Goal: Task Accomplishment & Management: Manage account settings

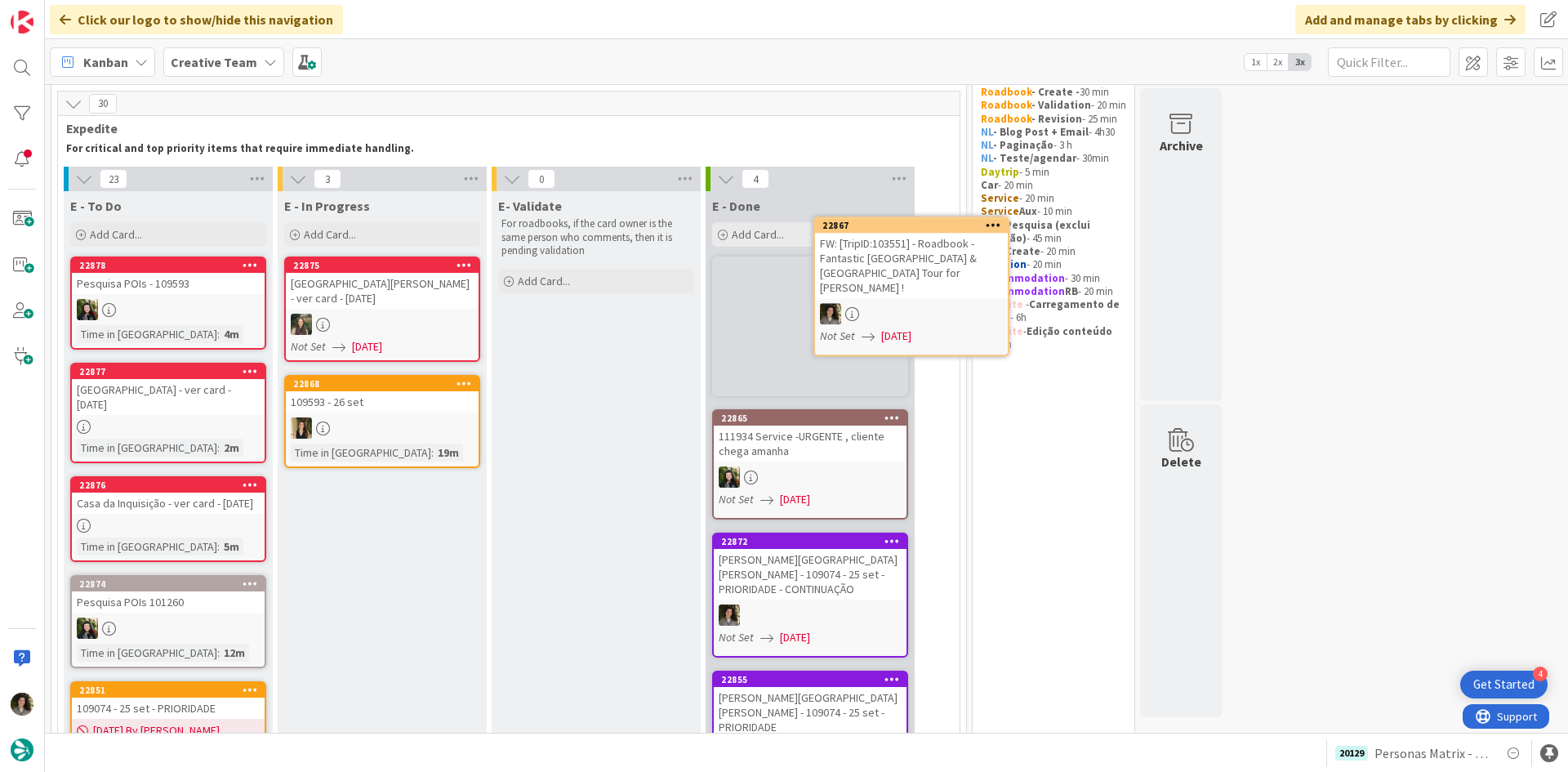
scroll to position [52, 0]
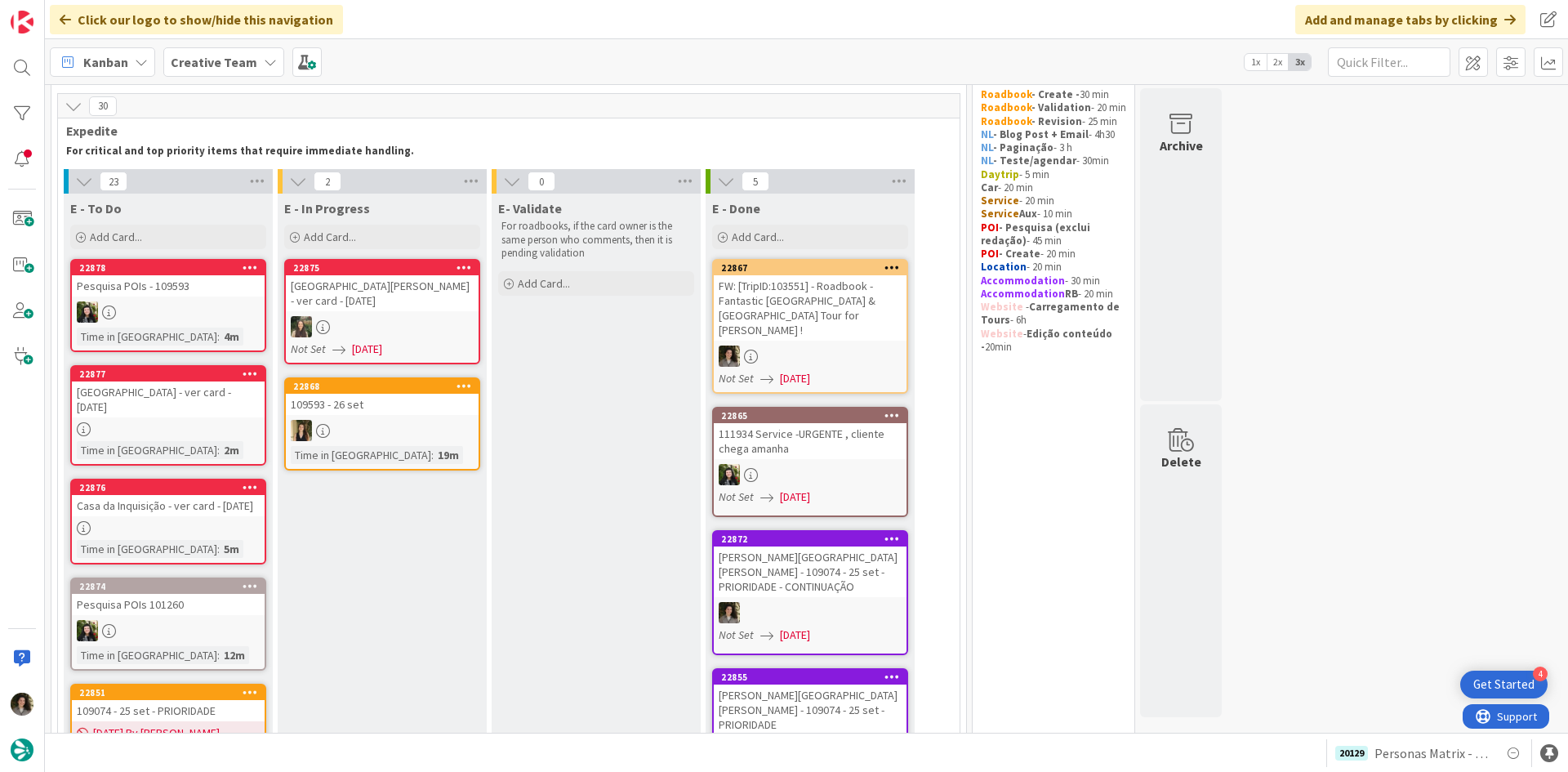
click at [843, 345] on div at bounding box center [810, 356] width 193 height 21
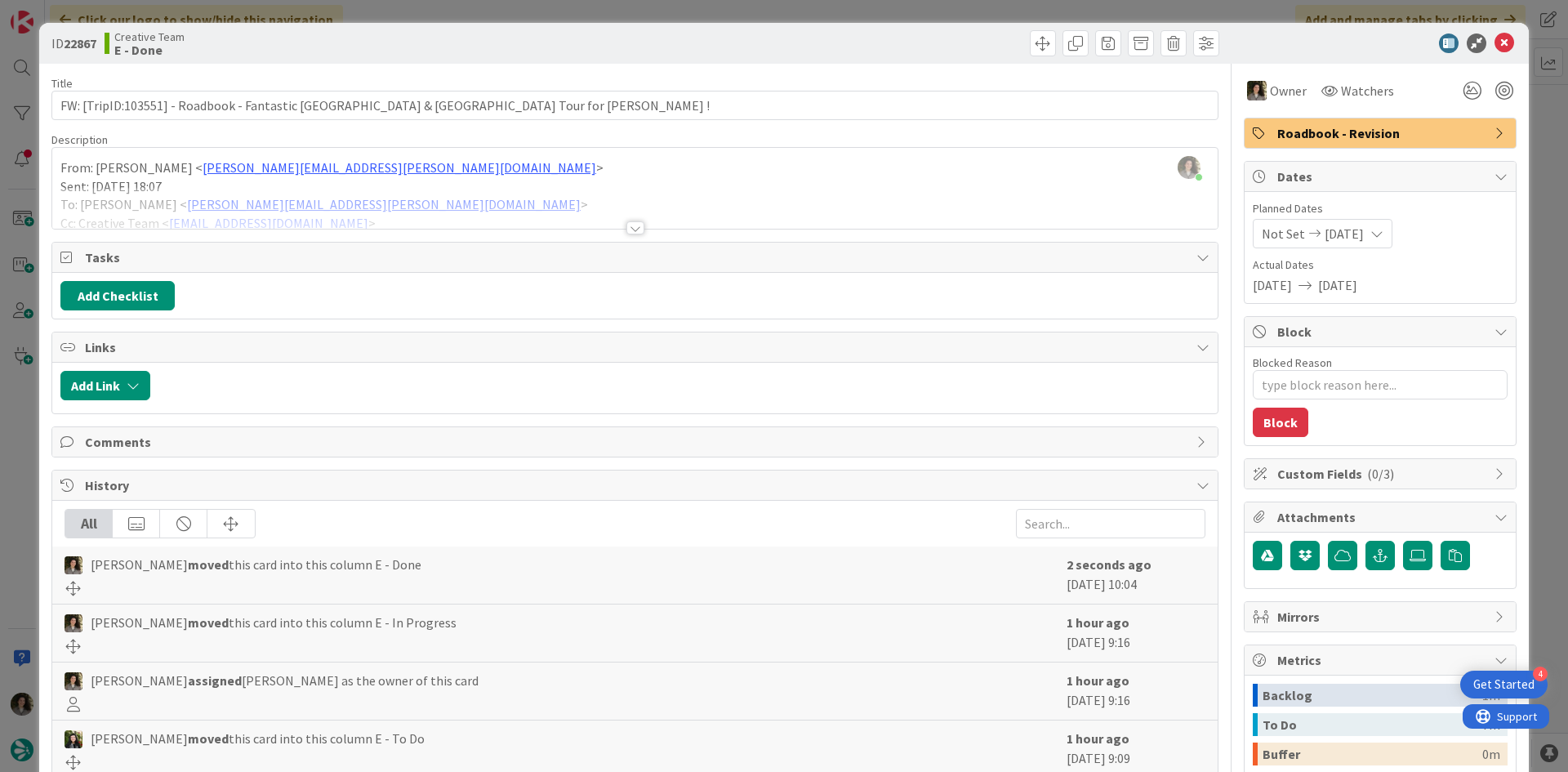
click at [1275, 143] on div "Roadbook - Revision" at bounding box center [1380, 132] width 271 height 30
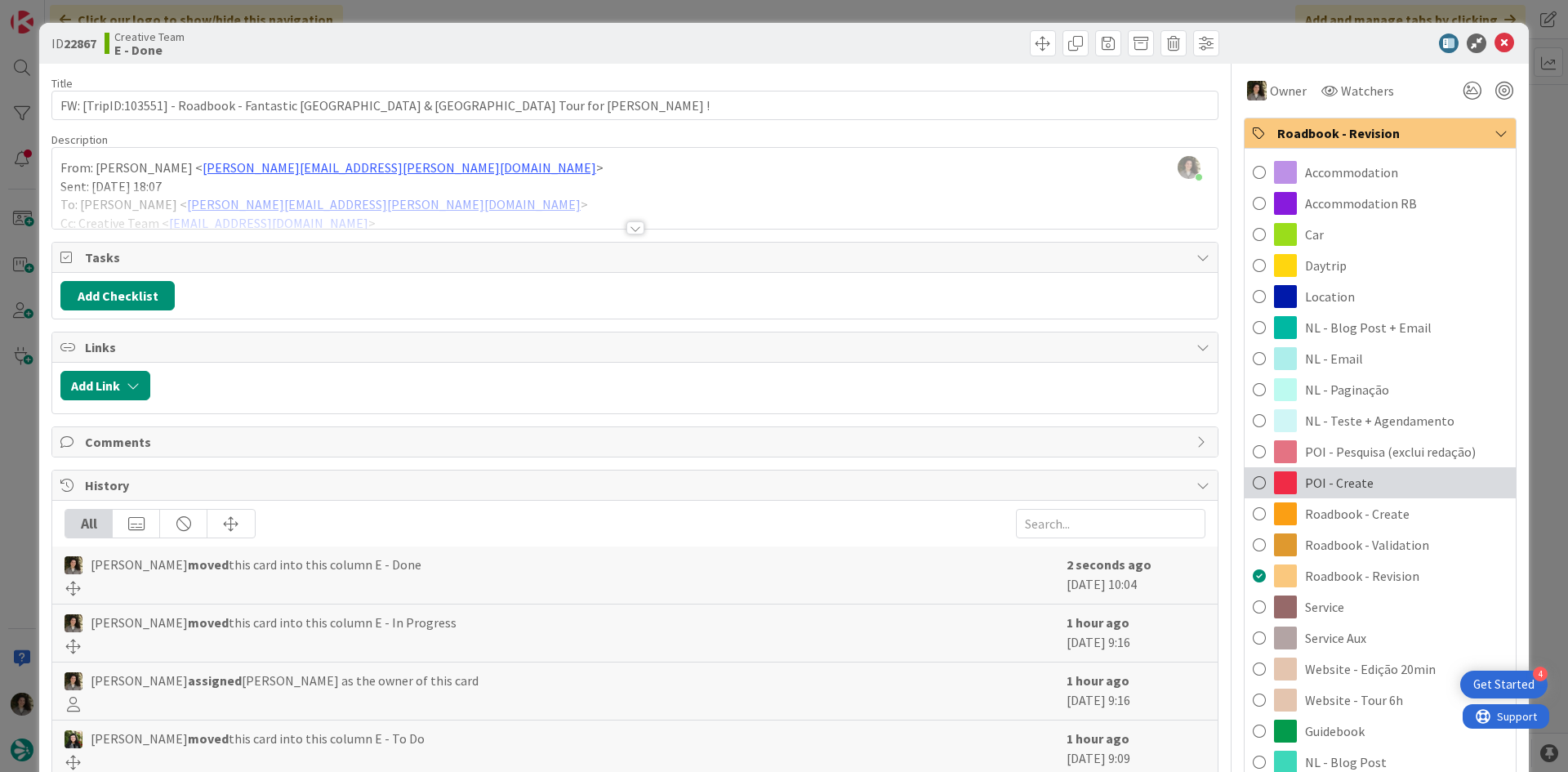
click at [1373, 480] on div "POI - Create" at bounding box center [1380, 482] width 271 height 31
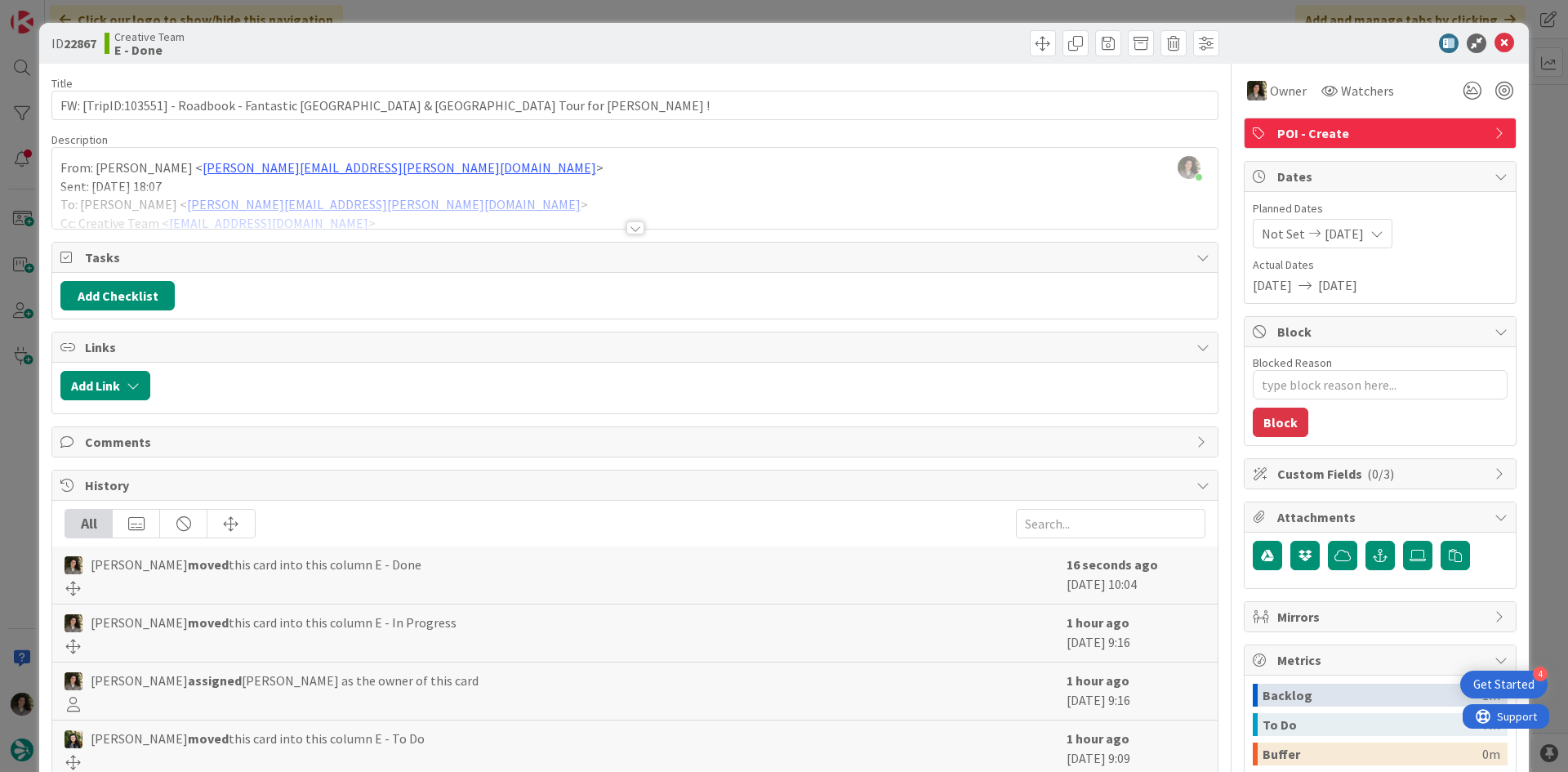
click at [1311, 135] on span "POI - Create" at bounding box center [1382, 133] width 209 height 20
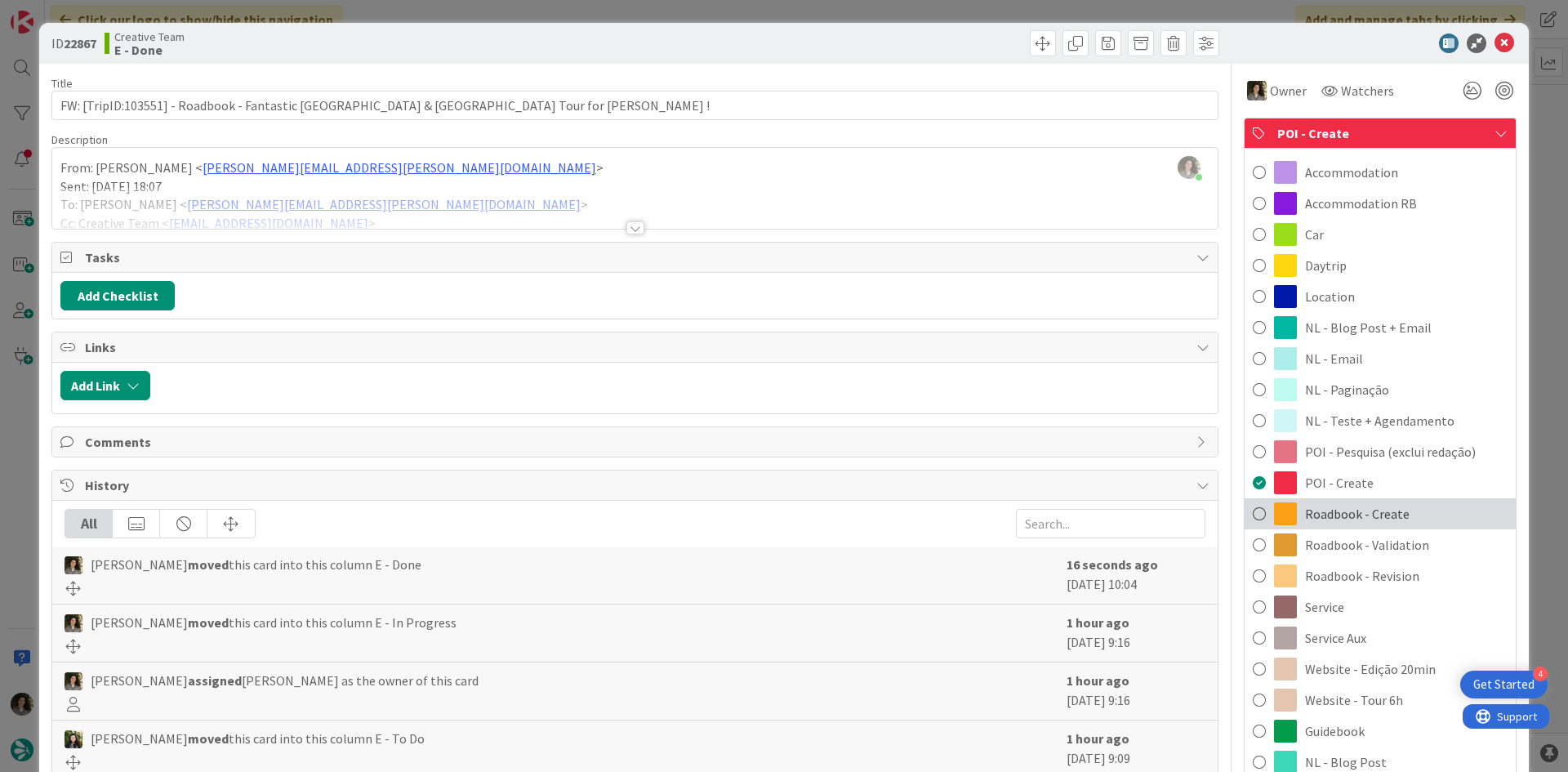
click at [1362, 506] on span "Roadbook - Create" at bounding box center [1357, 513] width 105 height 20
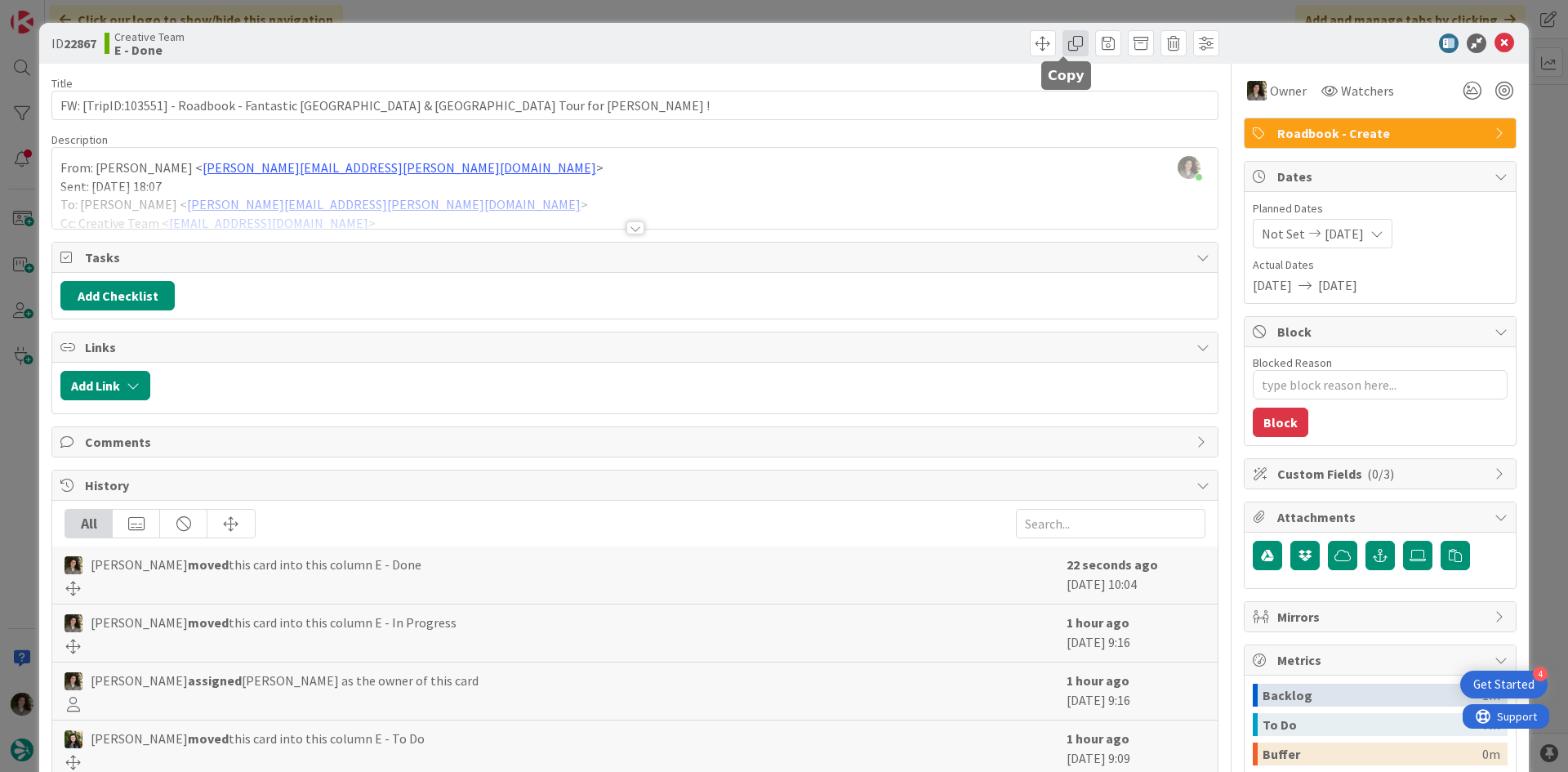
click at [1063, 44] on span at bounding box center [1075, 43] width 26 height 26
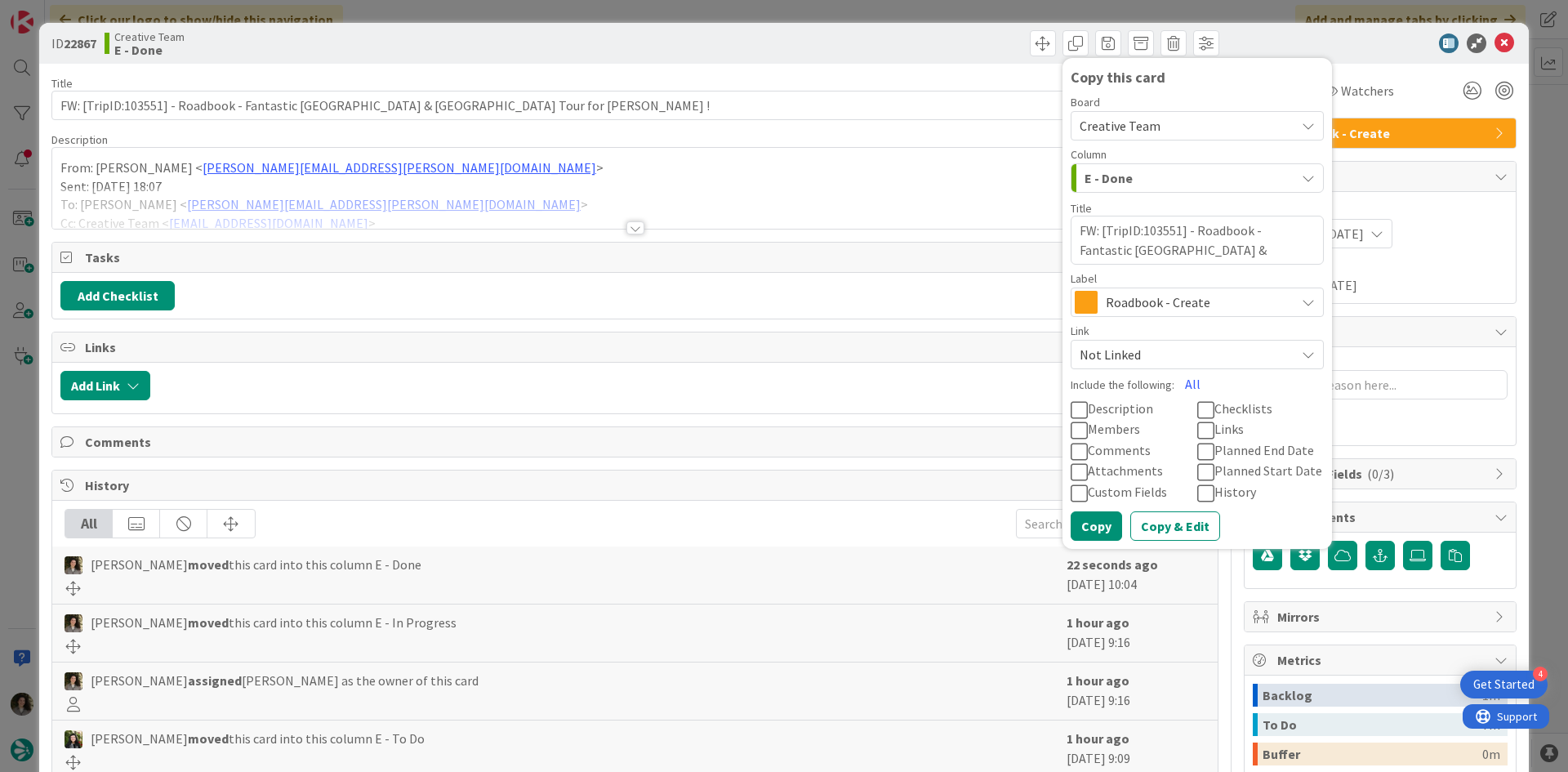
click at [1190, 303] on span "Roadbook - Create" at bounding box center [1196, 302] width 182 height 23
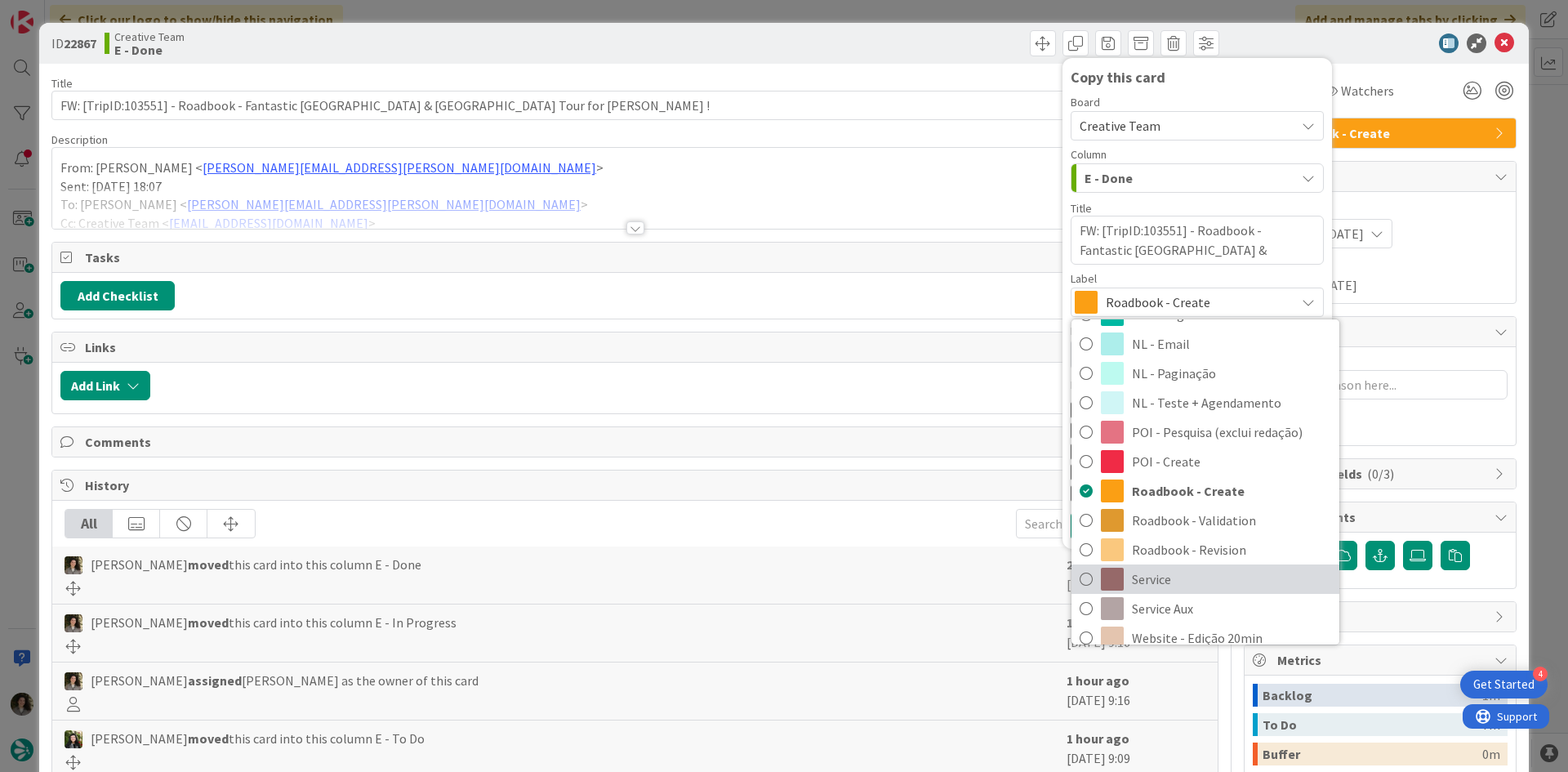
scroll to position [245, 0]
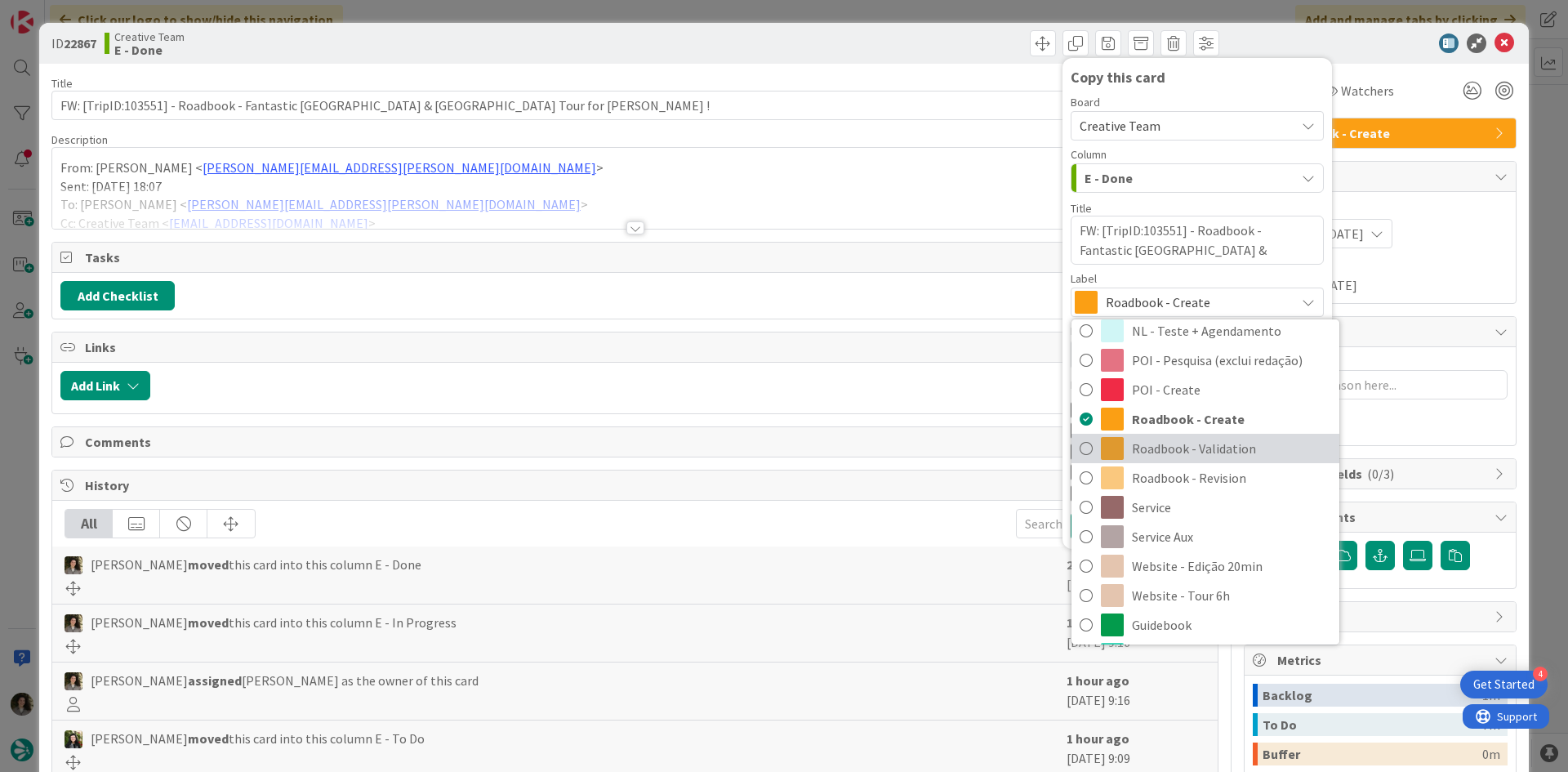
click at [1212, 452] on span "Roadbook - Validation" at bounding box center [1232, 448] width 199 height 24
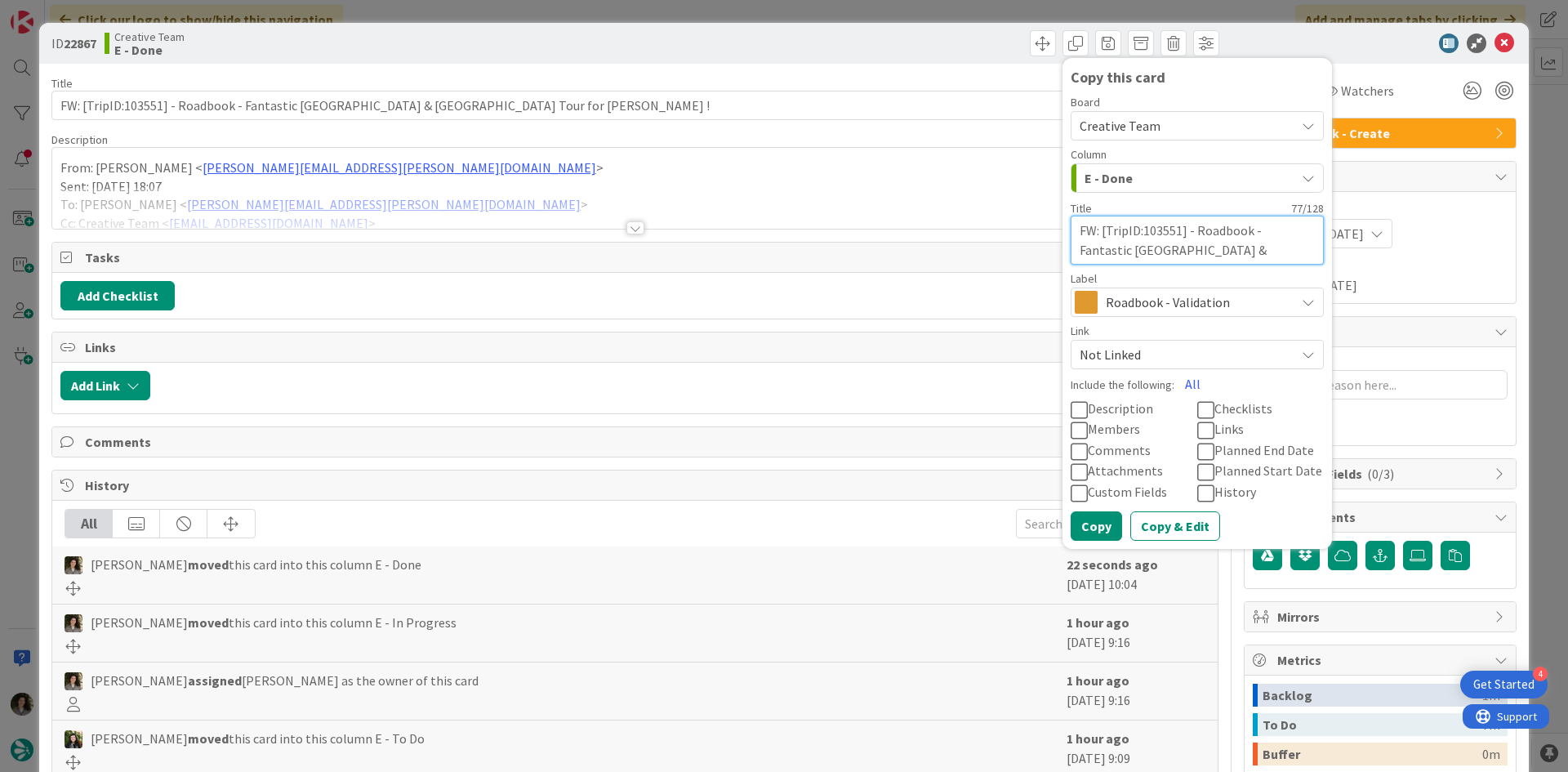
click at [1265, 254] on textarea "FW: [TripID:103551] - Roadbook - Fantastic Portugal & Spain Tour for Elaine !" at bounding box center [1197, 240] width 253 height 49
type textarea "x"
type textarea "FW: [TripID:103551] - Roadbook - Fantastic Portugal & Spain Tour for Elaine !"
type textarea "x"
type textarea "FW: [TripID:103551] - Roadbook - Fantastic Portugal & Spain Tour for Elaine ! -"
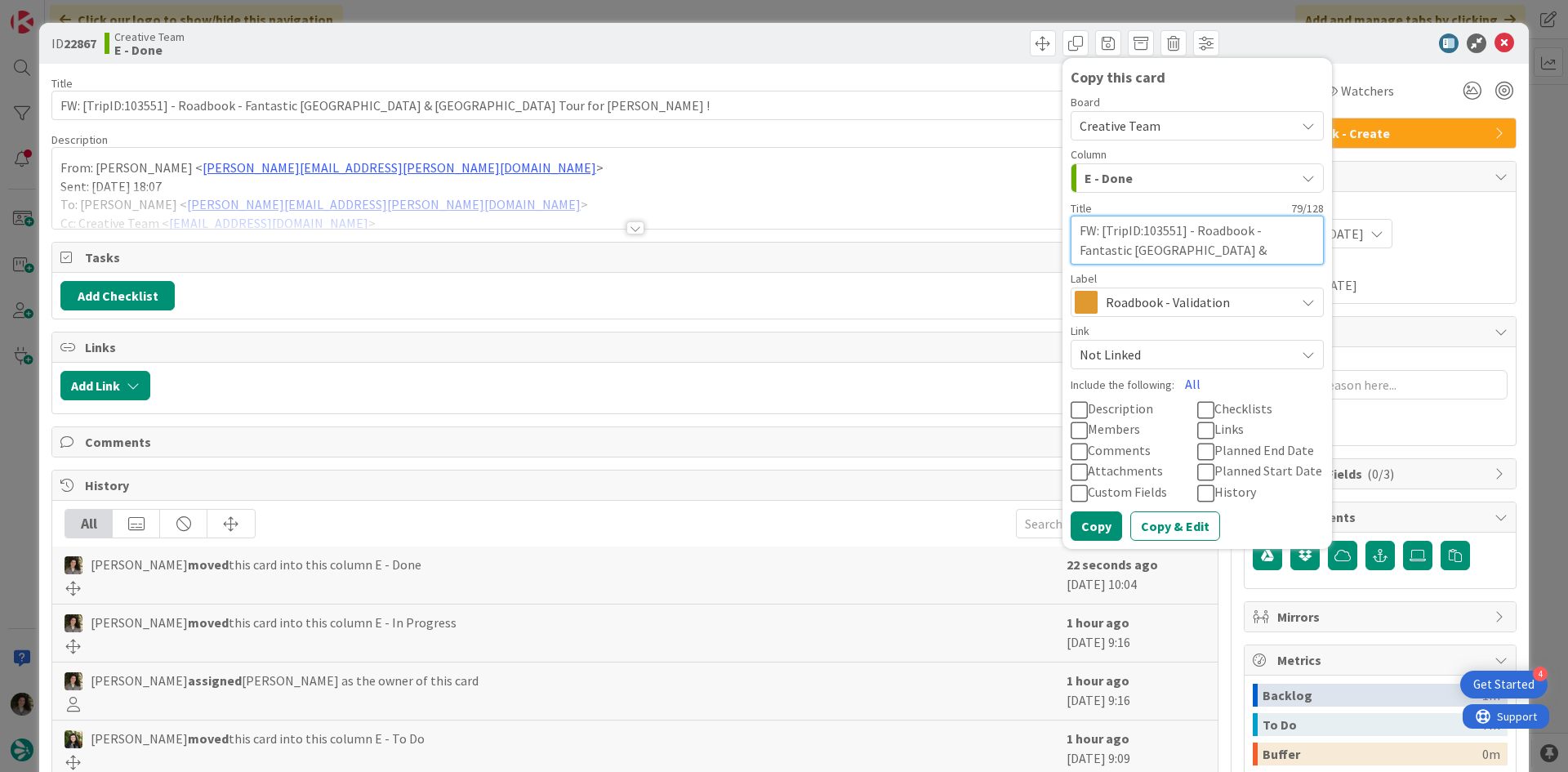
type textarea "x"
type textarea "FW: [TripID:103551] - Roadbook - Fantastic Portugal & Spain Tour for Elaine ! -"
type textarea "x"
type textarea "FW: [TripID:103551] - Roadbook - Fantastic Portugal & Spain Tour for Elaine ! -…"
type textarea "x"
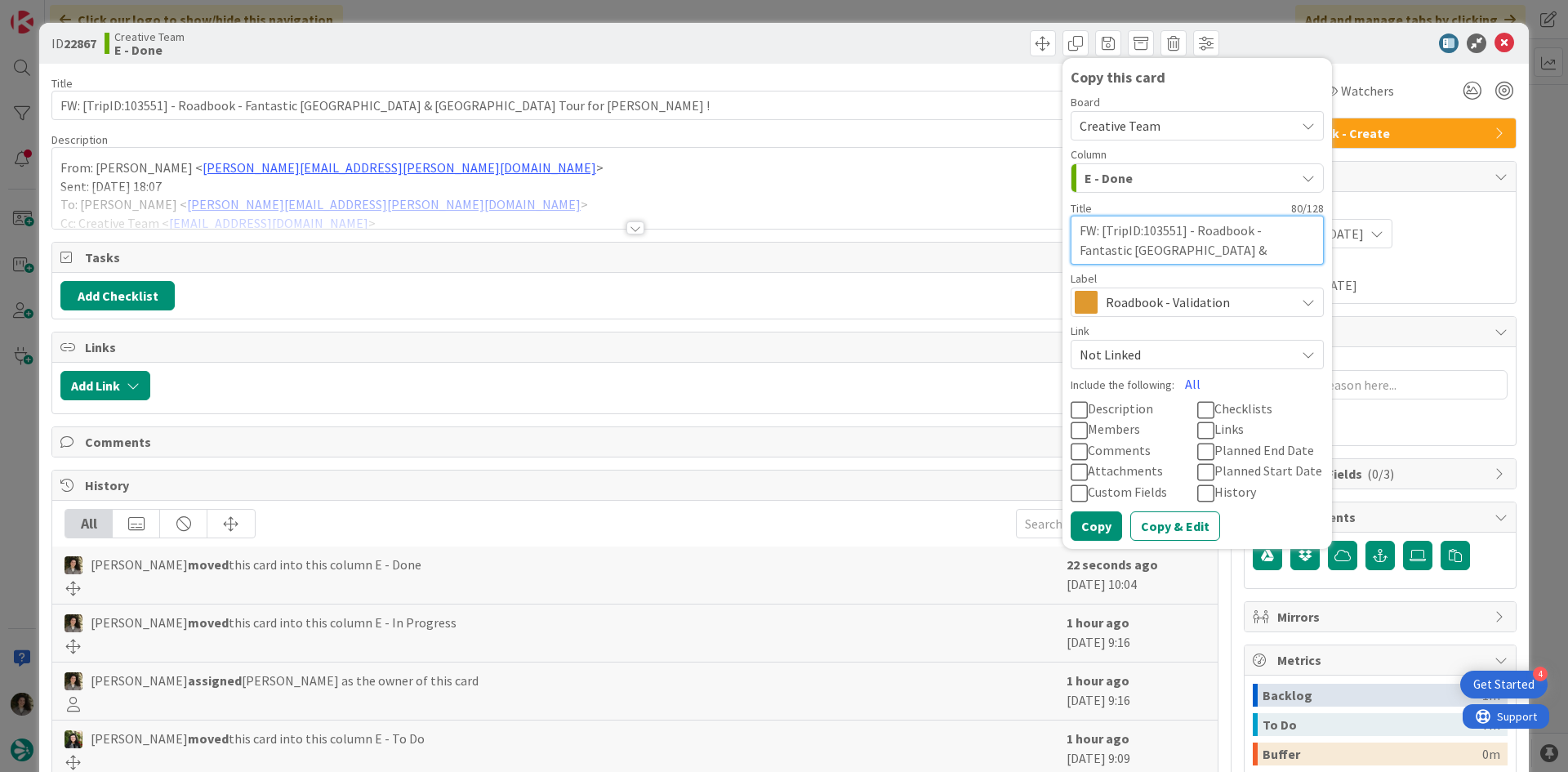
type textarea "FW: [TripID:103551] - Roadbook - Fantastic Portugal & Spain Tour for Elaine ! -…"
type textarea "x"
type textarea "FW: [TripID:103551] - Roadbook - Fantastic Portugal & Spain Tour for Elaine ! -…"
type textarea "x"
type textarea "FW: [TripID:103551] - Roadbook - Fantastic Portugal & Spain Tour for Elaine ! -…"
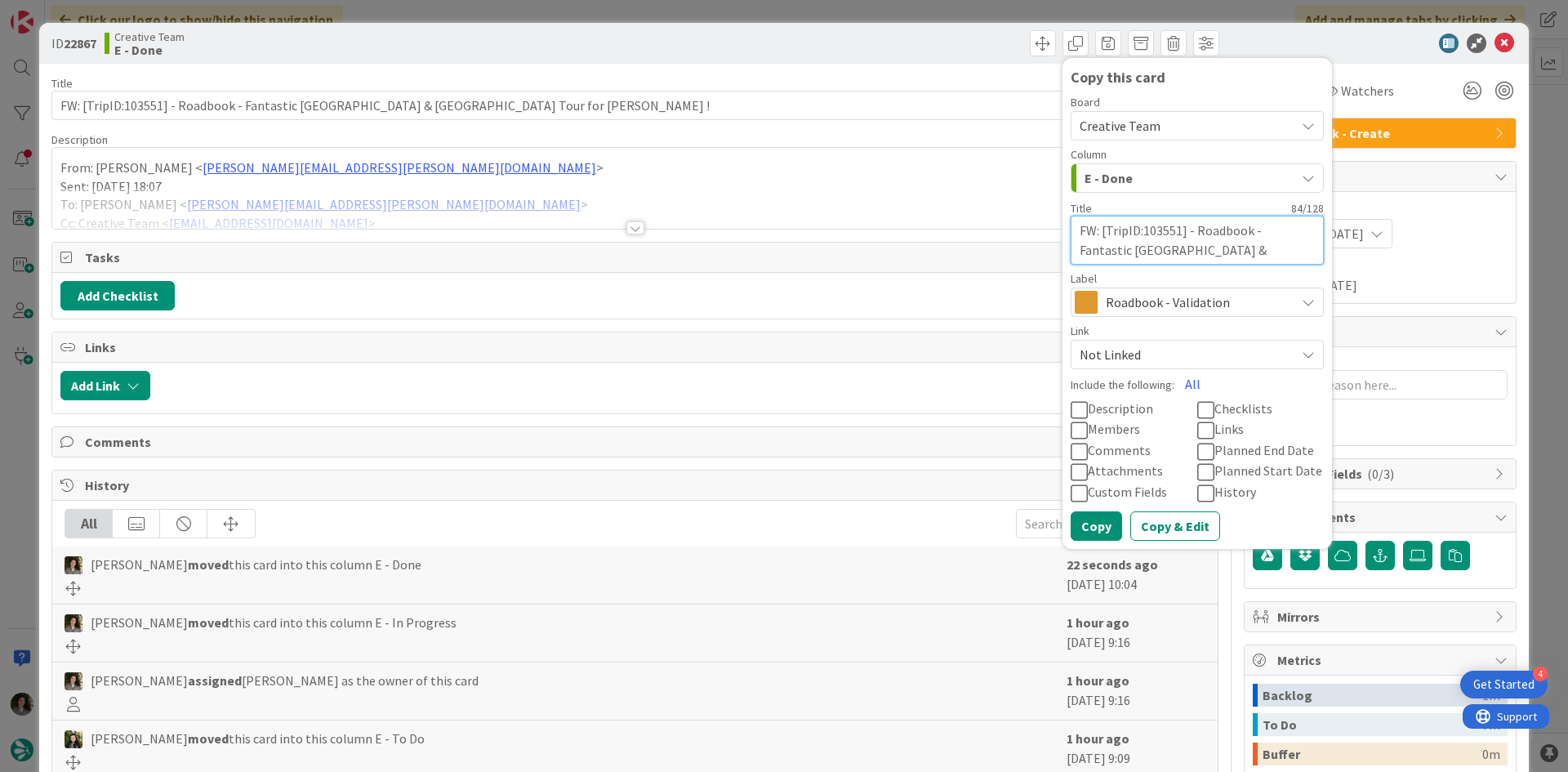
type textarea "x"
type textarea "FW: [TripID:103551] - Roadbook - Fantastic Portugal & Spain Tour for Elaine ! -…"
type textarea "x"
type textarea "FW: [TripID:103551] - Roadbook - Fantastic Portugal & Spain Tour for Elaine ! -…"
type textarea "x"
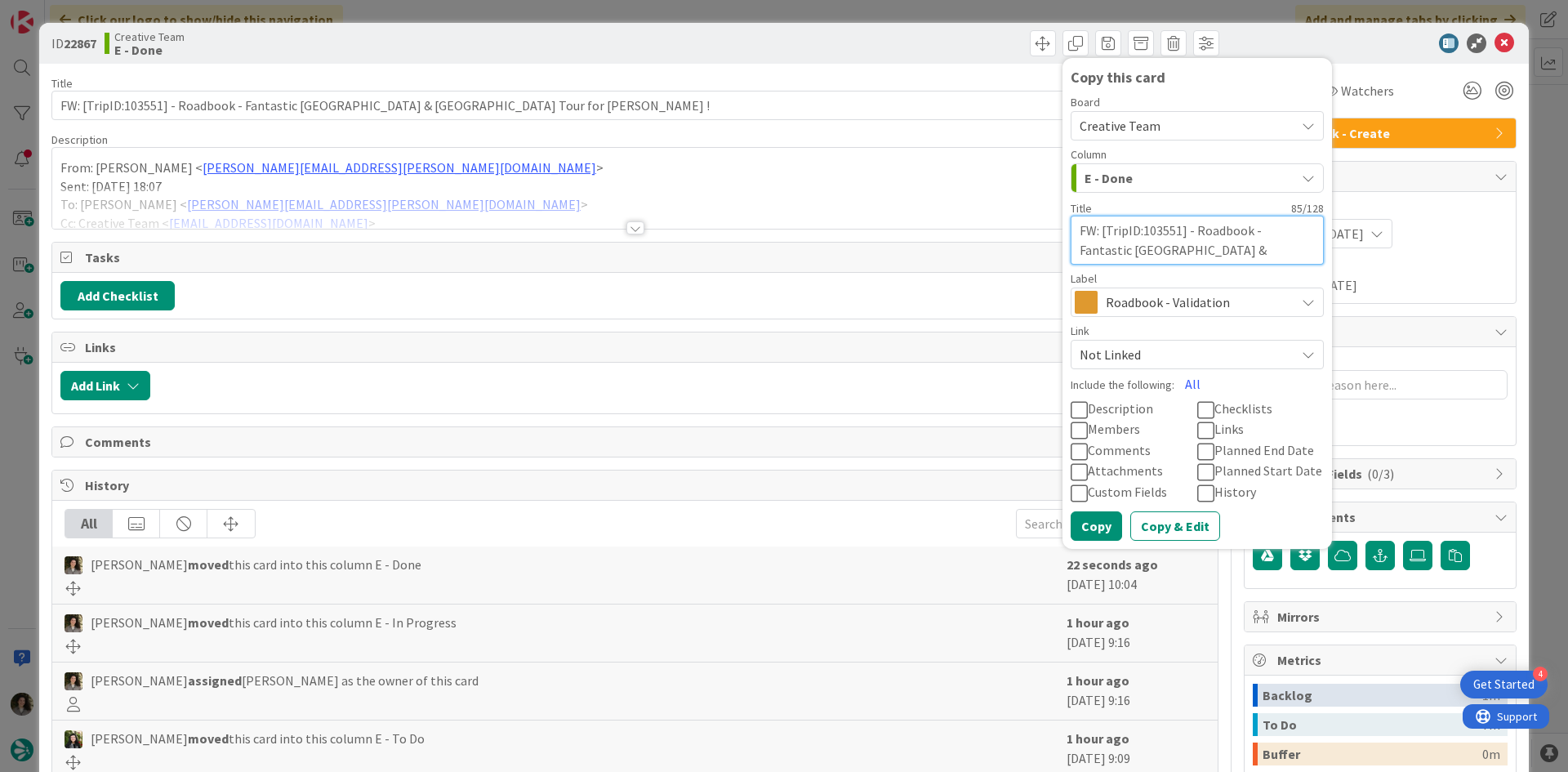
type textarea "FW: [TripID:103551] - Roadbook - Fantastic Portugal & Spain Tour for Elaine ! -…"
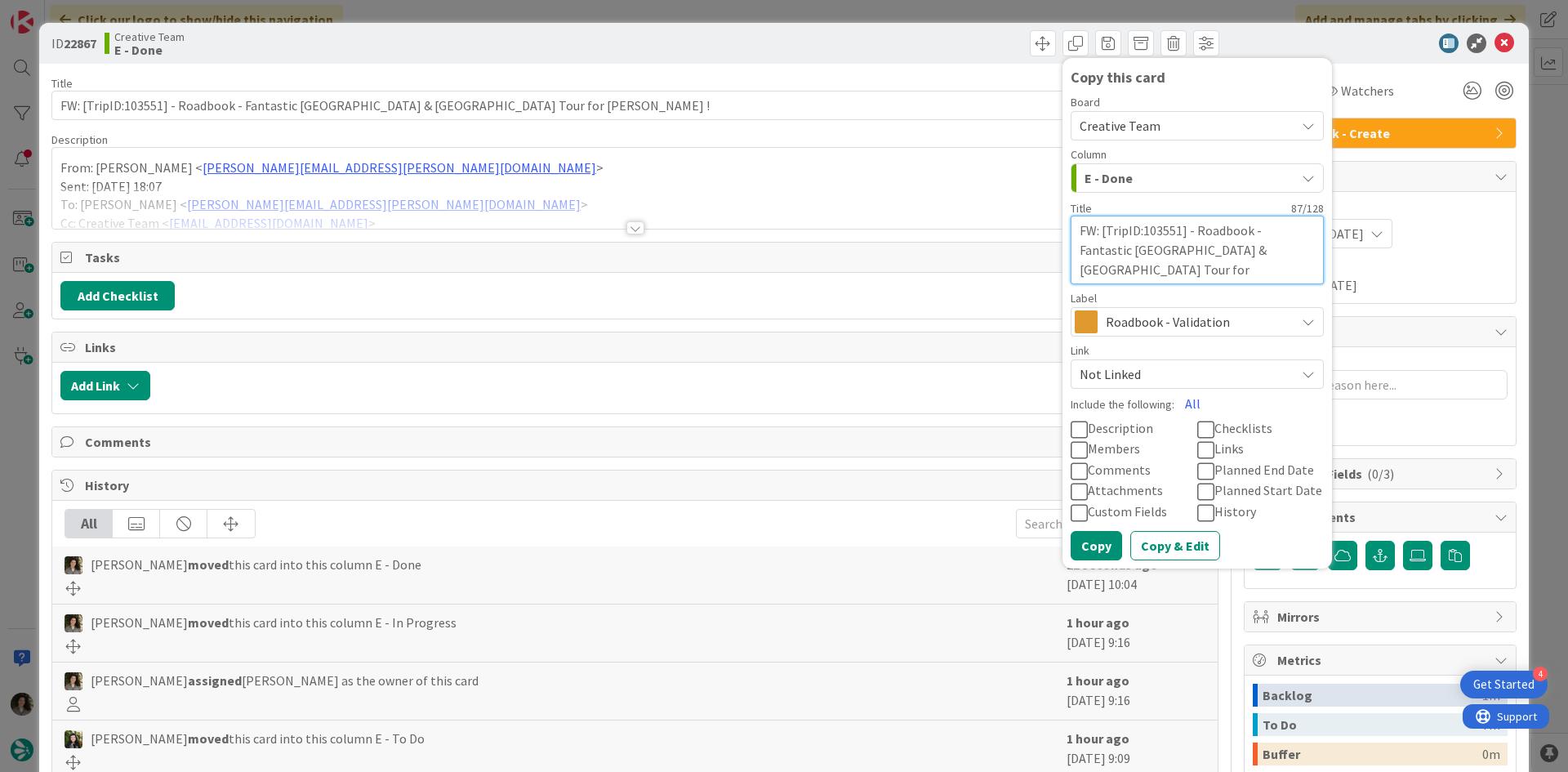
type textarea "x"
type textarea "FW: [TripID:103551] - Roadbook - Fantastic Portugal & Spain Tour for Elaine ! -…"
type textarea "x"
type textarea "FW: [TripID:103551] - Roadbook - Fantastic Portugal & Spain Tour for Elaine ! -…"
type textarea "x"
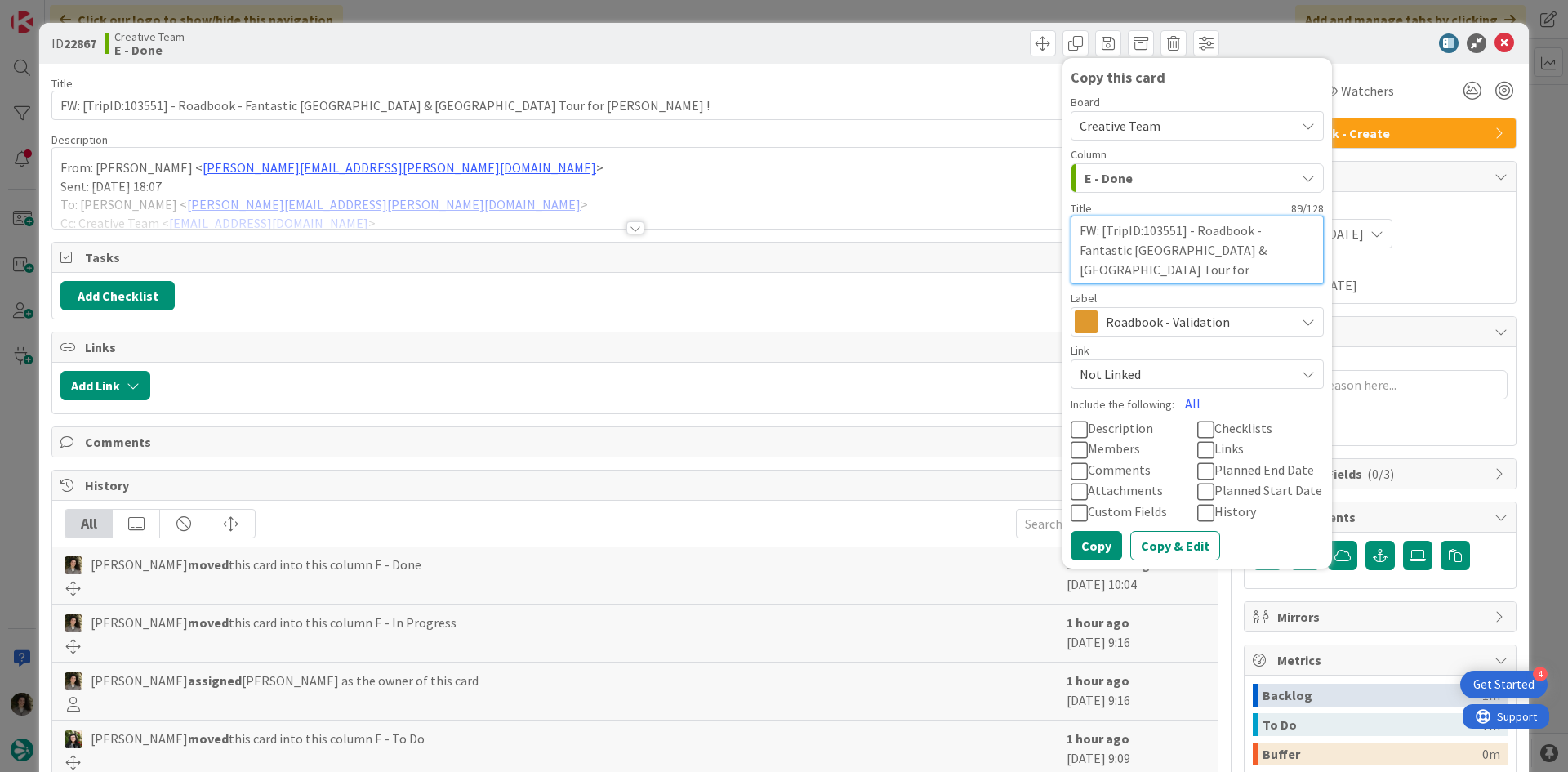
type textarea "FW: [TripID:103551] - Roadbook - Fantastic Portugal & Spain Tour for Elaine ! -…"
type textarea "x"
type textarea "FW: [TripID:103551] - Roadbook - Fantastic [GEOGRAPHIC_DATA] & [GEOGRAPHIC_DATA…"
click at [1094, 536] on button "Copy" at bounding box center [1097, 546] width 52 height 30
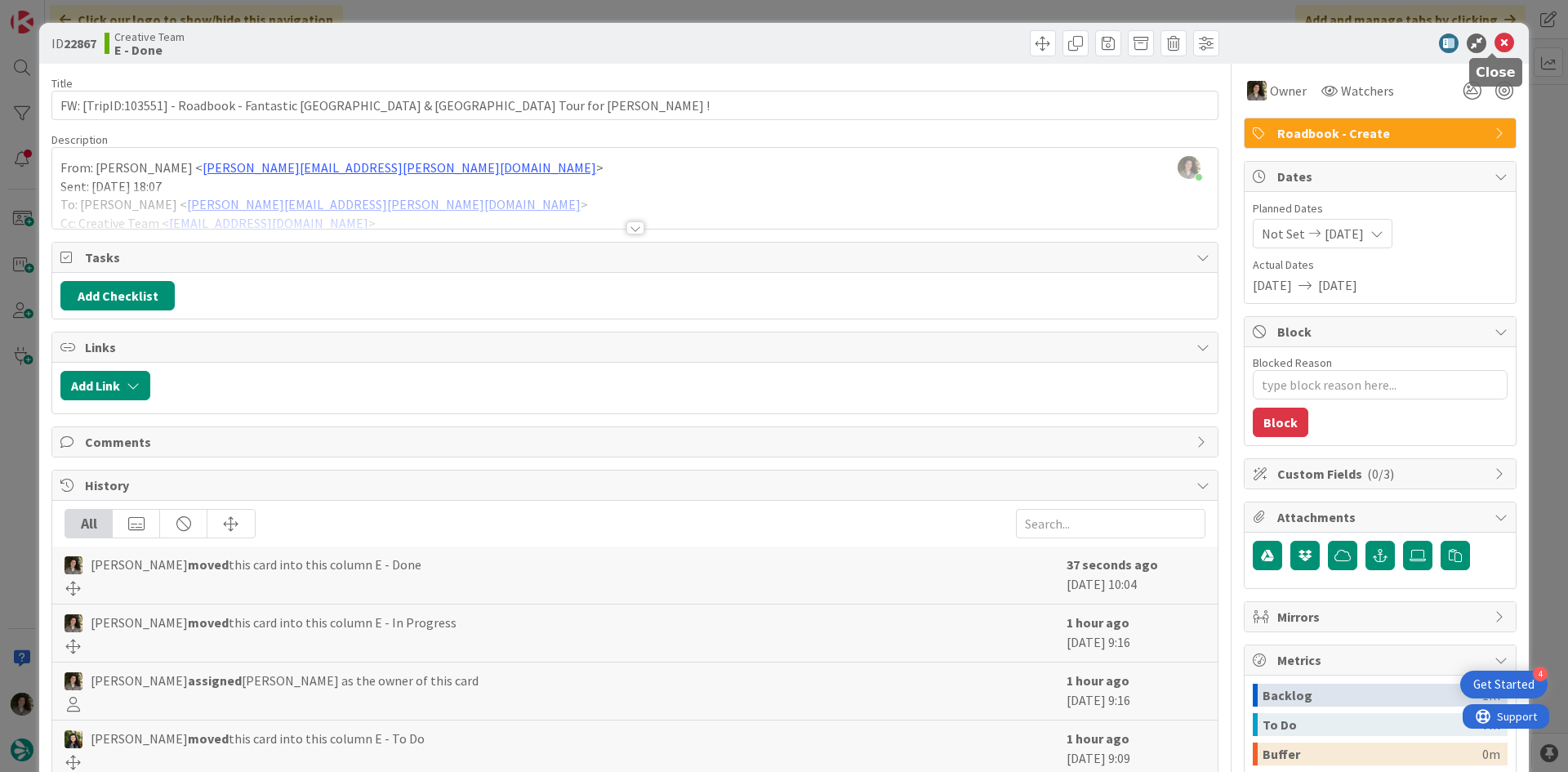
click at [1496, 44] on icon at bounding box center [1504, 43] width 20 height 20
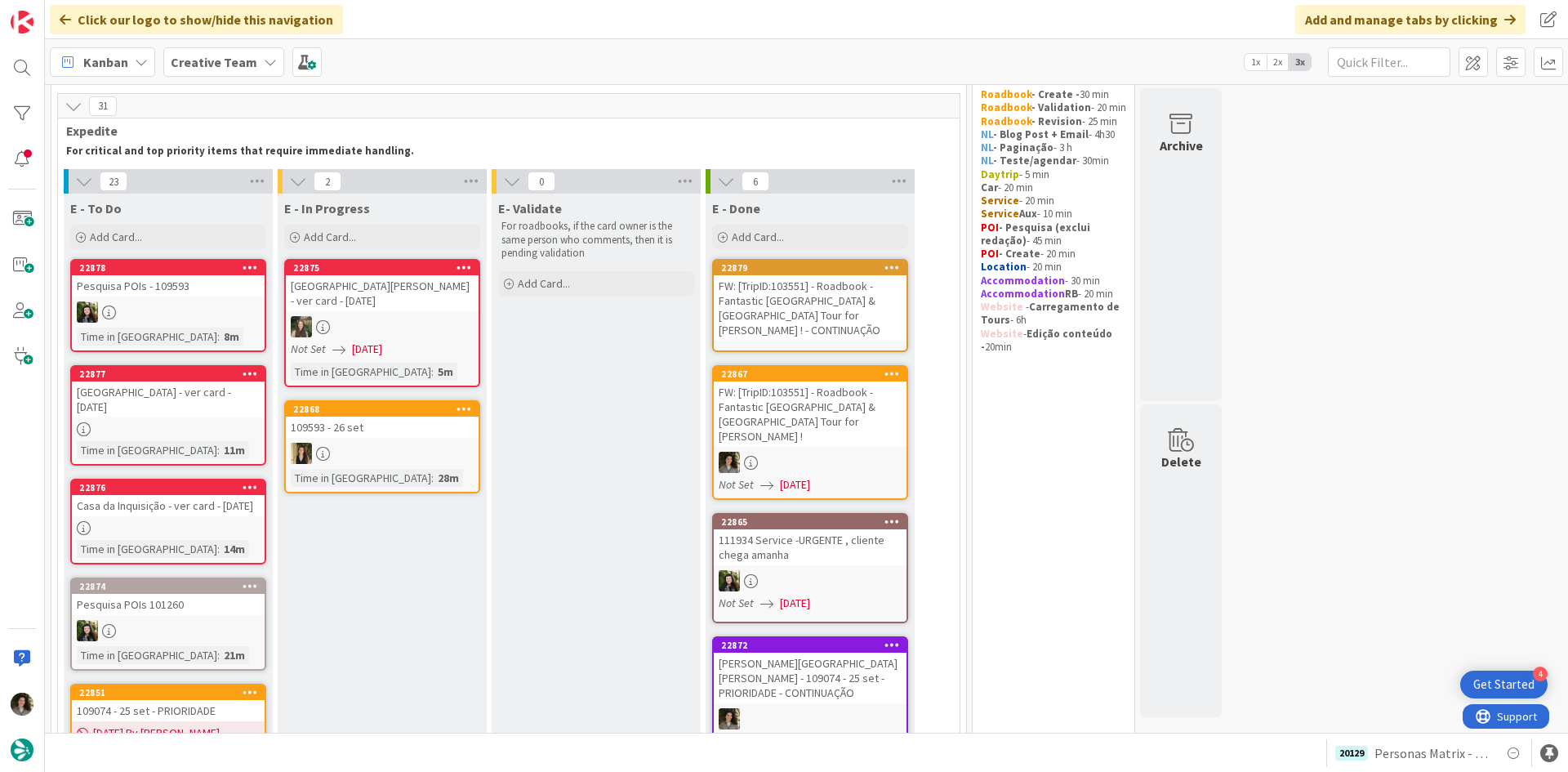
click at [784, 306] on div "FW: [TripID:103551] - Roadbook - Fantastic [GEOGRAPHIC_DATA] & [GEOGRAPHIC_DATA…" at bounding box center [810, 308] width 193 height 65
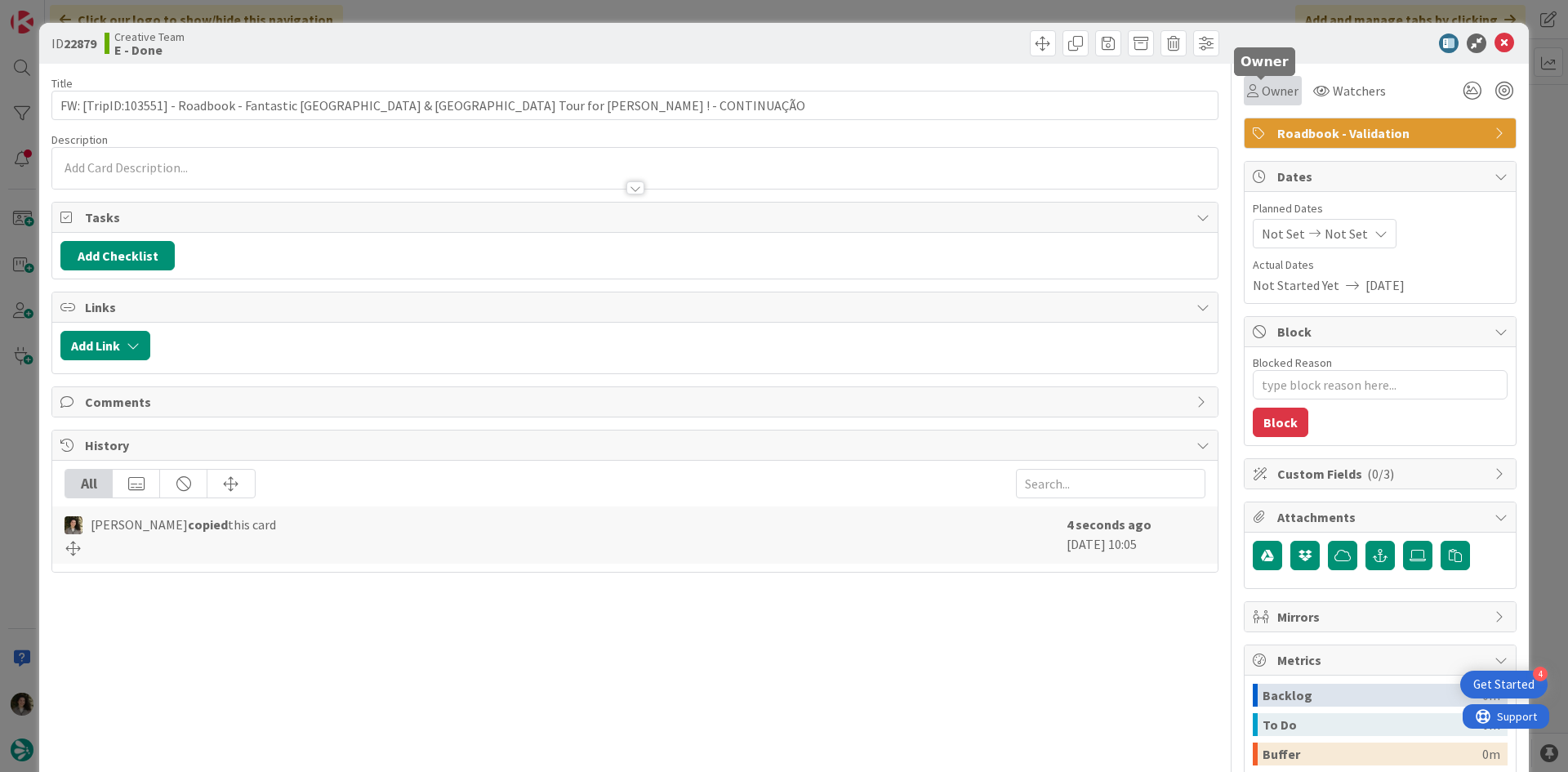
click at [1265, 91] on span "Owner" at bounding box center [1280, 90] width 37 height 20
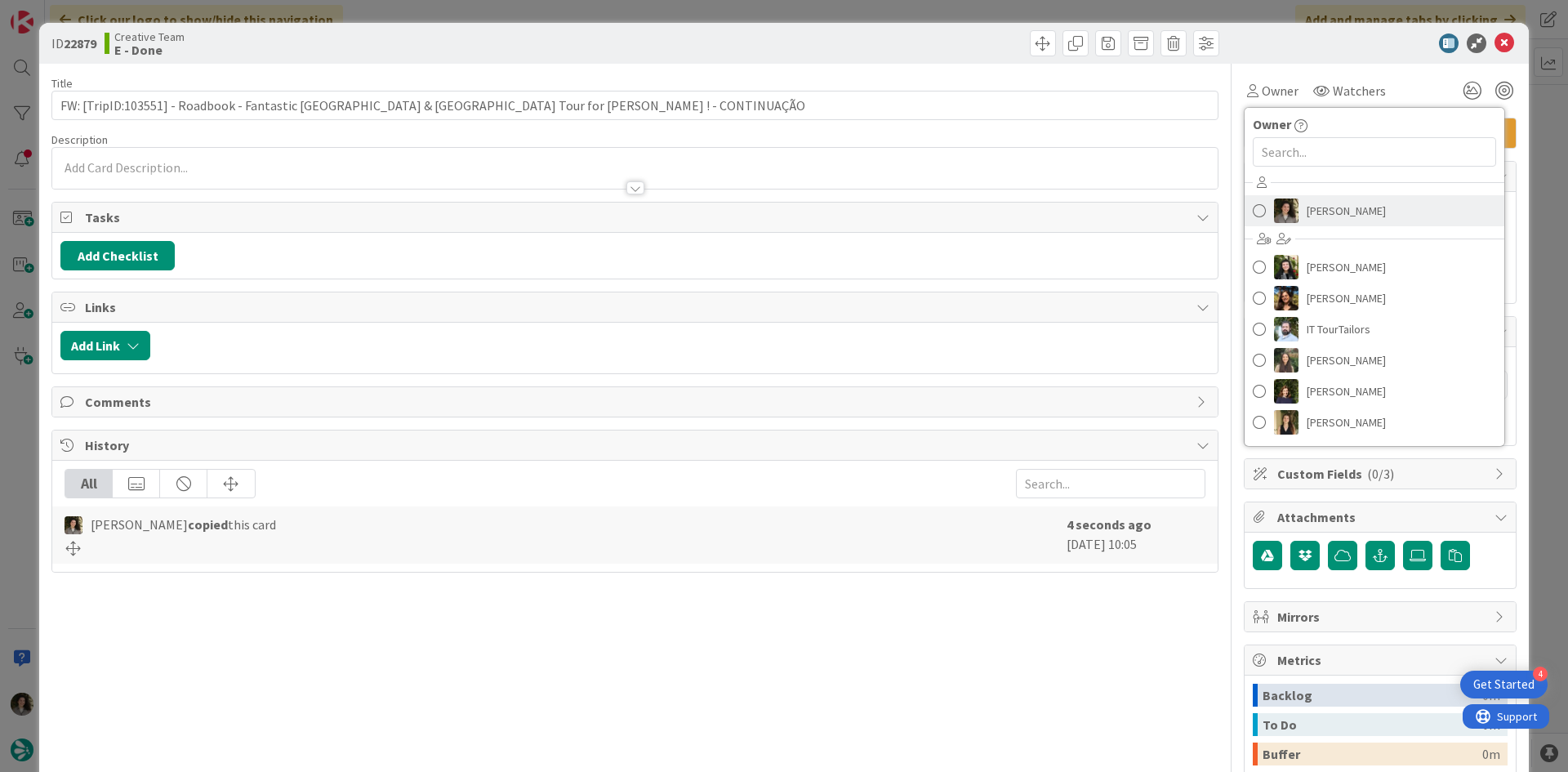
click at [1386, 201] on link "[PERSON_NAME]" at bounding box center [1375, 210] width 259 height 31
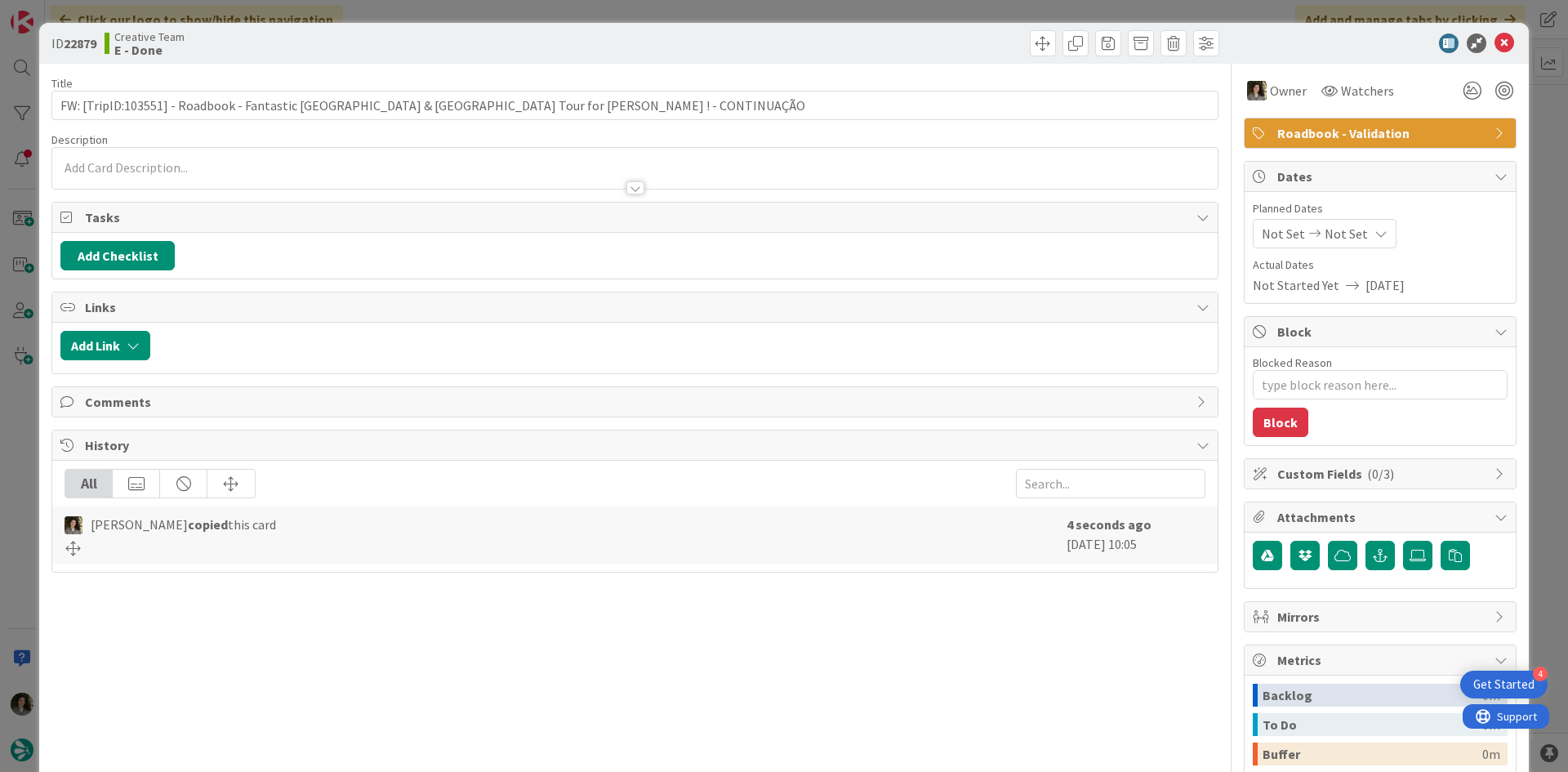
type textarea "x"
click at [1338, 231] on span "Not Set" at bounding box center [1346, 233] width 43 height 20
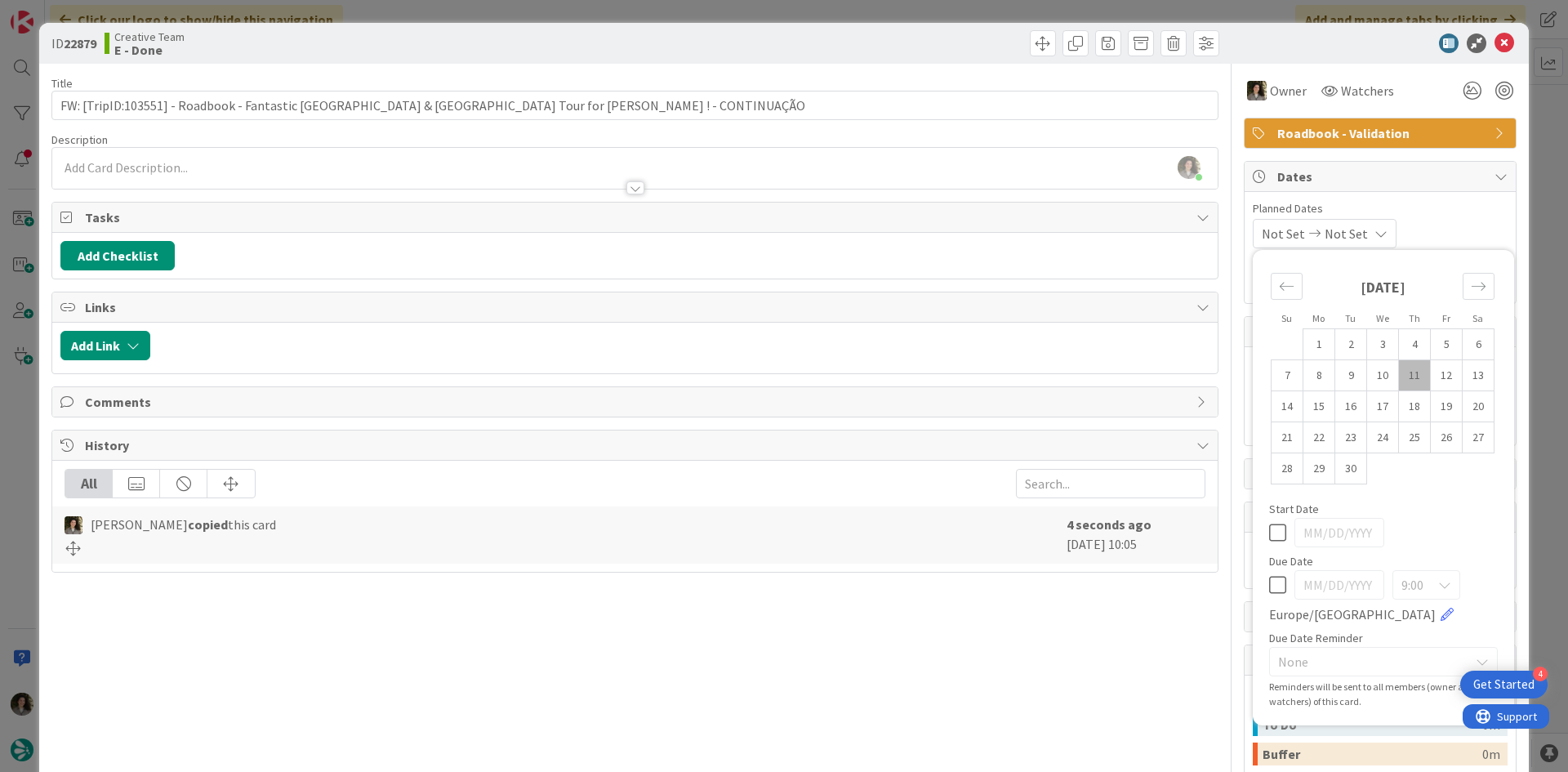
click at [1272, 588] on icon at bounding box center [1277, 585] width 17 height 20
type input "[DATE]"
drag, startPoint x: 833, startPoint y: 703, endPoint x: 877, endPoint y: 660, distance: 61.5
click at [833, 702] on div "Title 91 / 128 FW: [TripID:103551] - Roadbook - Fantastic Portugal & Spain Tour…" at bounding box center [635, 508] width 1167 height 890
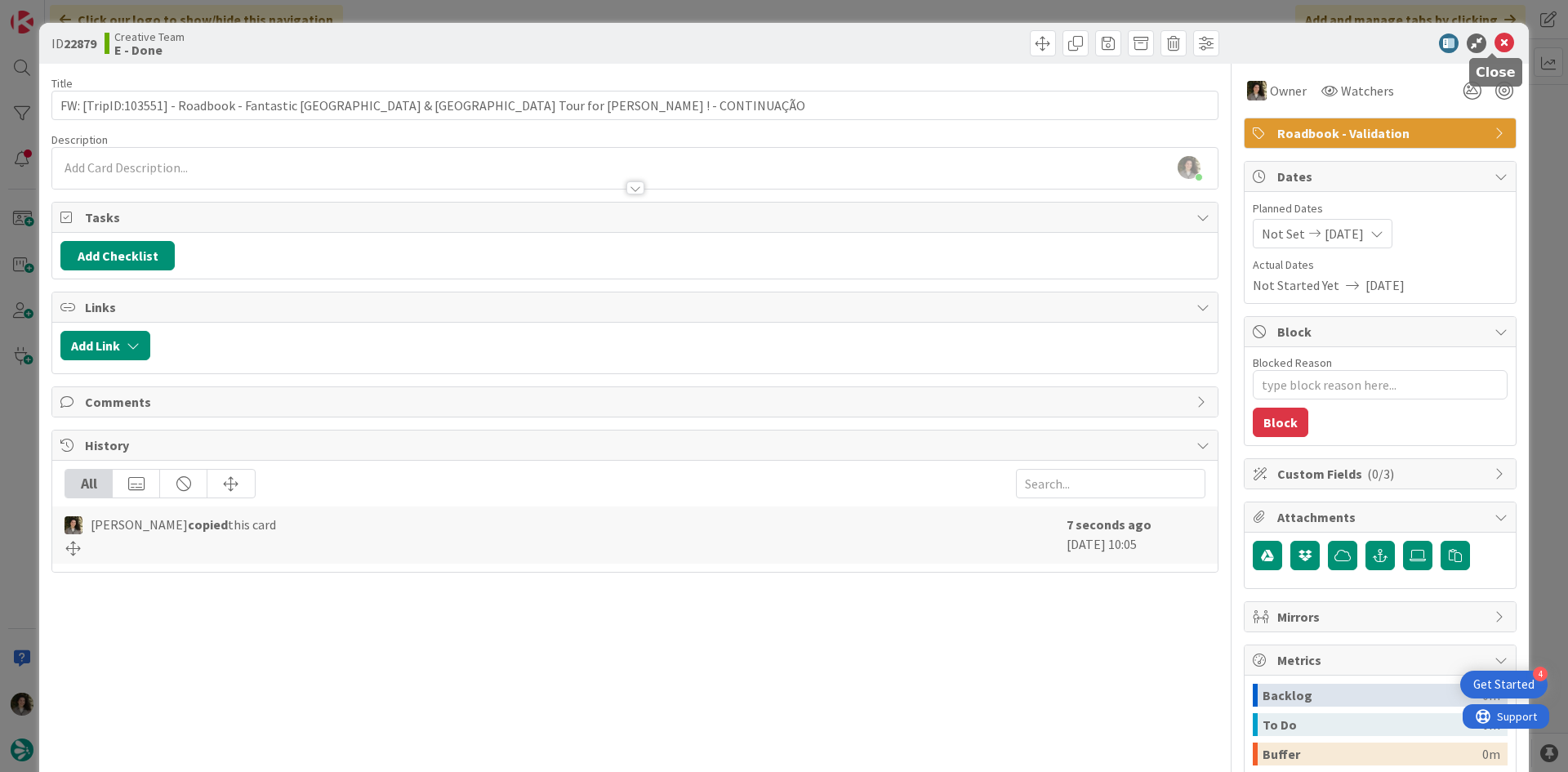
click at [1497, 34] on icon at bounding box center [1504, 43] width 20 height 20
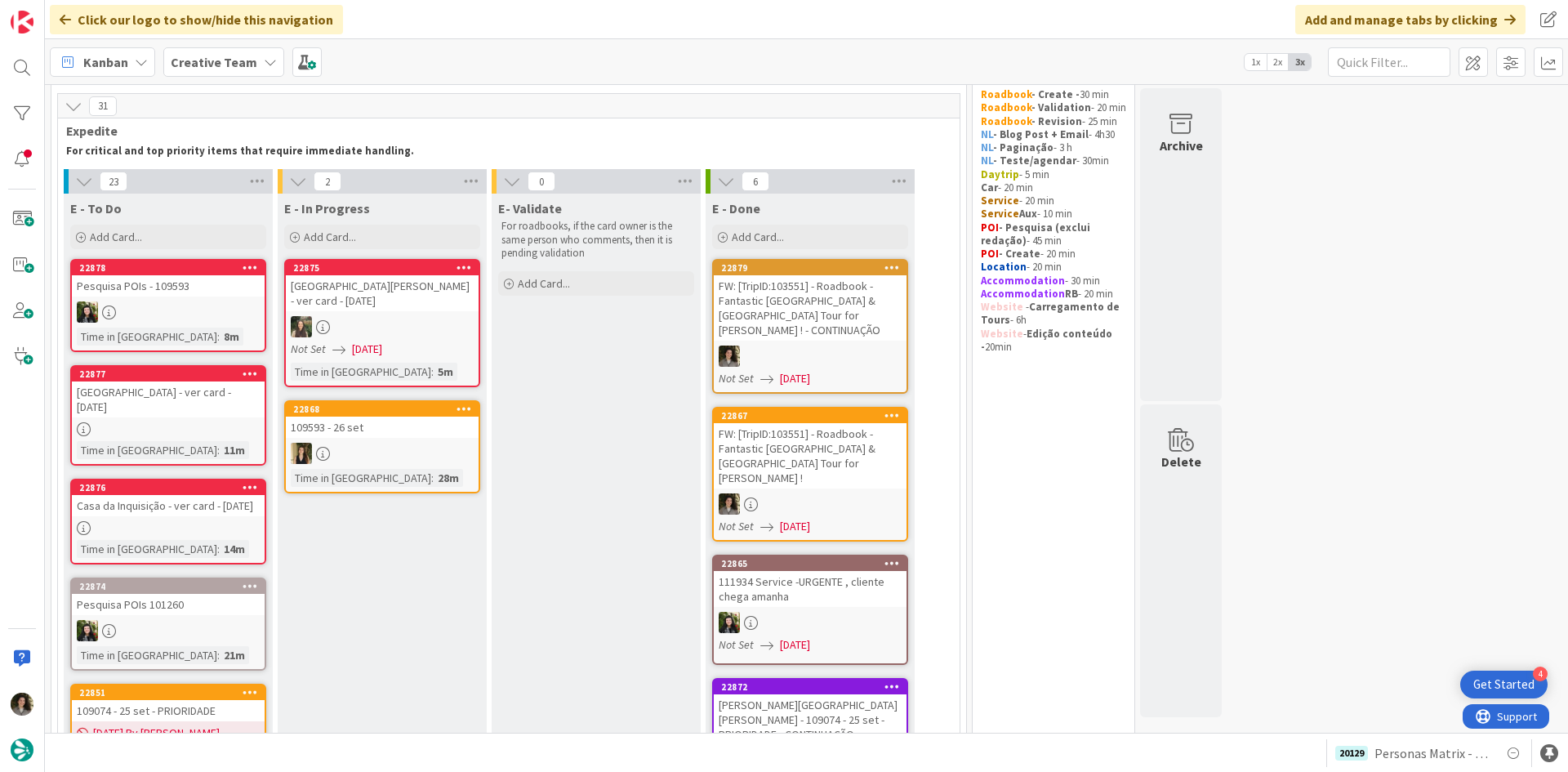
click at [821, 423] on div "FW: [TripID:103551] - Roadbook - Fantastic [GEOGRAPHIC_DATA] & [GEOGRAPHIC_DATA…" at bounding box center [810, 455] width 193 height 65
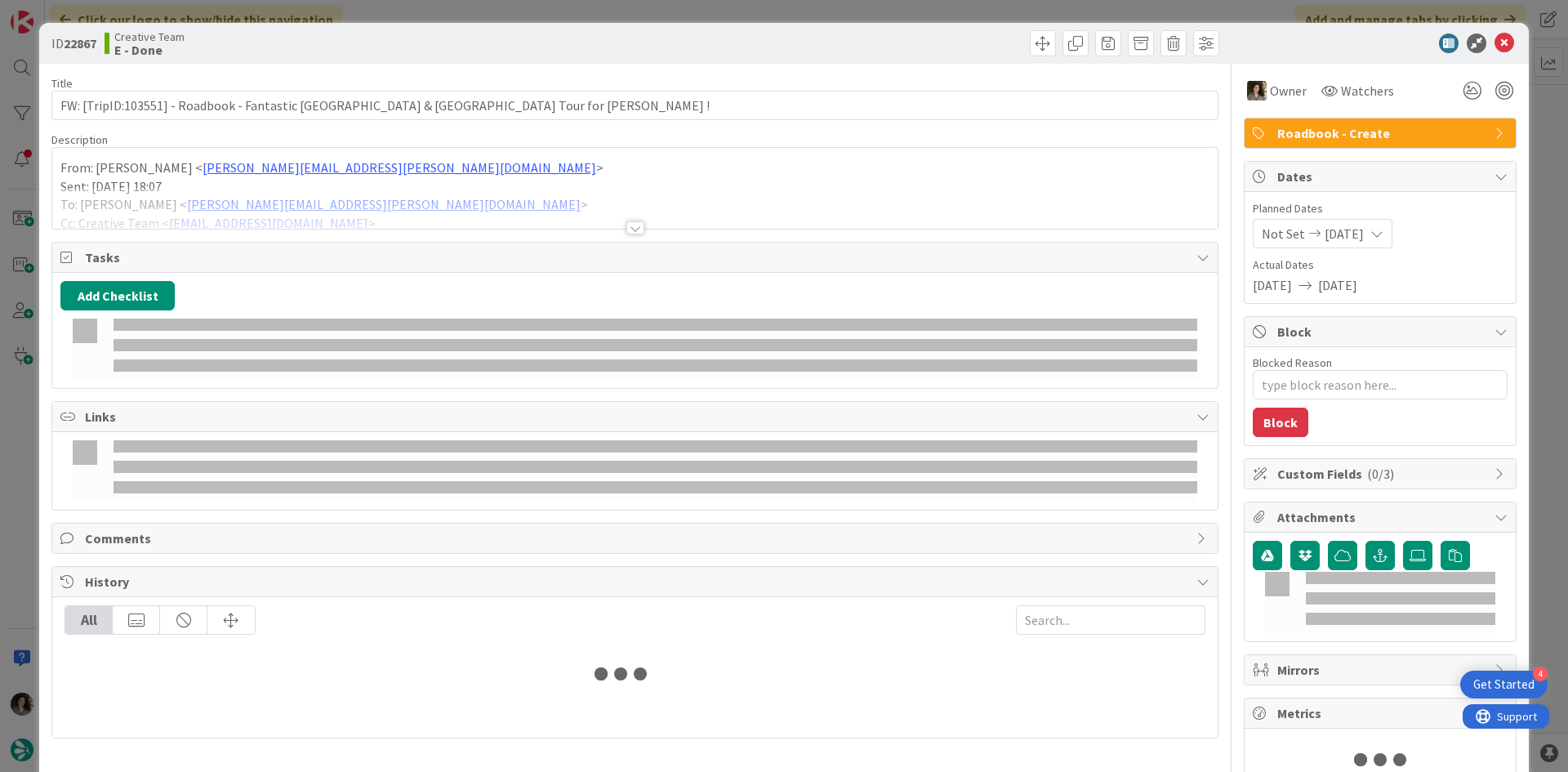
type textarea "x"
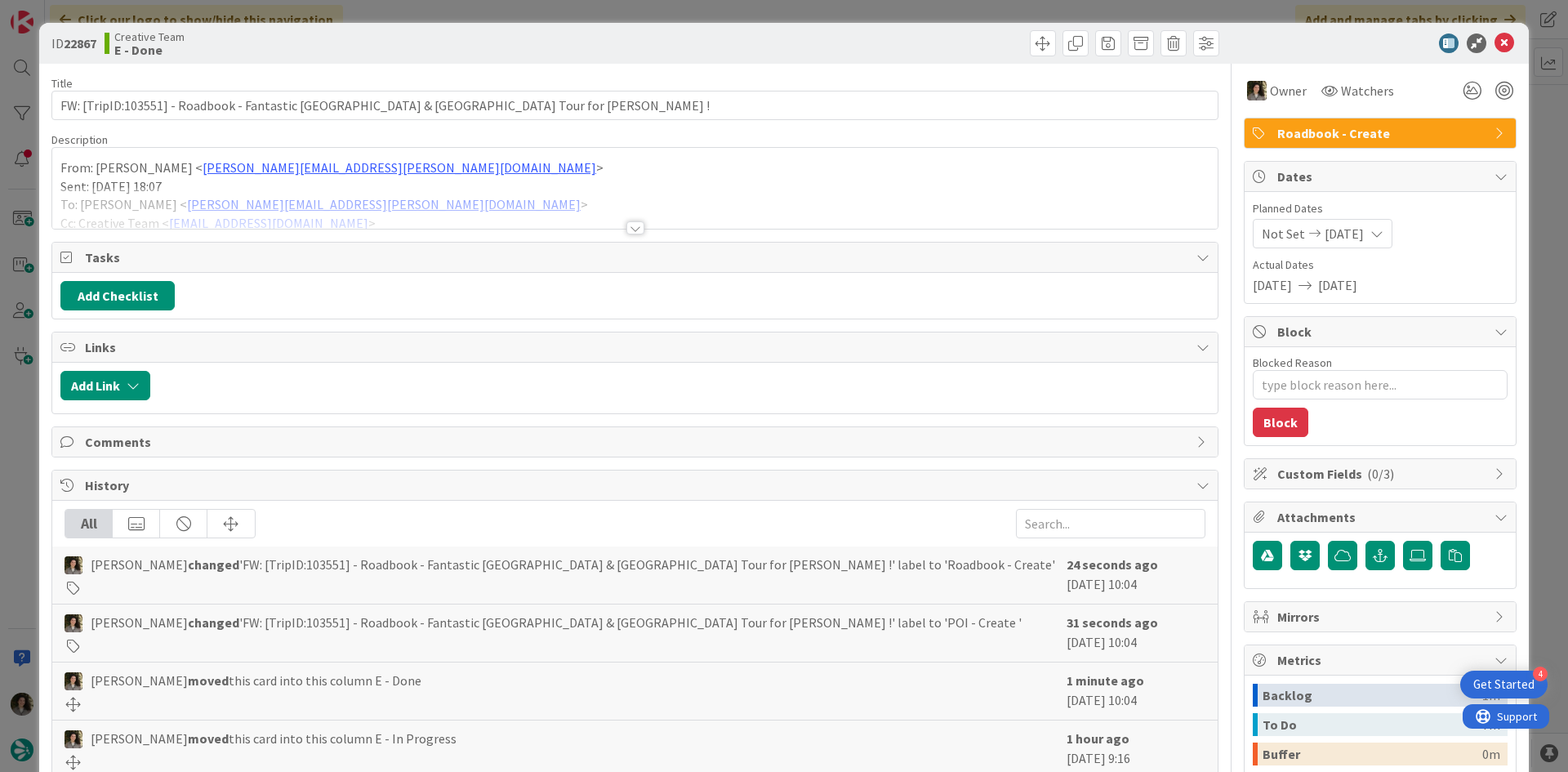
click at [630, 225] on div at bounding box center [635, 227] width 18 height 13
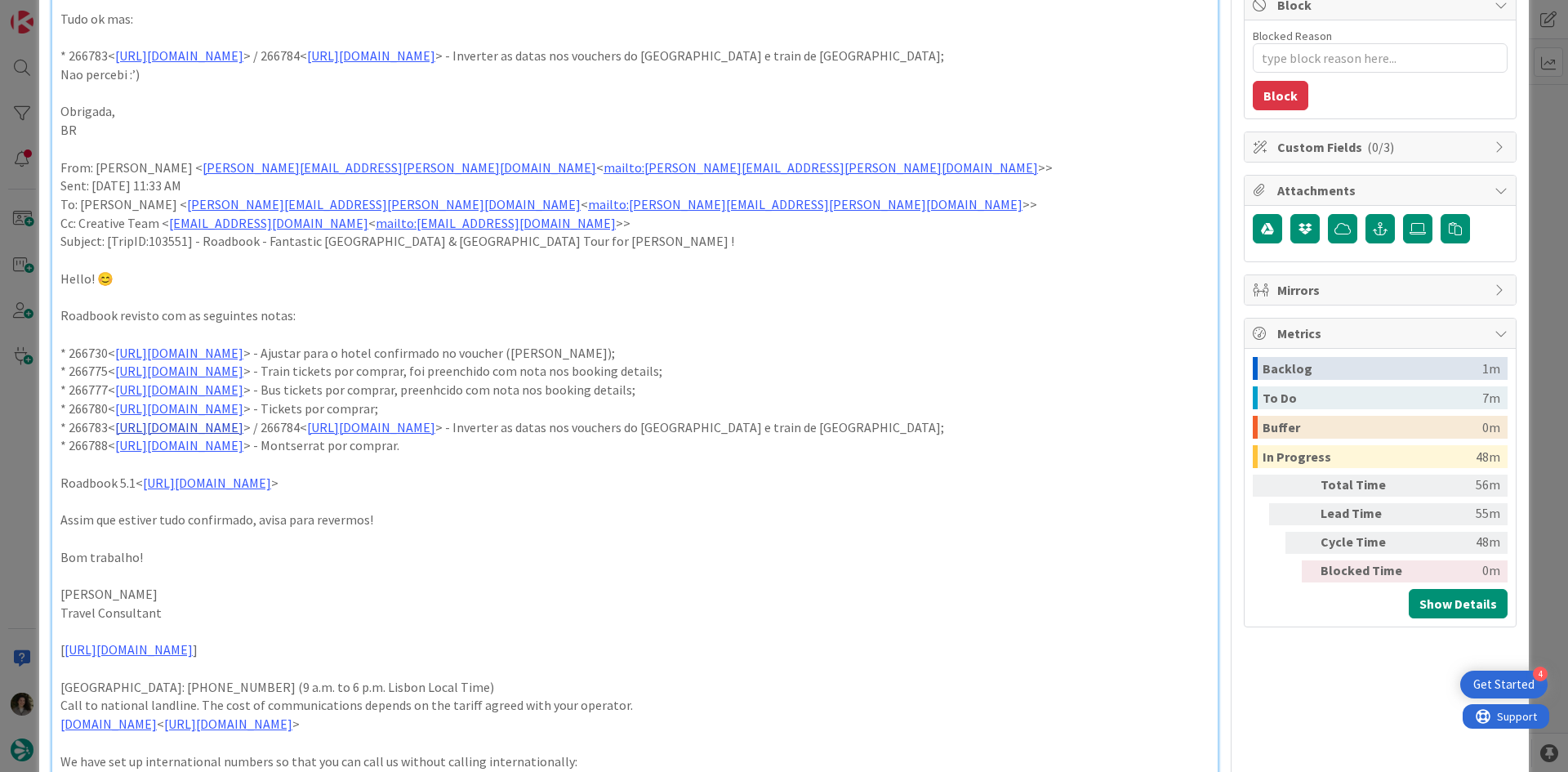
click at [243, 427] on link "https://appweb.tourtailors.com/sigav/#Voucher/view/274535" at bounding box center [179, 427] width 128 height 16
click at [292, 455] on link "https://appweb.tourtailors.com/sigav/#Voucher/view/274535" at bounding box center [241, 459] width 112 height 21
click at [436, 425] on link "https://appweb.tourtailors.com/sigav/#Voucher/view/274536" at bounding box center [370, 427] width 128 height 16
click at [673, 461] on link "https://appweb.tourtailors.com/sigav/#Voucher/view/274536" at bounding box center [634, 459] width 112 height 21
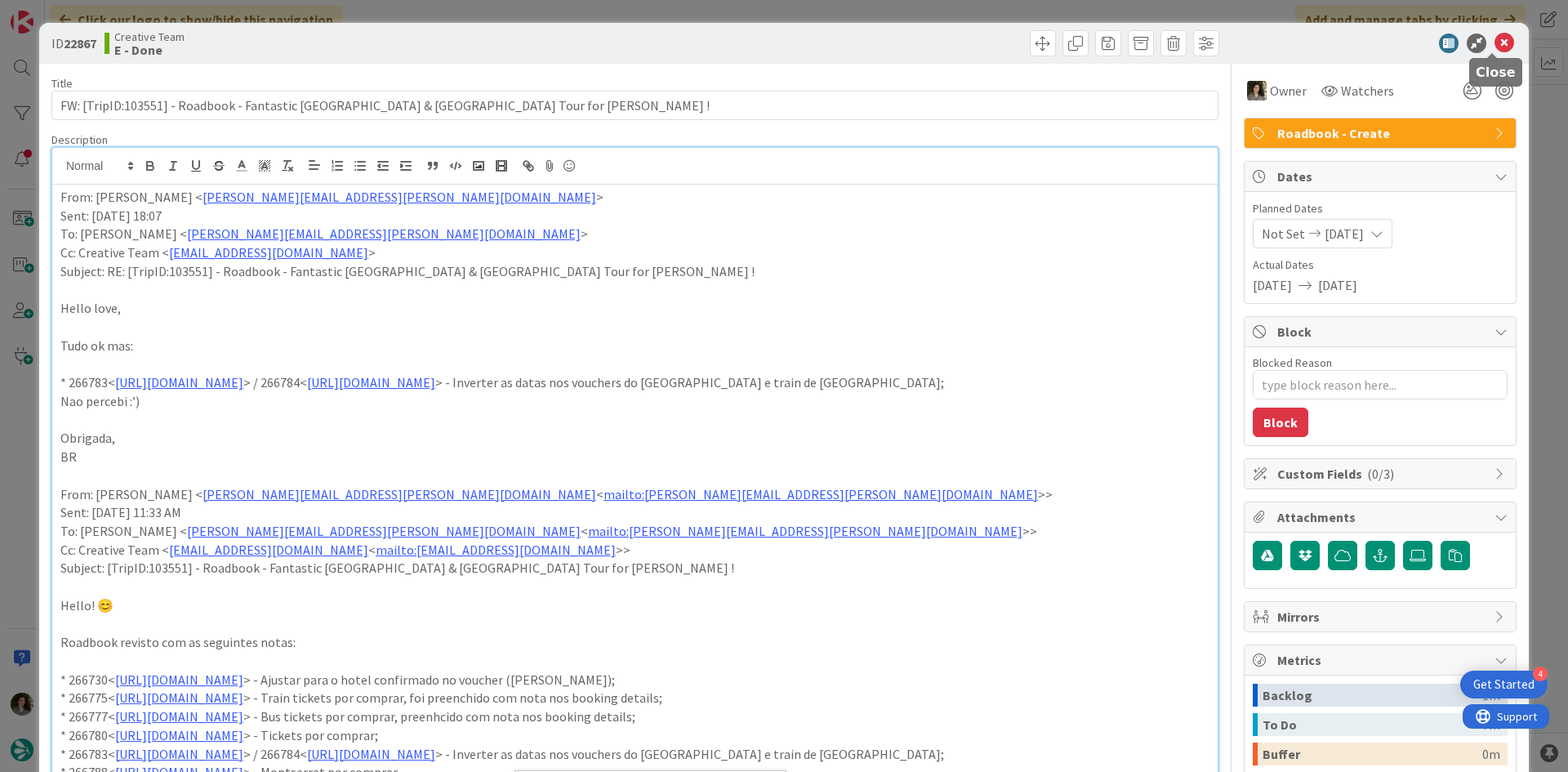
click at [1495, 40] on icon at bounding box center [1504, 43] width 20 height 20
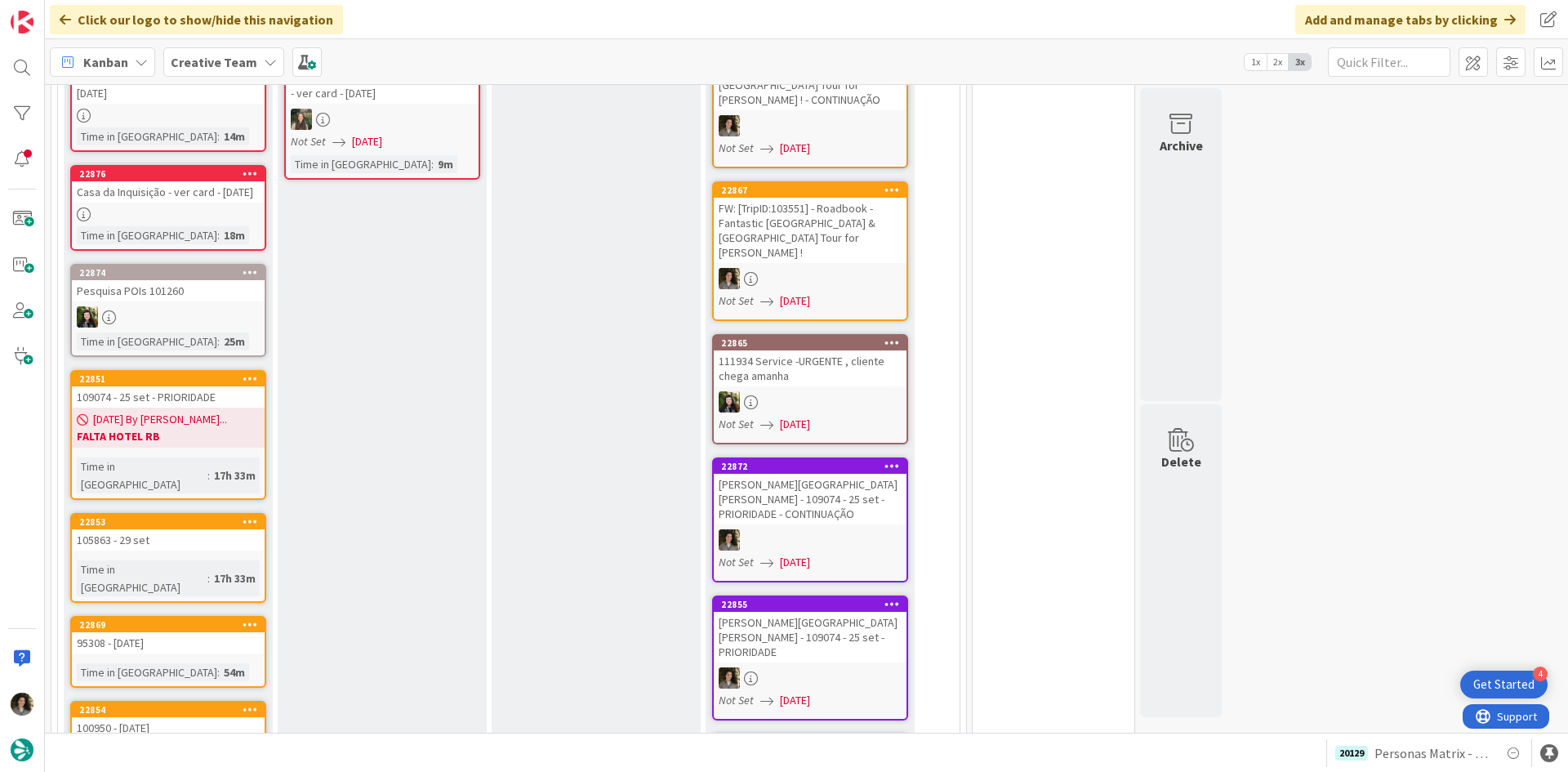
scroll to position [409, 0]
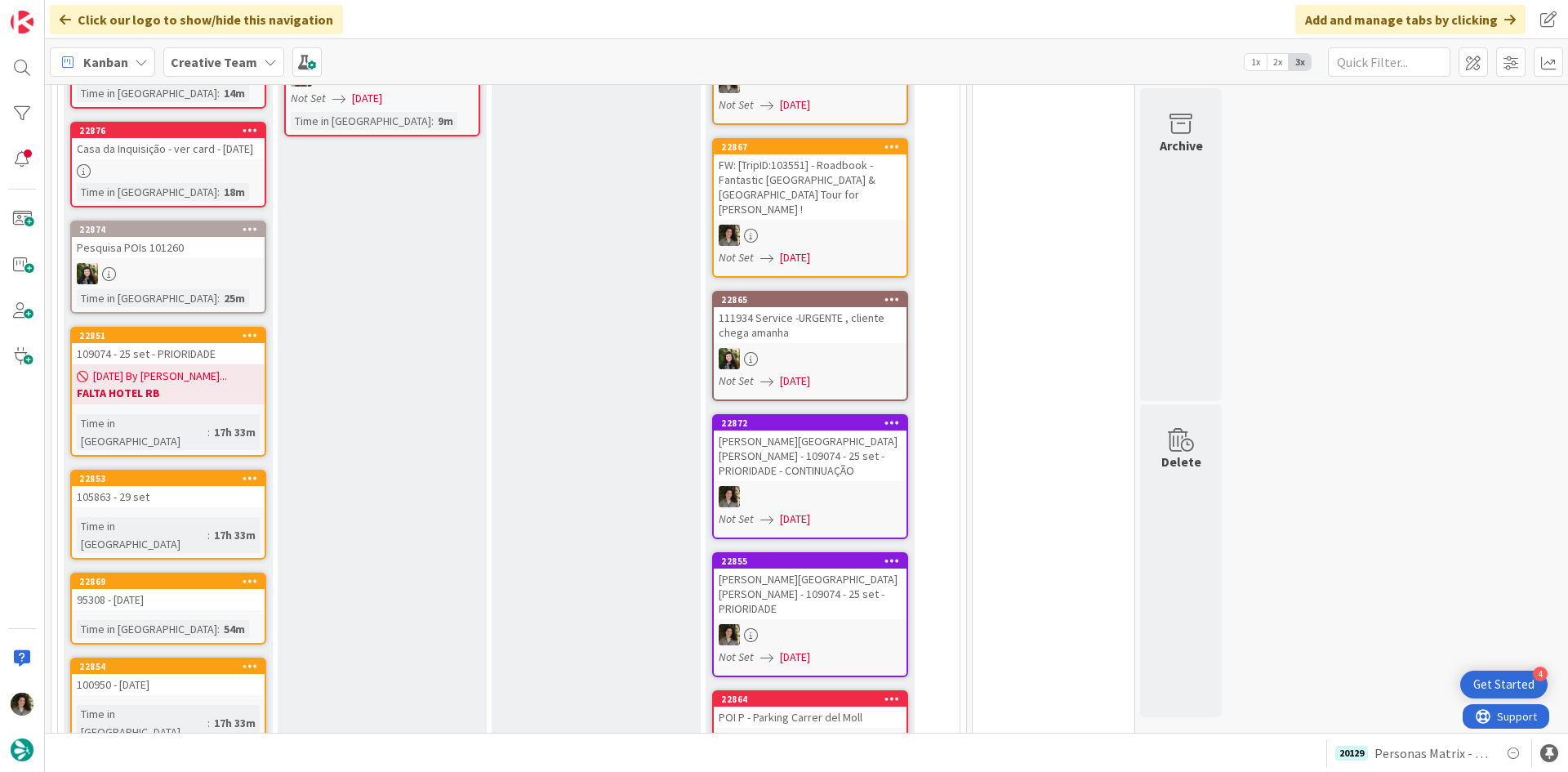
click at [191, 347] on div "109074 - 25 set - PRIORIDADE" at bounding box center [168, 354] width 193 height 21
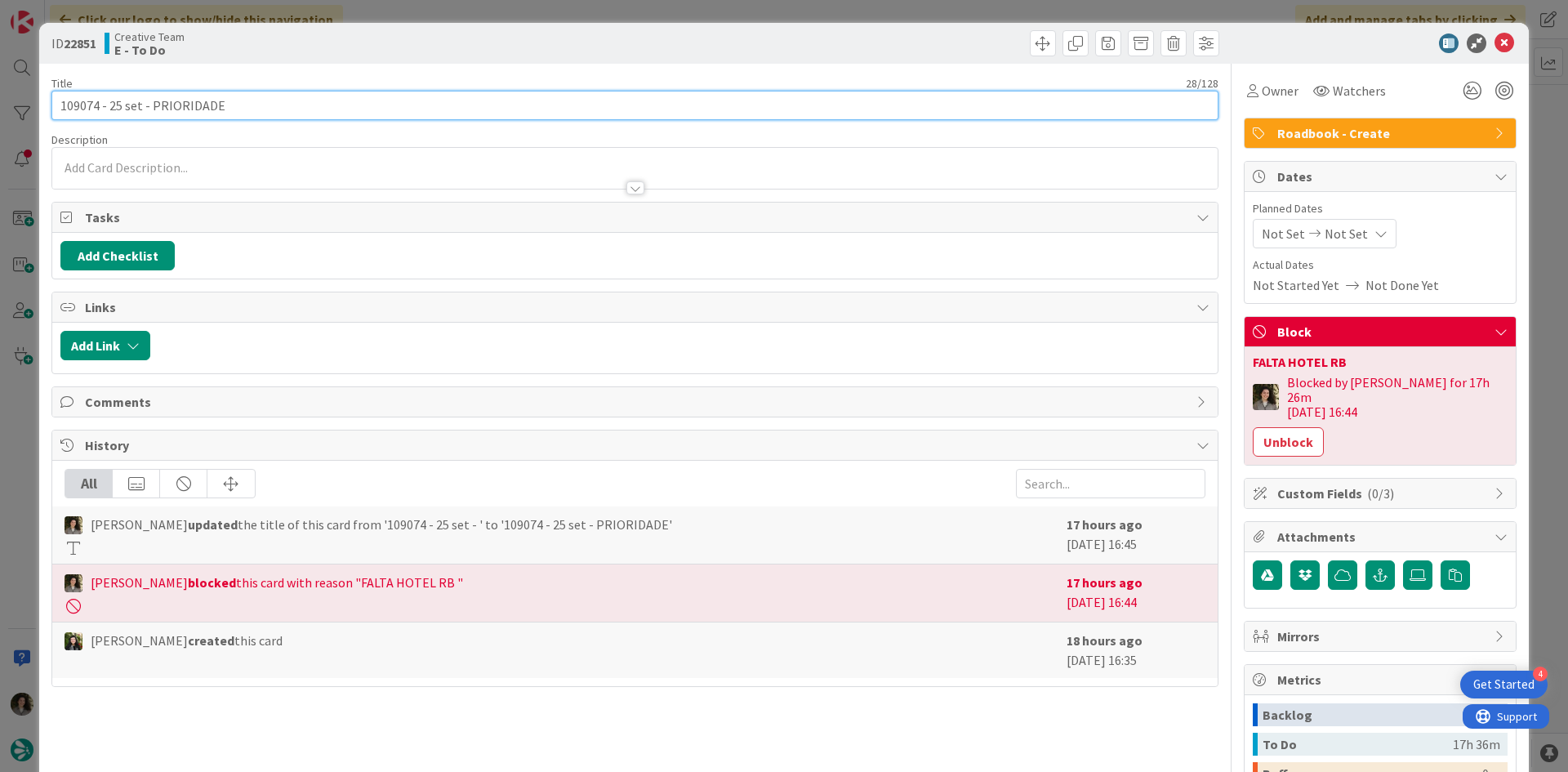
drag, startPoint x: 99, startPoint y: 107, endPoint x: 28, endPoint y: 104, distance: 71.1
click at [28, 104] on div "ID 22851 Creative Team E - To Do Title 28 / 128 109074 - 25 set - PRIORIDADE De…" at bounding box center [784, 386] width 1568 height 772
click at [122, 102] on input "109074 - 25 set - PRIORIDADE" at bounding box center [635, 105] width 1167 height 30
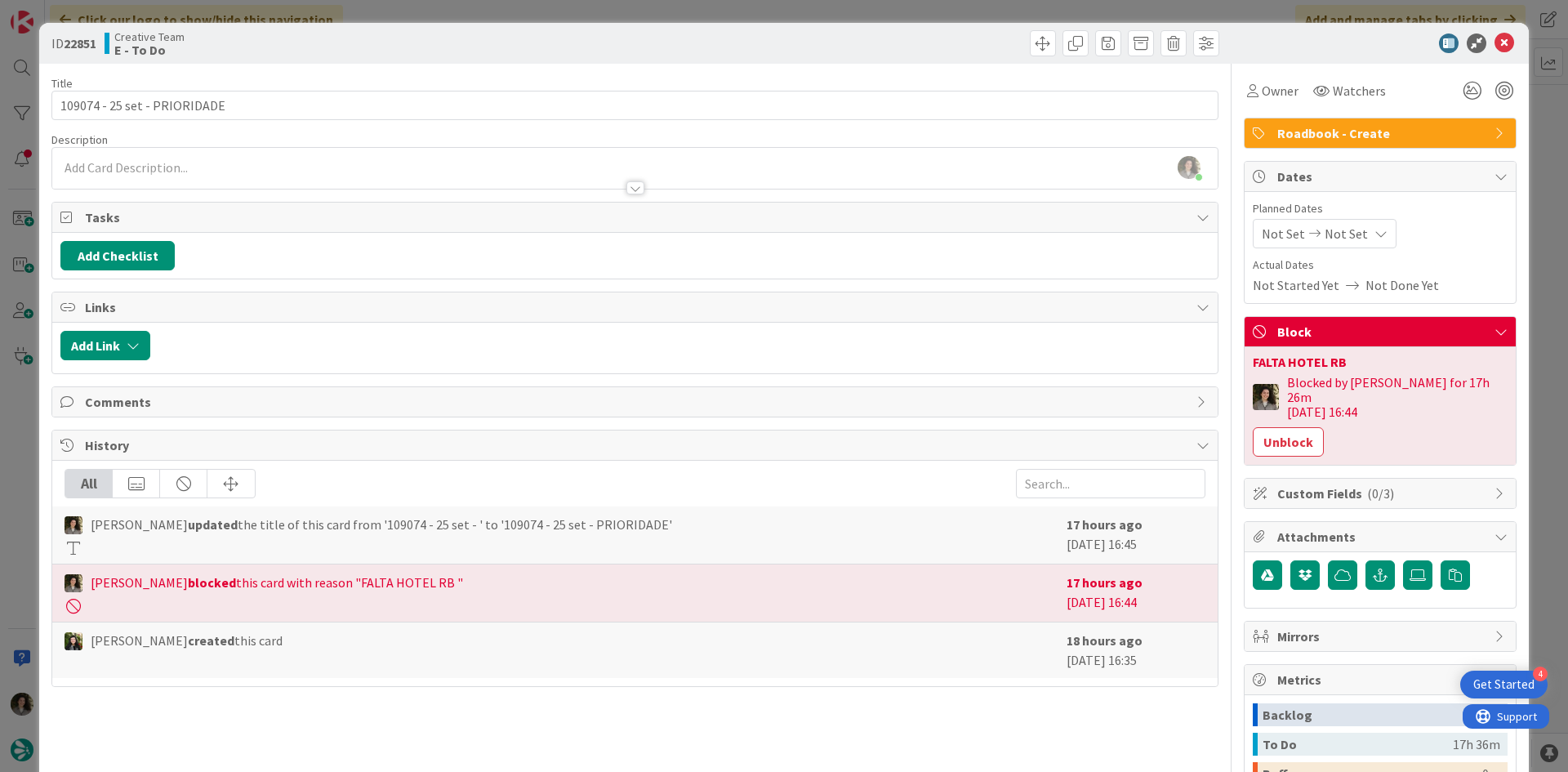
click at [1497, 31] on div "ID 22851 Creative Team E - To Do" at bounding box center [784, 44] width 1490 height 41
click at [1259, 102] on div "Owner" at bounding box center [1273, 90] width 58 height 30
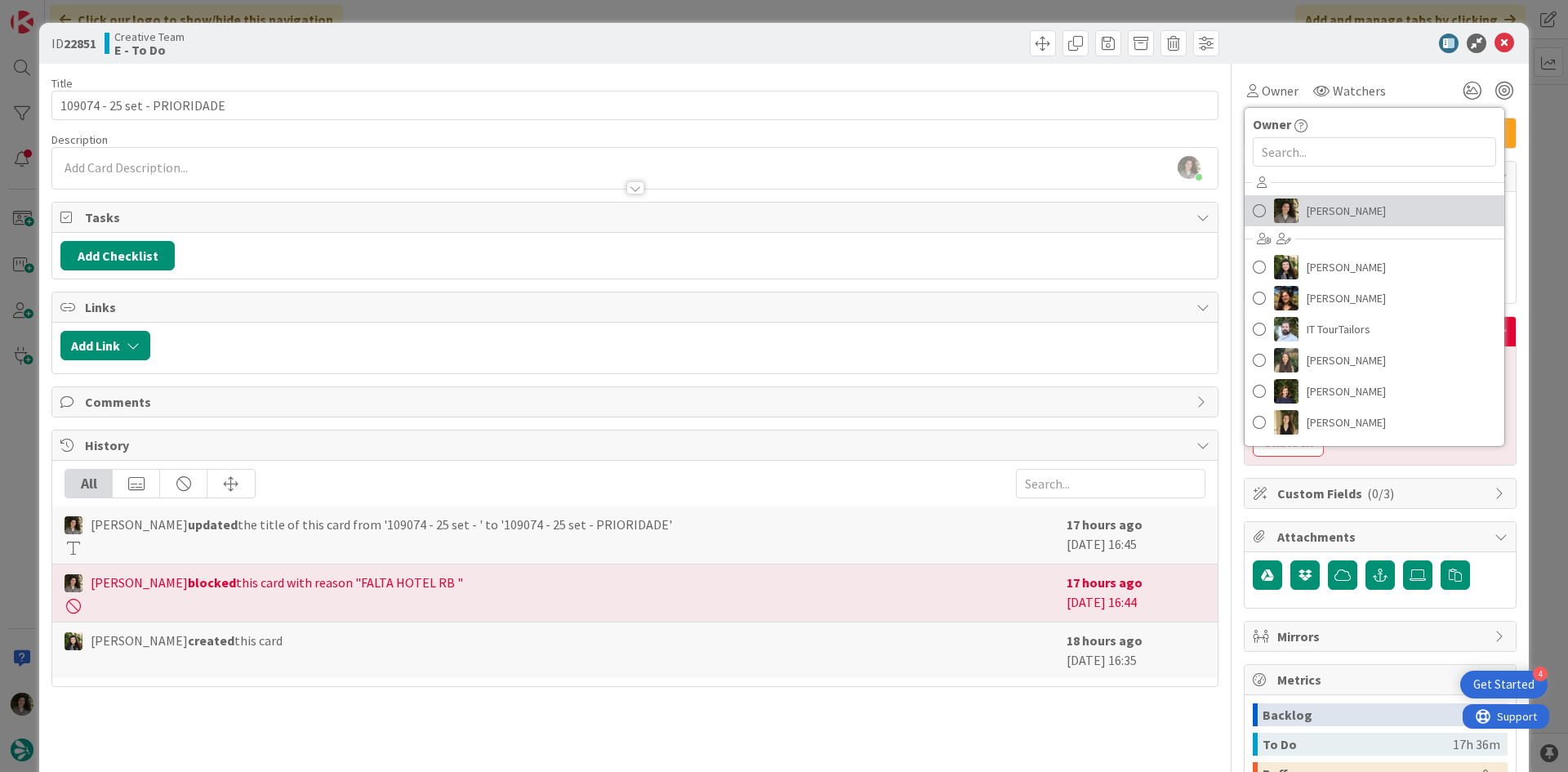
click at [1352, 206] on span "[PERSON_NAME]" at bounding box center [1346, 210] width 80 height 24
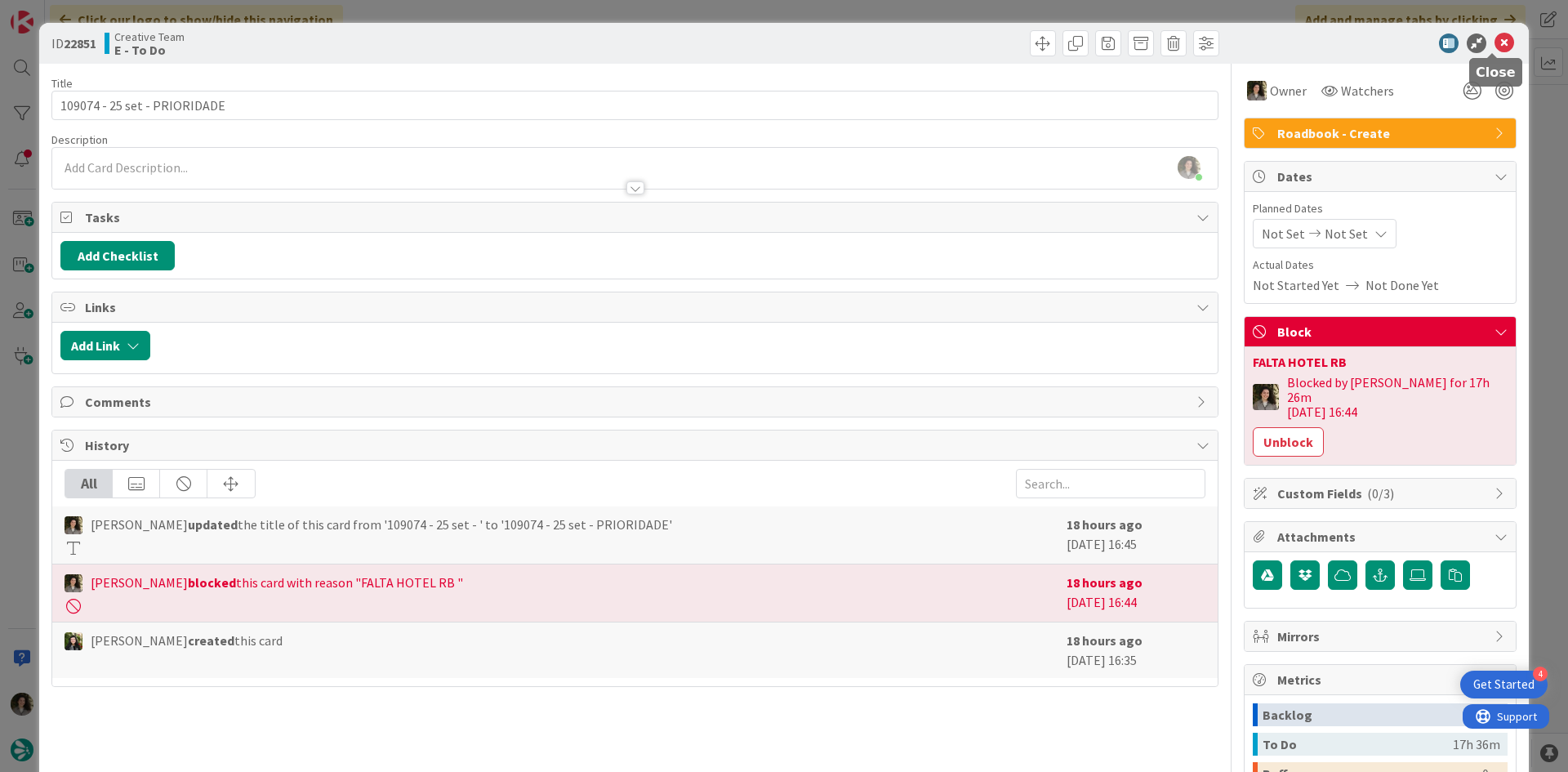
click at [1495, 47] on icon at bounding box center [1504, 43] width 20 height 20
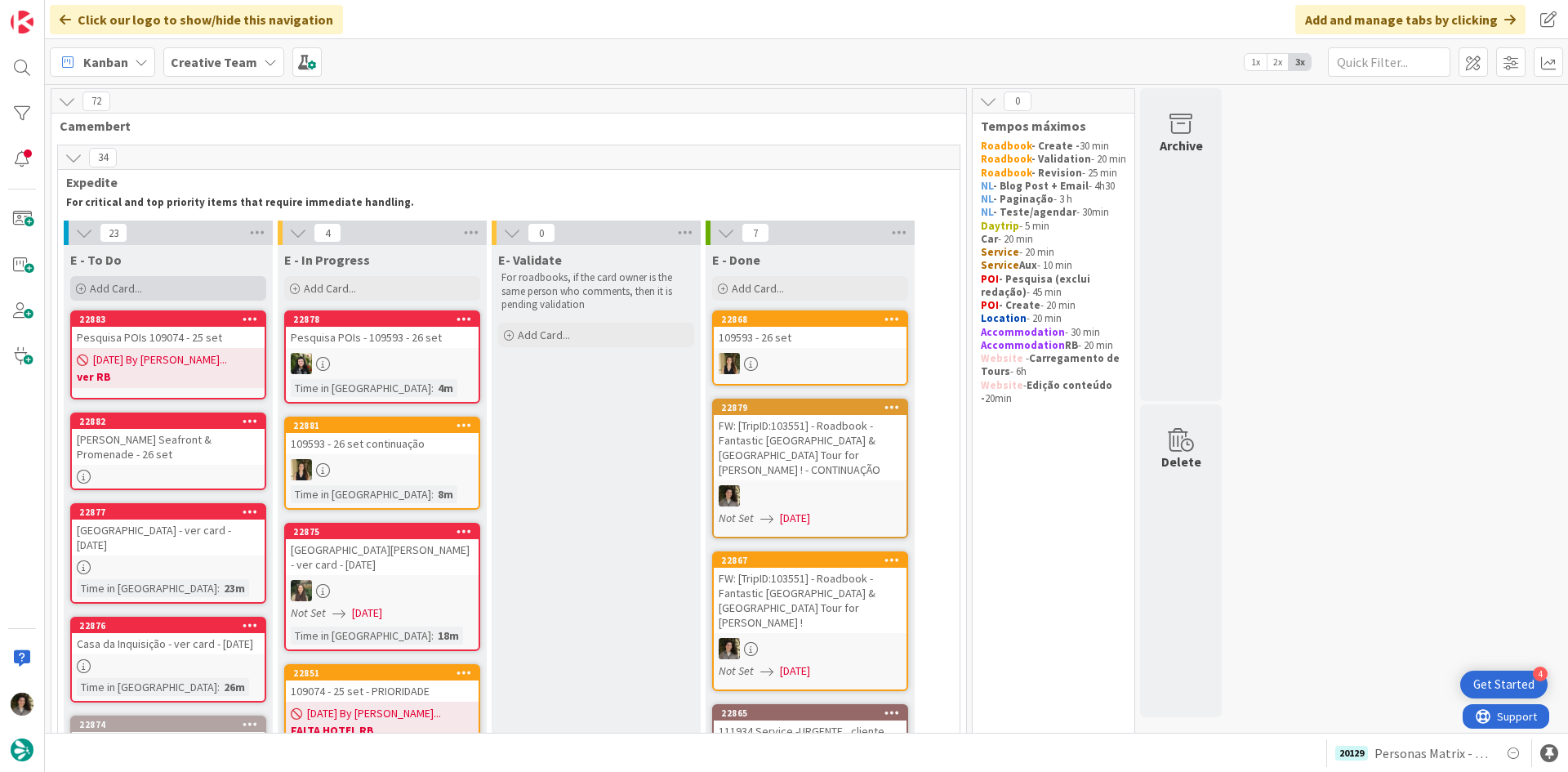
click at [137, 281] on span "Add Card..." at bounding box center [115, 288] width 52 height 14
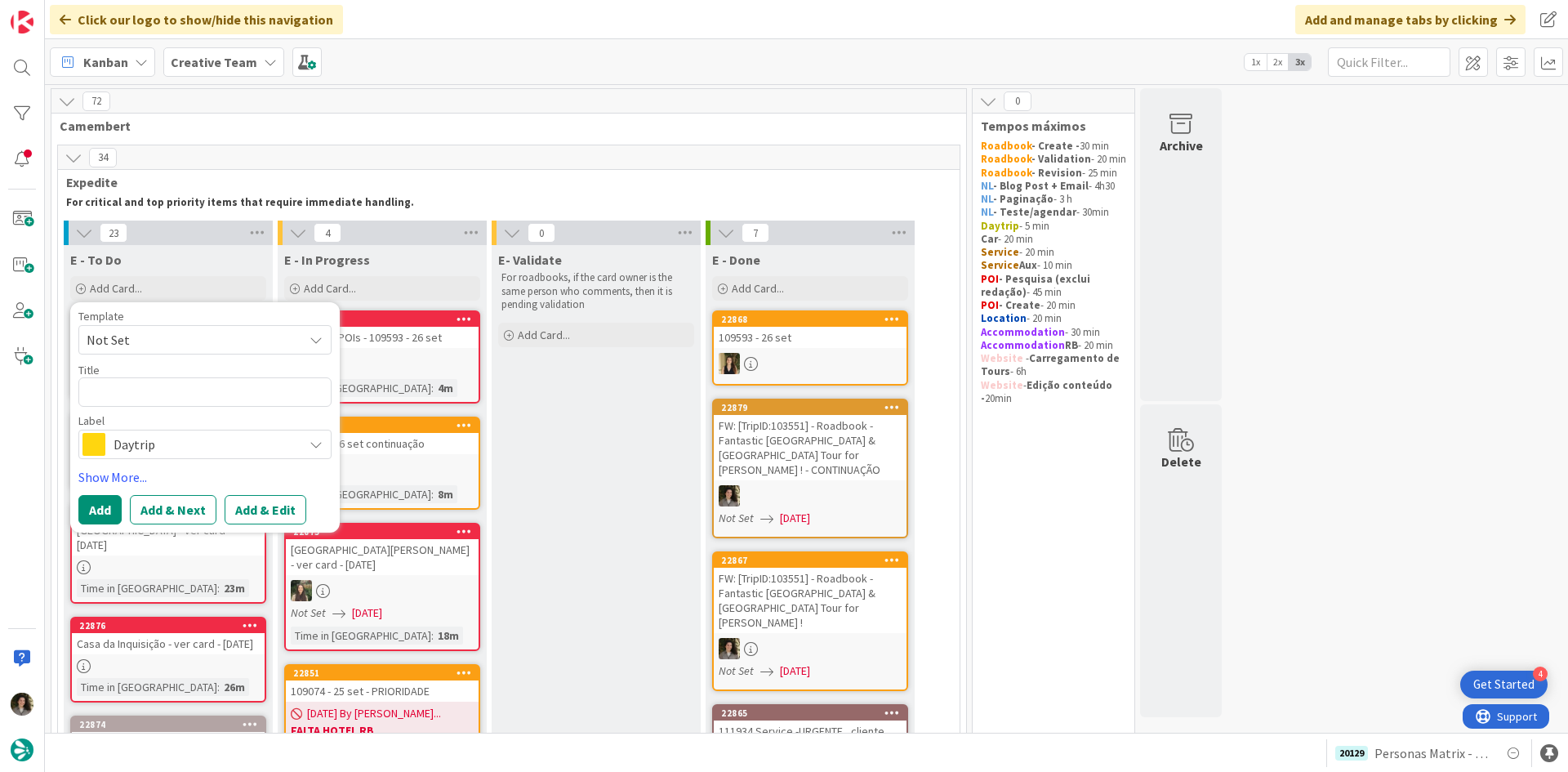
click at [182, 452] on span "Daytrip" at bounding box center [204, 445] width 182 height 23
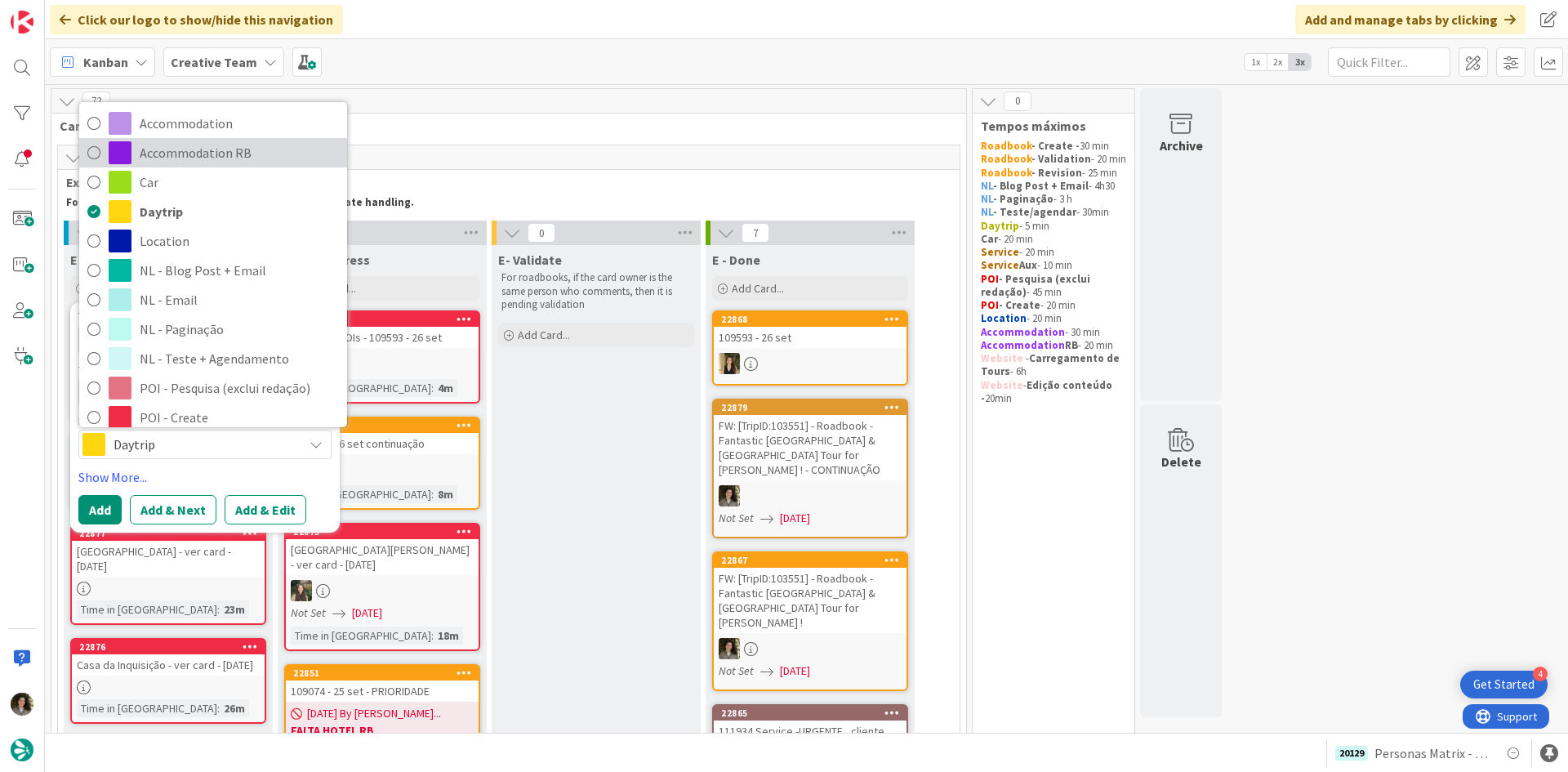
click at [216, 147] on span "Accommodation RB" at bounding box center [239, 152] width 199 height 24
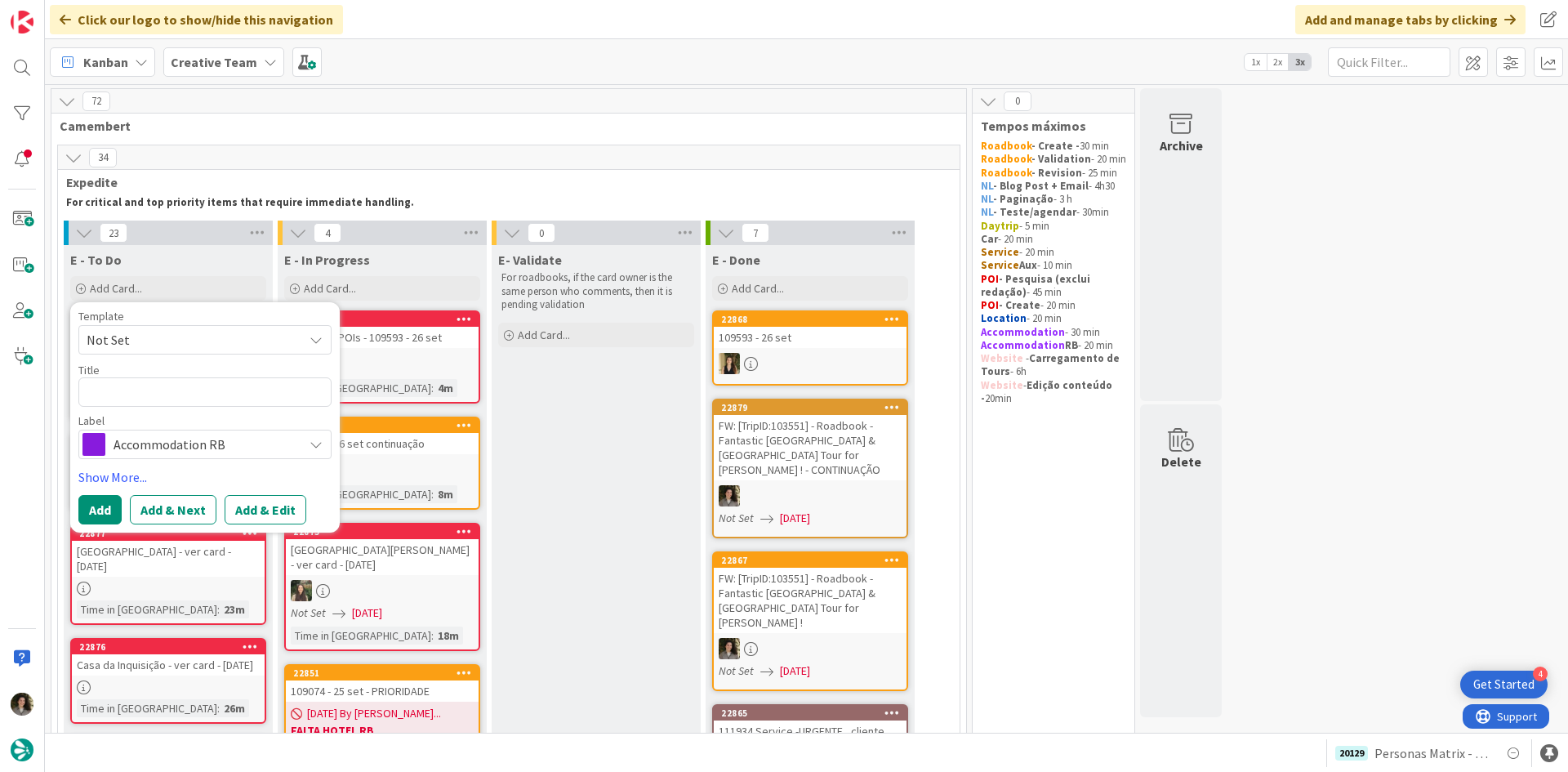
click at [183, 377] on div "Title 0 / 128" at bounding box center [205, 369] width 253 height 14
click at [179, 394] on textarea at bounding box center [205, 392] width 253 height 30
paste textarea "Agroturismo Muleta de Ca S'hereu (Fora do centro)"
type textarea "Agroturismo Muleta de Ca S'hereu (Fora do centro)"
type textarea "x"
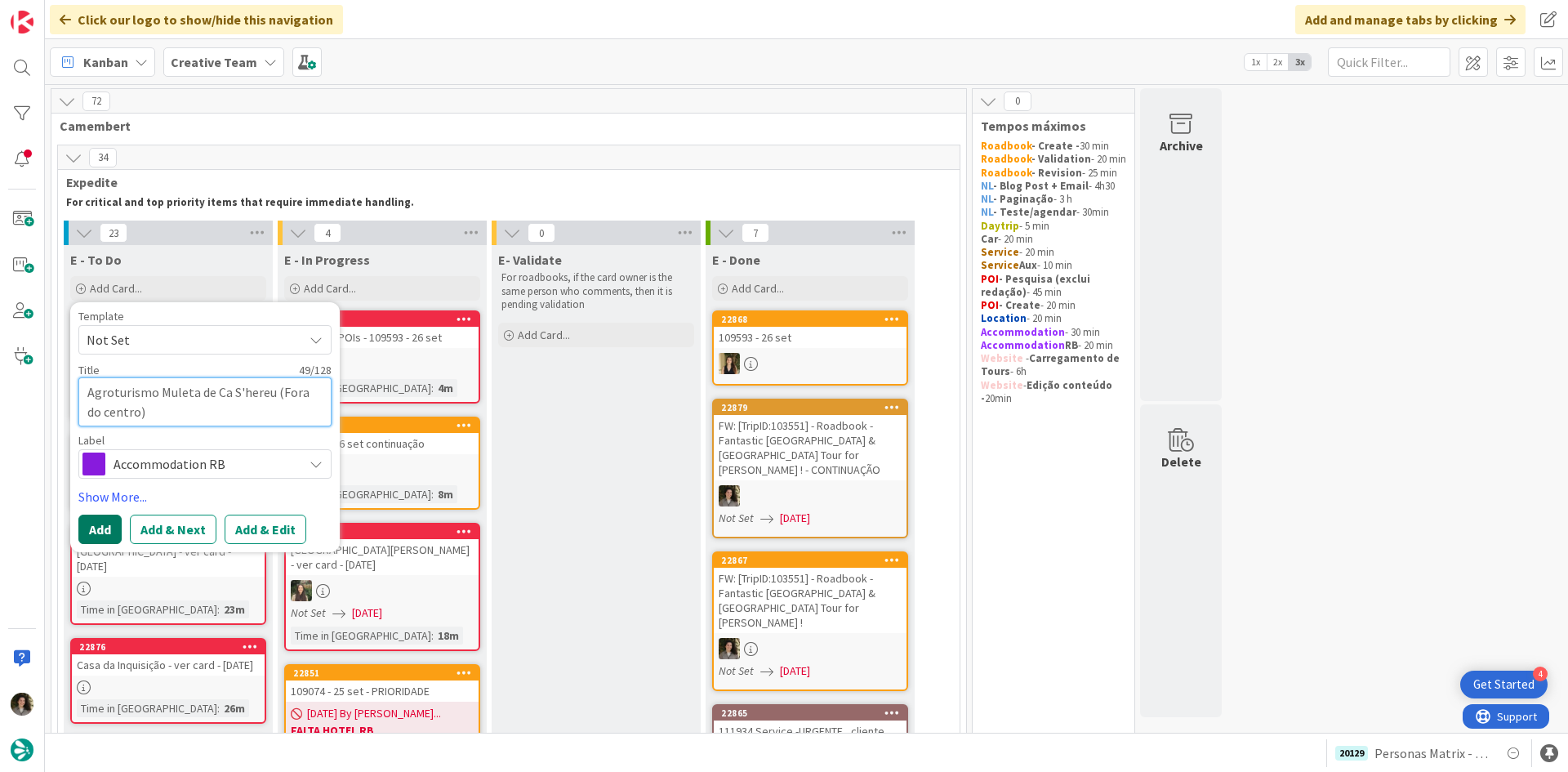
type textarea "Agroturismo Muleta de Ca S'hereu (Fora do centro)"
click at [111, 526] on button "Add" at bounding box center [100, 529] width 43 height 30
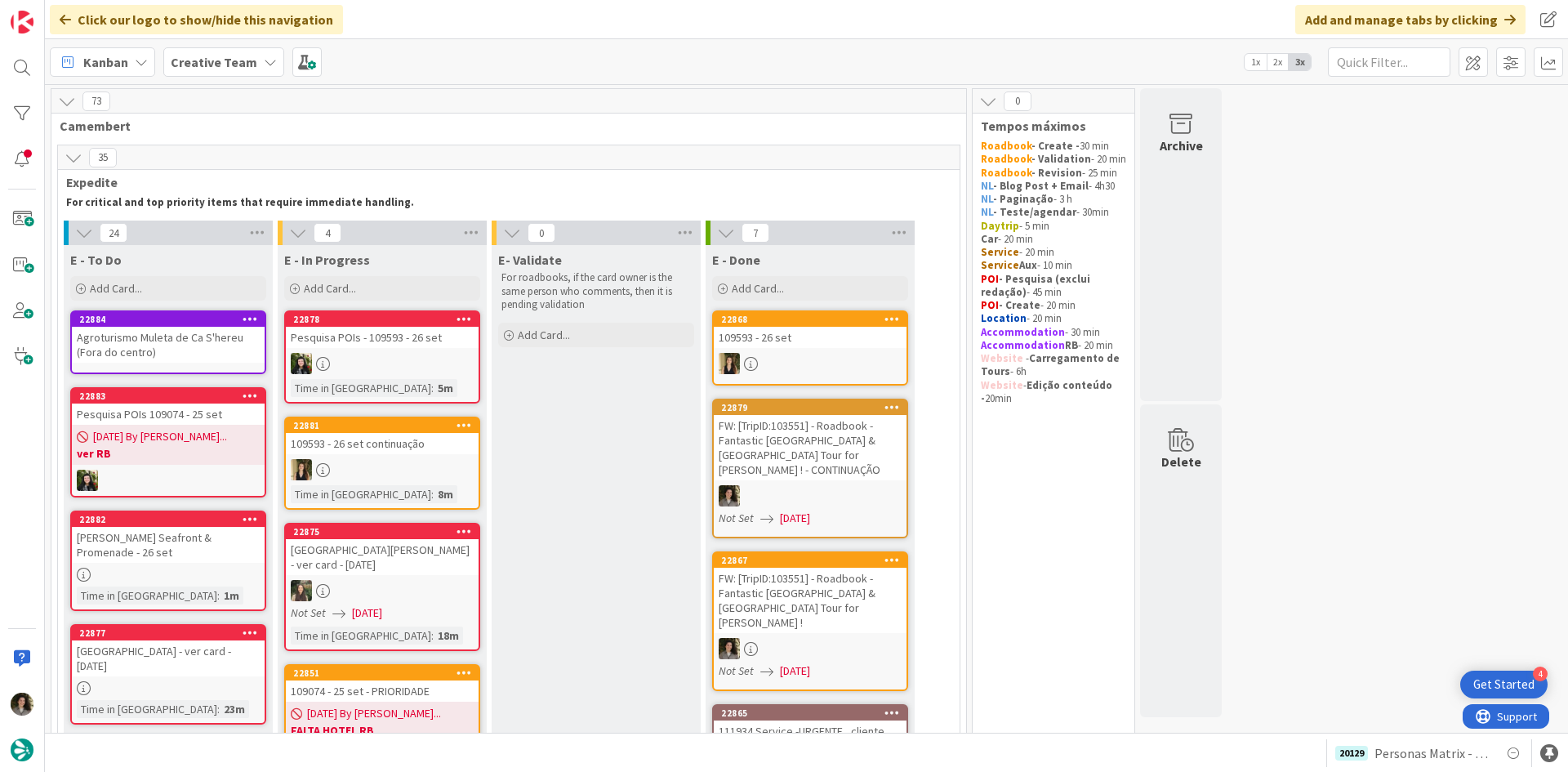
click at [166, 336] on div "Agroturismo Muleta de Ca S'hereu (Fora do centro)" at bounding box center [168, 344] width 193 height 36
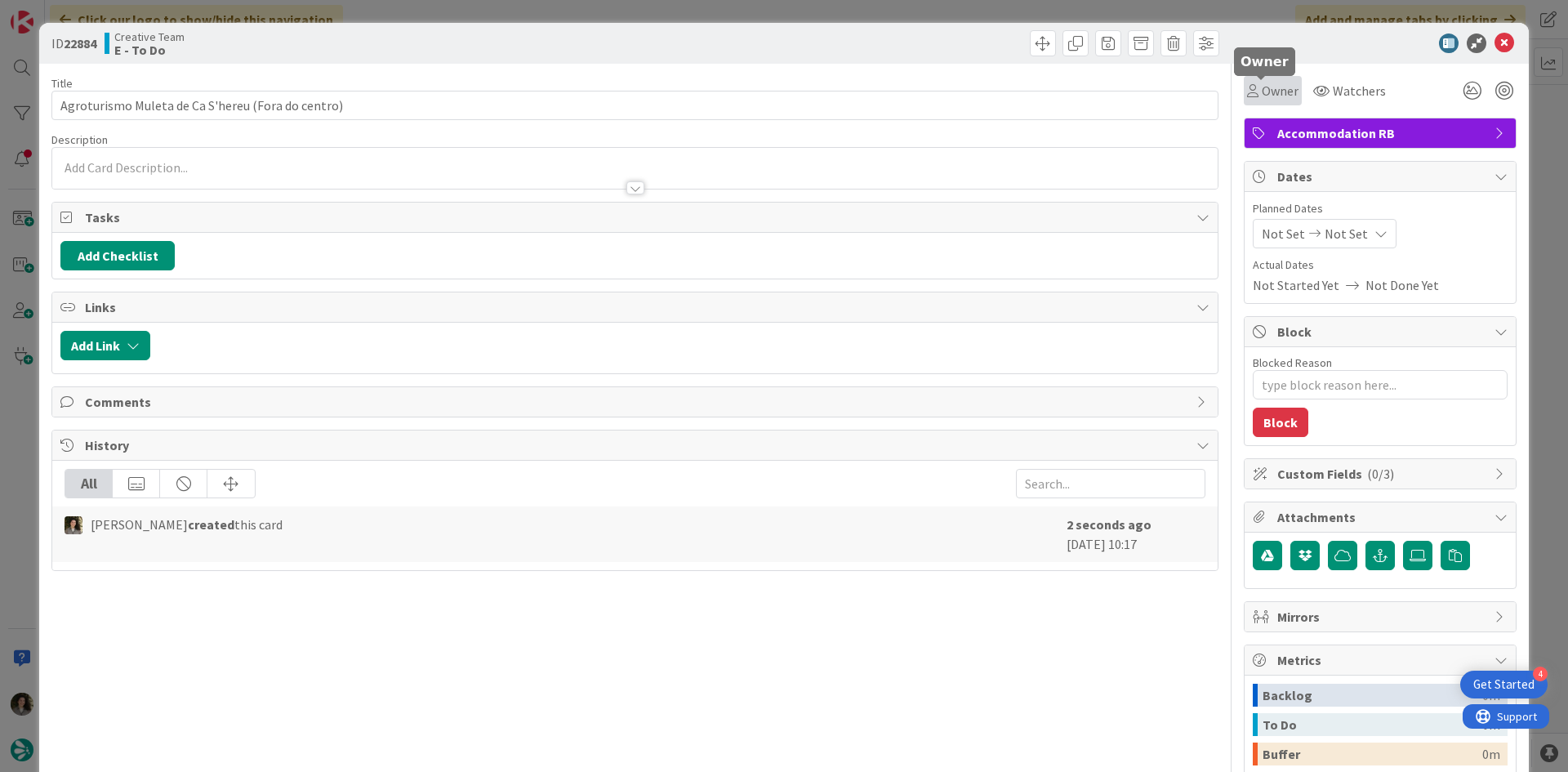
click at [1262, 87] on span "Owner" at bounding box center [1280, 90] width 37 height 20
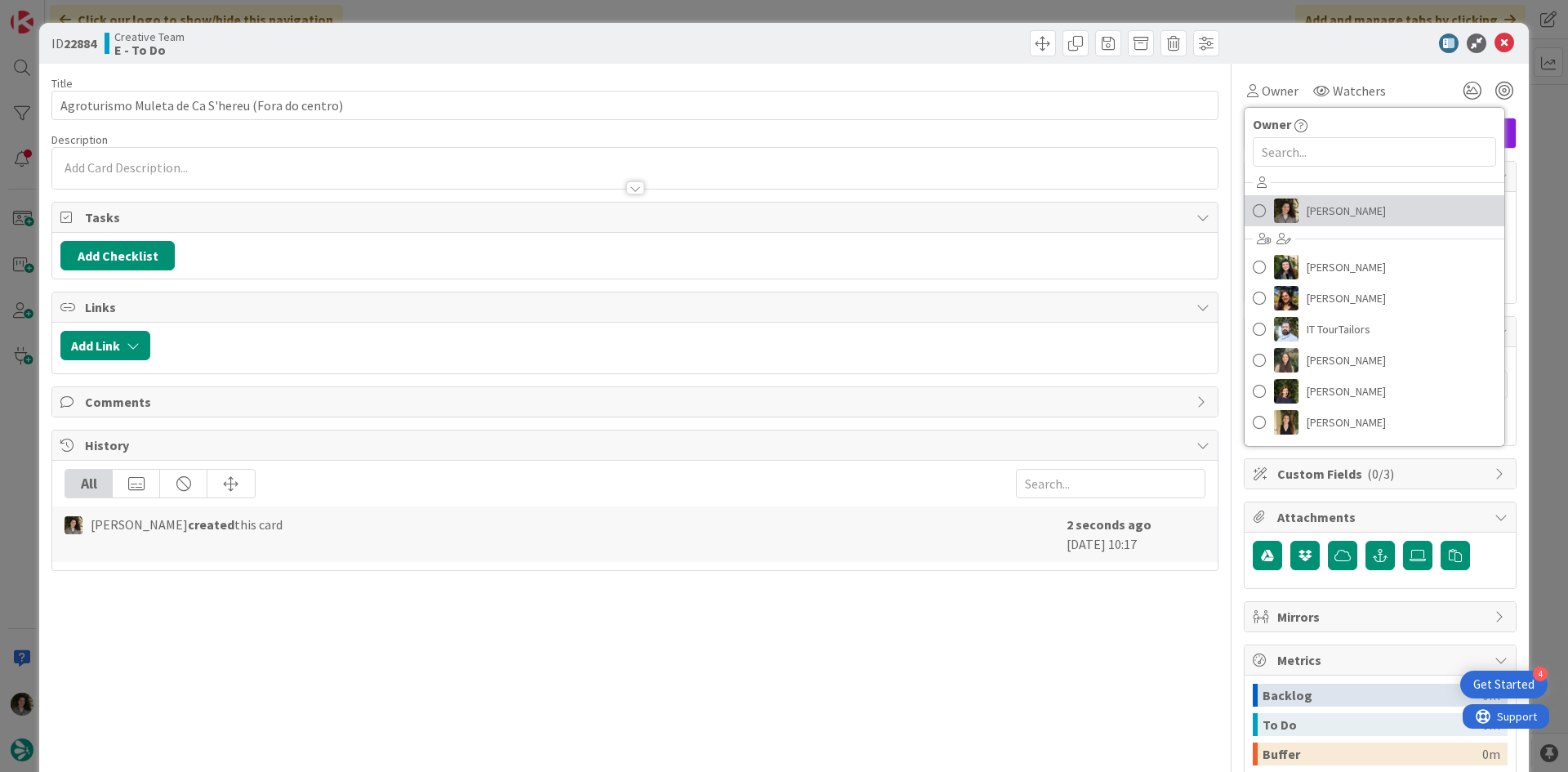
click at [1313, 199] on span "[PERSON_NAME]" at bounding box center [1346, 210] width 80 height 24
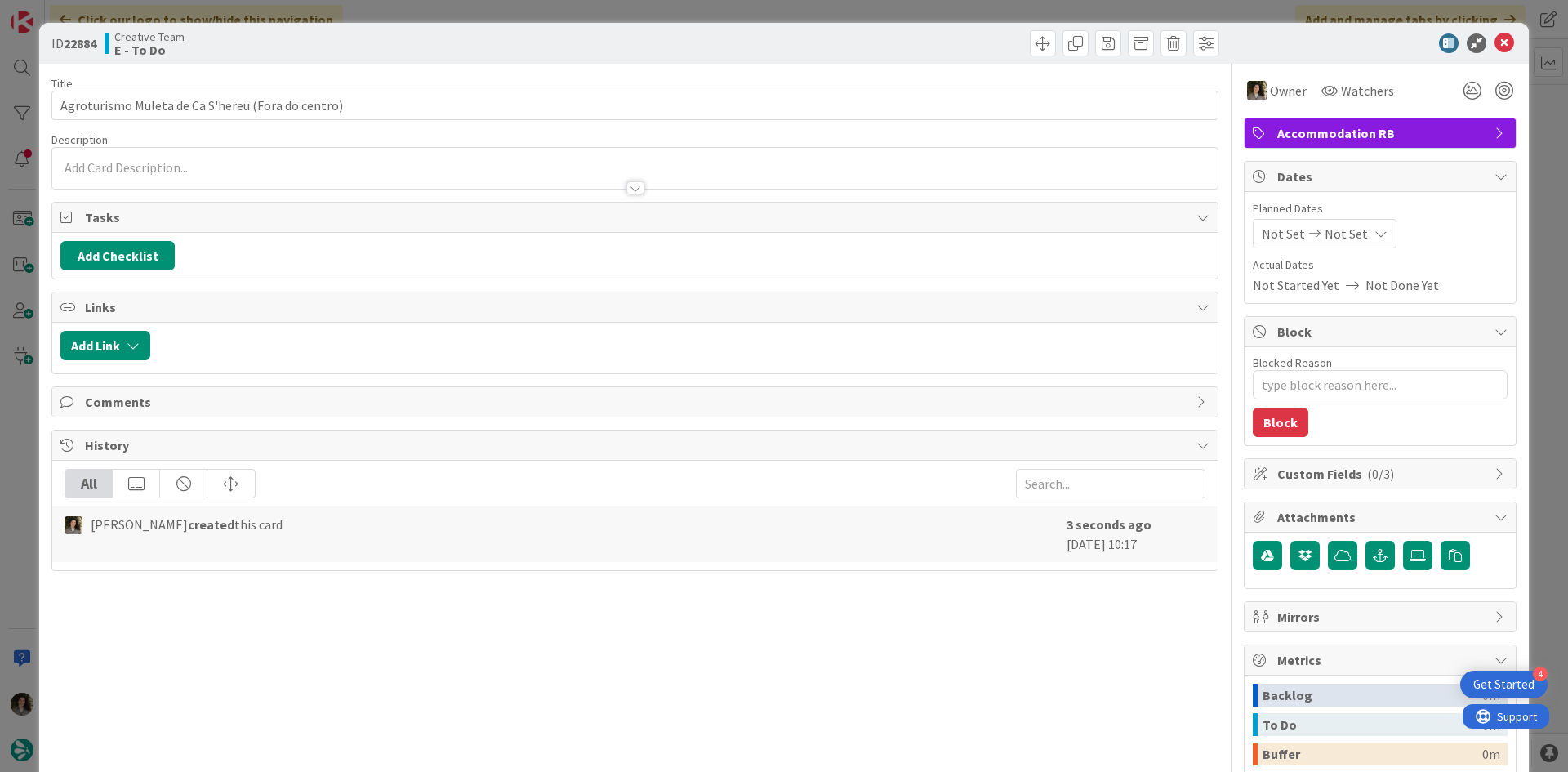
click at [1375, 235] on icon at bounding box center [1381, 233] width 13 height 13
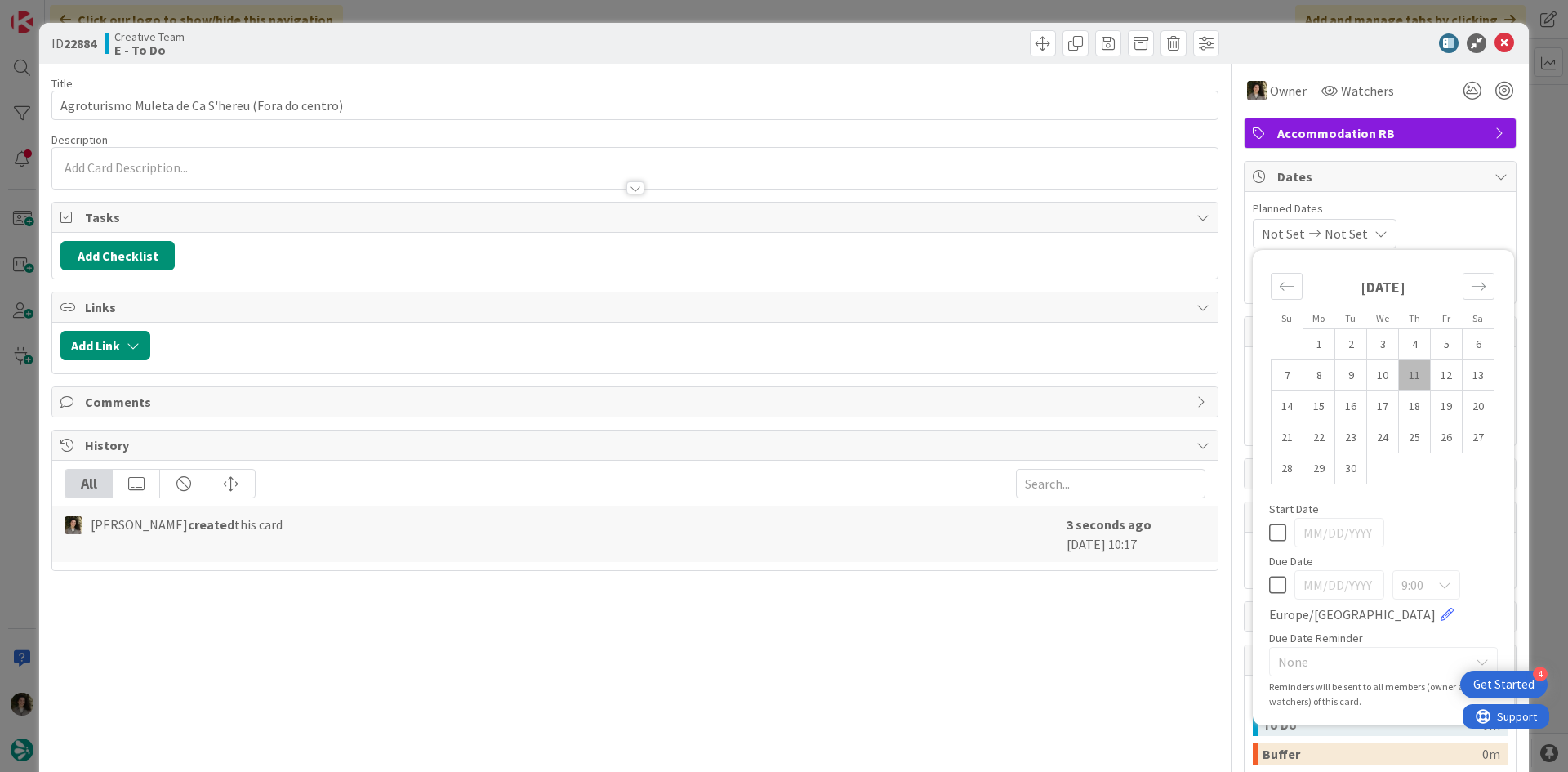
type textarea "x"
click at [1272, 582] on icon at bounding box center [1277, 585] width 17 height 20
type input "[DATE]"
type textarea "x"
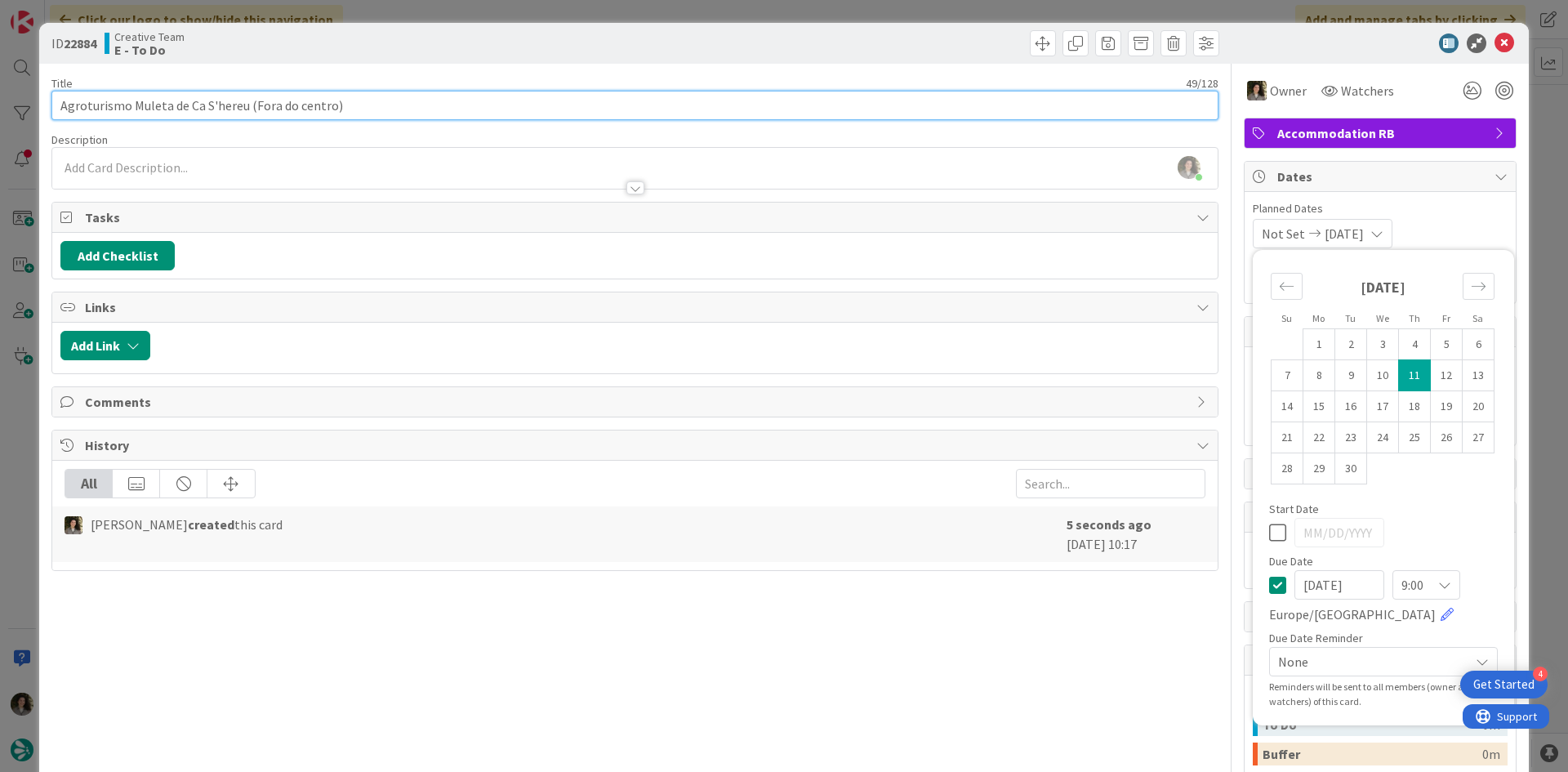
click at [423, 115] on input "Agroturismo Muleta de Ca S'hereu (Fora do centro)" at bounding box center [635, 105] width 1167 height 30
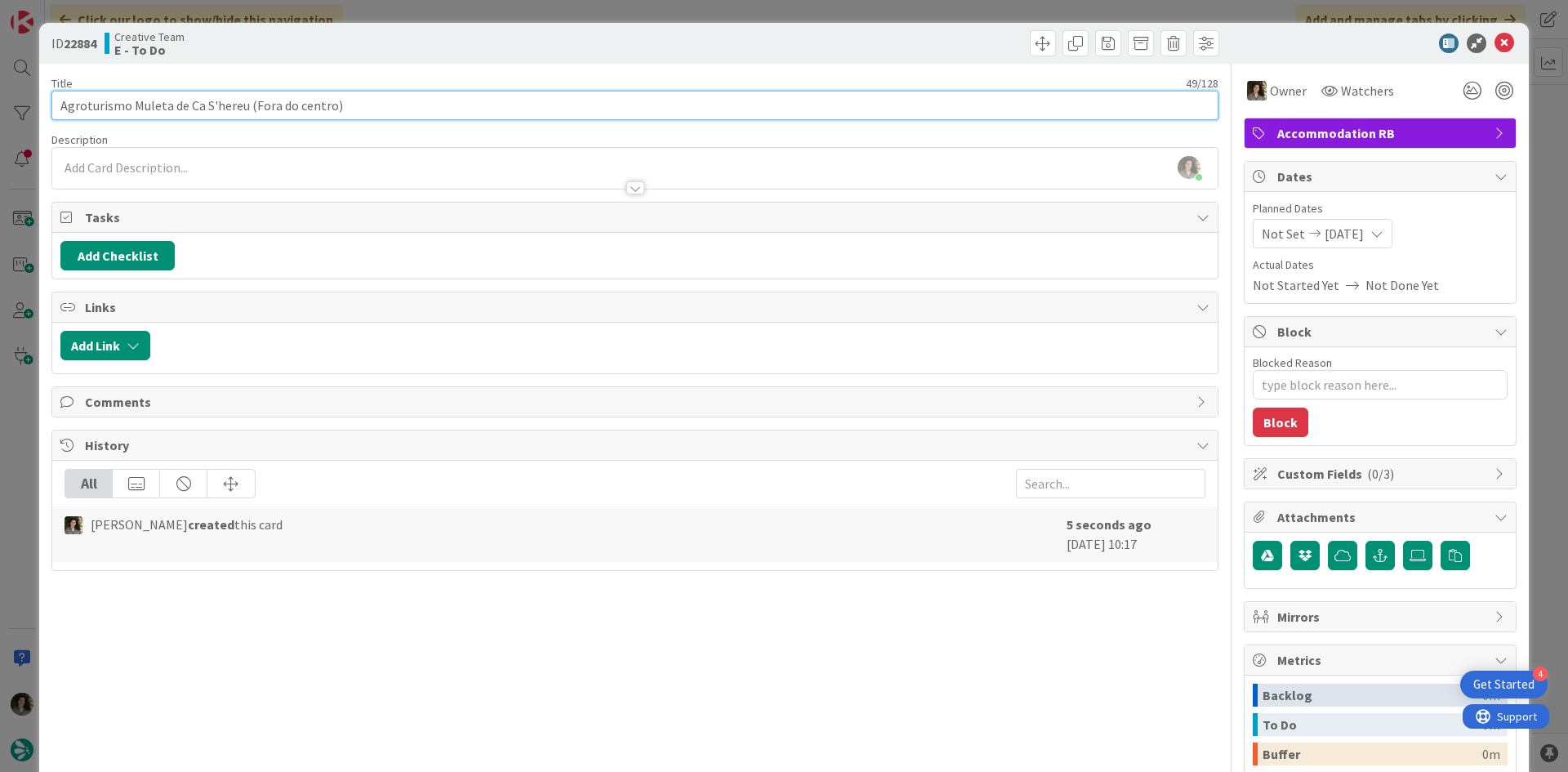
type input "Agroturismo Muleta de Ca S'hereu (Fora do centro)"
type textarea "x"
paste input "109074"
type input "Agroturismo Muleta de Ca S'hereu (Fora do centro) - 109074"
type textarea "x"
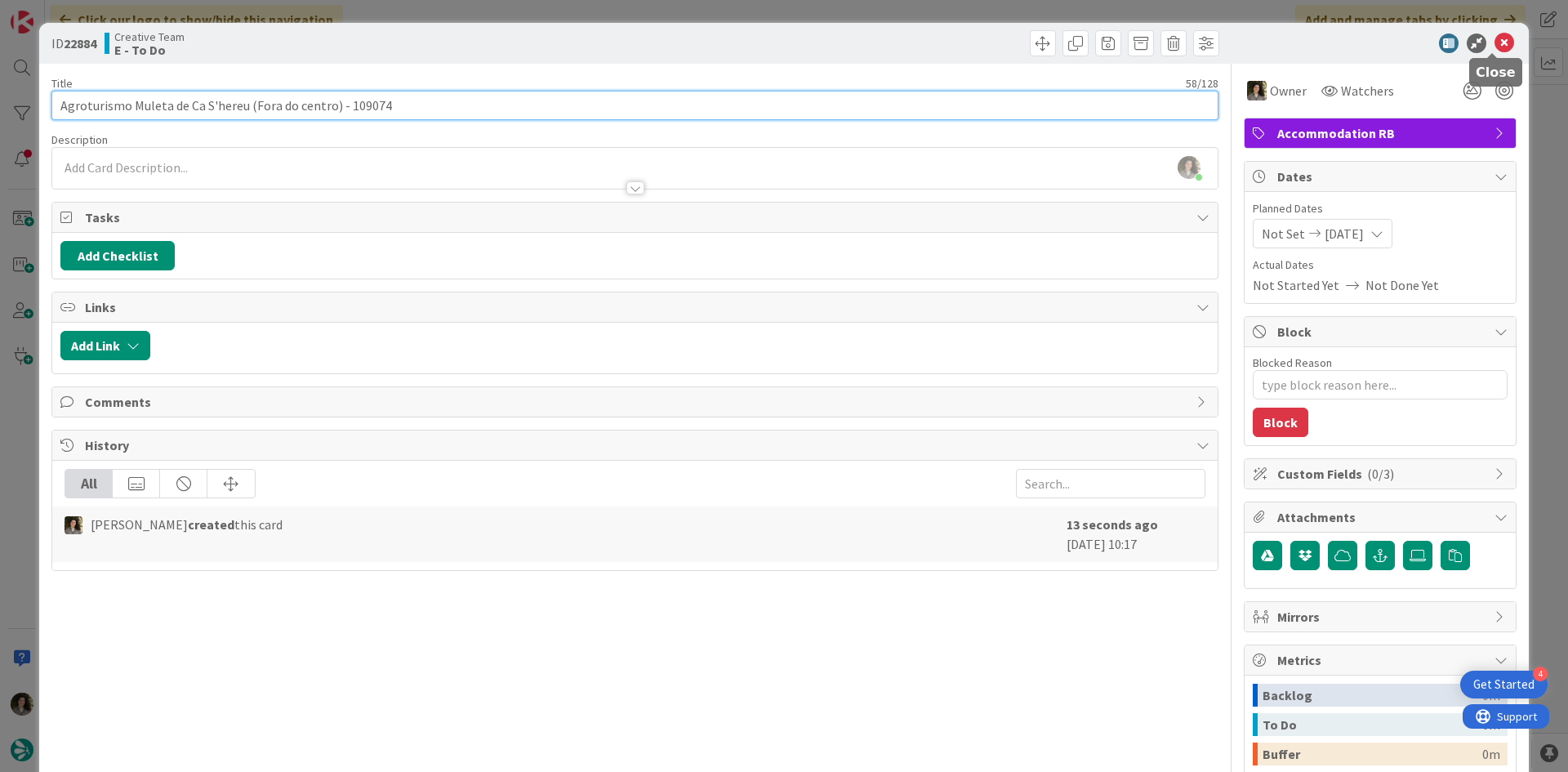
type input "Agroturismo Muleta de Ca S'hereu (Fora do centro) - 109074"
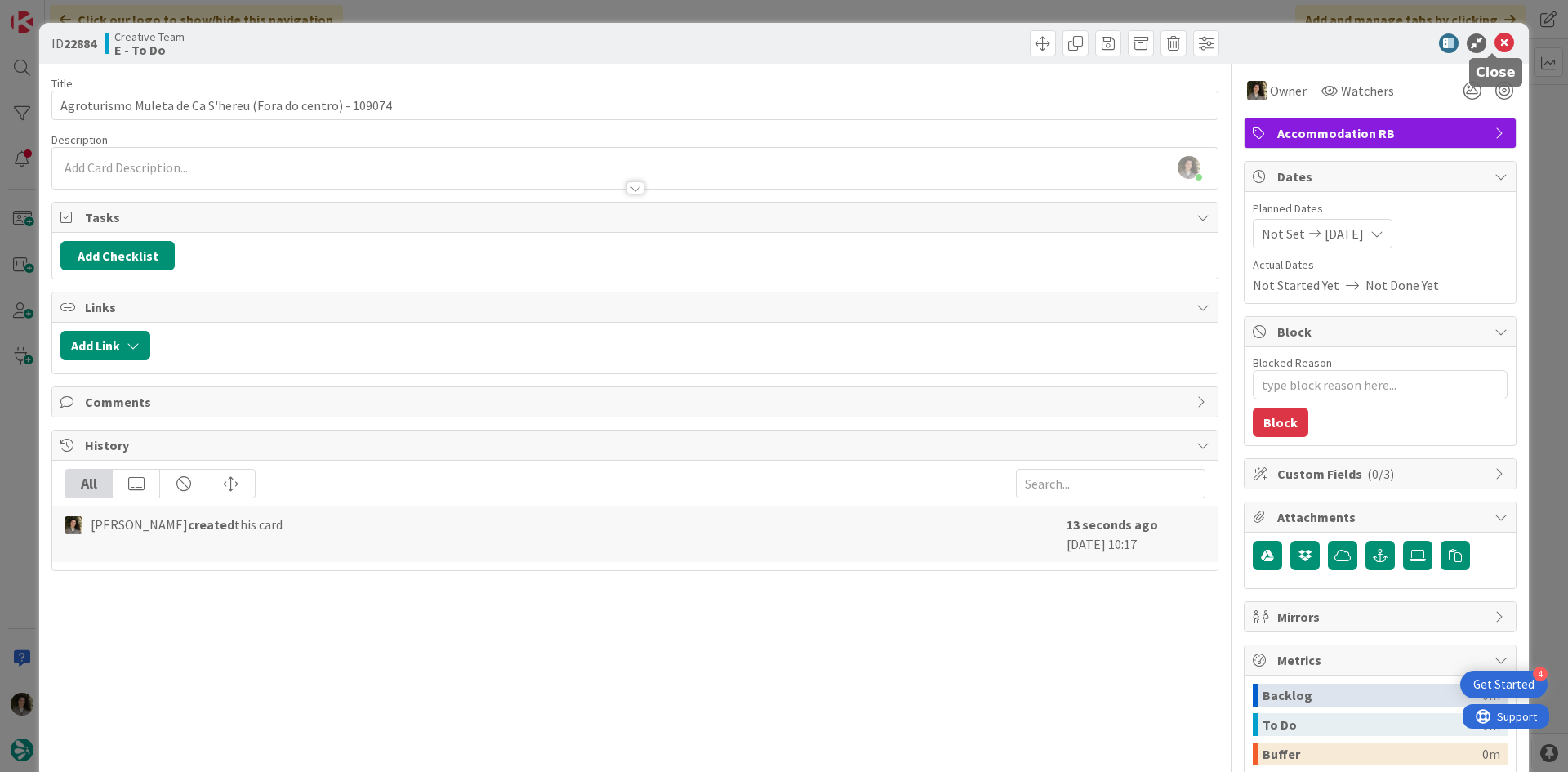
click at [1501, 42] on icon at bounding box center [1504, 43] width 20 height 20
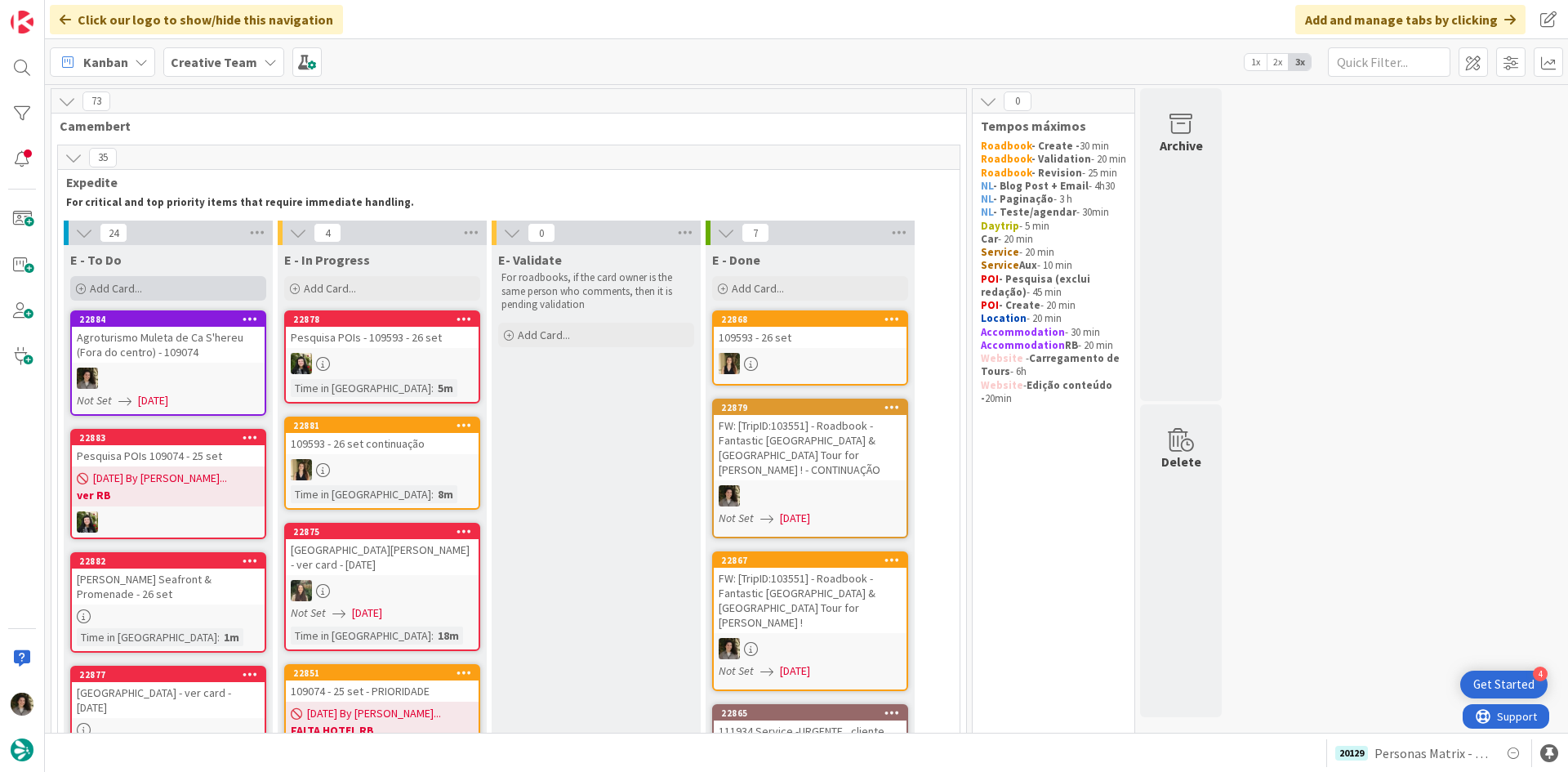
click at [151, 282] on div "Add Card..." at bounding box center [168, 288] width 196 height 24
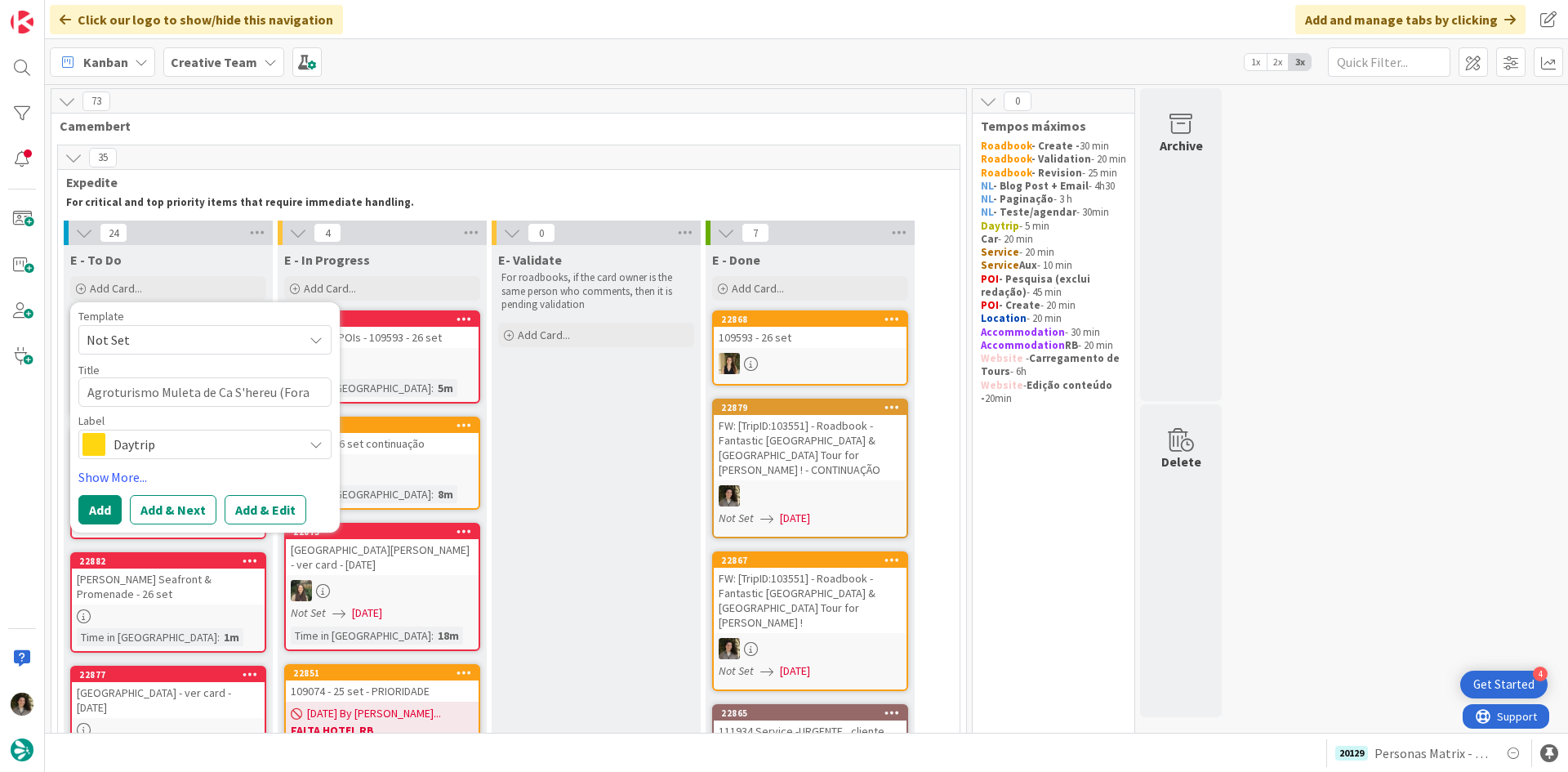
click at [160, 438] on span "Daytrip" at bounding box center [204, 445] width 182 height 23
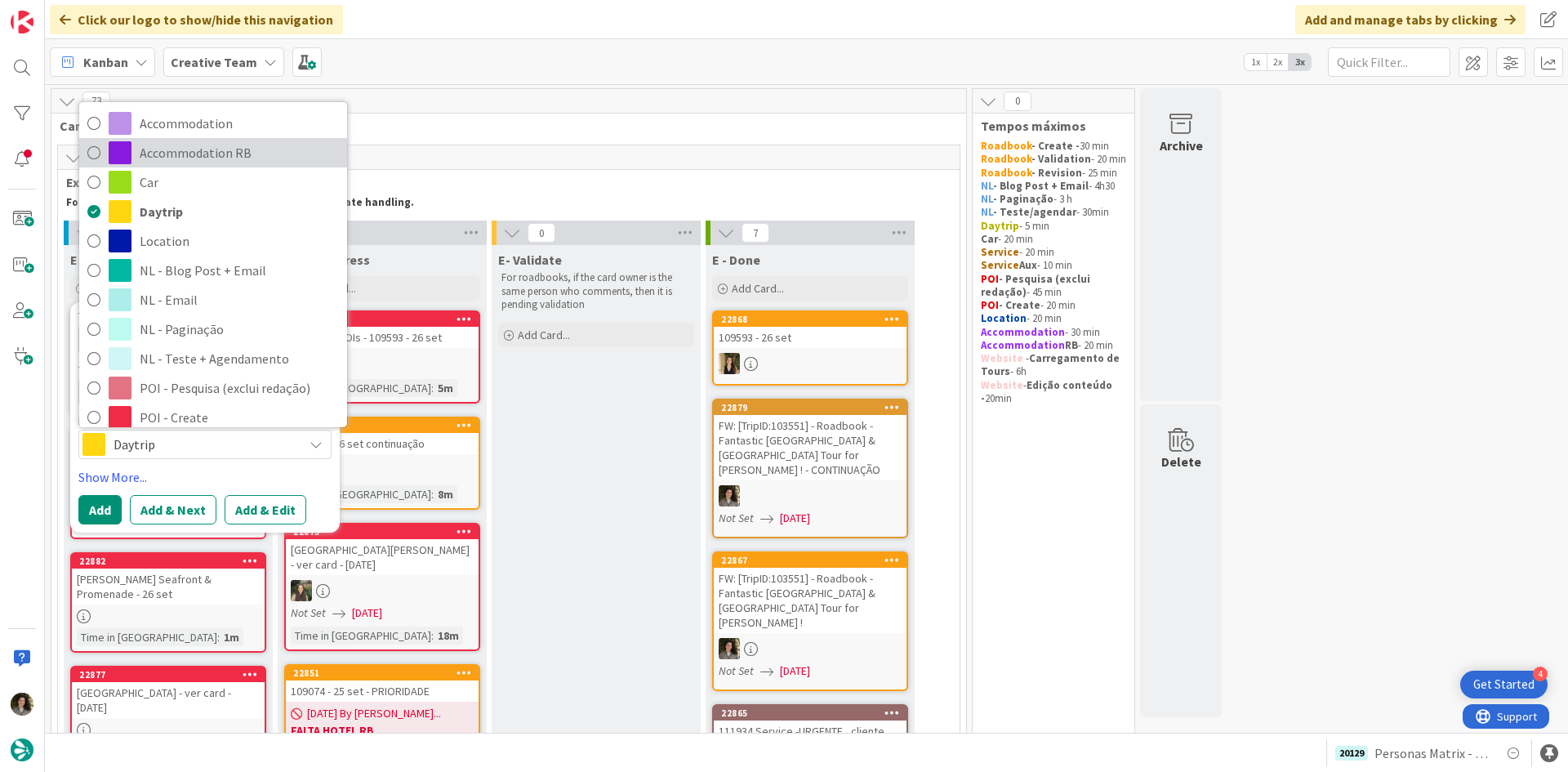
click at [231, 157] on span "Accommodation RB" at bounding box center [239, 152] width 199 height 24
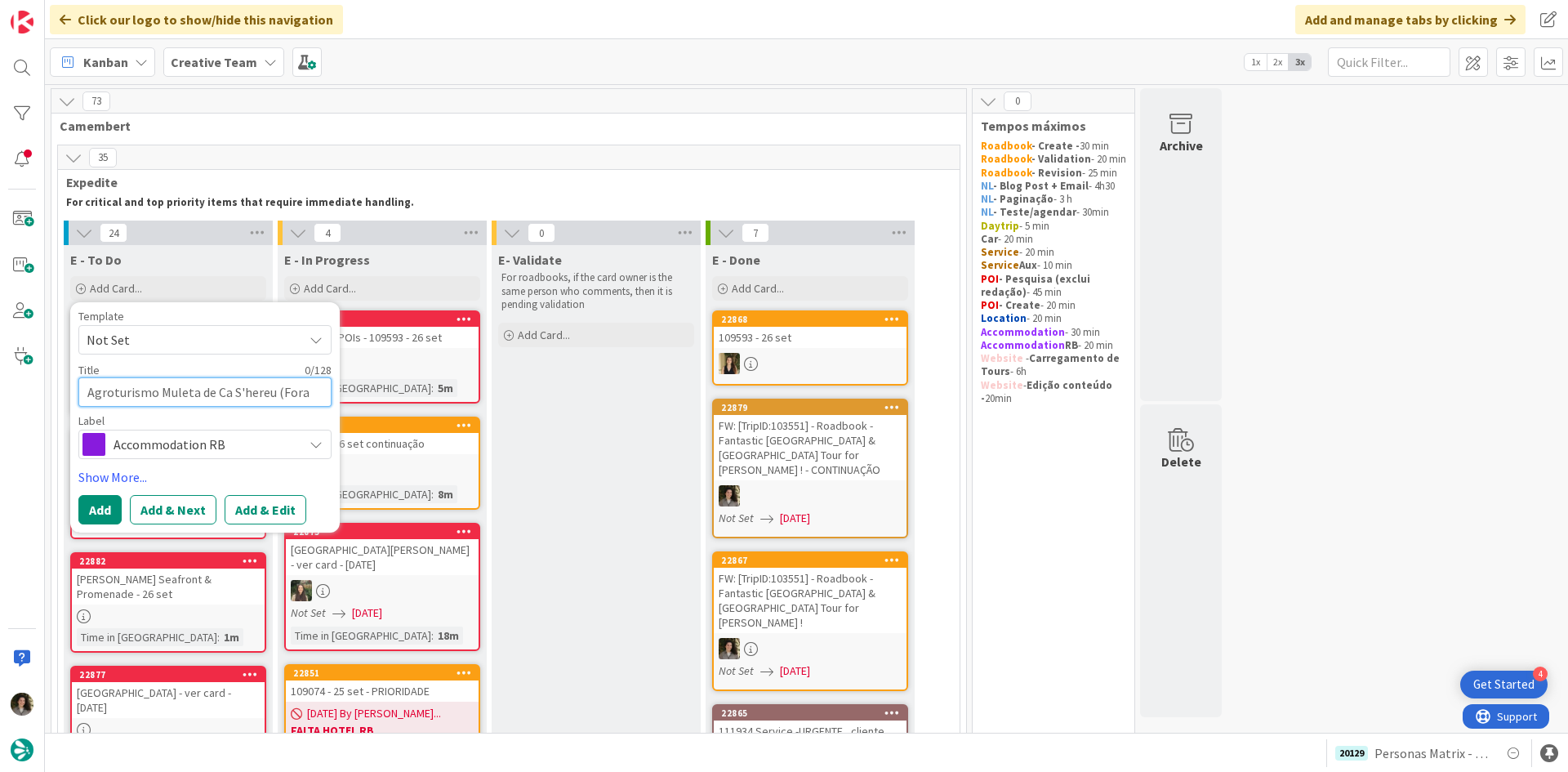
click at [233, 396] on textarea "Agroturismo Muleta de Ca S'hereu (Fora do centro)" at bounding box center [205, 392] width 253 height 30
paste textarea "Son Grua Agroturismo - Adults Only (Pending)"
type textarea "Son Grua Agroturismo - Adults Only (Pending)"
type textarea "x"
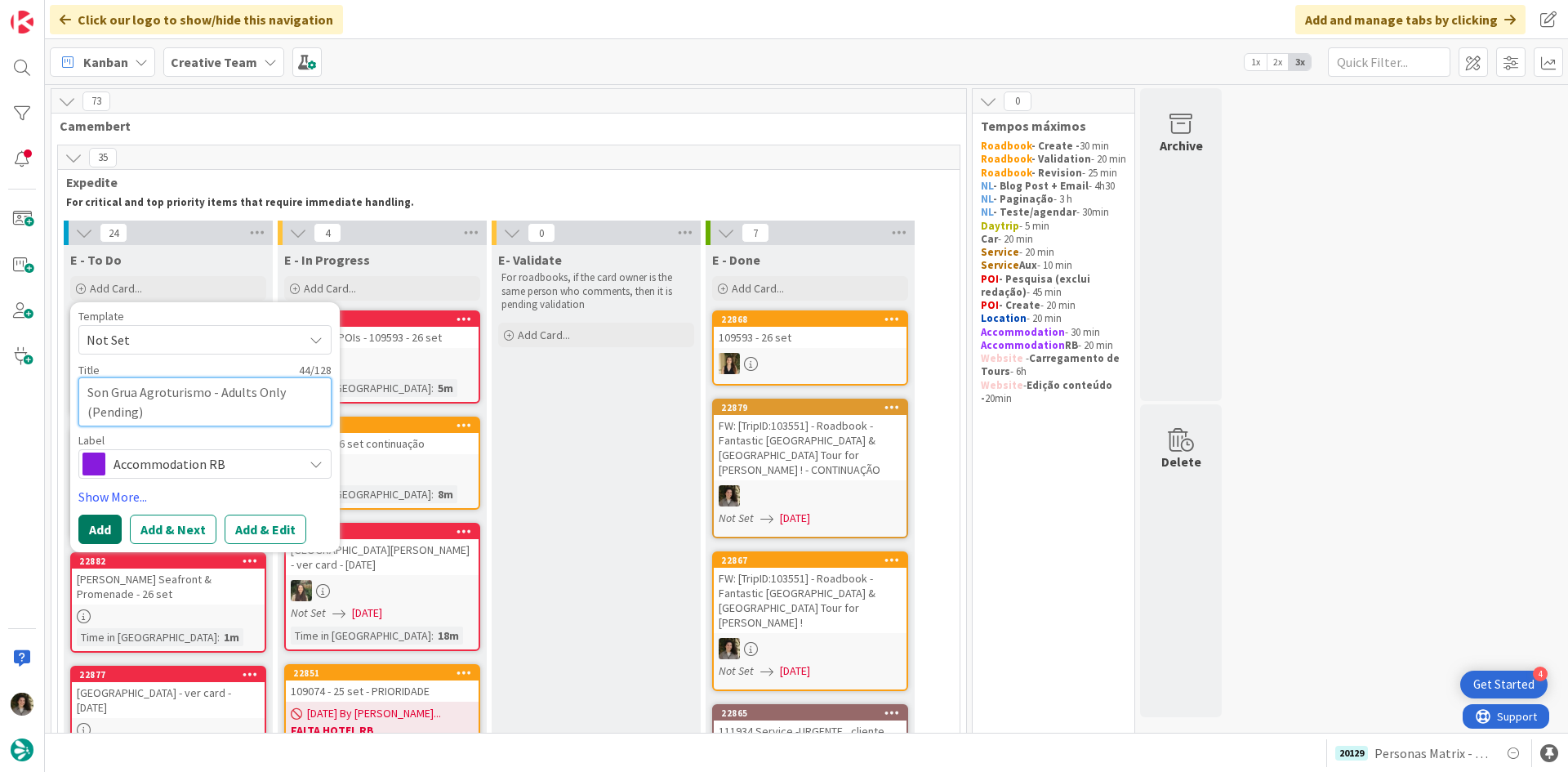
type textarea "Son Grua Agroturismo - Adults Only (Pending)"
click at [94, 535] on button "Add" at bounding box center [100, 529] width 43 height 30
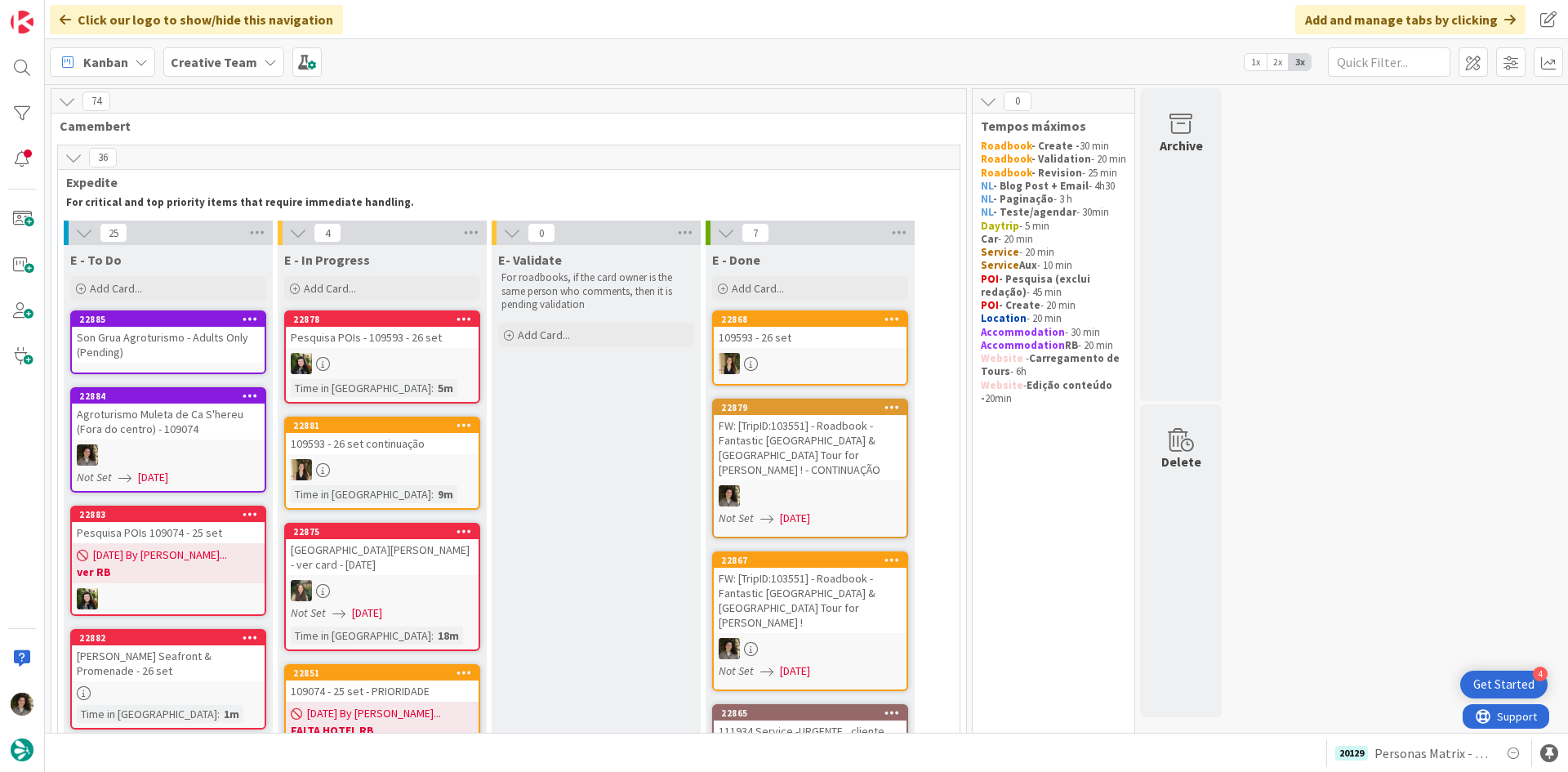
click at [183, 335] on div "Son Grua Agroturismo - Adults Only (Pending)" at bounding box center [168, 344] width 193 height 36
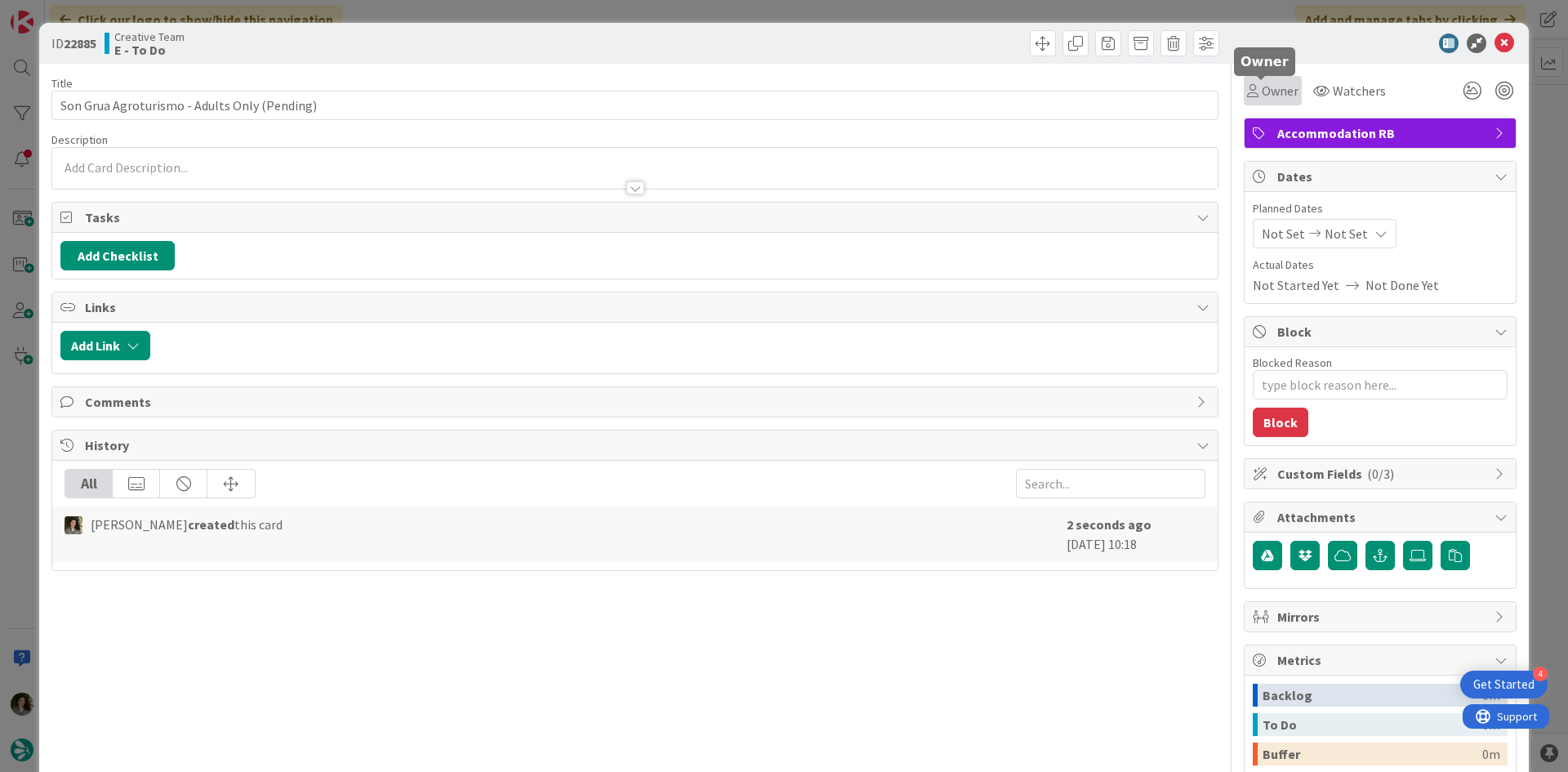
click at [1279, 81] on span "Owner" at bounding box center [1280, 90] width 37 height 20
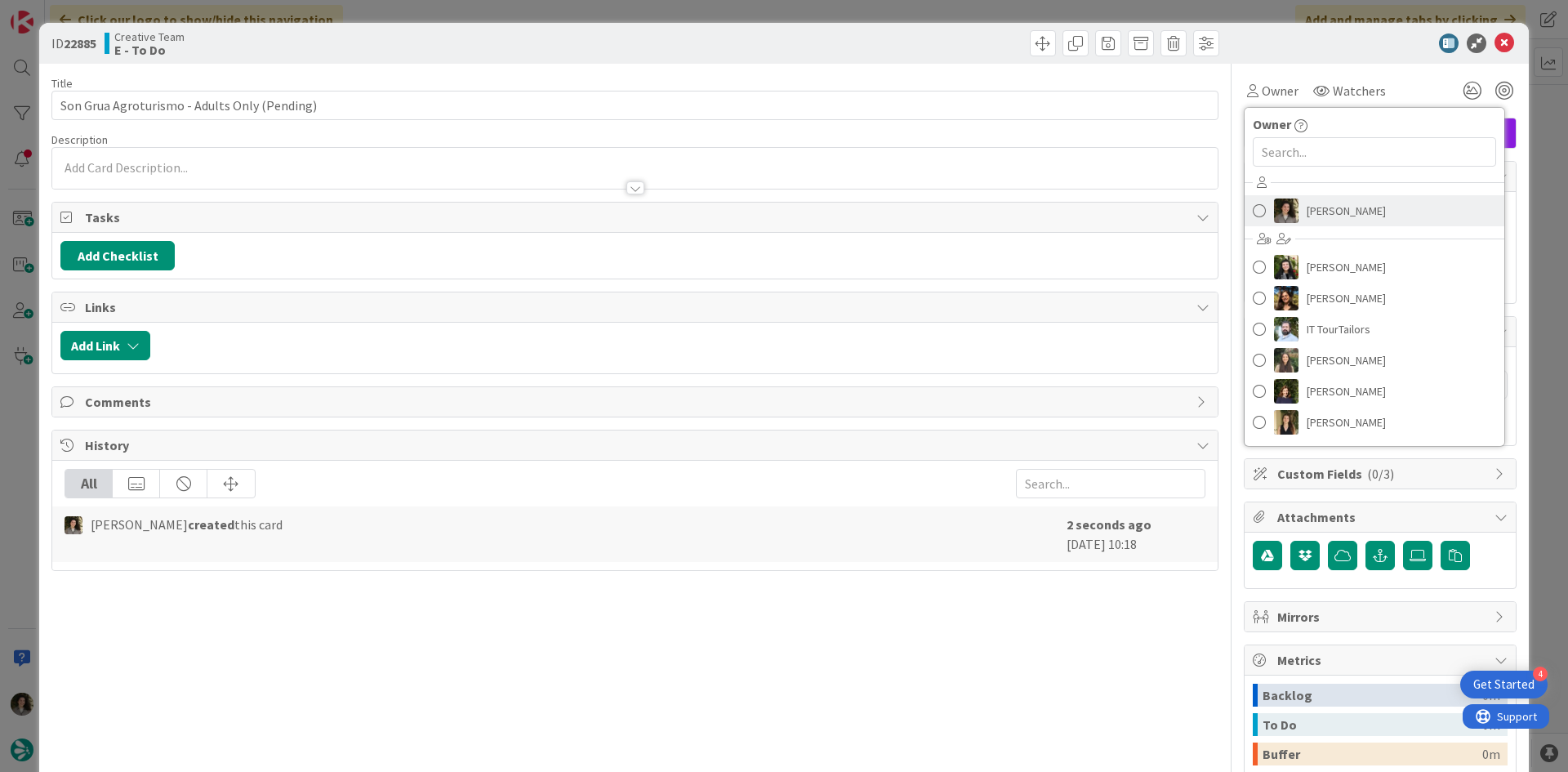
click at [1325, 201] on span "[PERSON_NAME]" at bounding box center [1346, 210] width 80 height 24
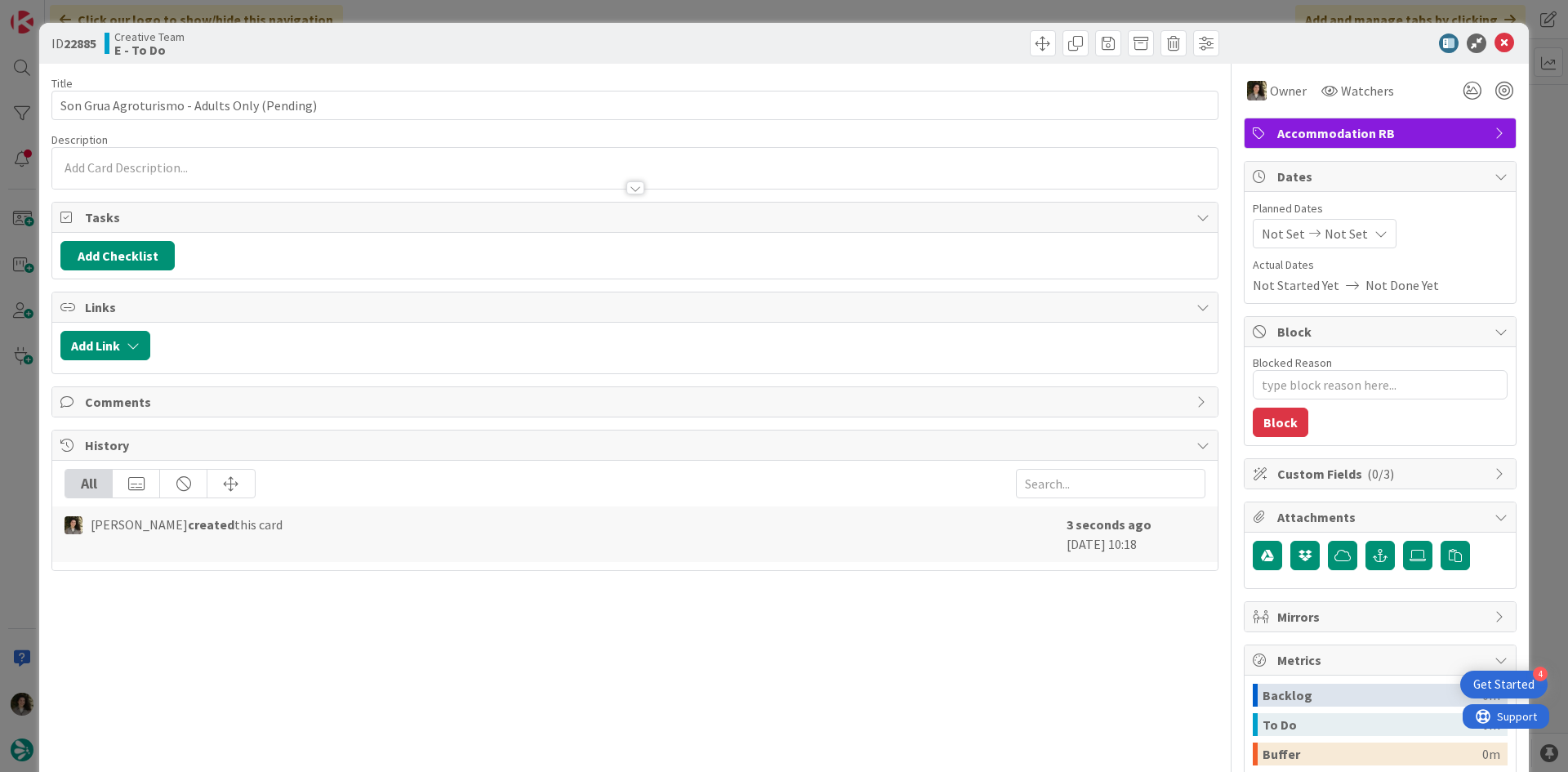
type textarea "x"
click at [1339, 231] on span "Not Set" at bounding box center [1346, 233] width 43 height 20
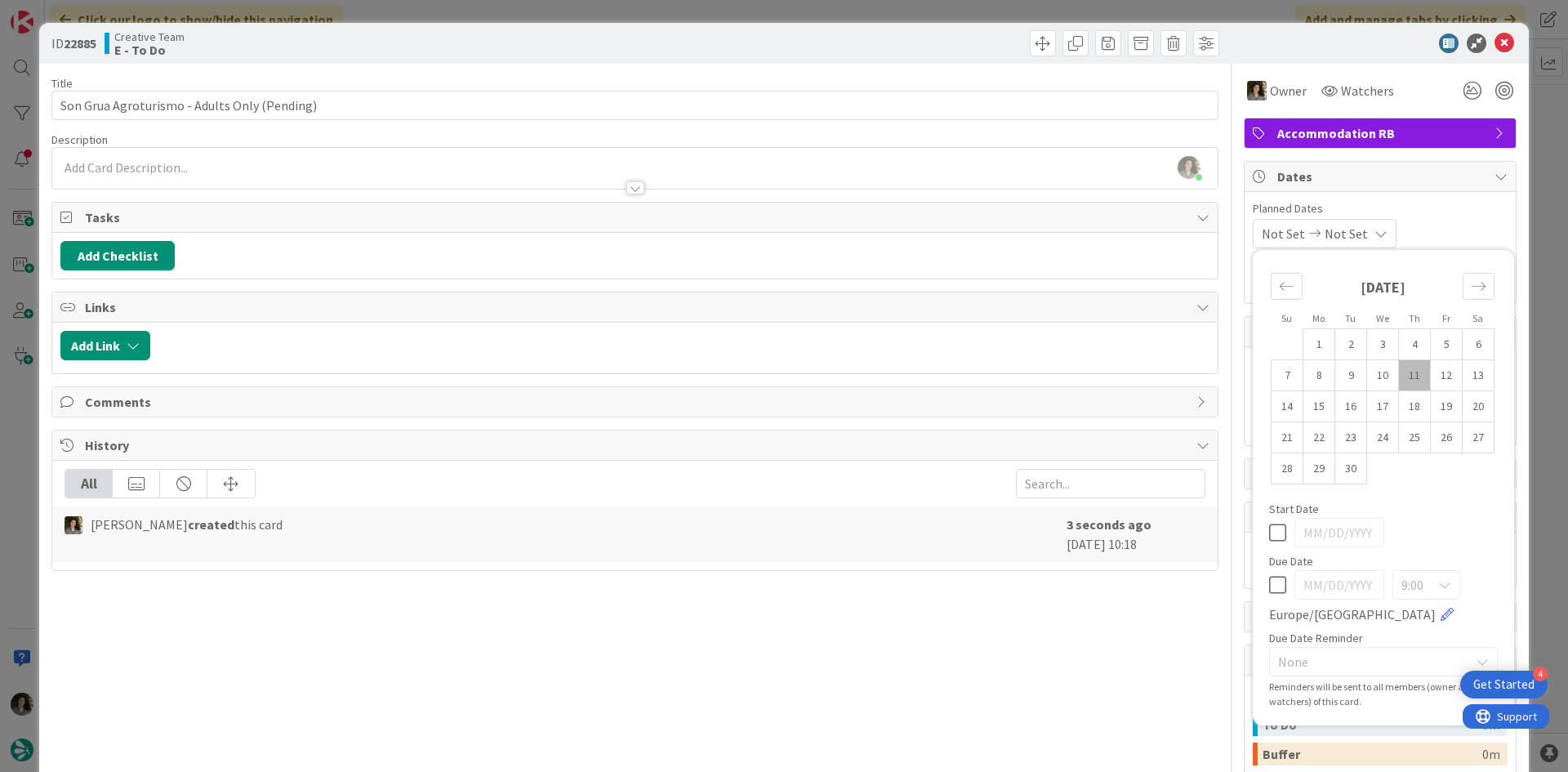
click at [1273, 587] on icon at bounding box center [1277, 585] width 17 height 20
type input "[DATE]"
type textarea "x"
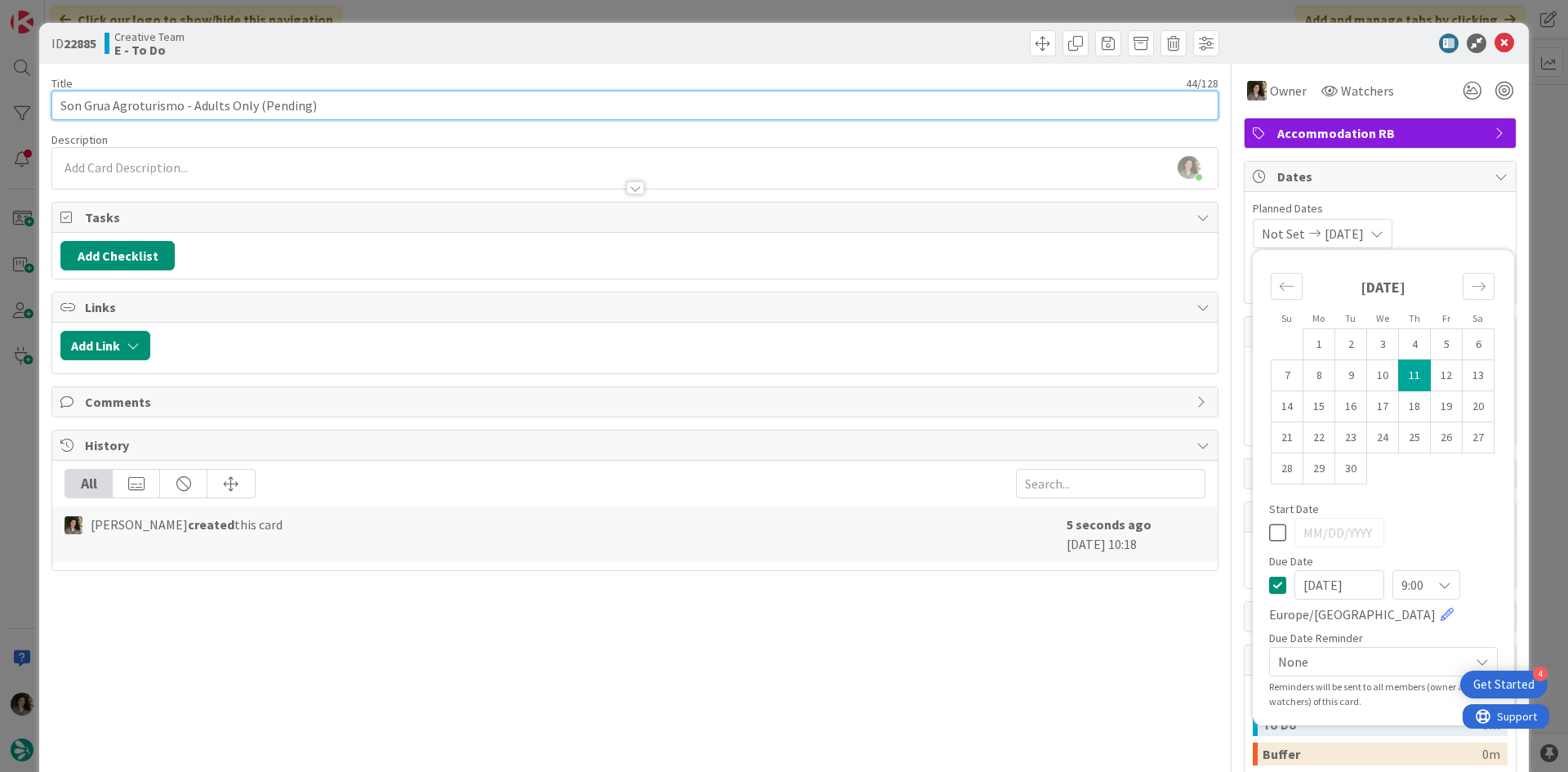
click at [360, 104] on input "Son Grua Agroturismo - Adults Only (Pending)" at bounding box center [635, 105] width 1167 height 30
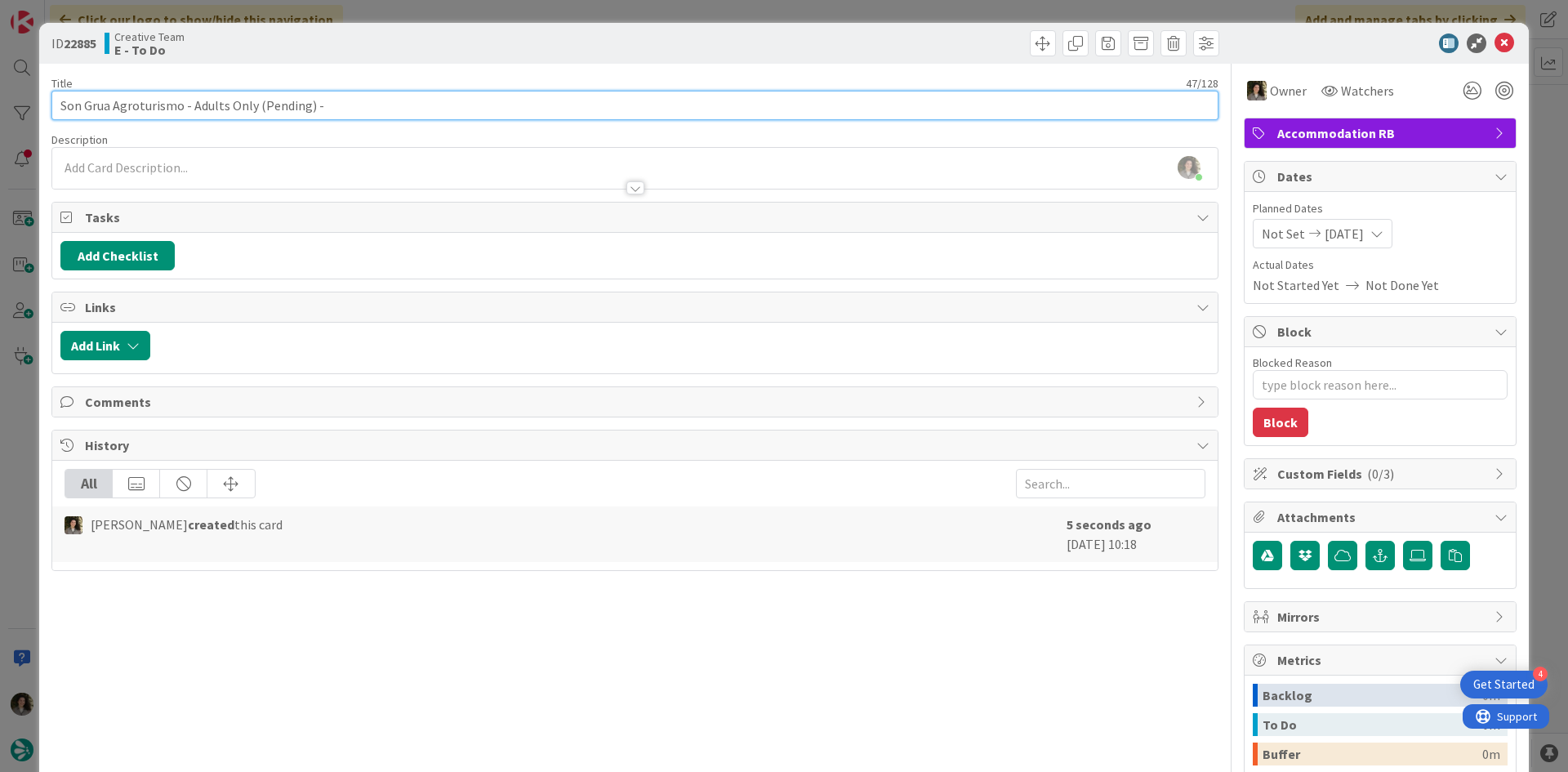
paste input "109074"
type input "Son Grua Agroturismo - Adults Only (Pending) - 109074"
type textarea "x"
type input "Son Grua Agroturismo - Adults Only (Pending) - 109074"
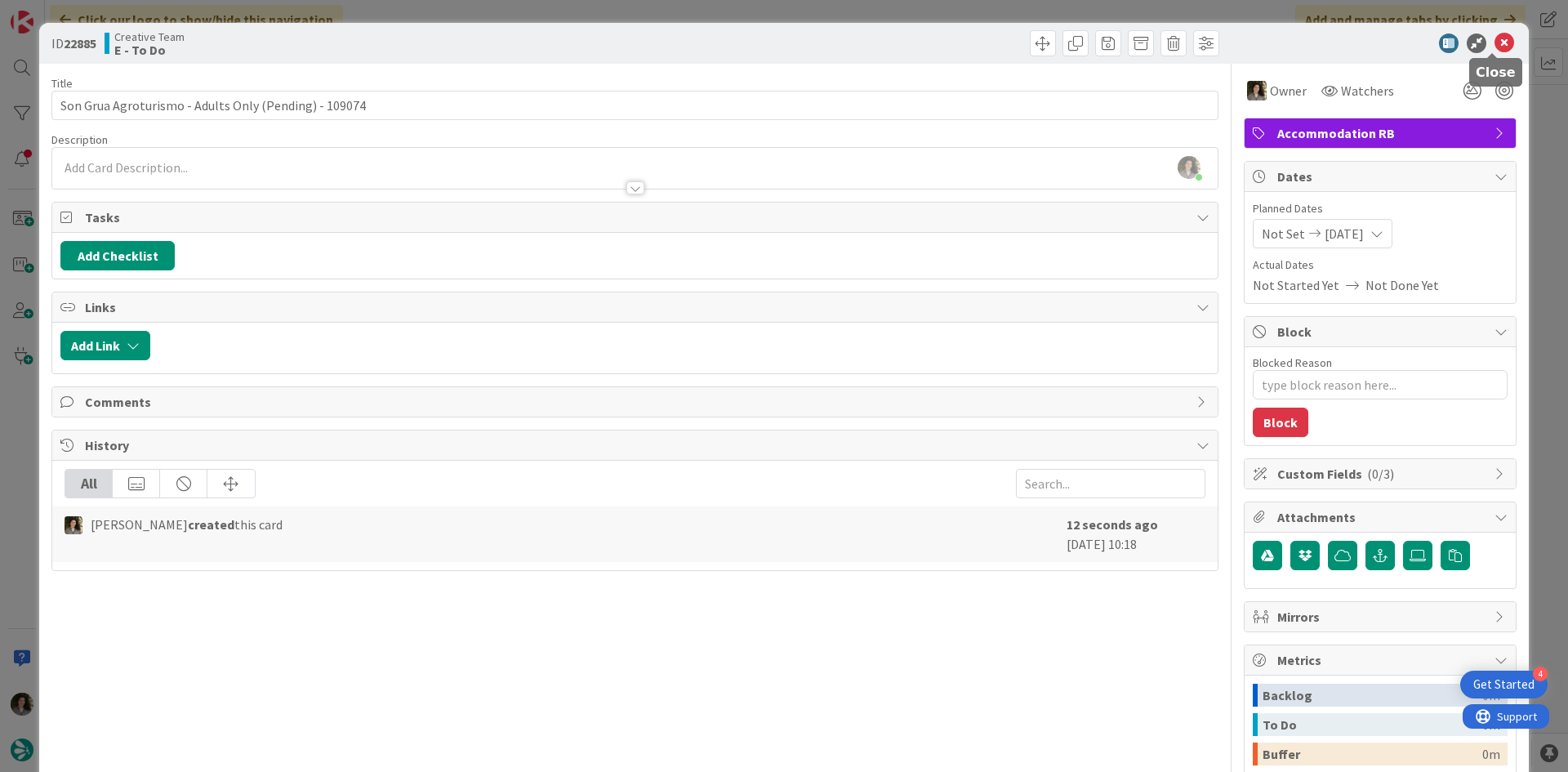
click at [1497, 46] on icon at bounding box center [1504, 43] width 20 height 20
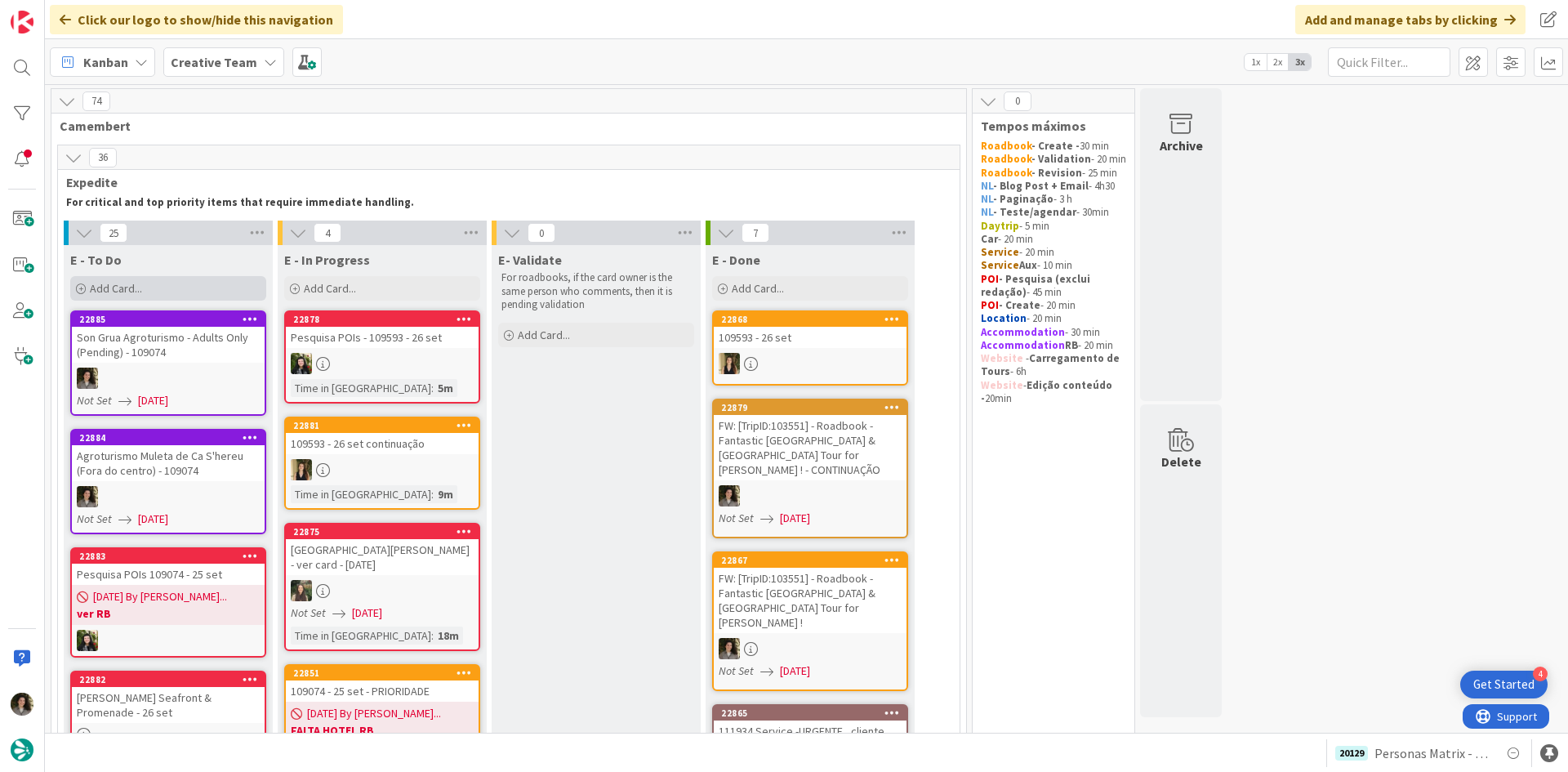
click at [164, 279] on div "Add Card..." at bounding box center [168, 288] width 196 height 24
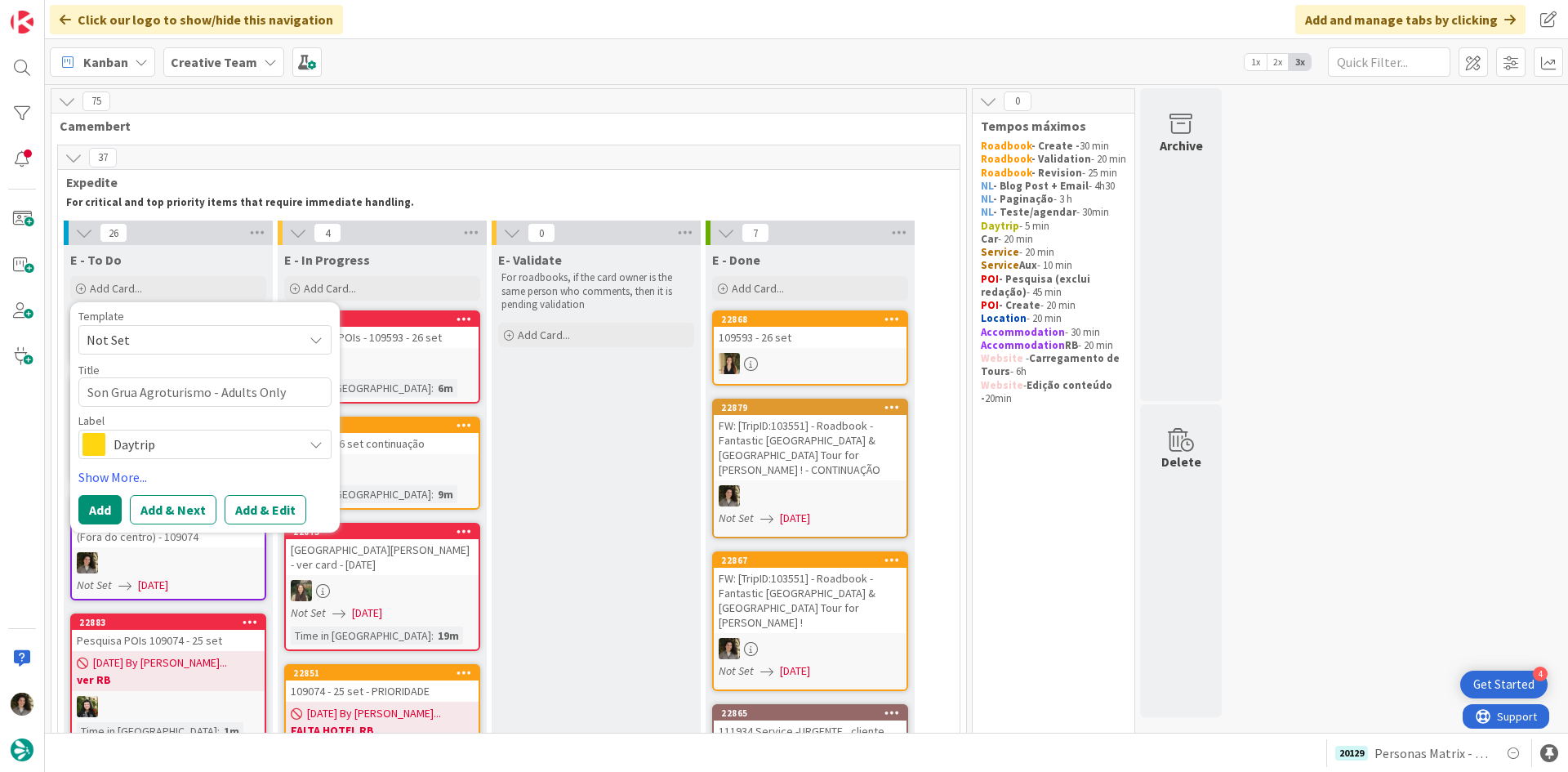
click at [207, 442] on span "Daytrip" at bounding box center [204, 445] width 182 height 23
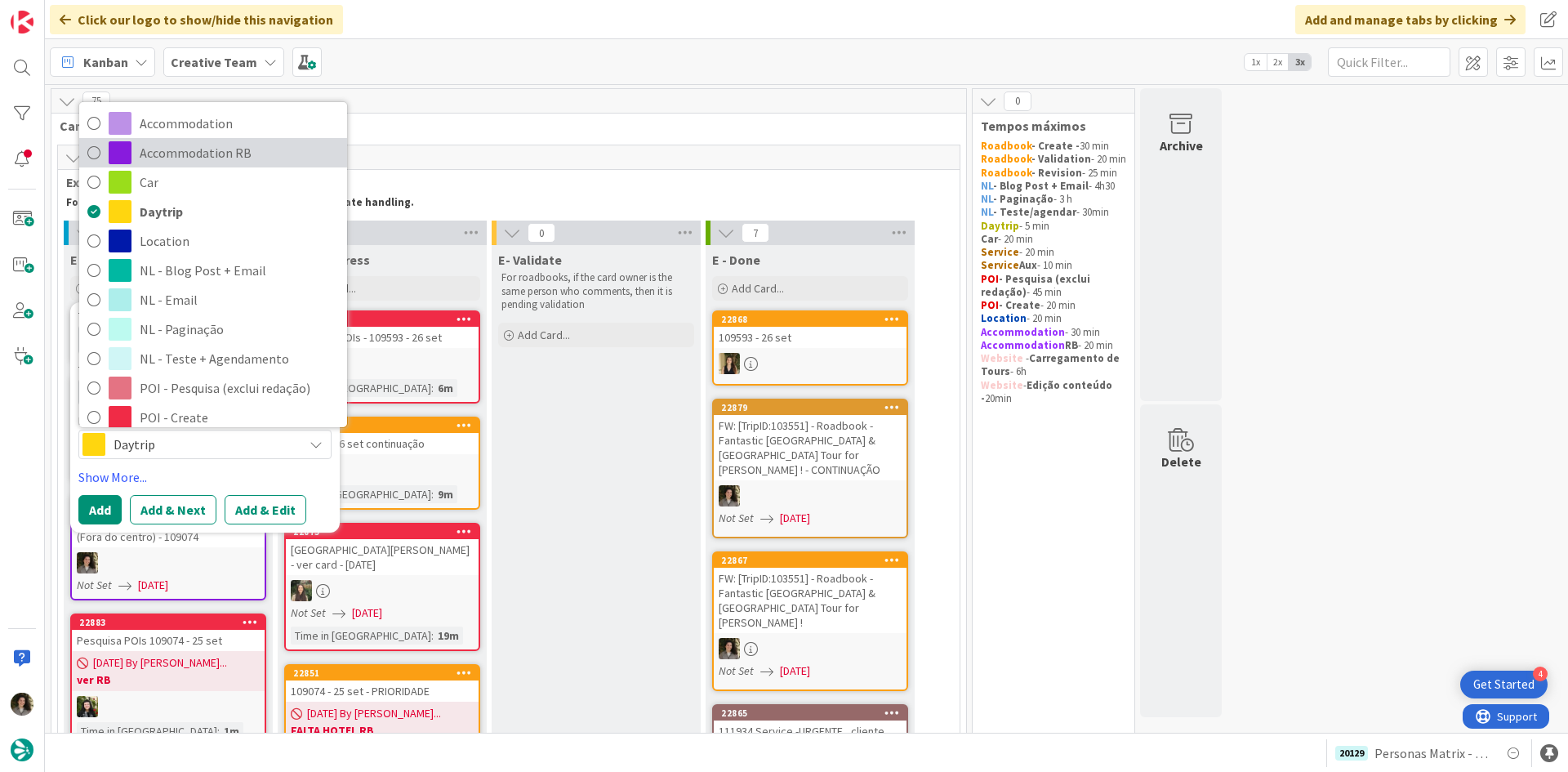
click at [233, 155] on span "Accommodation RB" at bounding box center [239, 152] width 199 height 24
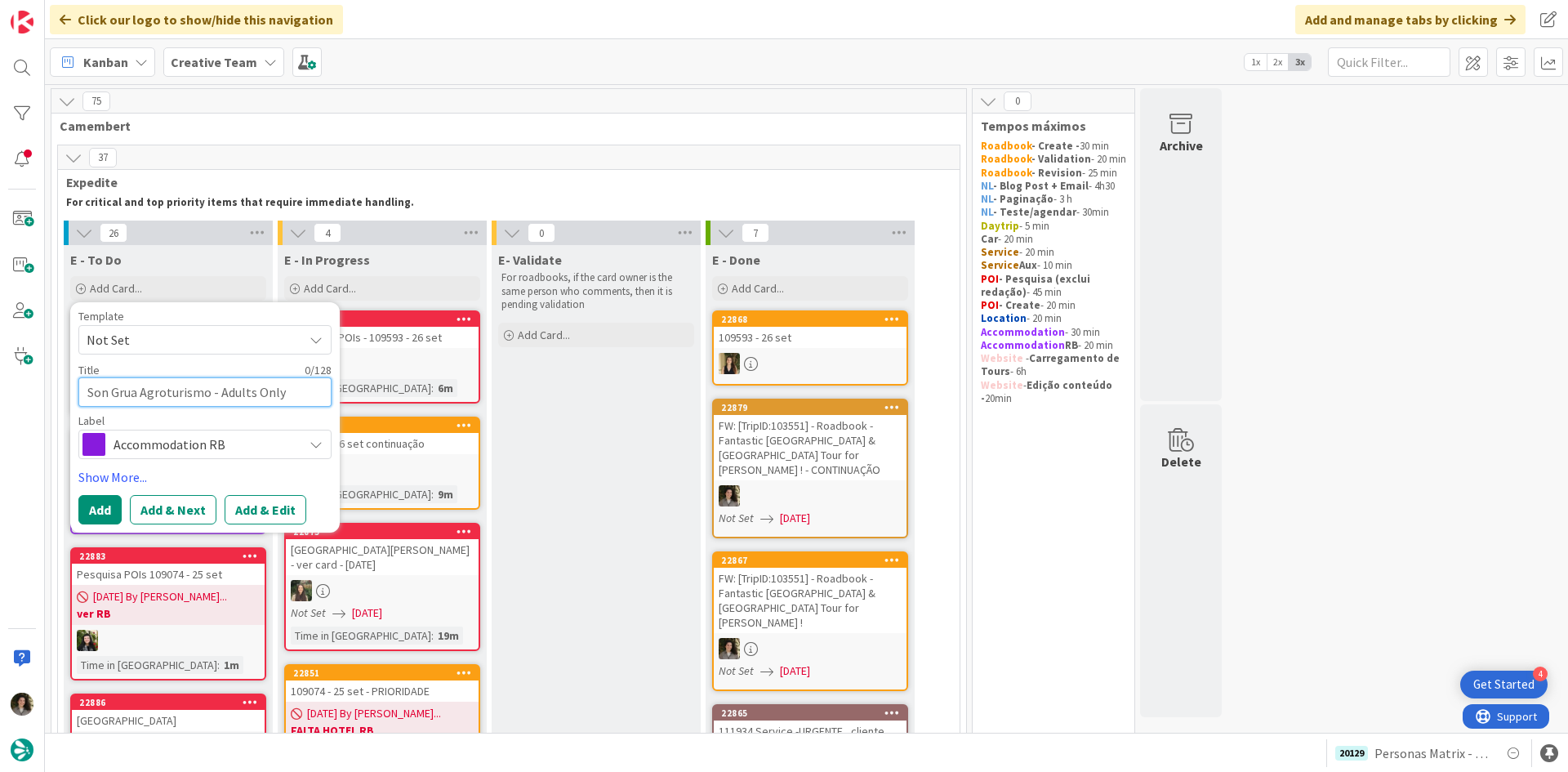
click at [207, 395] on textarea "Son Grua Agroturismo - Adults Only (Pending)" at bounding box center [205, 392] width 253 height 30
paste textarea "Pleta de Mar, Luxury Hotel by Nature (Pending)"
type textarea "Pleta de Mar, Luxury Hotel by Nature (Pending)"
type textarea "x"
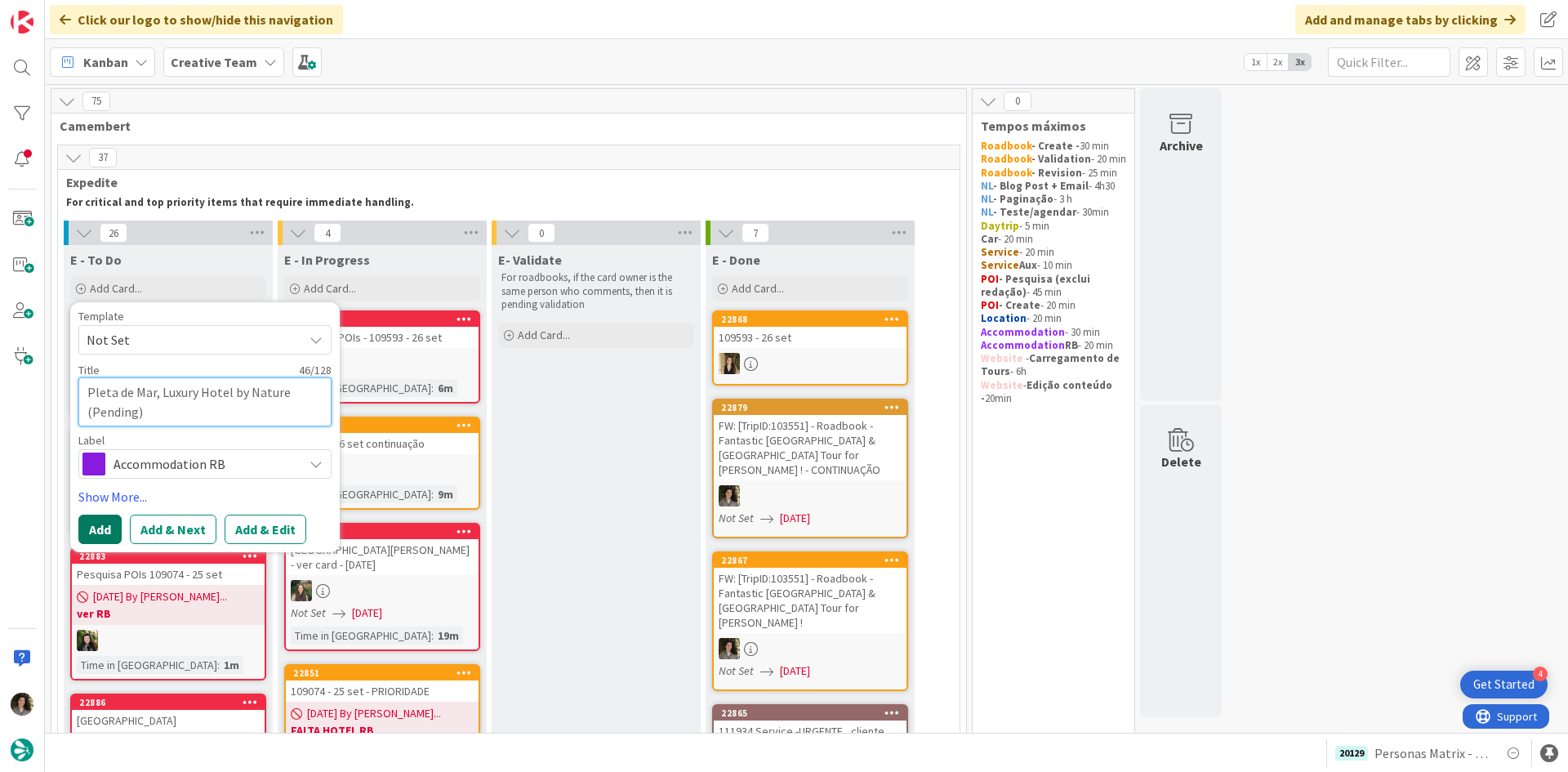
type textarea "Pleta de Mar, Luxury Hotel by Nature (Pending)"
click at [108, 527] on button "Add" at bounding box center [100, 529] width 43 height 30
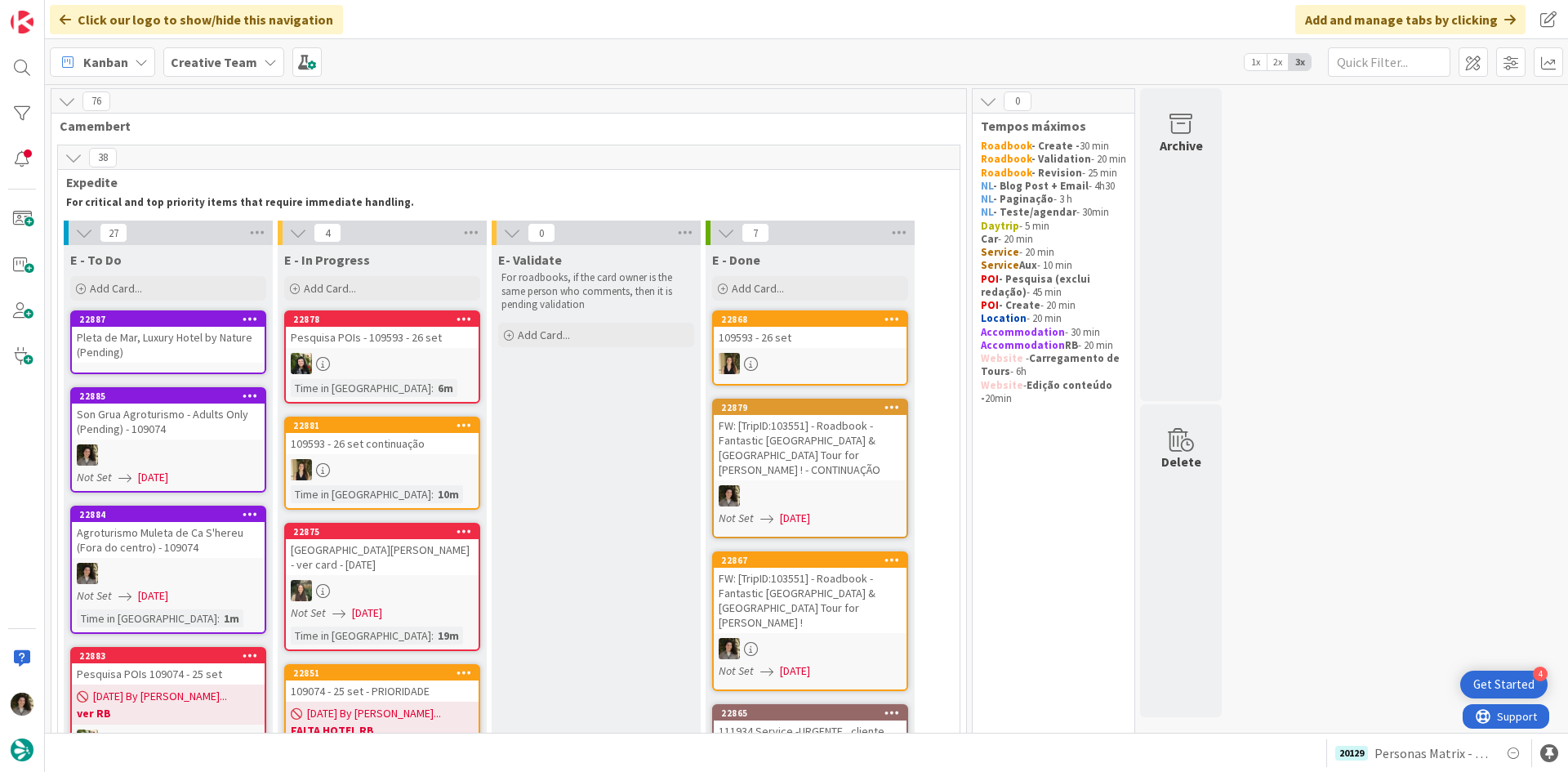
click at [174, 340] on div "Pleta de Mar, Luxury Hotel by Nature (Pending)" at bounding box center [168, 344] width 193 height 36
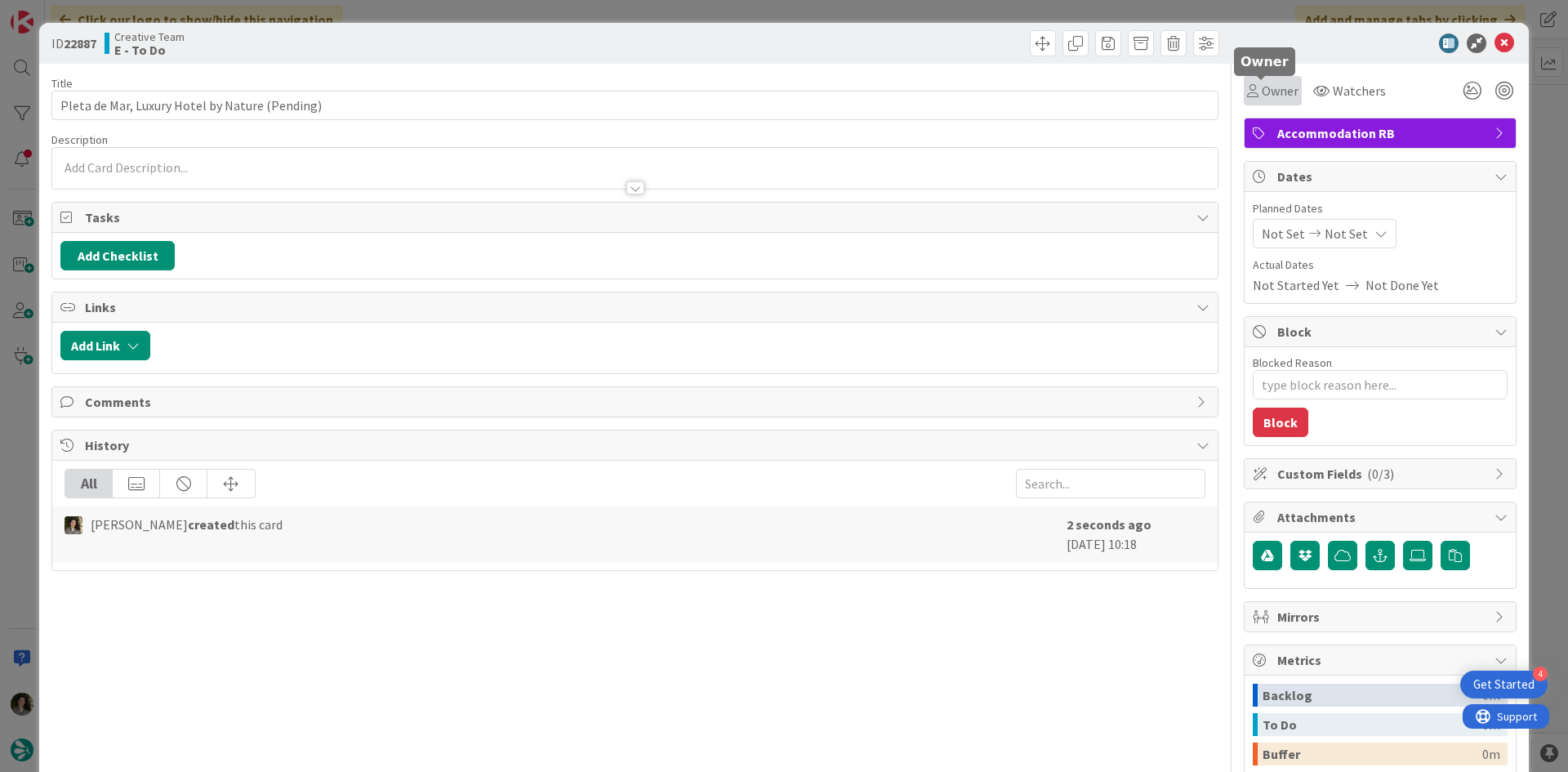
click at [1266, 92] on span "Owner" at bounding box center [1280, 90] width 37 height 20
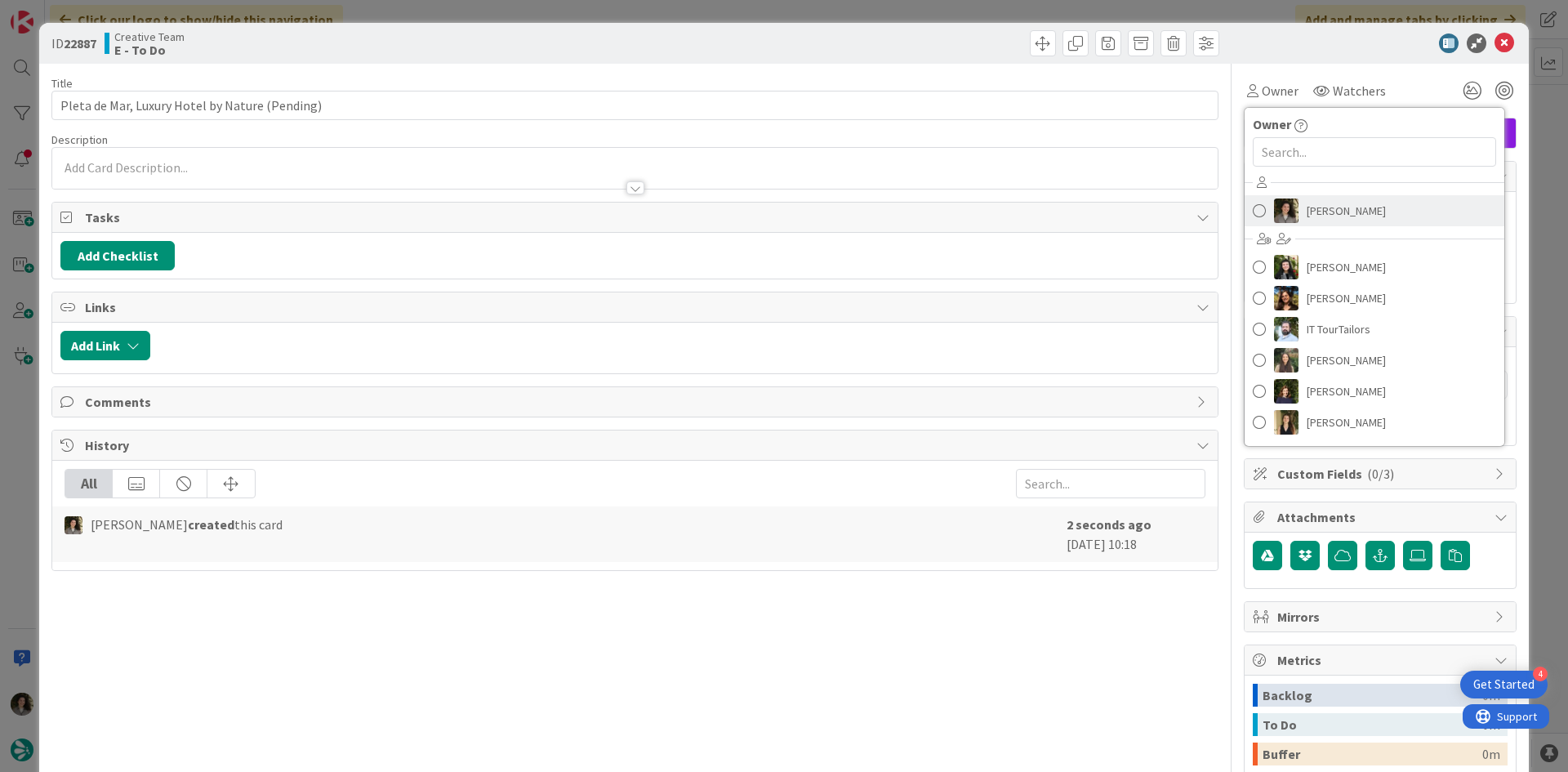
click at [1326, 206] on span "[PERSON_NAME]" at bounding box center [1346, 210] width 80 height 24
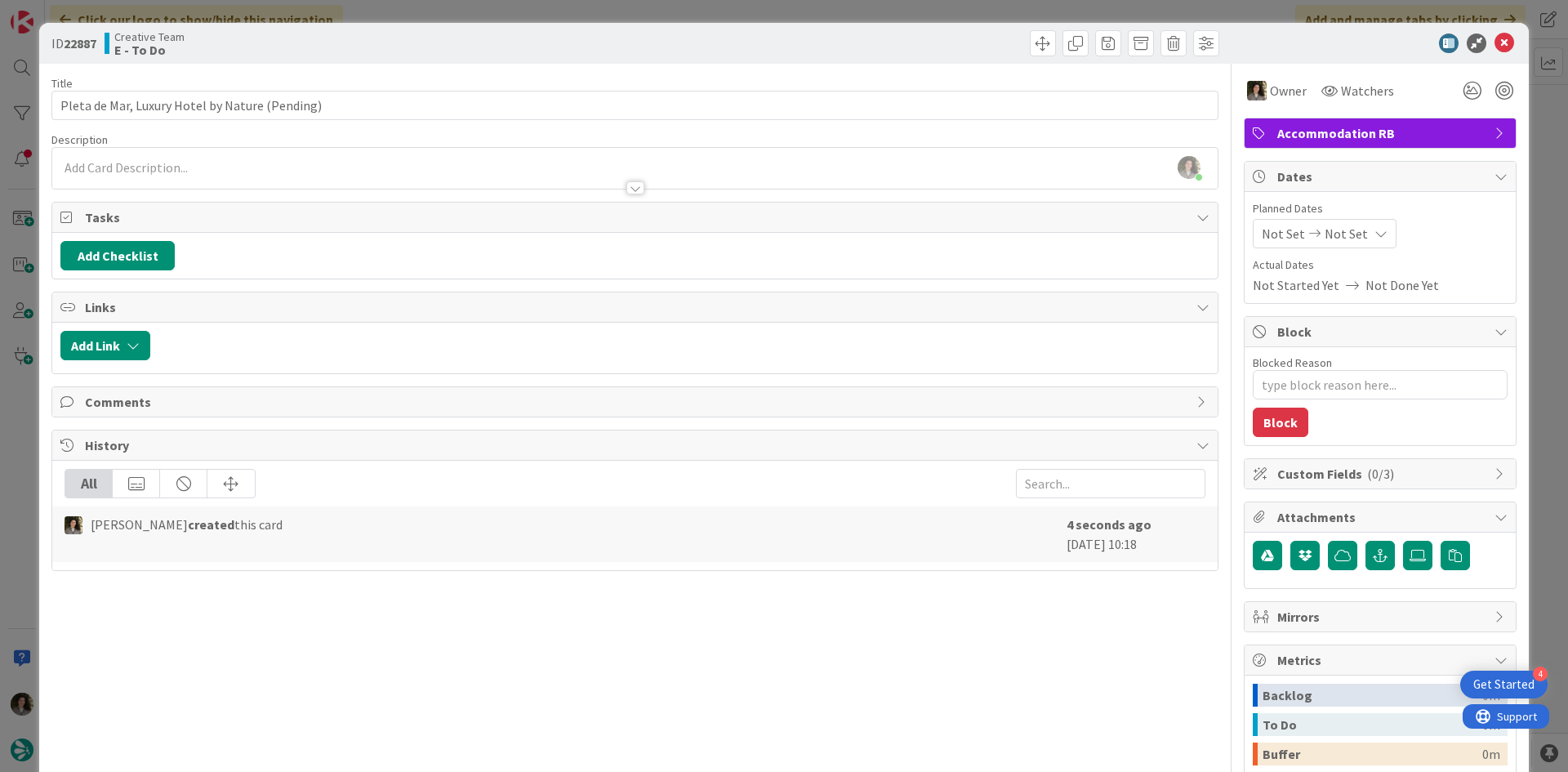
click at [1352, 246] on div "Not Set Not Set" at bounding box center [1325, 233] width 144 height 30
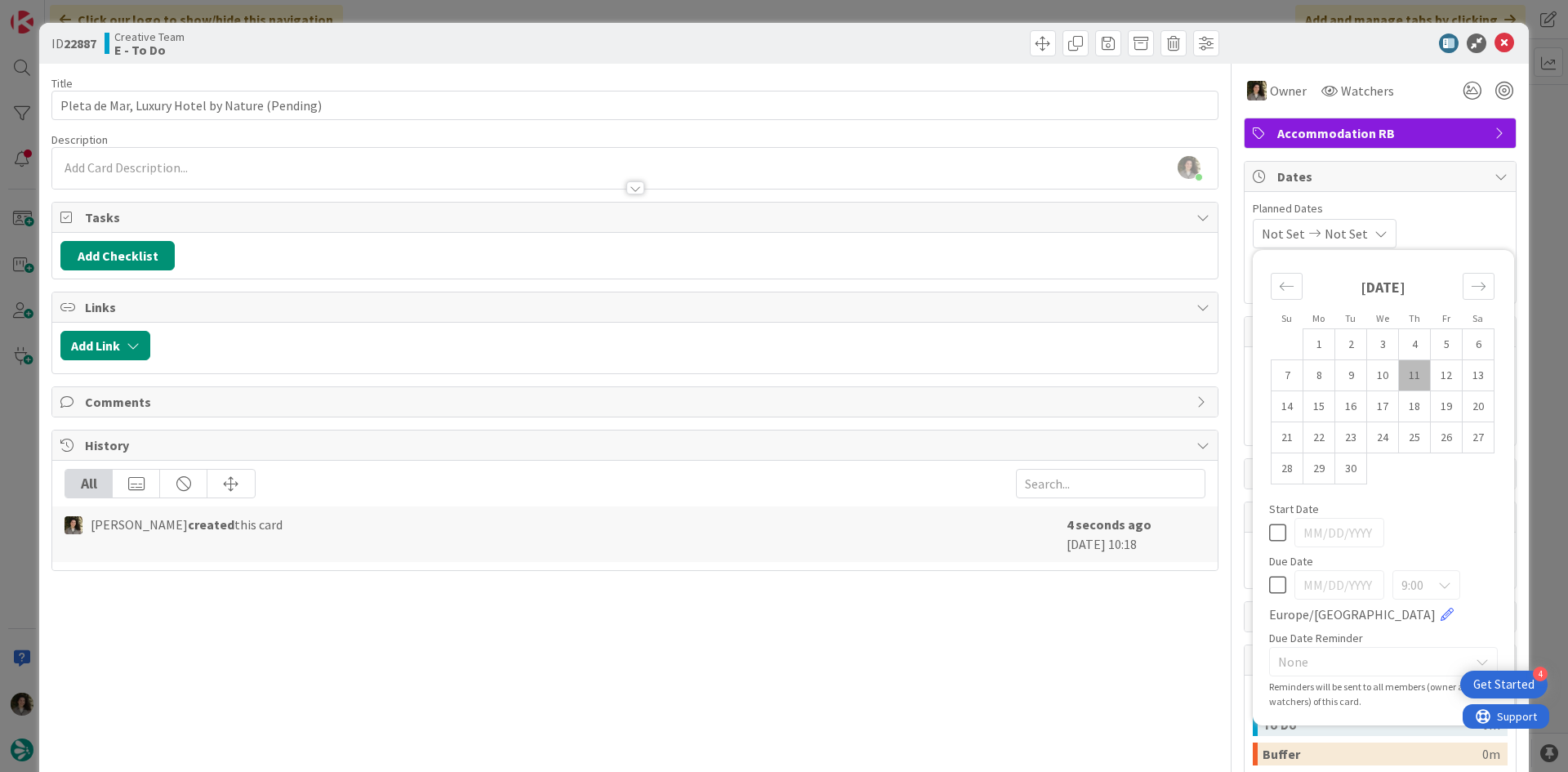
click at [1269, 587] on icon at bounding box center [1277, 585] width 17 height 20
type textarea "x"
type input "[DATE]"
click at [1011, 645] on div "Title 46 / 128 Pleta de Mar, Luxury Hotel by Nature (Pending) Description Melis…" at bounding box center [635, 508] width 1167 height 890
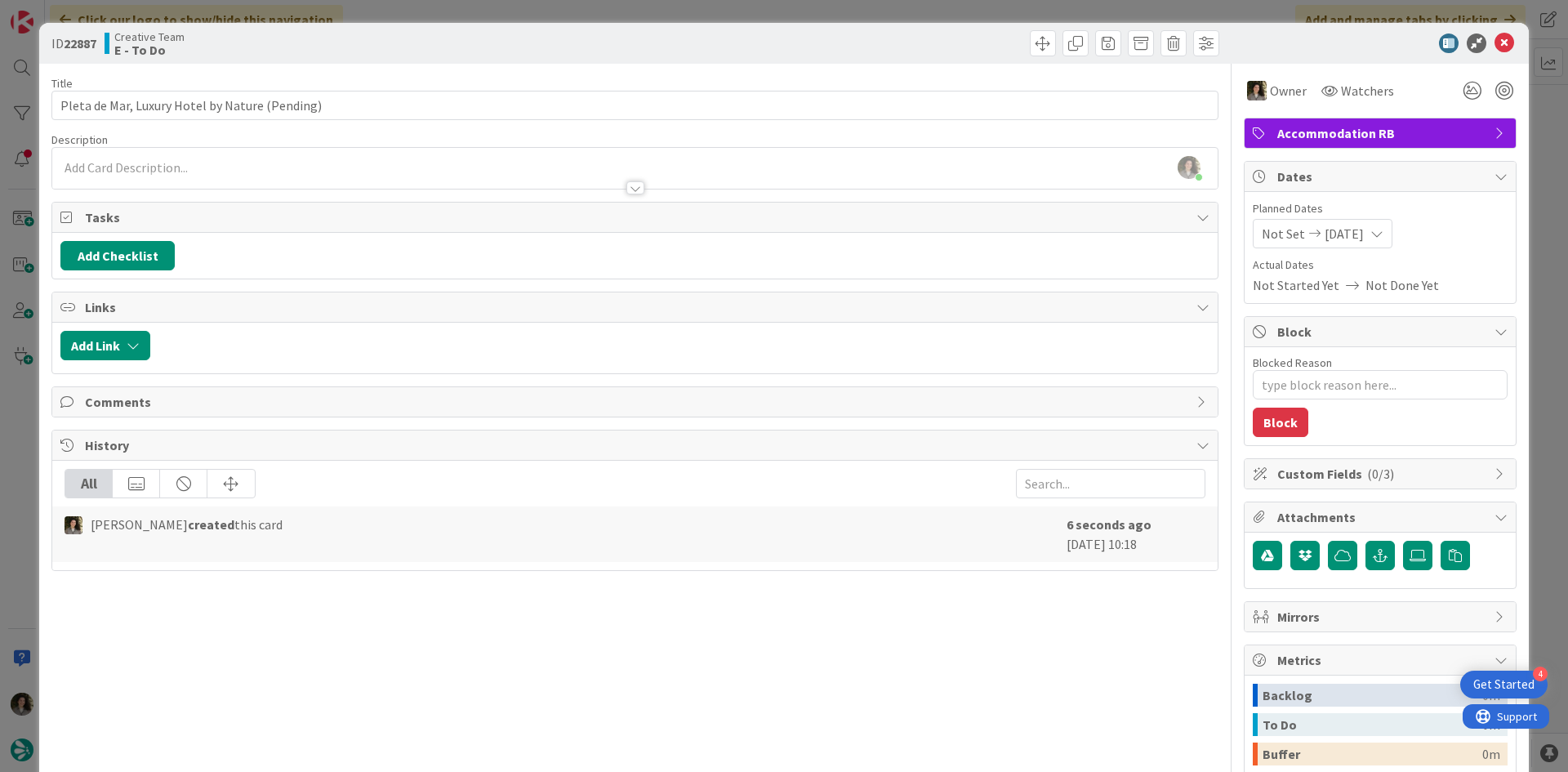
type textarea "x"
click at [631, 189] on div at bounding box center [635, 188] width 18 height 13
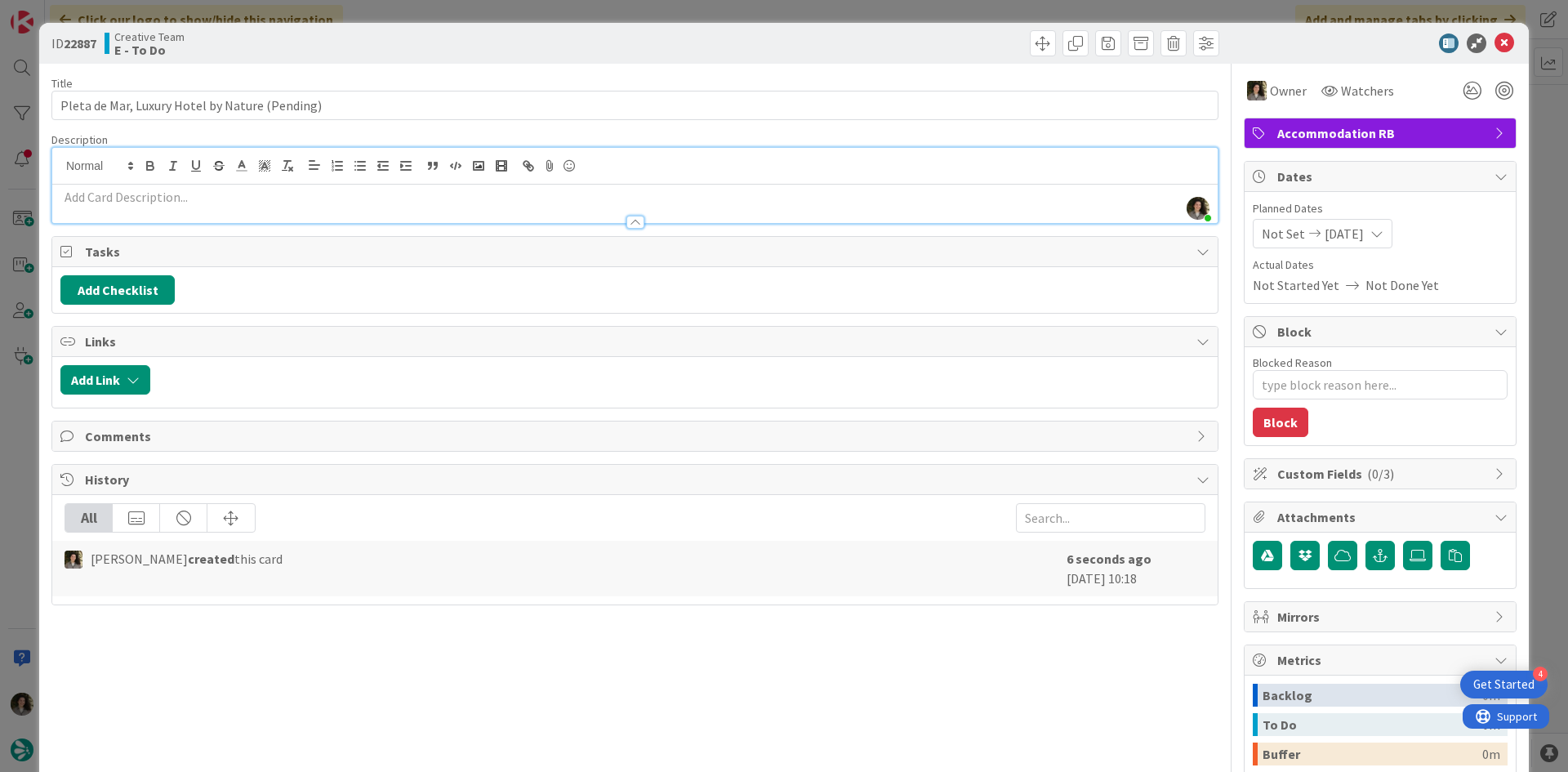
click at [638, 219] on div at bounding box center [634, 214] width 1165 height 17
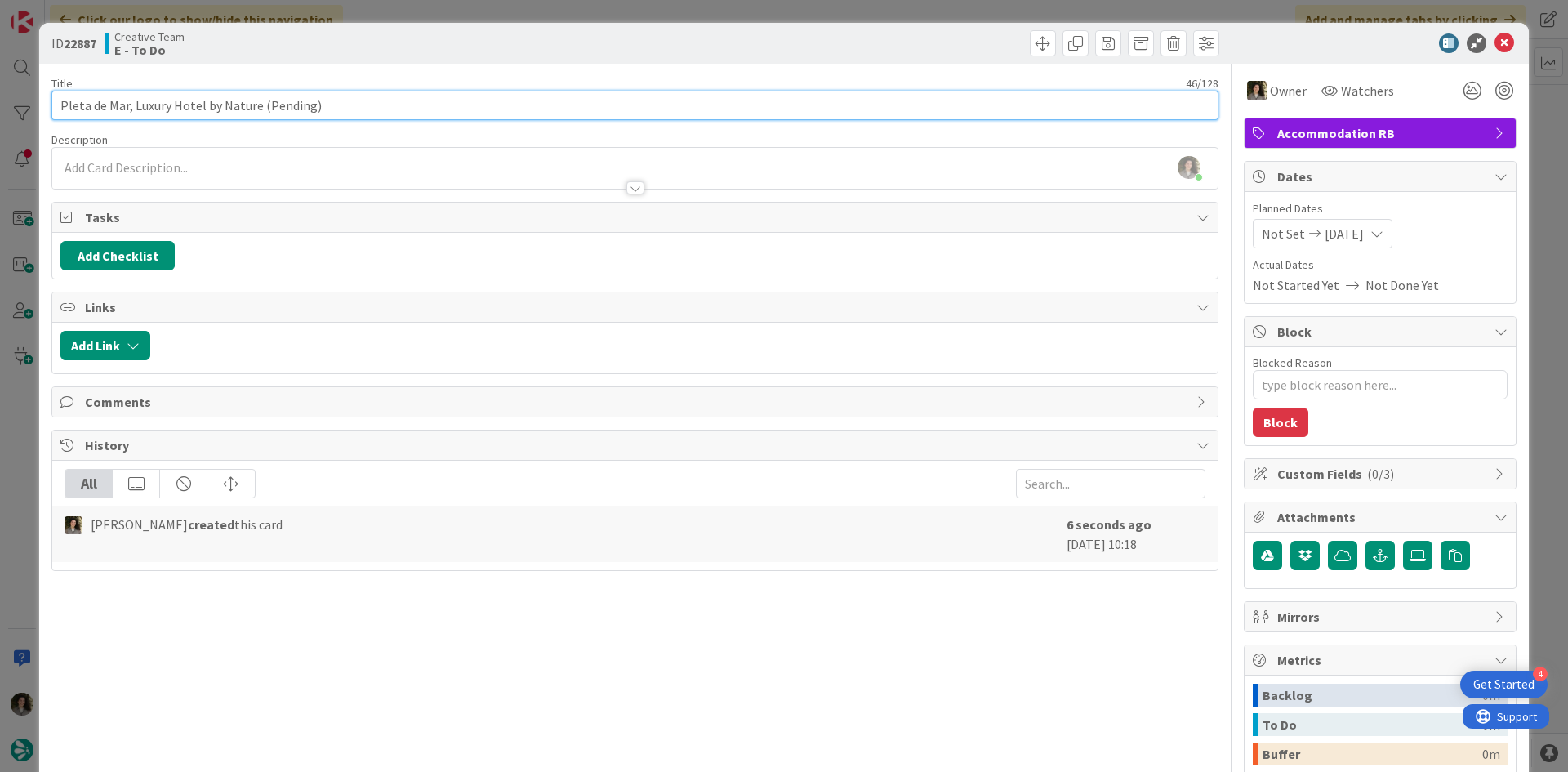
click at [428, 109] on input "Pleta de Mar, Luxury Hotel by Nature (Pending)" at bounding box center [635, 105] width 1167 height 30
type input "Pleta de Mar, Luxury Hotel by Nature (Pending) -"
type textarea "x"
click at [417, 99] on input "Pleta de Mar, Luxury Hotel by Nature (Pending) -" at bounding box center [635, 105] width 1167 height 30
paste input "109074"
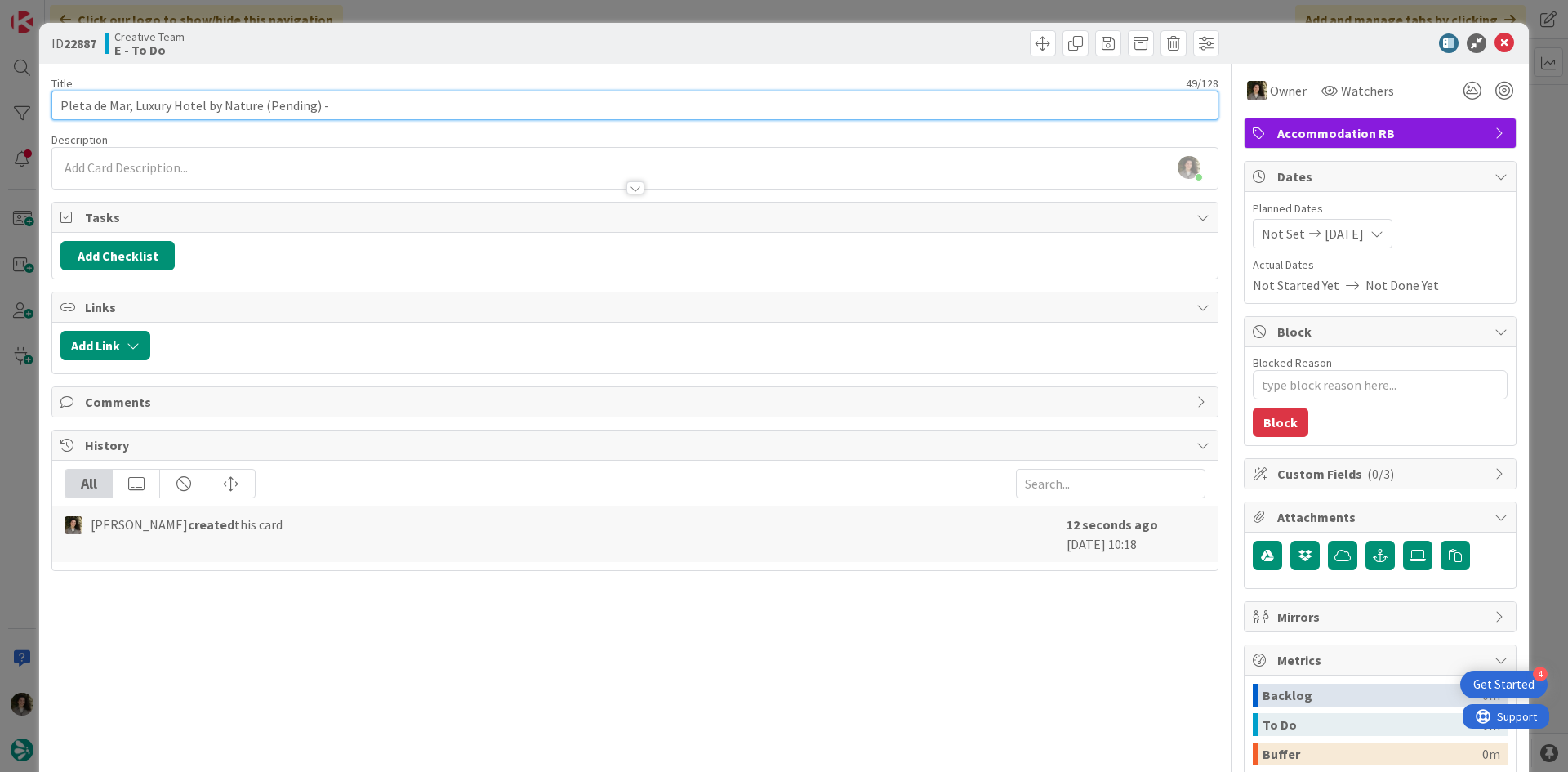
type input "Pleta de Mar, Luxury Hotel by Nature (Pending) - 109074"
type textarea "x"
type input "Pleta de Mar, Luxury Hotel by Nature (Pending) - 109074"
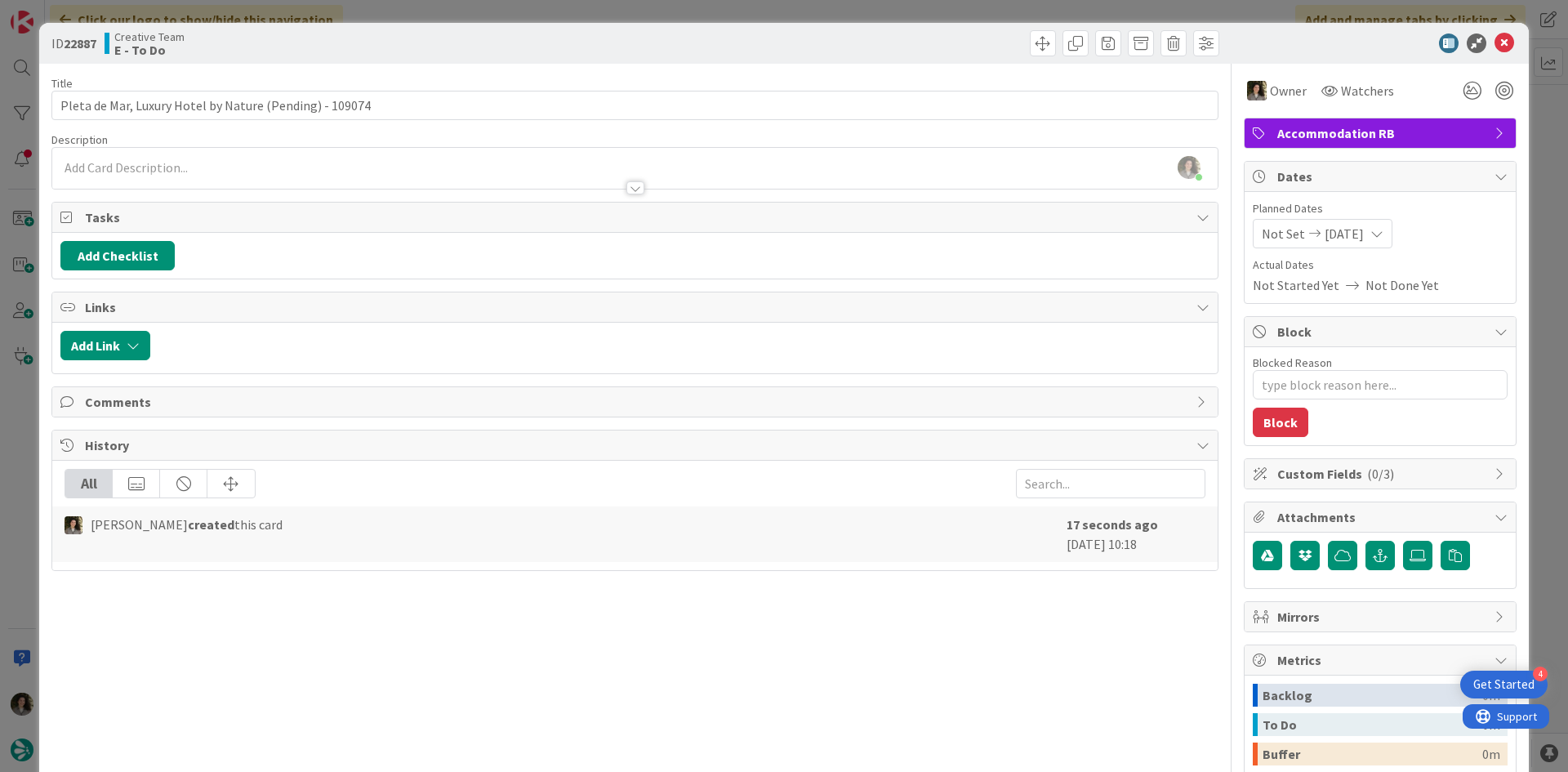
click at [630, 41] on div "ID 22887 Creative Team E - To Do" at bounding box center [636, 43] width 1168 height 26
click at [1495, 38] on icon at bounding box center [1504, 43] width 20 height 20
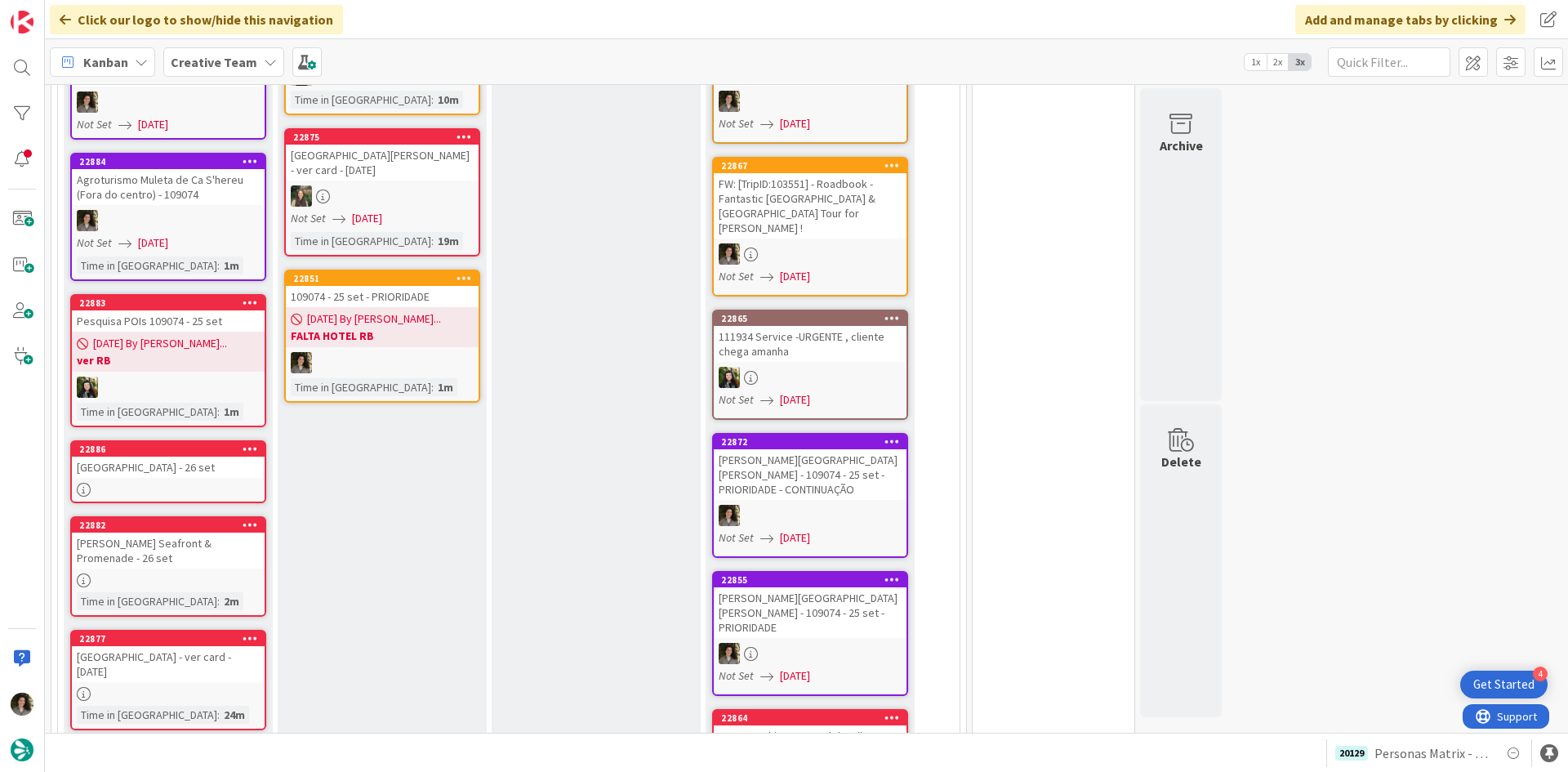
scroll to position [409, 0]
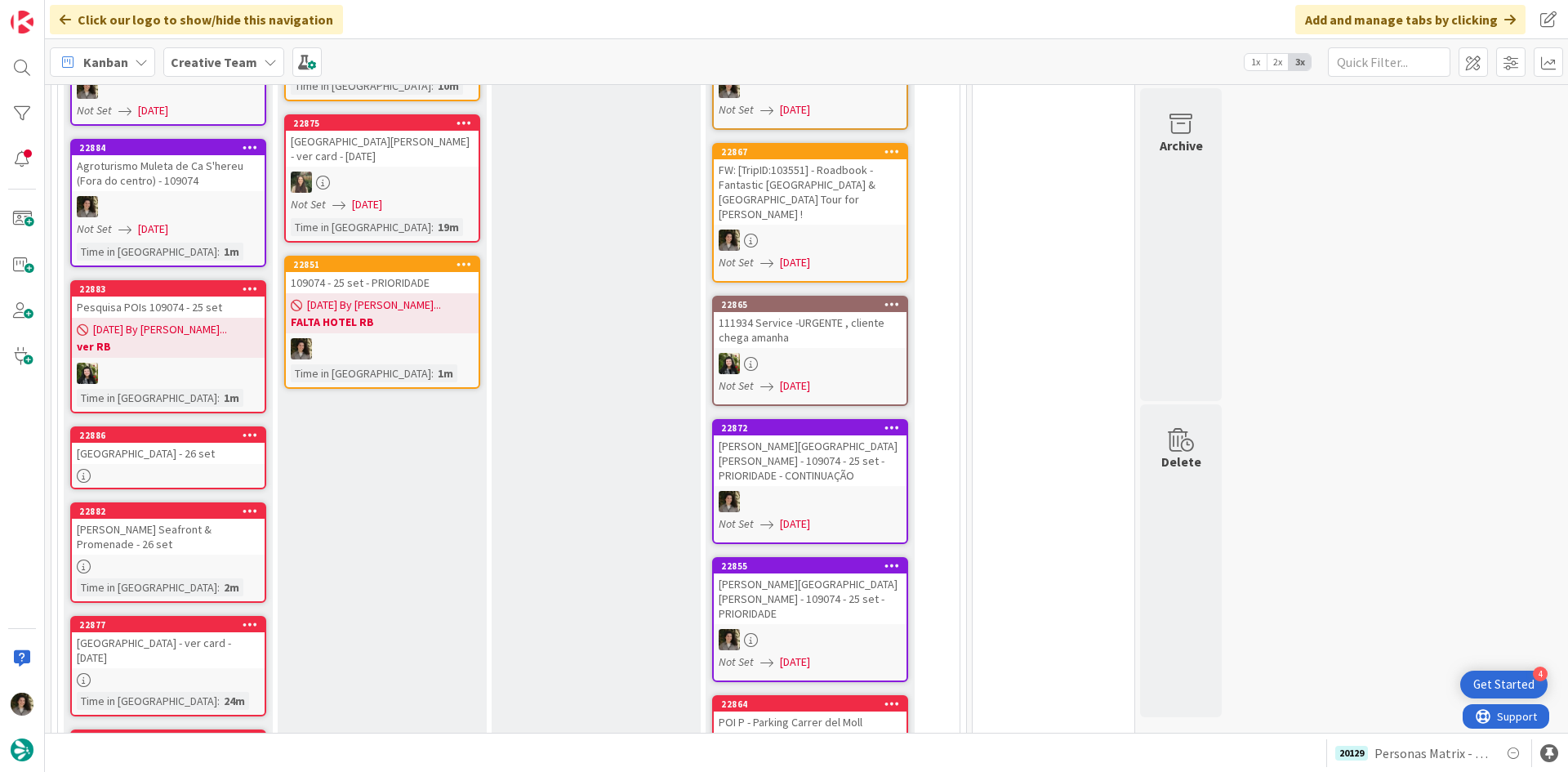
click at [411, 335] on link "22851 109074 - 25 set - PRIORIDADE 09/10/2025 By Melissa... FALTA HOTEL RB Time…" at bounding box center [382, 322] width 196 height 133
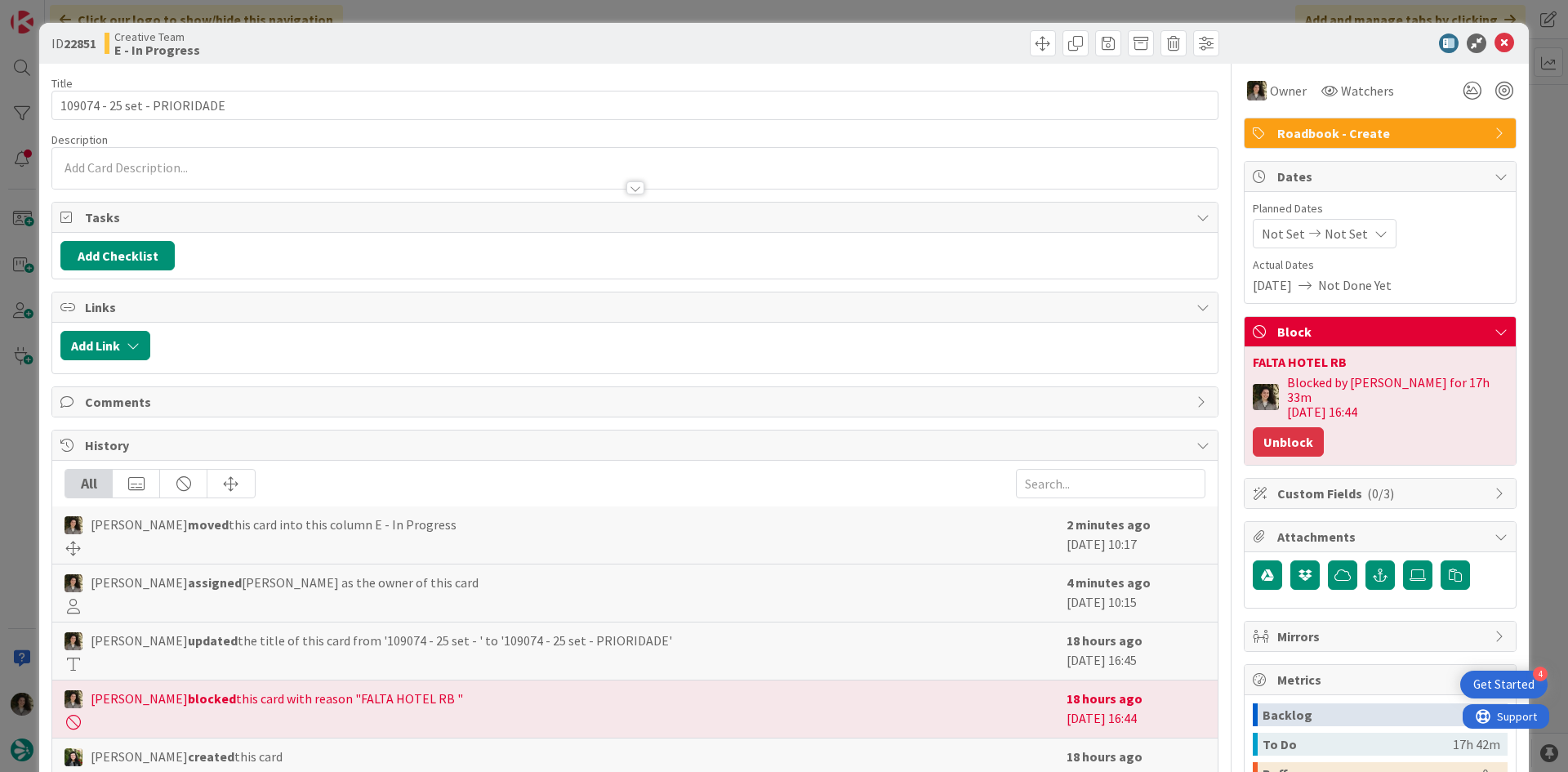
click at [1287, 428] on button "Unblock" at bounding box center [1288, 442] width 71 height 30
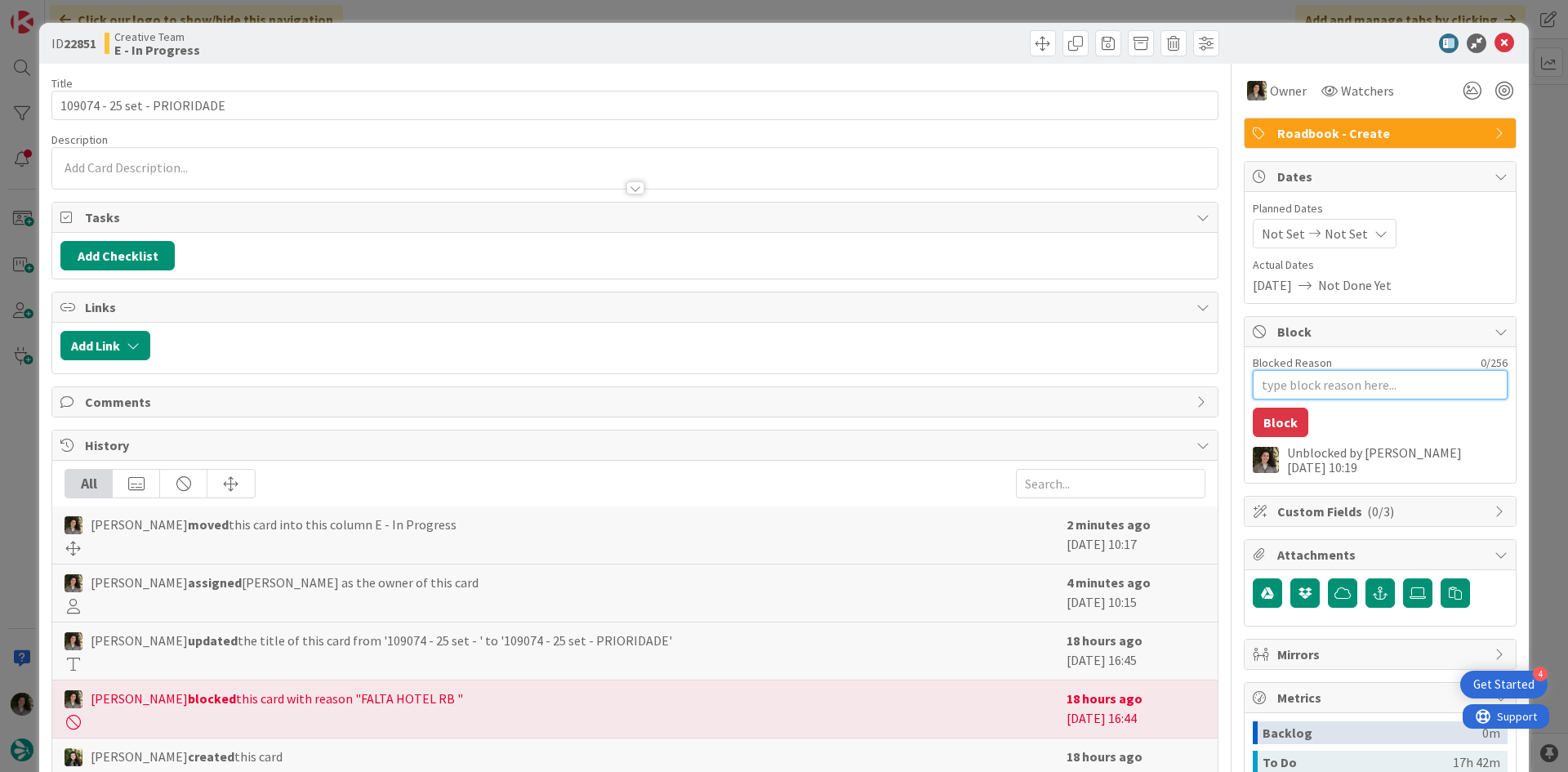
click at [1369, 383] on textarea "Blocked Reason" at bounding box center [1380, 385] width 255 height 30
type textarea "x"
type textarea "F"
type textarea "x"
type textarea "Fa"
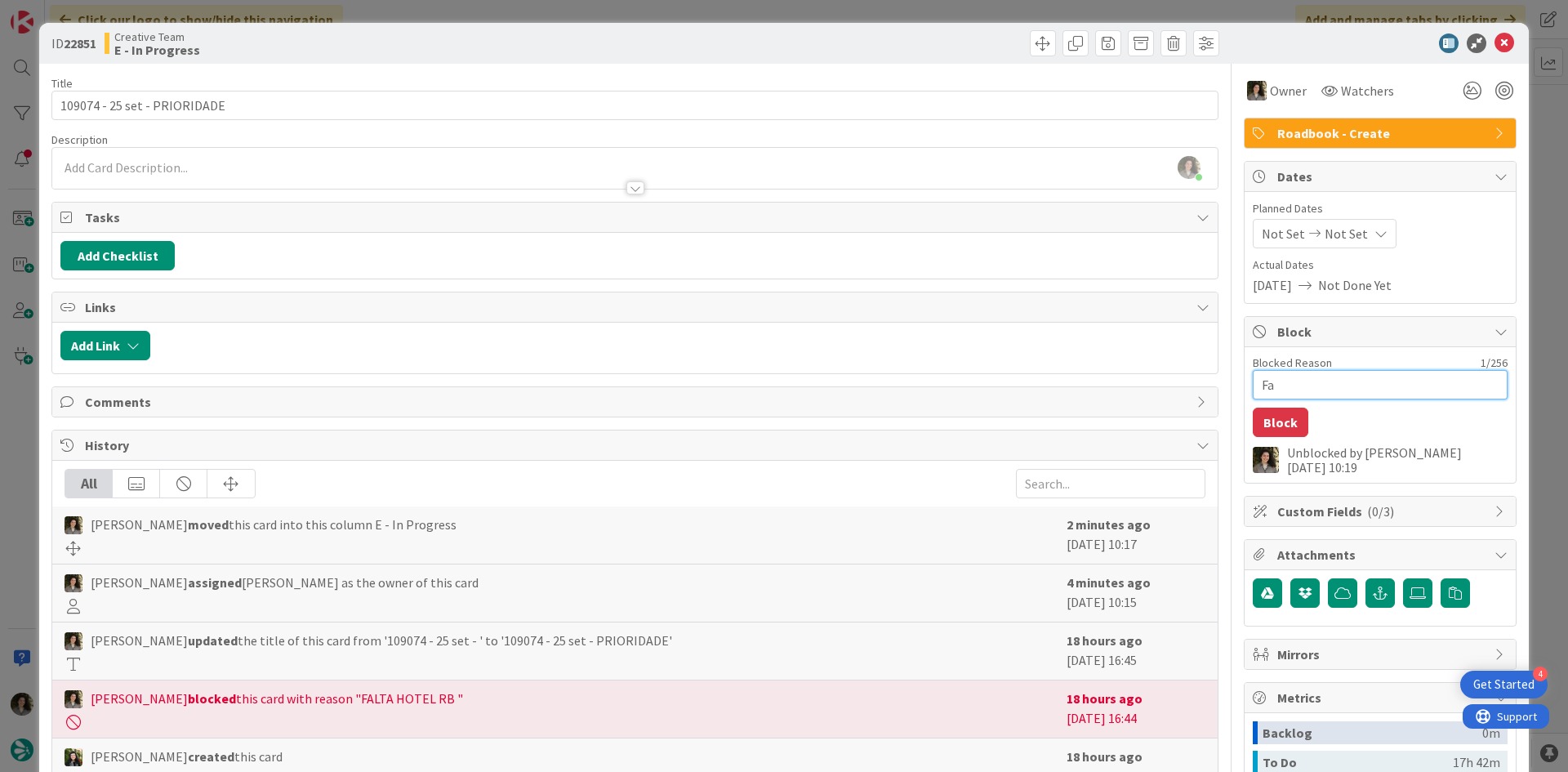
type textarea "x"
type textarea "Fal"
type textarea "x"
type textarea "Fa"
type textarea "x"
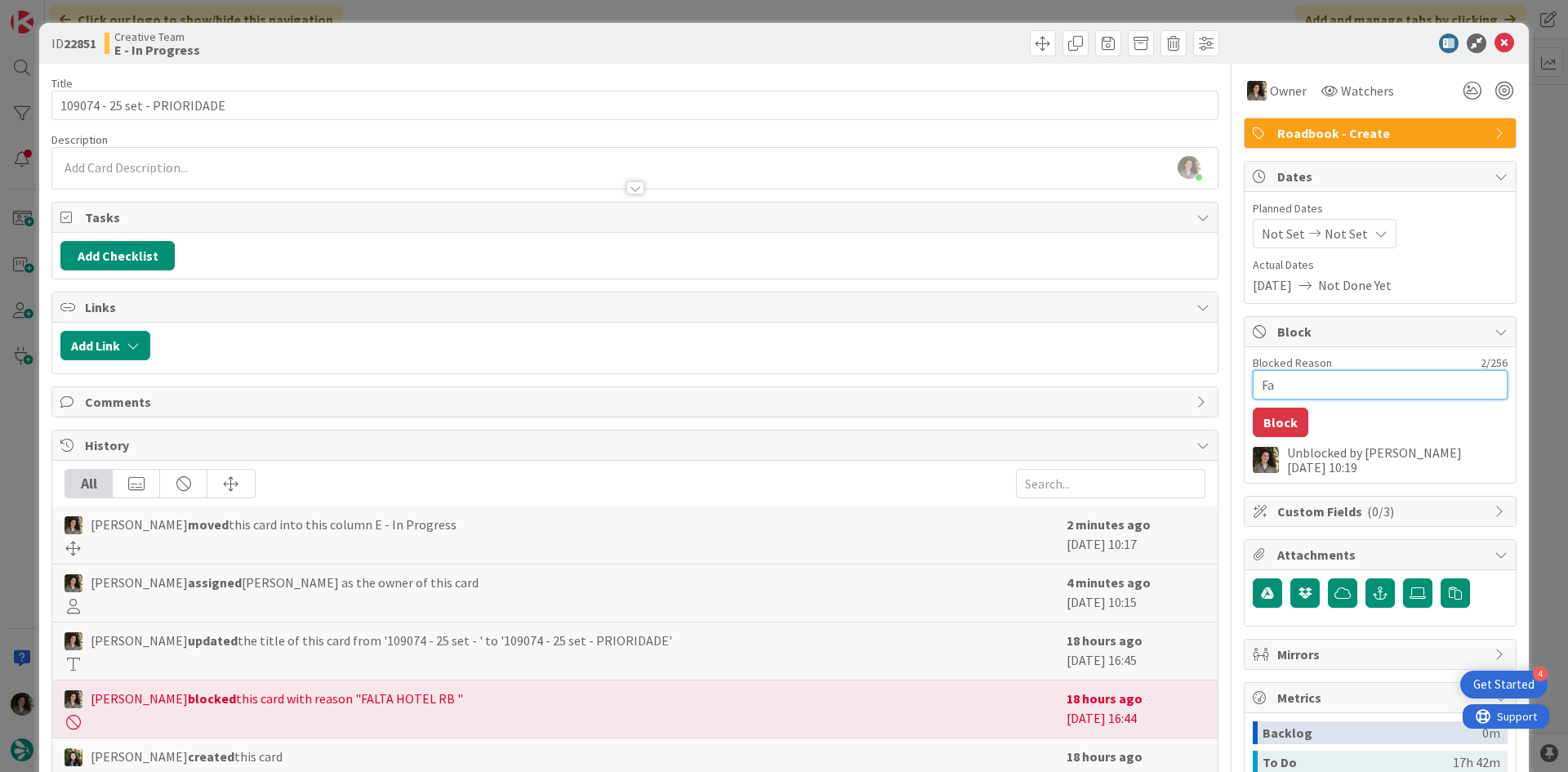
type textarea "F"
type textarea "x"
type textarea "FA"
type textarea "x"
type textarea "FAL"
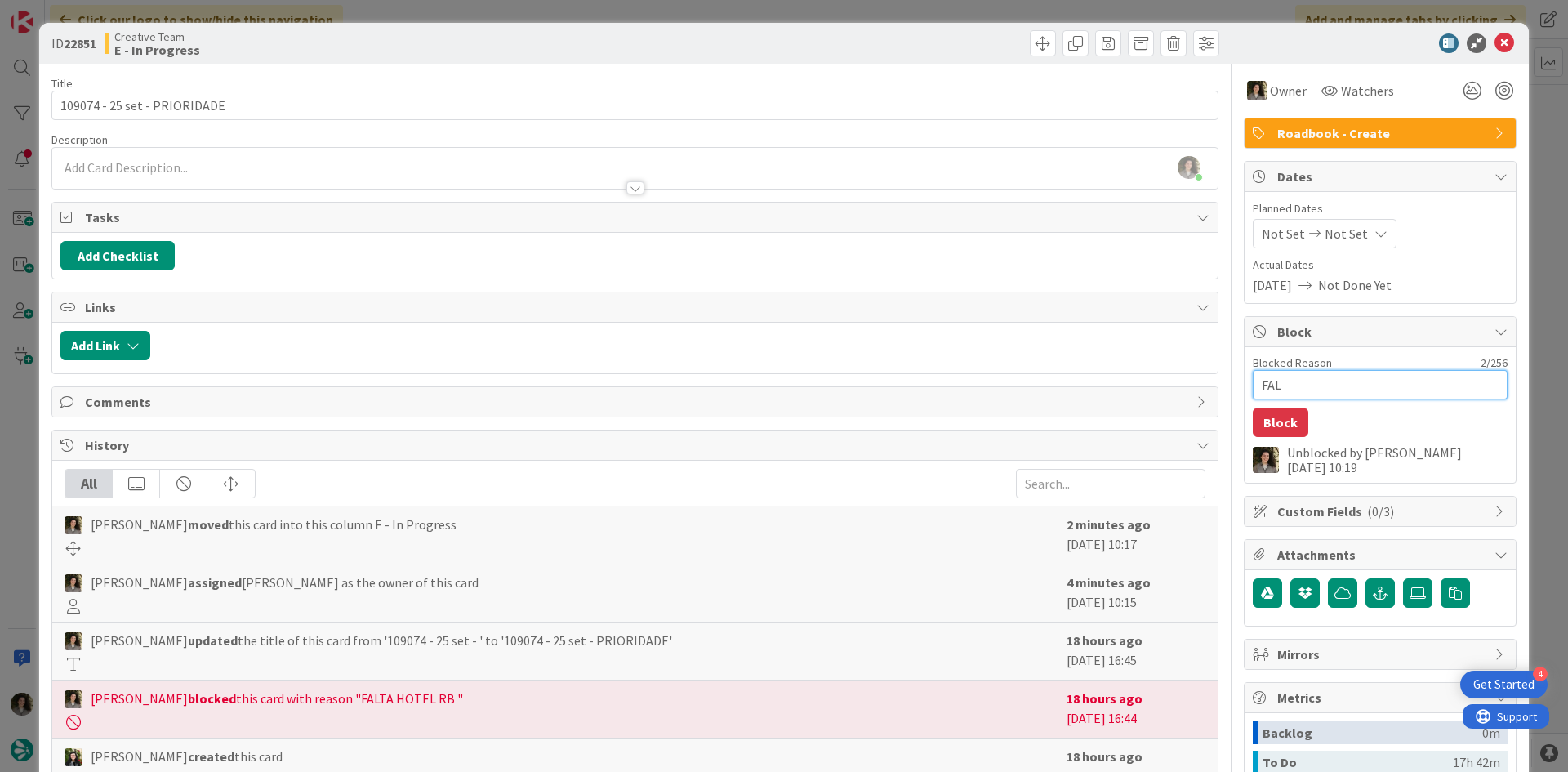
type textarea "x"
type textarea "FALT"
type textarea "x"
type textarea "FALTA"
type textarea "x"
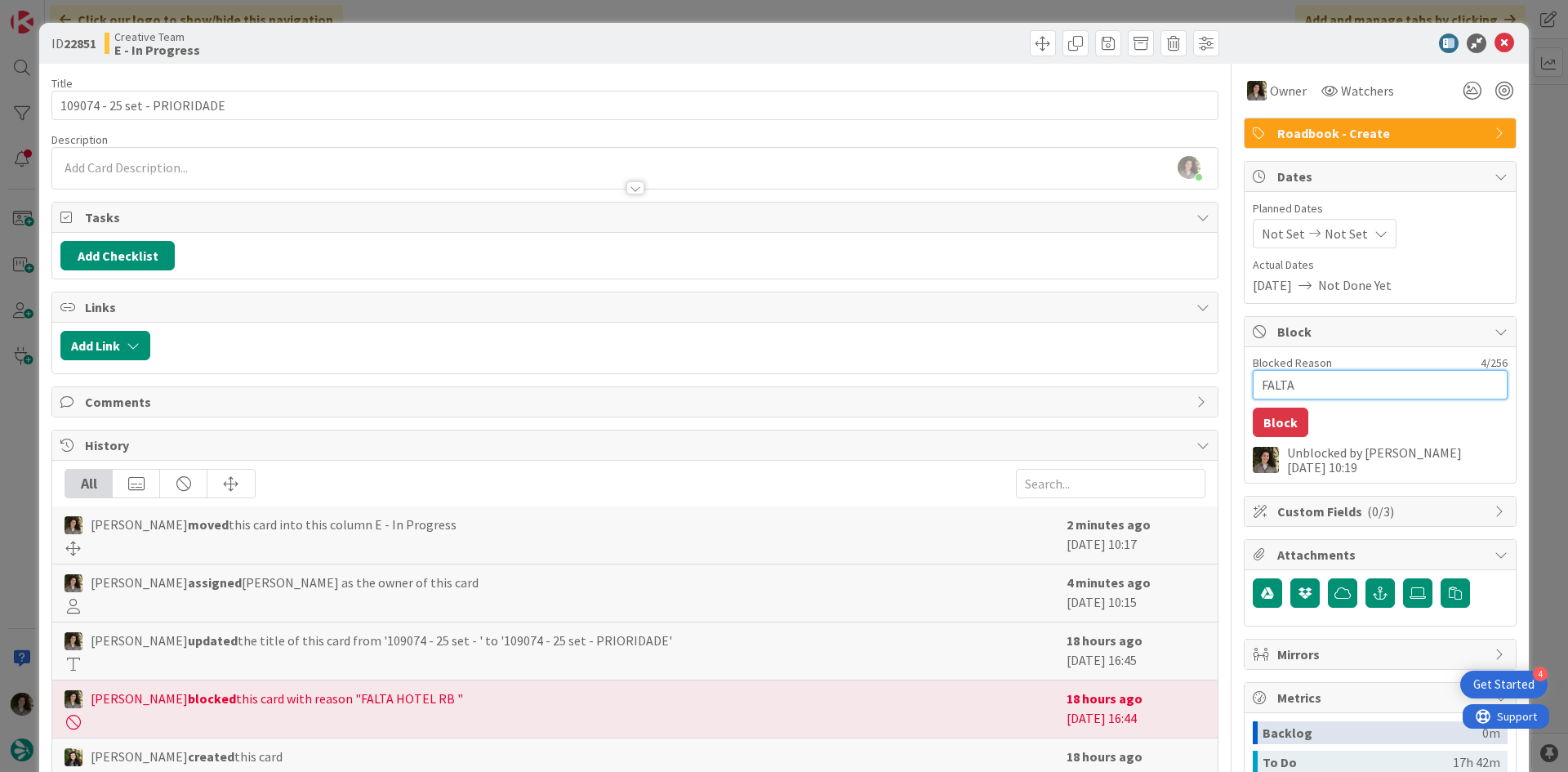
type textarea "FALTA"
type textarea "x"
type textarea "FALTA H"
type textarea "x"
type textarea "FALTA HO"
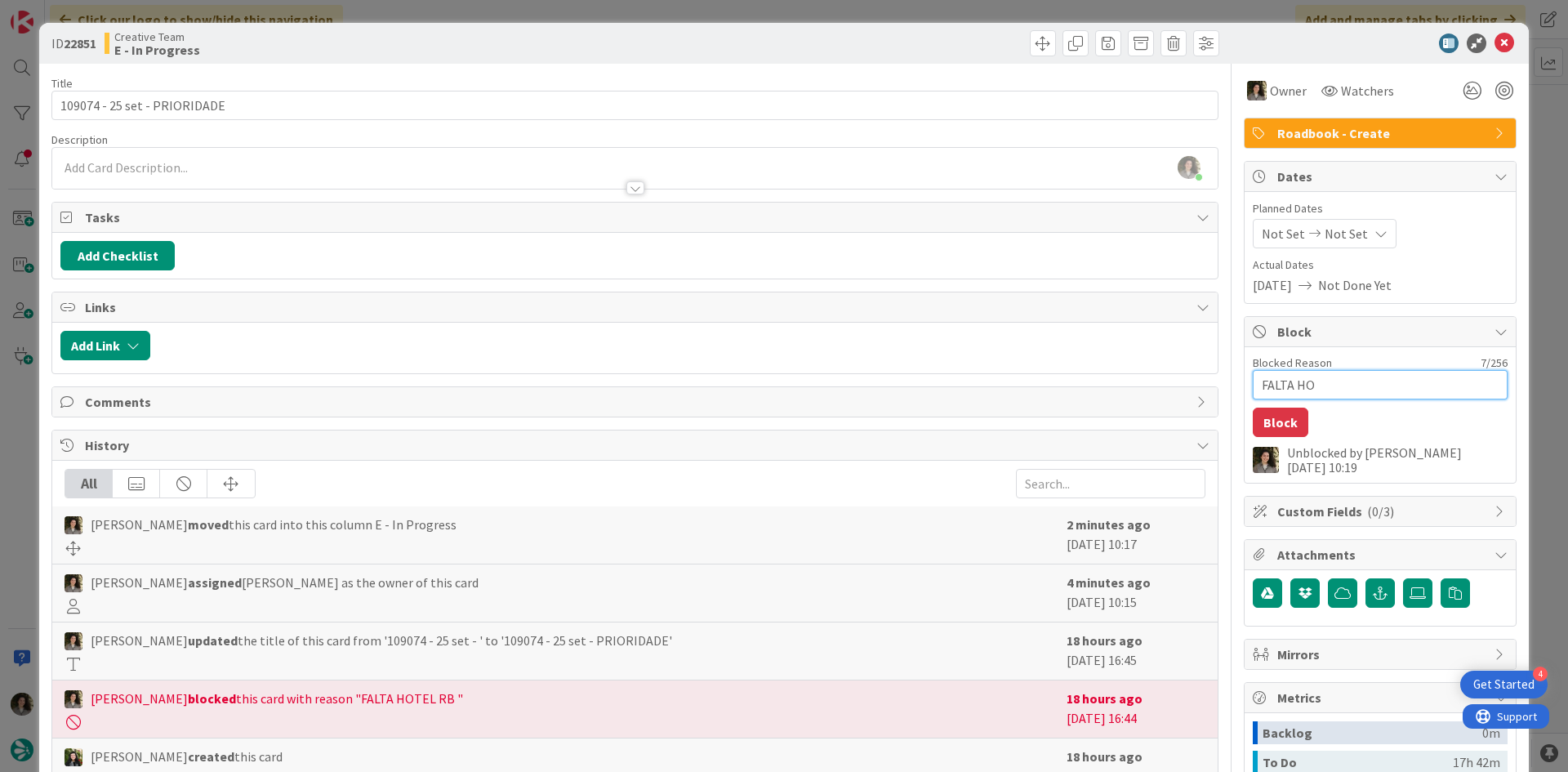
type textarea "x"
type textarea "FALTA HOT"
type textarea "x"
type textarea "FALTA HOTE"
type textarea "x"
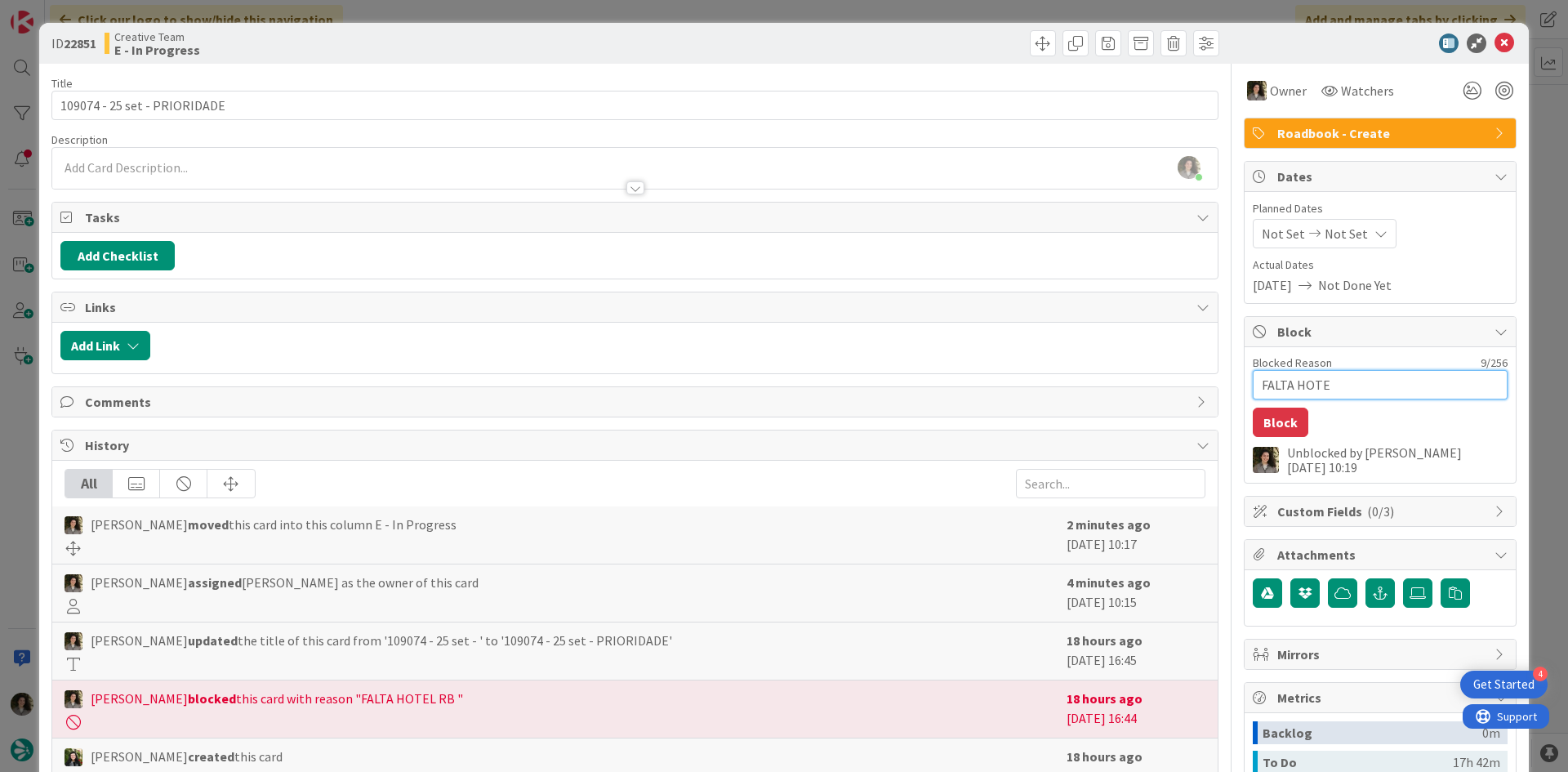
type textarea "FALTA HOTEL"
type textarea "x"
type textarea "FALTA HOTEL"
type textarea "x"
type textarea "FALTA HOTEL RB"
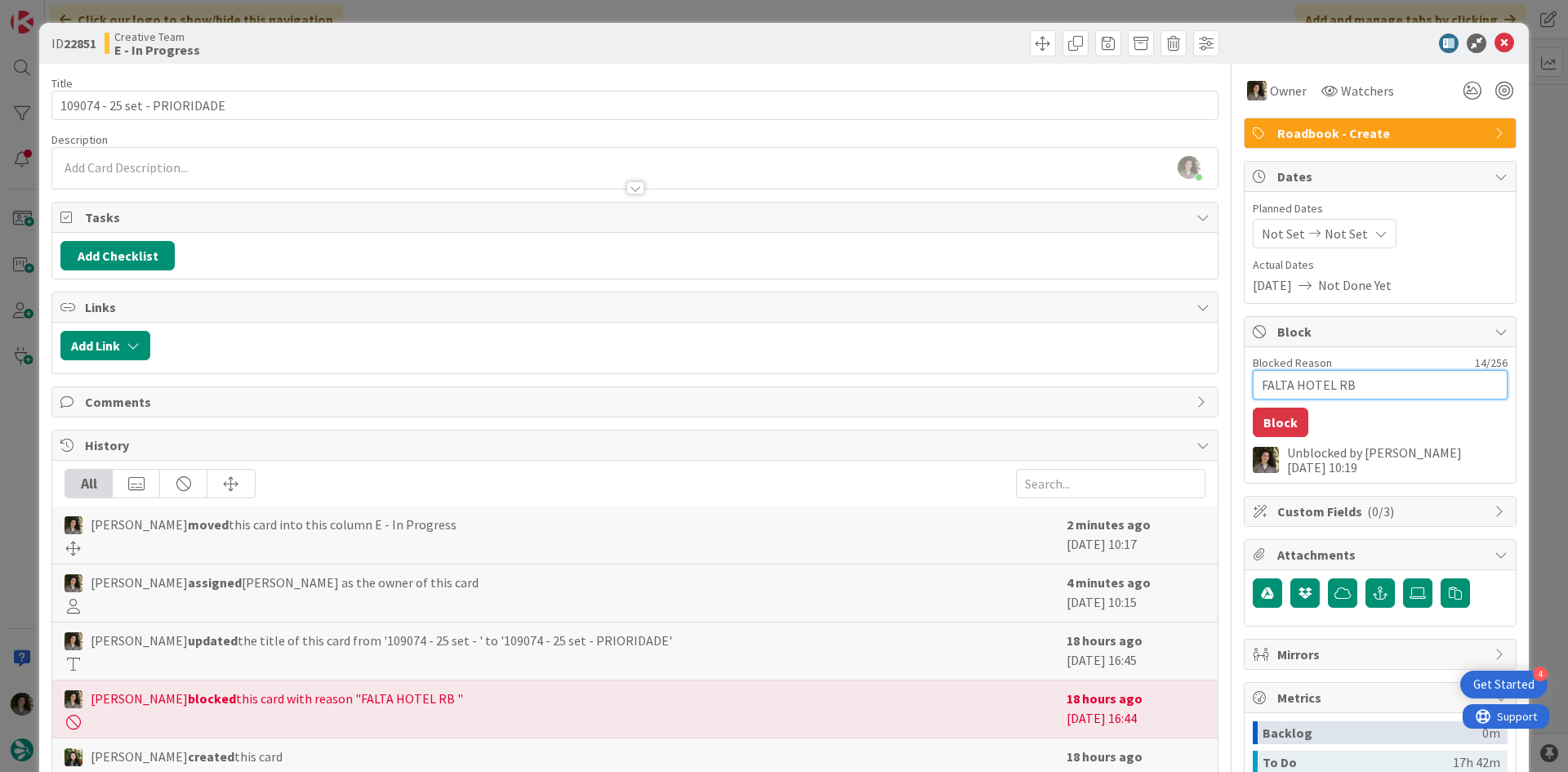
type textarea "x"
type textarea "FALTA HOTEL RB"
type textarea "x"
type textarea "FALTA HOTEL RB +"
type textarea "x"
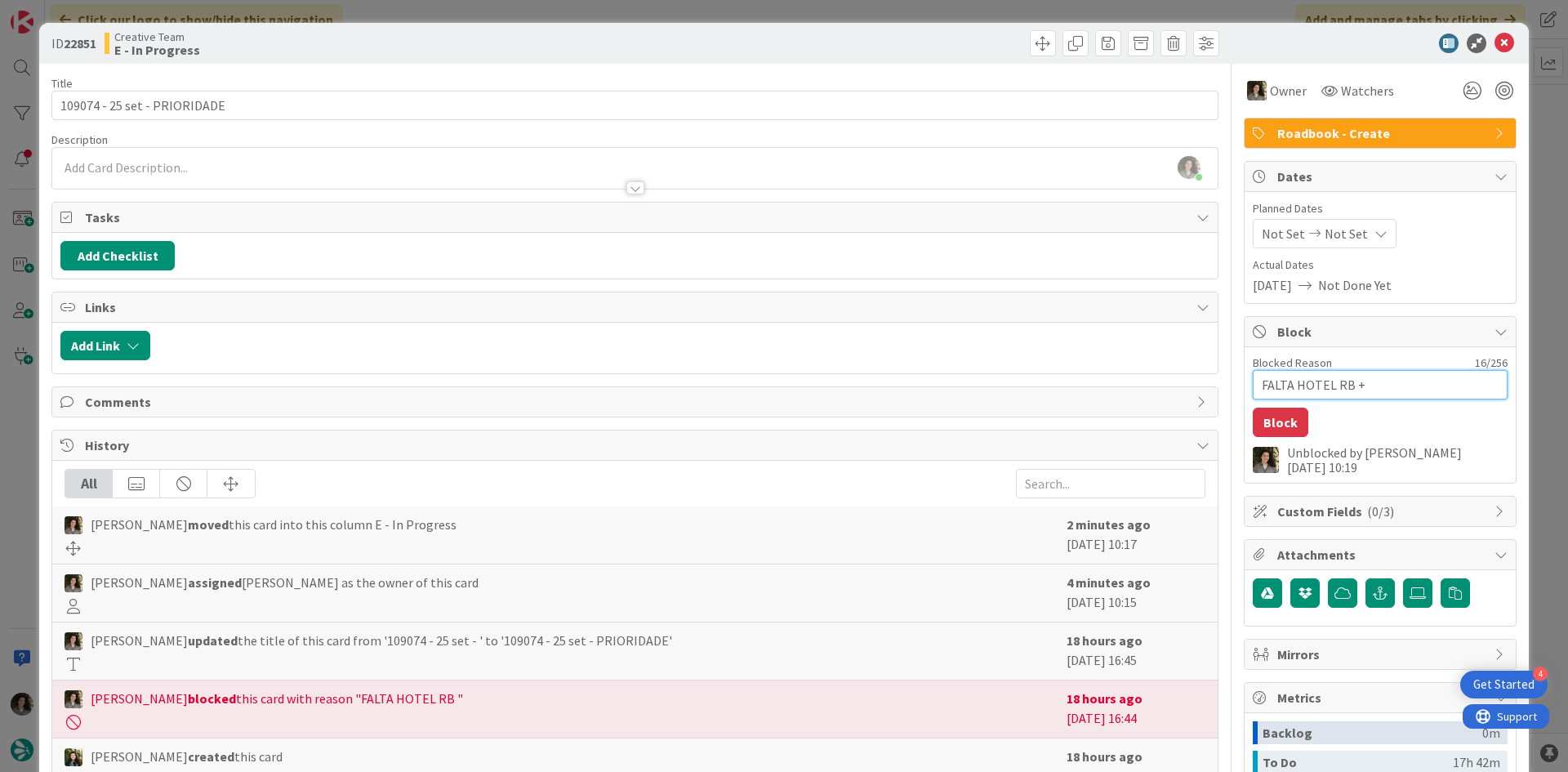
type textarea "FALTA HOTEL RB +"
type textarea "x"
type textarea "FALTA HOTEL RB + P"
type textarea "x"
type textarea "FALTA HOTEL RB + PO"
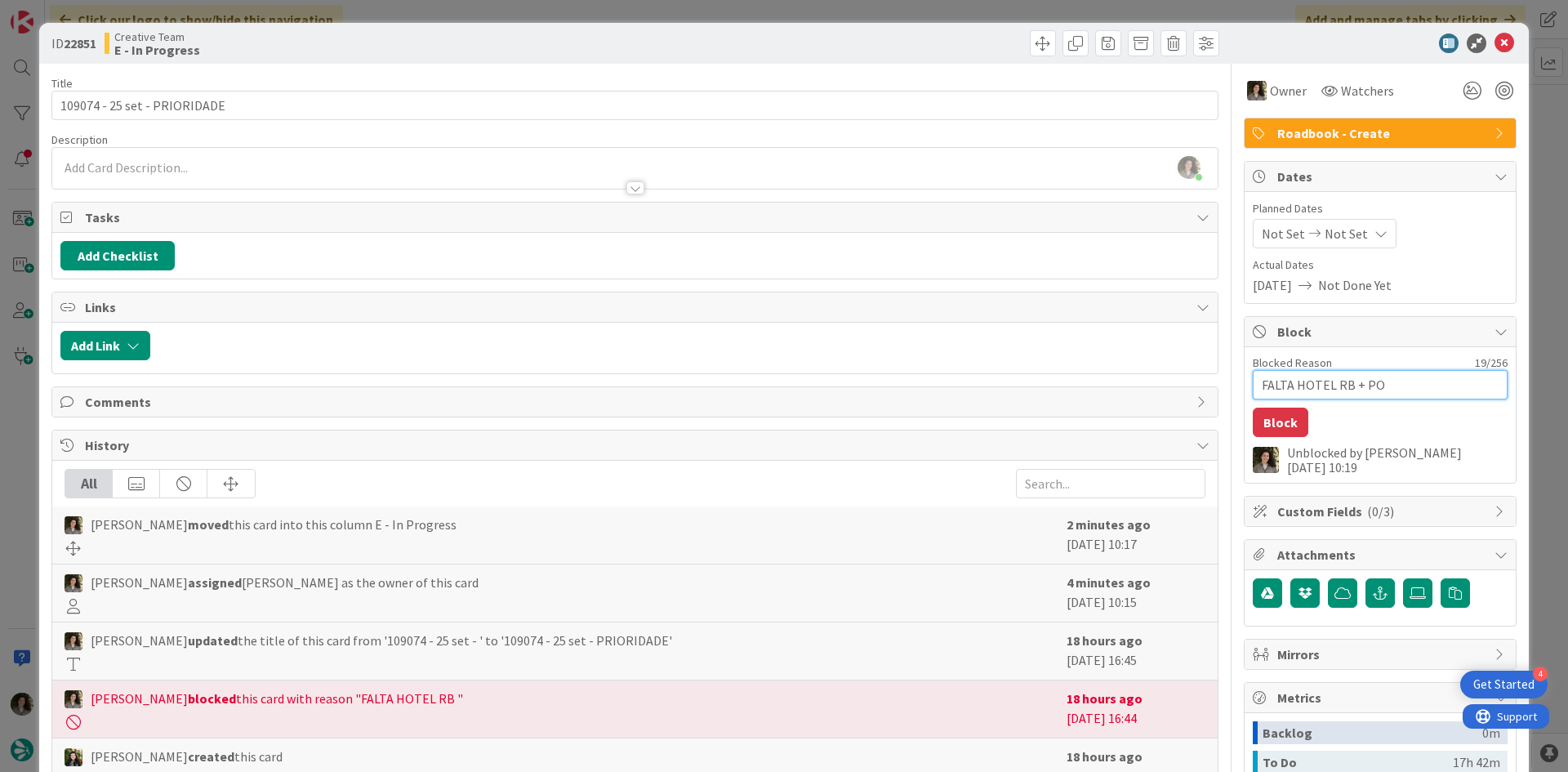
type textarea "x"
type textarea "FALTA HOTEL RB + POI"
type textarea "x"
type textarea "FALTA HOTEL RB + POIS"
click at [1260, 429] on button "Block" at bounding box center [1281, 422] width 55 height 30
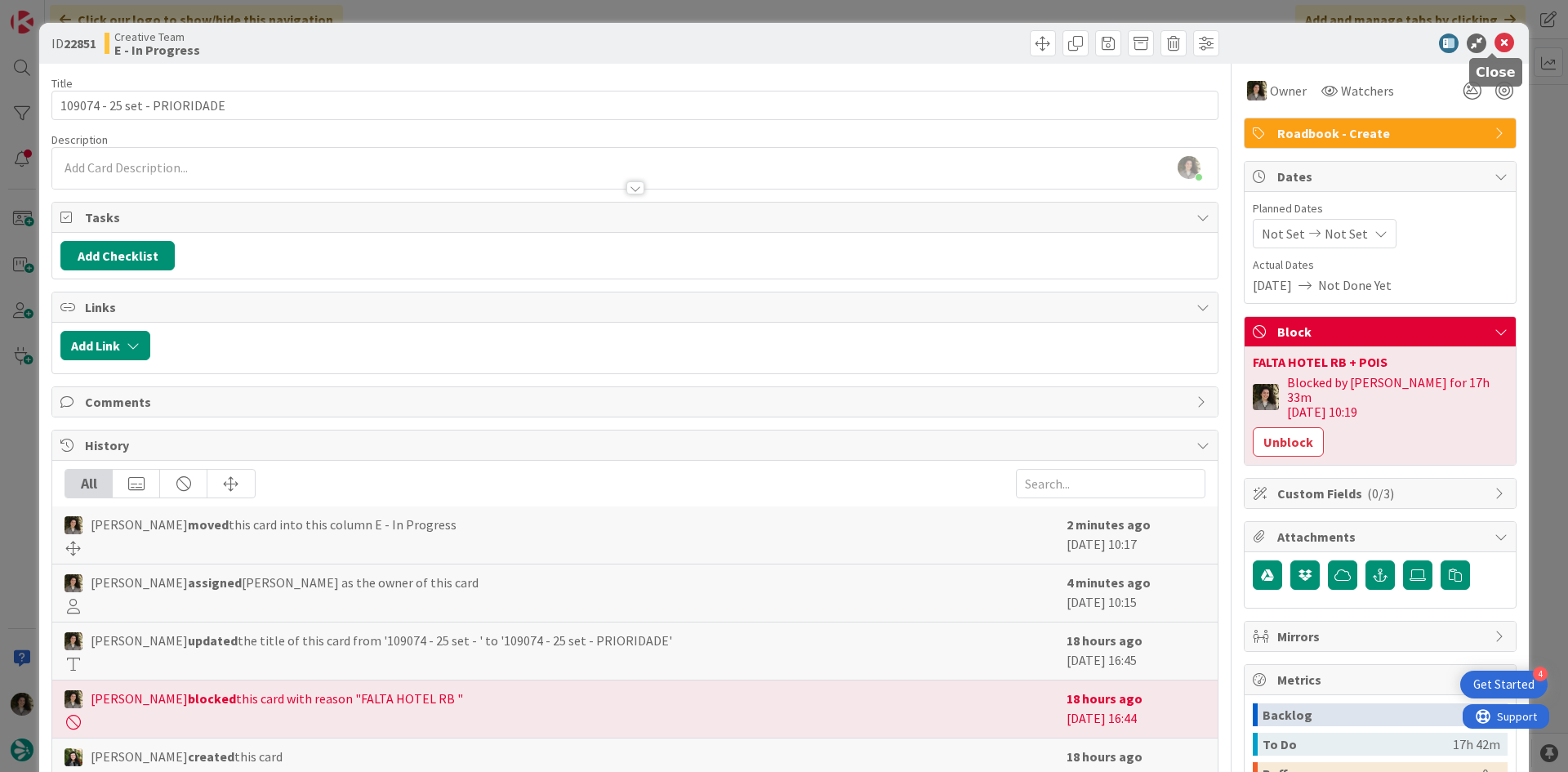
click at [1495, 47] on icon at bounding box center [1504, 43] width 20 height 20
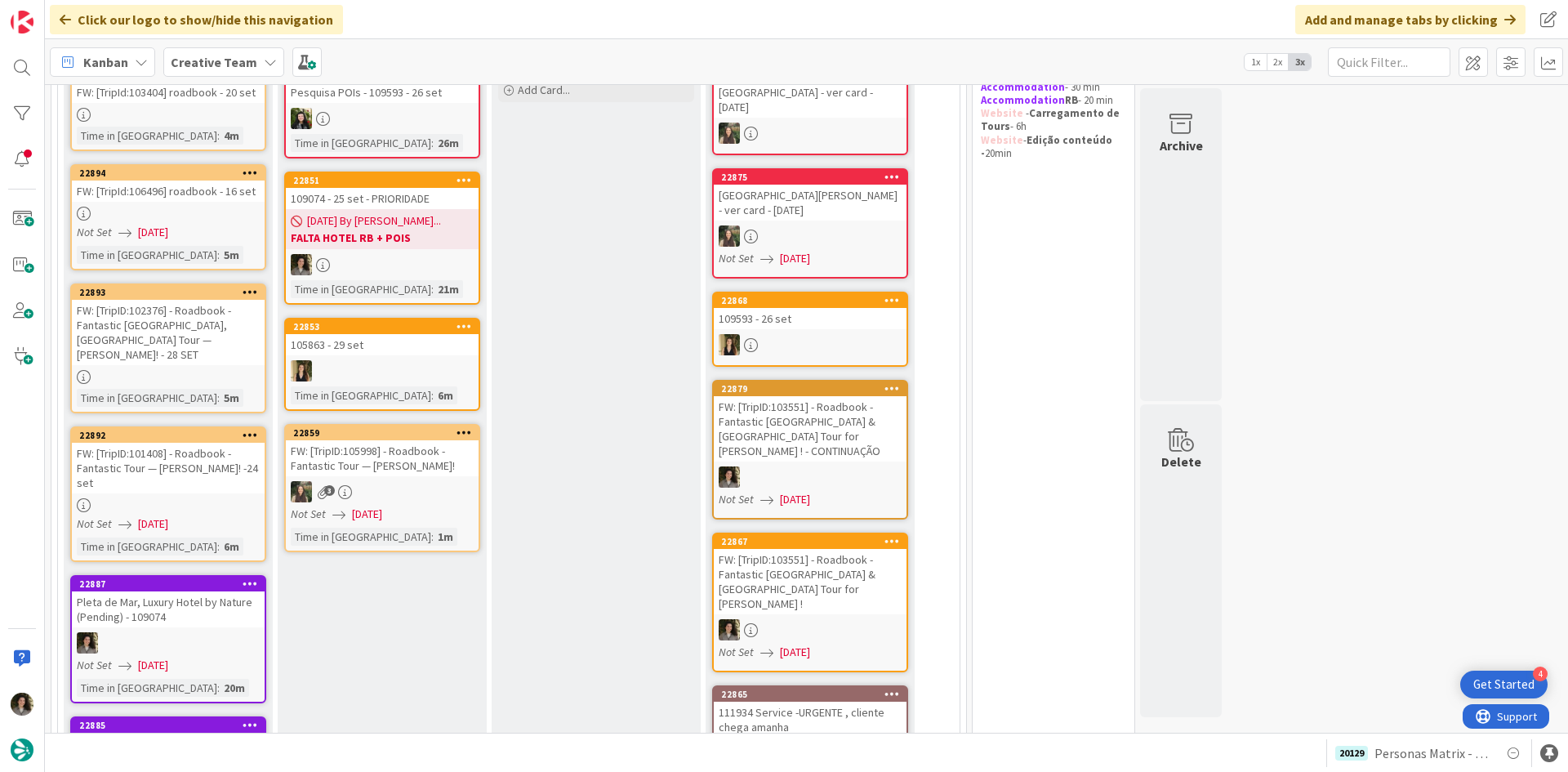
scroll to position [81, 0]
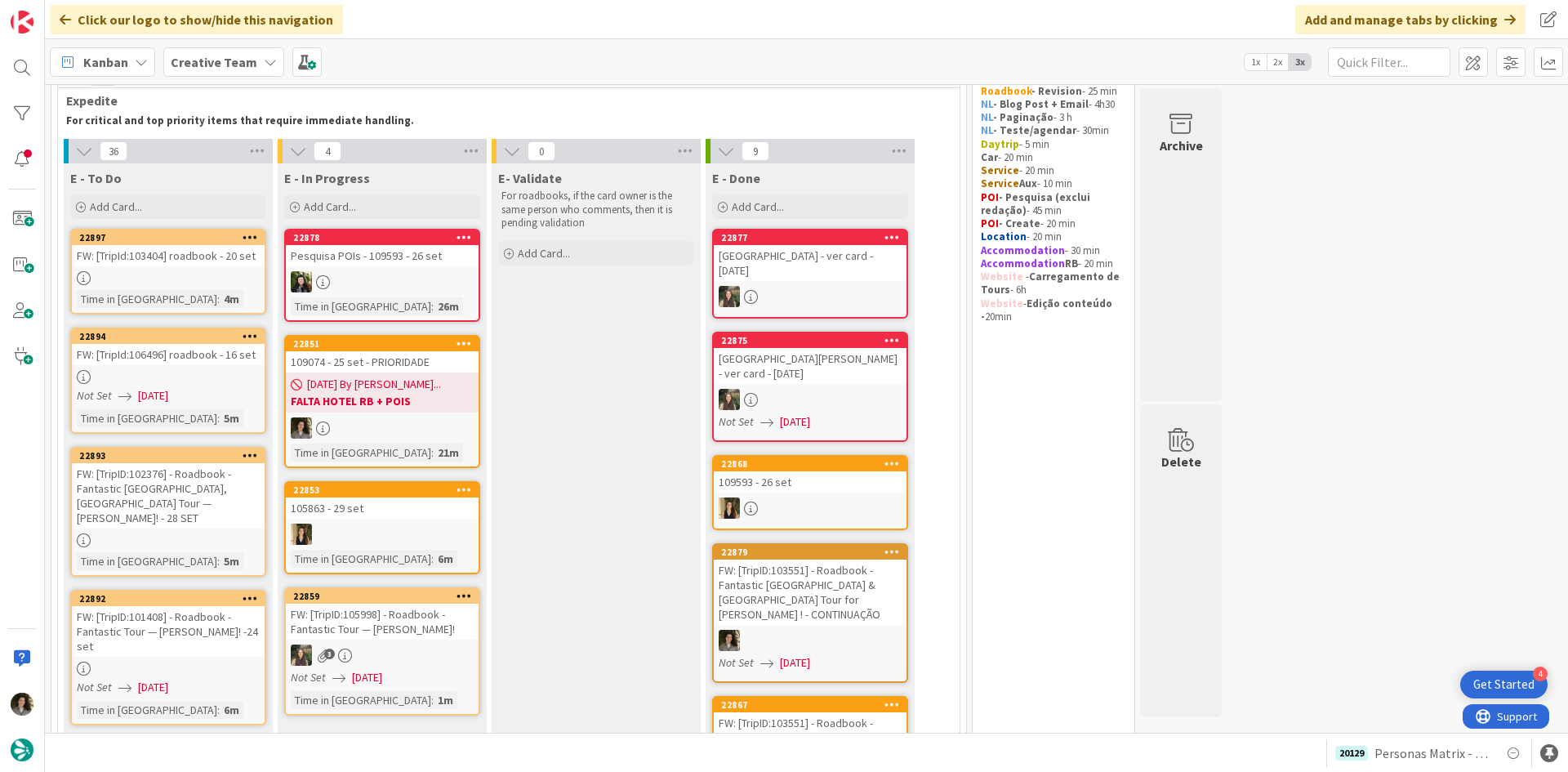
click at [189, 368] on link "22894 FW: [TripId:106496] roadbook - 16 set Not Set 09/11/2025 Time in Column :…" at bounding box center [168, 380] width 196 height 106
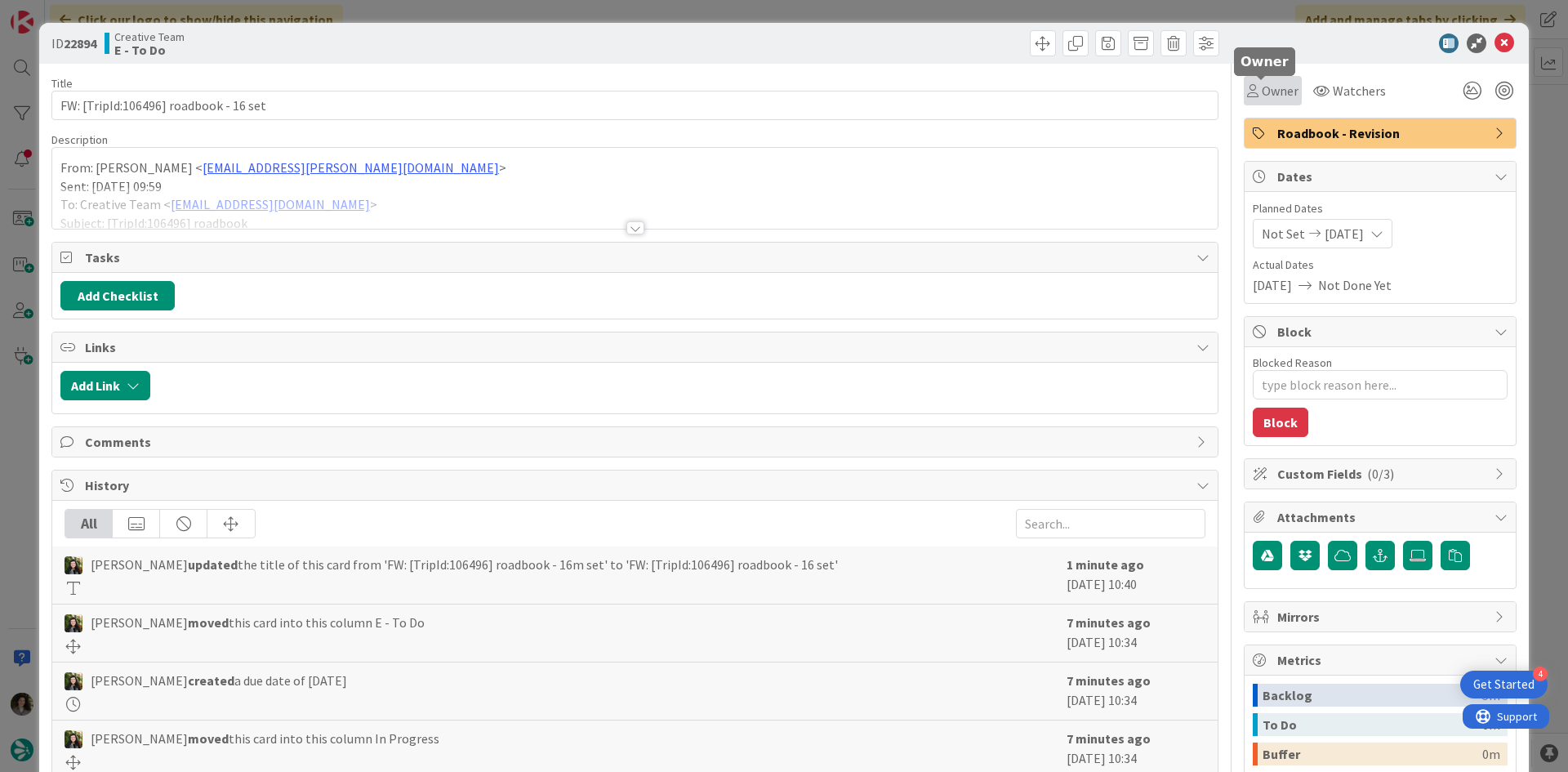
click at [1247, 95] on icon at bounding box center [1252, 90] width 12 height 13
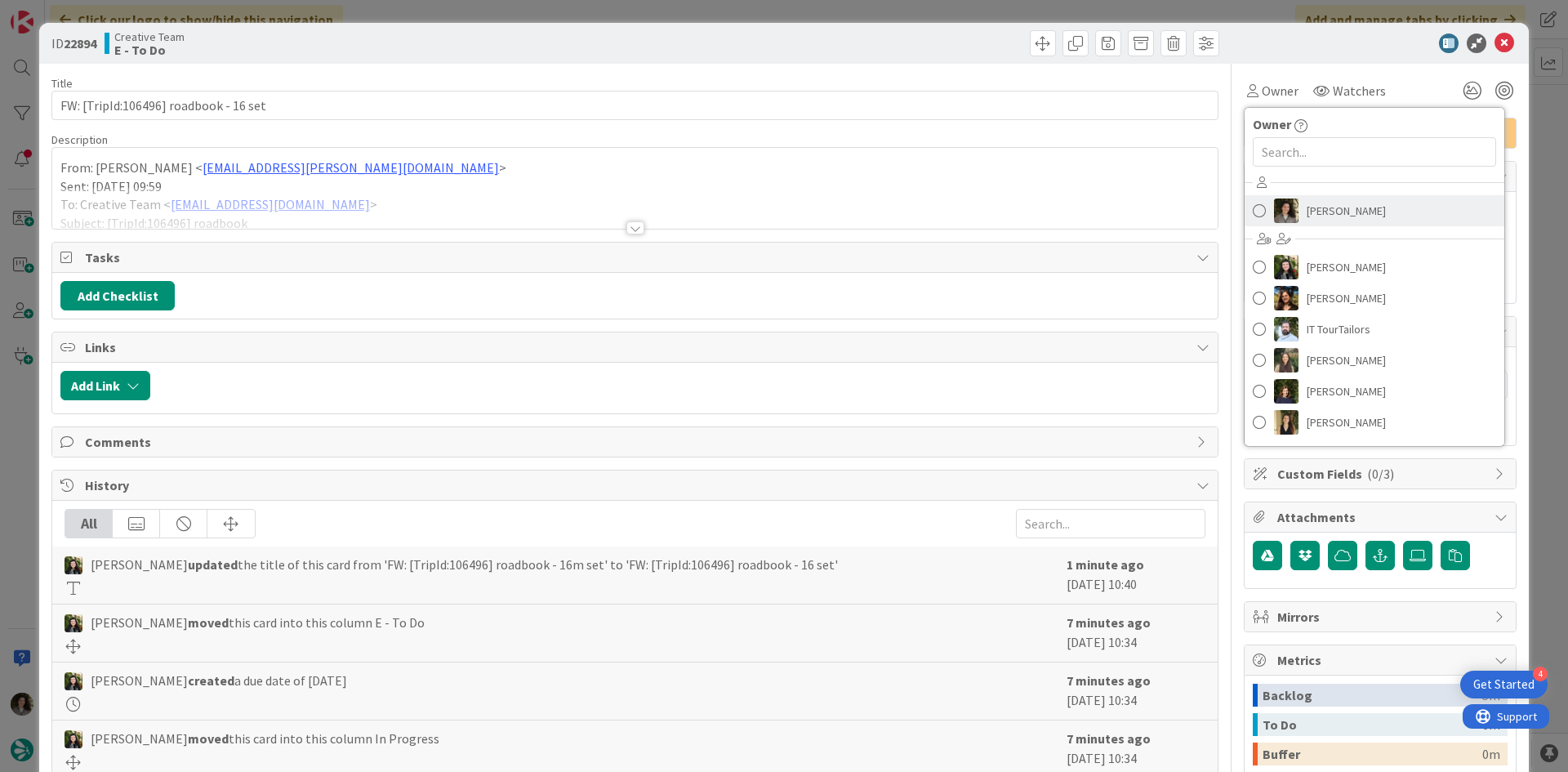
click at [1378, 208] on link "[PERSON_NAME]" at bounding box center [1375, 210] width 259 height 31
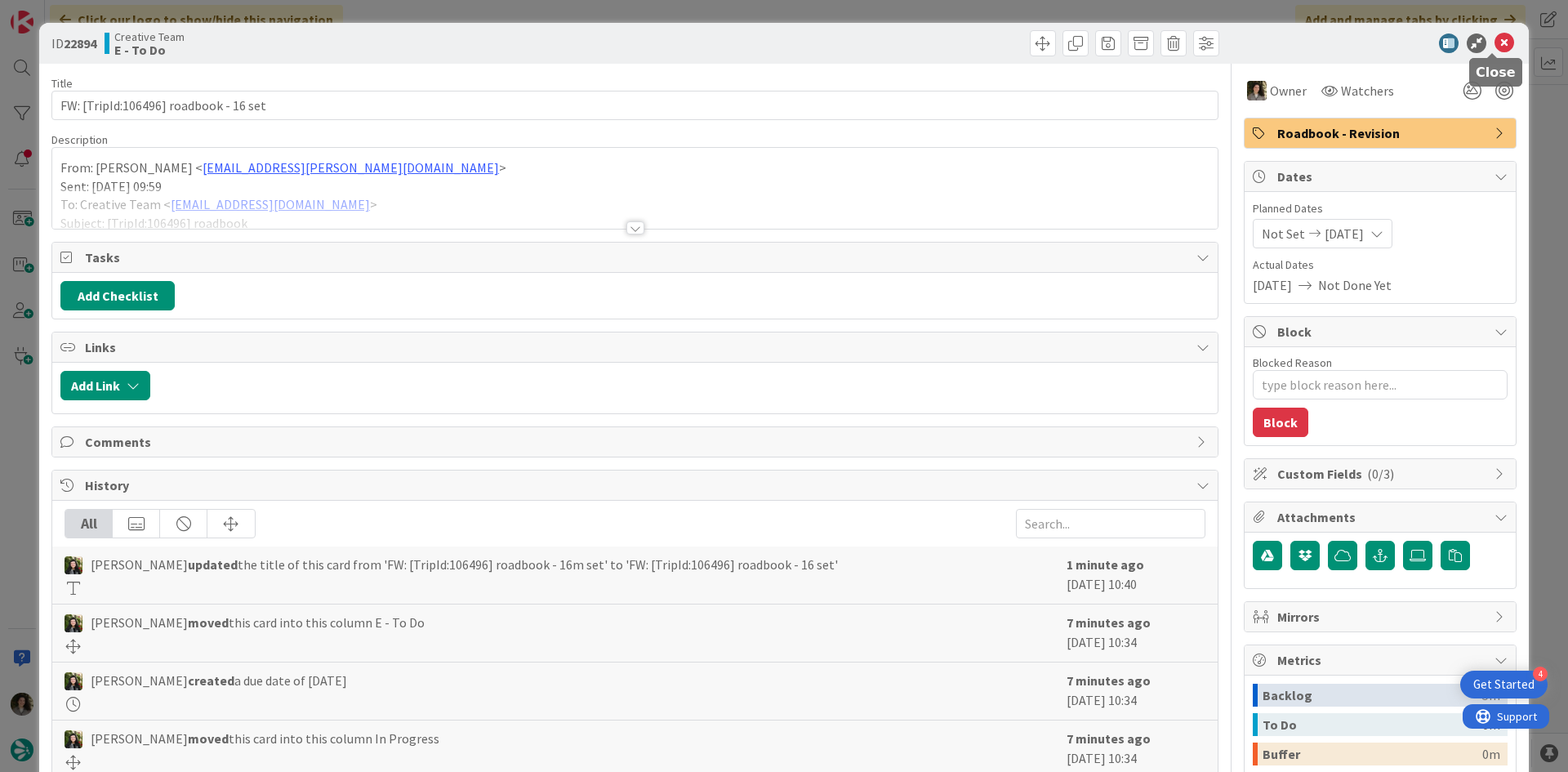
click at [1495, 33] on icon at bounding box center [1504, 43] width 20 height 20
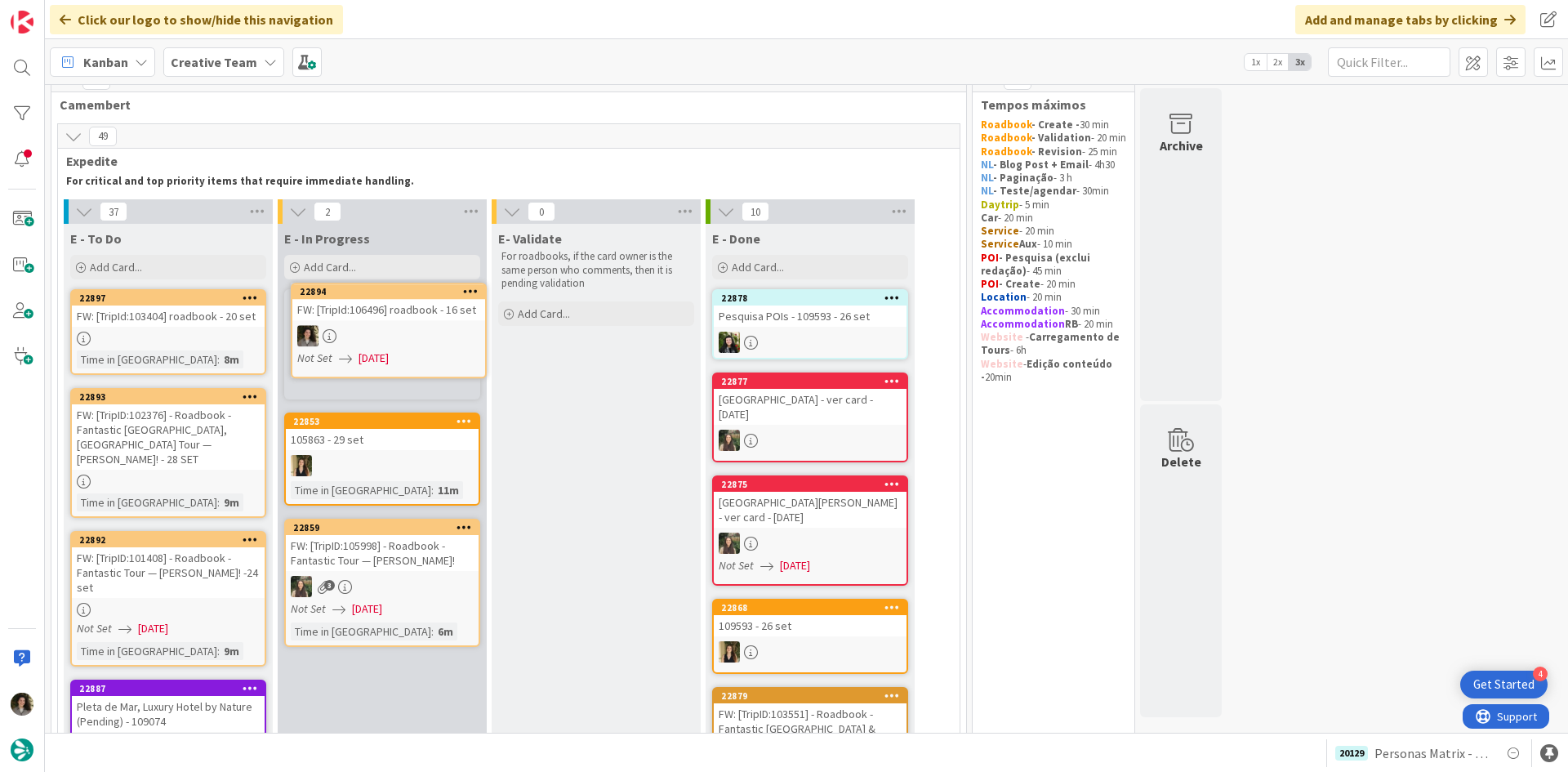
scroll to position [10, 0]
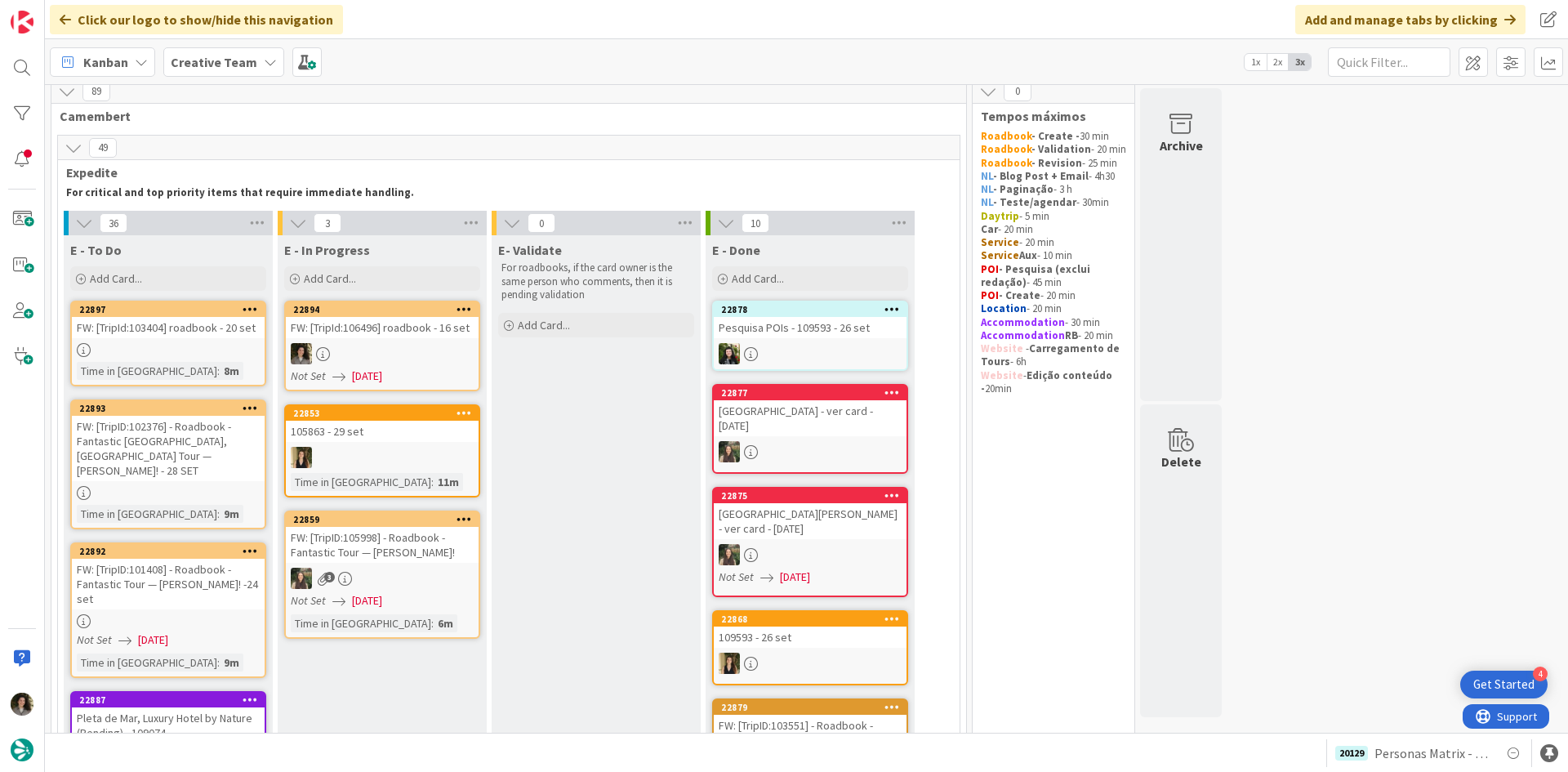
click at [416, 319] on div "FW: [TripId:106496] roadbook - 16 set" at bounding box center [383, 327] width 193 height 21
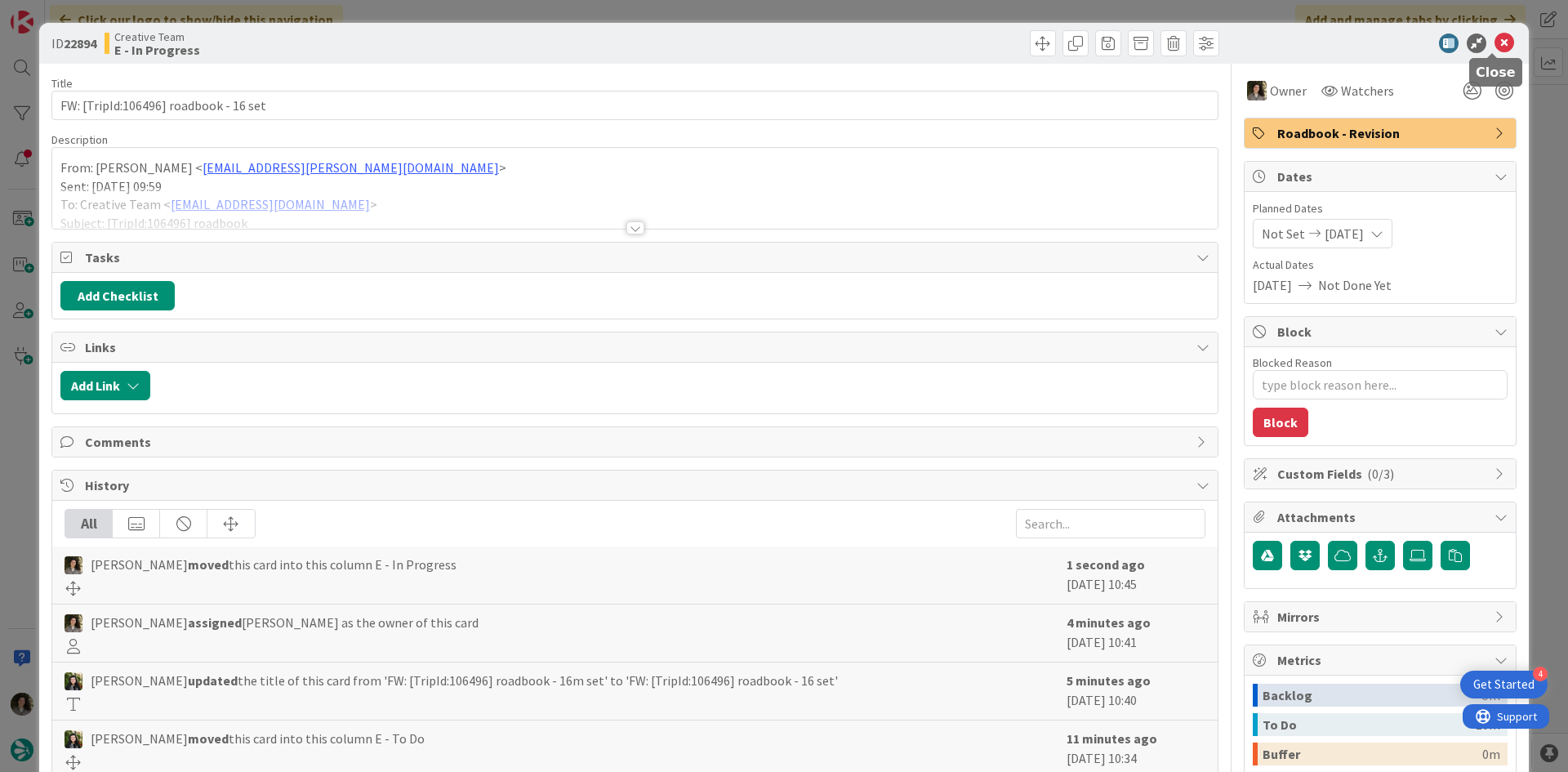
click at [1501, 39] on icon at bounding box center [1504, 43] width 20 height 20
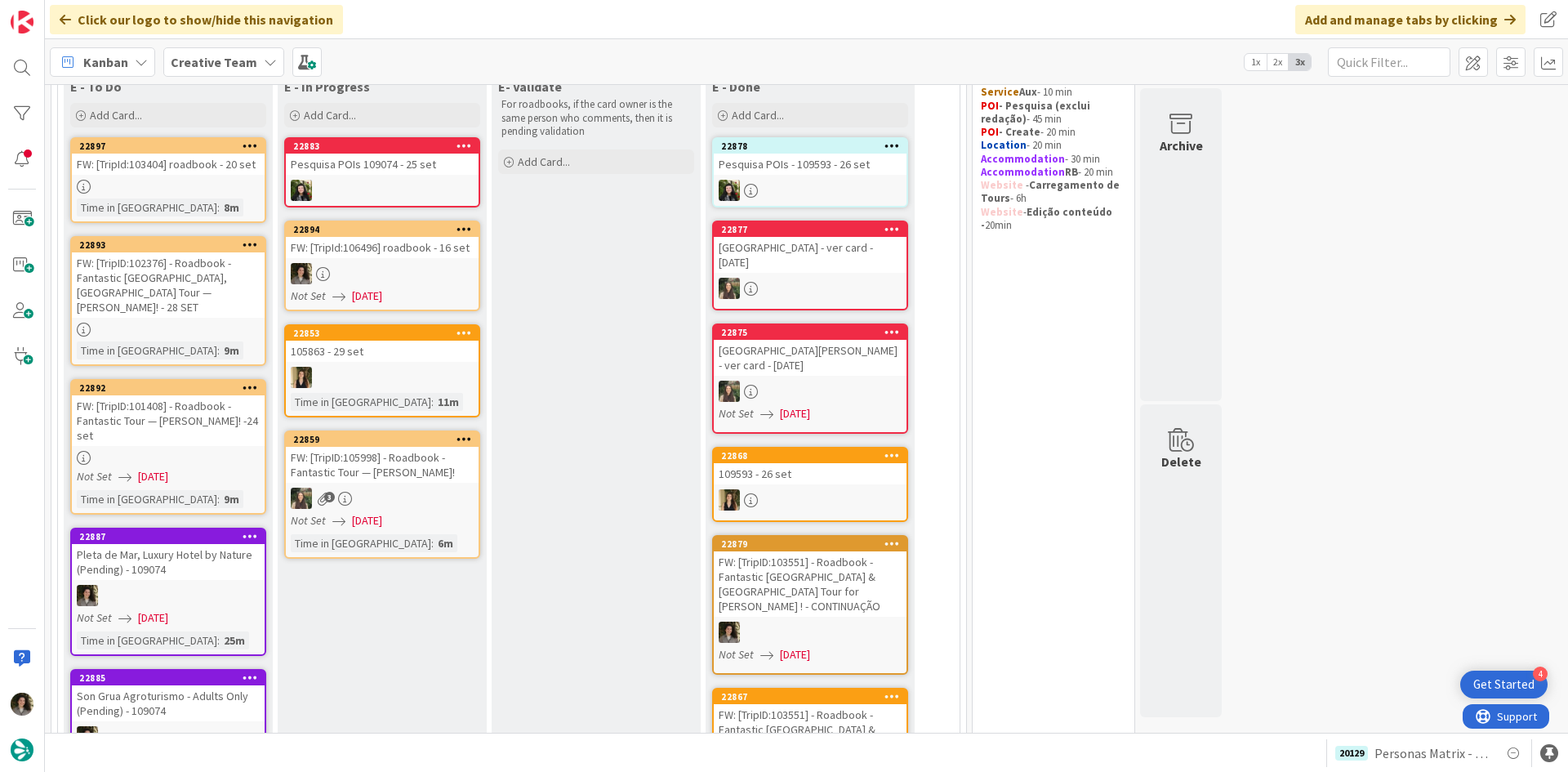
click at [387, 260] on link "22894 FW: [TripId:106496] roadbook - 16 set Not Set 09/11/2025" at bounding box center [382, 266] width 196 height 90
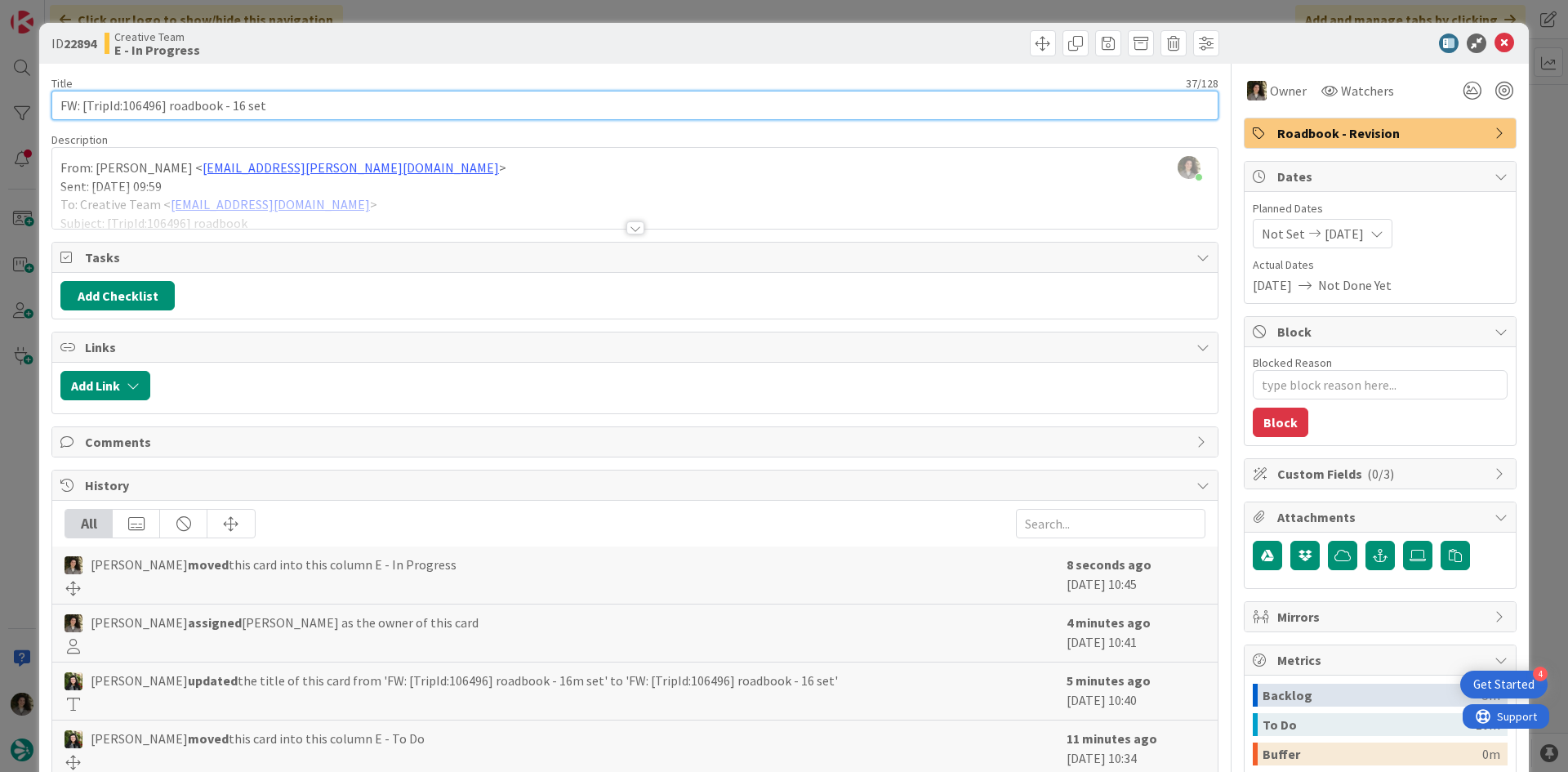
drag, startPoint x: 160, startPoint y: 106, endPoint x: 124, endPoint y: 100, distance: 36.5
click at [124, 100] on input "FW: [TripId:106496] roadbook - 16 set" at bounding box center [635, 105] width 1167 height 30
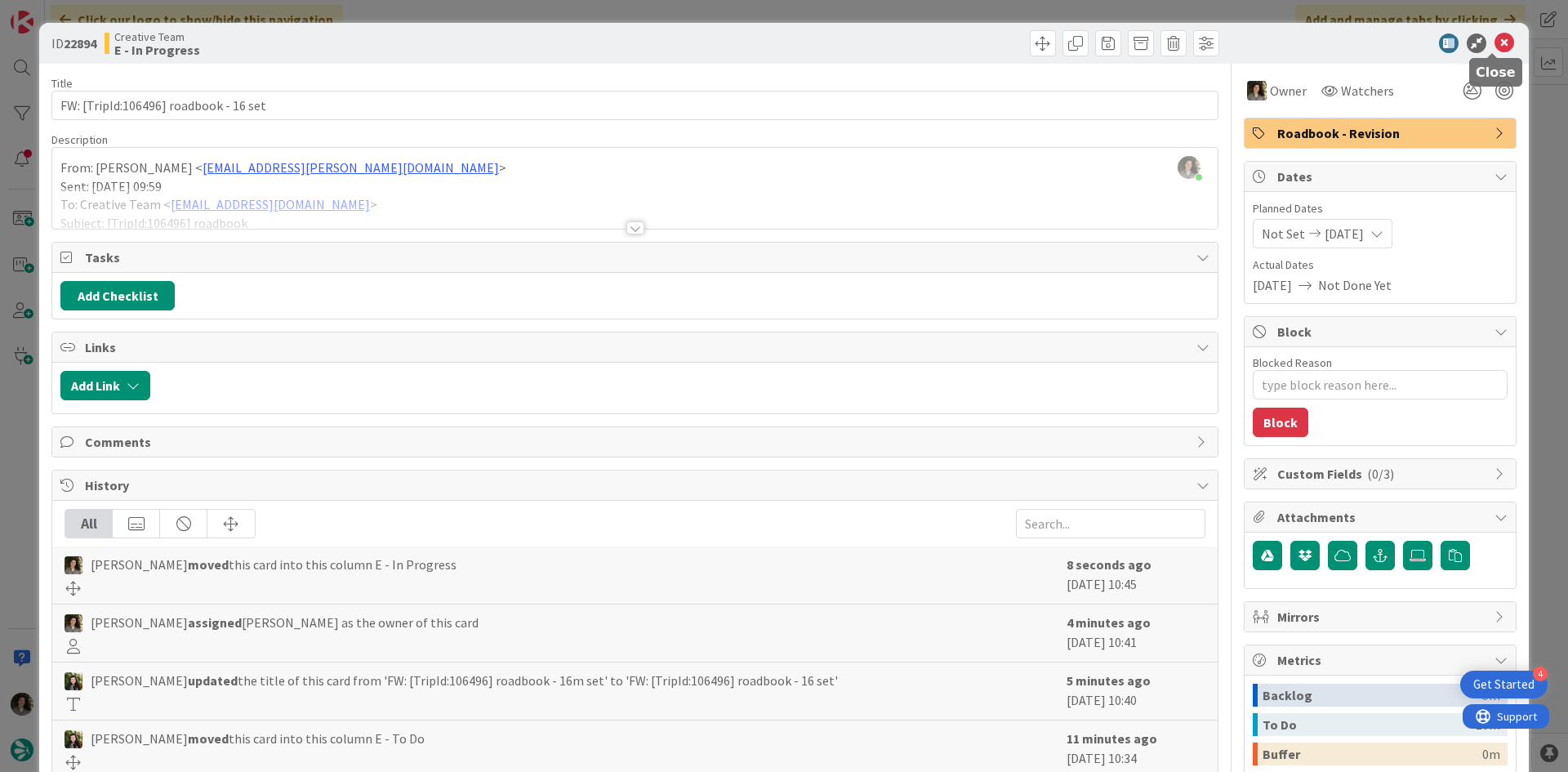
click at [1496, 42] on icon at bounding box center [1504, 43] width 20 height 20
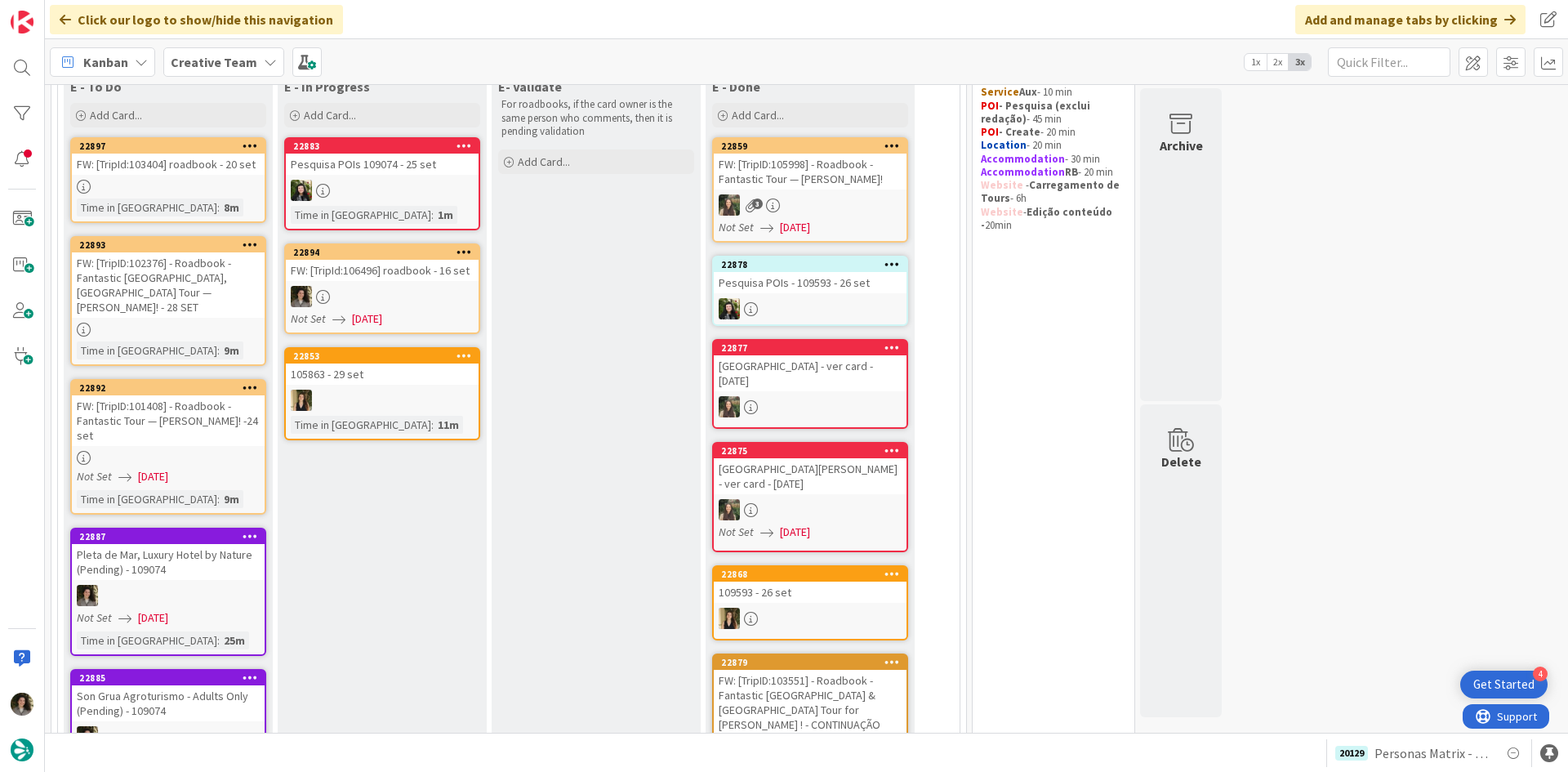
click at [391, 278] on div "FW: [TripId:106496] roadbook - 16 set" at bounding box center [383, 270] width 193 height 21
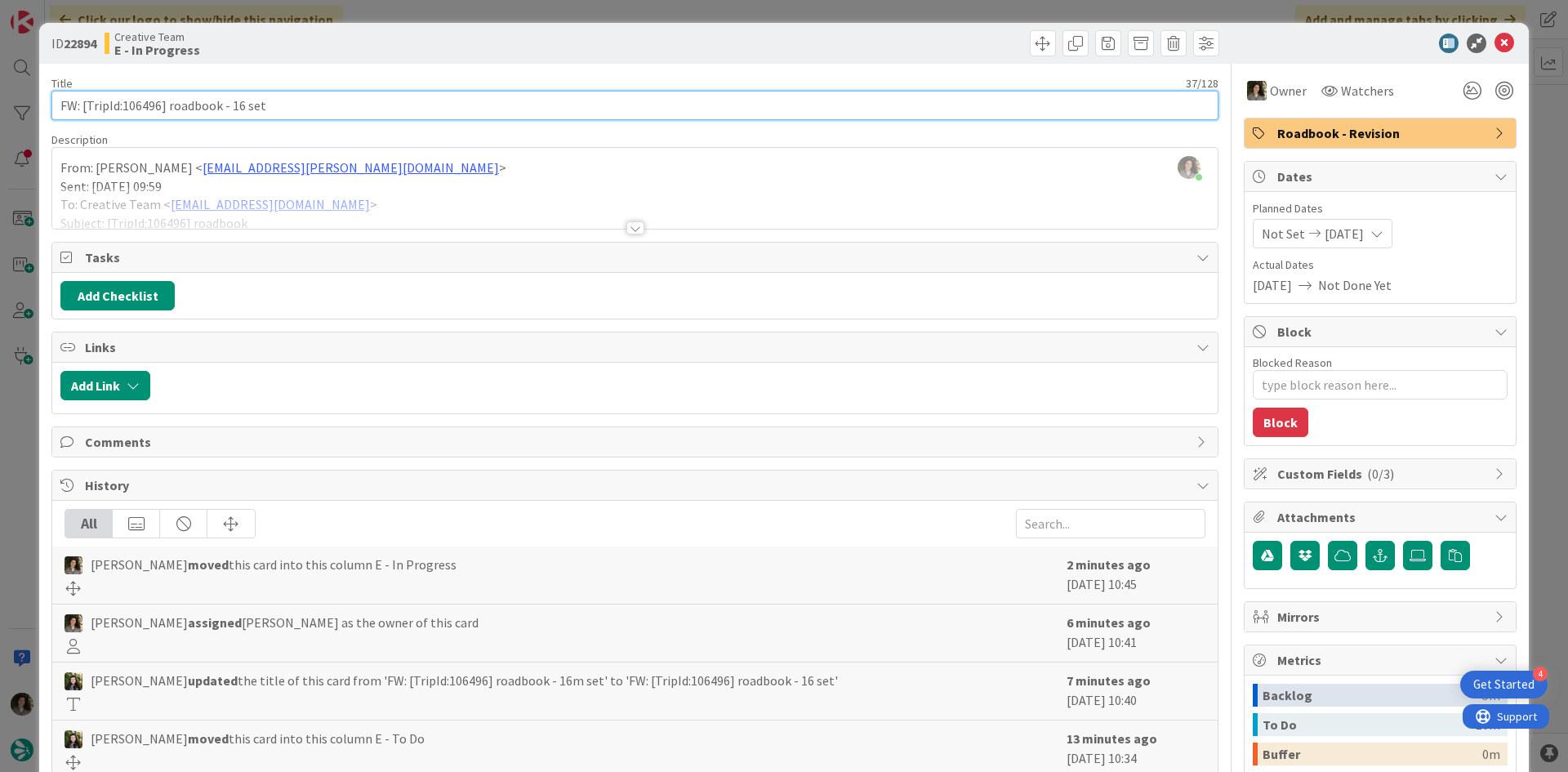
drag, startPoint x: 162, startPoint y: 108, endPoint x: 124, endPoint y: 113, distance: 38.3
click at [124, 113] on input "FW: [TripId:106496] roadbook - 16 set" at bounding box center [635, 105] width 1167 height 30
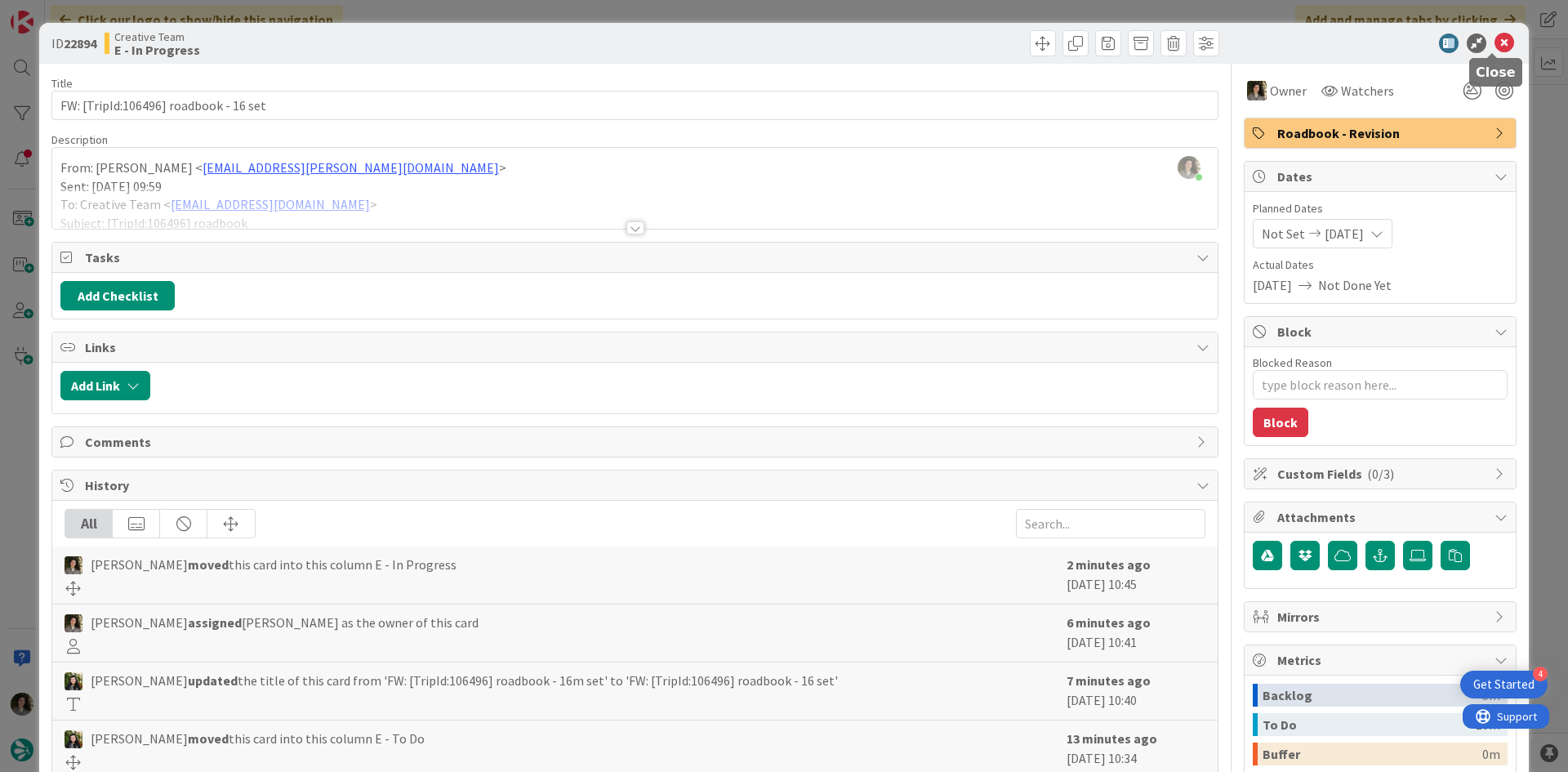
click at [1495, 38] on icon at bounding box center [1504, 43] width 20 height 20
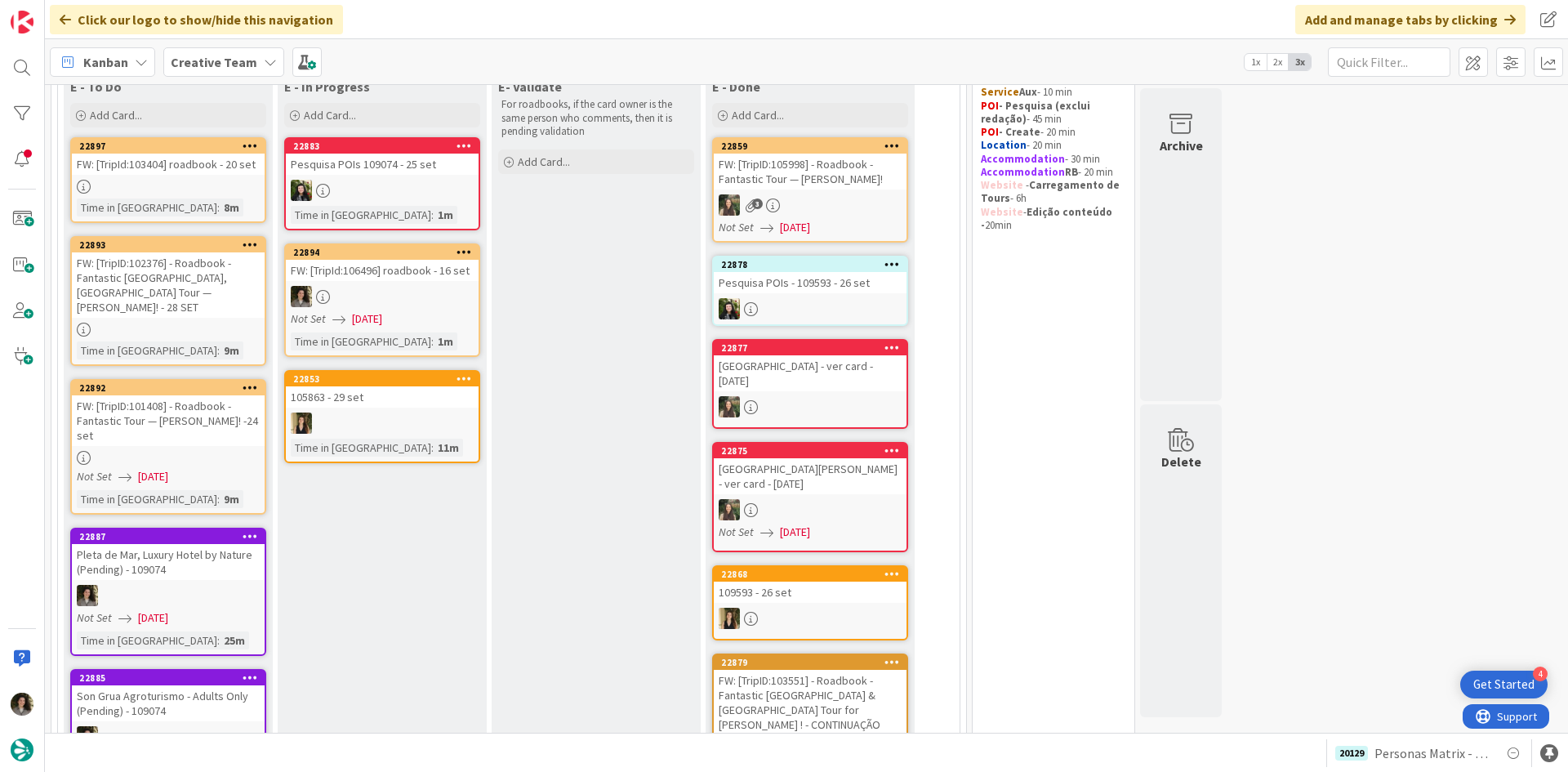
click at [216, 196] on link "22897 FW: [TripId:103404] roadbook - 20 set Time in Column : 8m" at bounding box center [168, 180] width 196 height 86
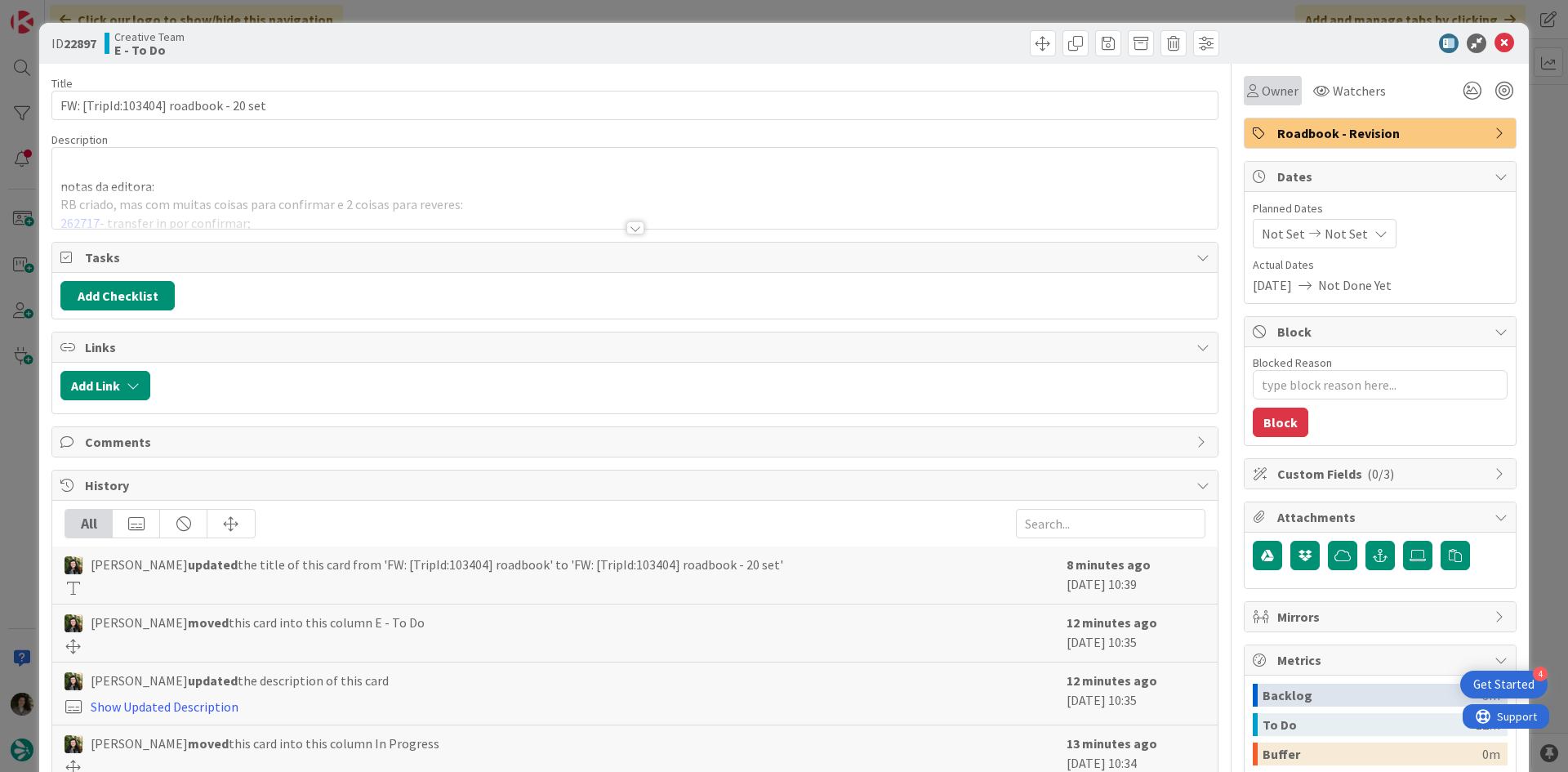
click at [1262, 98] on span "Owner" at bounding box center [1280, 90] width 37 height 20
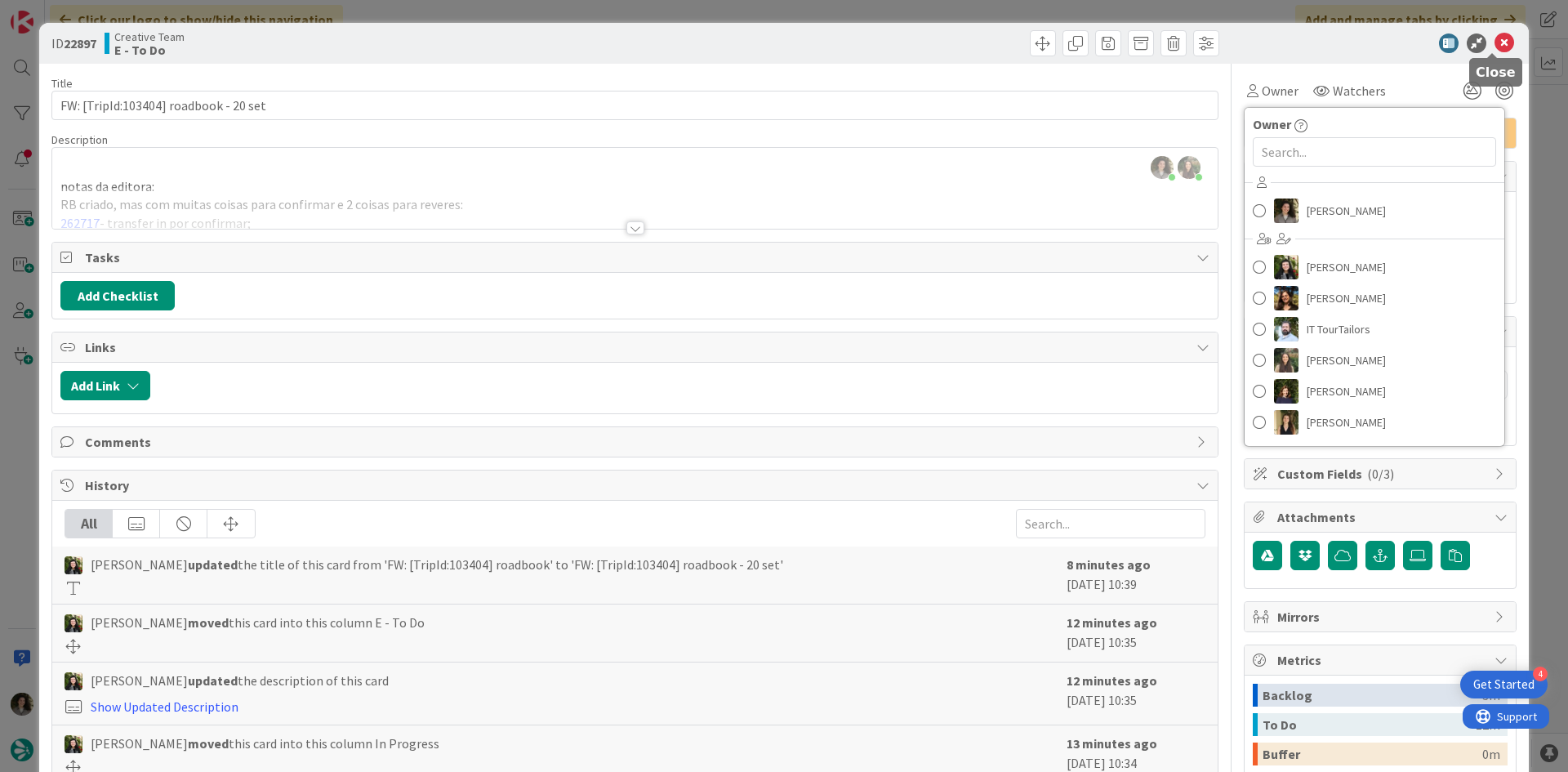
click at [1495, 46] on icon at bounding box center [1504, 43] width 20 height 20
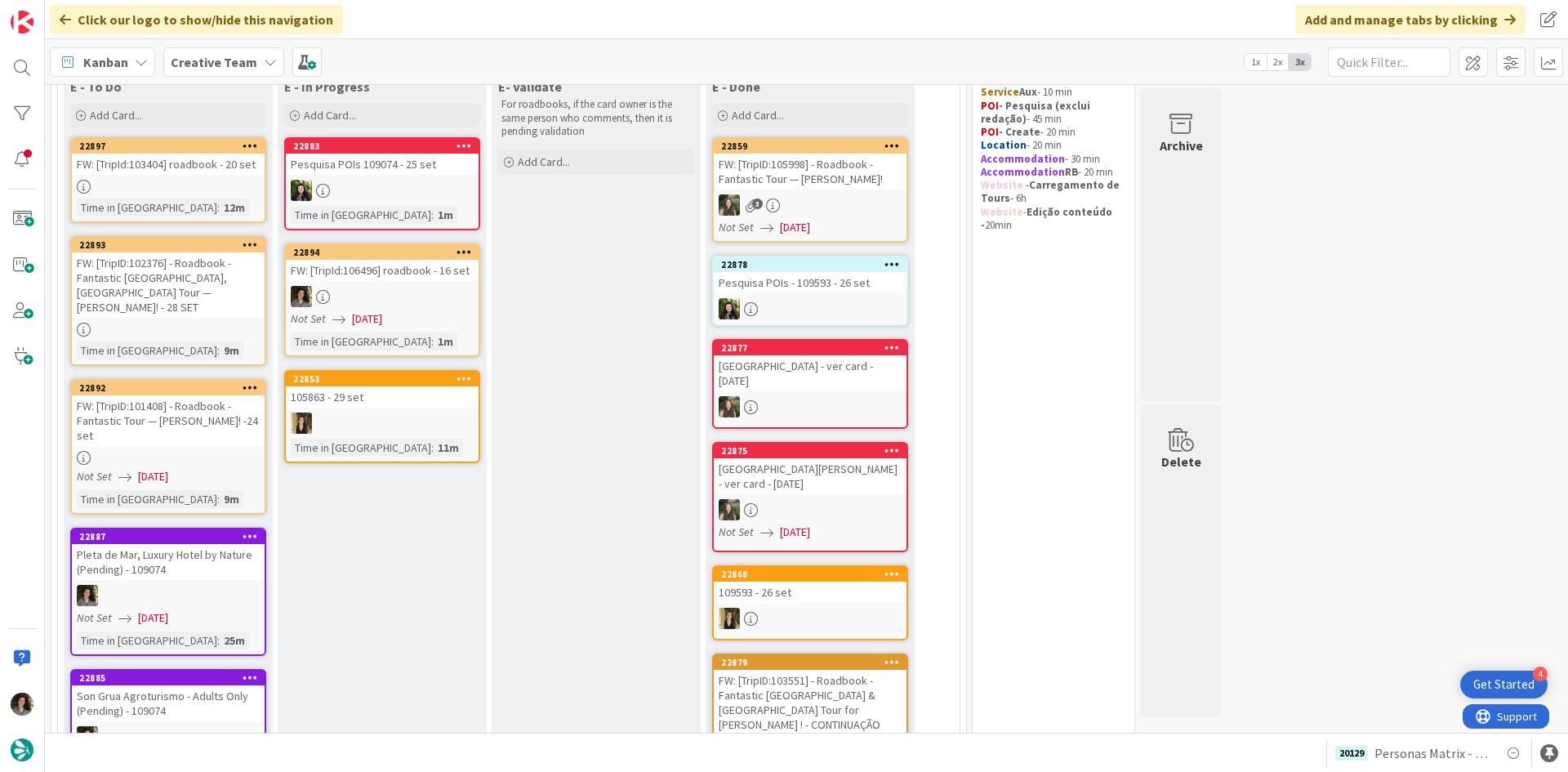
click at [157, 428] on div "FW: [TripID:101408] - Roadbook - Fantastic Tour — [PERSON_NAME]! -24 set" at bounding box center [168, 420] width 193 height 51
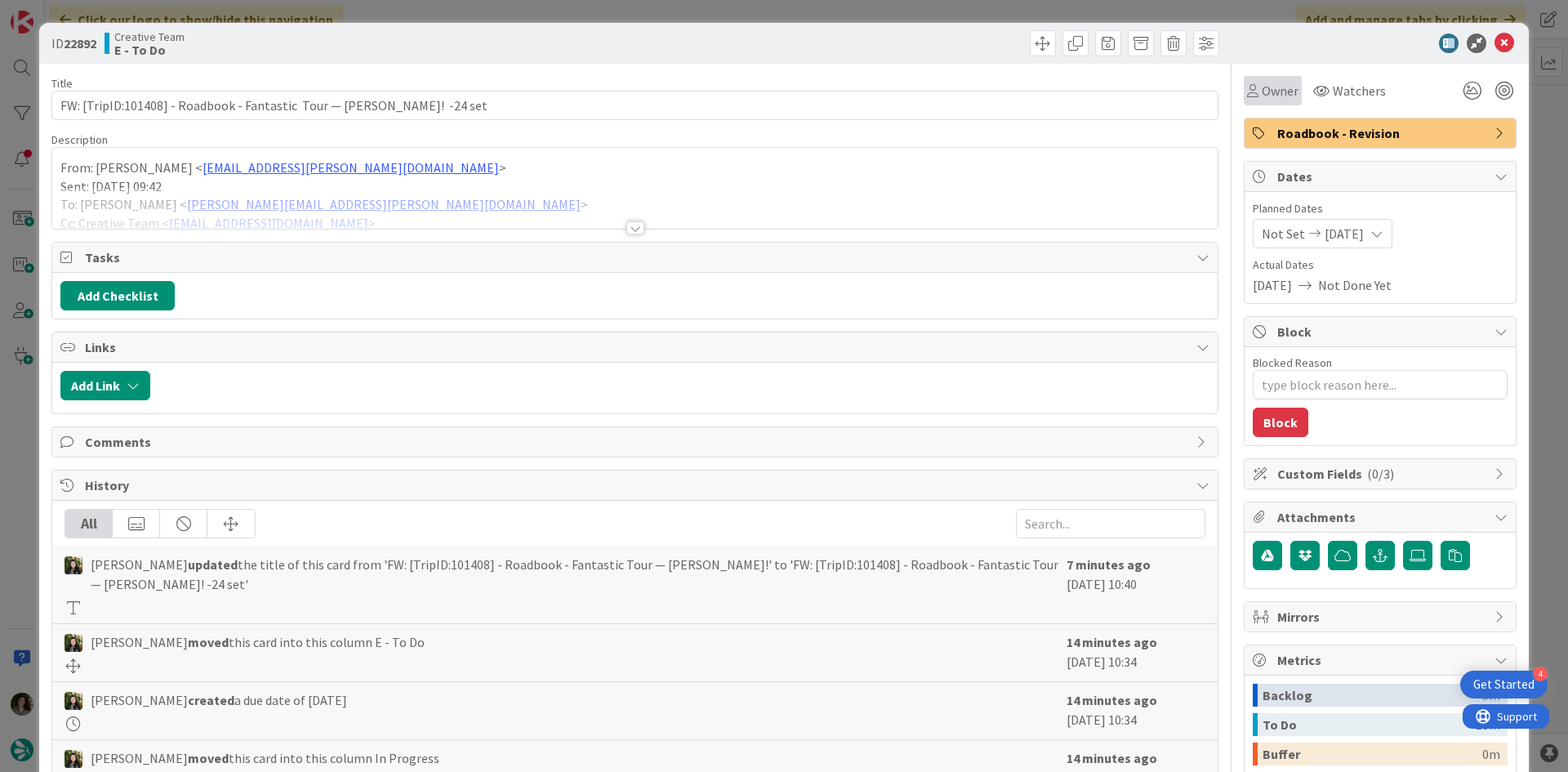
click at [1246, 102] on div "Owner" at bounding box center [1273, 90] width 58 height 30
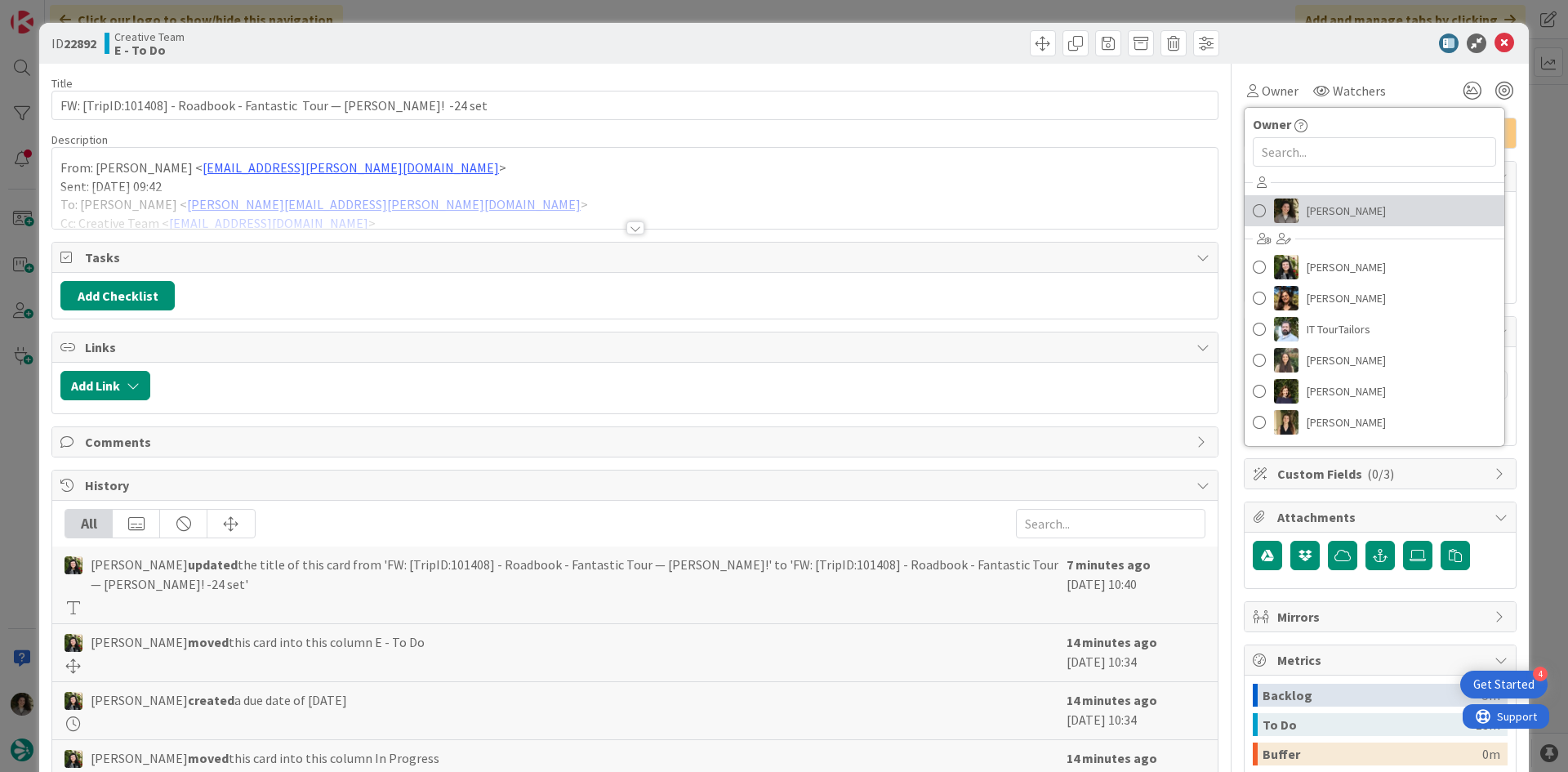
click at [1347, 203] on span "[PERSON_NAME]" at bounding box center [1346, 210] width 80 height 24
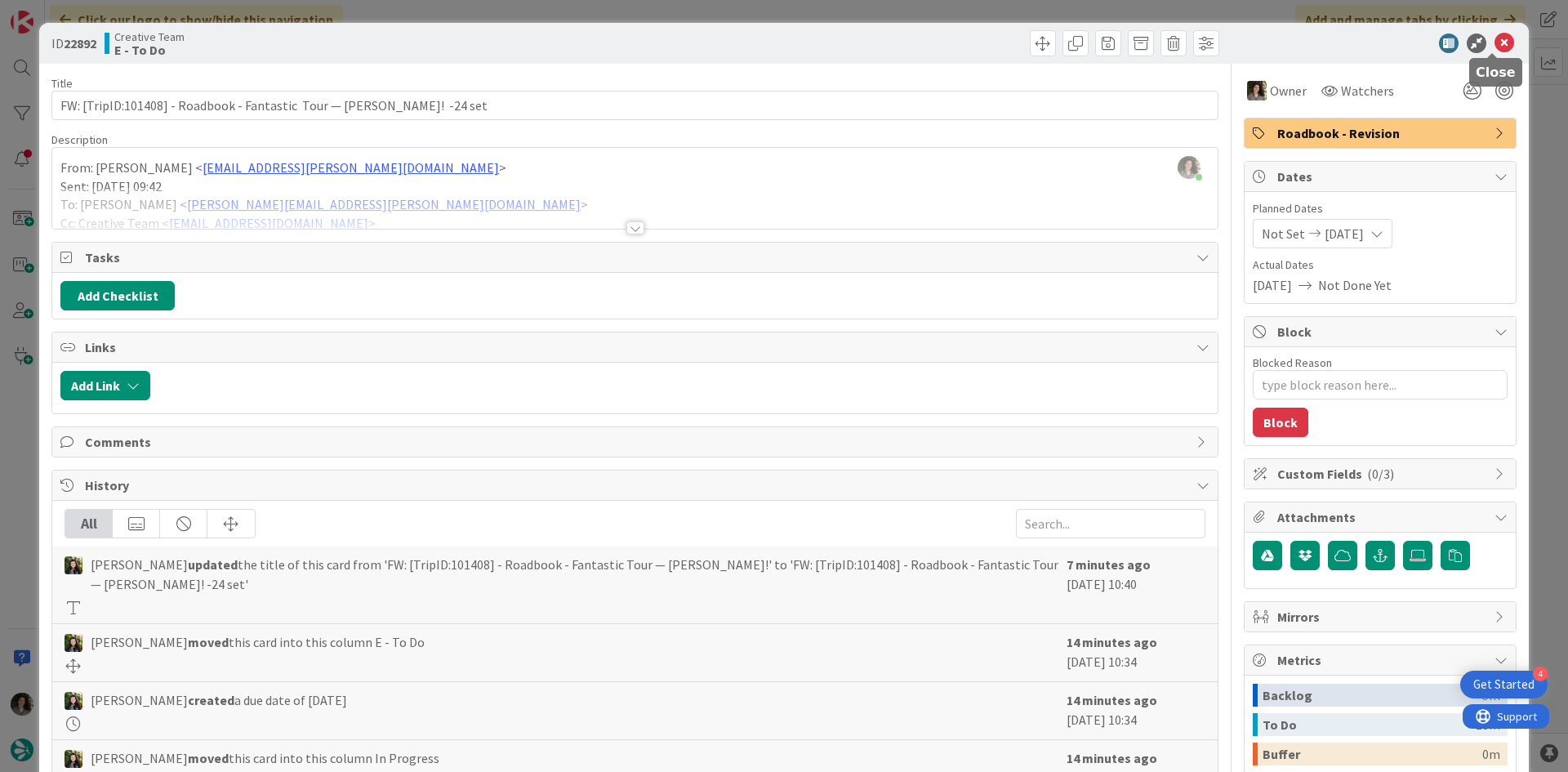
click at [1495, 39] on icon at bounding box center [1504, 43] width 20 height 20
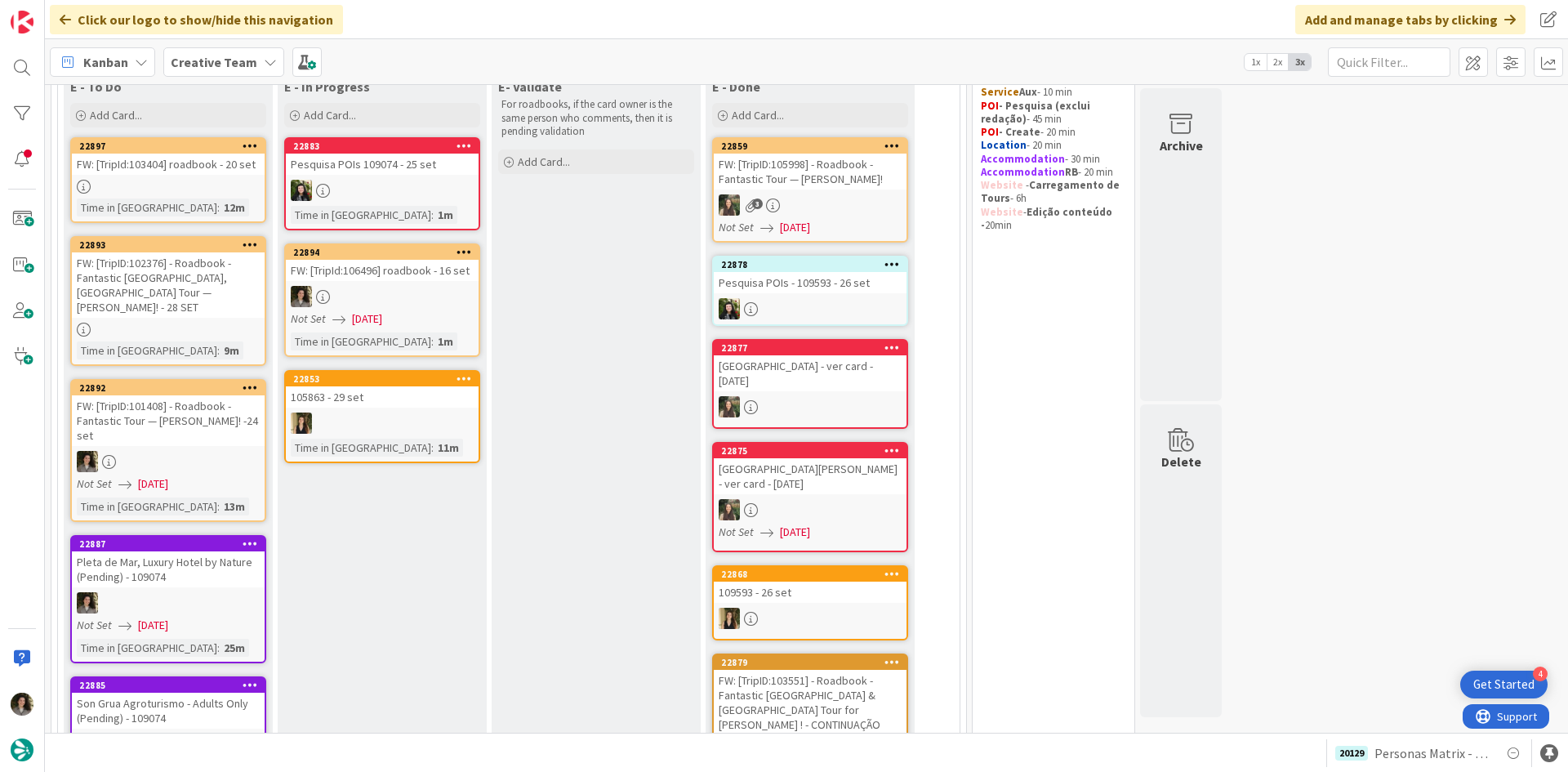
click at [435, 303] on div at bounding box center [383, 297] width 193 height 21
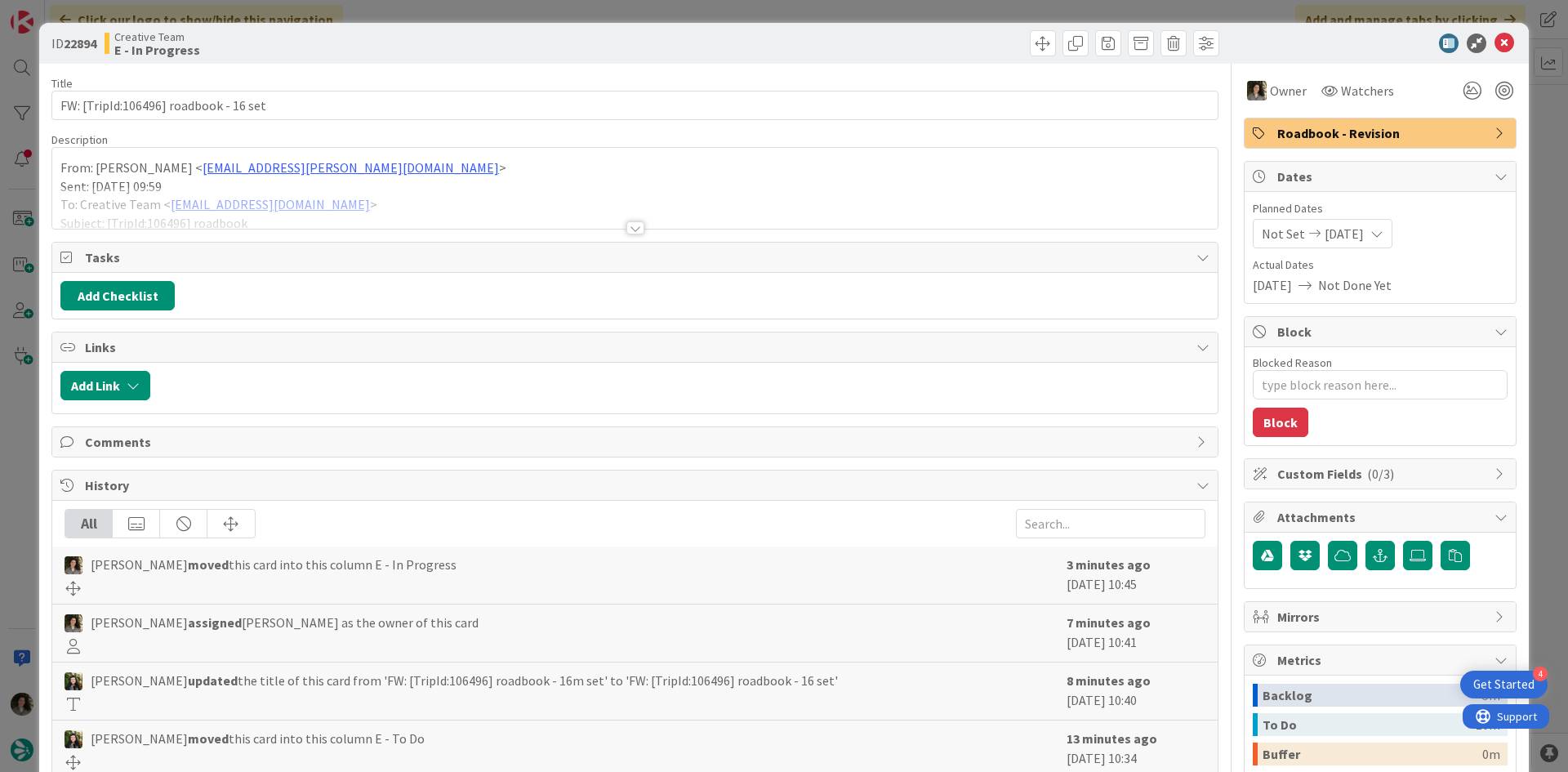
click at [626, 221] on div at bounding box center [635, 227] width 18 height 13
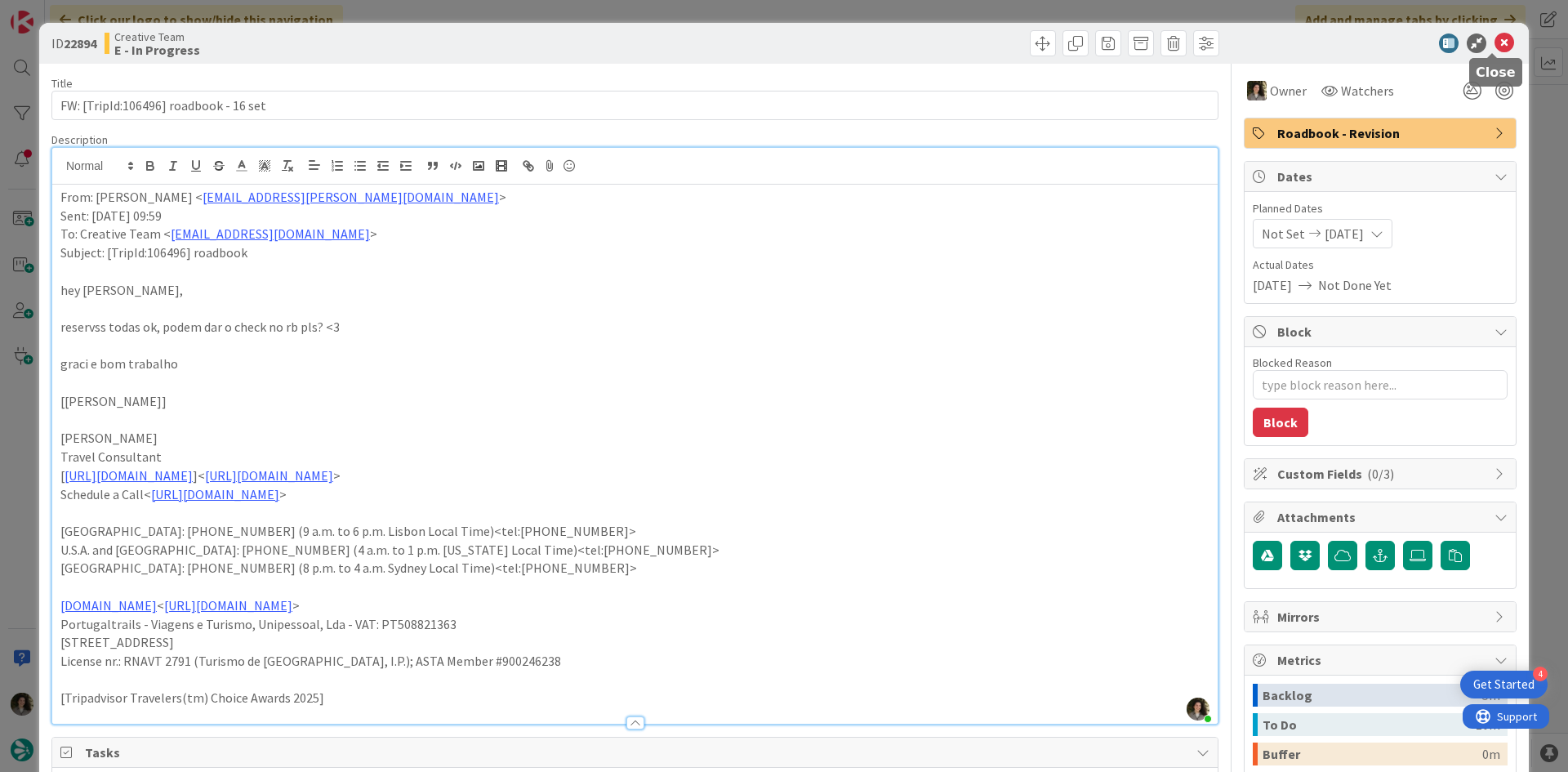
click at [1499, 46] on icon at bounding box center [1504, 43] width 20 height 20
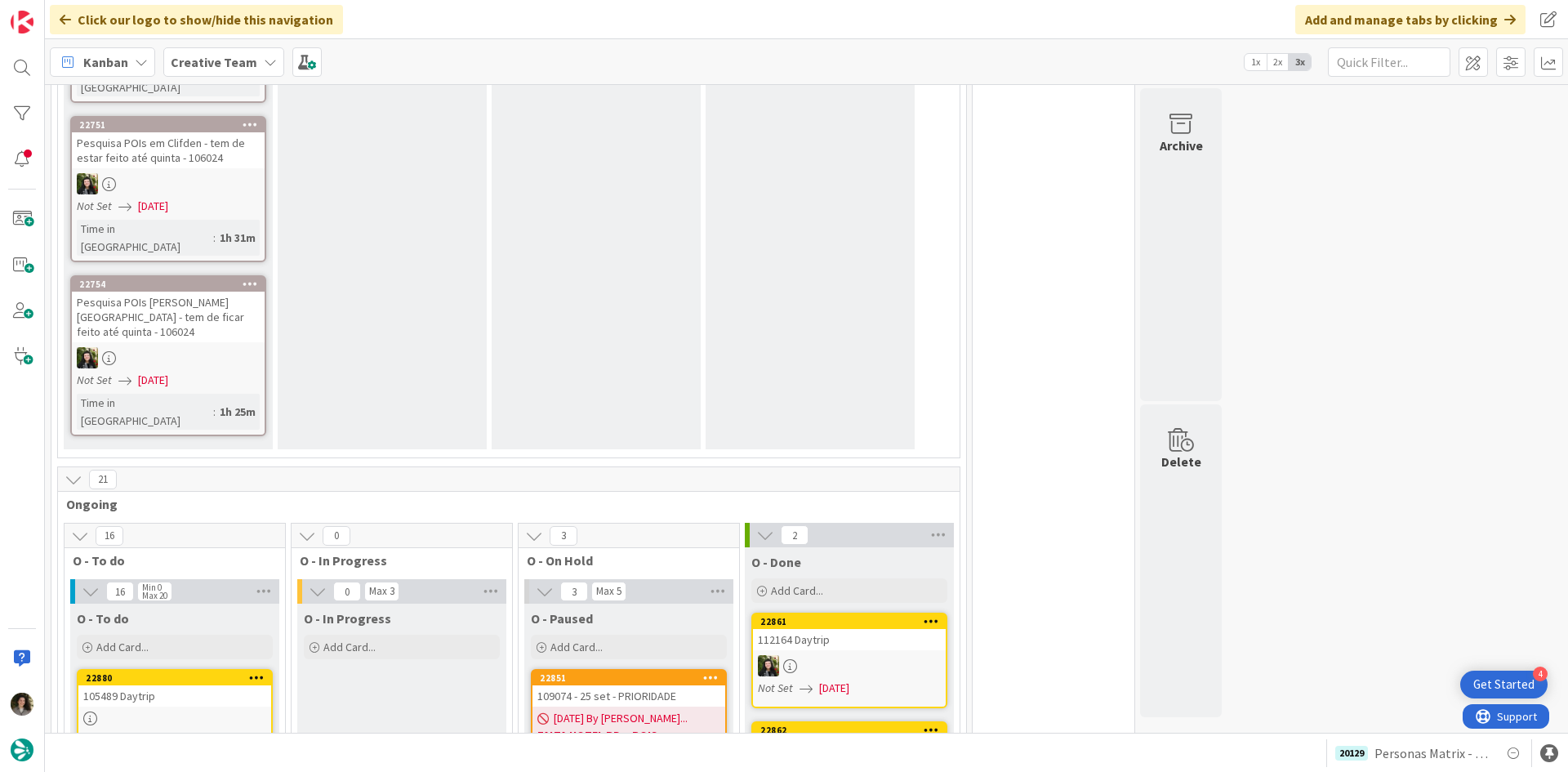
scroll to position [4013, 0]
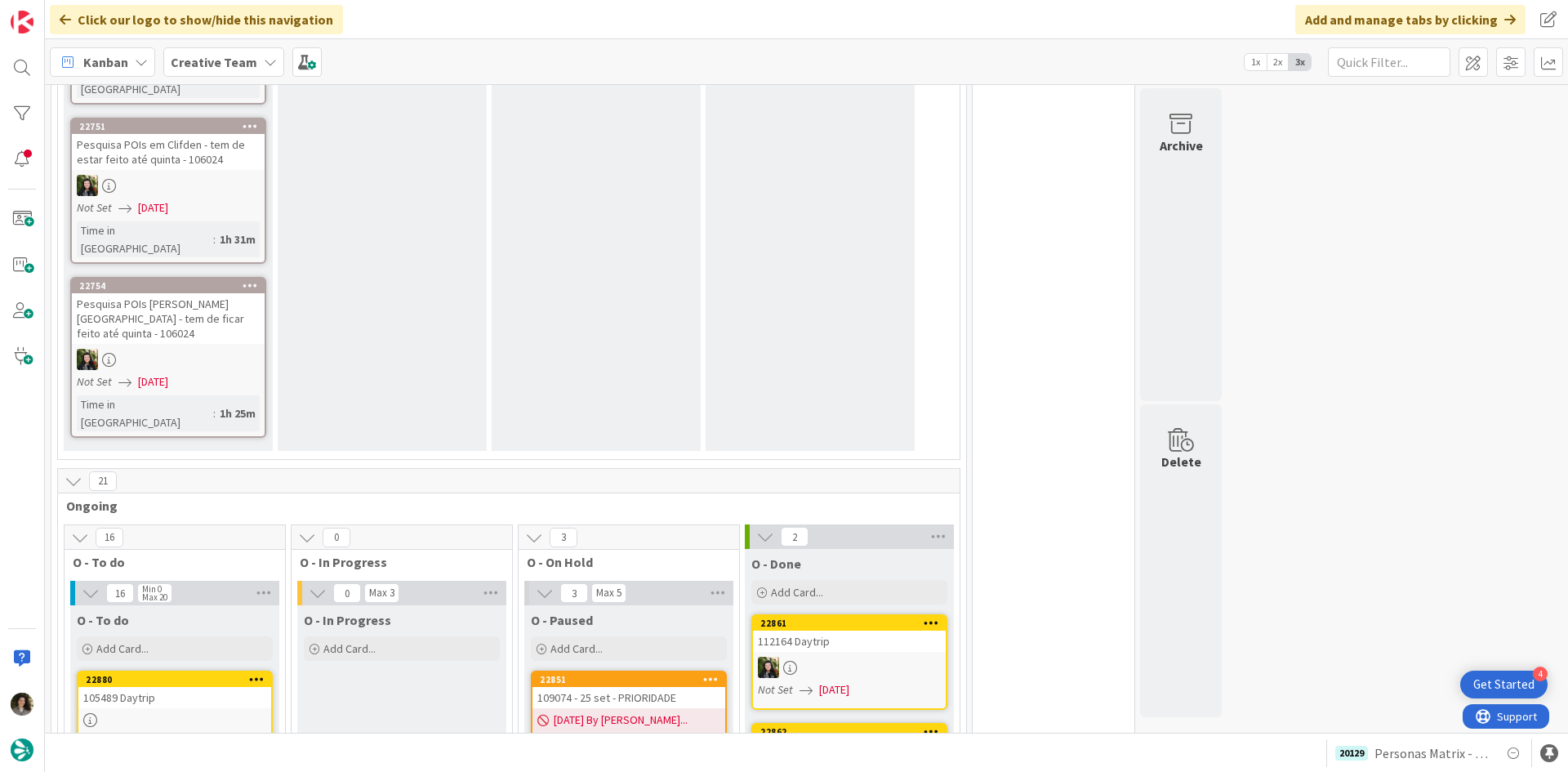
click at [671, 708] on div "09/11/2025 By Melissa... FALTA HOTEL RB + POIS" at bounding box center [629, 728] width 193 height 40
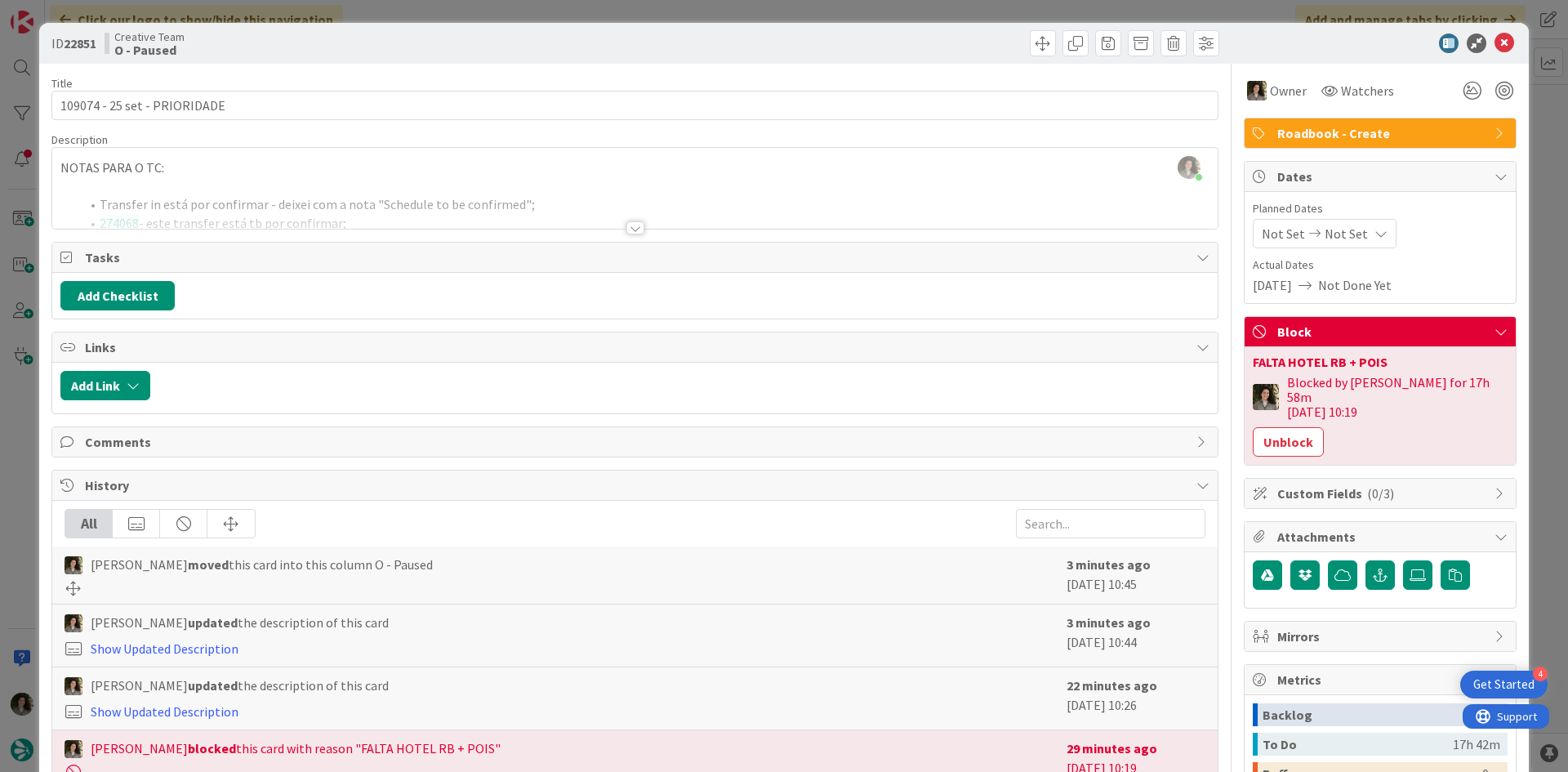
click at [1439, 135] on span "Roadbook - Create" at bounding box center [1382, 133] width 209 height 20
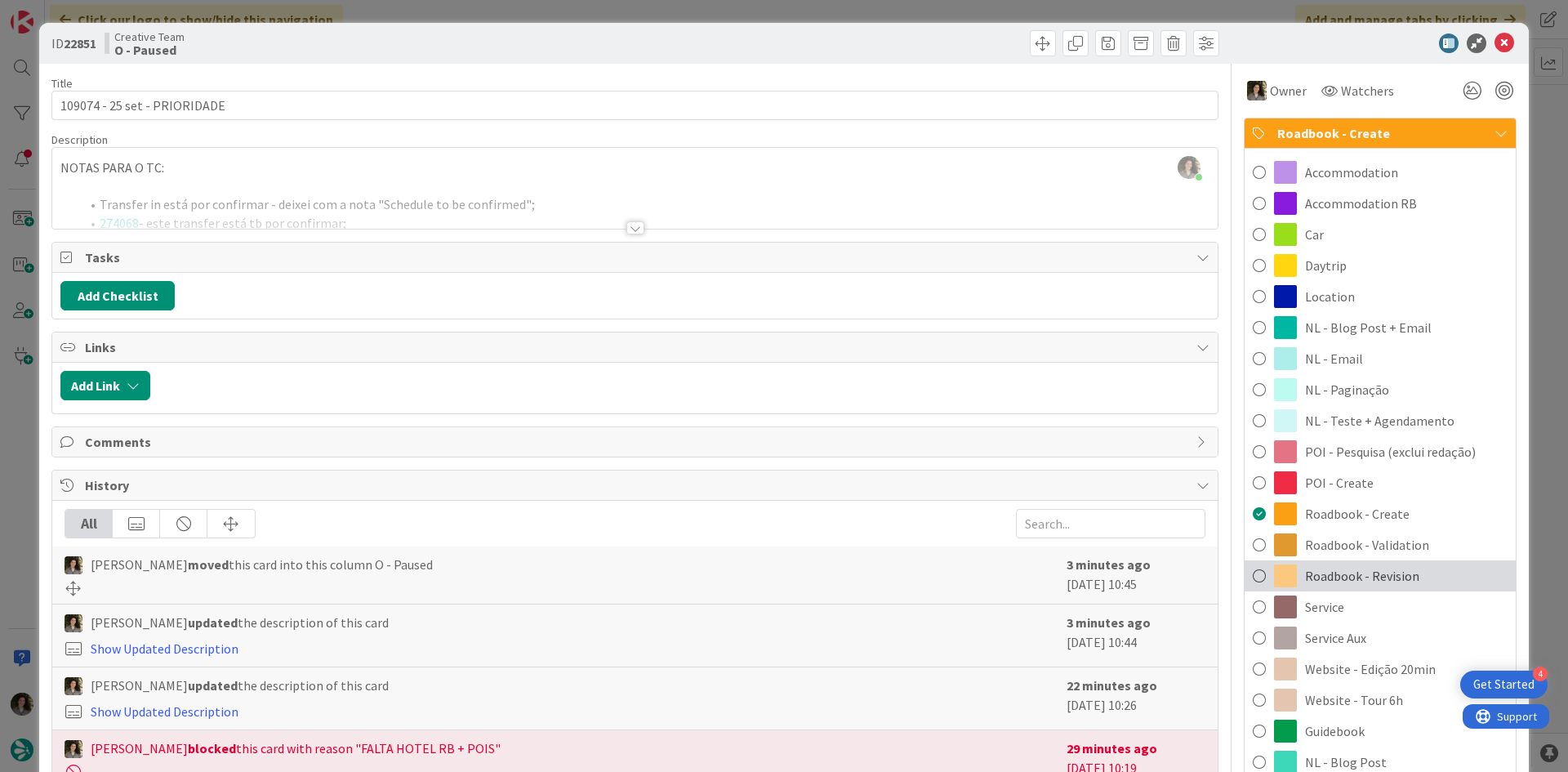
click at [1409, 563] on div "Roadbook - Revision" at bounding box center [1380, 575] width 271 height 31
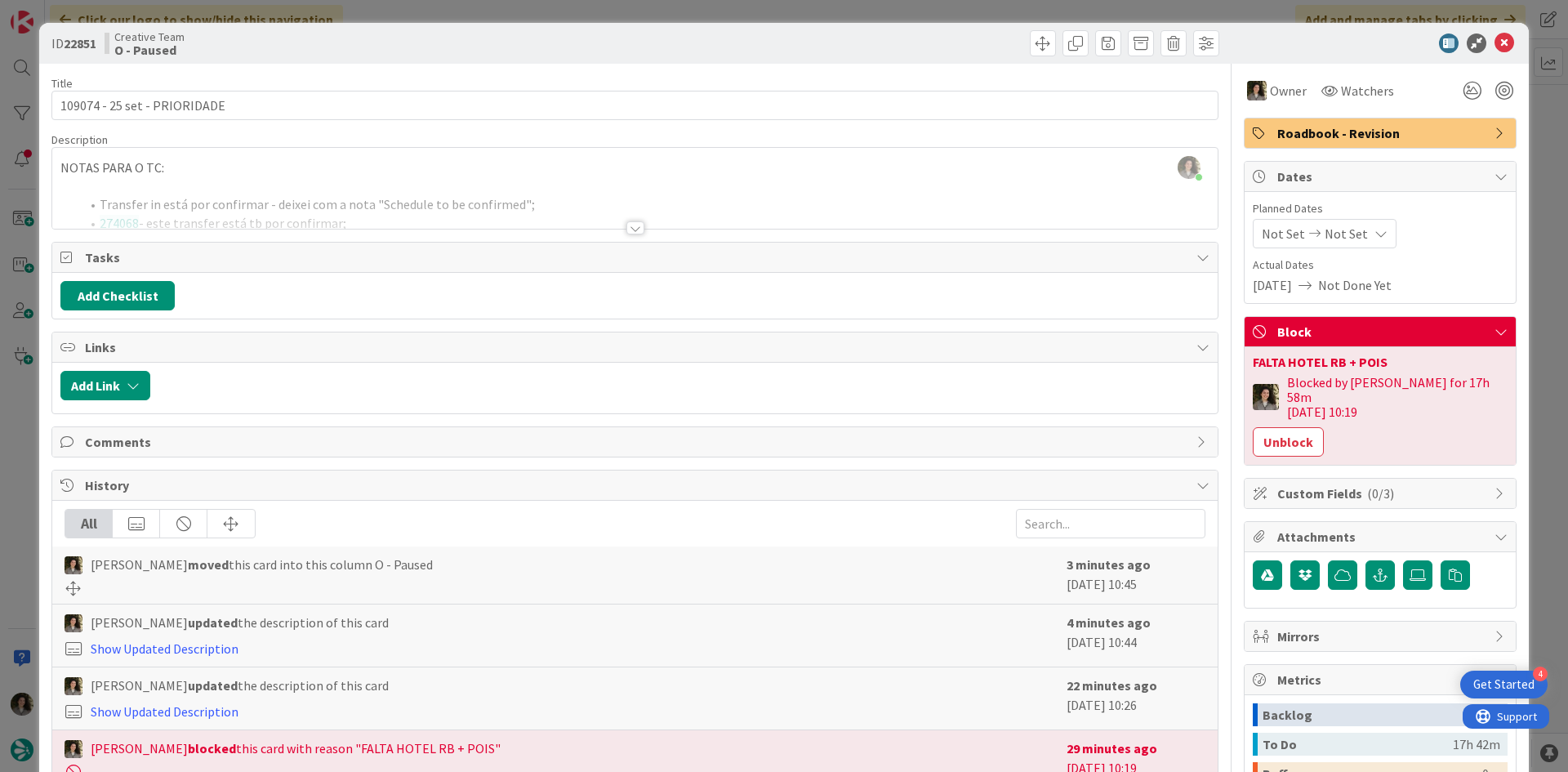
scroll to position [3914, 0]
click at [1063, 47] on span at bounding box center [1075, 43] width 26 height 26
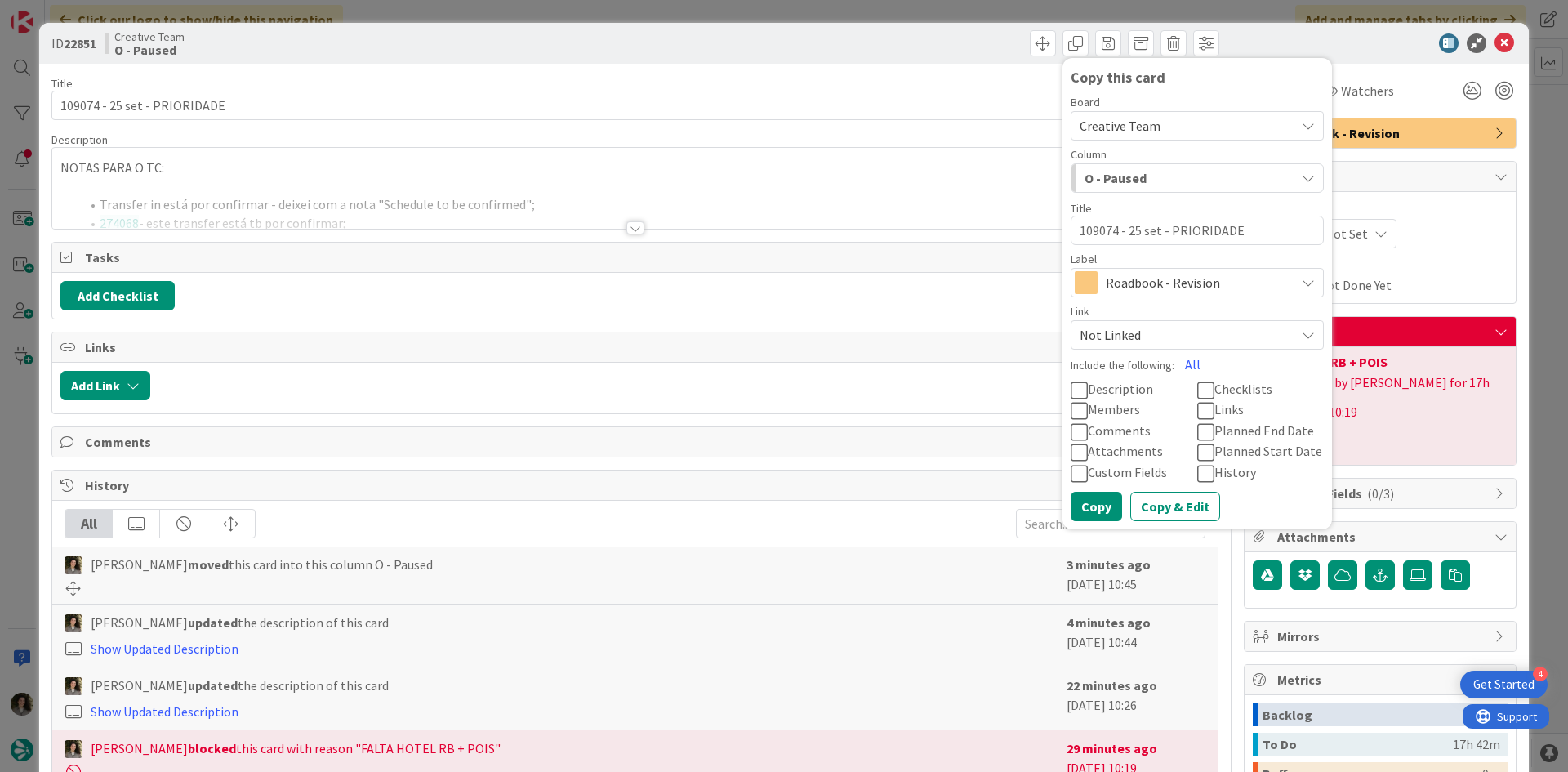
click at [1462, 121] on div "Roadbook - Revision" at bounding box center [1380, 132] width 271 height 30
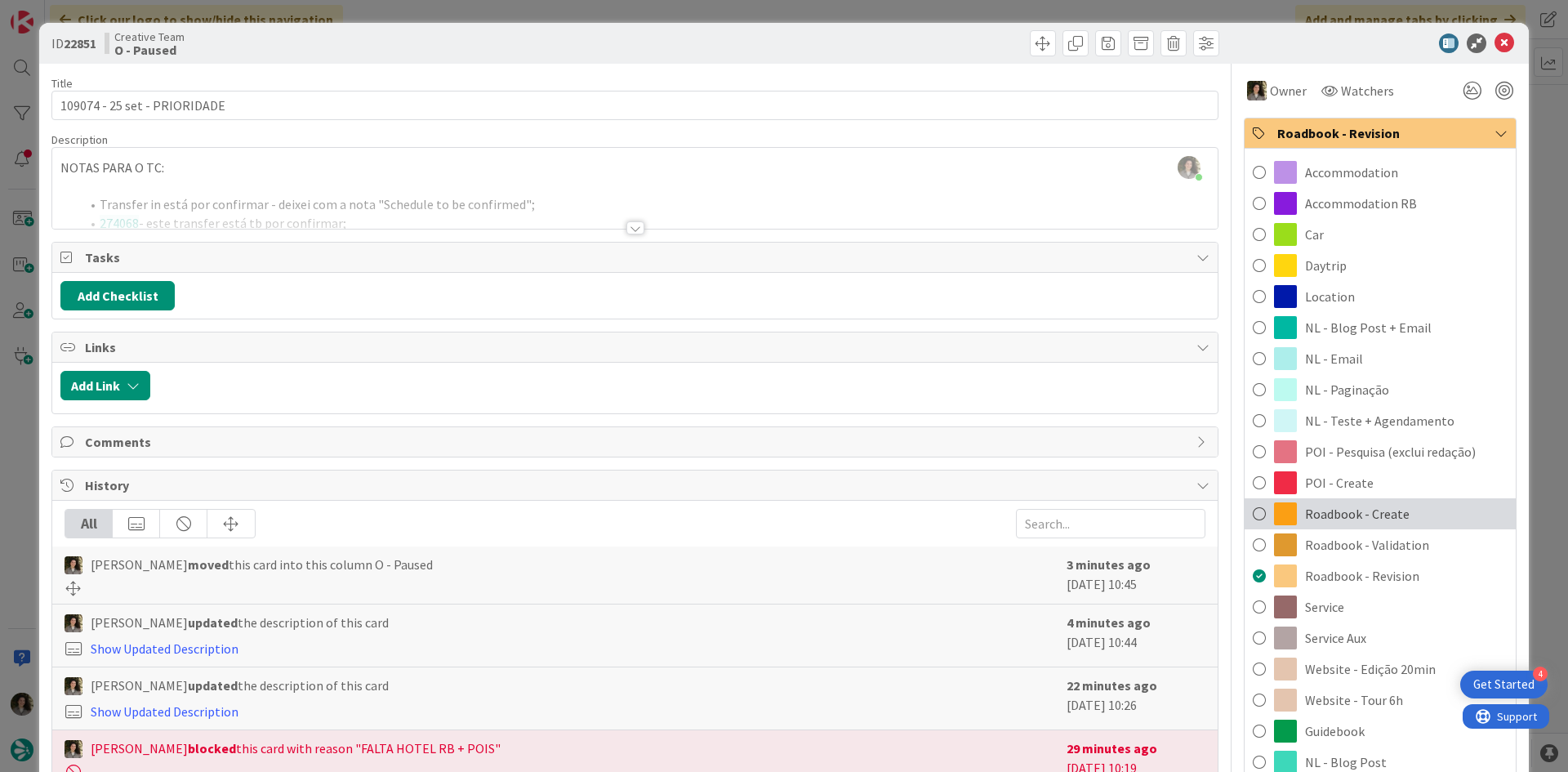
click at [1343, 509] on span "Roadbook - Create" at bounding box center [1357, 513] width 105 height 20
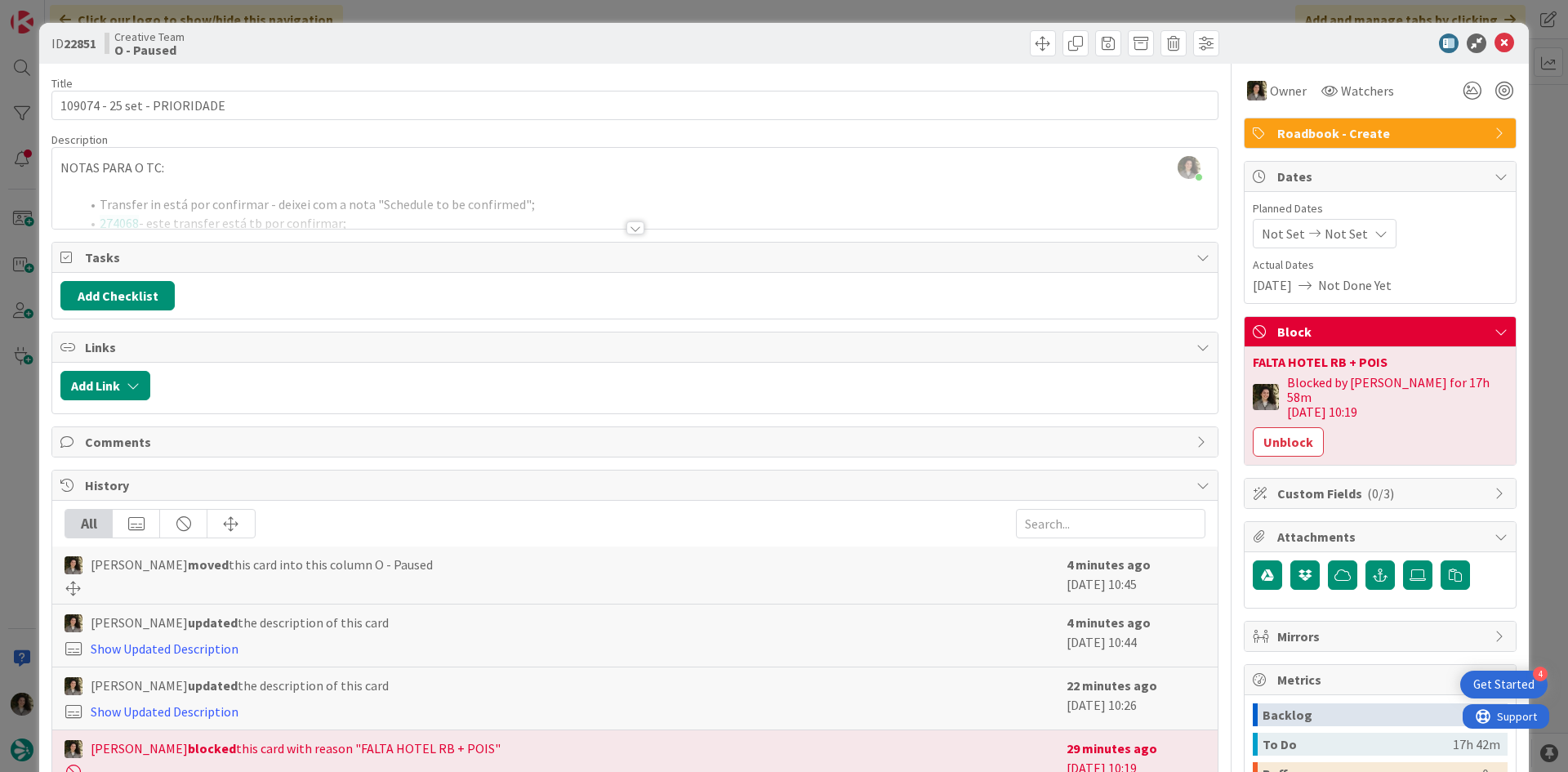
click at [1340, 127] on span "Roadbook - Create" at bounding box center [1382, 133] width 209 height 20
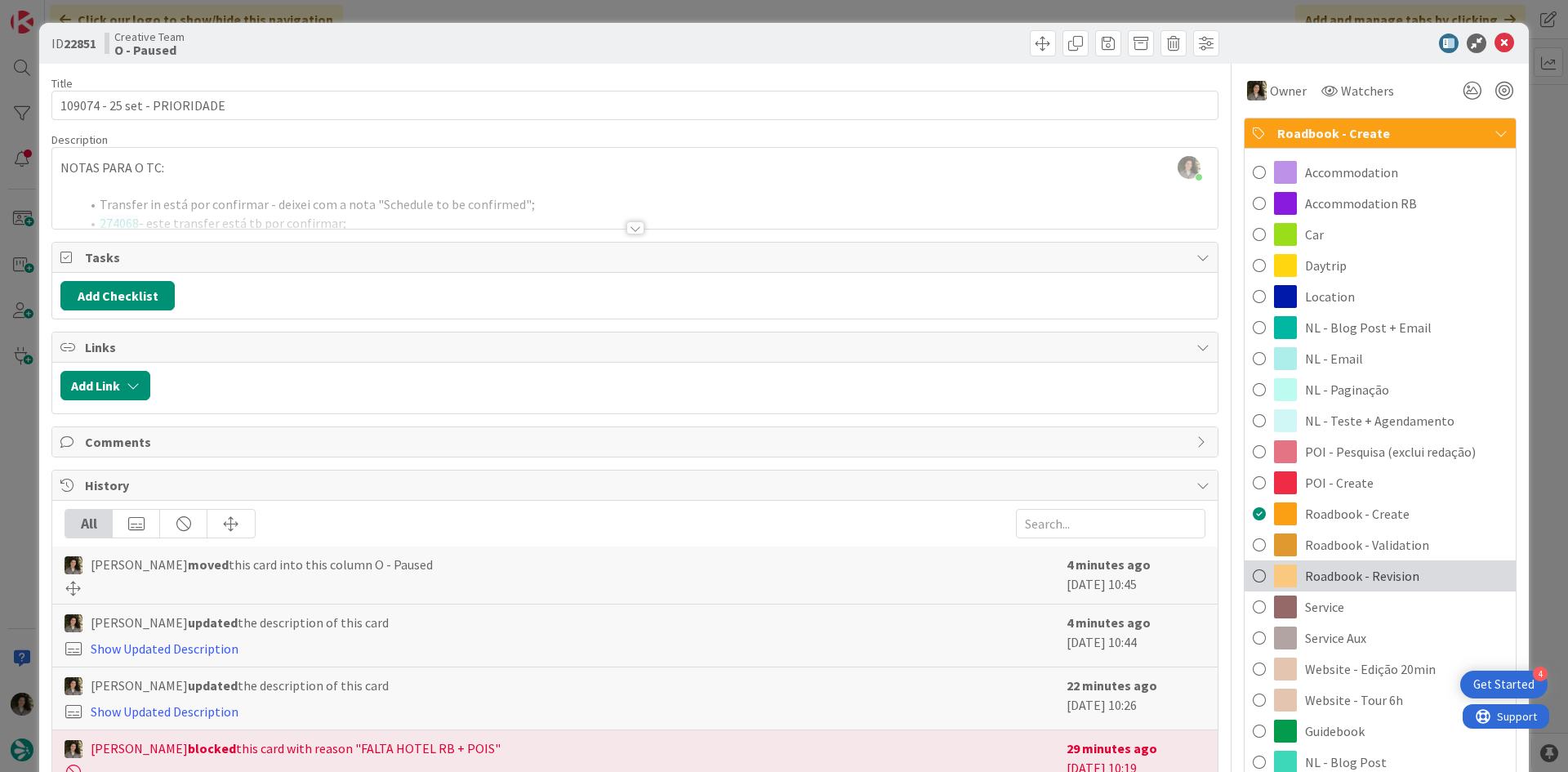
click at [1385, 567] on span "Roadbook - Revision" at bounding box center [1362, 576] width 114 height 20
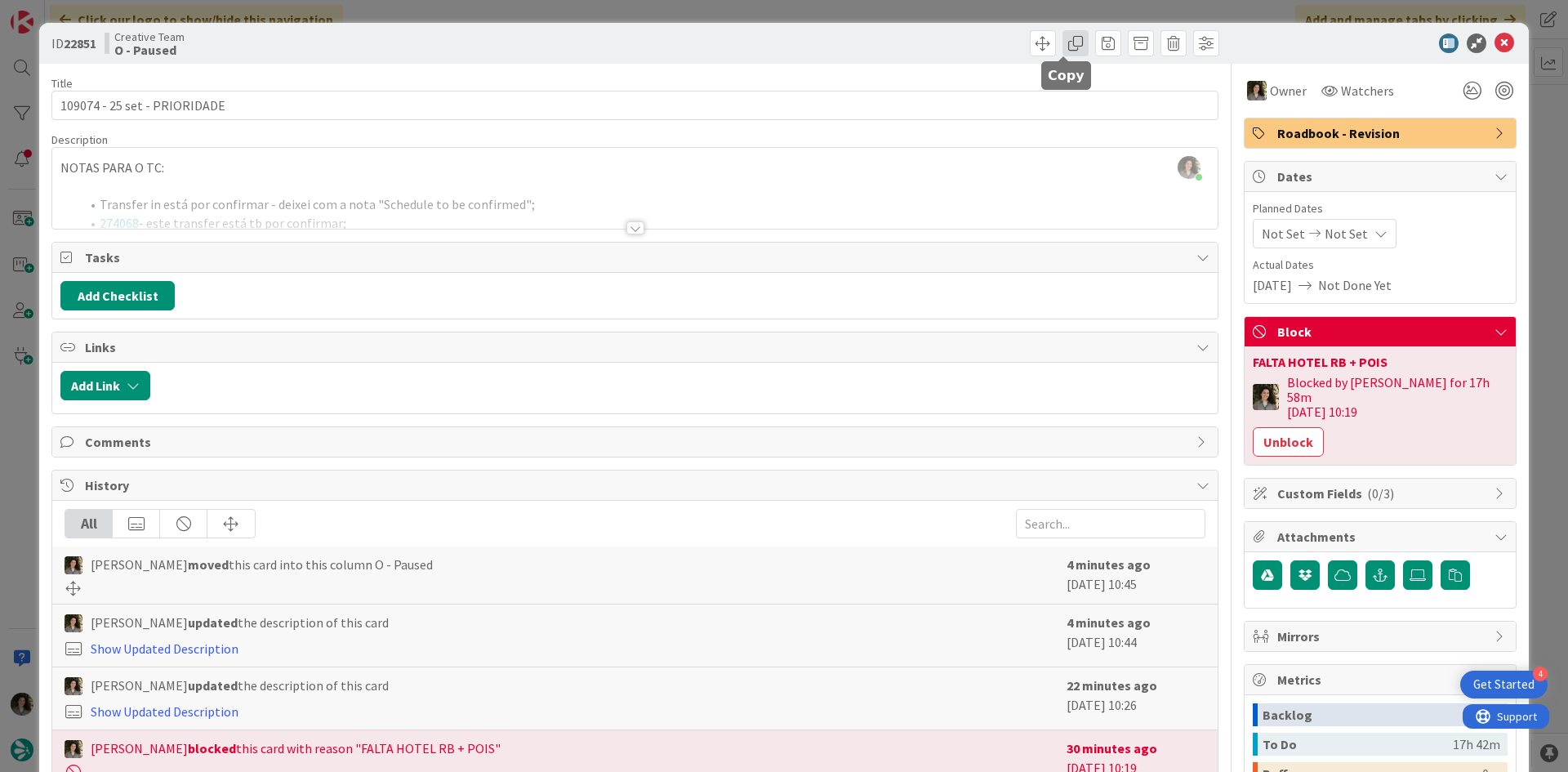
click at [1064, 53] on span at bounding box center [1075, 43] width 26 height 26
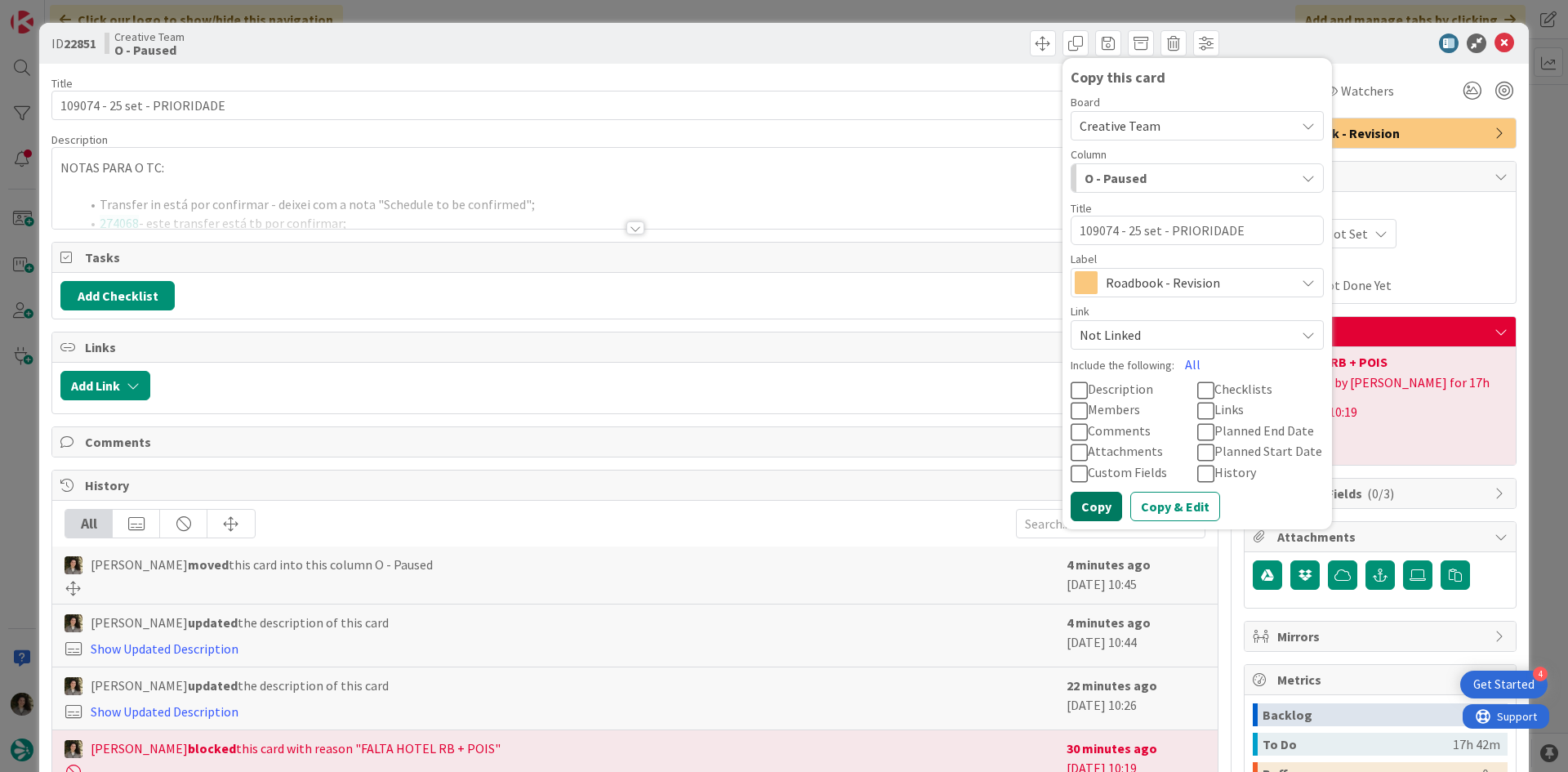
click at [1097, 498] on button "Copy" at bounding box center [1097, 506] width 52 height 30
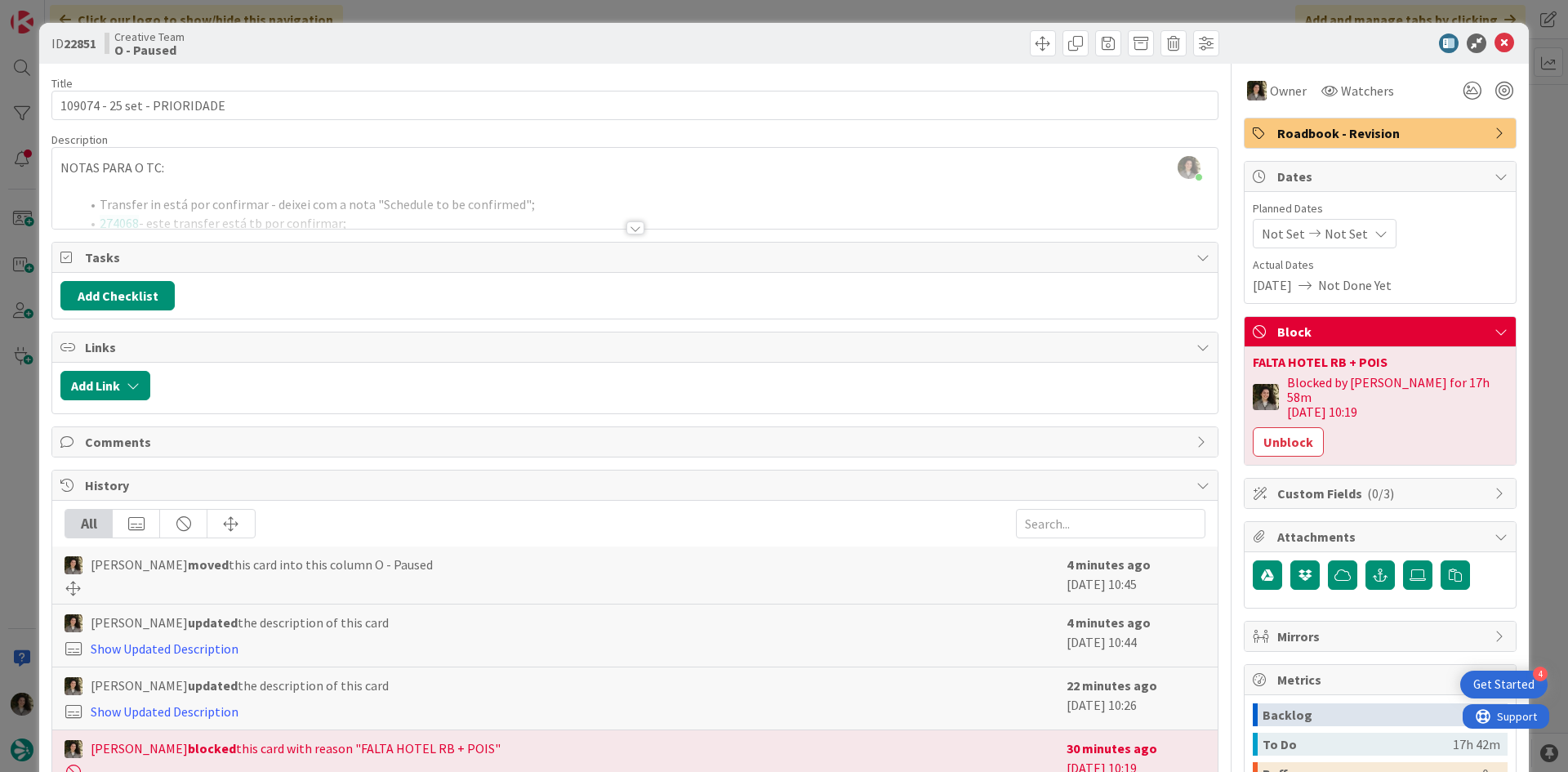
type textarea "x"
click at [1495, 41] on icon at bounding box center [1504, 43] width 20 height 20
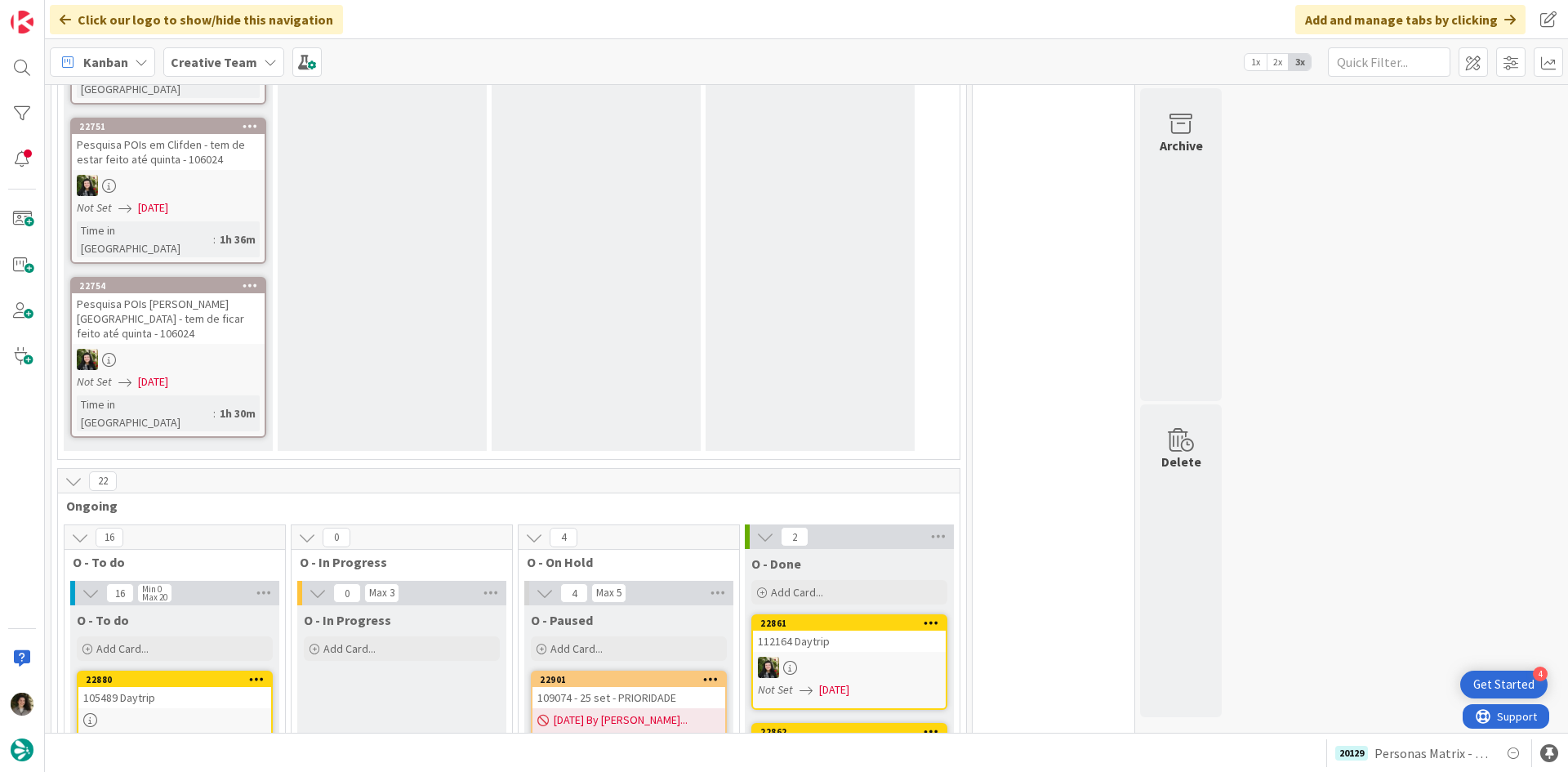
click at [643, 711] on span "09/11/2025 By Melissa..." at bounding box center [621, 719] width 134 height 17
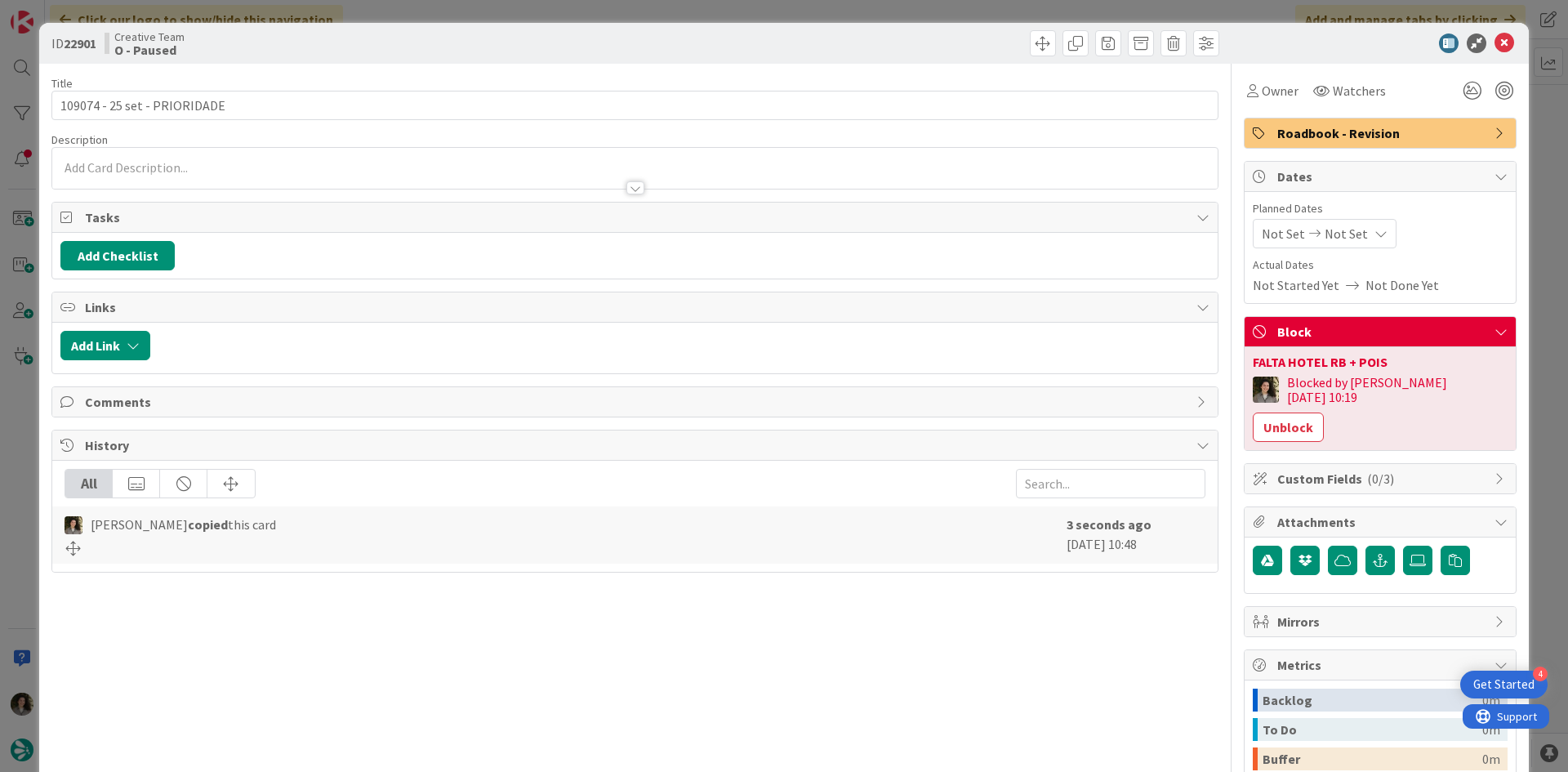
click at [1347, 128] on span "Roadbook - Revision" at bounding box center [1382, 133] width 209 height 20
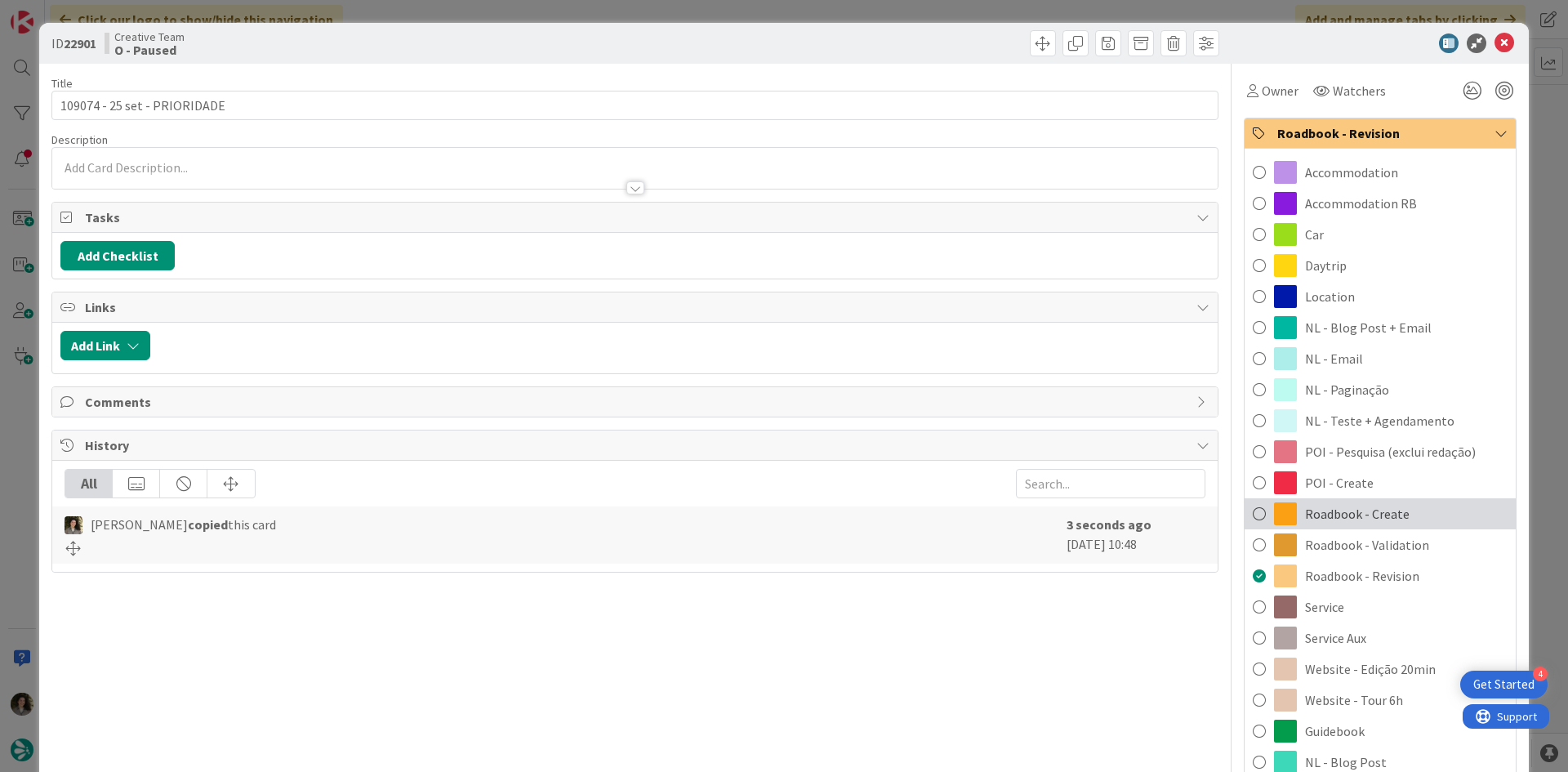
click at [1409, 513] on div "Roadbook - Create" at bounding box center [1380, 513] width 271 height 31
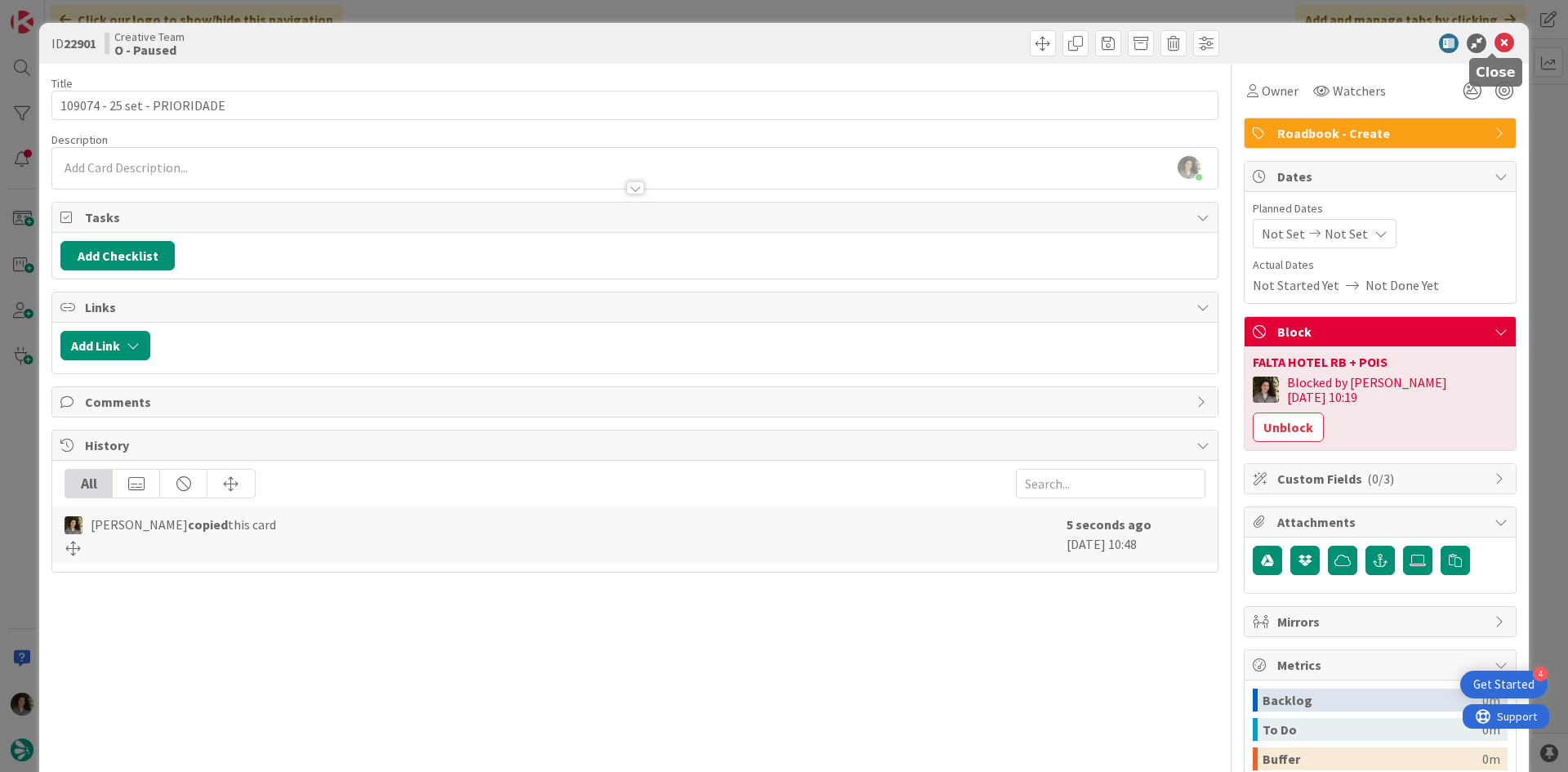
click at [1495, 44] on icon at bounding box center [1504, 43] width 20 height 20
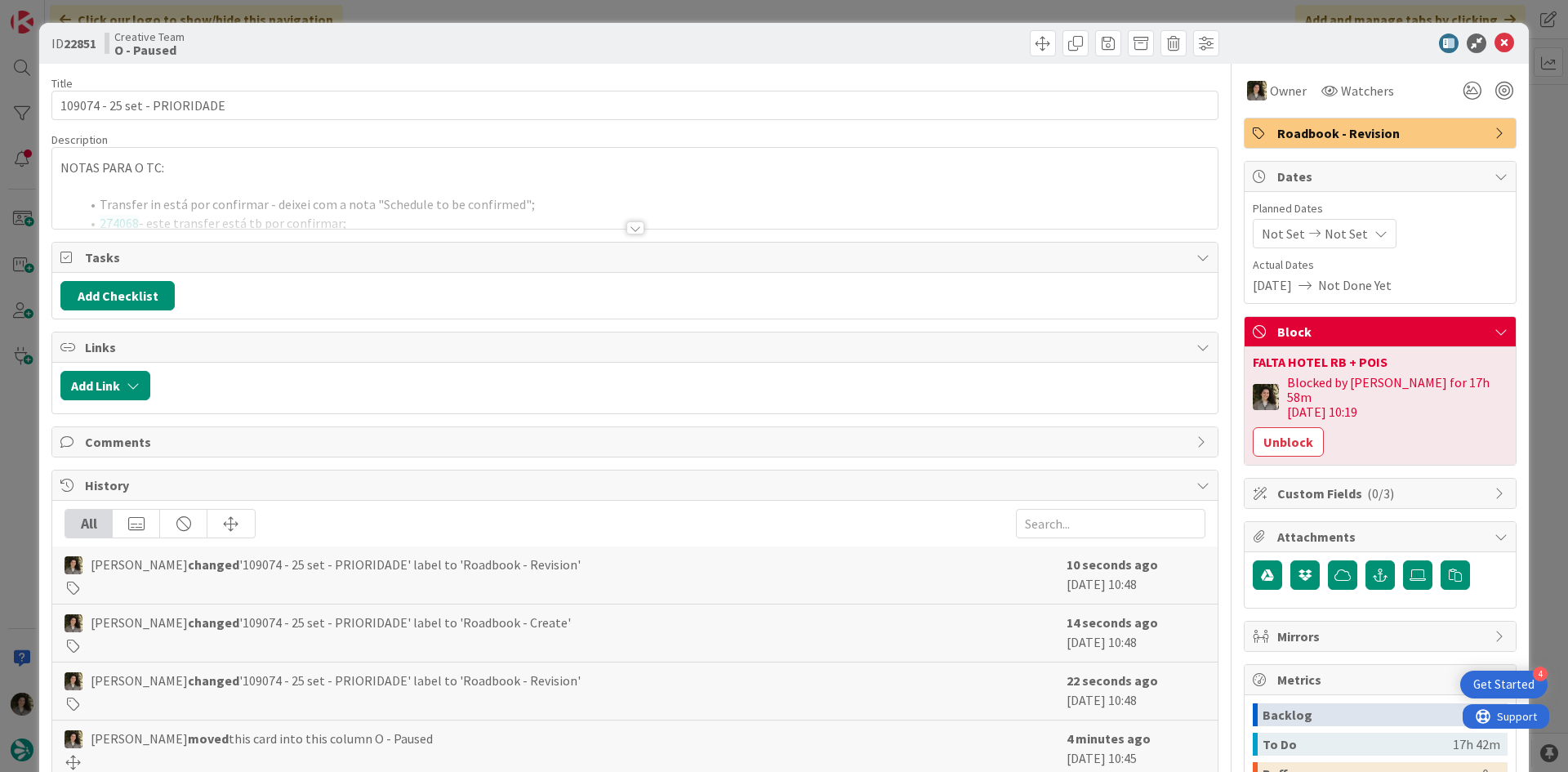
click at [650, 225] on div at bounding box center [634, 208] width 1165 height 42
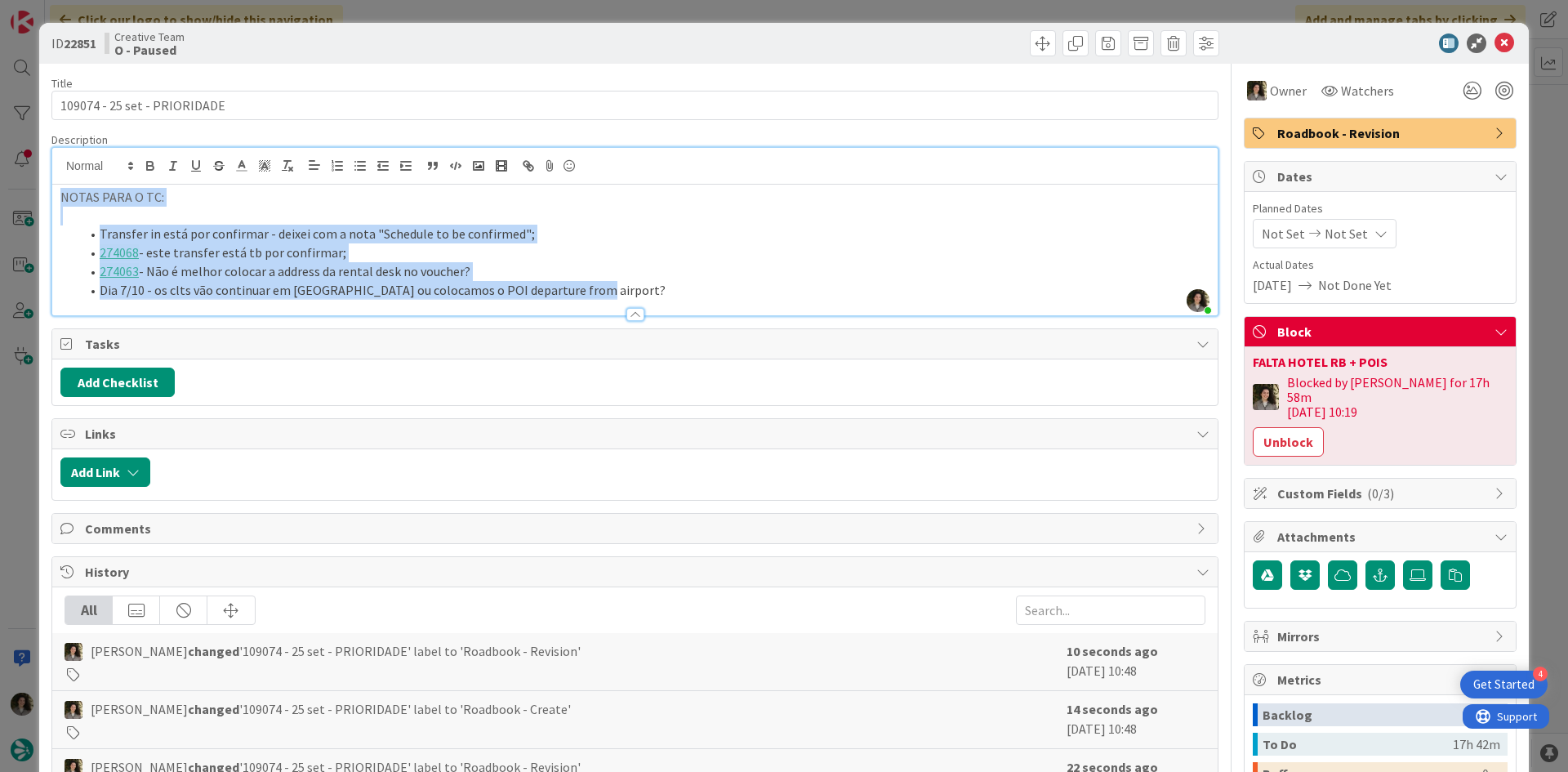
drag, startPoint x: 610, startPoint y: 291, endPoint x: 42, endPoint y: 195, distance: 576.1
click at [42, 195] on div "ID 22851 Creative Team O - Paused Title 28 / 128 109074 - 25 set - PRIORIDADE D…" at bounding box center [784, 505] width 1490 height 963
copy div "NOTAS PARA O TC: Transfer in está por confirmar - deixei com a nota "Schedule t…"
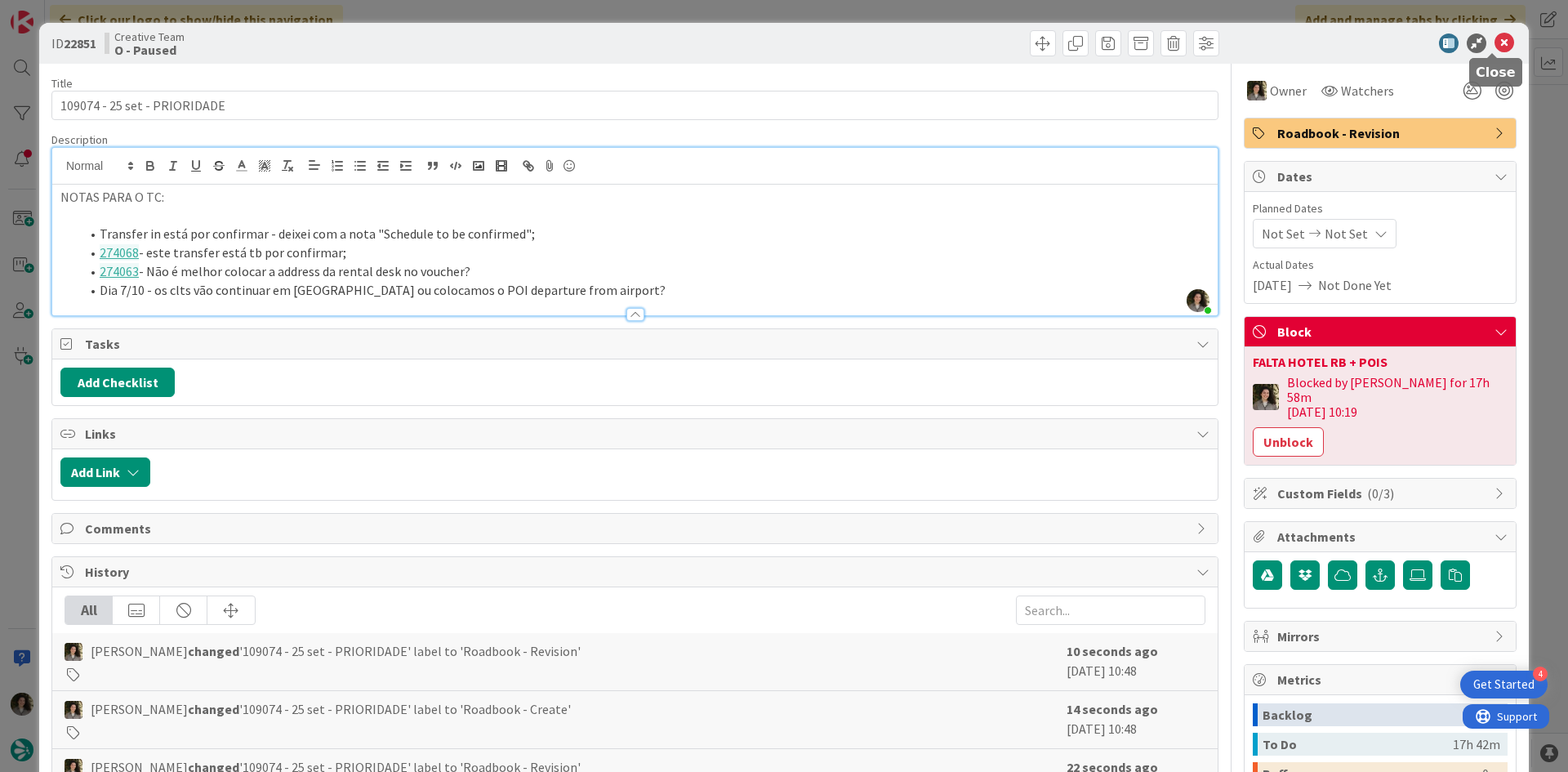
click at [1495, 41] on icon at bounding box center [1504, 43] width 20 height 20
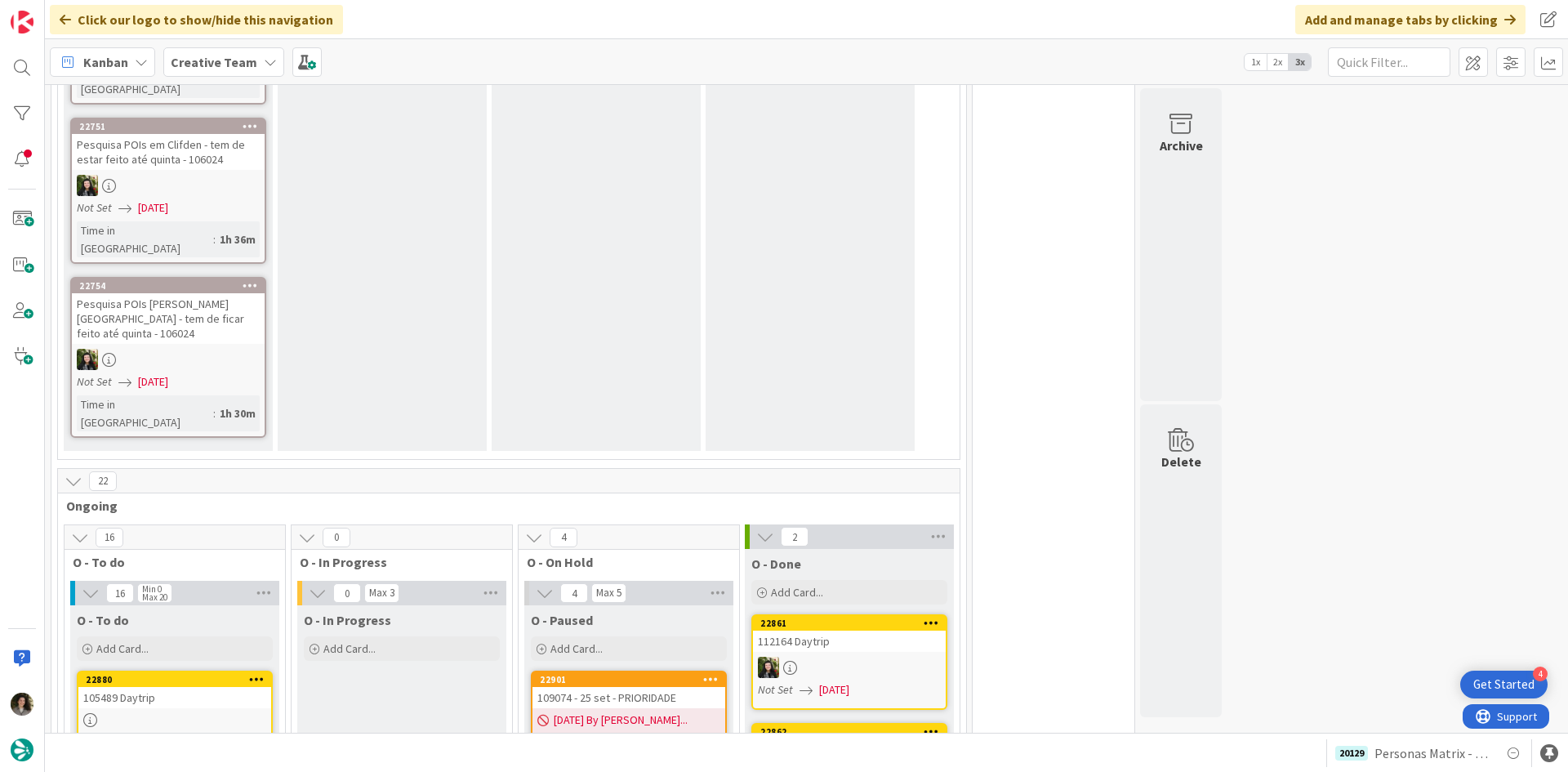
click at [576, 711] on span "09/11/2025 By Melissa..." at bounding box center [621, 719] width 134 height 17
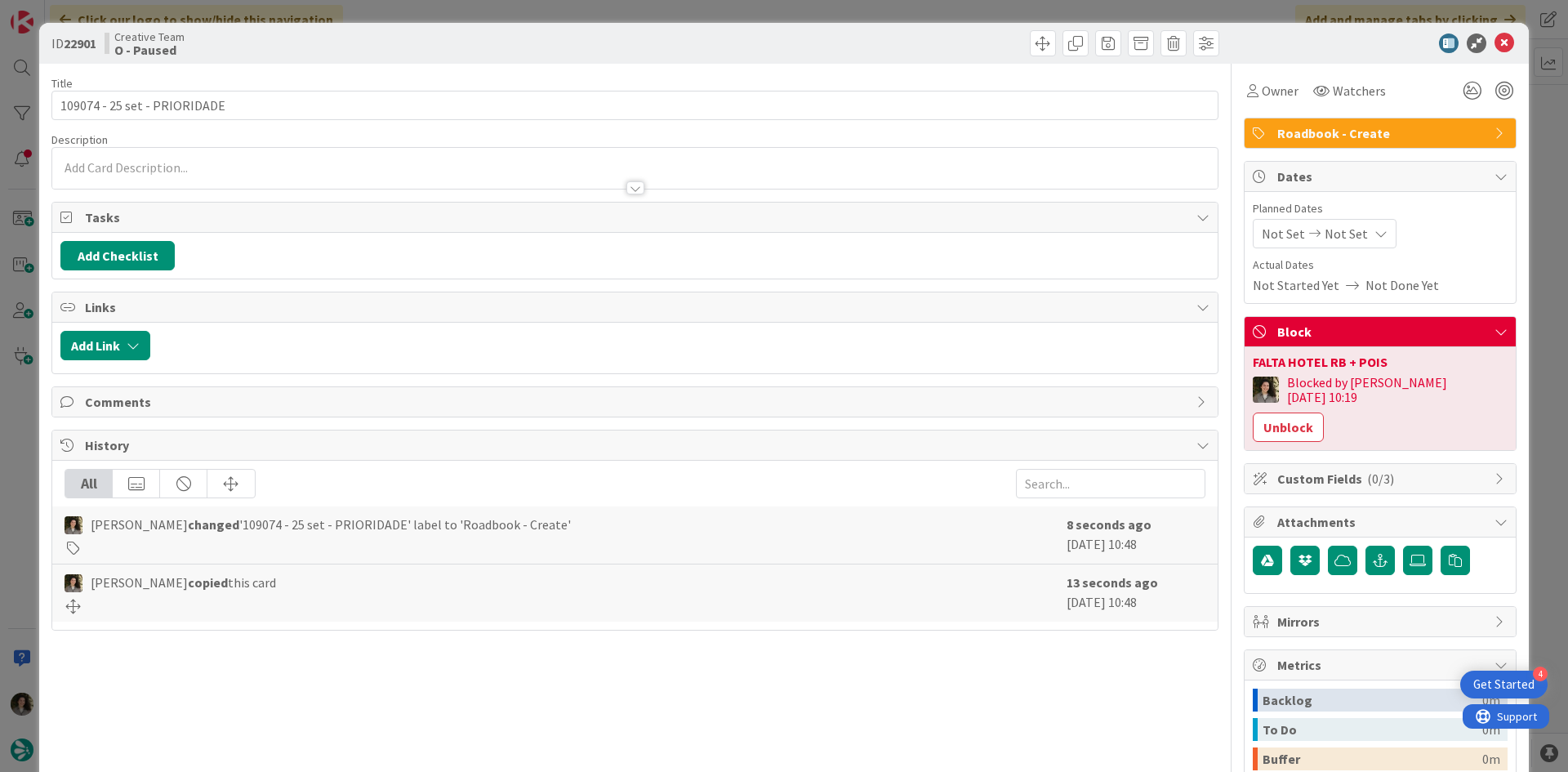
click at [631, 183] on div at bounding box center [635, 188] width 18 height 13
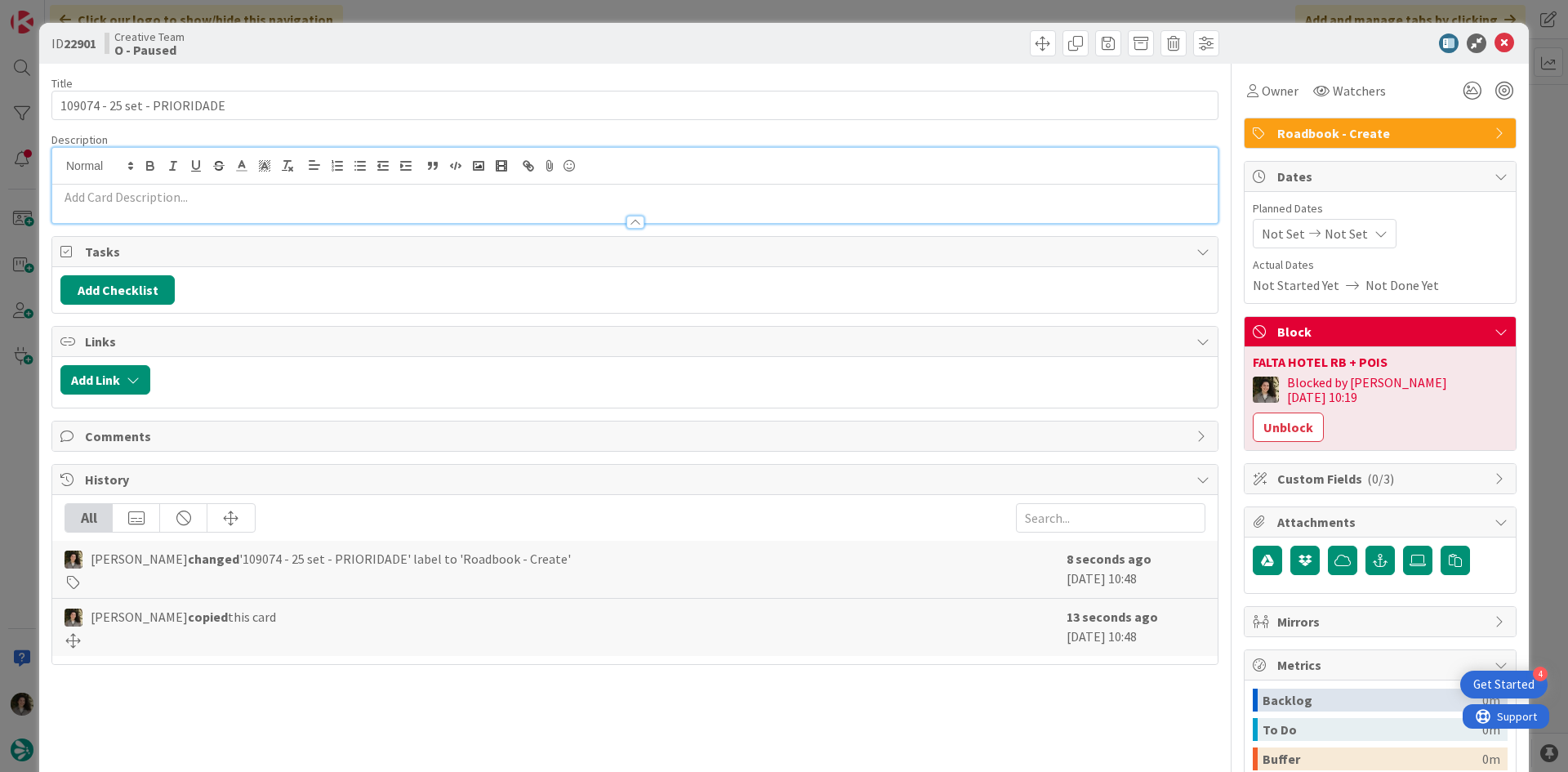
click at [403, 201] on p at bounding box center [635, 197] width 1149 height 19
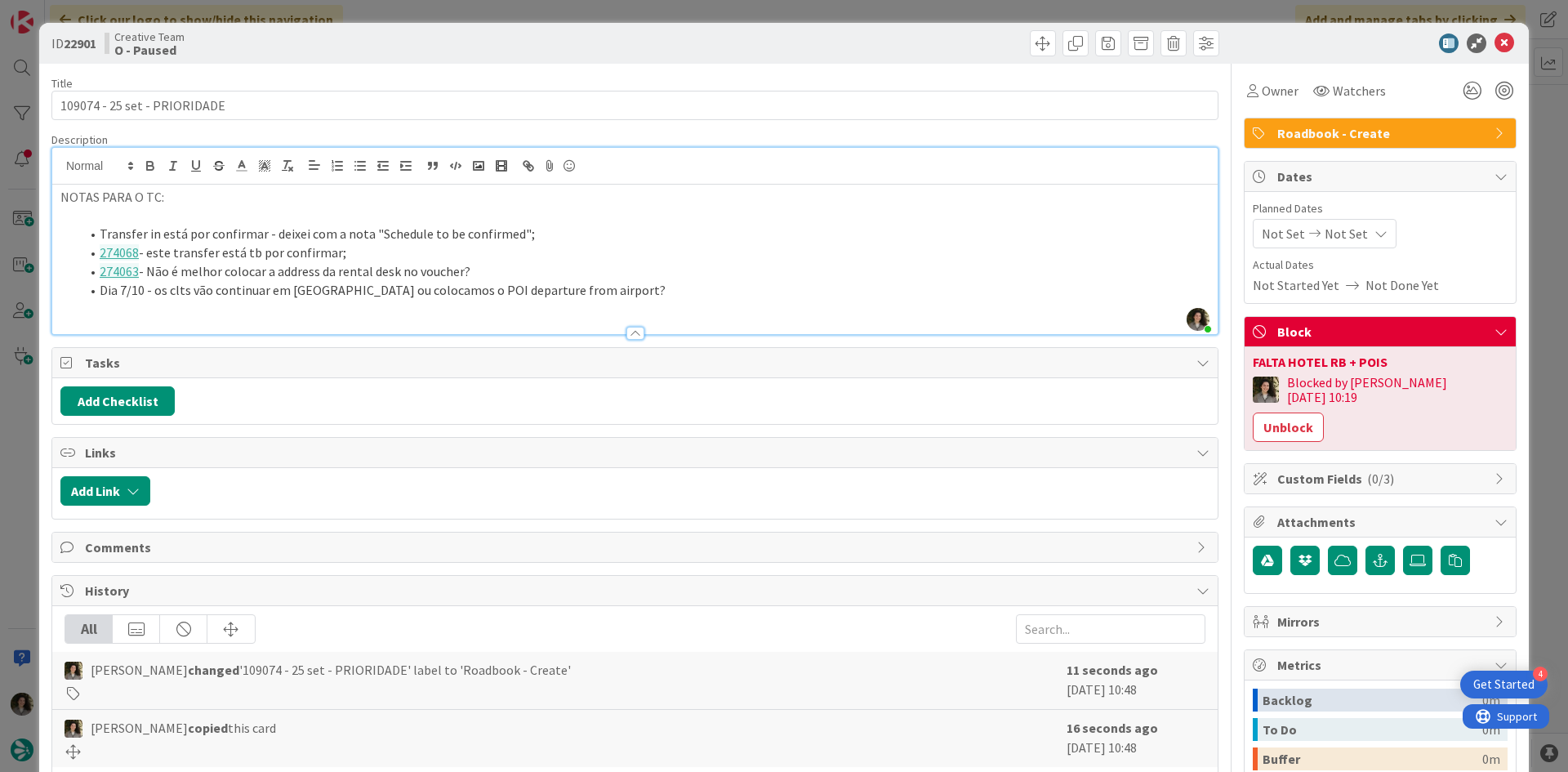
click at [1341, 231] on span "Not Set" at bounding box center [1346, 233] width 43 height 20
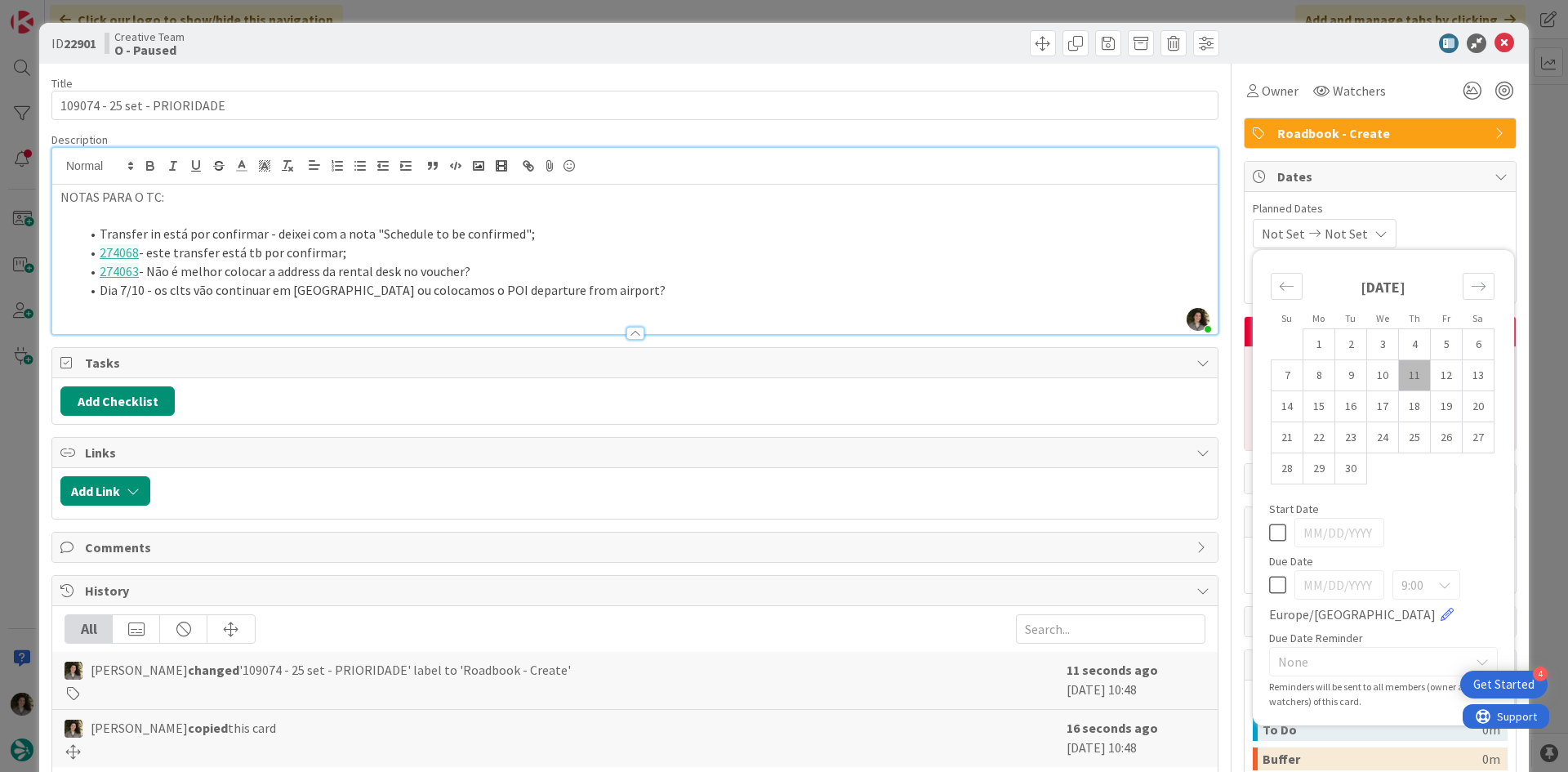
click at [1269, 585] on icon at bounding box center [1277, 585] width 17 height 20
type input "[DATE]"
click at [1247, 86] on div "Owner" at bounding box center [1273, 90] width 52 height 20
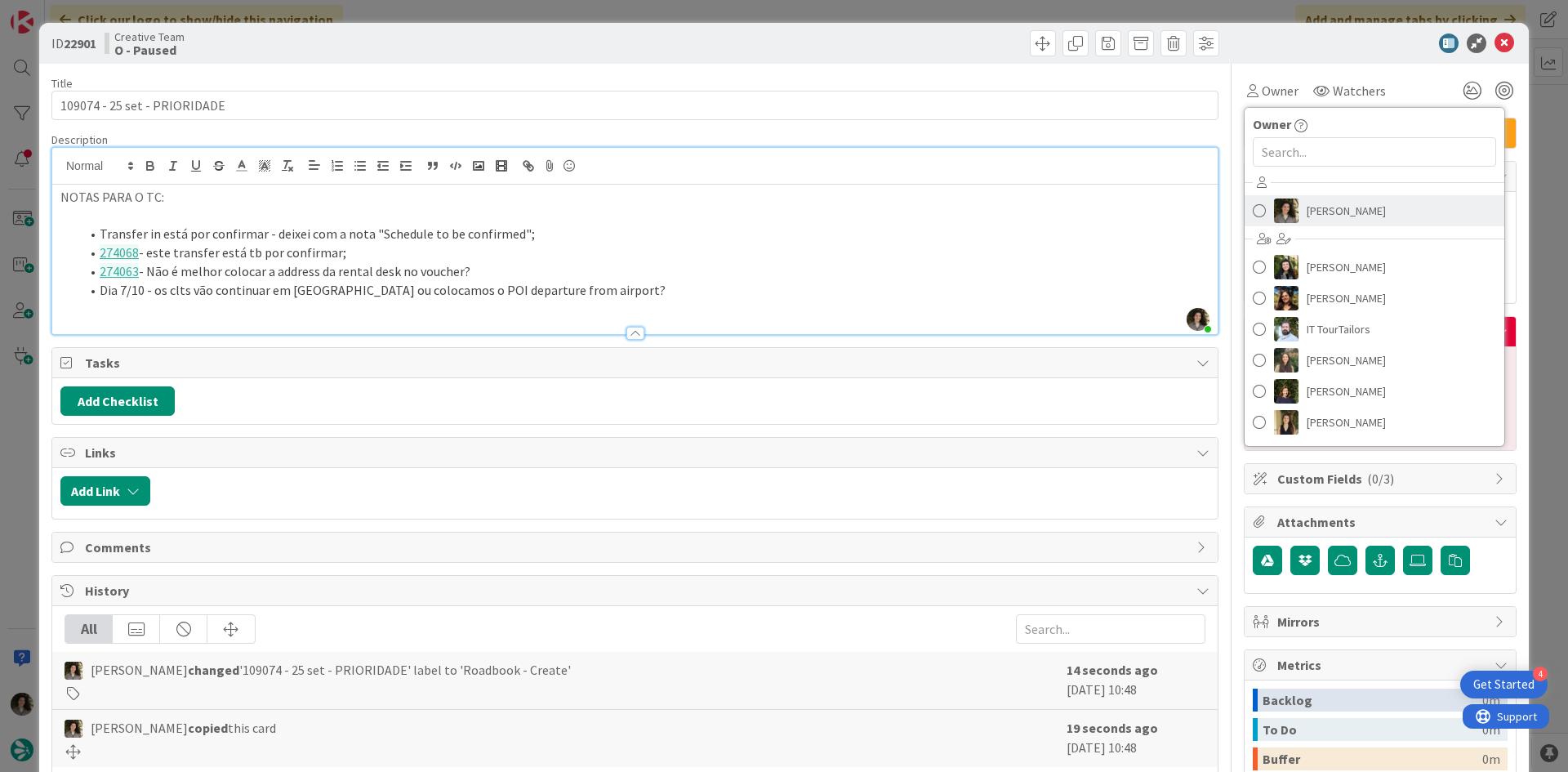
click at [1348, 203] on span "[PERSON_NAME]" at bounding box center [1346, 210] width 80 height 24
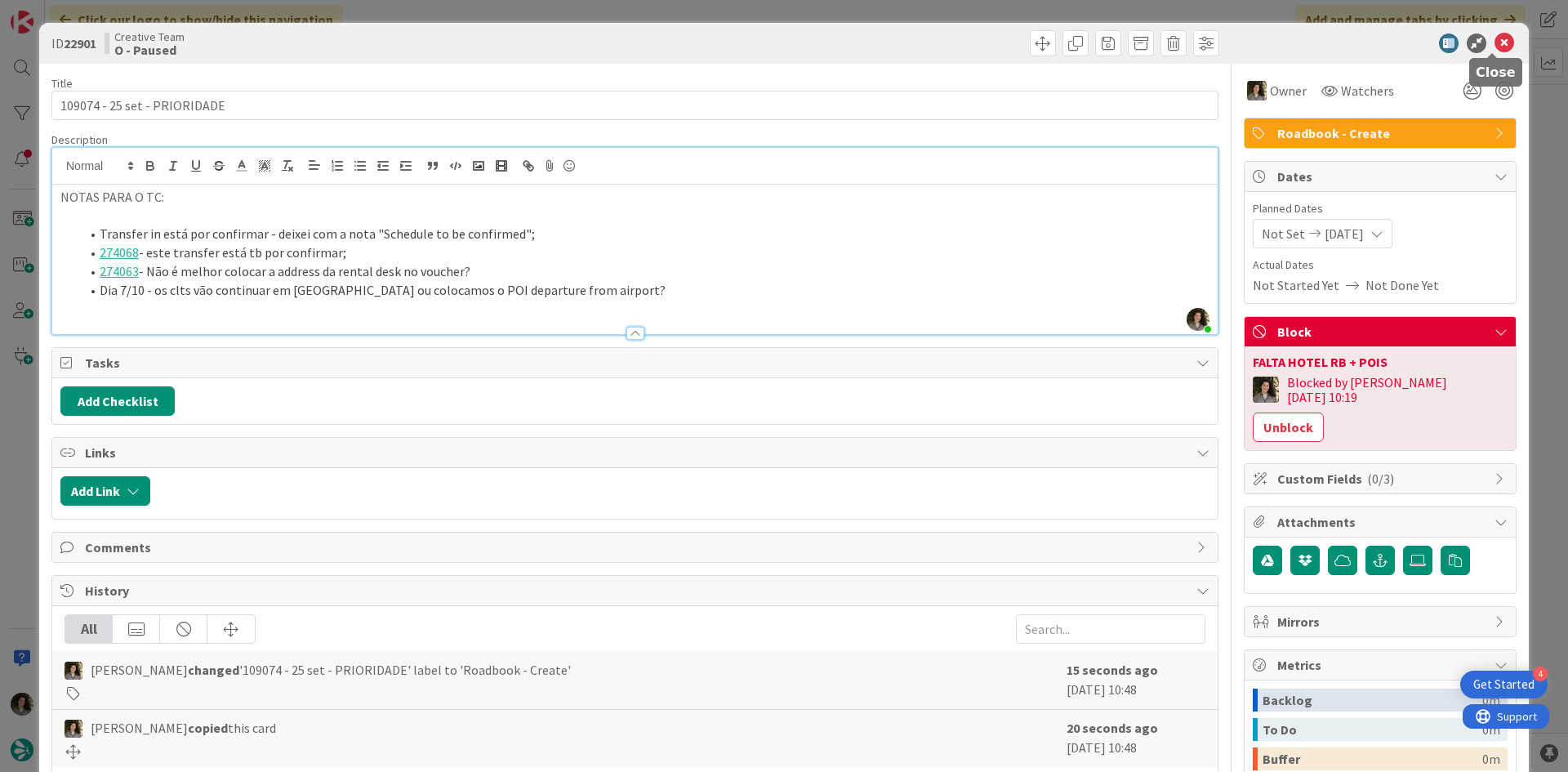
click at [1495, 41] on icon at bounding box center [1504, 43] width 20 height 20
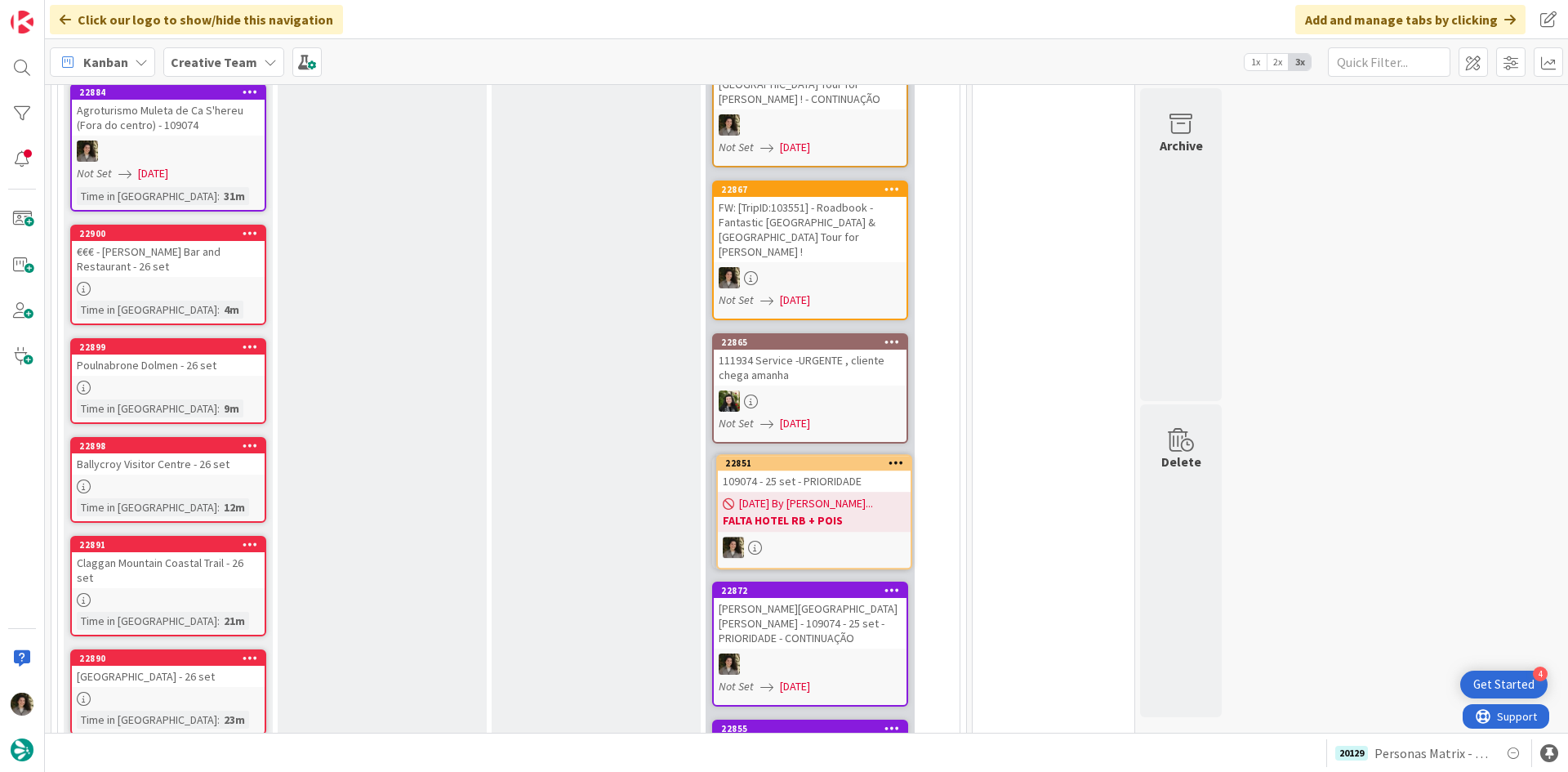
scroll to position [821, 0]
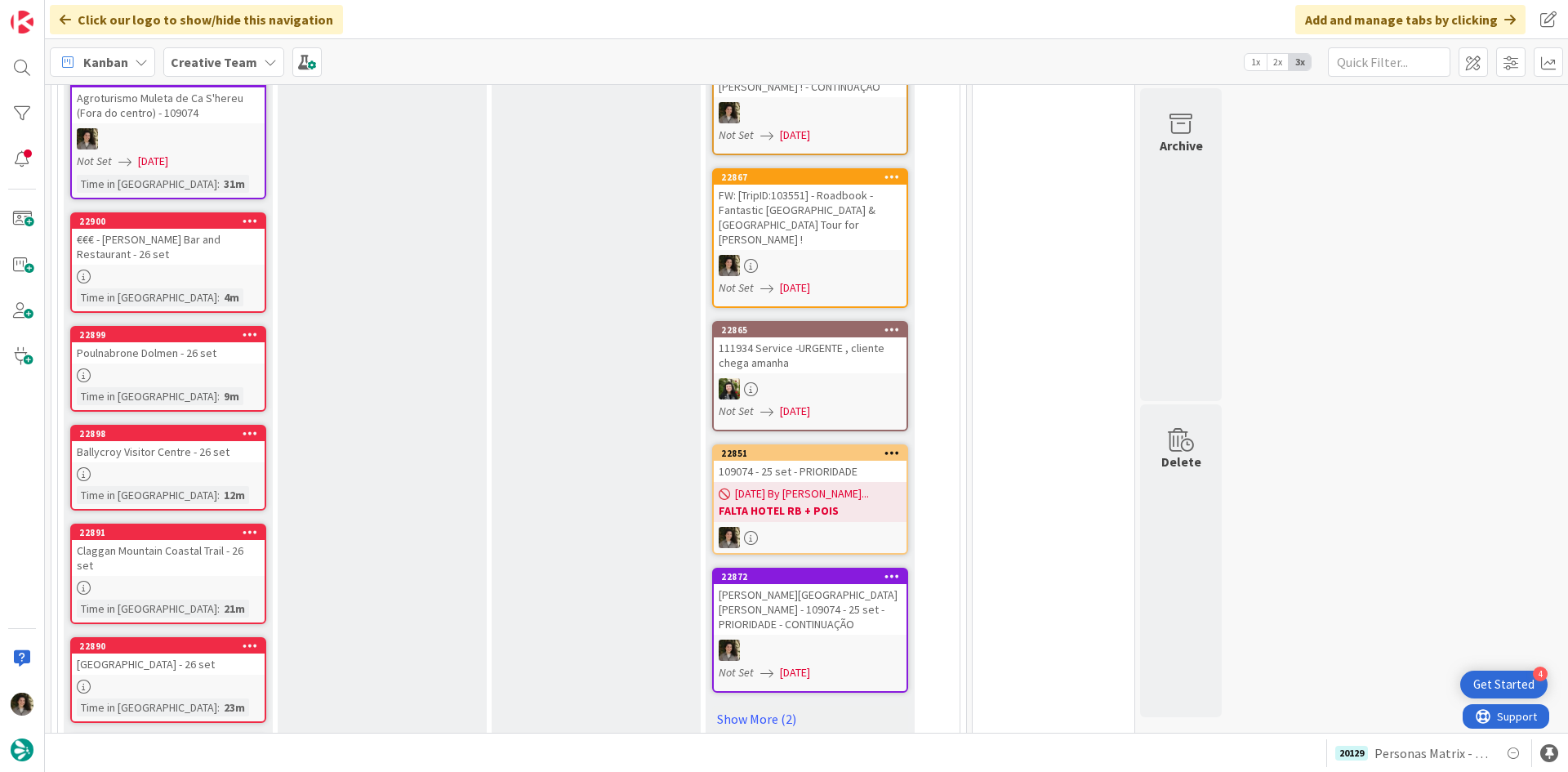
click at [835, 461] on div "109074 - 25 set - PRIORIDADE" at bounding box center [810, 471] width 193 height 21
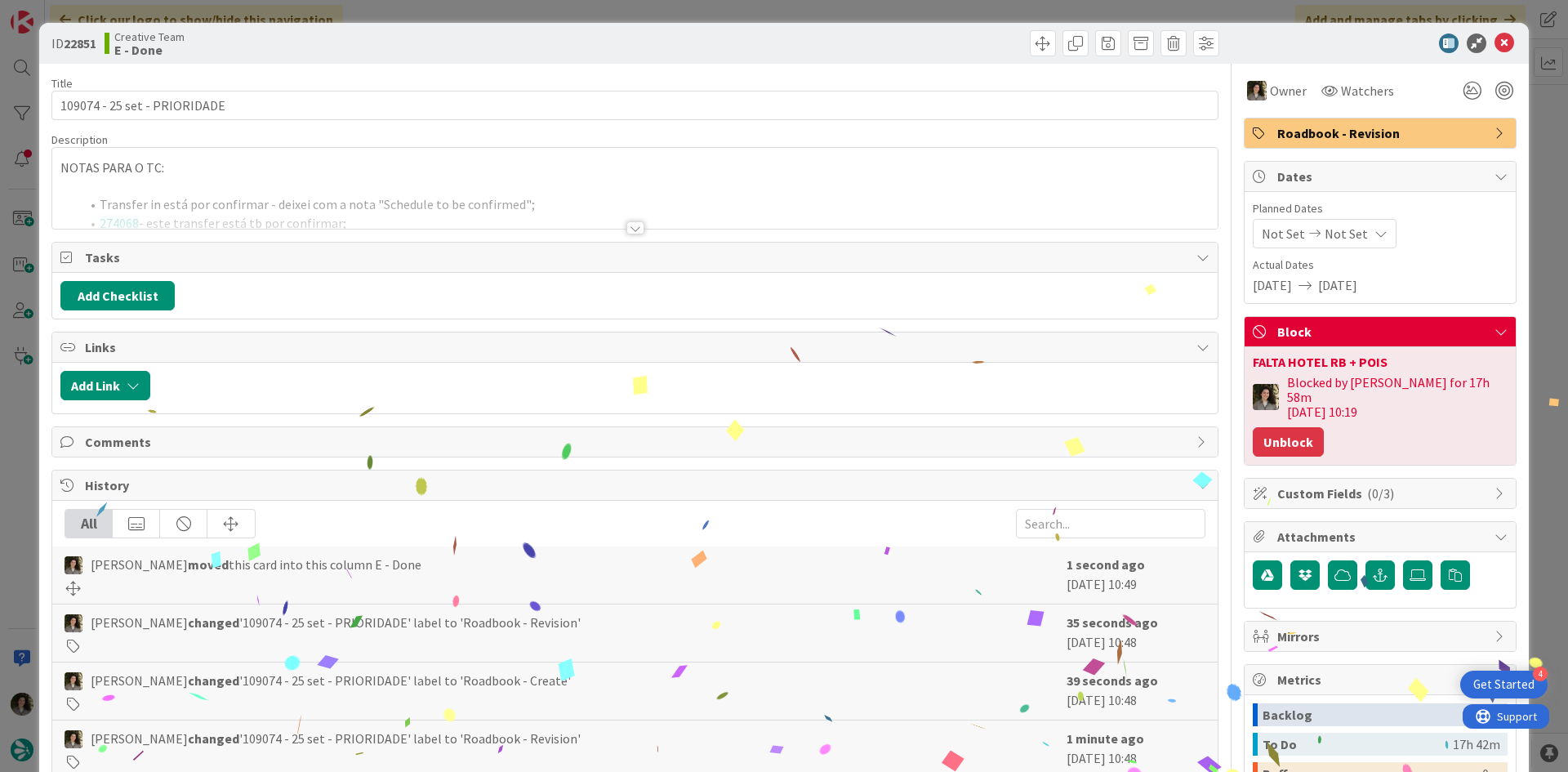
click at [1286, 431] on button "Unblock" at bounding box center [1288, 442] width 71 height 30
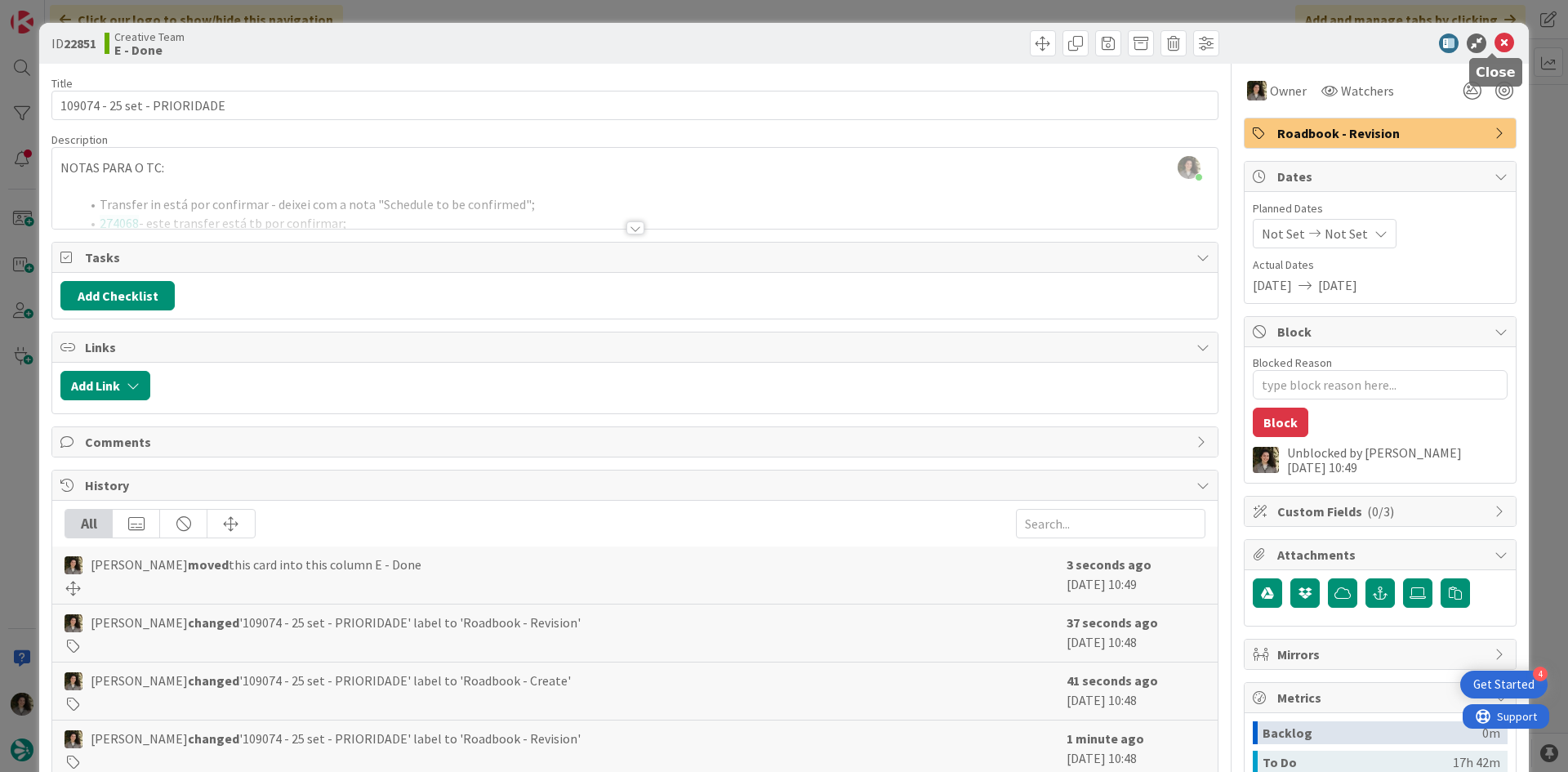
click at [1495, 38] on icon at bounding box center [1504, 43] width 20 height 20
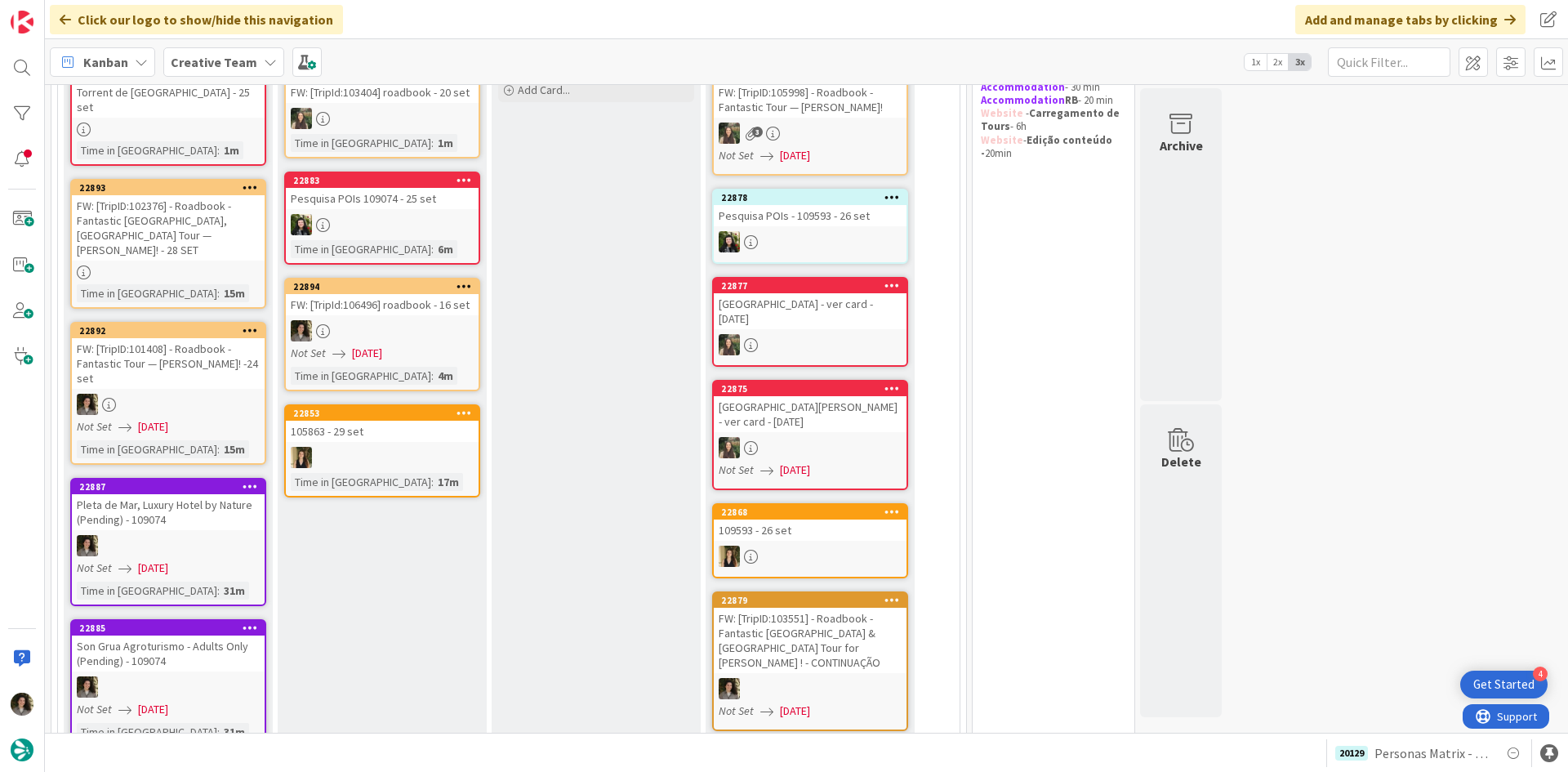
scroll to position [344, 0]
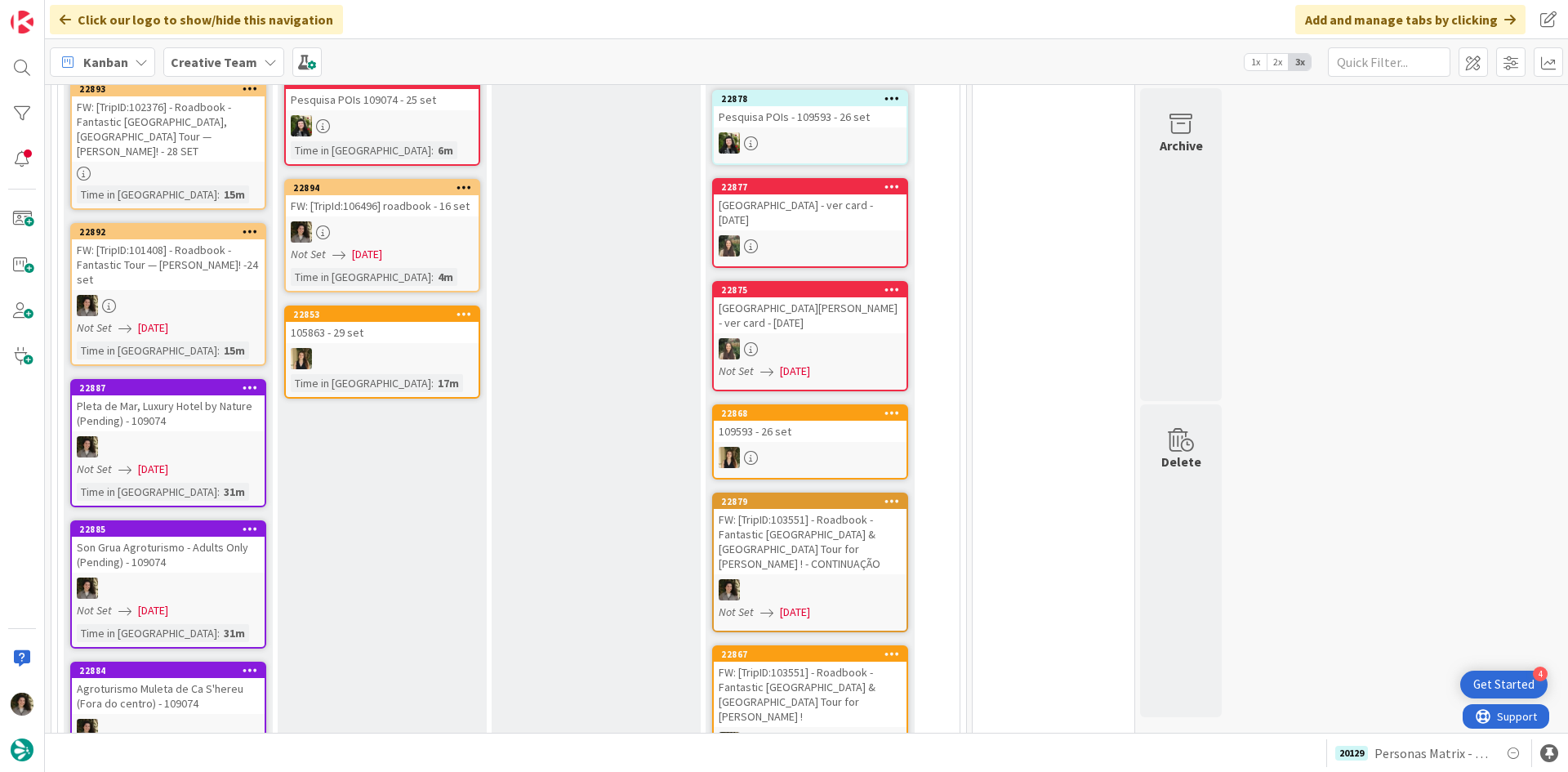
click at [453, 228] on div at bounding box center [383, 232] width 193 height 21
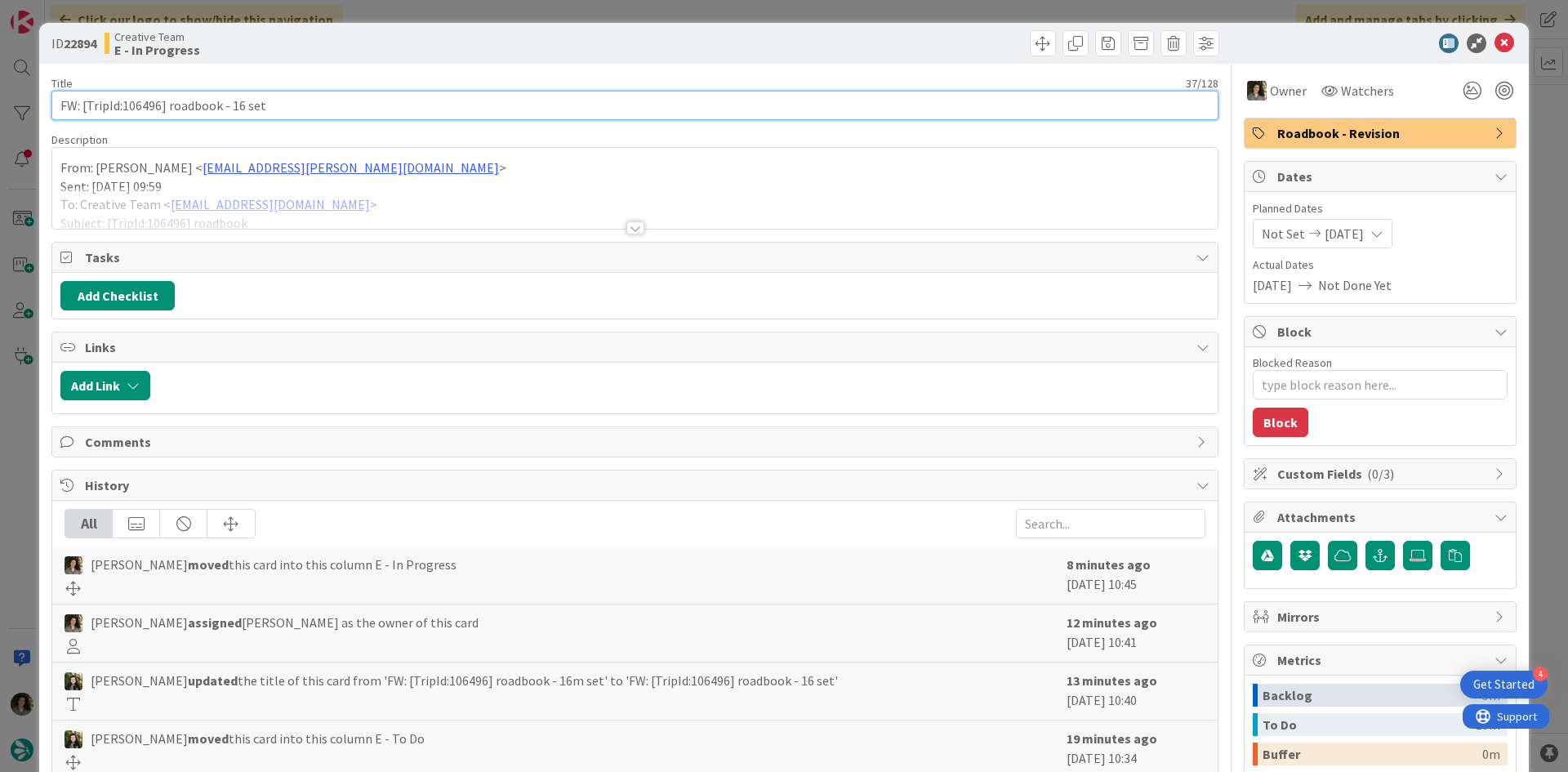
click at [320, 115] on input "FW: [TripId:106496] roadbook - 16 set" at bounding box center [635, 105] width 1167 height 30
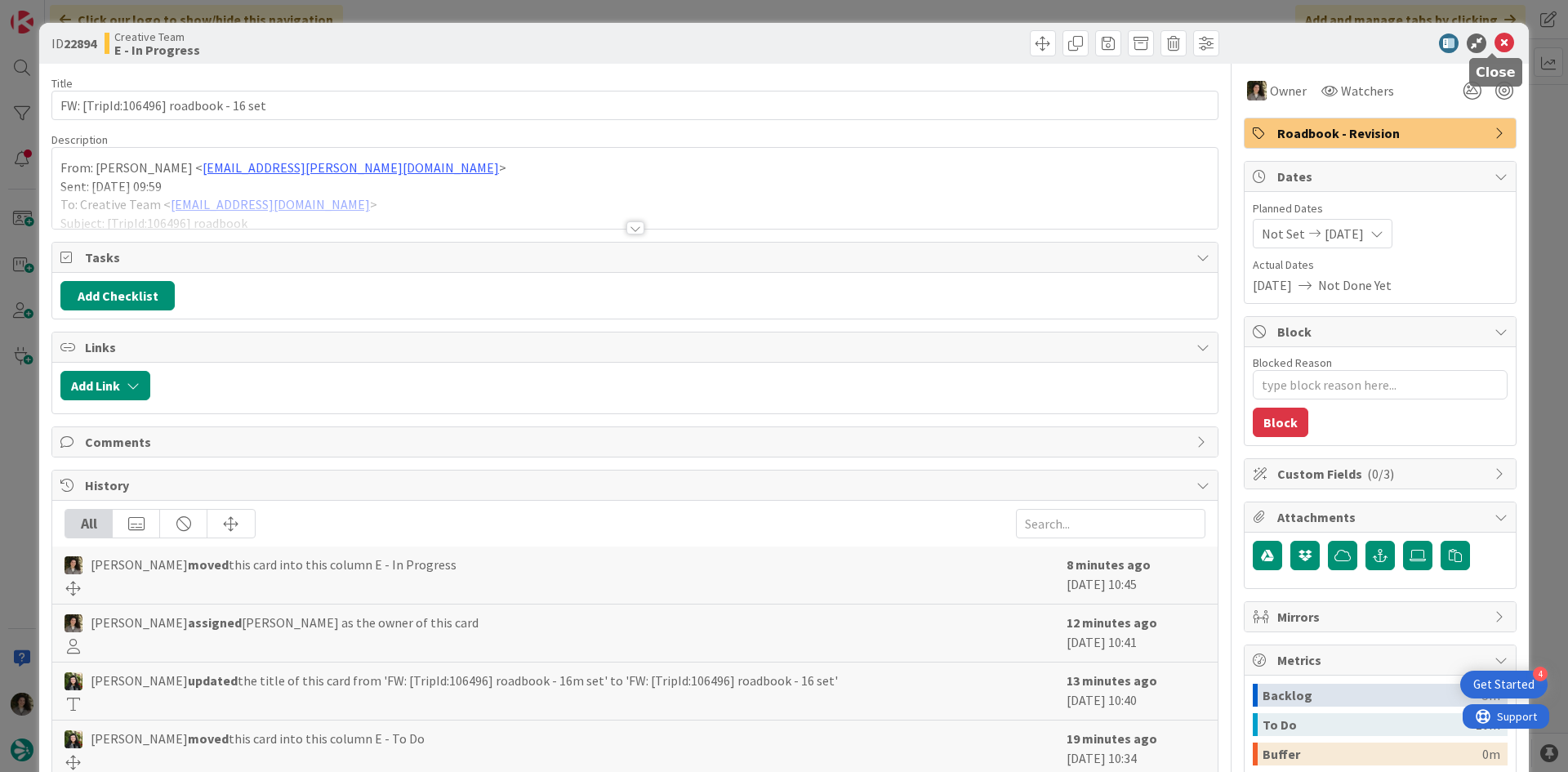
click at [1495, 46] on icon at bounding box center [1504, 43] width 20 height 20
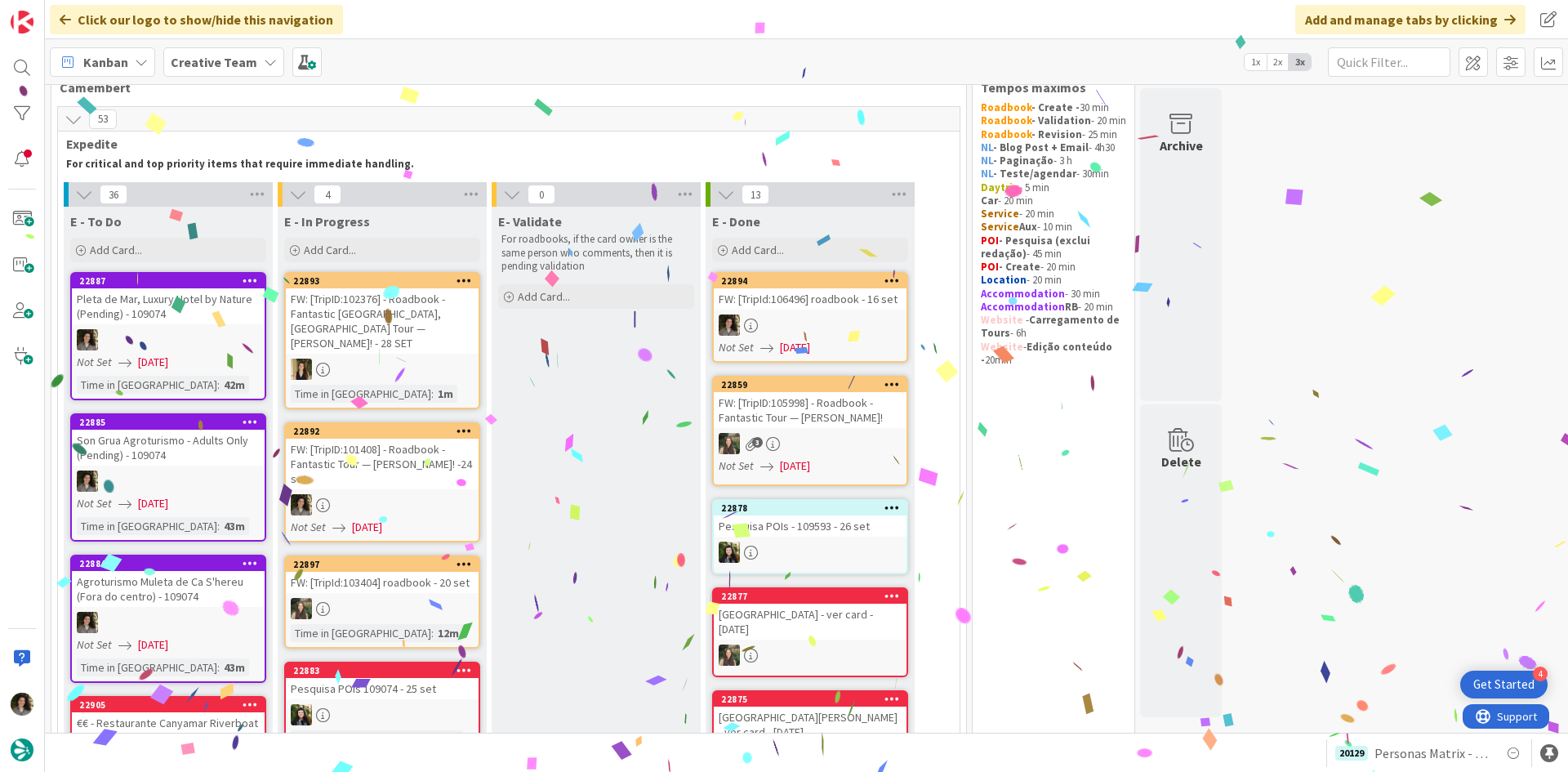
scroll to position [39, 0]
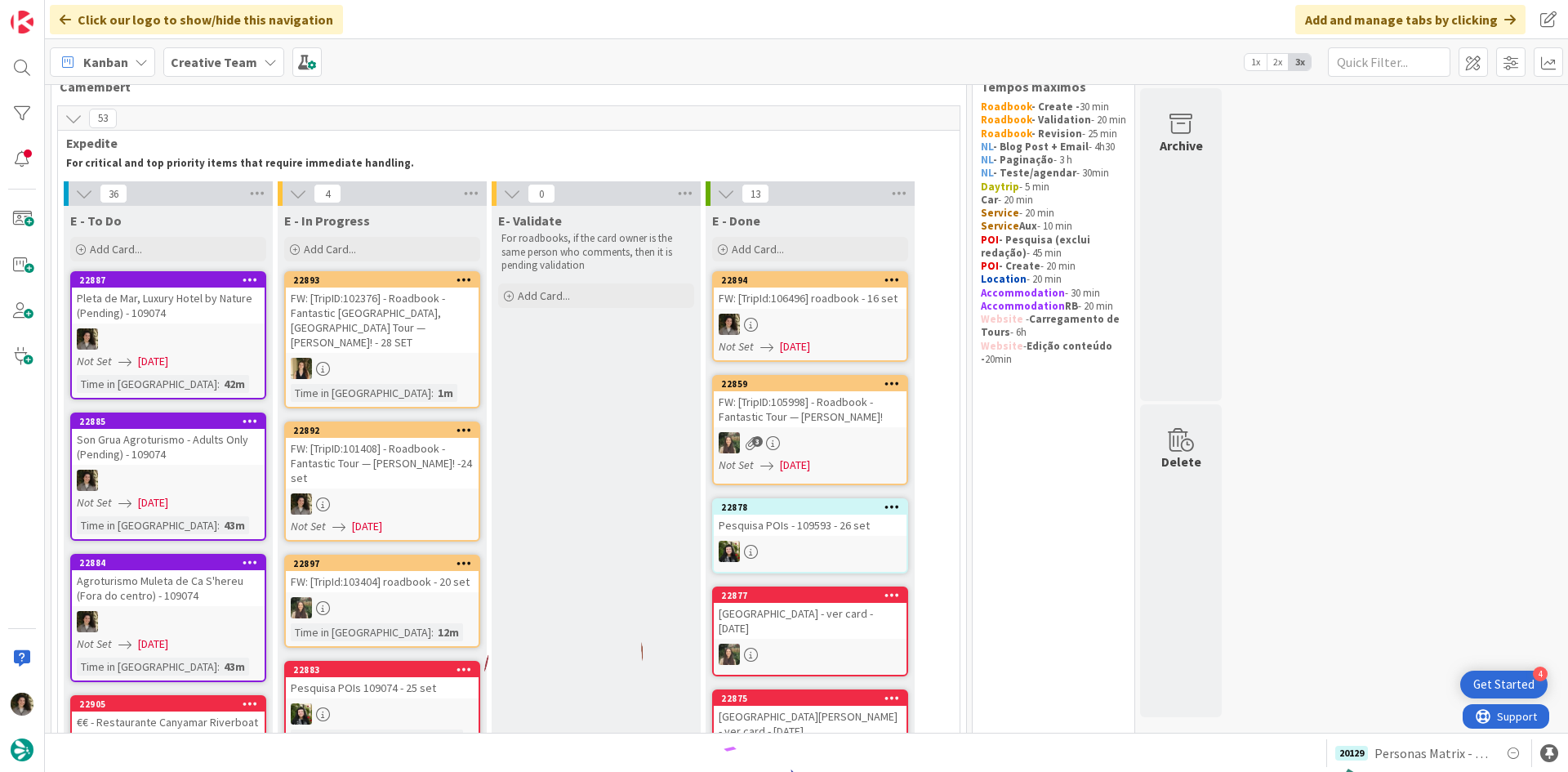
click at [832, 310] on link "22894 FW: [TripId:106496] roadbook - 16 set Not Set 09/11/2025" at bounding box center [809, 316] width 196 height 90
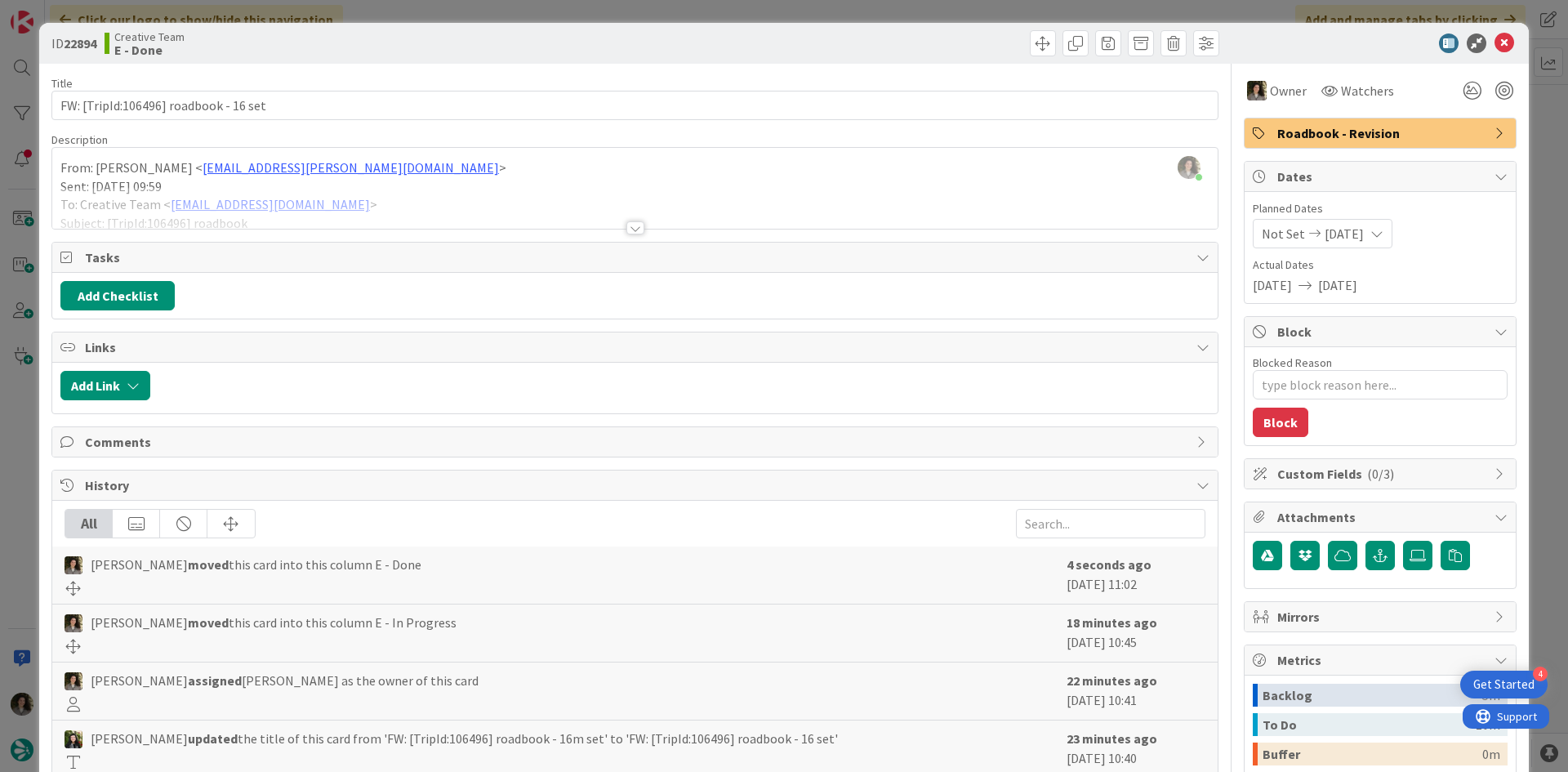
click at [1344, 138] on span "Roadbook - Revision" at bounding box center [1382, 133] width 209 height 20
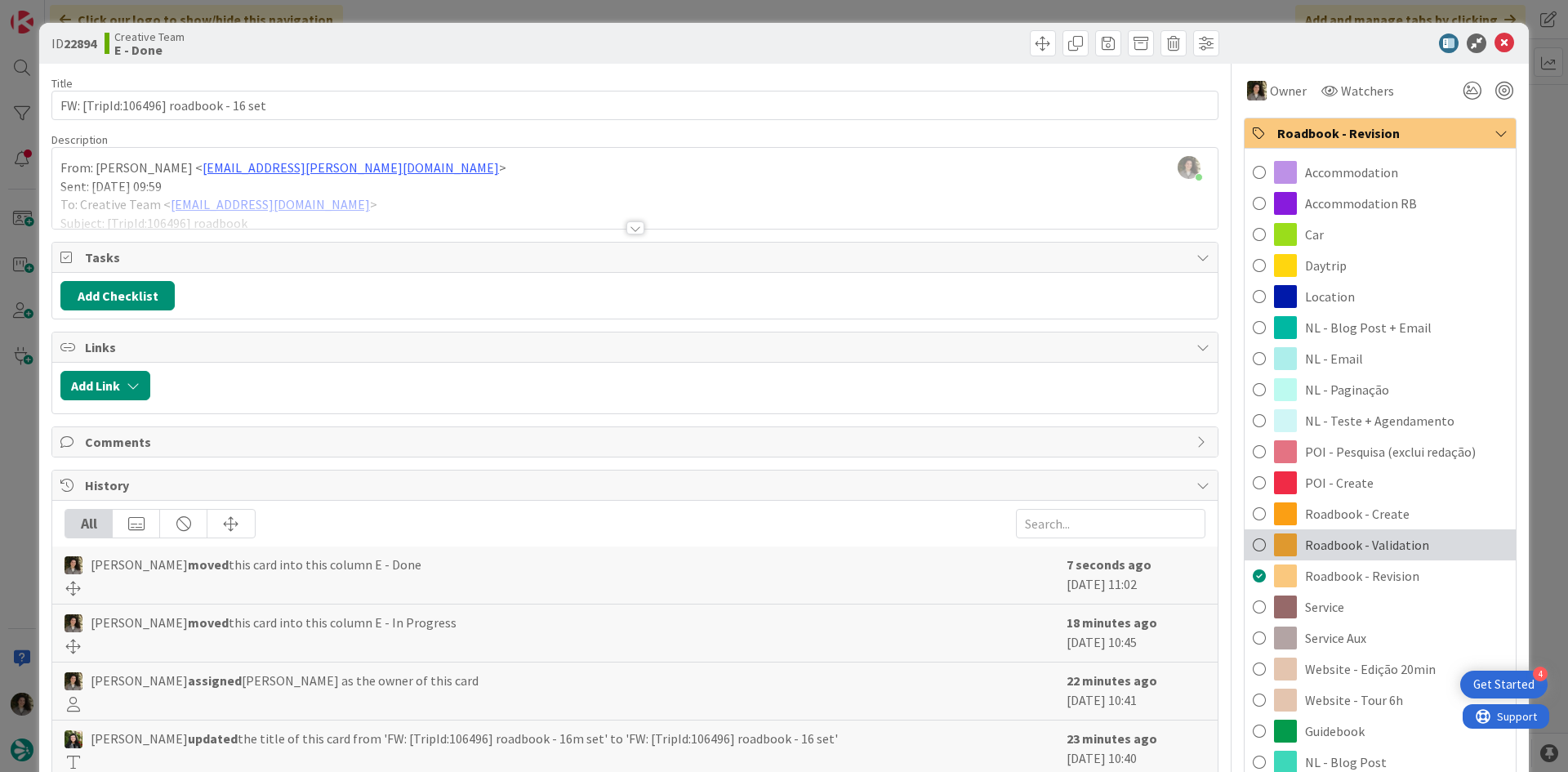
click at [1349, 539] on span "Roadbook - Validation" at bounding box center [1367, 545] width 124 height 20
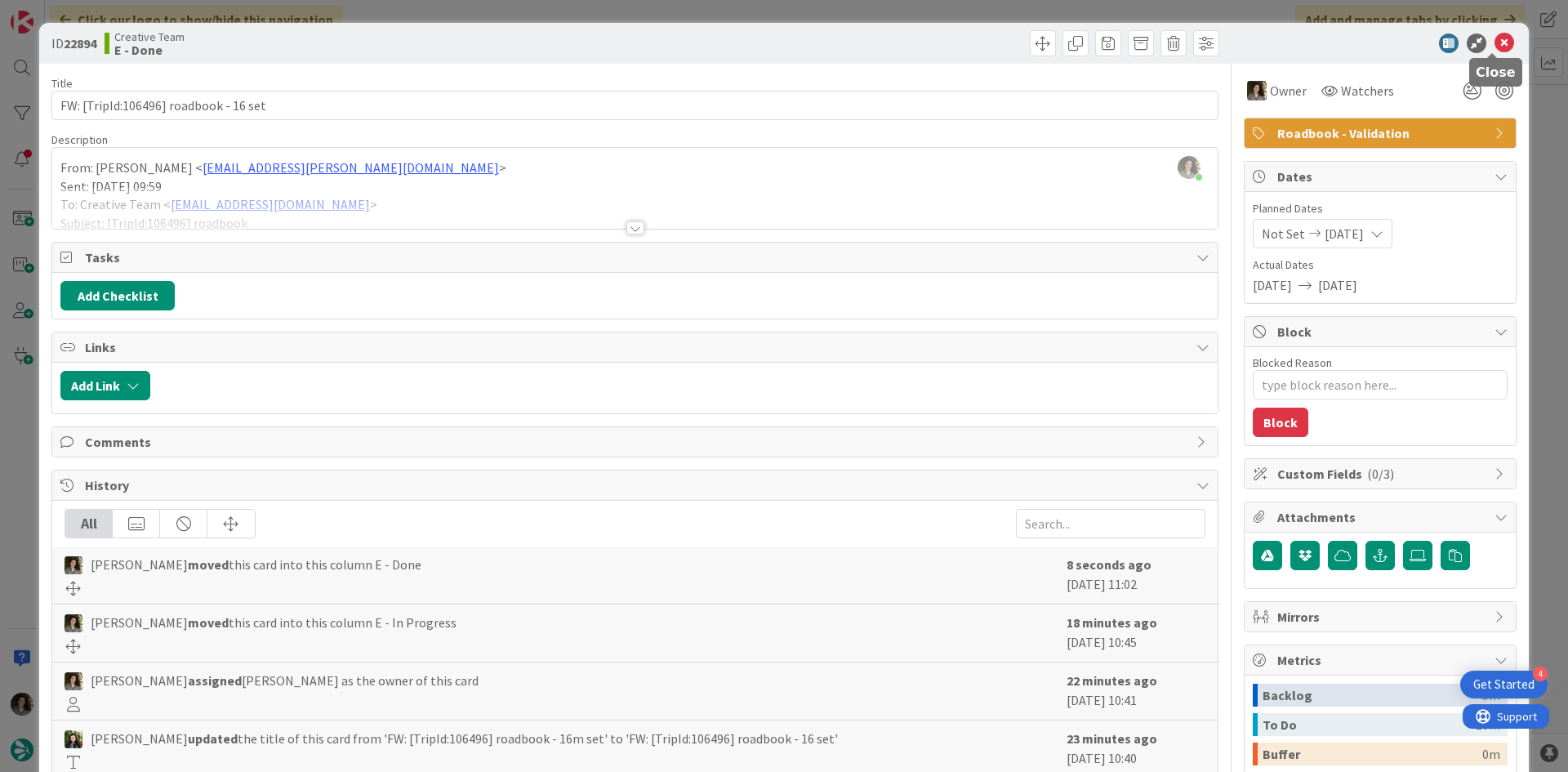
click at [1495, 47] on icon at bounding box center [1504, 43] width 20 height 20
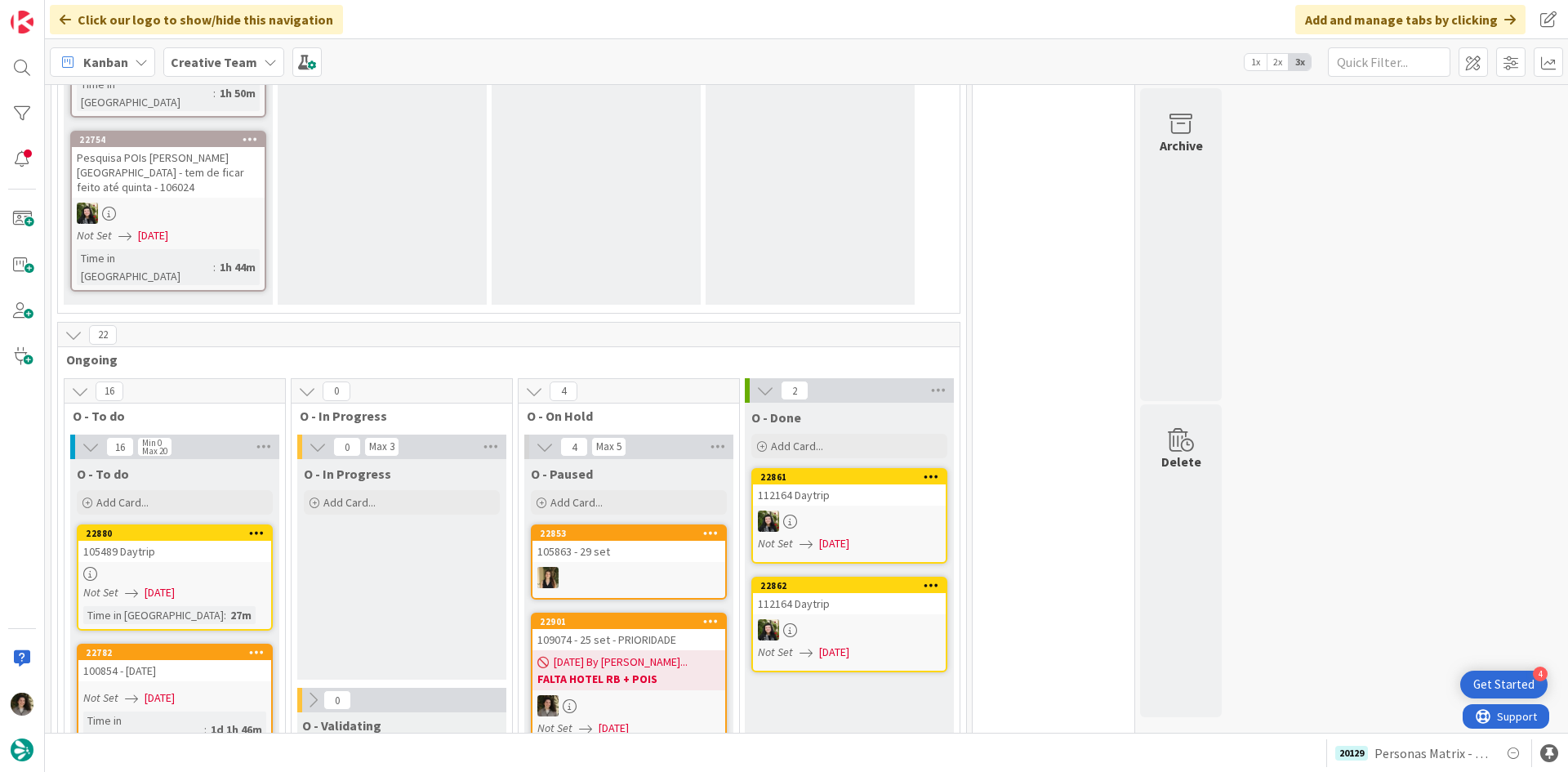
scroll to position [4166, 0]
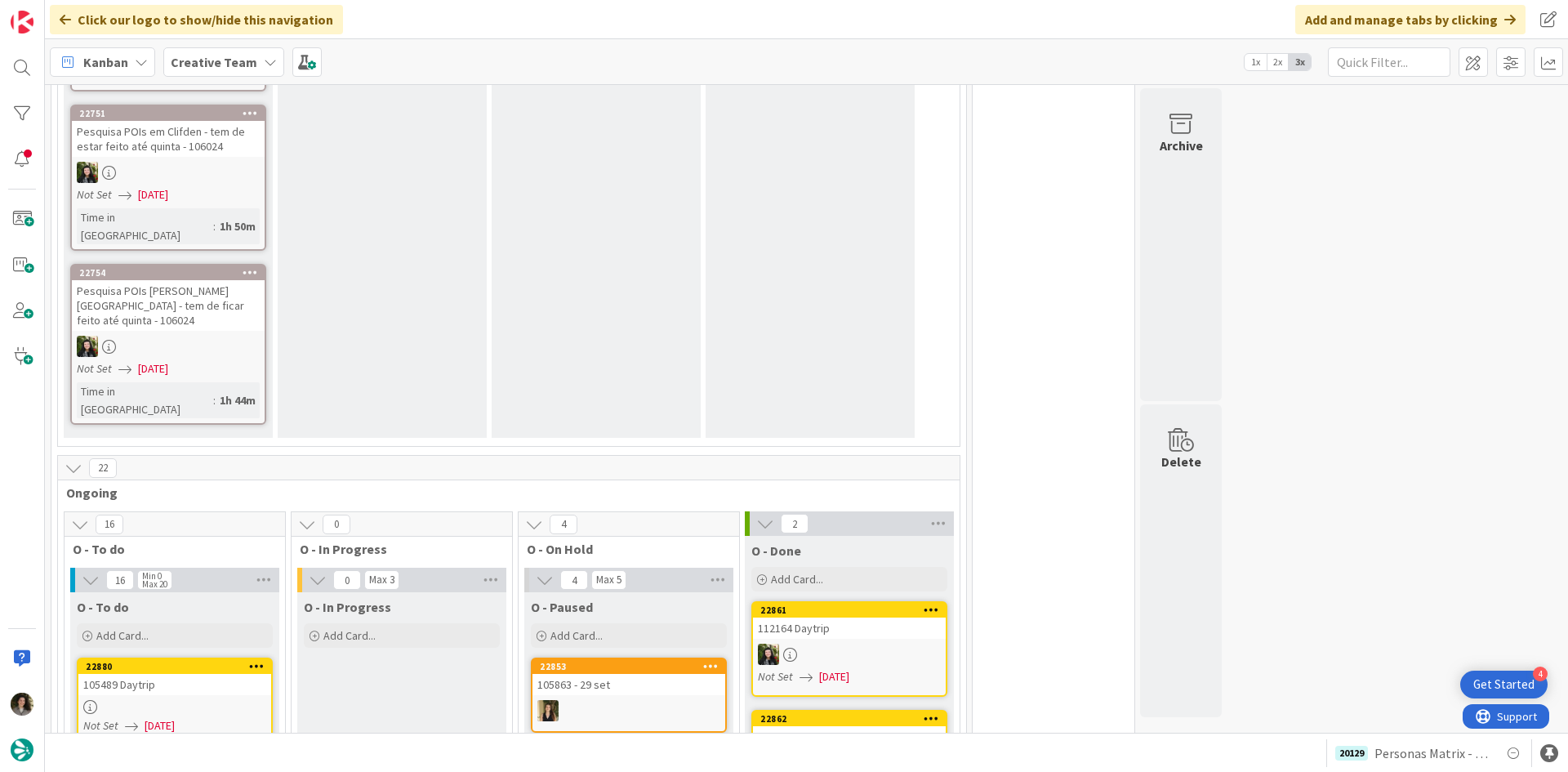
click at [218, 700] on div at bounding box center [175, 708] width 193 height 14
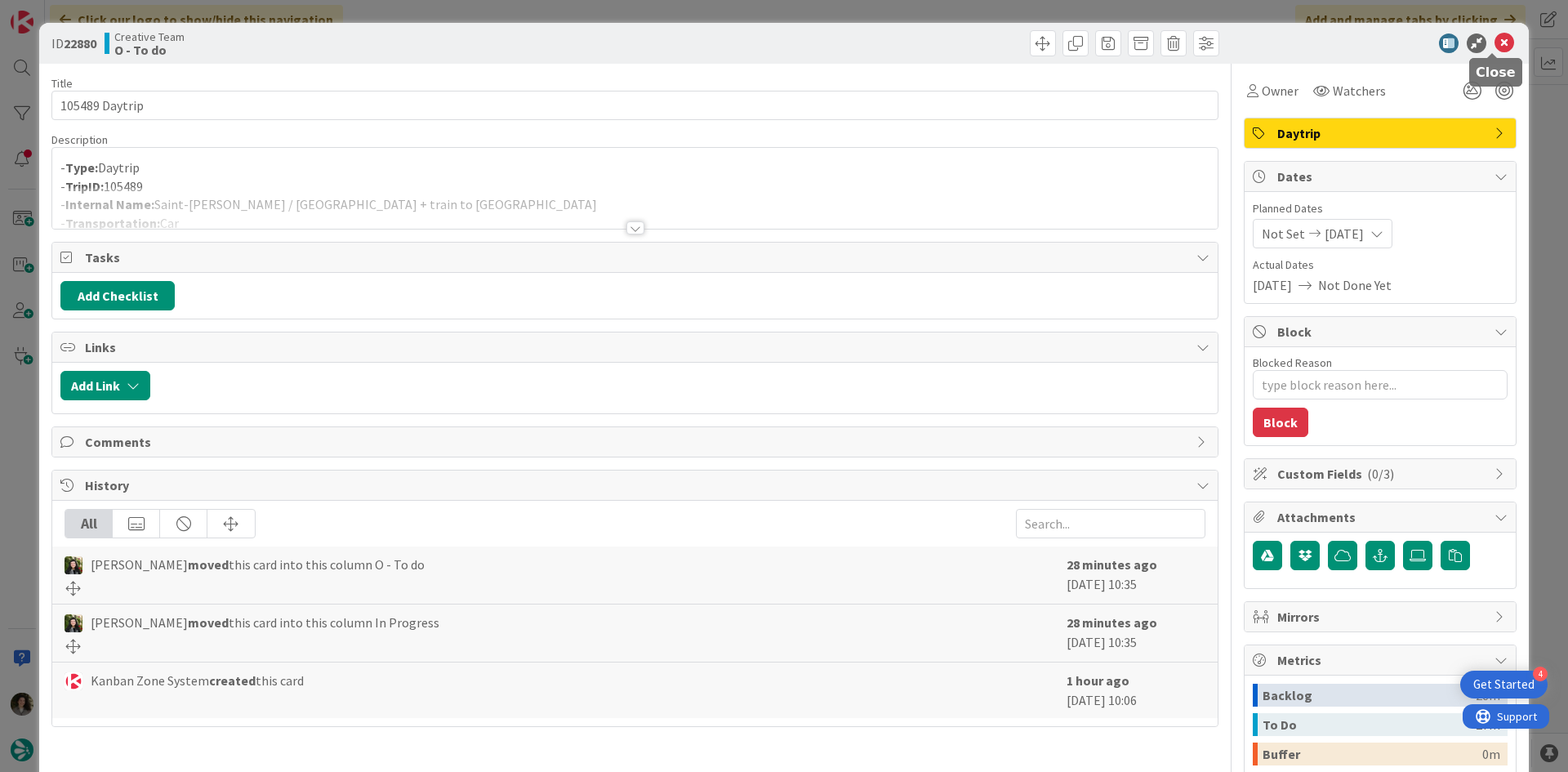
click at [1496, 42] on icon at bounding box center [1504, 43] width 20 height 20
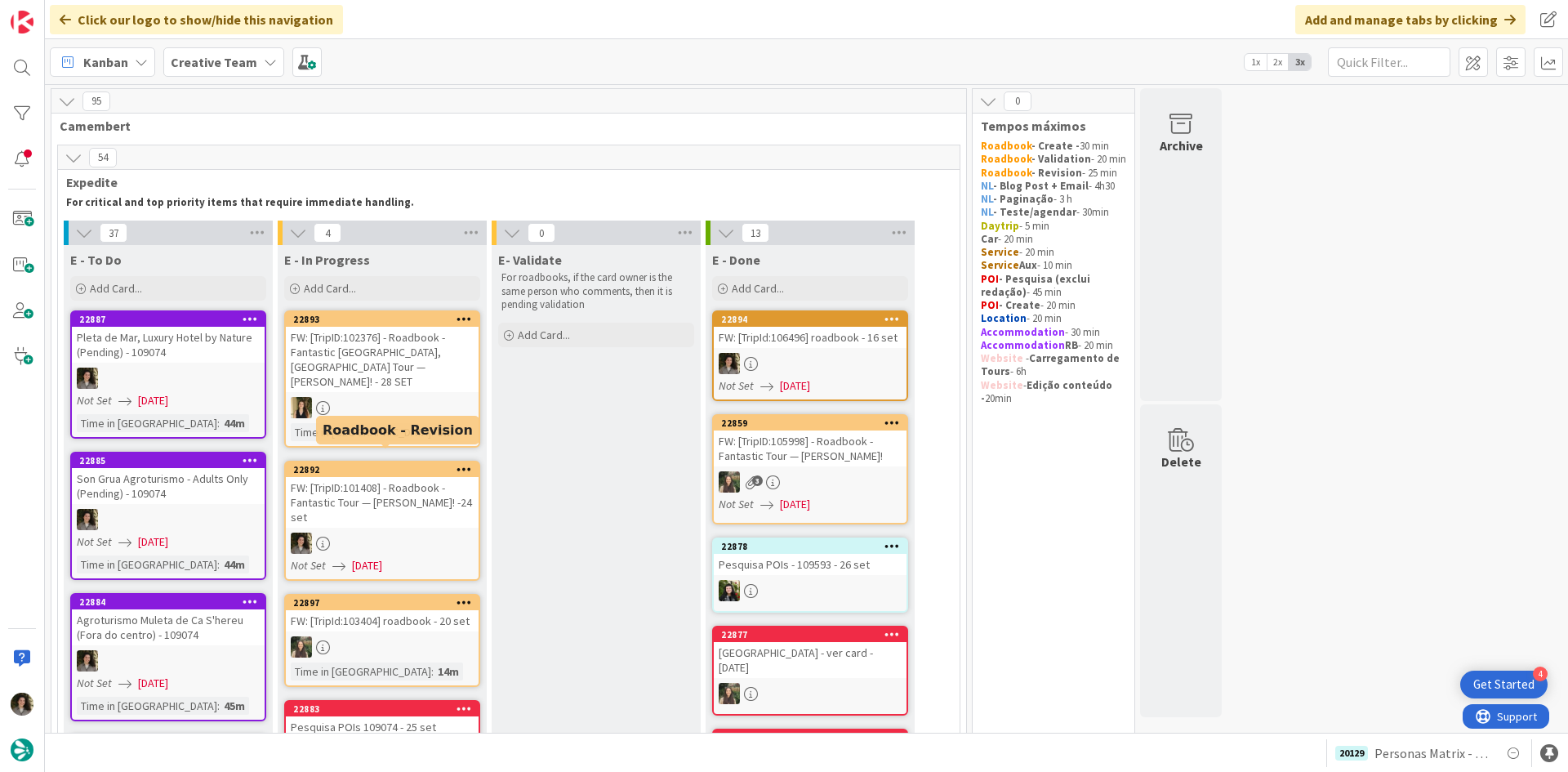
click at [419, 480] on div "FW: [TripID:101408] - Roadbook - Fantastic Tour — [PERSON_NAME]! -24 set" at bounding box center [383, 502] width 193 height 51
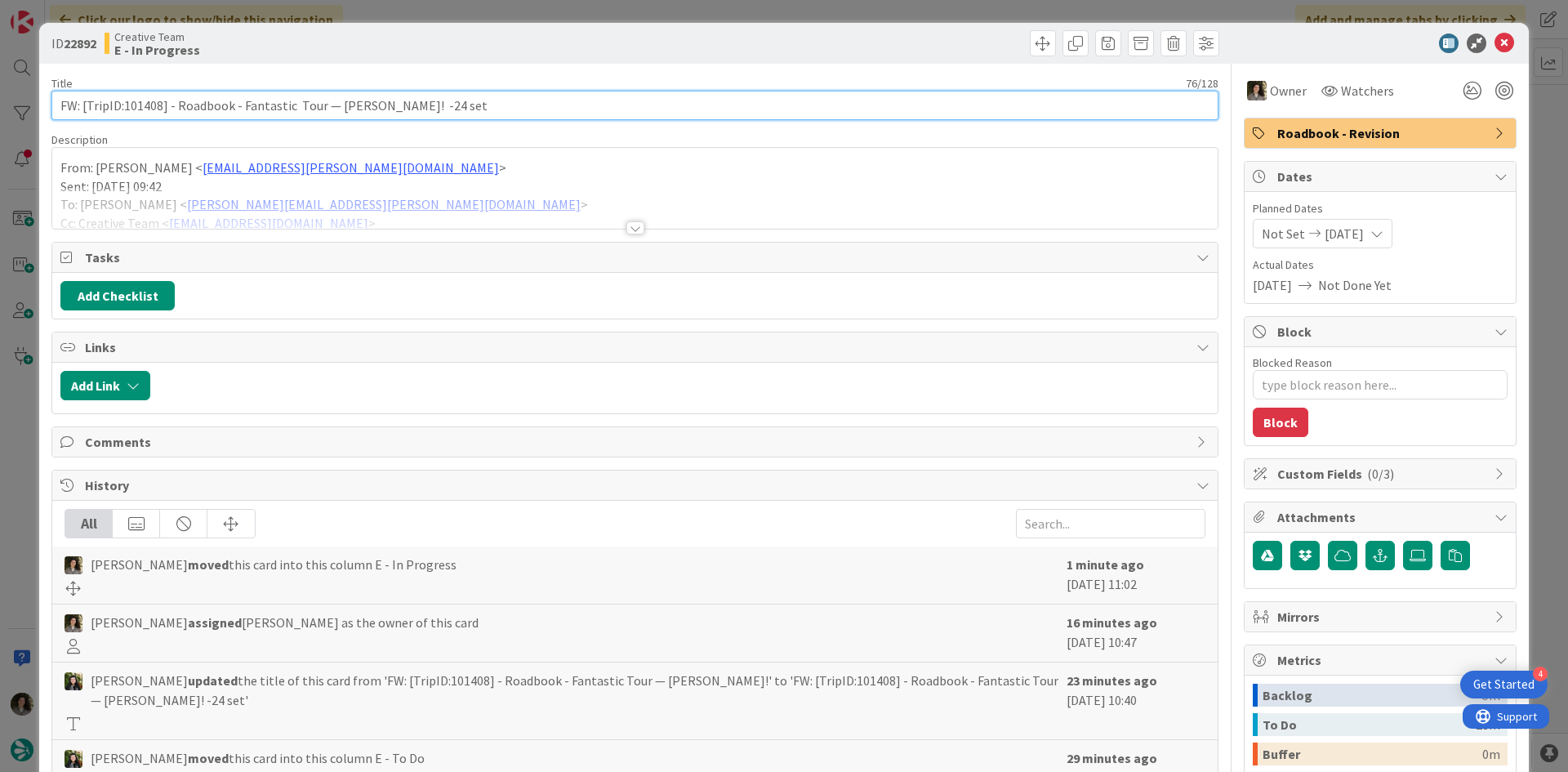
drag, startPoint x: 158, startPoint y: 108, endPoint x: 142, endPoint y: 109, distance: 16.0
click at [142, 109] on input "FW: [TripID:101408] - Roadbook - Fantastic Tour — [PERSON_NAME]! -24 set" at bounding box center [635, 105] width 1167 height 30
drag, startPoint x: 162, startPoint y: 108, endPoint x: 126, endPoint y: 103, distance: 36.3
click at [126, 103] on input "FW: [TripID:101408] - Roadbook - Fantastic Tour — [PERSON_NAME]! -24 set" at bounding box center [635, 105] width 1167 height 30
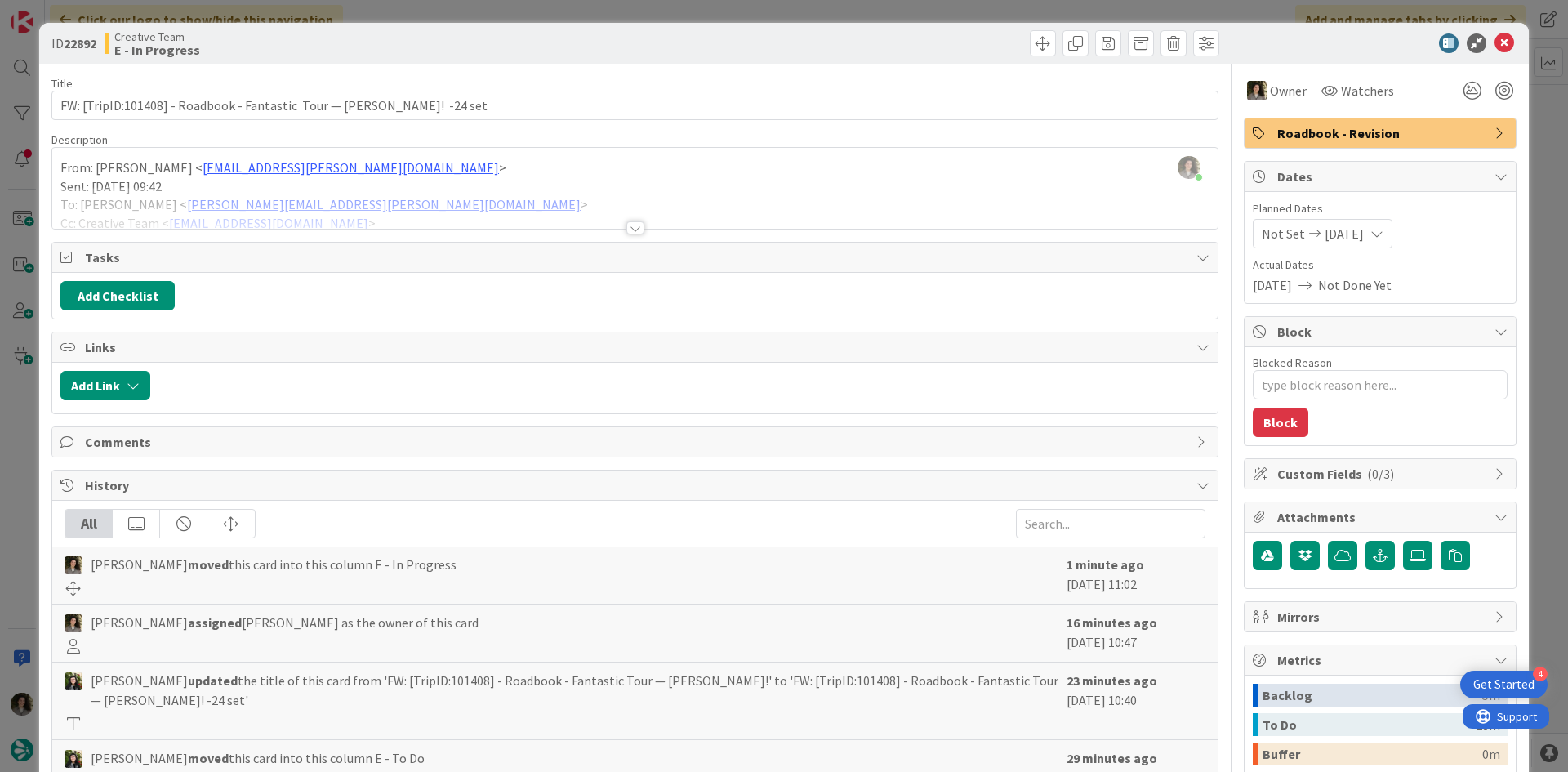
click at [616, 222] on div at bounding box center [634, 208] width 1165 height 42
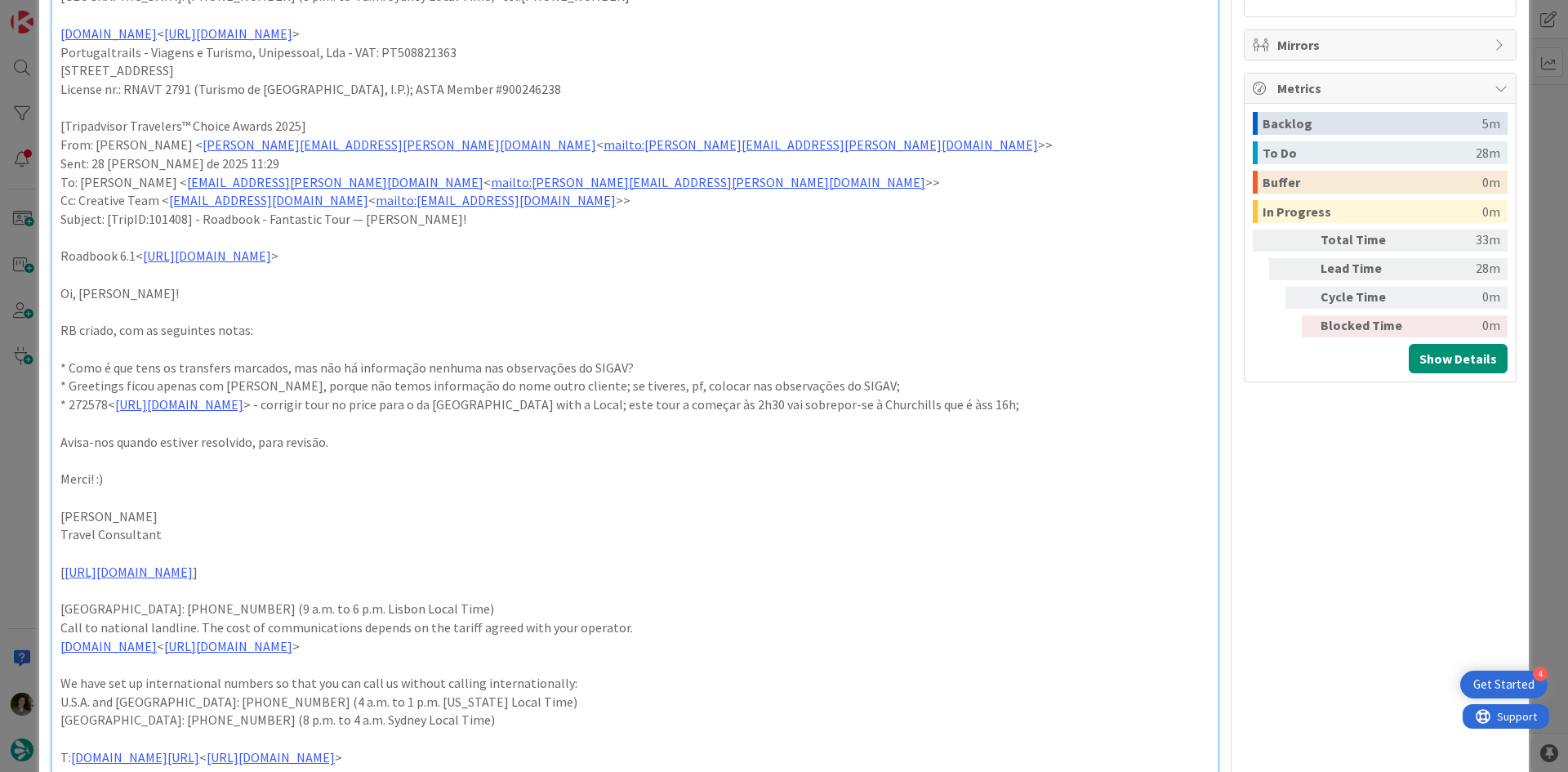
scroll to position [81, 0]
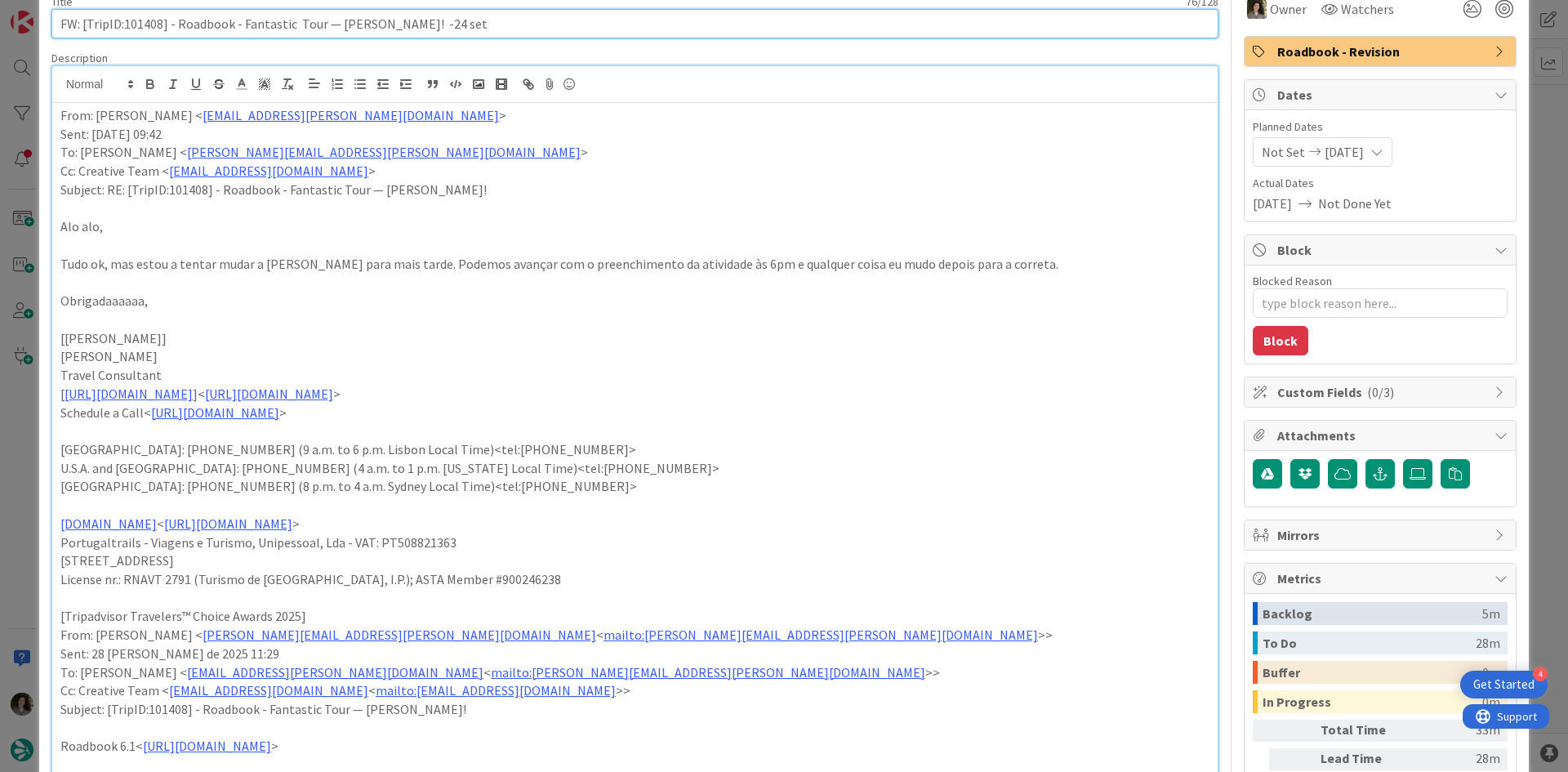
click at [487, 26] on input "FW: [TripID:101408] - Roadbook - Fantastic Tour — [PERSON_NAME]! -24 set" at bounding box center [635, 23] width 1167 height 30
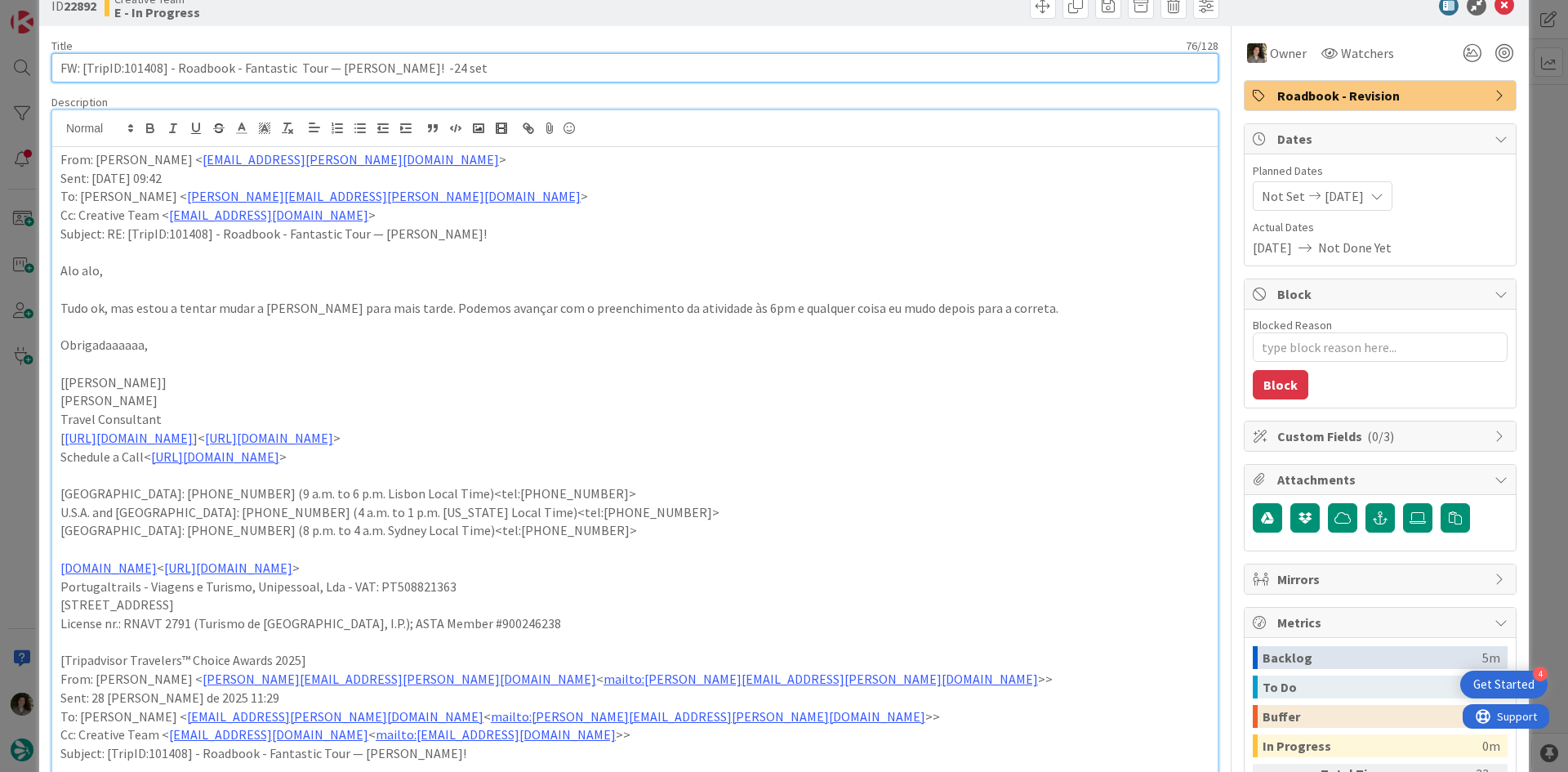
scroll to position [0, 0]
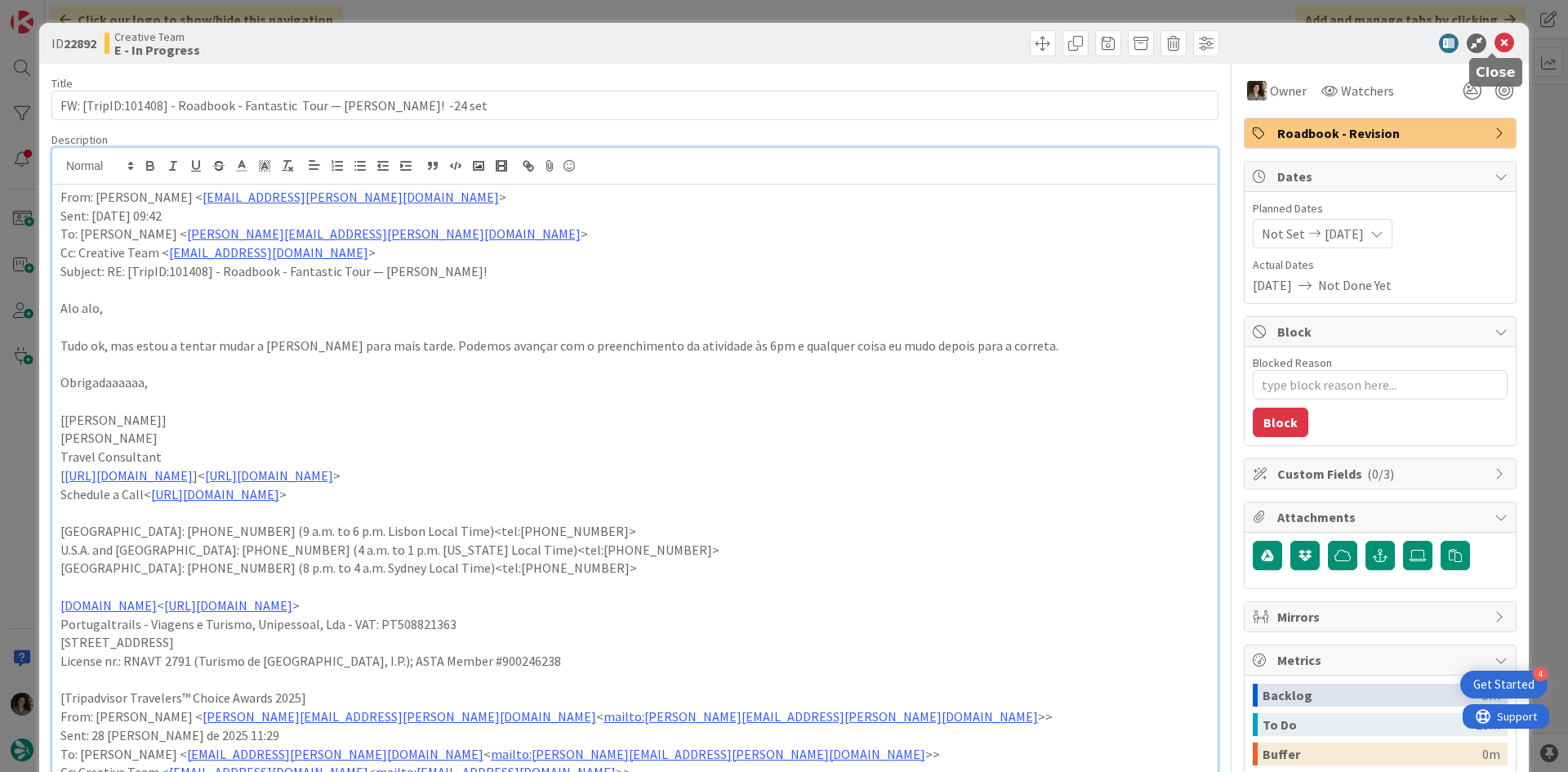
click at [1495, 43] on icon at bounding box center [1504, 43] width 20 height 20
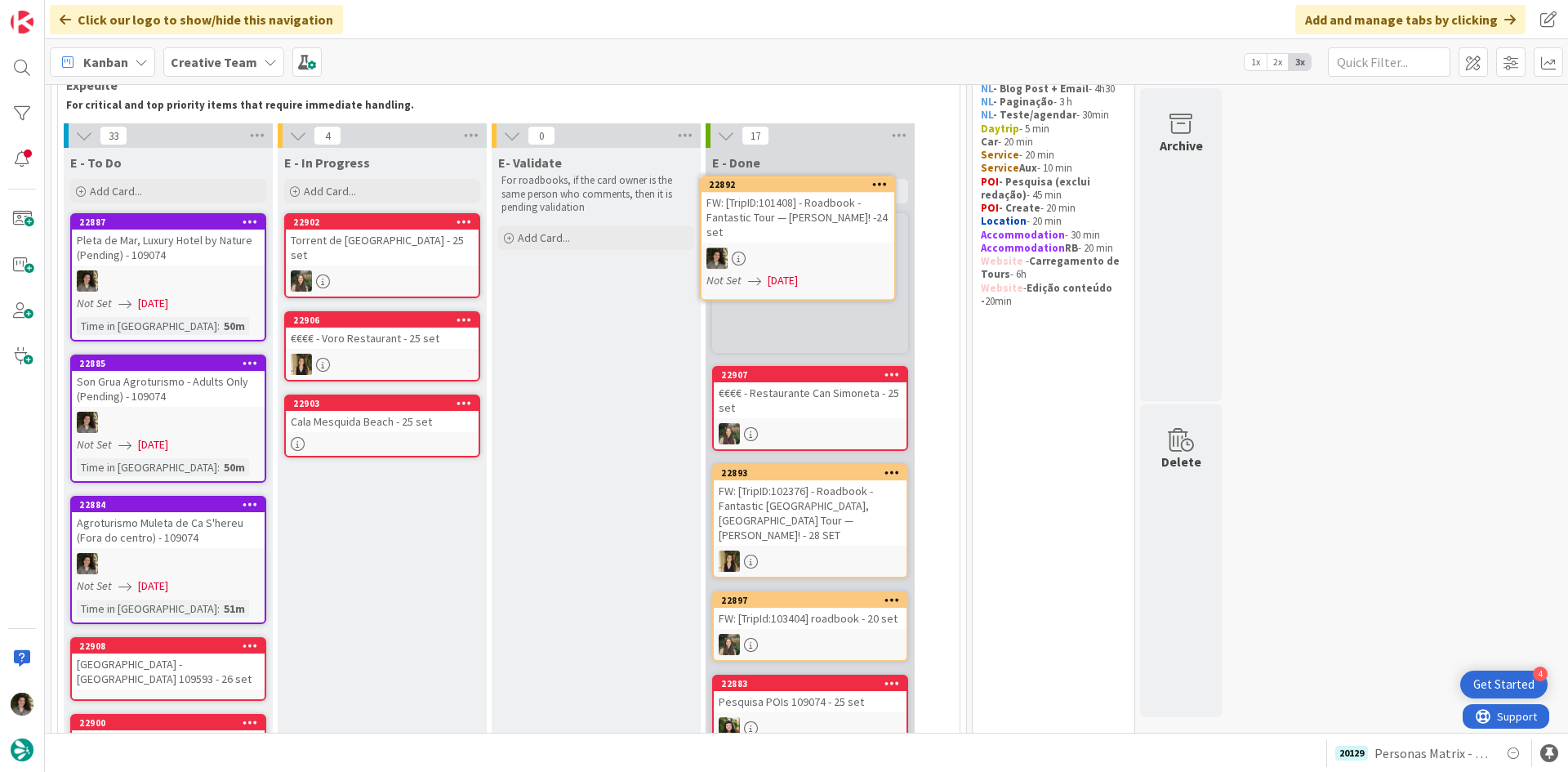
scroll to position [71, 0]
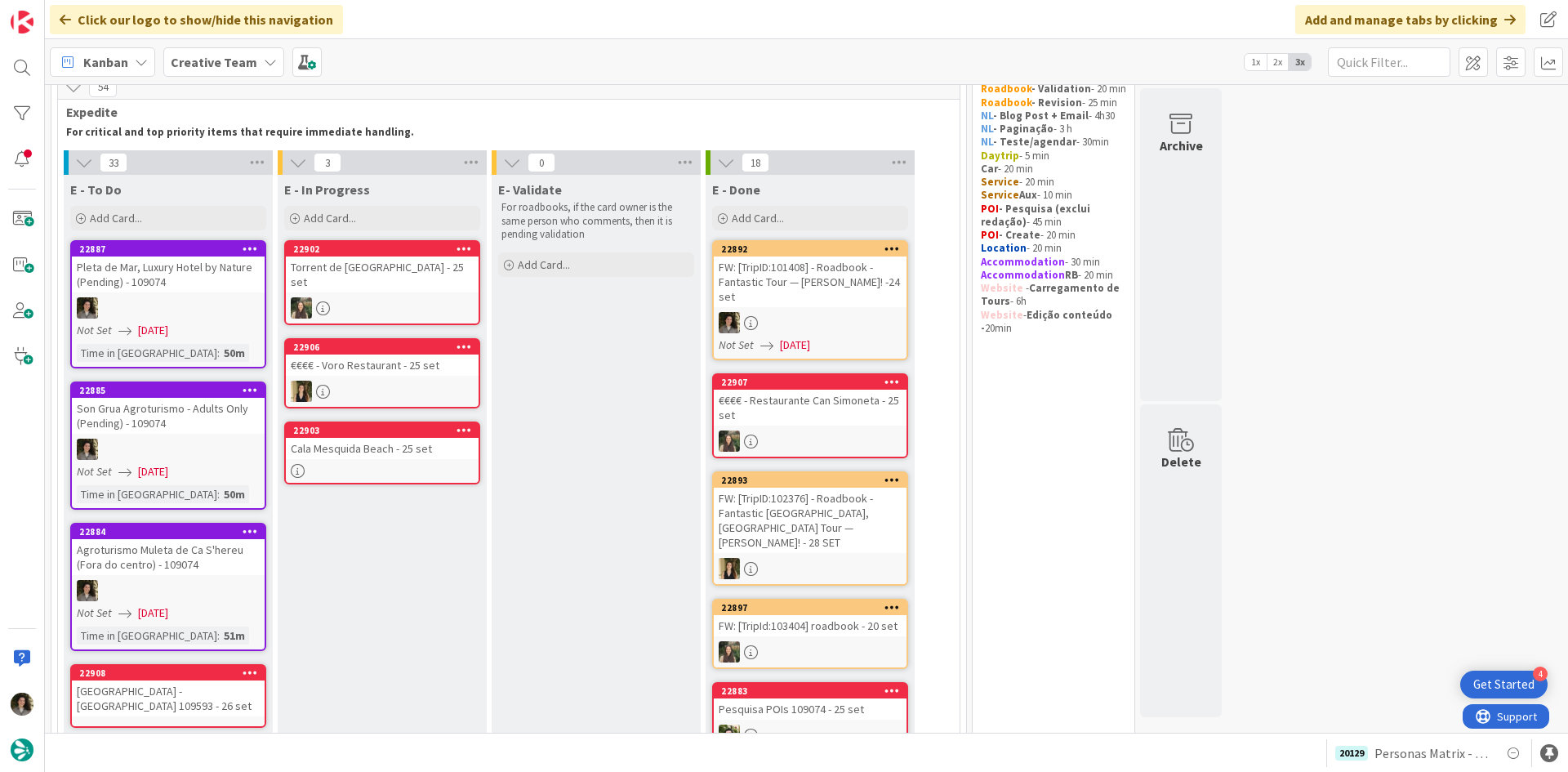
click at [824, 291] on div "FW: [TripID:101408] - Roadbook - Fantastic Tour — [PERSON_NAME]! -24 set" at bounding box center [810, 282] width 193 height 51
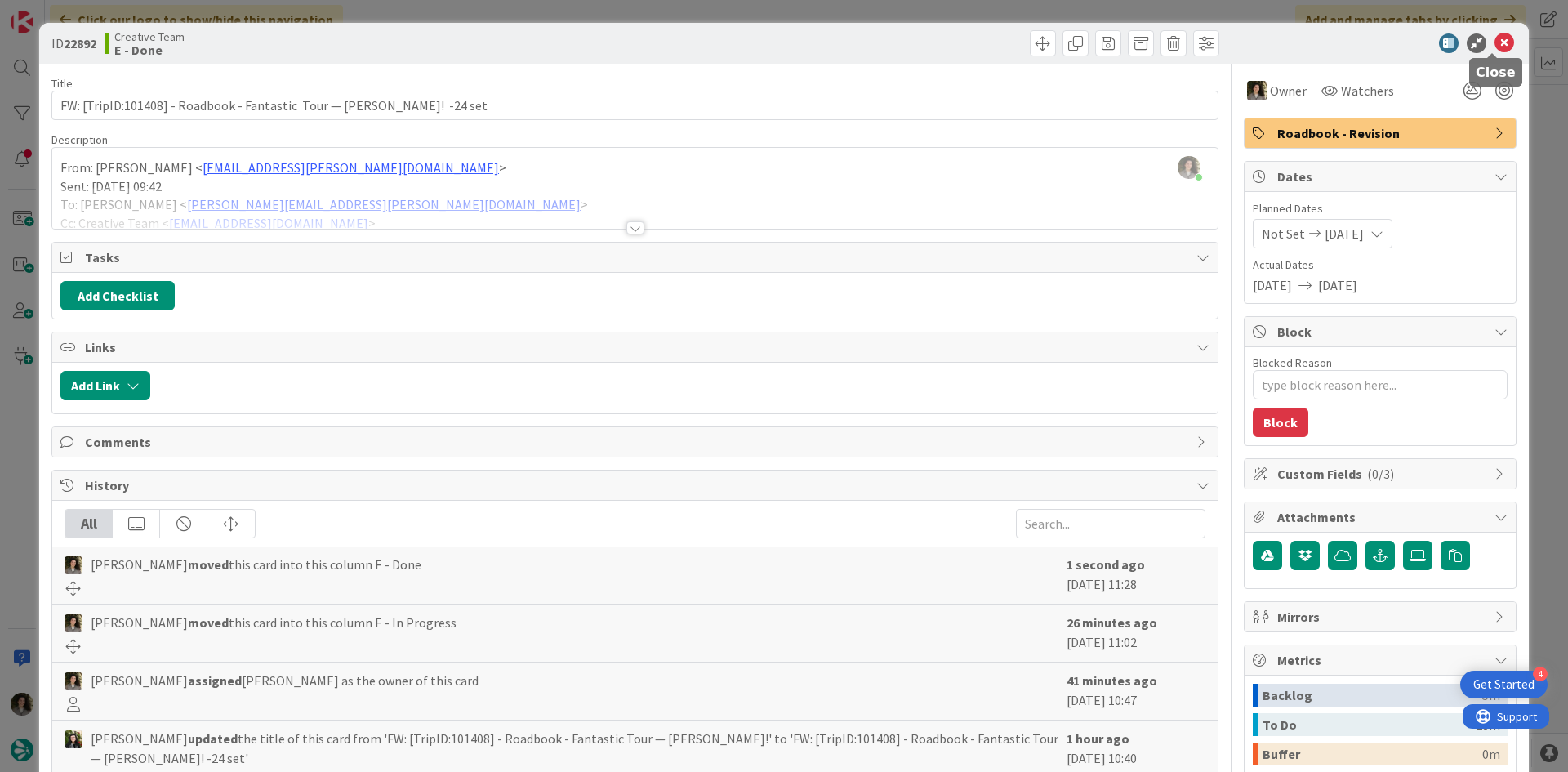
click at [1495, 49] on icon at bounding box center [1504, 43] width 20 height 20
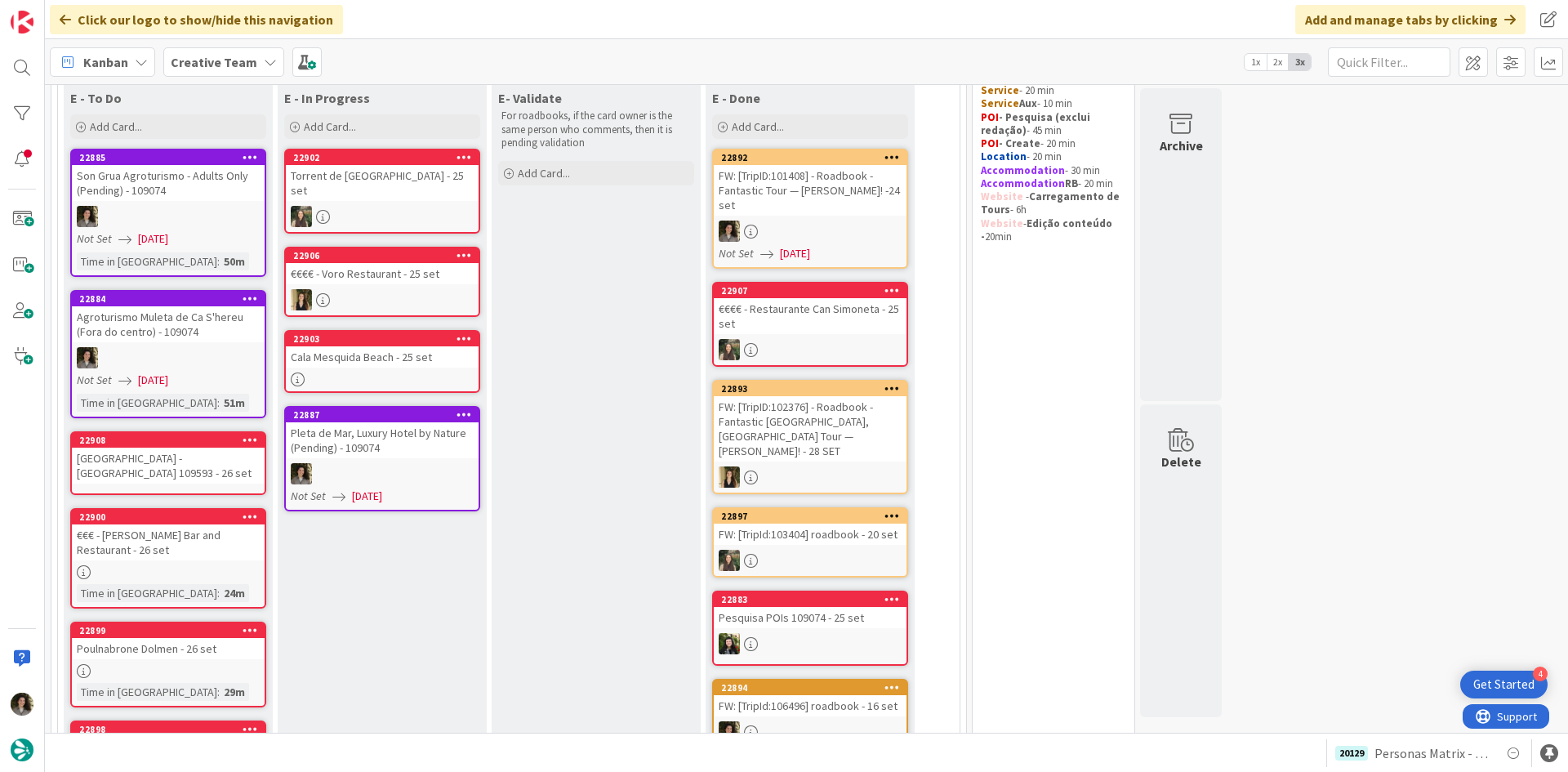
scroll to position [127, 0]
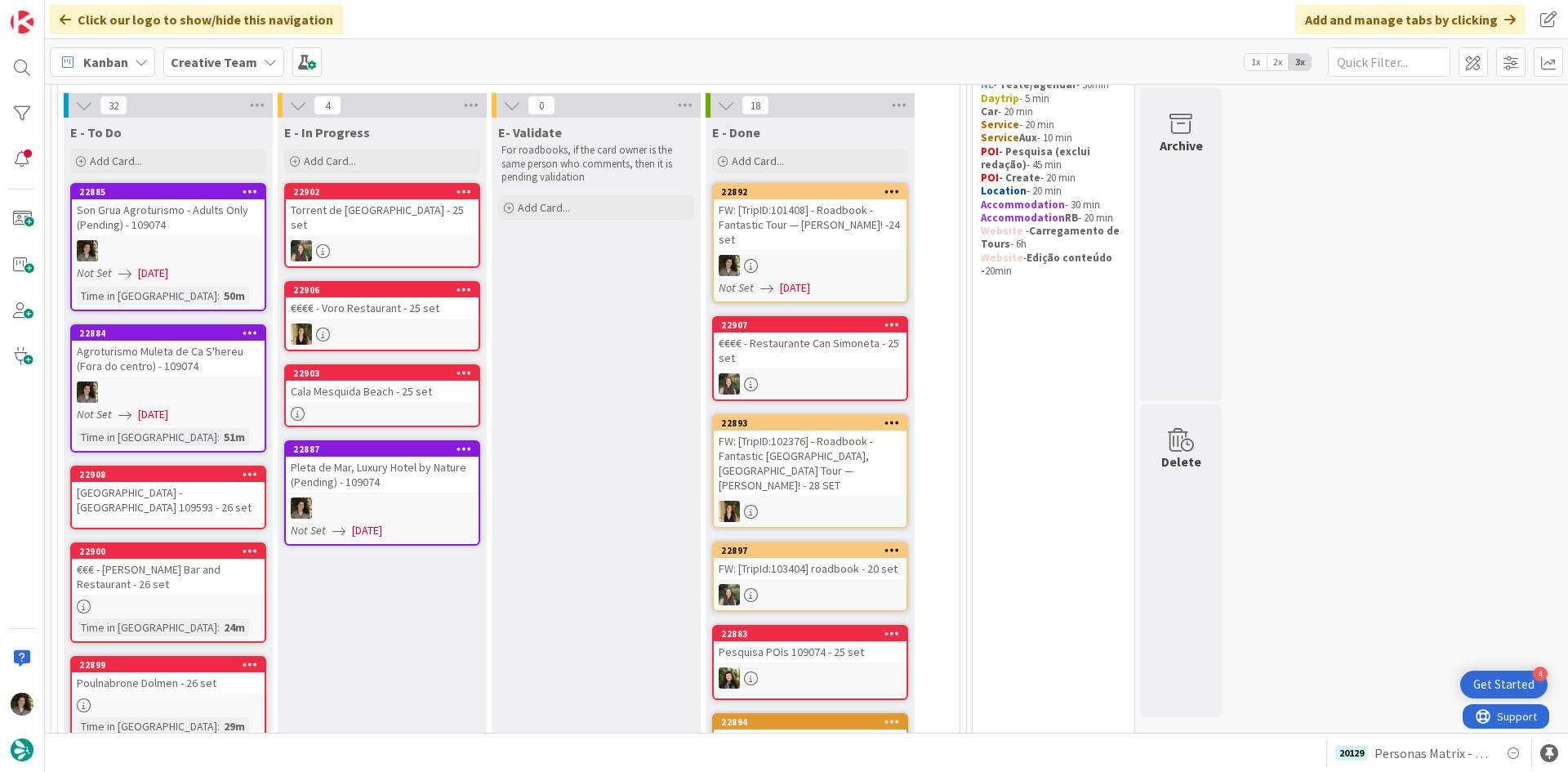
click at [216, 497] on div "[GEOGRAPHIC_DATA] - [GEOGRAPHIC_DATA] 109593 - 26 set" at bounding box center [168, 500] width 193 height 36
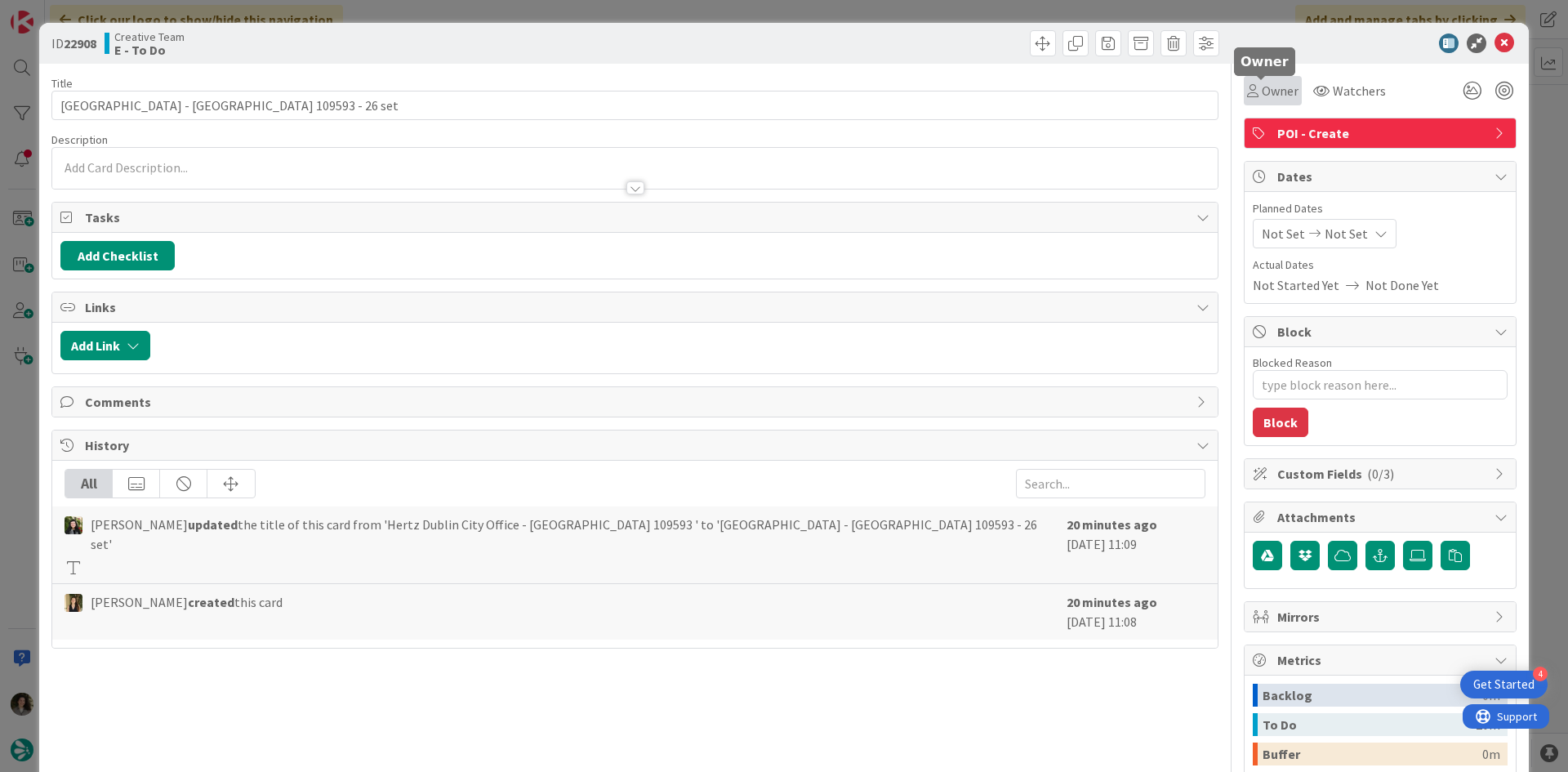
click at [1267, 94] on span "Owner" at bounding box center [1280, 90] width 37 height 20
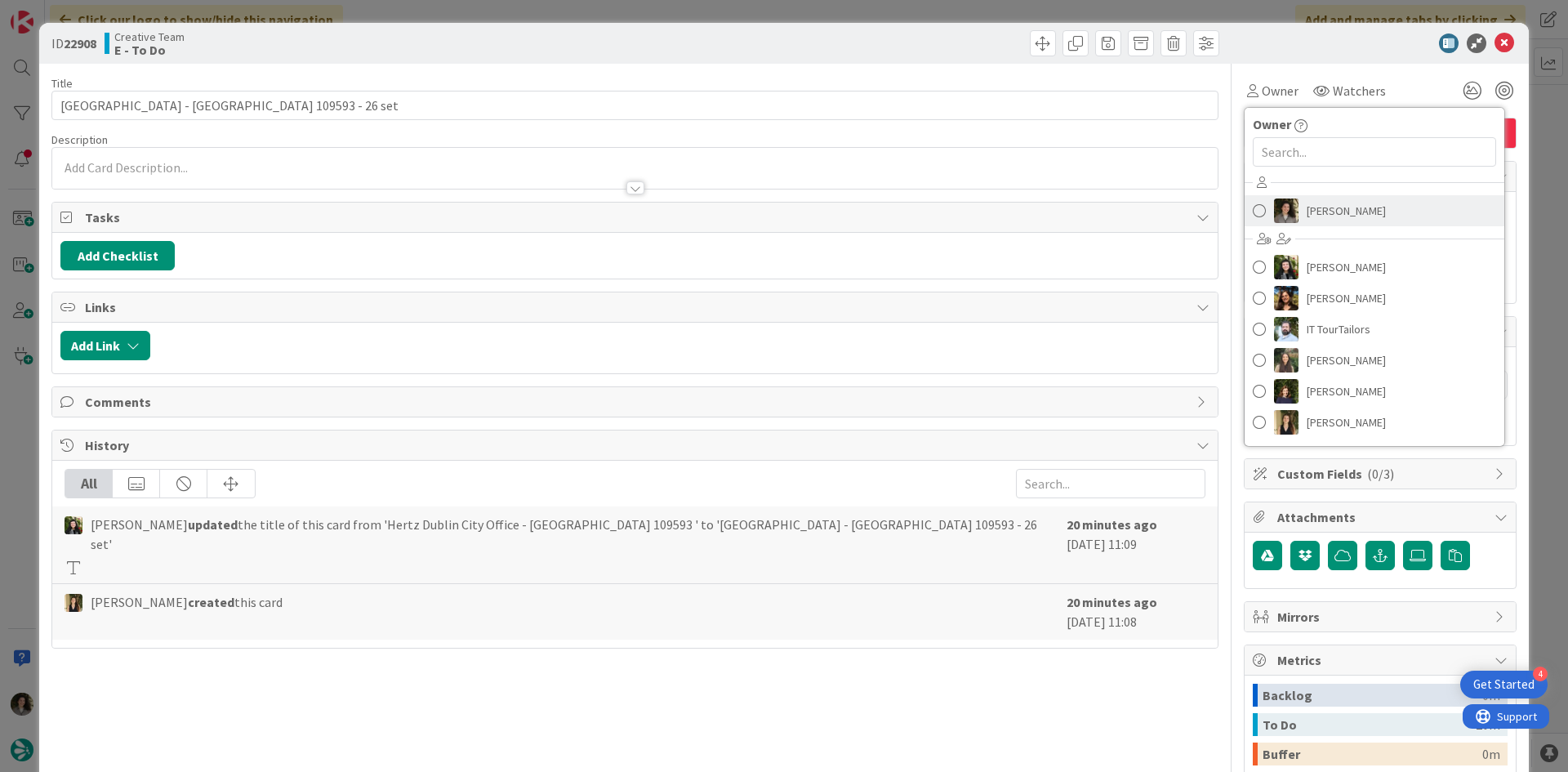
drag, startPoint x: 1323, startPoint y: 202, endPoint x: 1422, endPoint y: 143, distance: 115.2
click at [1326, 202] on span "[PERSON_NAME]" at bounding box center [1346, 210] width 80 height 24
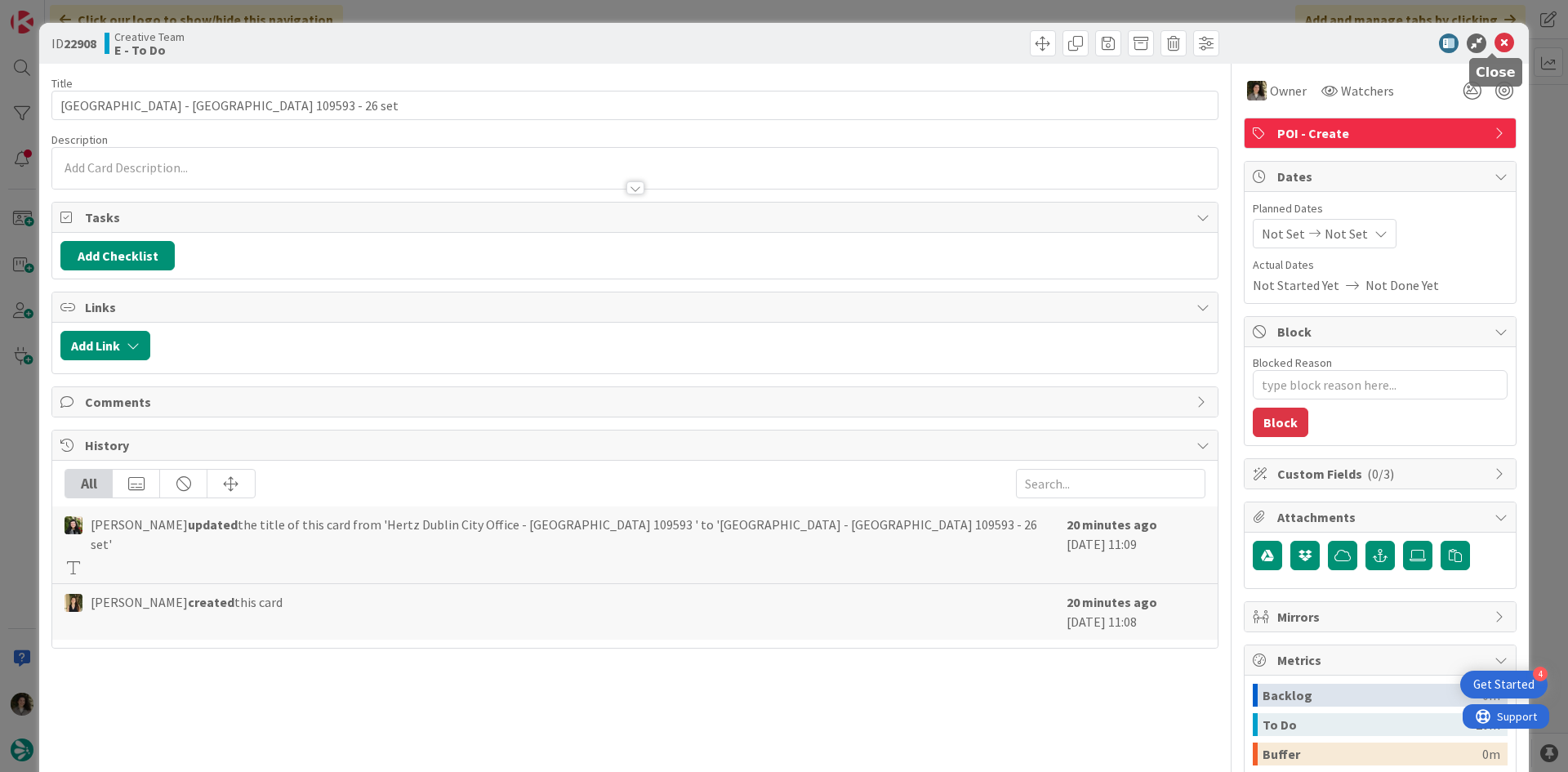
click at [1496, 41] on icon at bounding box center [1504, 43] width 20 height 20
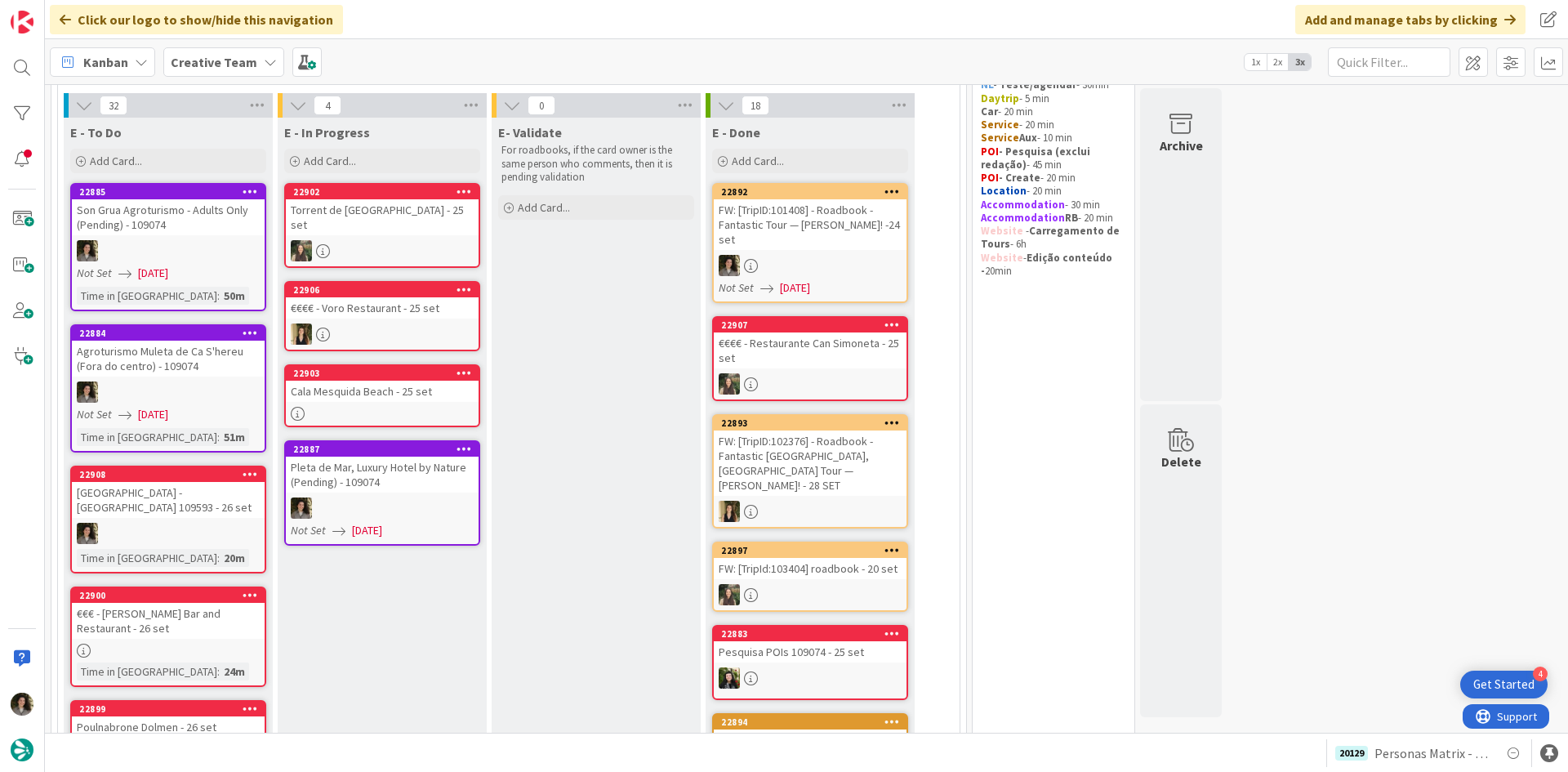
click at [397, 462] on div "Pleta de Mar, Luxury Hotel by Nature (Pending) - 109074" at bounding box center [383, 474] width 193 height 36
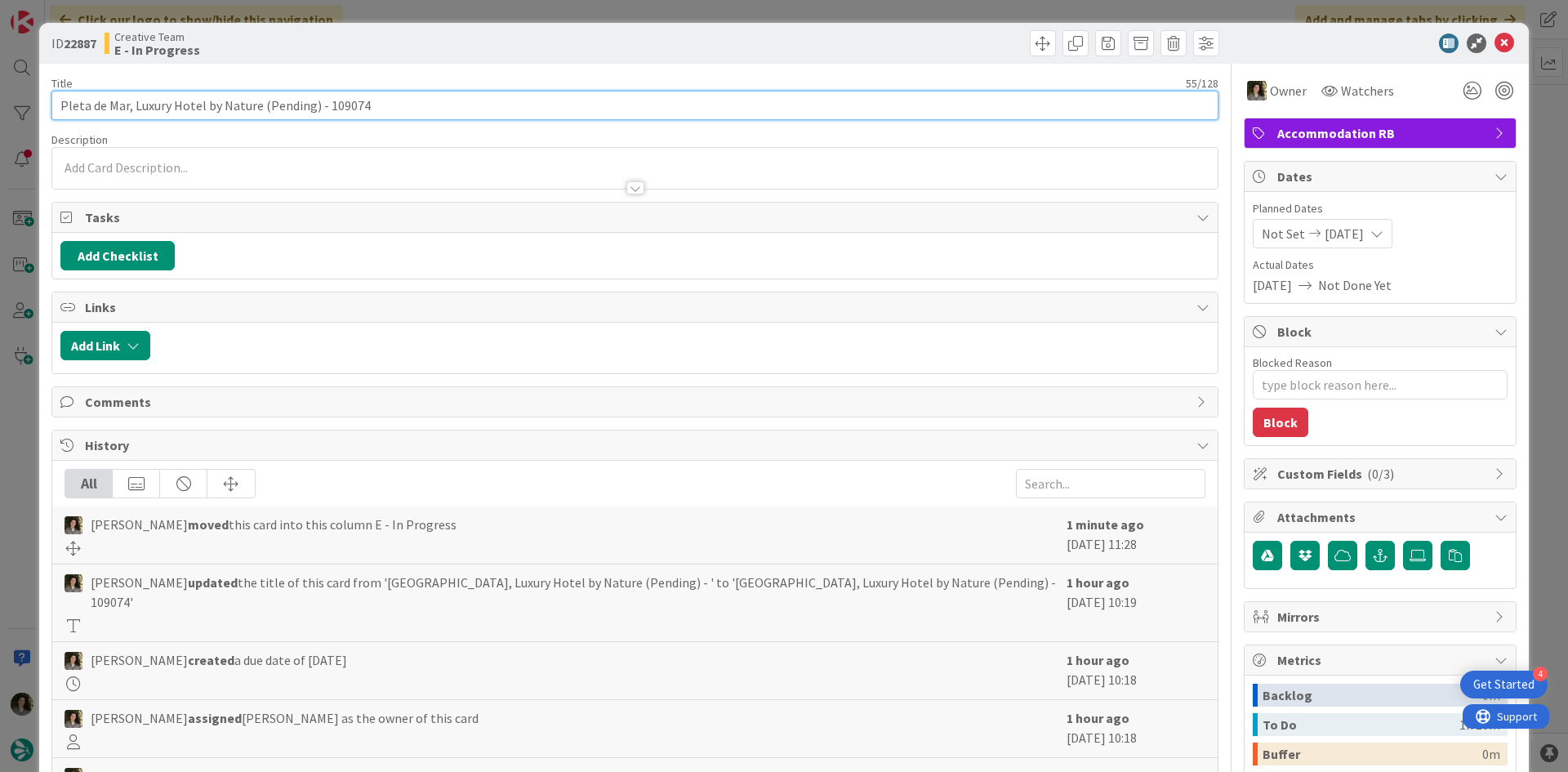
drag, startPoint x: 258, startPoint y: 102, endPoint x: -18, endPoint y: 106, distance: 276.0
click at [0, 106] on html "4 Get Started Click our logo to show/hide this navigation Add and manage tabs b…" at bounding box center [784, 386] width 1568 height 772
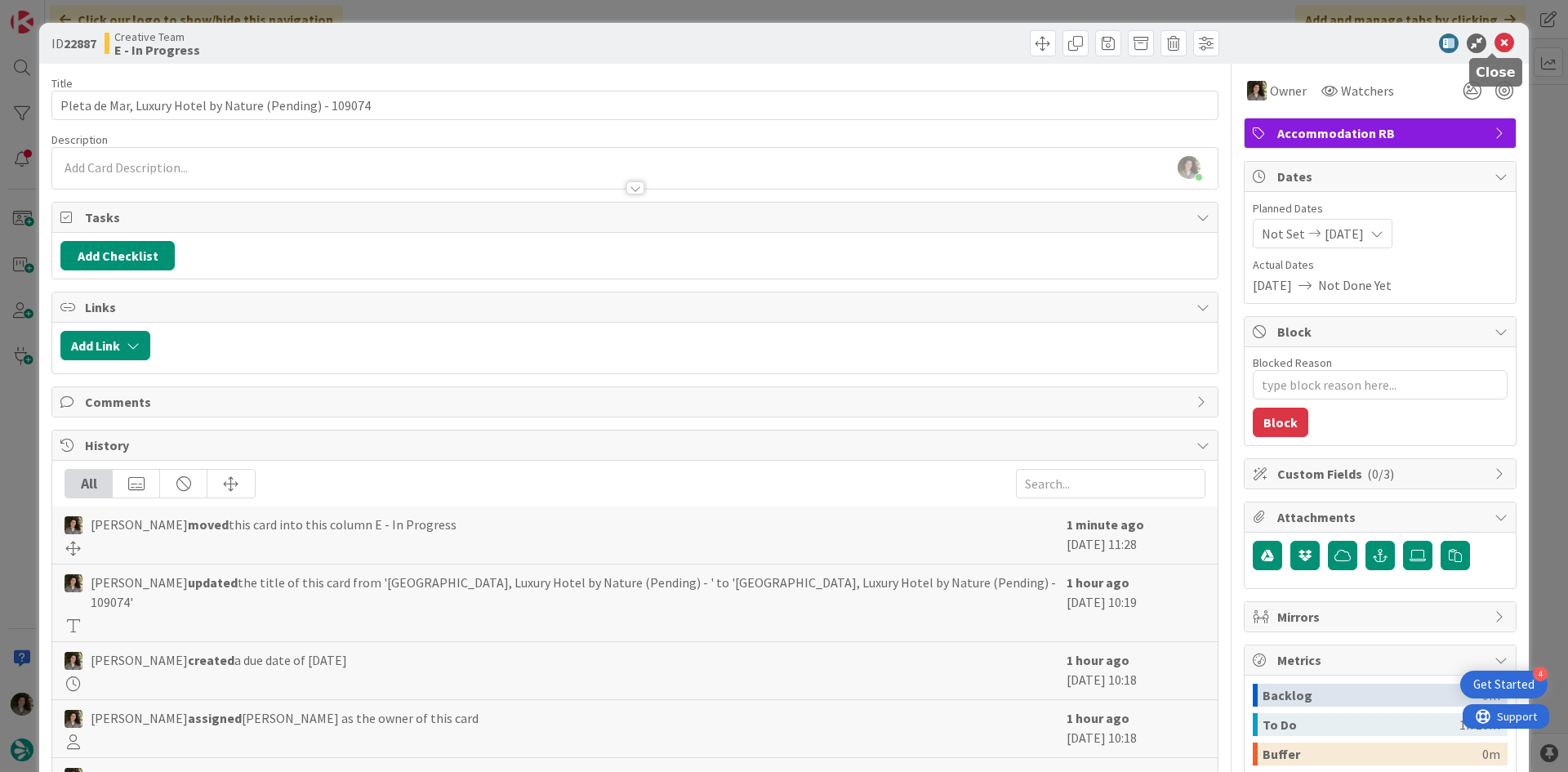
click at [1498, 42] on icon at bounding box center [1504, 43] width 20 height 20
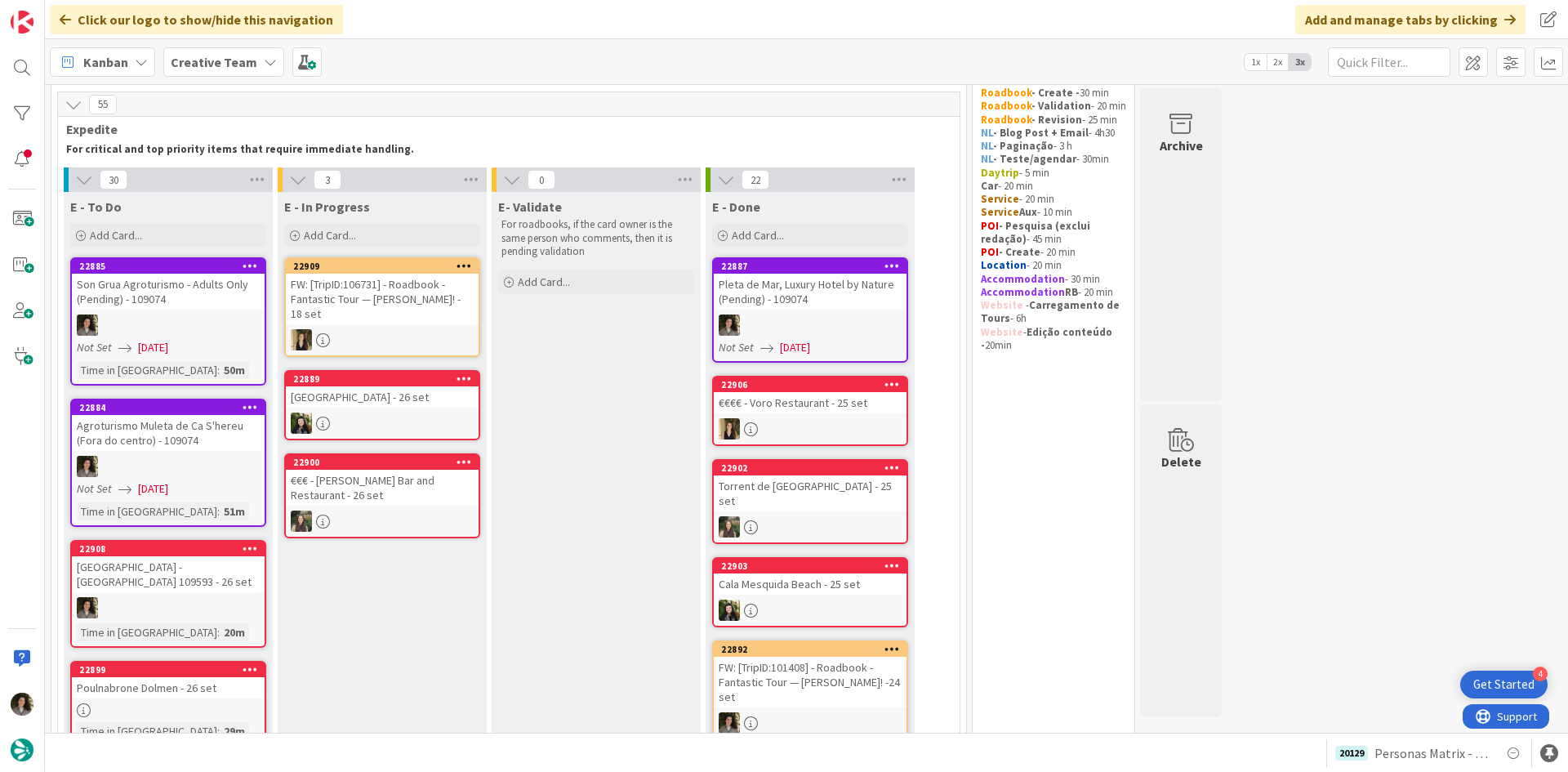
scroll to position [48, 0]
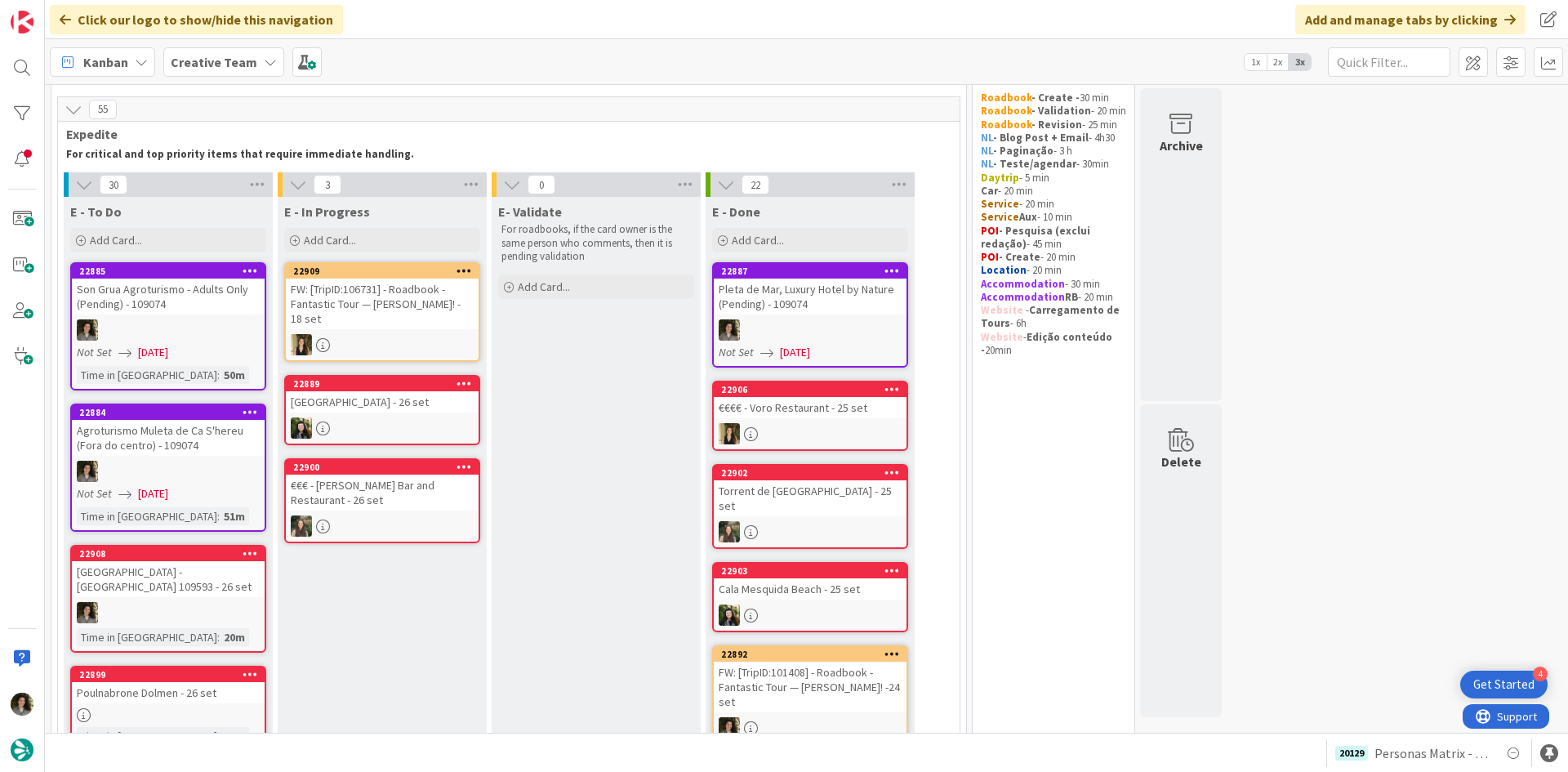
click at [835, 279] on div "Pleta de Mar, Luxury Hotel by Nature (Pending) - 109074" at bounding box center [810, 296] width 193 height 36
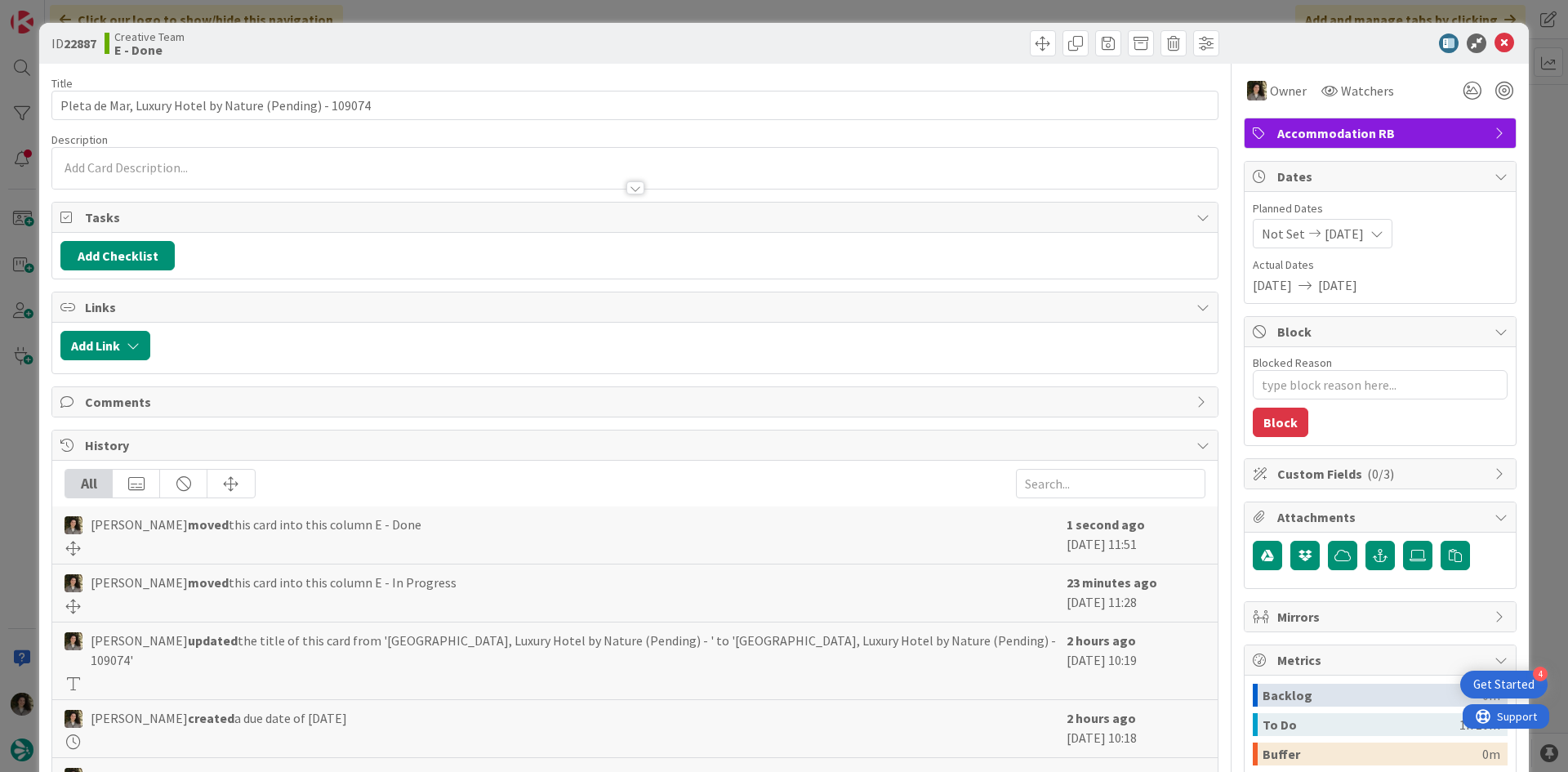
click at [1356, 140] on span "Accommodation RB" at bounding box center [1382, 133] width 209 height 20
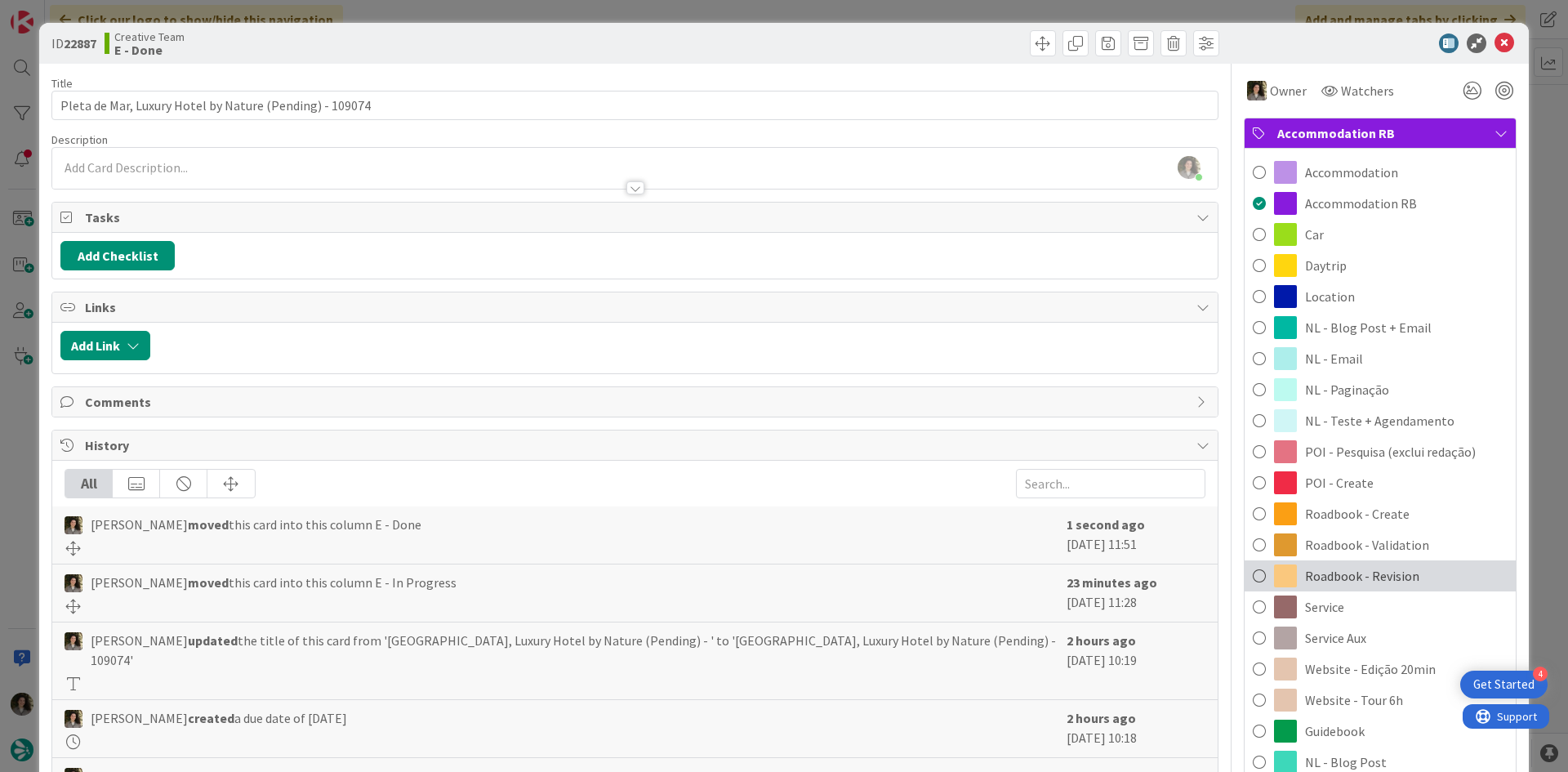
click at [1412, 564] on div "Roadbook - Revision" at bounding box center [1380, 575] width 271 height 31
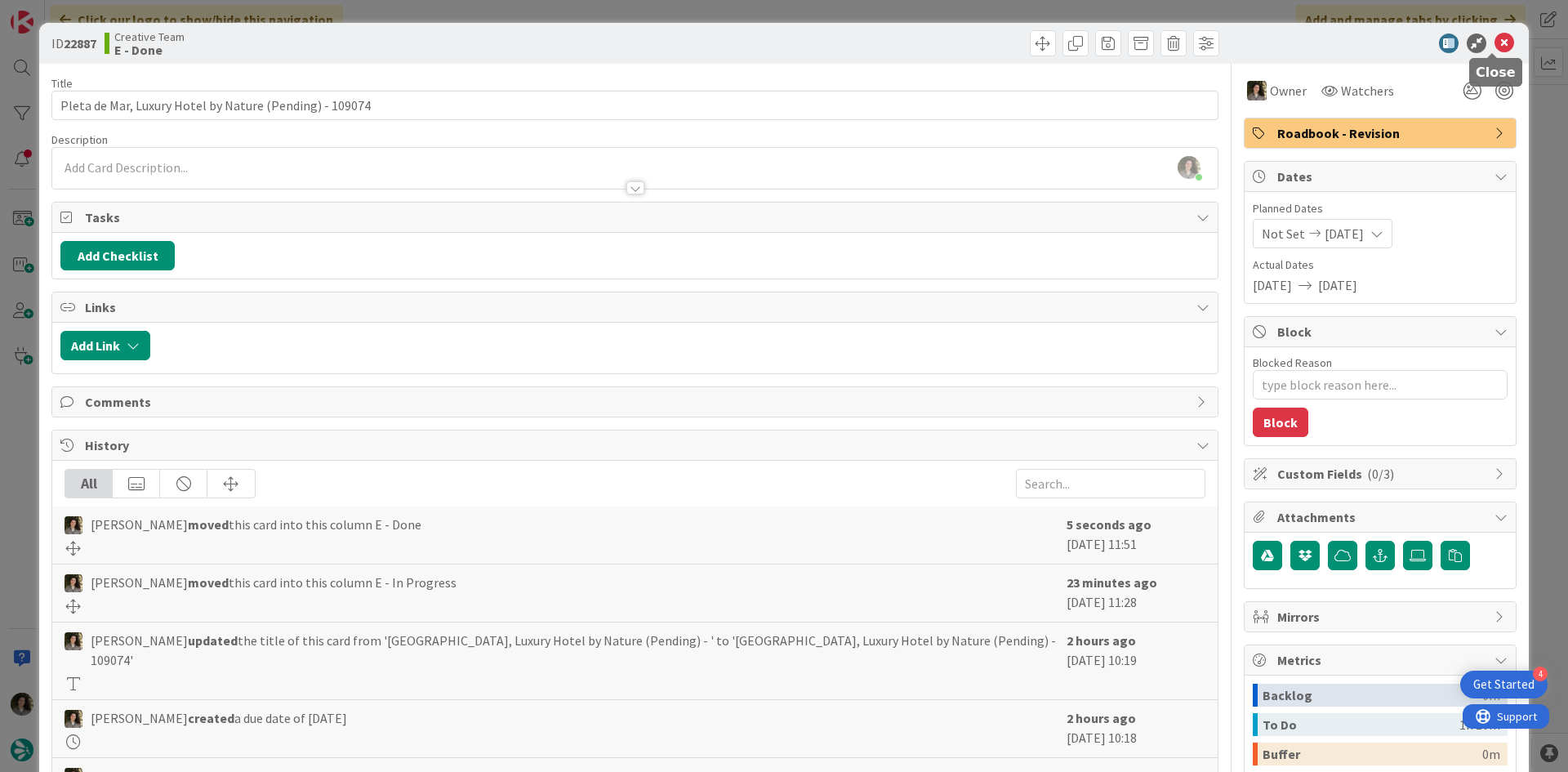
click at [1495, 39] on icon at bounding box center [1504, 43] width 20 height 20
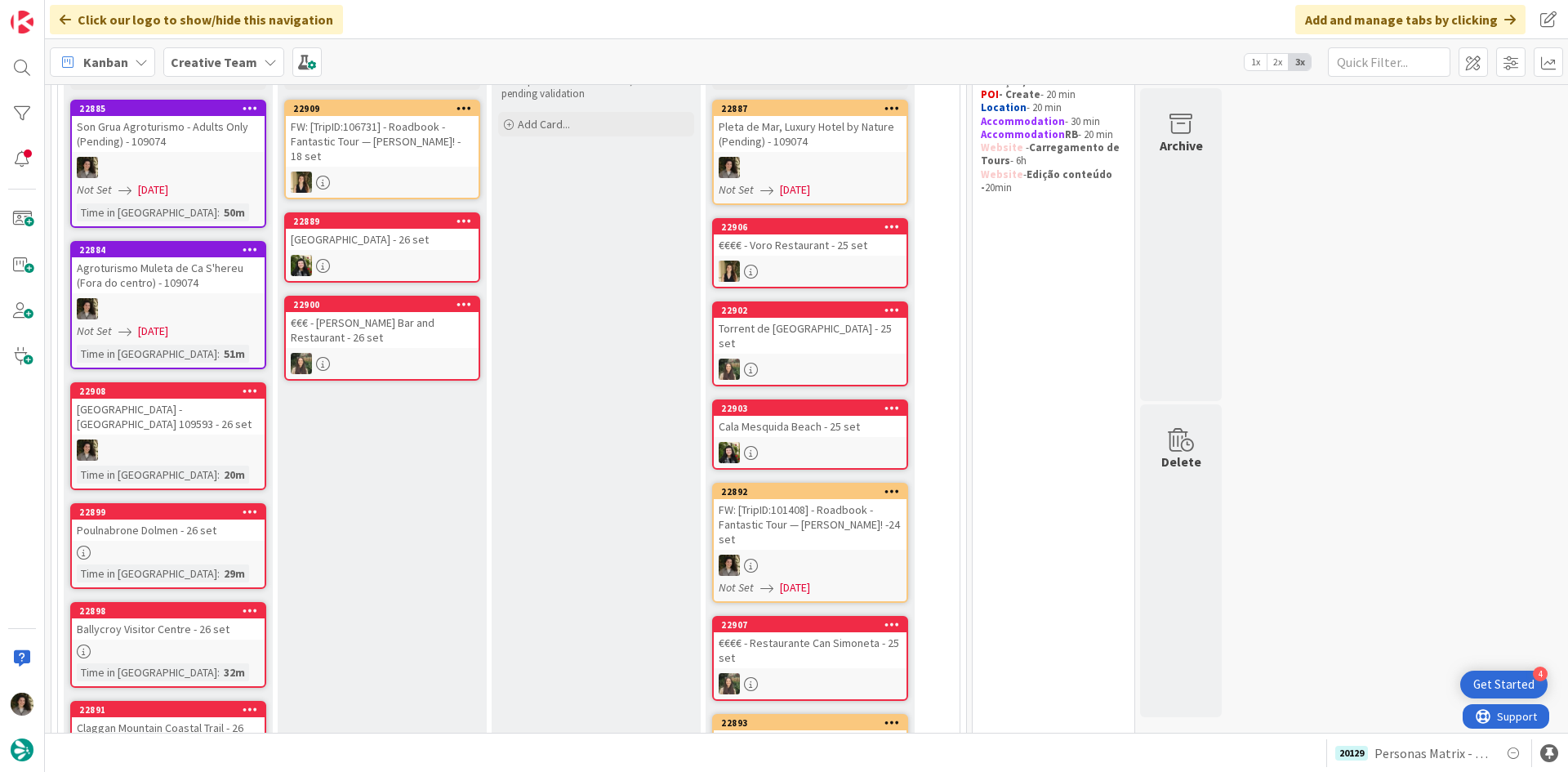
scroll to position [212, 0]
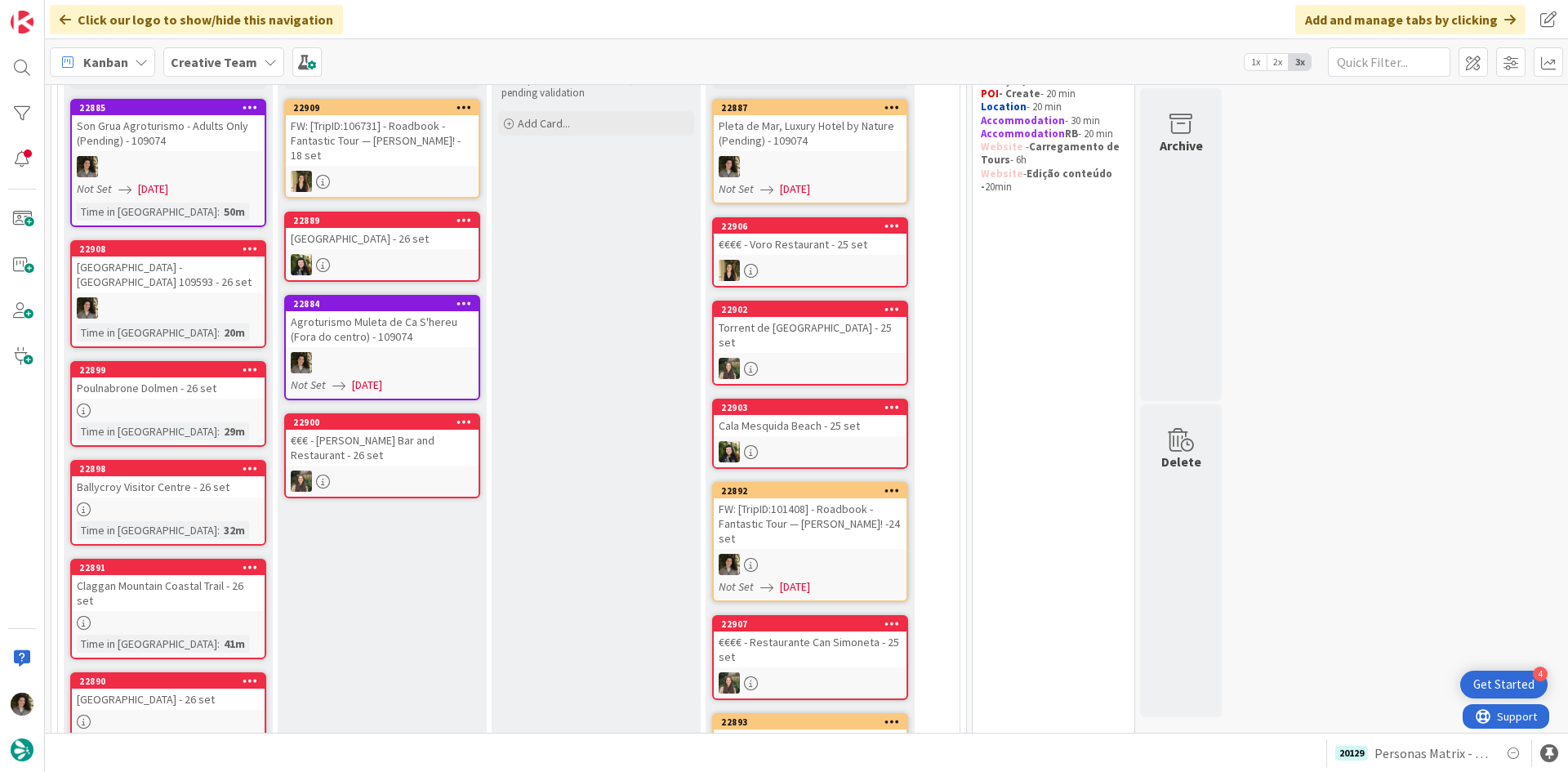
click at [809, 142] on div "Pleta de Mar, Luxury Hotel by Nature (Pending) - 109074" at bounding box center [810, 133] width 193 height 36
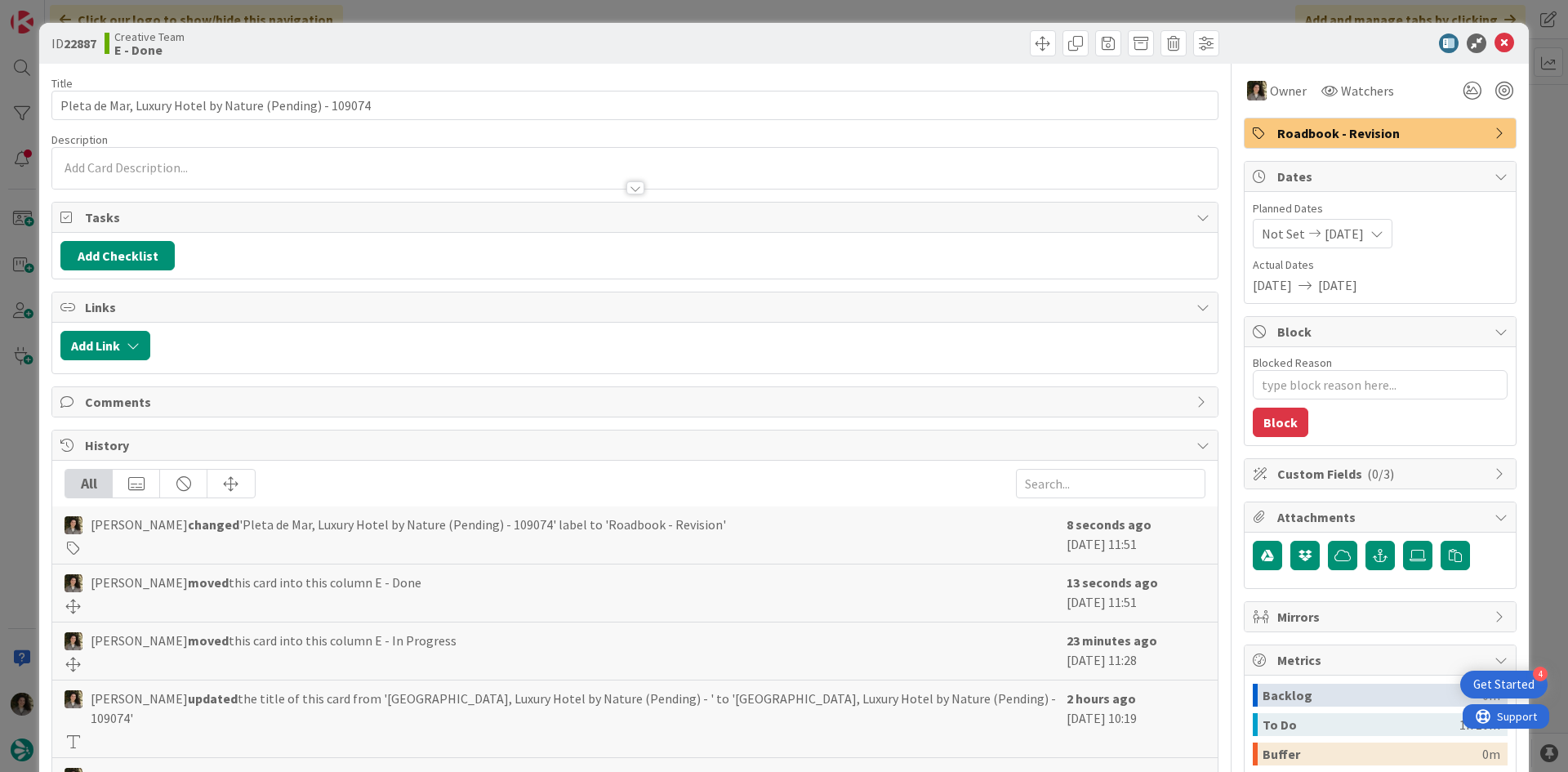
click at [1360, 137] on span "Roadbook - Revision" at bounding box center [1382, 133] width 209 height 20
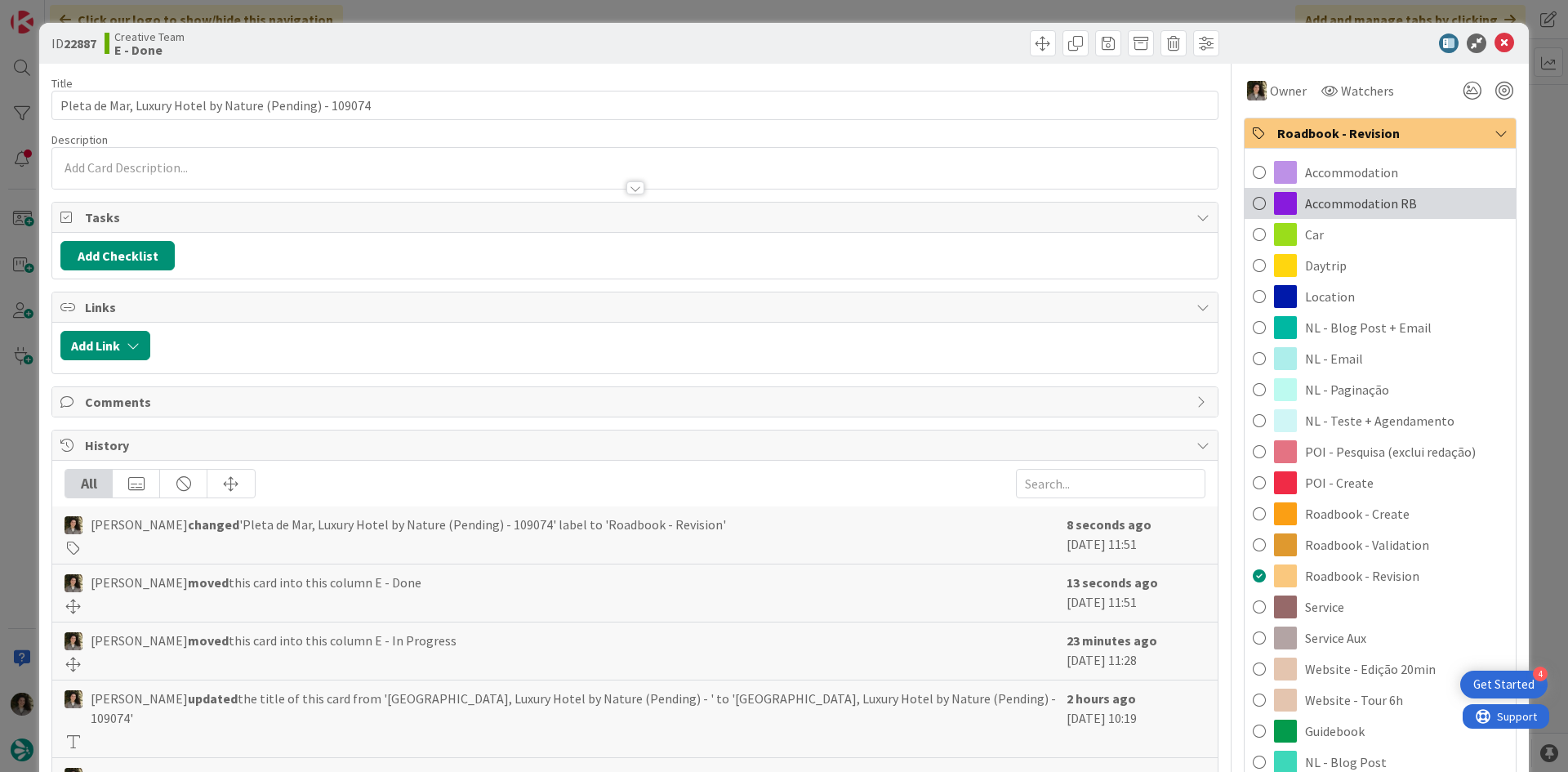
click at [1377, 199] on span "Accommodation RB" at bounding box center [1360, 203] width 112 height 20
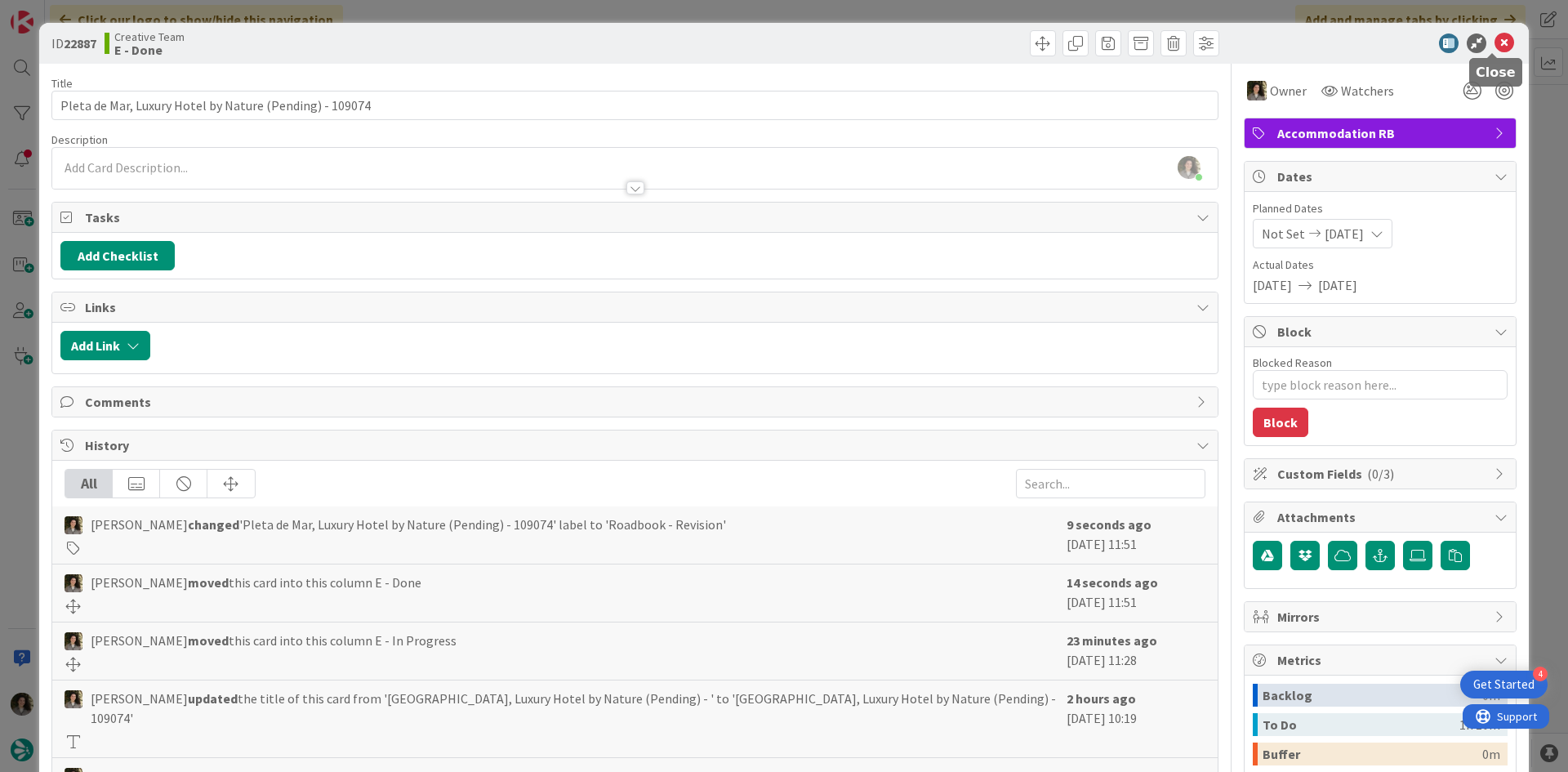
click at [1495, 38] on icon at bounding box center [1504, 43] width 20 height 20
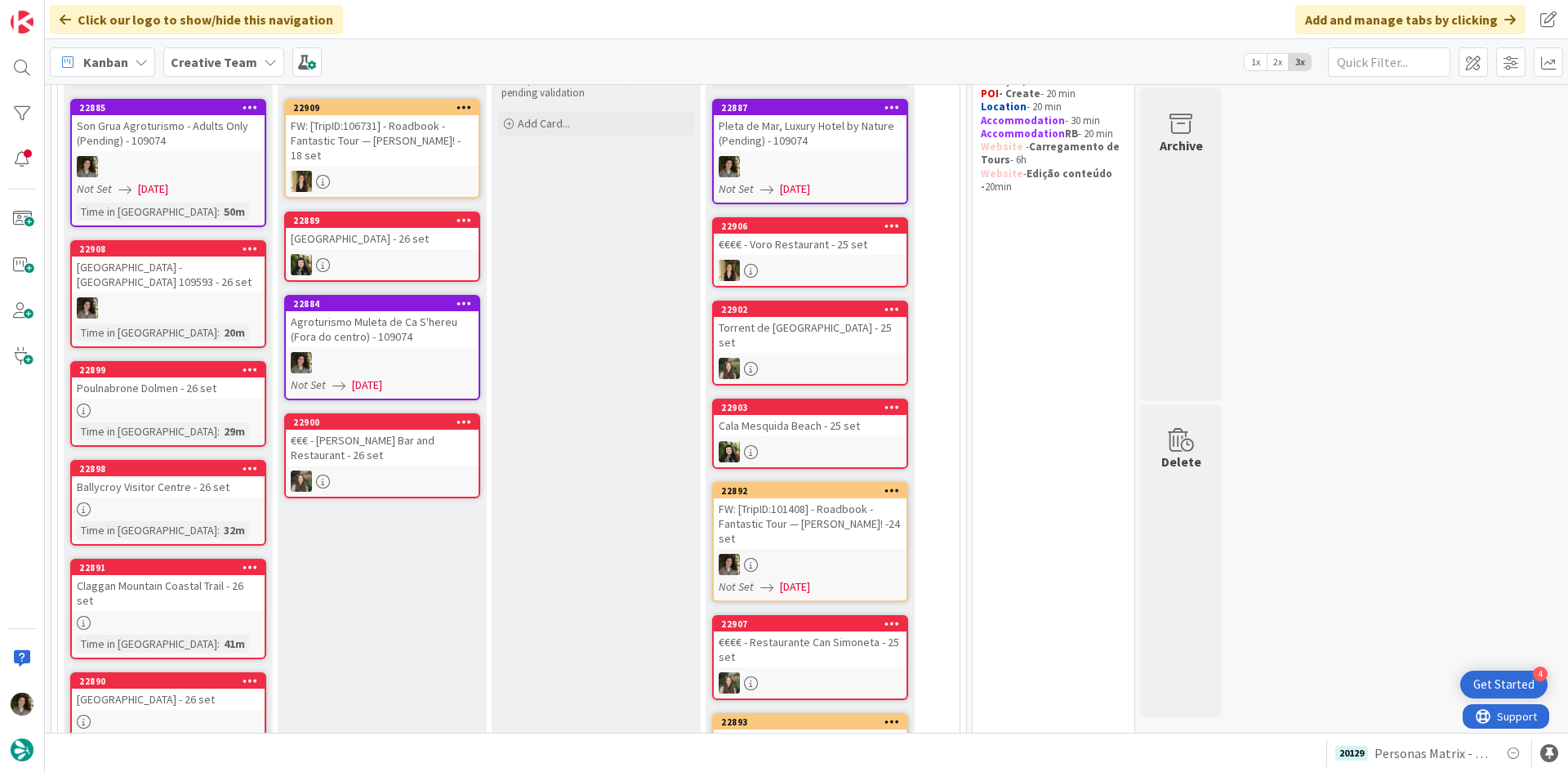
click at [407, 332] on div "Agroturismo Muleta de Ca S'hereu (Fora do centro) - 109074" at bounding box center [383, 329] width 193 height 36
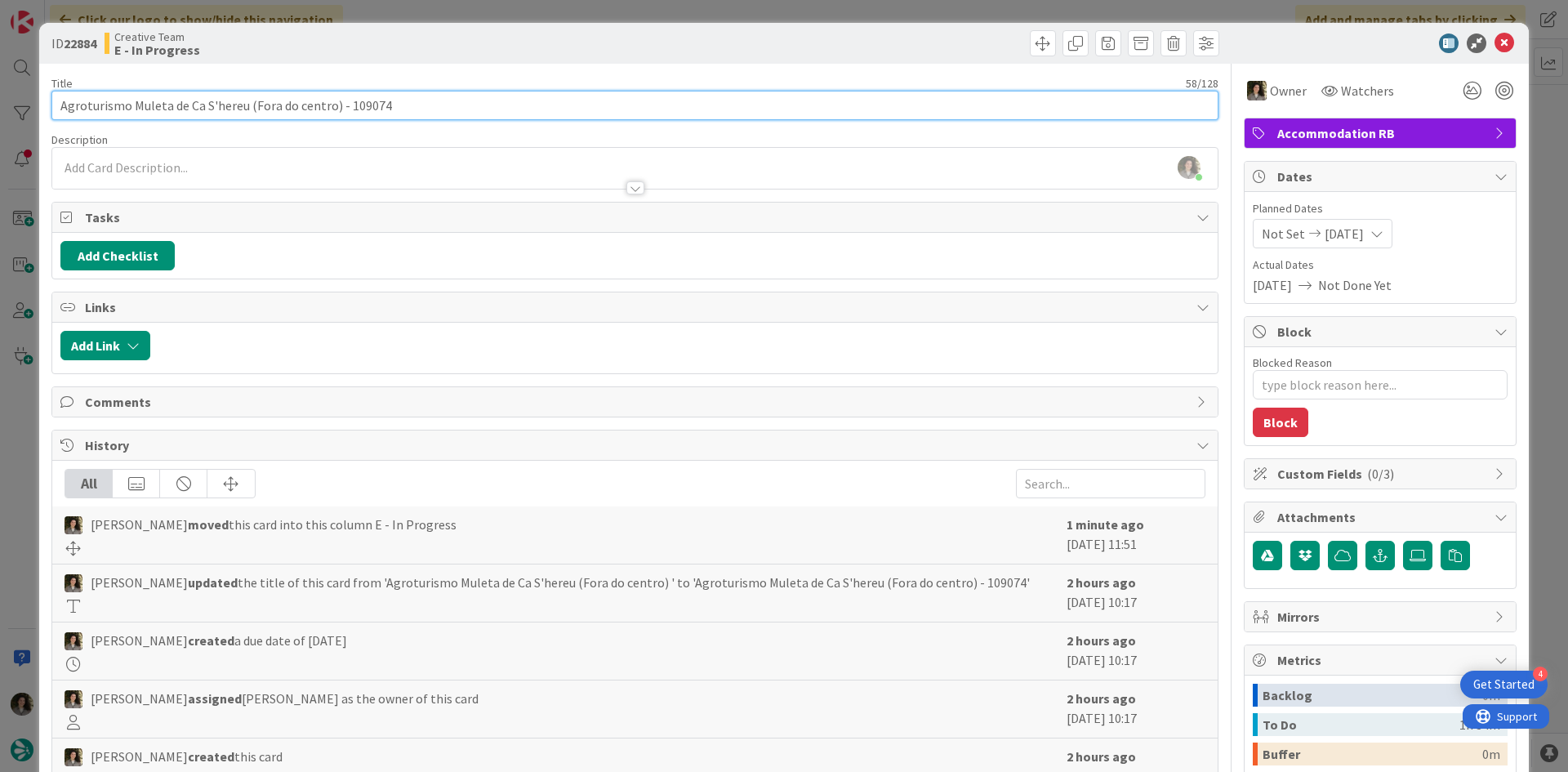
drag, startPoint x: 242, startPoint y: 106, endPoint x: 15, endPoint y: 98, distance: 227.1
click at [15, 98] on div "ID 22884 Creative Team E - In Progress Title 58 / 128 Agroturismo Muleta de Ca …" at bounding box center [784, 386] width 1568 height 772
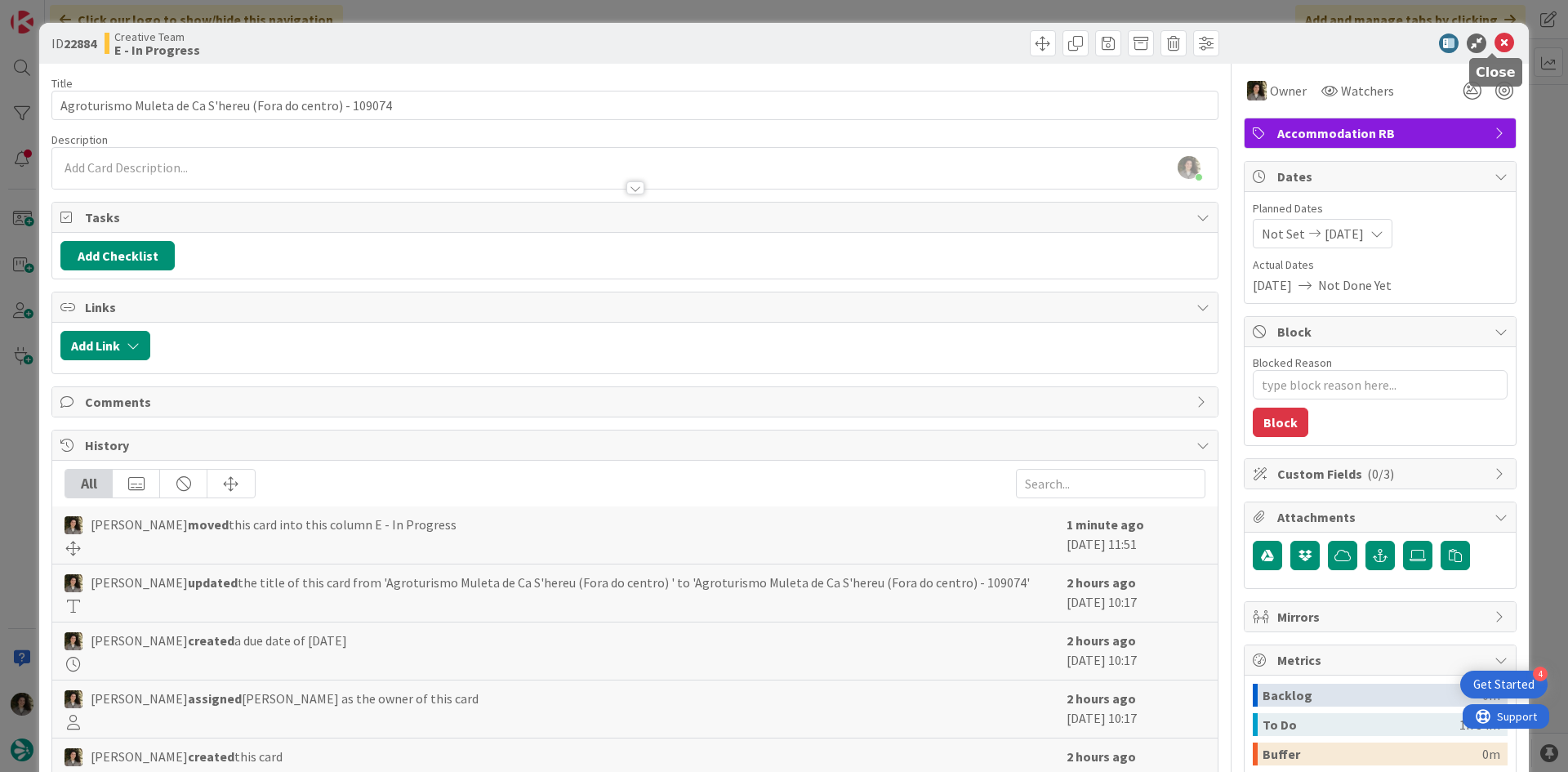
click at [1495, 49] on icon at bounding box center [1504, 43] width 20 height 20
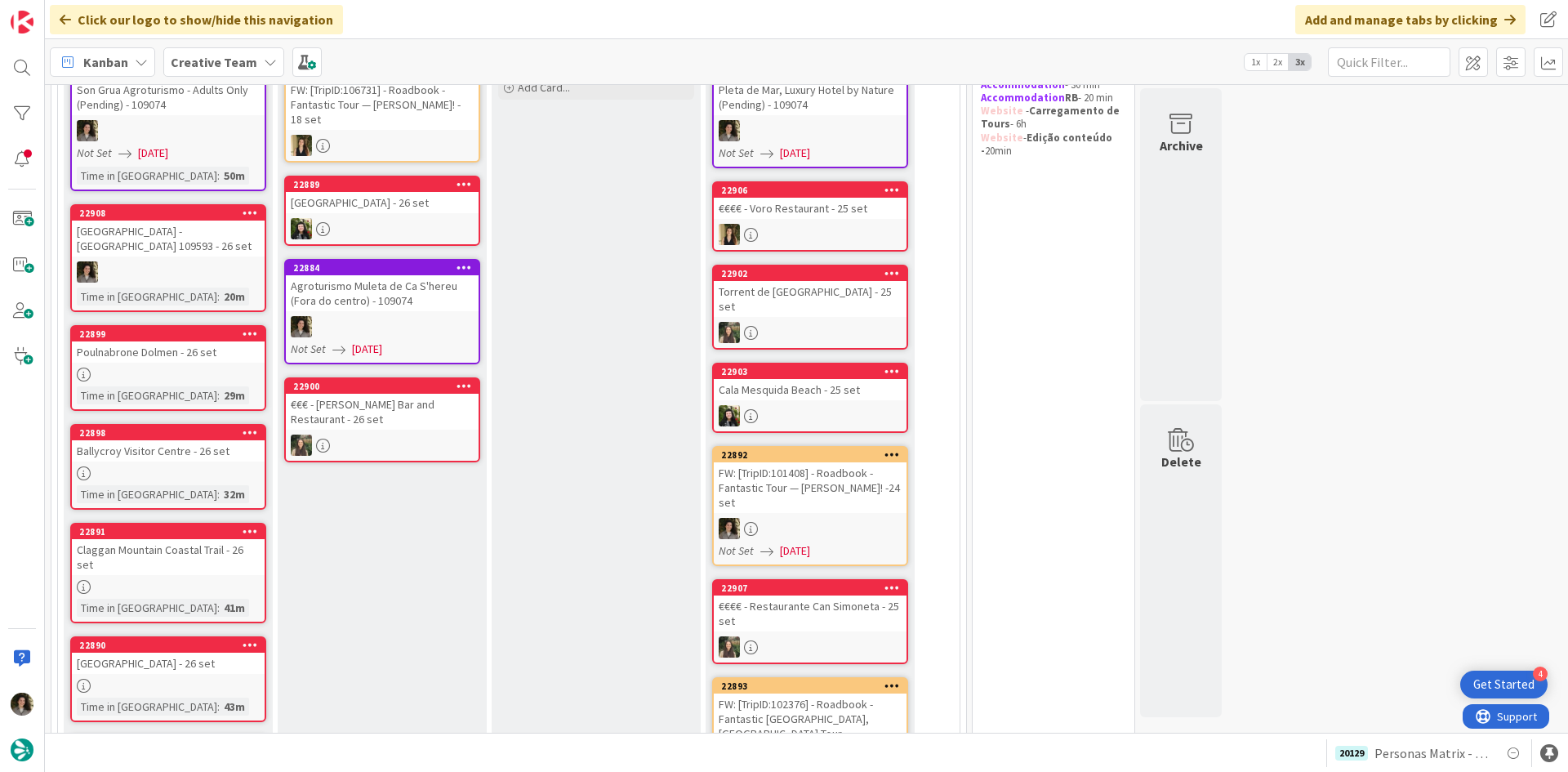
scroll to position [245, 0]
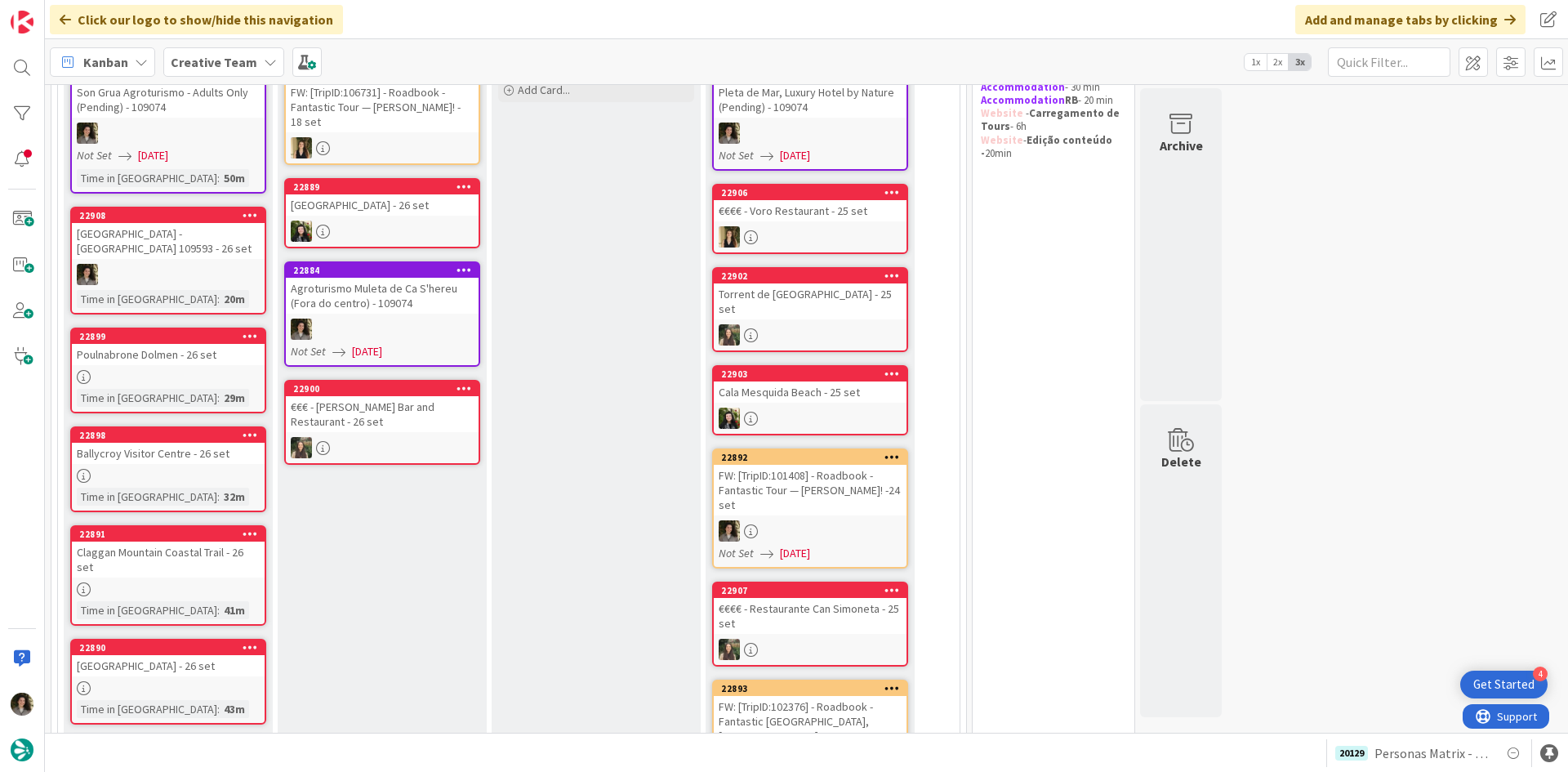
click at [404, 304] on div "Agroturismo Muleta de Ca S'hereu (Fora do centro) - 109074" at bounding box center [383, 295] width 193 height 36
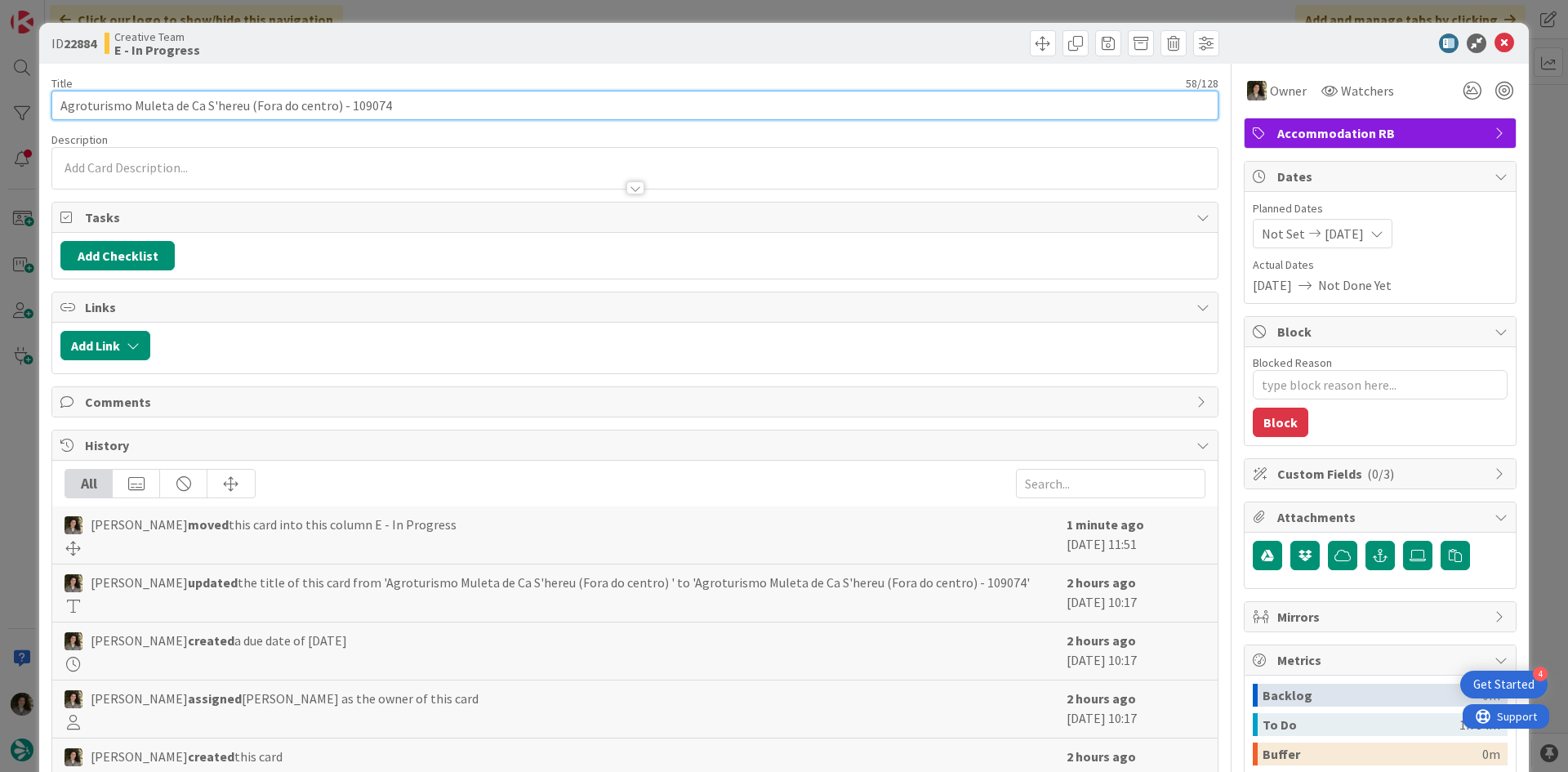
drag, startPoint x: 247, startPoint y: 108, endPoint x: -19, endPoint y: 146, distance: 268.7
click at [0, 146] on html "4 Get Started Click our logo to show/hide this navigation Add and manage tabs b…" at bounding box center [784, 386] width 1568 height 772
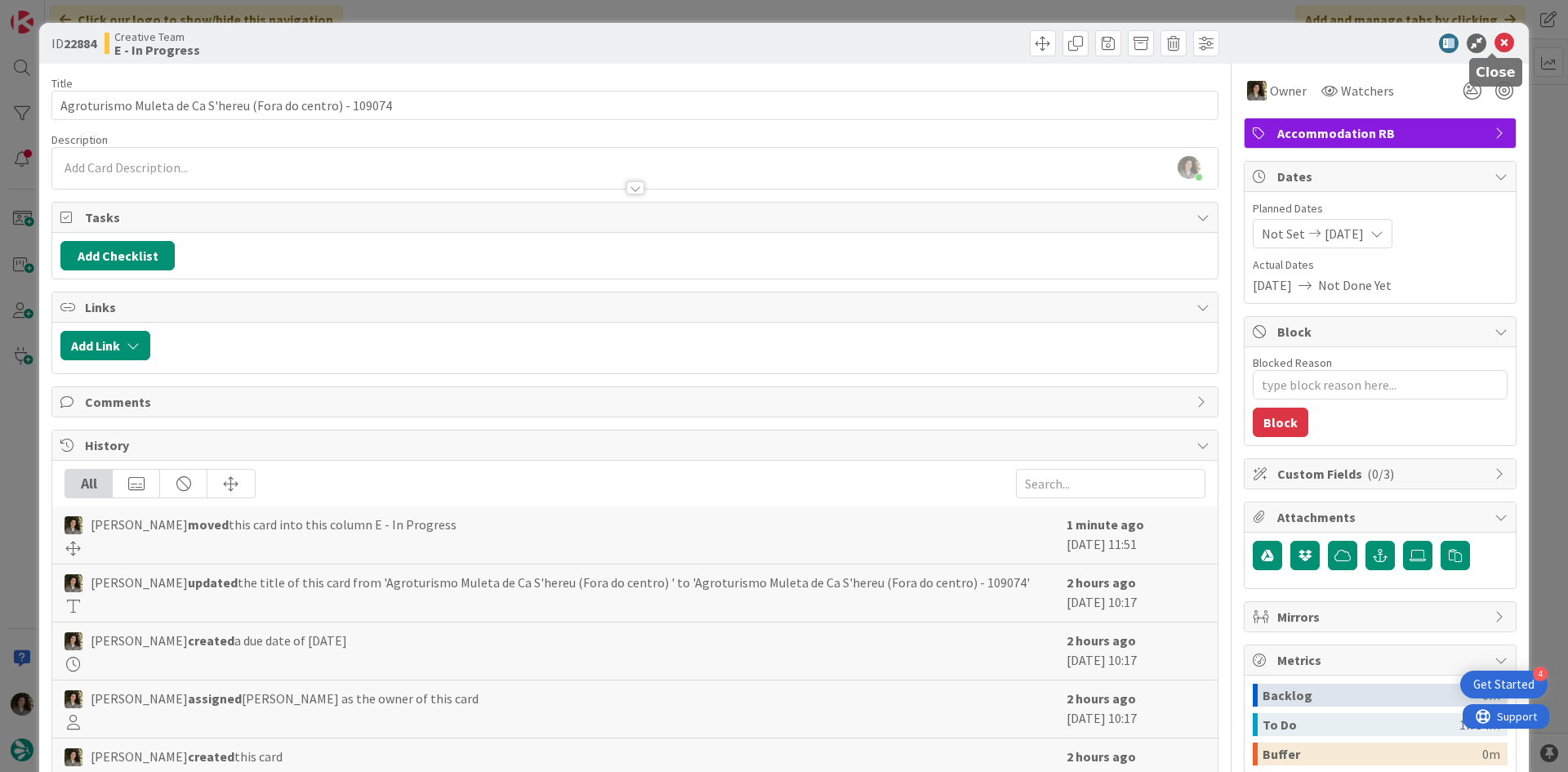
drag, startPoint x: 1486, startPoint y: 42, endPoint x: 1426, endPoint y: 23, distance: 62.9
click at [1495, 42] on icon at bounding box center [1504, 43] width 20 height 20
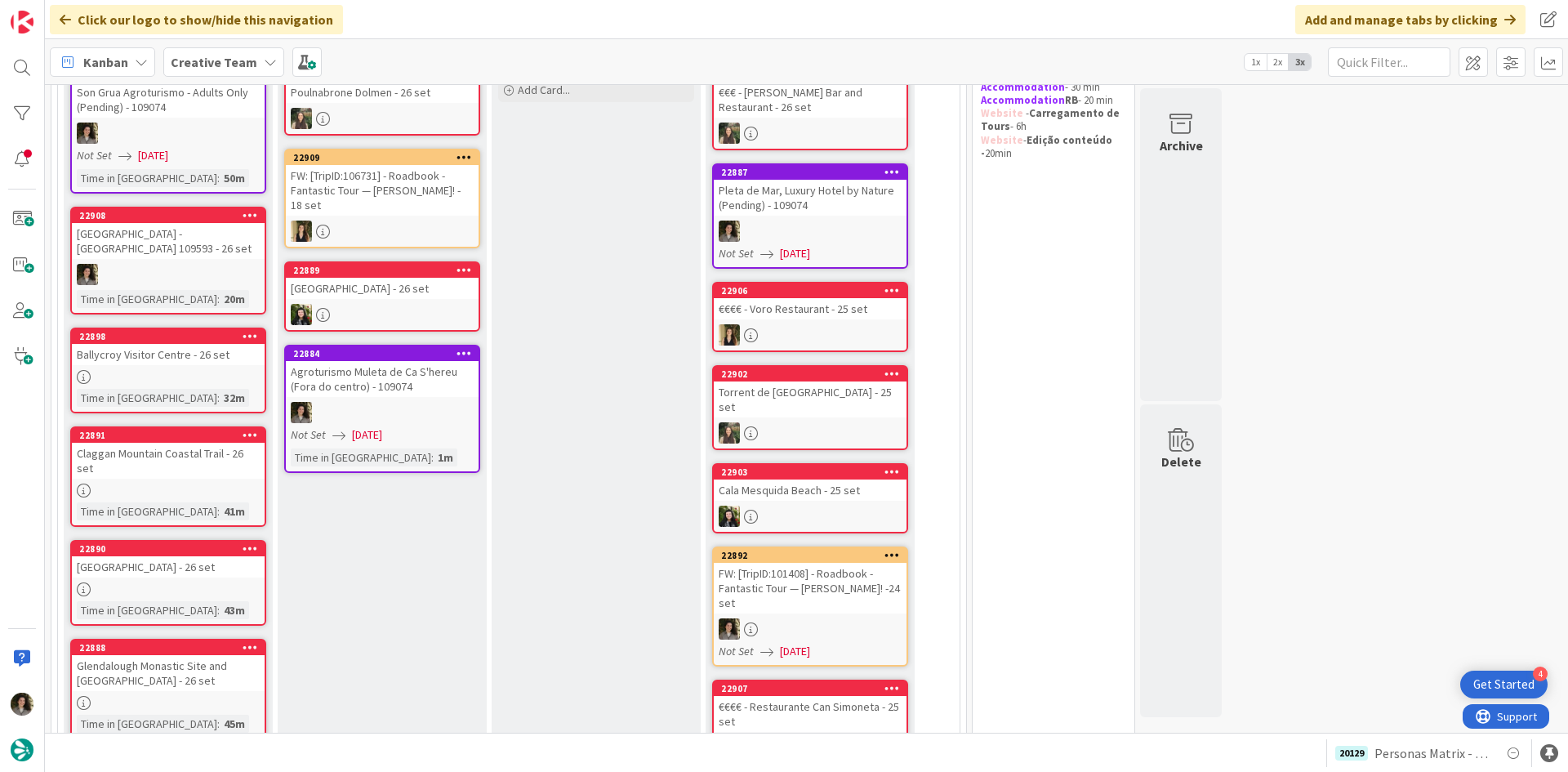
click at [388, 394] on div "Agroturismo Muleta de Ca S'hereu (Fora do centro) - 109074" at bounding box center [383, 379] width 193 height 36
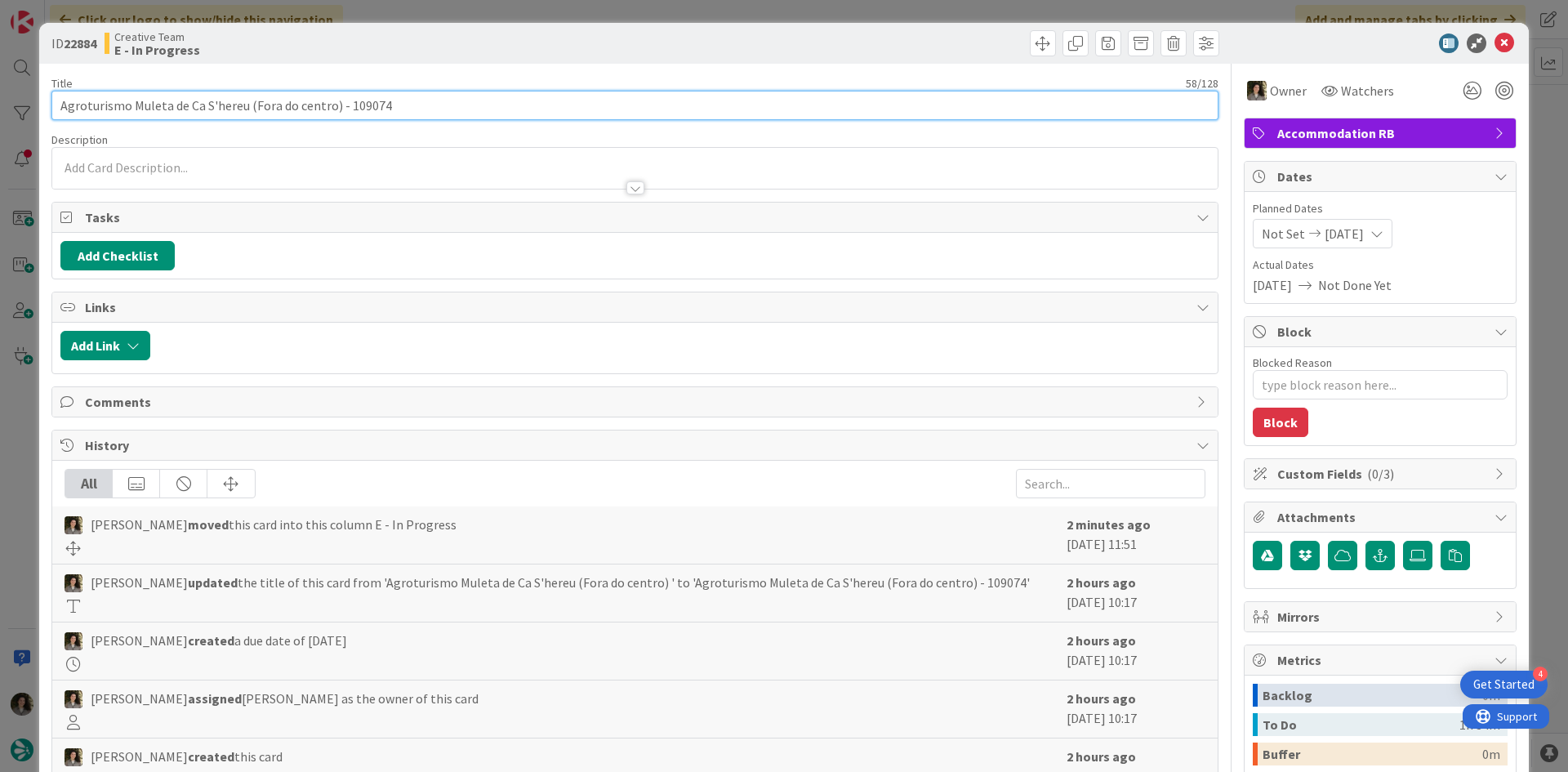
drag, startPoint x: 246, startPoint y: 104, endPoint x: 16, endPoint y: 89, distance: 230.5
click at [16, 89] on div "ID 22884 Creative Team E - In Progress Title 58 / 128 Agroturismo Muleta de Ca …" at bounding box center [784, 386] width 1568 height 772
click at [165, 106] on input "Agroturismo Muleta de Ca S'hereu (Fora do centro) - 109074" at bounding box center [635, 105] width 1167 height 30
drag, startPoint x: 131, startPoint y: 105, endPoint x: 235, endPoint y: 104, distance: 104.0
click at [235, 104] on input "Agroturismo Muleta de Ca S'hereu (Fora do centro) - 109074" at bounding box center [635, 105] width 1167 height 30
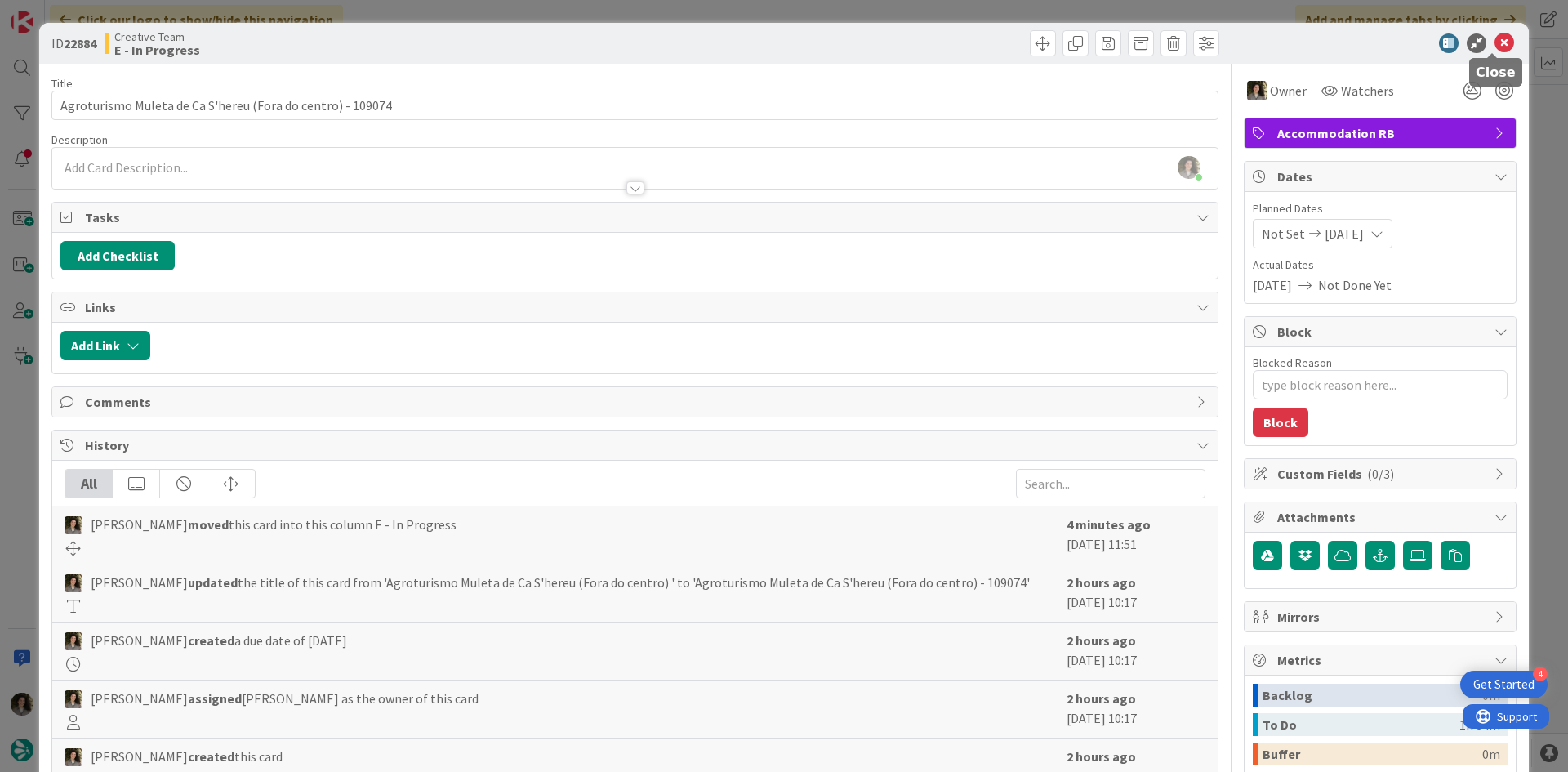
click at [1495, 39] on icon at bounding box center [1504, 43] width 20 height 20
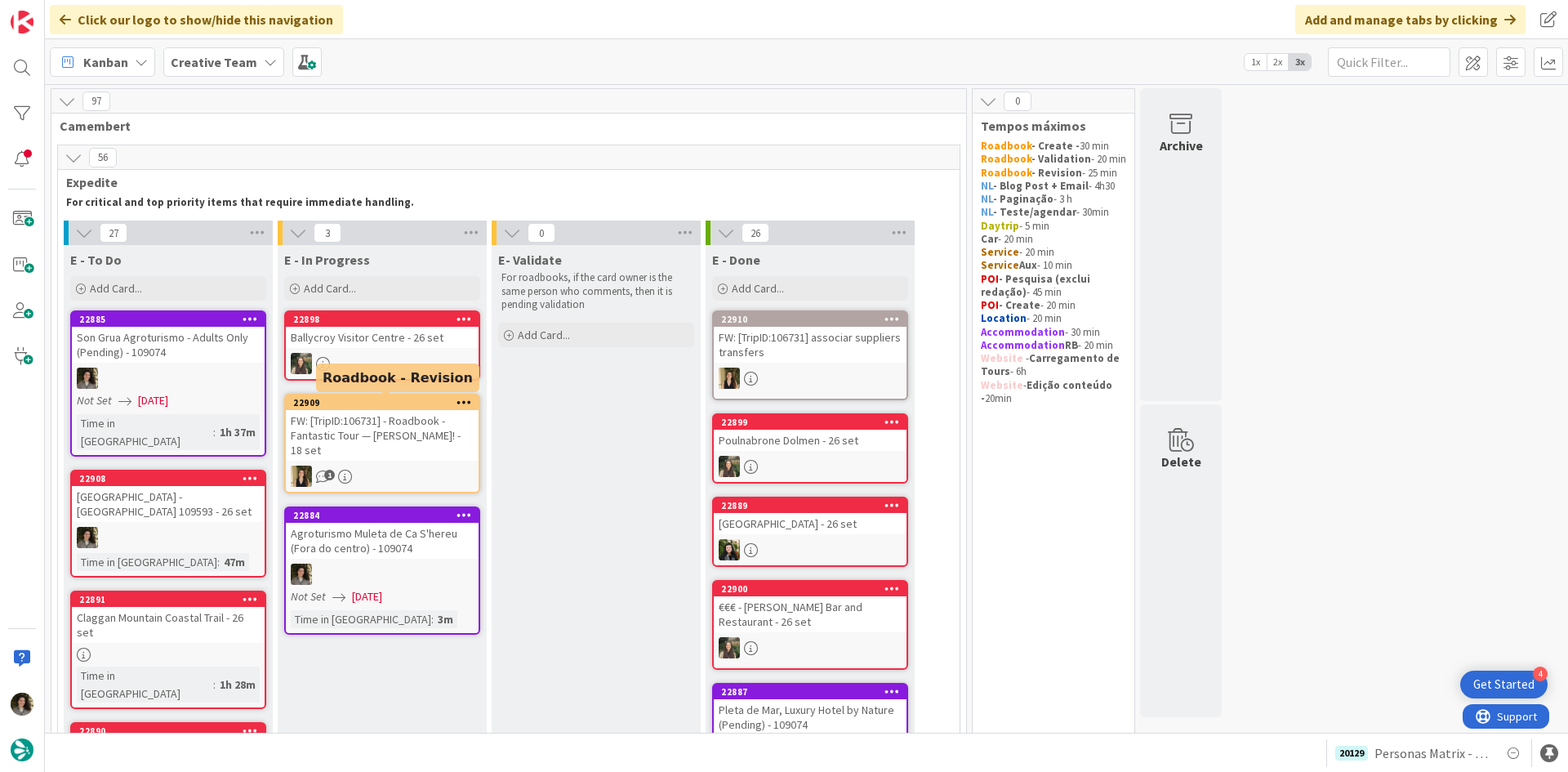
click at [420, 440] on div "FW: [TripID:106731] - Roadbook - Fantastic Tour — [PERSON_NAME]! - 18 set" at bounding box center [383, 435] width 193 height 51
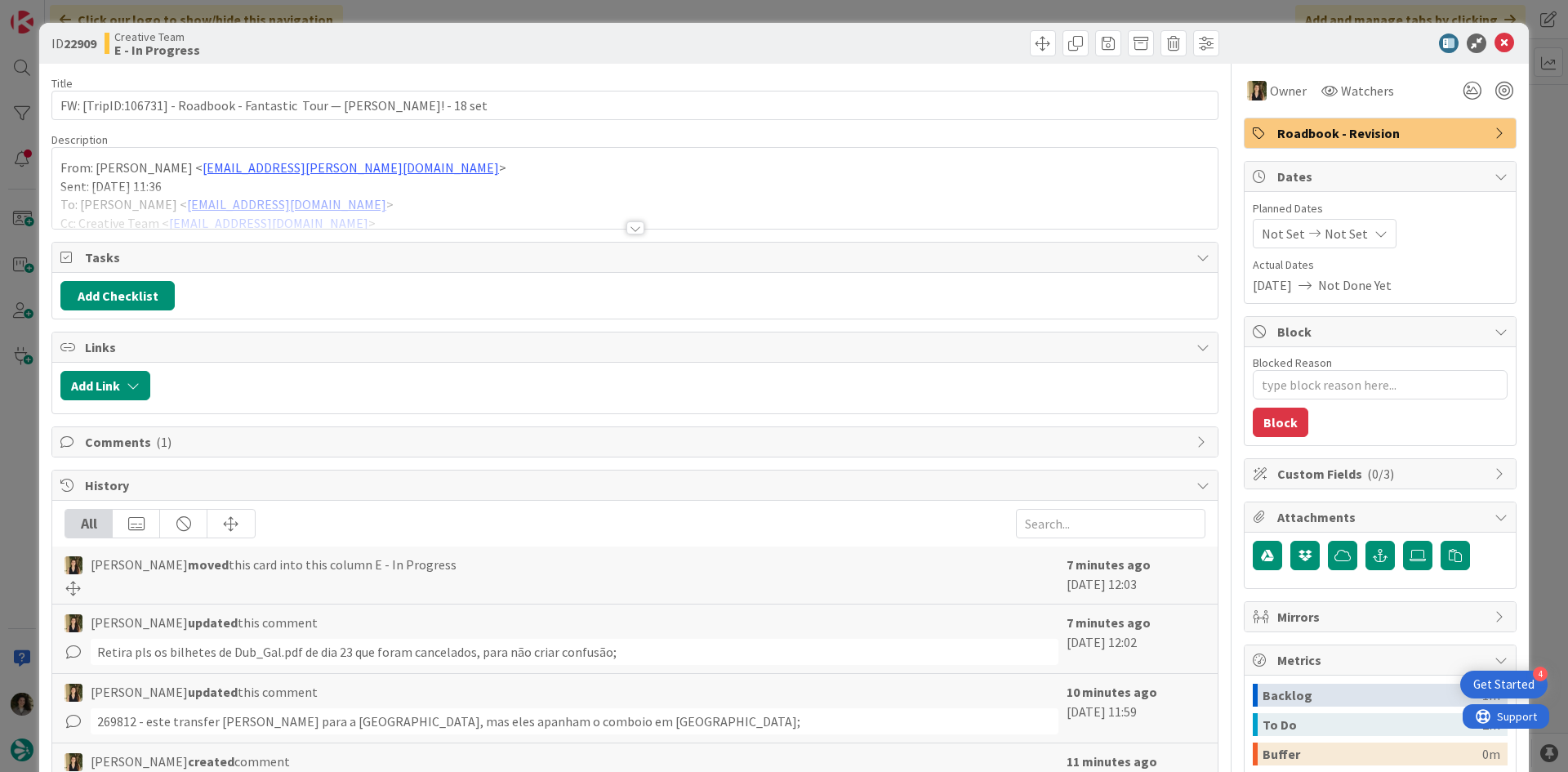
click at [624, 214] on div at bounding box center [634, 208] width 1165 height 42
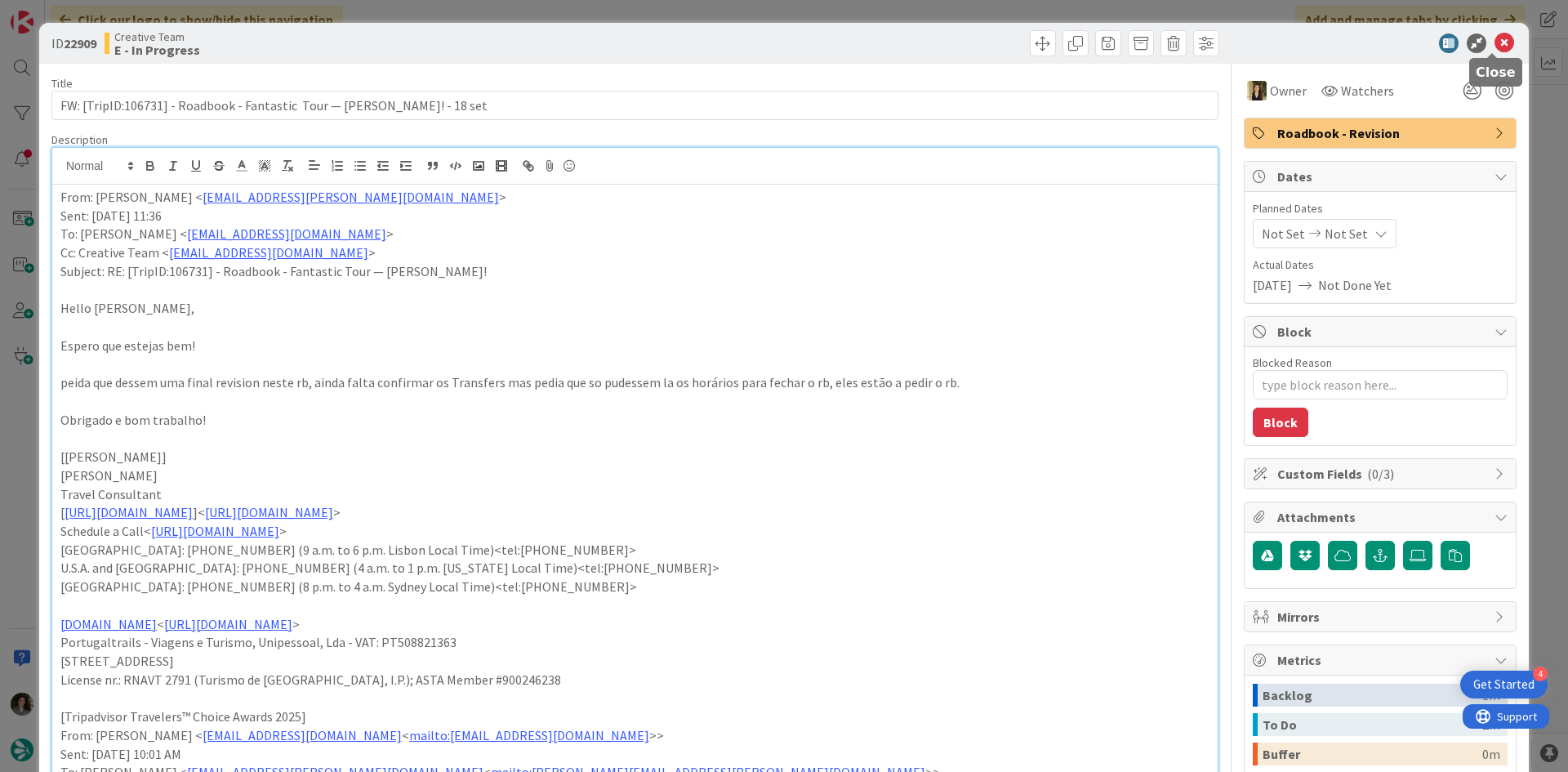
click at [1495, 44] on icon at bounding box center [1504, 43] width 20 height 20
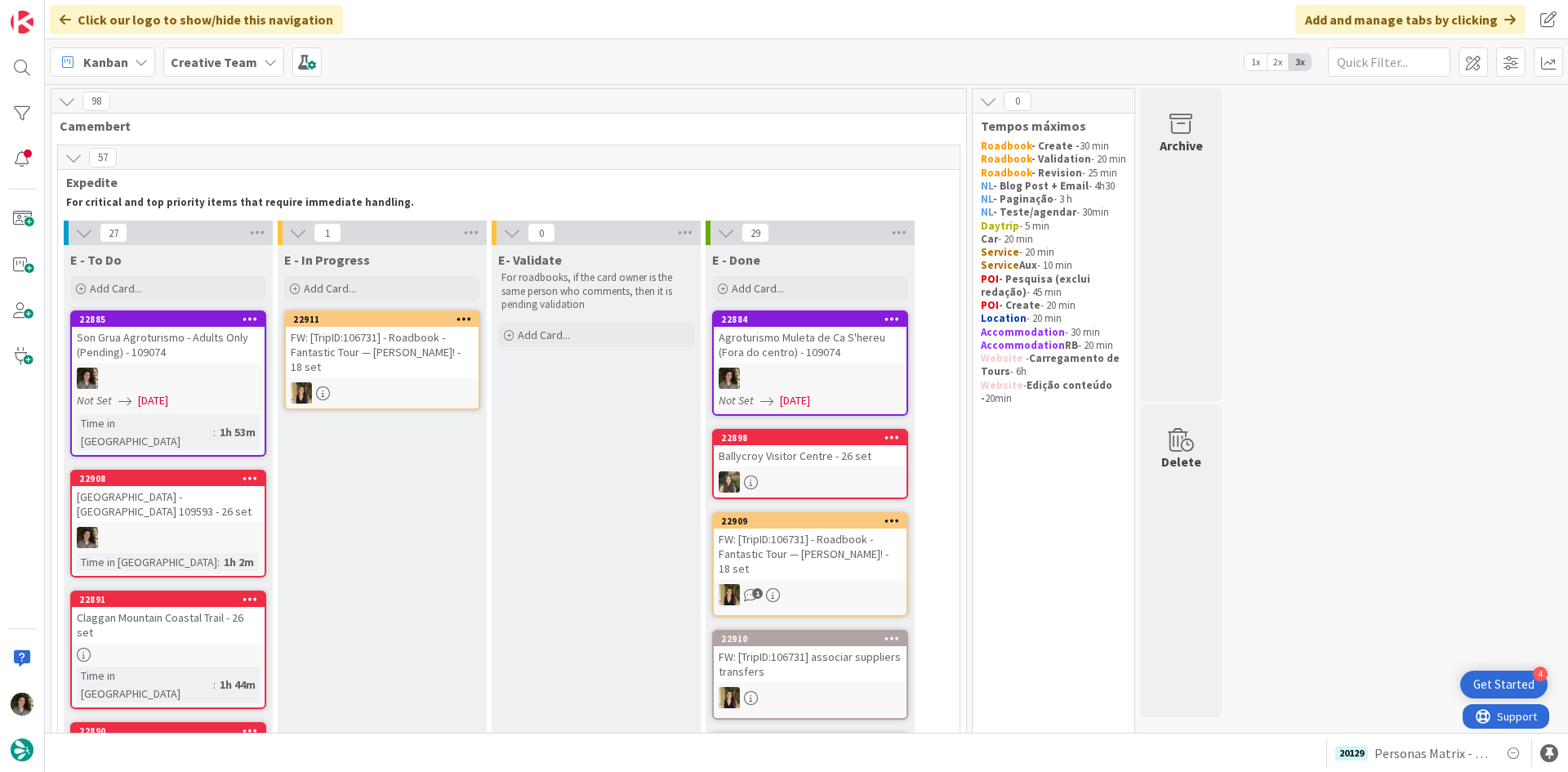
click at [842, 328] on div "Agroturismo Muleta de Ca S'hereu (Fora do centro) - 109074" at bounding box center [810, 344] width 193 height 36
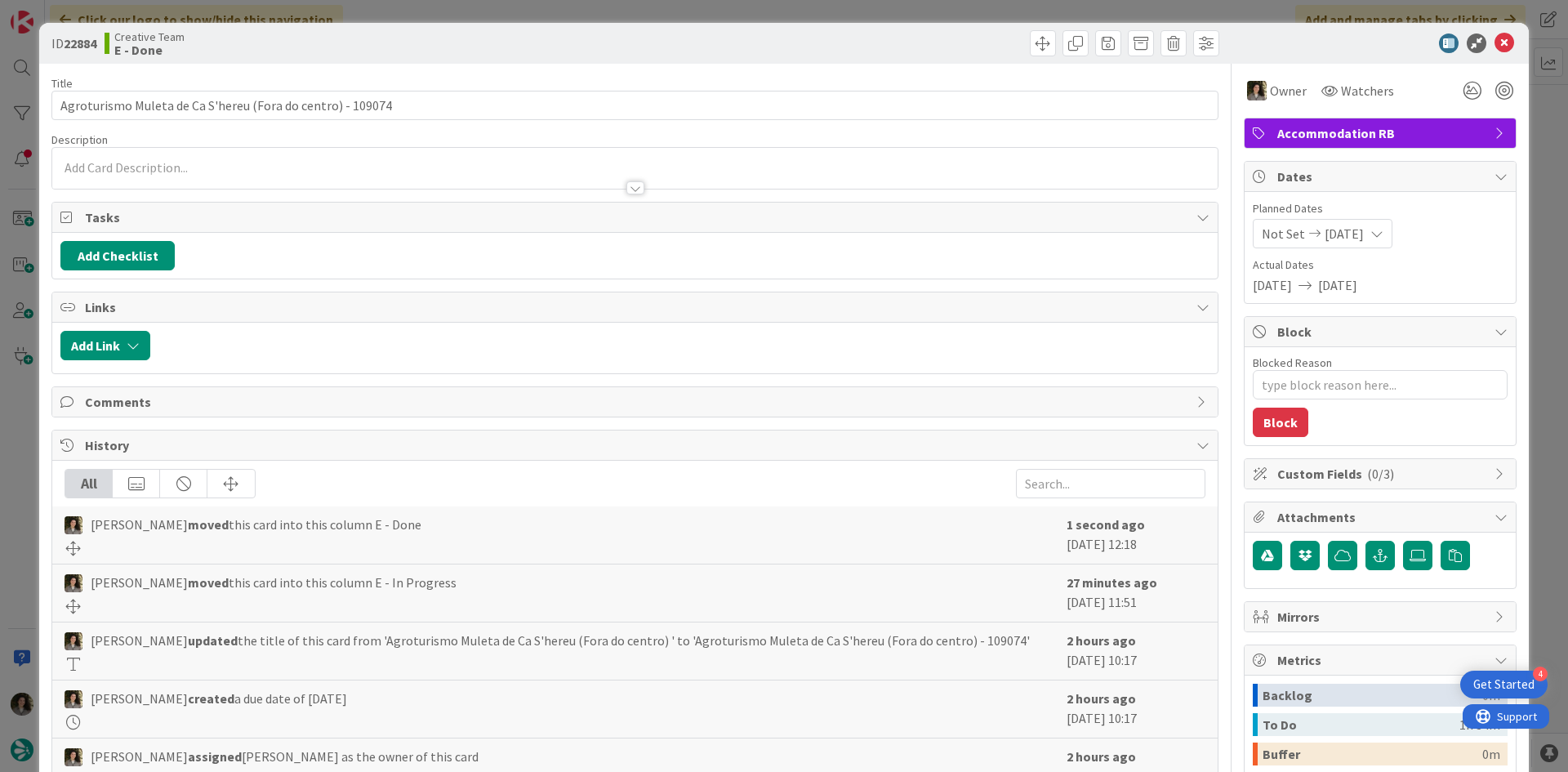
click at [1389, 135] on span "Accommodation RB" at bounding box center [1382, 133] width 209 height 20
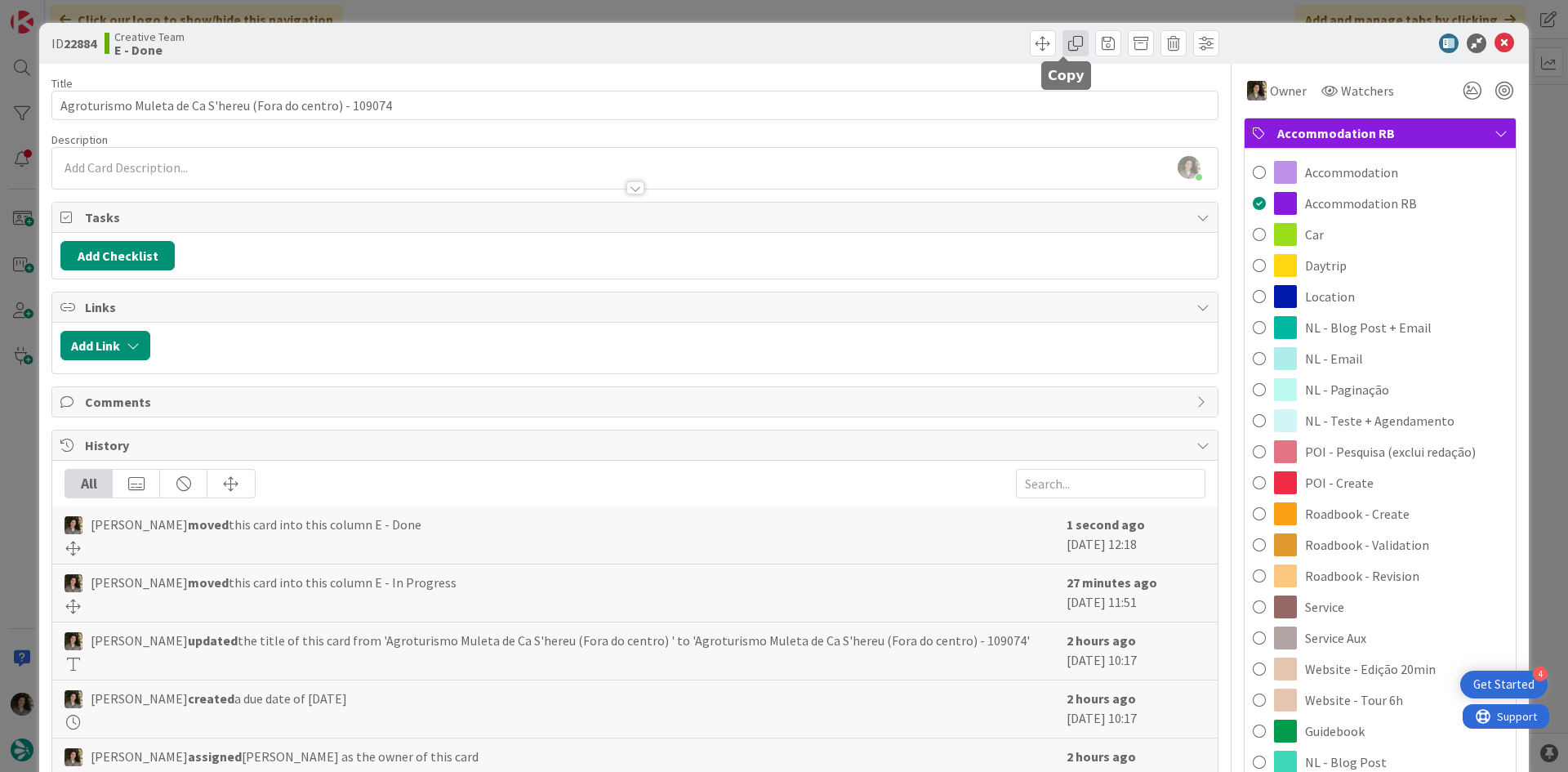
click at [1063, 37] on span at bounding box center [1075, 43] width 26 height 26
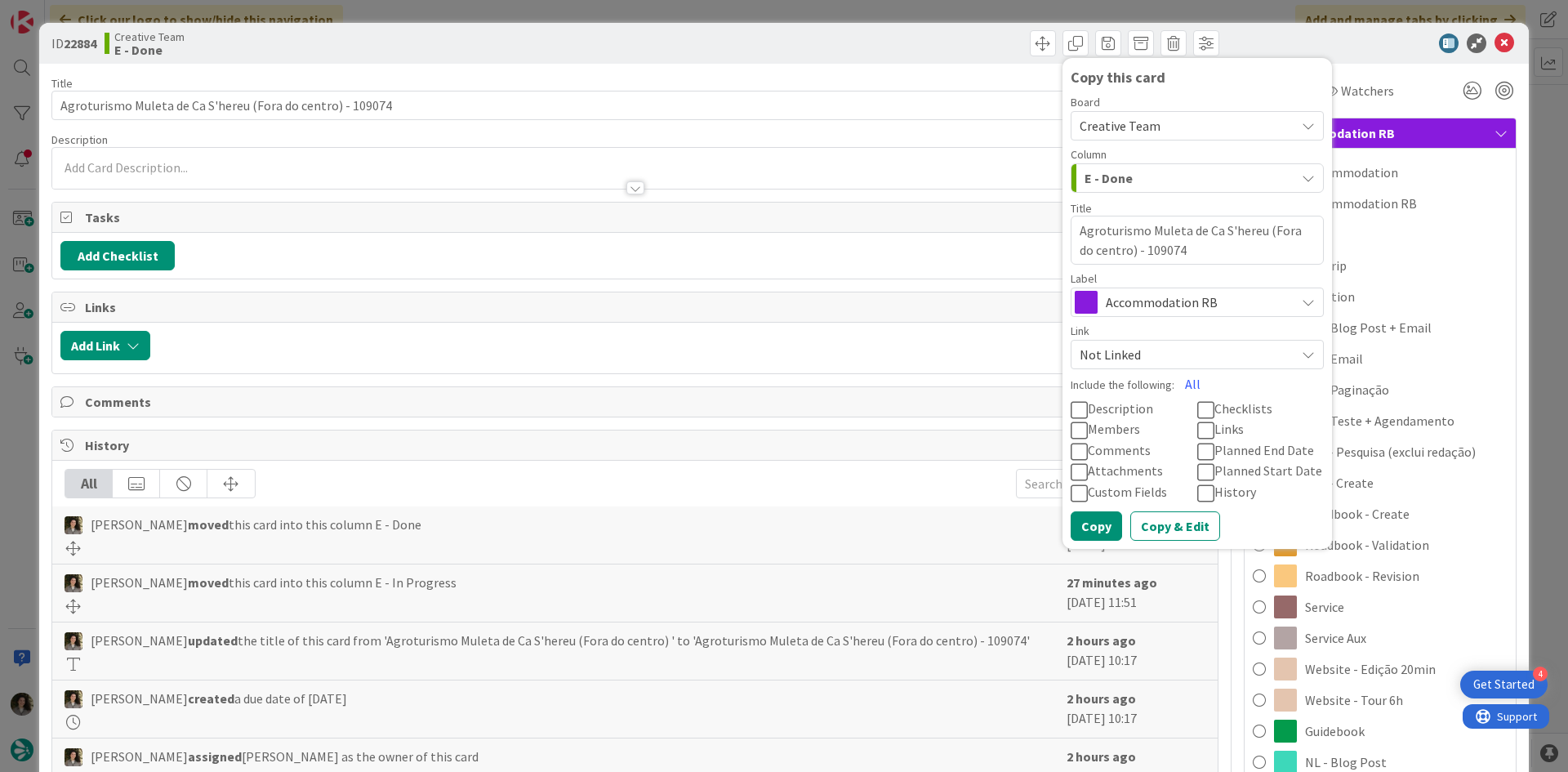
click at [1131, 302] on span "Accommodation RB" at bounding box center [1196, 302] width 182 height 23
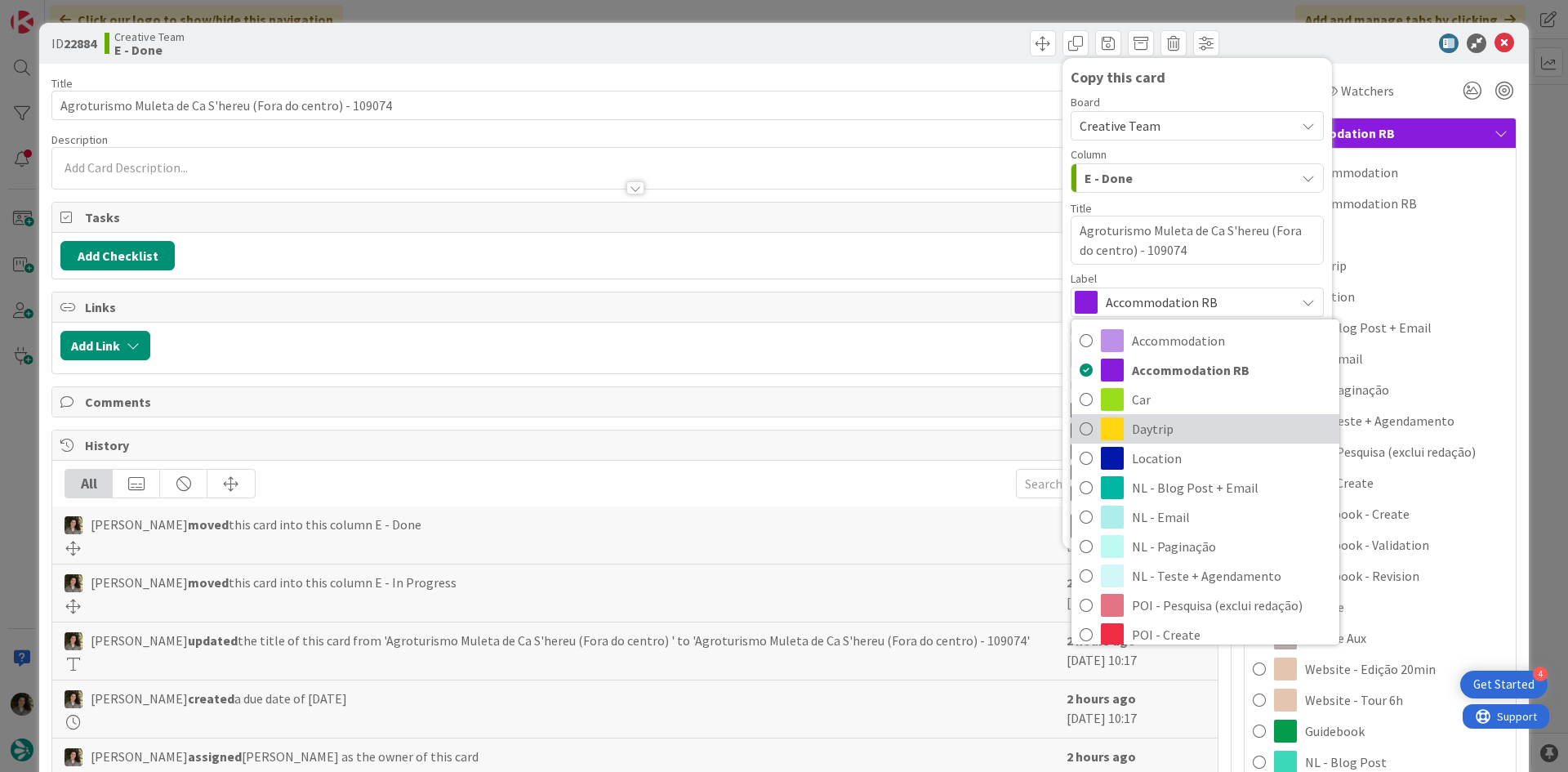
click at [1182, 428] on span "Daytrip" at bounding box center [1232, 428] width 199 height 24
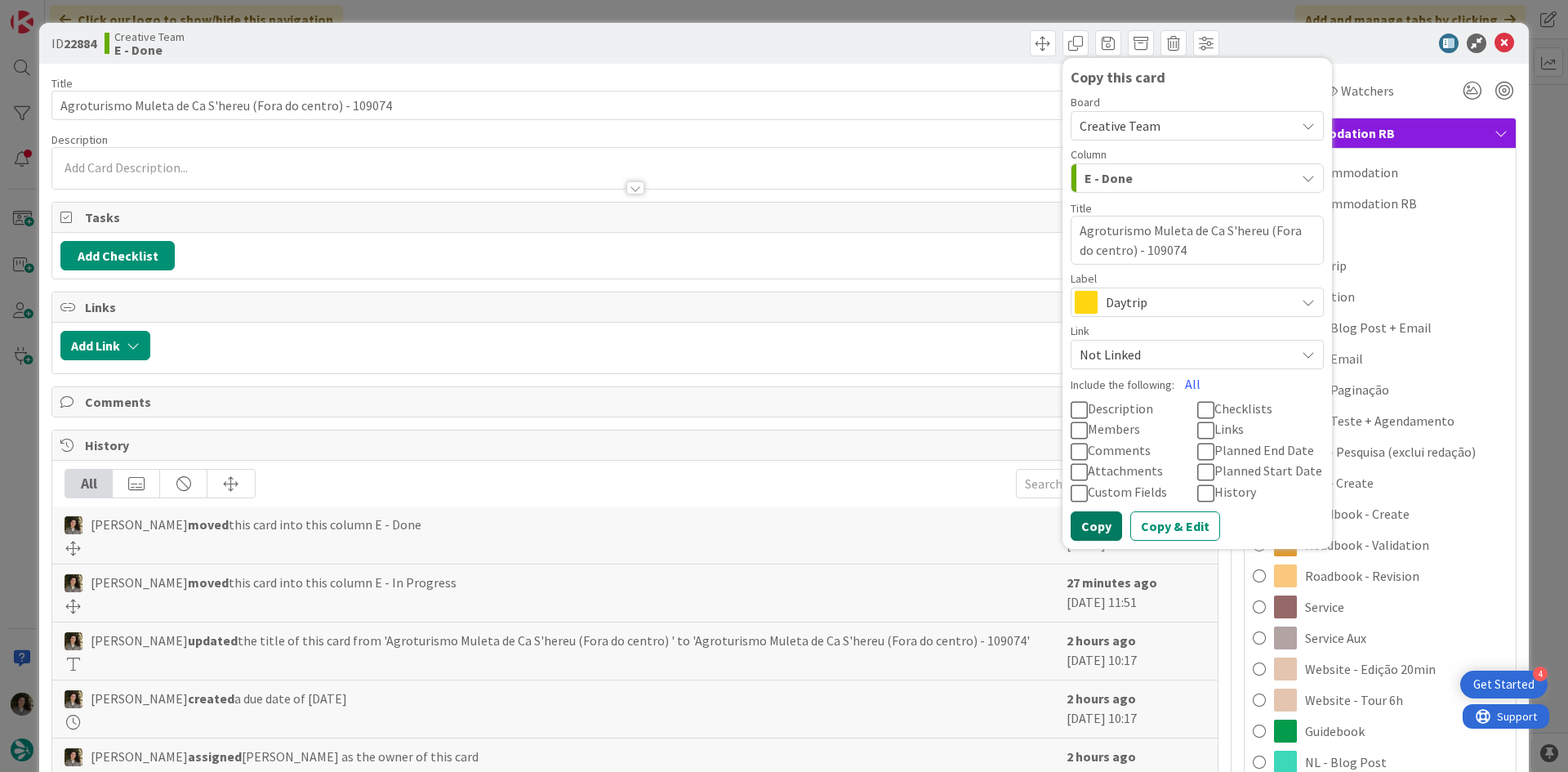
click at [1087, 526] on button "Copy" at bounding box center [1097, 526] width 52 height 30
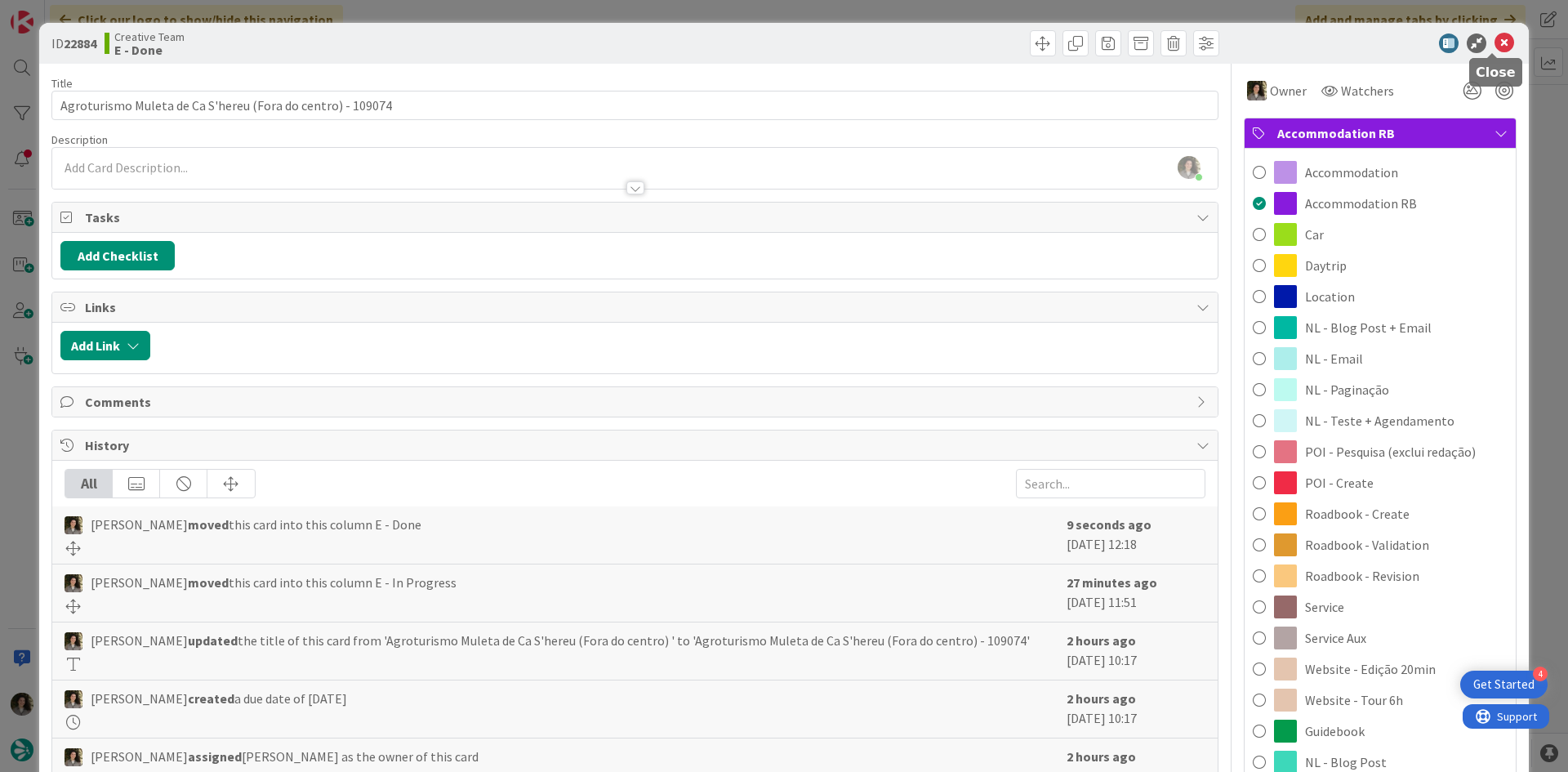
click at [1496, 42] on icon at bounding box center [1504, 43] width 20 height 20
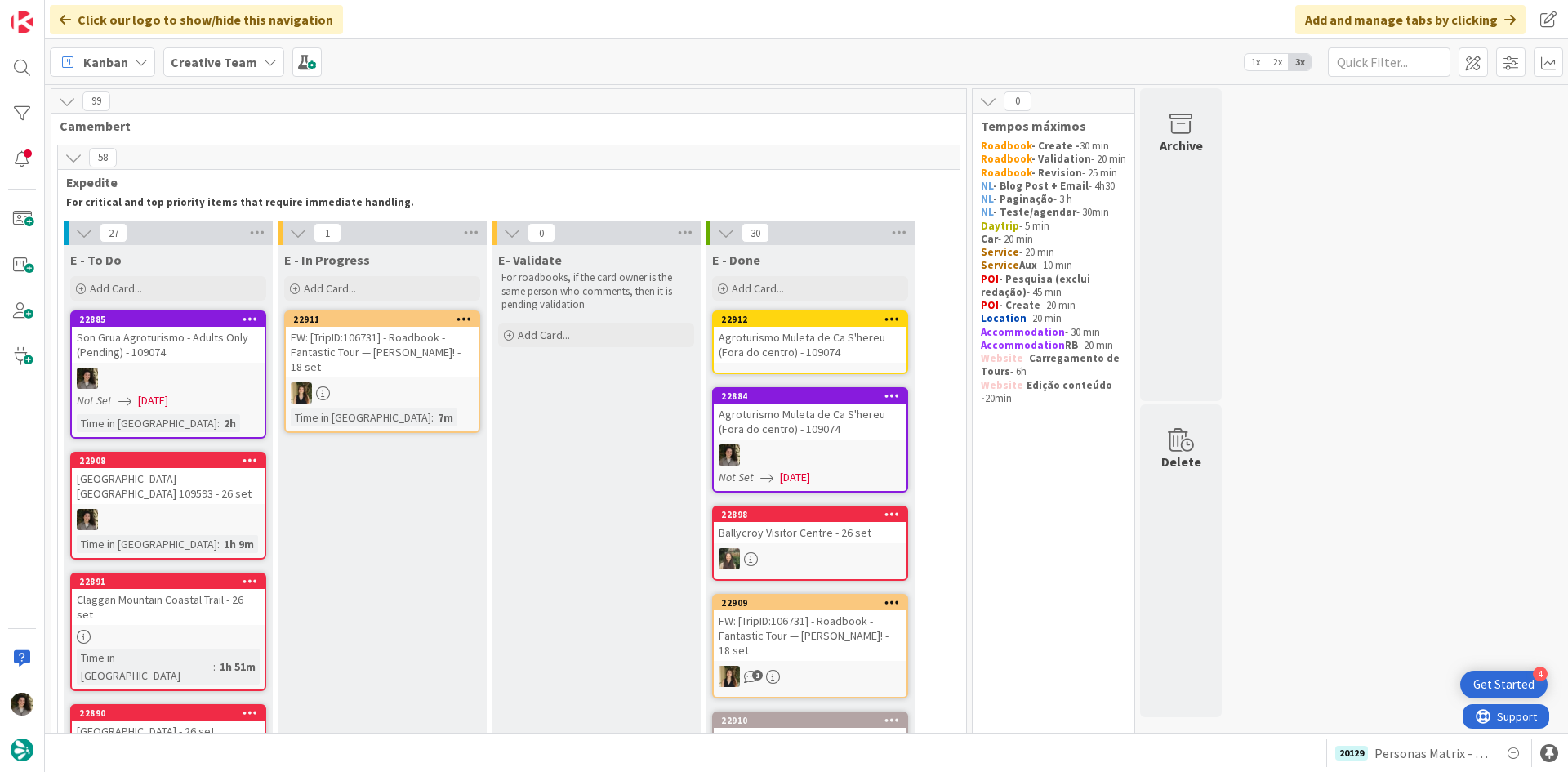
click at [784, 347] on div "Agroturismo Muleta de Ca S'hereu (Fora do centro) - 109074" at bounding box center [810, 344] width 193 height 36
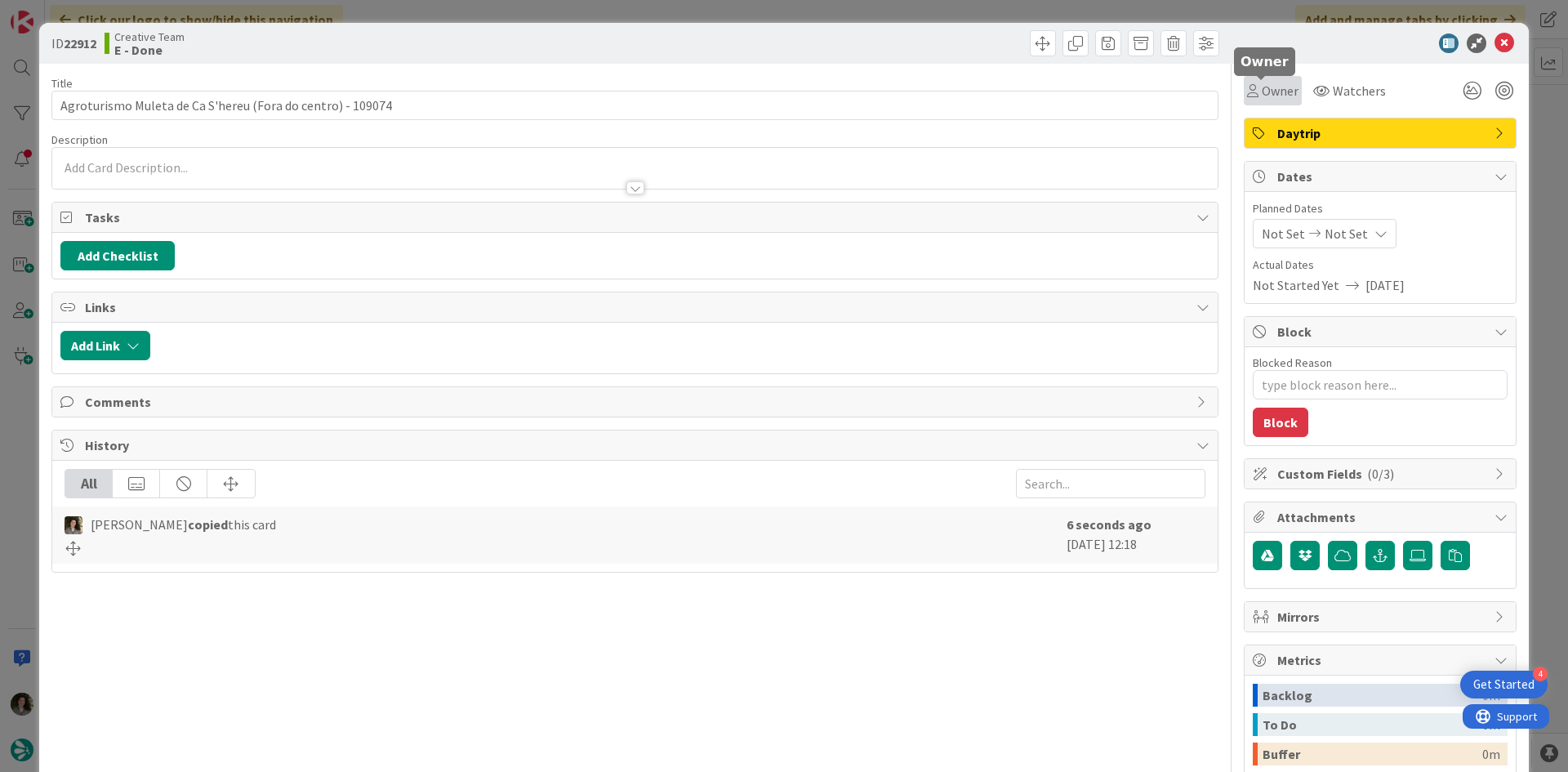
click at [1267, 81] on span "Owner" at bounding box center [1280, 90] width 37 height 20
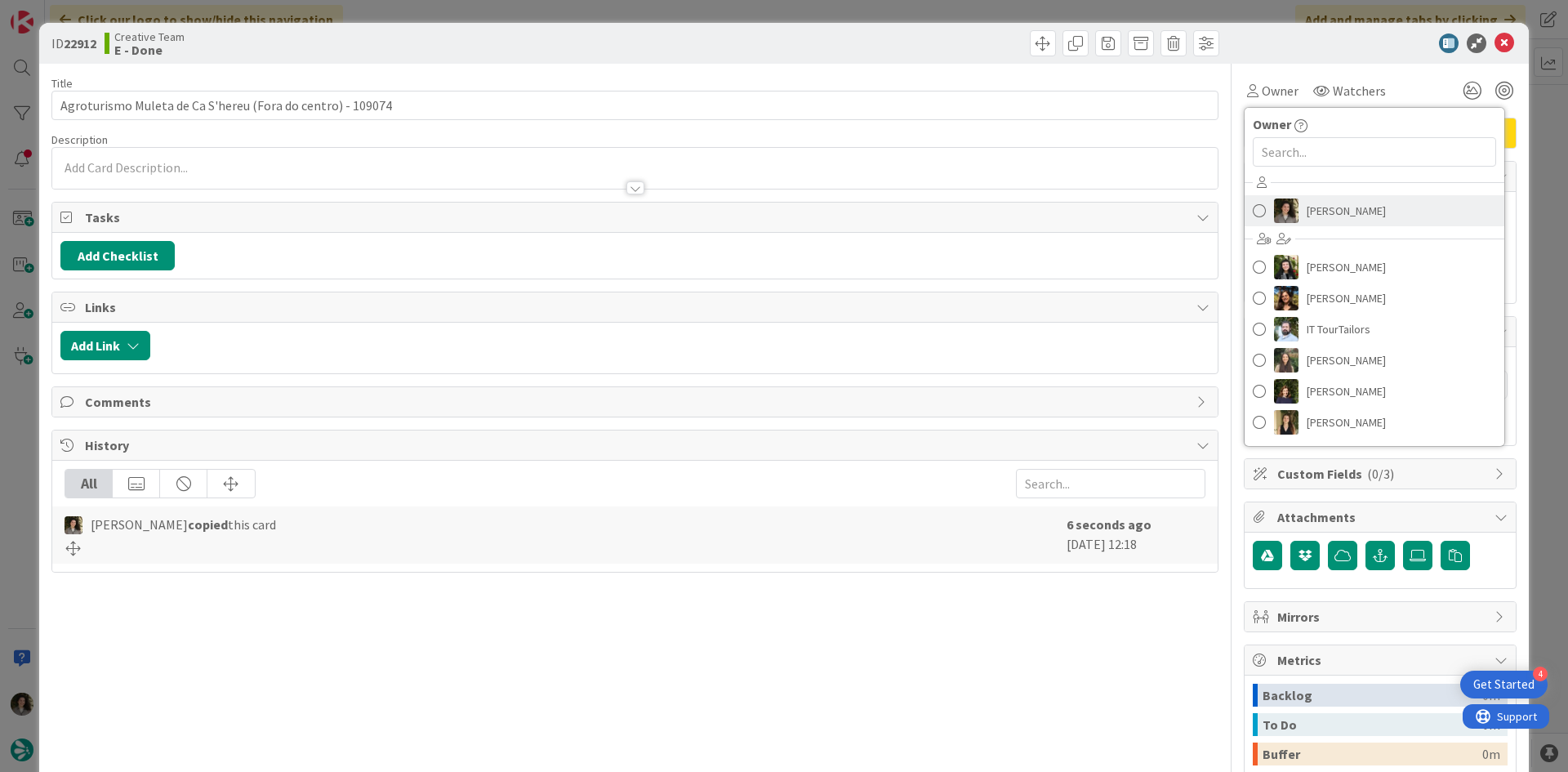
drag, startPoint x: 1331, startPoint y: 196, endPoint x: 1343, endPoint y: 208, distance: 17.0
click at [1332, 196] on link "[PERSON_NAME]" at bounding box center [1375, 210] width 259 height 31
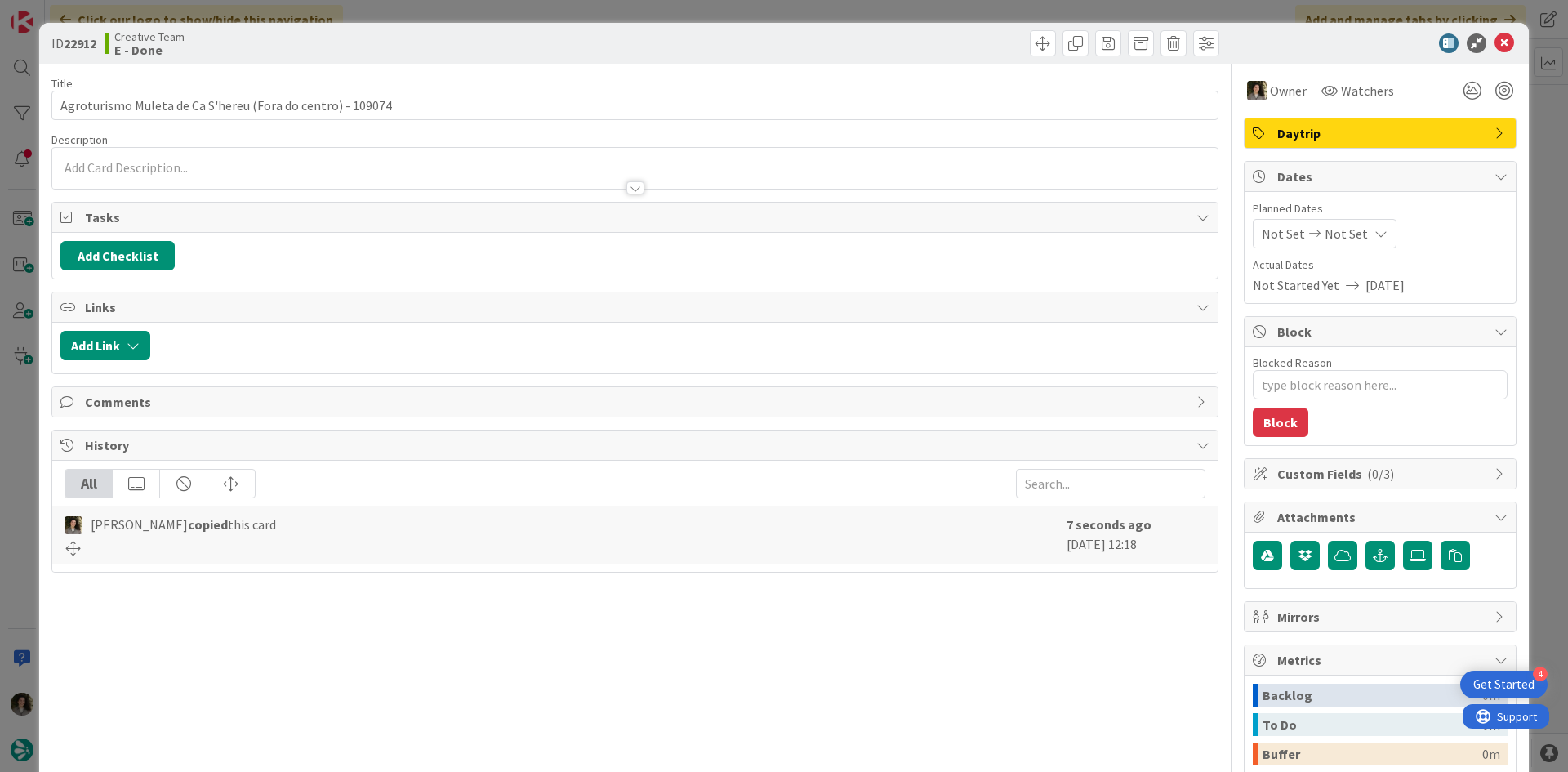
type textarea "x"
click at [1351, 229] on div "Not Set Not Set" at bounding box center [1325, 233] width 144 height 30
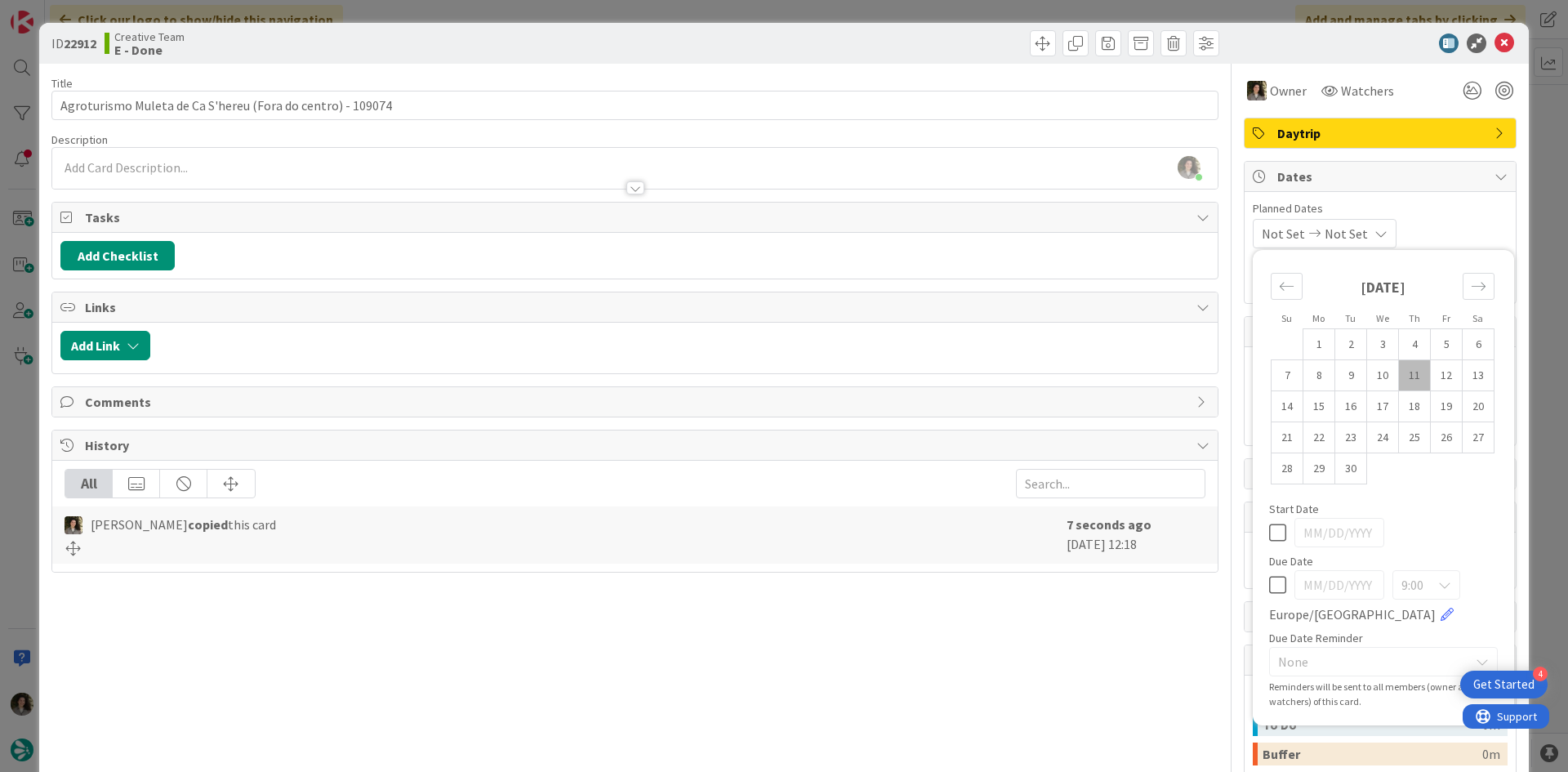
click at [1269, 584] on icon at bounding box center [1277, 585] width 17 height 20
type input "[DATE]"
type textarea "x"
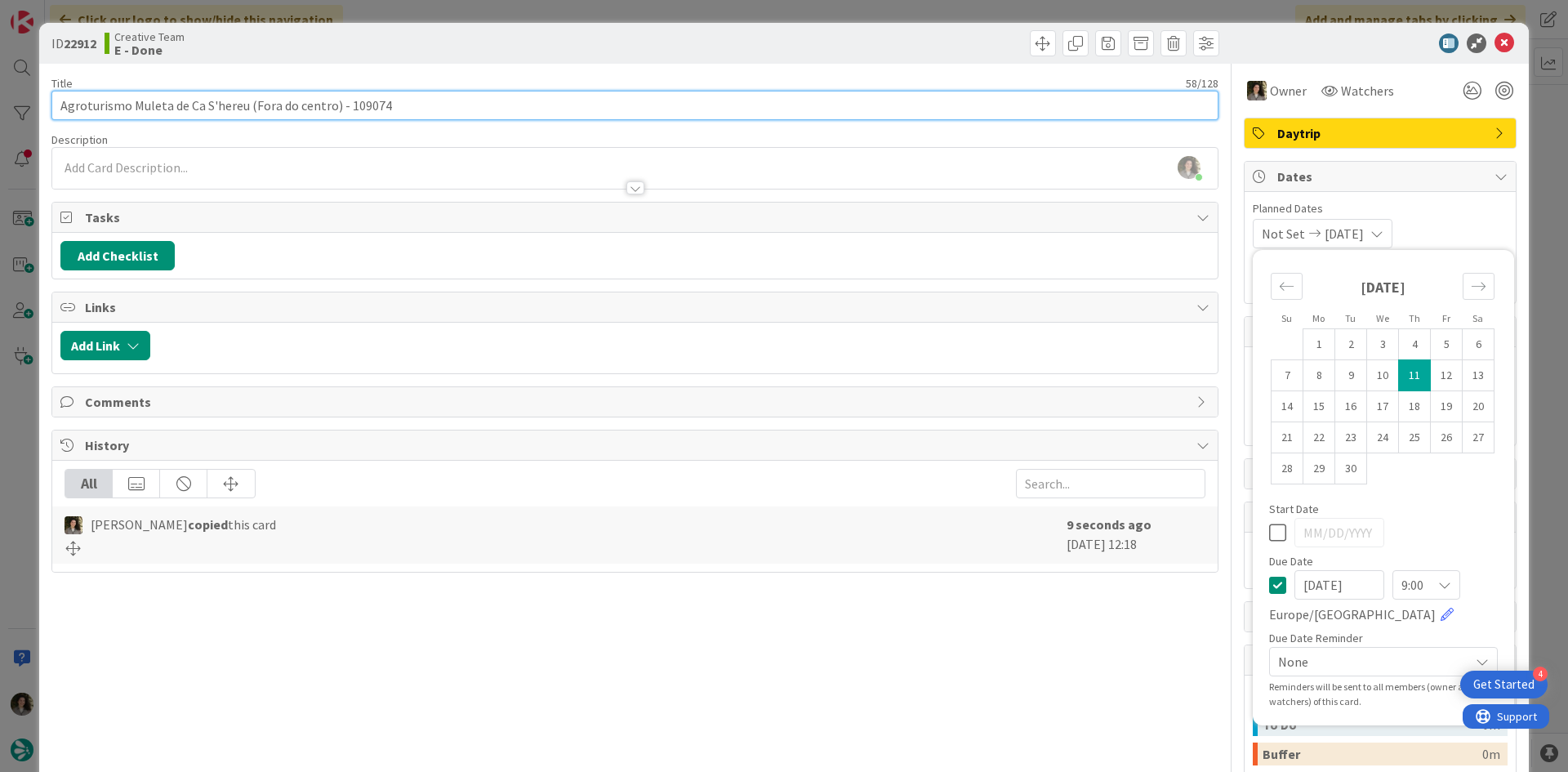
click at [670, 106] on input "Agroturismo Muleta de Ca S'hereu (Fora do centro) - 109074" at bounding box center [635, 105] width 1167 height 30
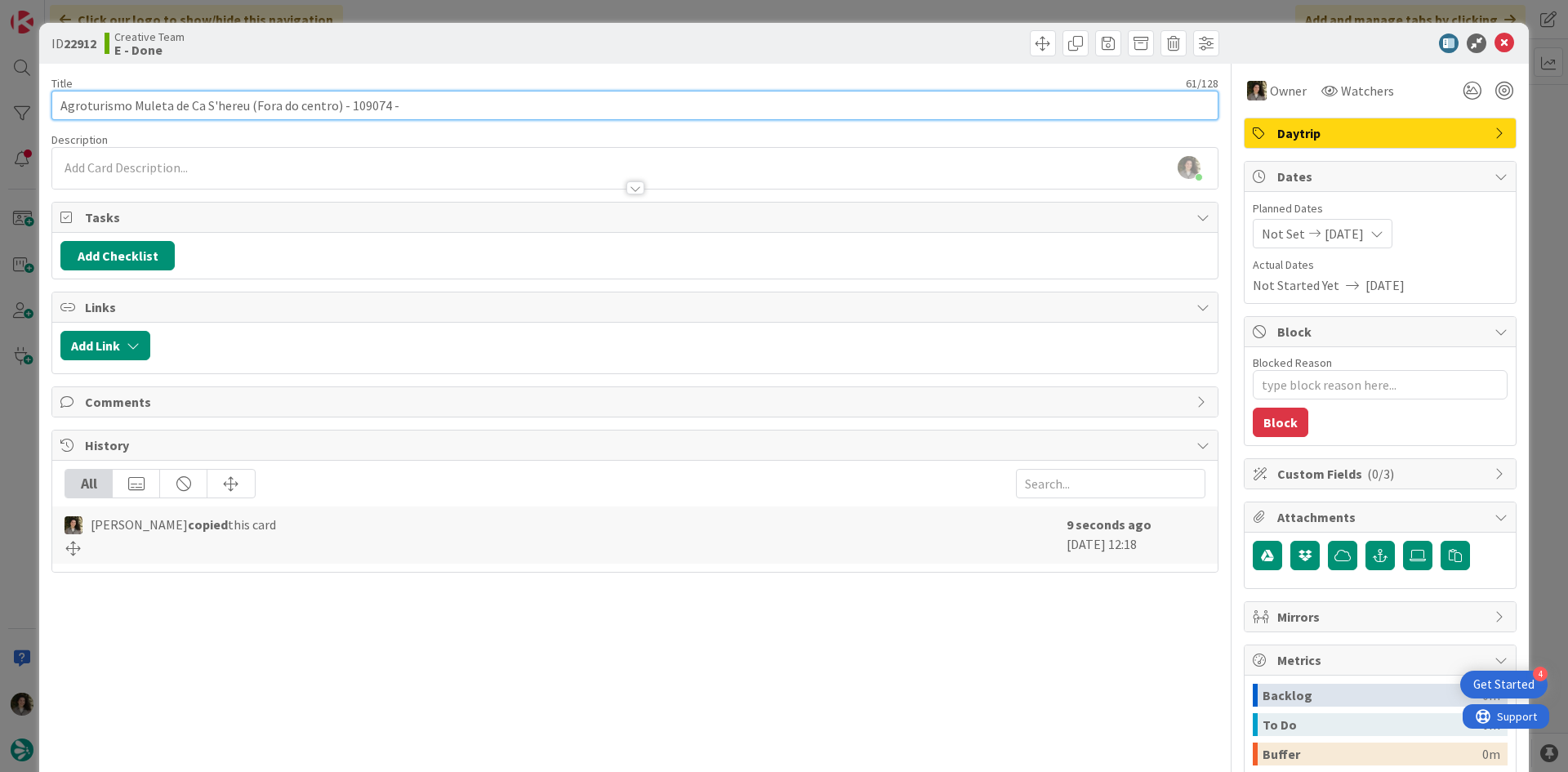
type input "Agroturismo Muleta de Ca S'hereu (Fora do centro) - 109074 - C"
type textarea "x"
type input "Agroturismo Muleta de Ca S'hereu (Fora do centro) - 109074 - Con"
type textarea "x"
type input "Agroturismo Muleta de Ca S'hereu (Fora do centro) - 109074 - Continua"
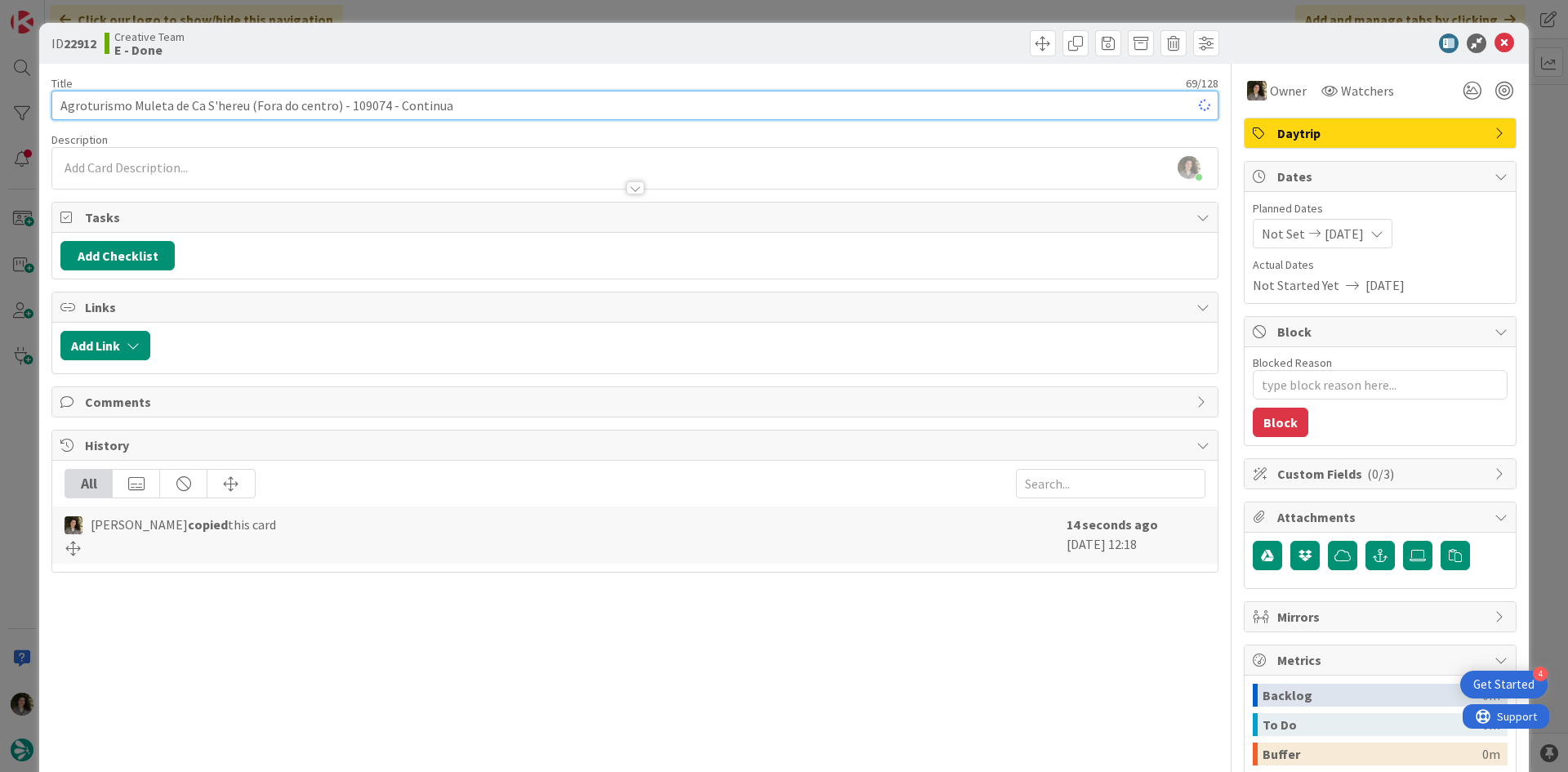
type textarea "x"
type input "Agroturismo Muleta de Ca S'hereu (Fora do centro) - 109074 - Continuaç"
type textarea "x"
type input "Agroturismo Muleta de Ca S'hereu (Fora do centro) - 109074 - Continuação"
type textarea "x"
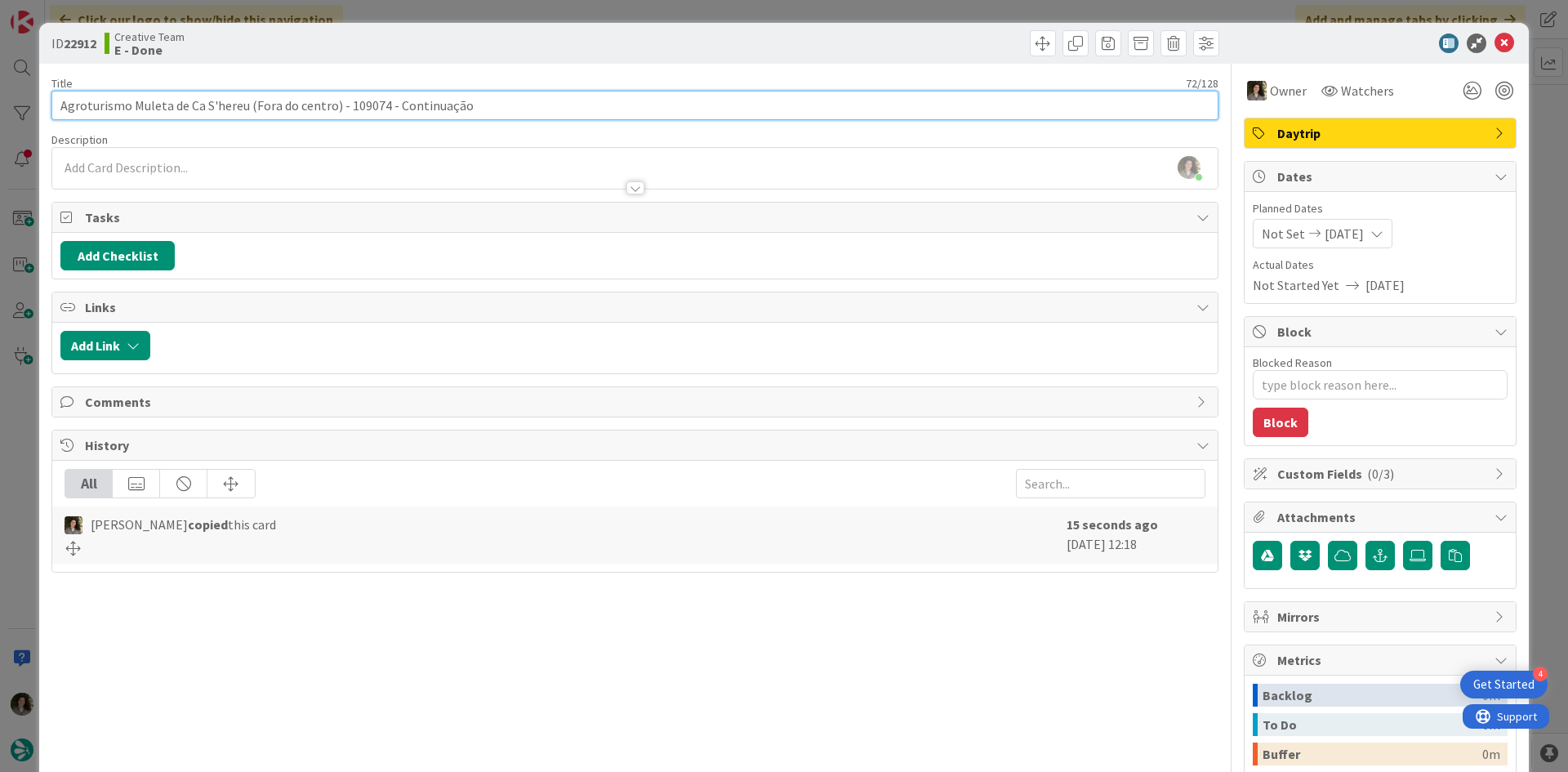
type input "Agroturismo Muleta de Ca S'hereu (Fora do centro) - 109074 - Continuação"
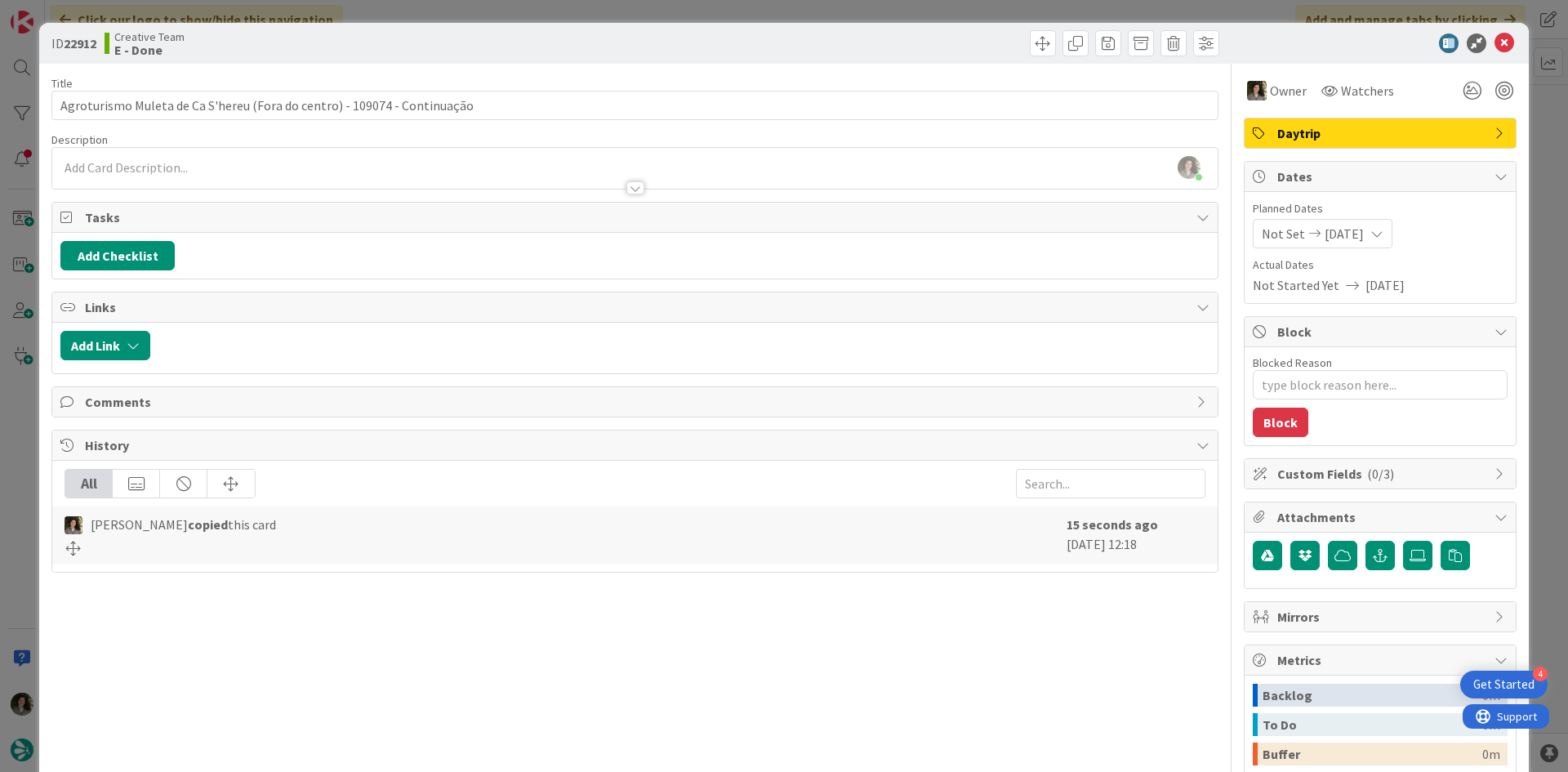
click at [1481, 38] on div at bounding box center [1372, 43] width 289 height 20
click at [1496, 50] on icon at bounding box center [1504, 43] width 20 height 20
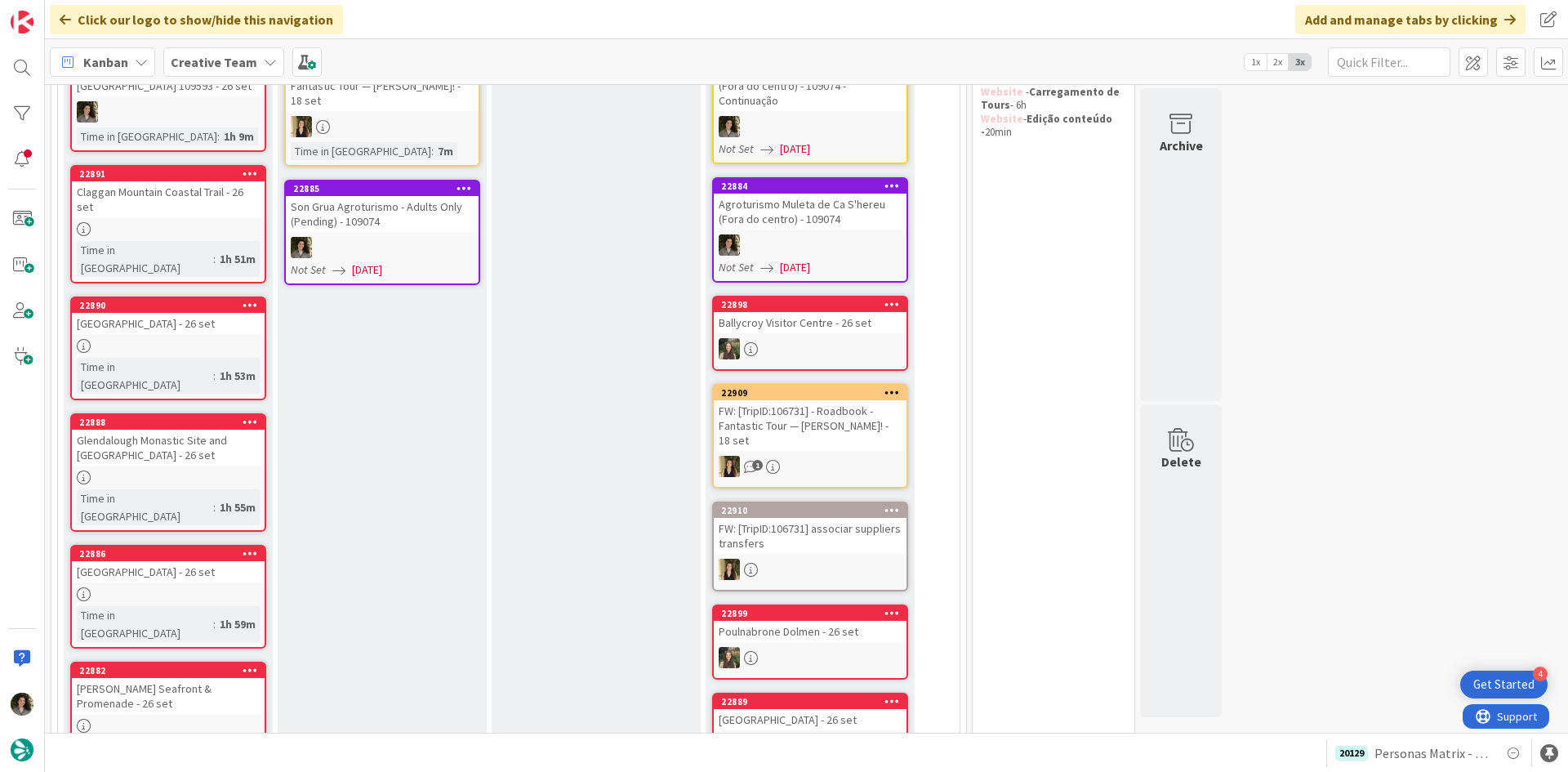
scroll to position [129, 0]
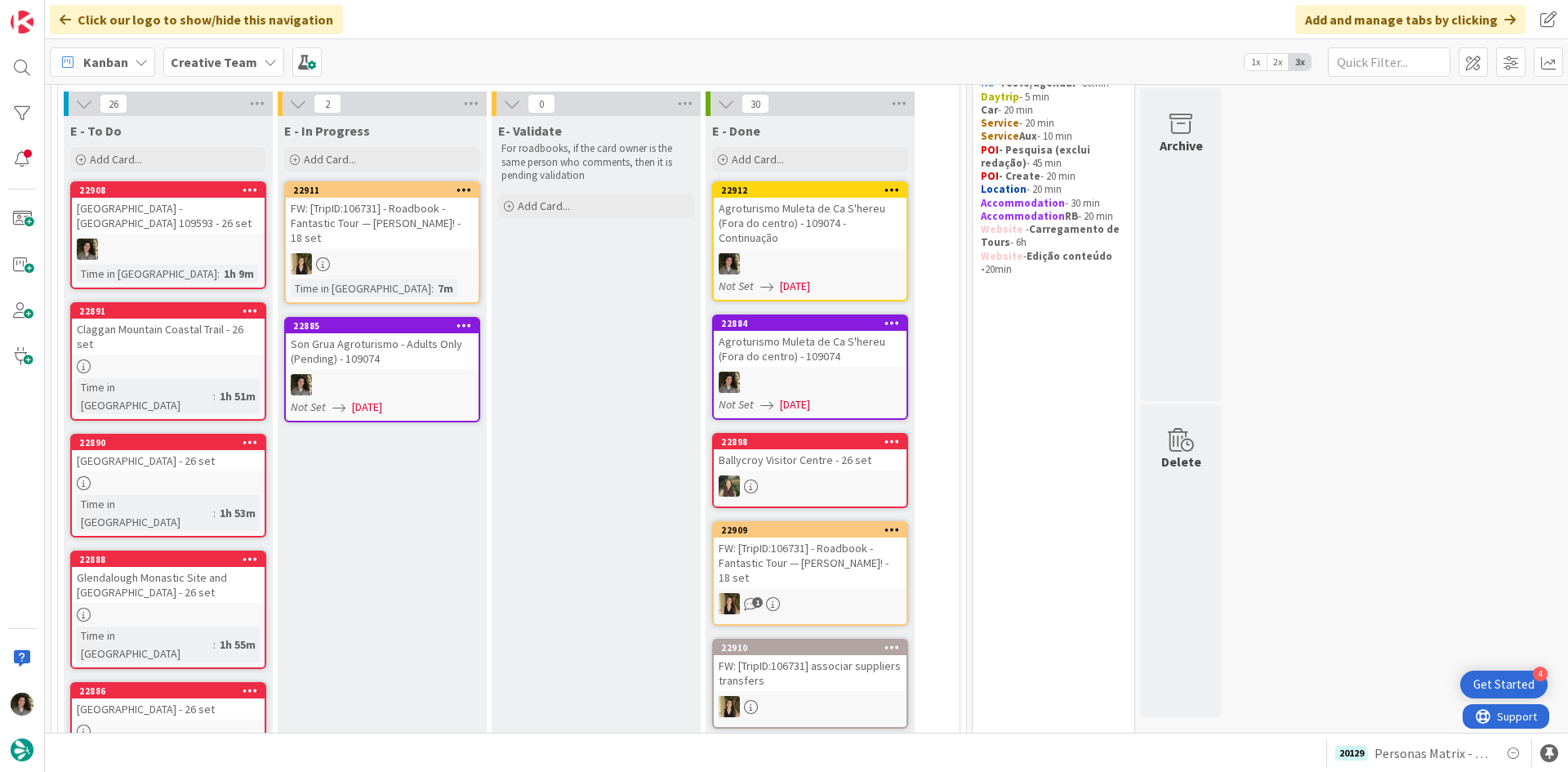
click at [427, 365] on div "Son Grua Agroturismo - Adults Only (Pending) - 109074" at bounding box center [383, 352] width 193 height 36
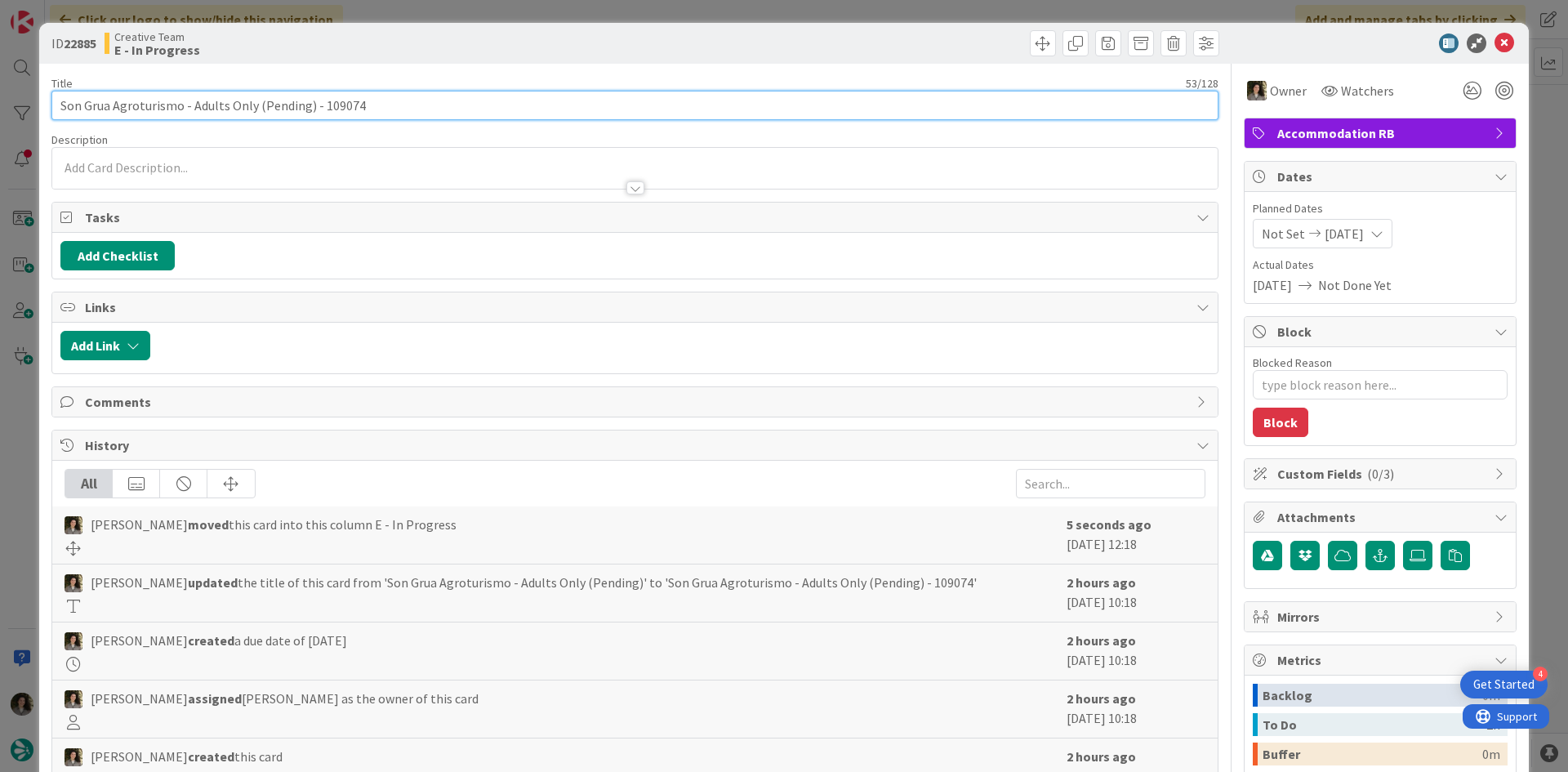
click at [74, 112] on input "Son Grua Agroturismo - Adults Only (Pending) - 109074" at bounding box center [635, 105] width 1167 height 30
drag, startPoint x: 182, startPoint y: 108, endPoint x: 36, endPoint y: 93, distance: 146.8
click at [36, 93] on div "ID 22885 Creative Team E - In Progress Title 53 / 128 Son Grua Agroturismo - Ad…" at bounding box center [784, 386] width 1568 height 772
click at [172, 108] on input "Son Grua Agroturismo - Adults Only (Pending) - 109074" at bounding box center [635, 105] width 1167 height 30
drag, startPoint x: 175, startPoint y: 105, endPoint x: 35, endPoint y: 112, distance: 140.2
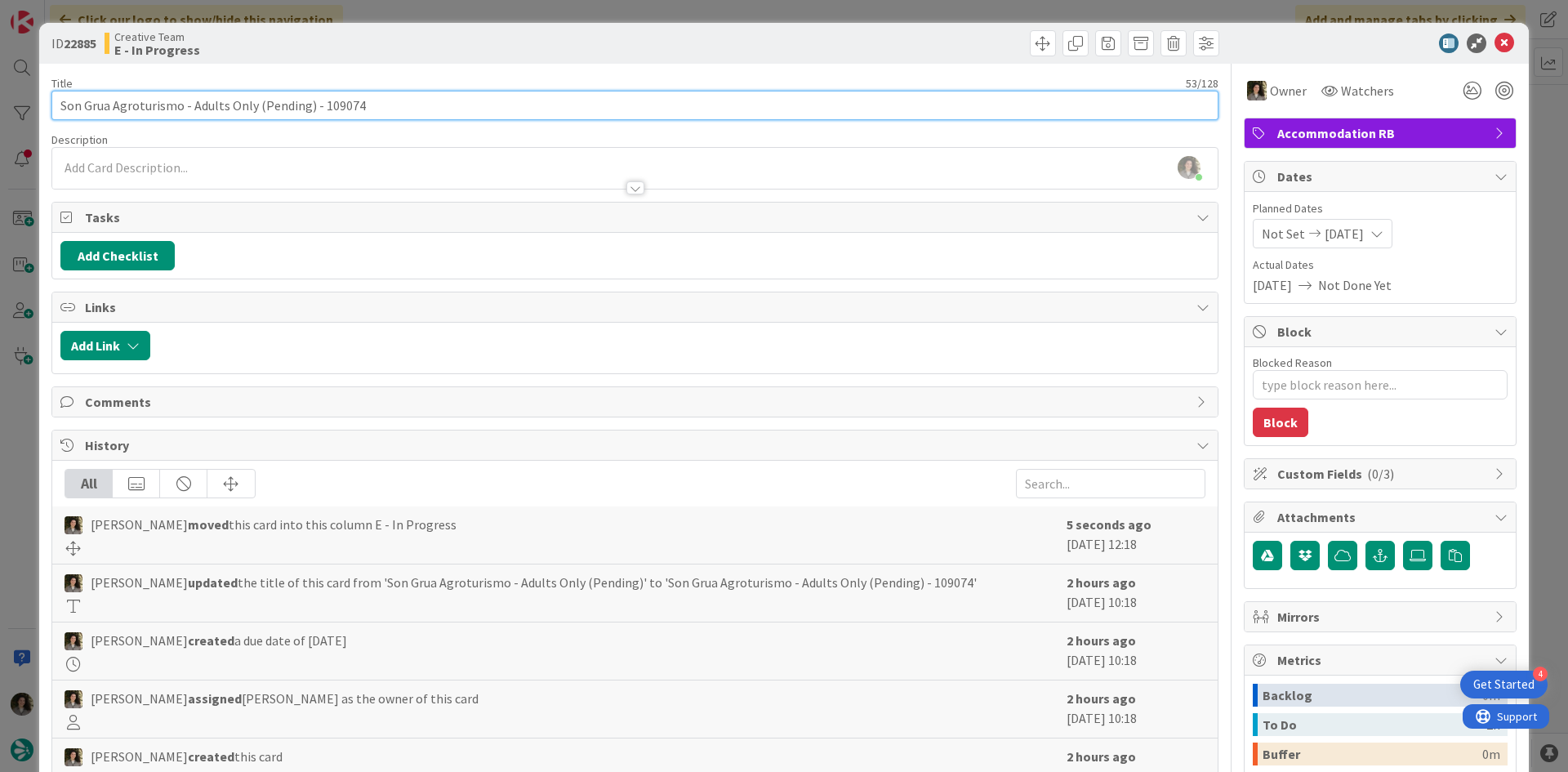
click at [35, 112] on div "ID 22885 Creative Team E - In Progress Title 53 / 128 Son Grua Agroturismo - Ad…" at bounding box center [784, 386] width 1568 height 772
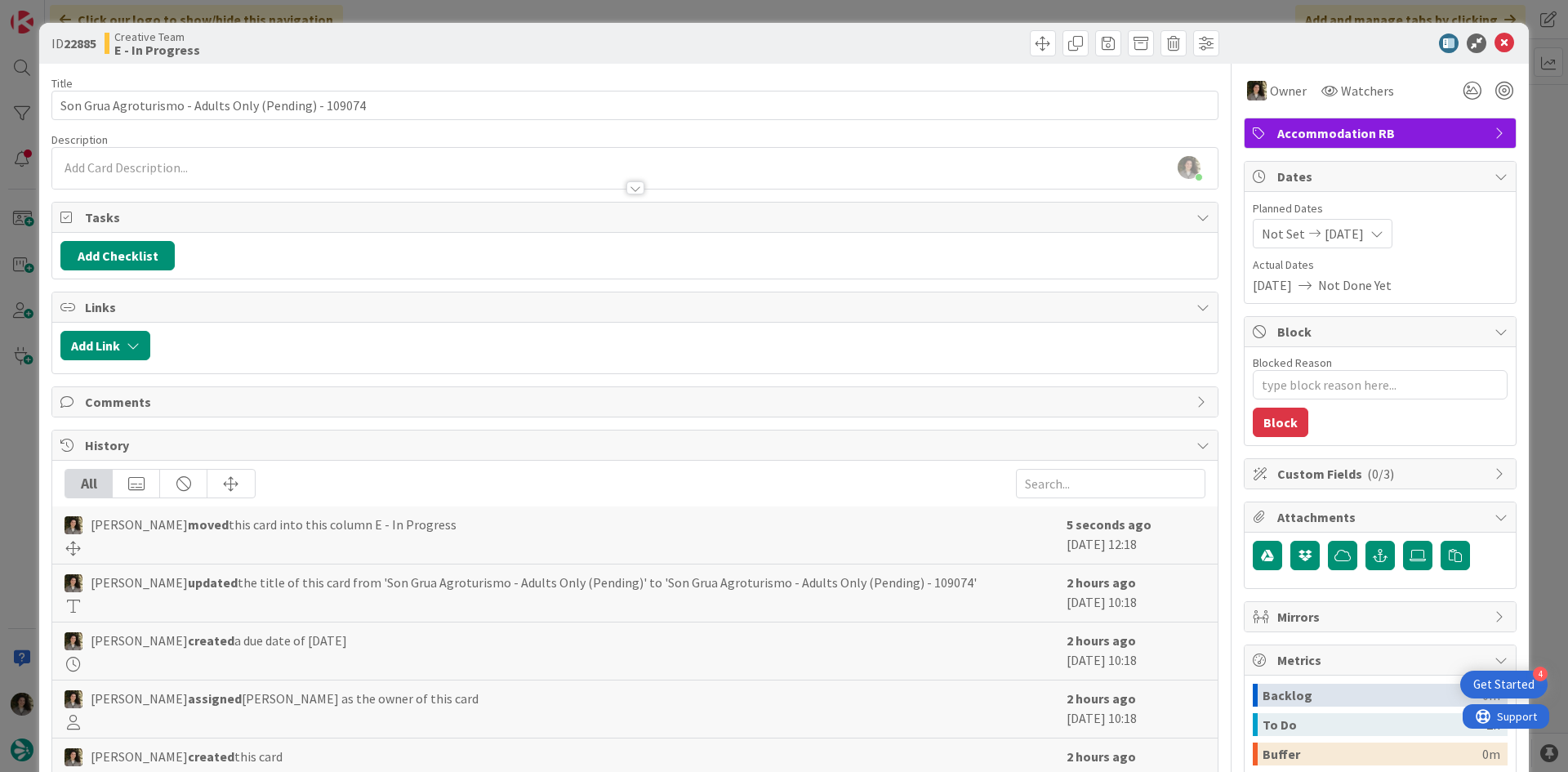
click at [1501, 39] on icon at bounding box center [1504, 43] width 20 height 20
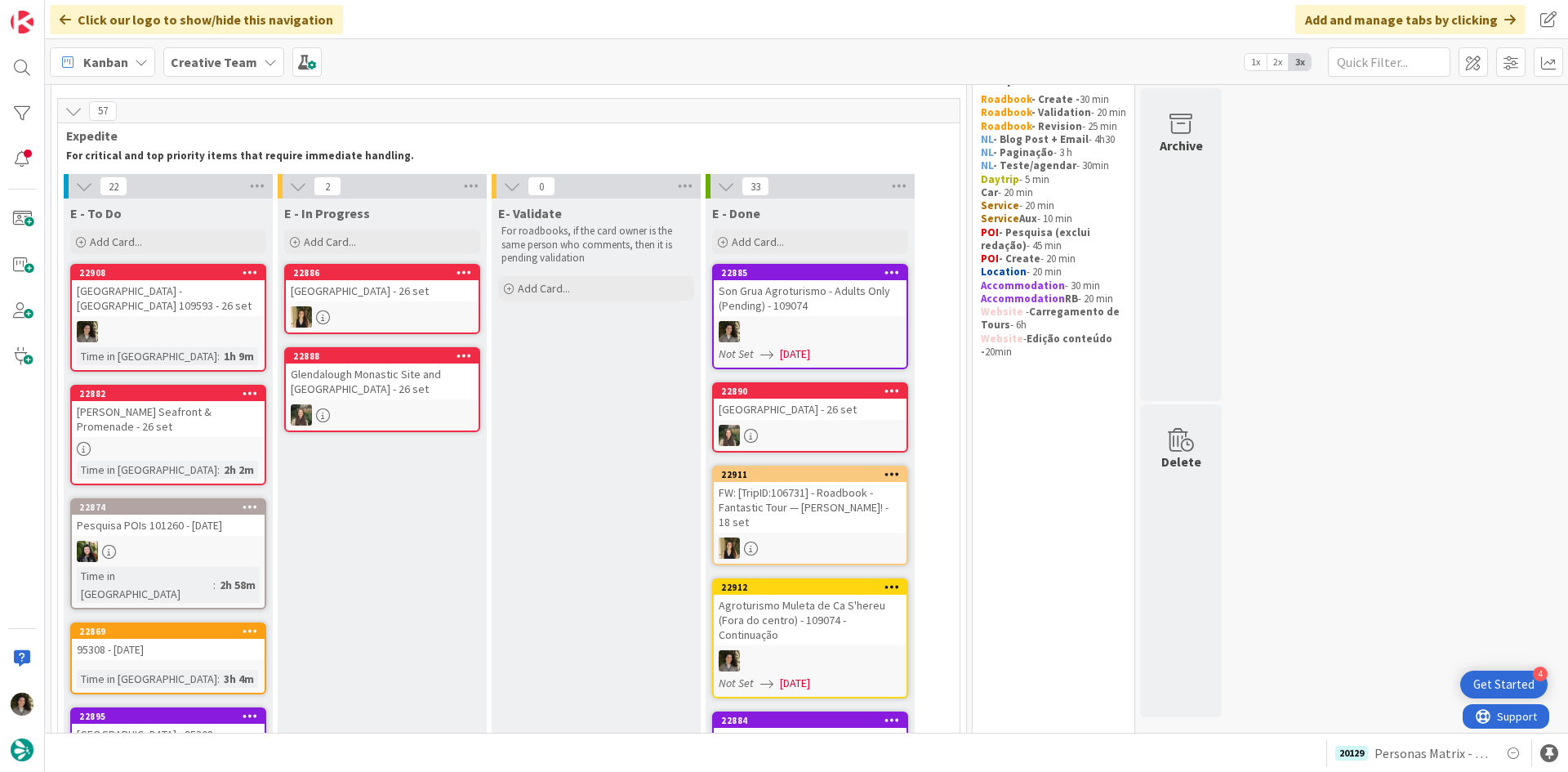
click at [817, 314] on div "Son Grua Agroturismo - Adults Only (Pending) - 109074" at bounding box center [810, 298] width 193 height 36
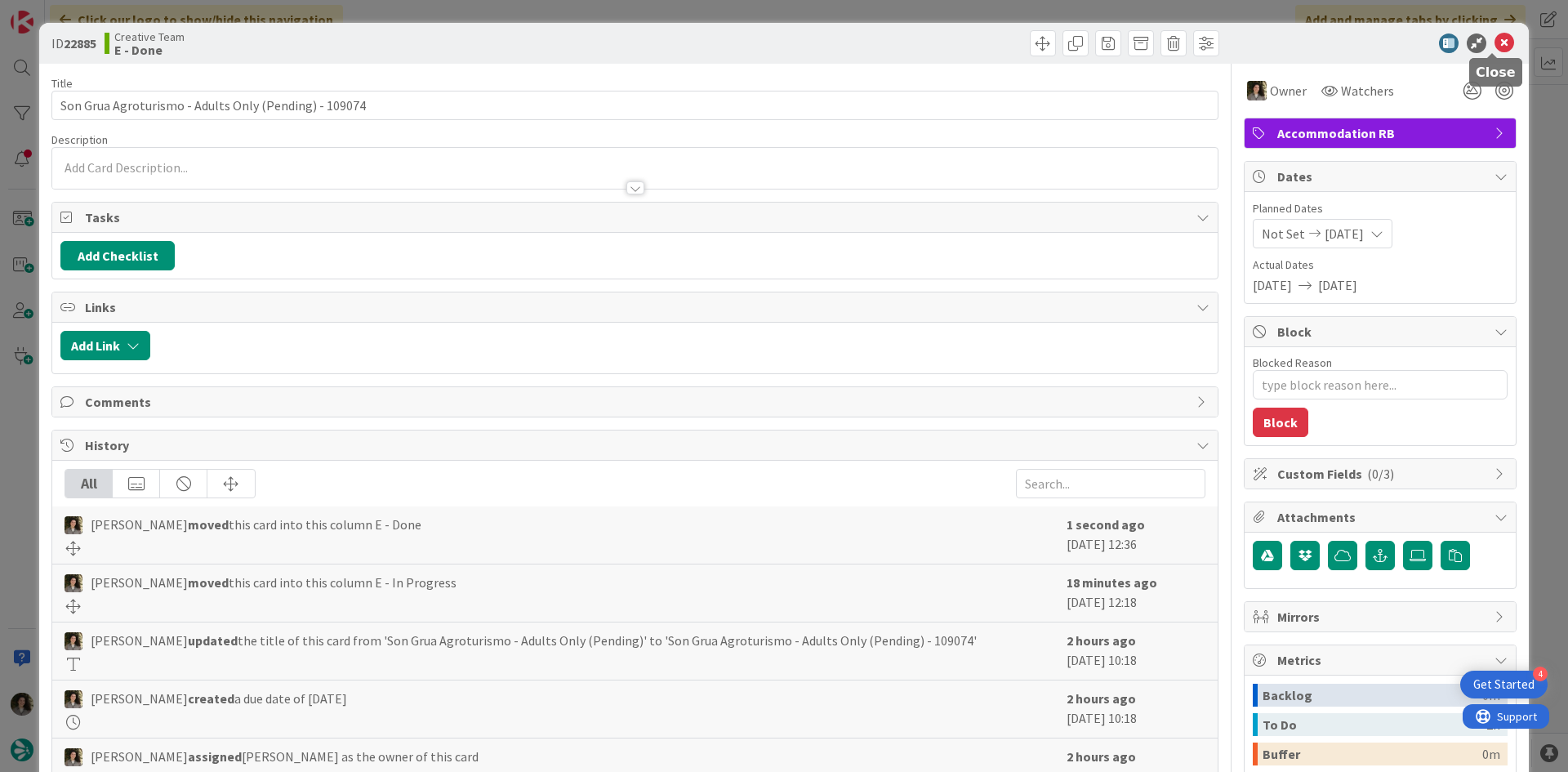
click at [1495, 40] on icon at bounding box center [1504, 43] width 20 height 20
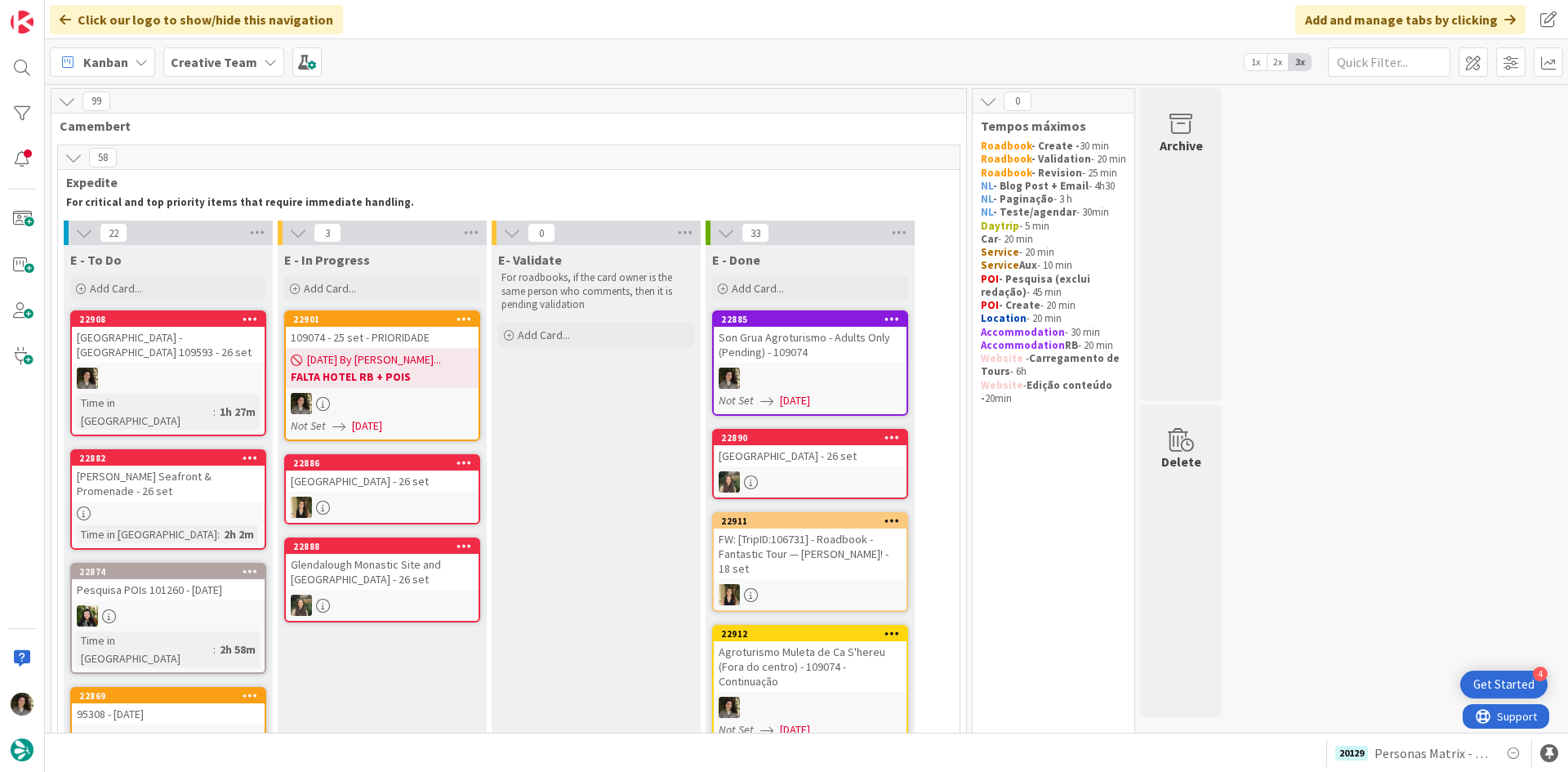
click at [433, 334] on div "109074 - 25 set - PRIORIDADE" at bounding box center [383, 337] width 193 height 21
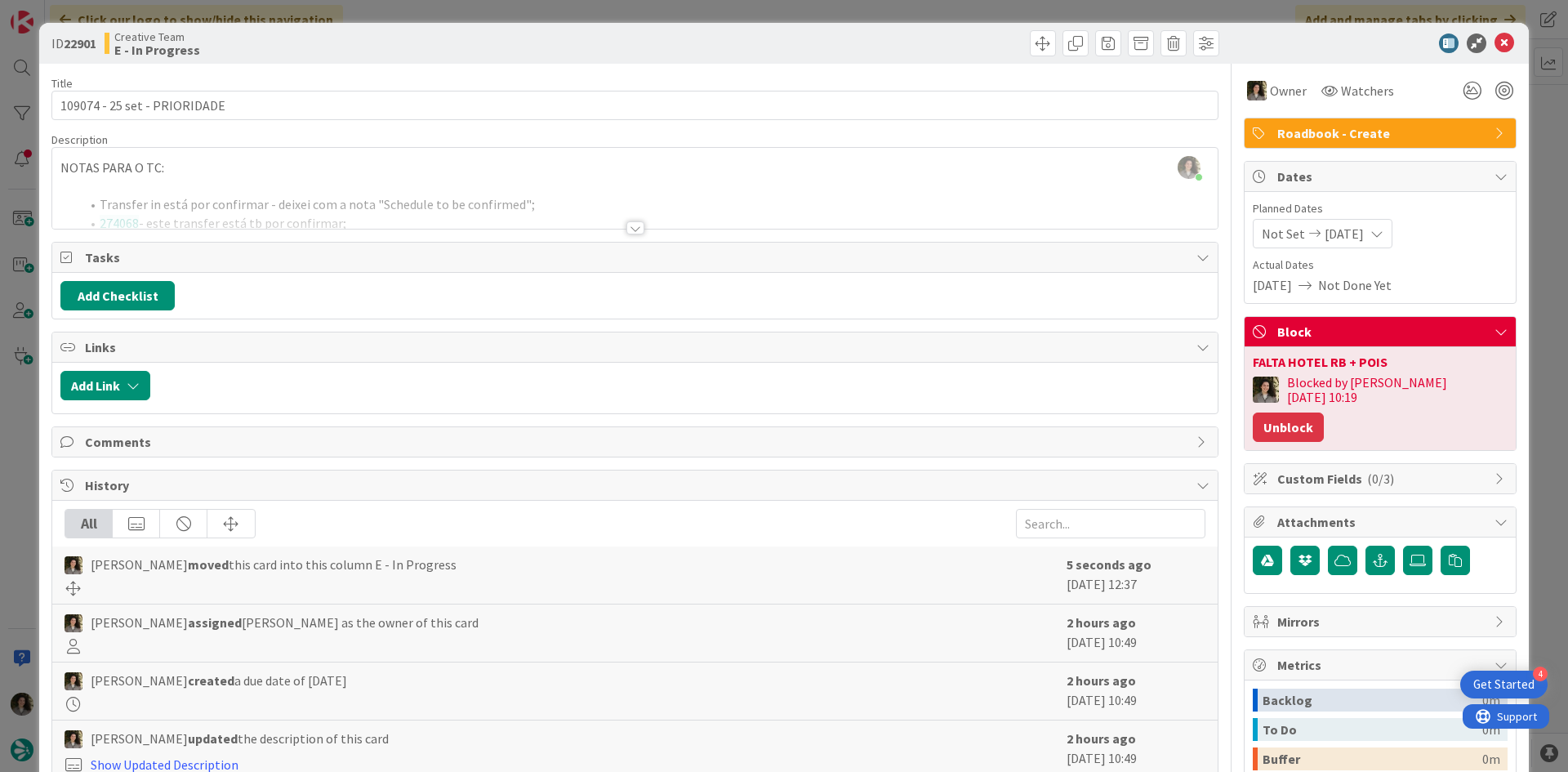
click at [1324, 412] on button "Unblock" at bounding box center [1288, 427] width 71 height 30
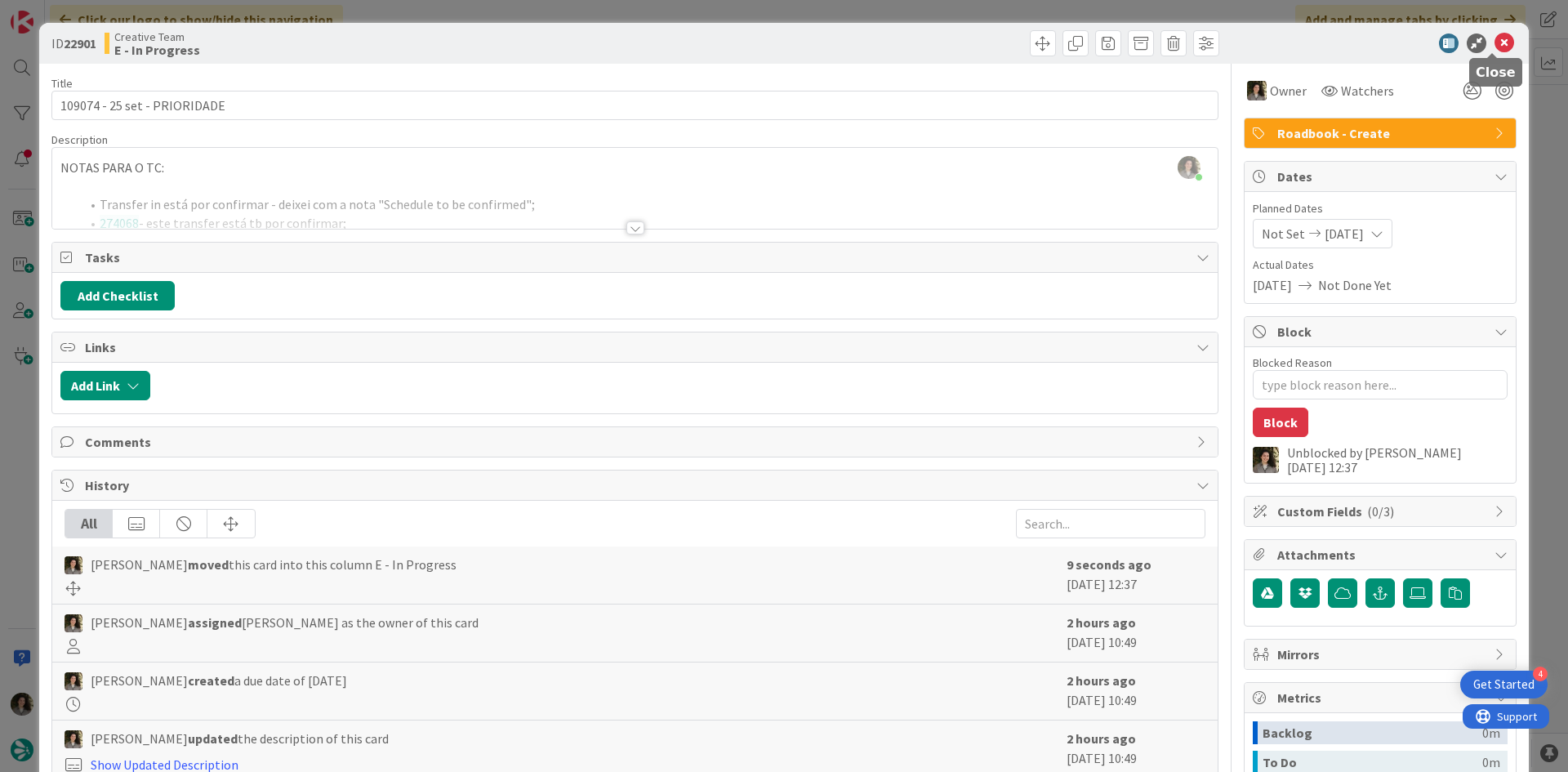
click at [1495, 39] on icon at bounding box center [1504, 43] width 20 height 20
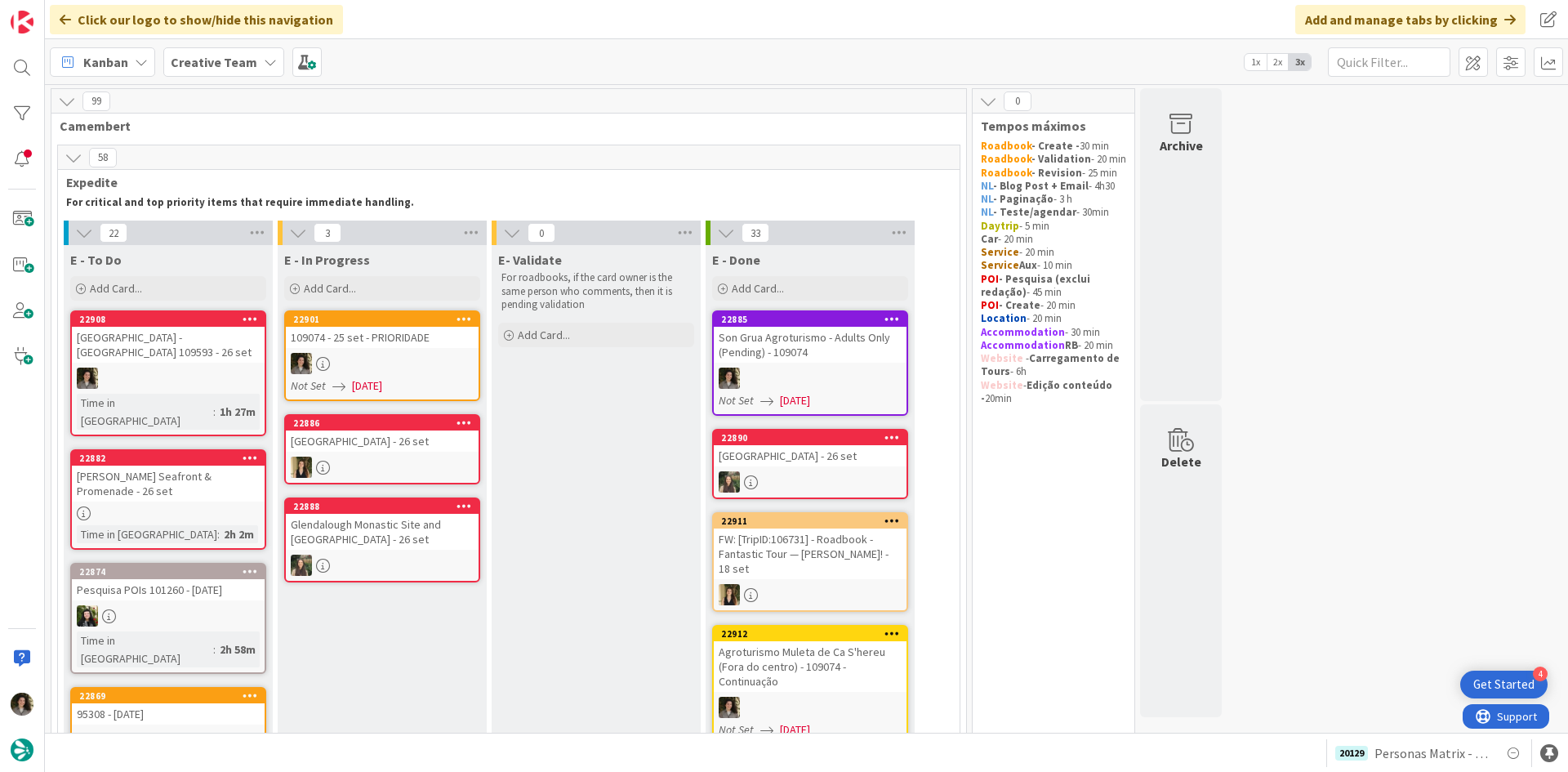
click at [391, 334] on div "109074 - 25 set - PRIORIDADE" at bounding box center [383, 337] width 193 height 21
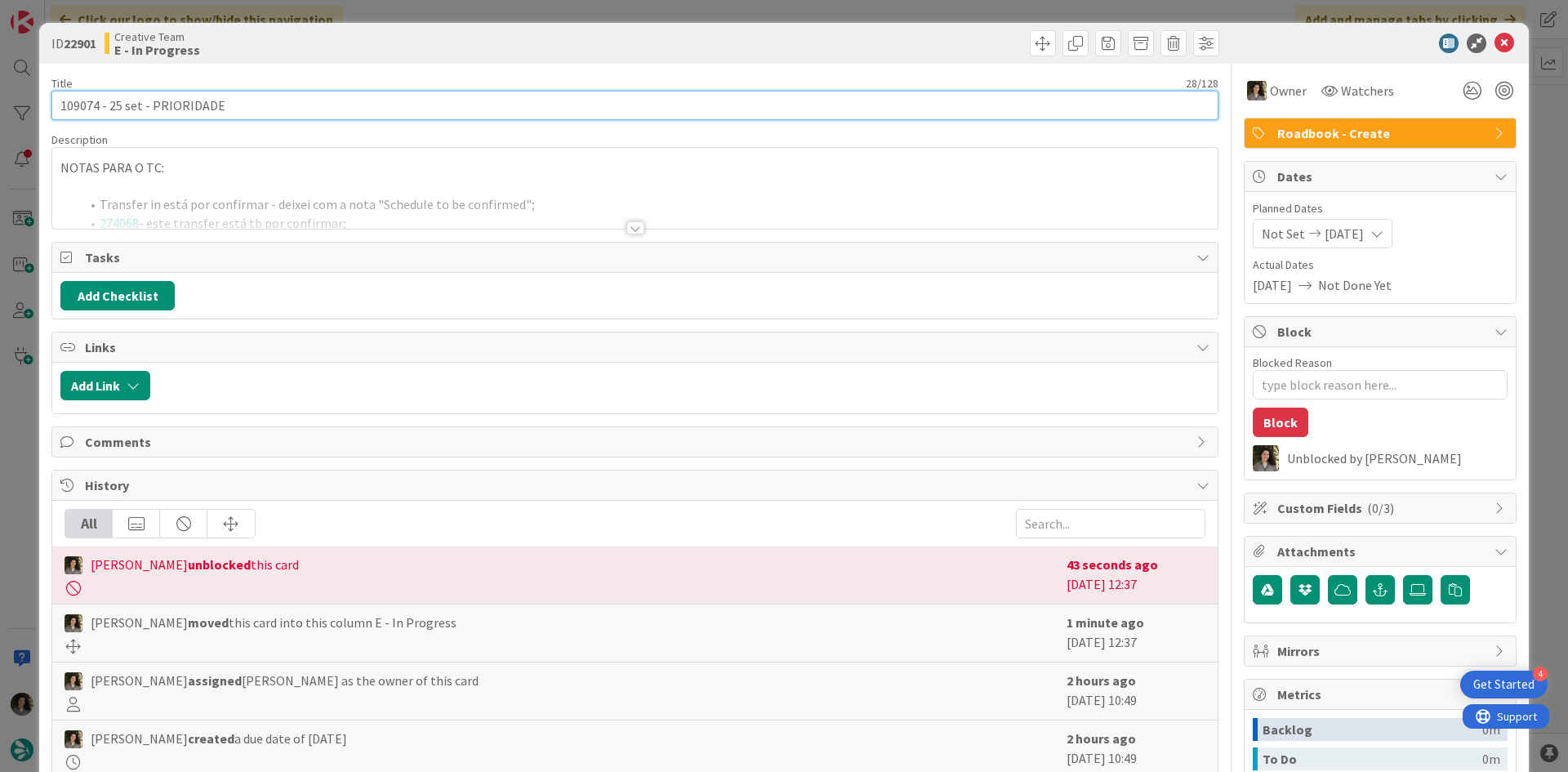
drag, startPoint x: 97, startPoint y: 105, endPoint x: -96, endPoint y: 98, distance: 193.1
click at [0, 98] on html "4 Get Started Click our logo to show/hide this navigation Add and manage tabs b…" at bounding box center [784, 386] width 1568 height 772
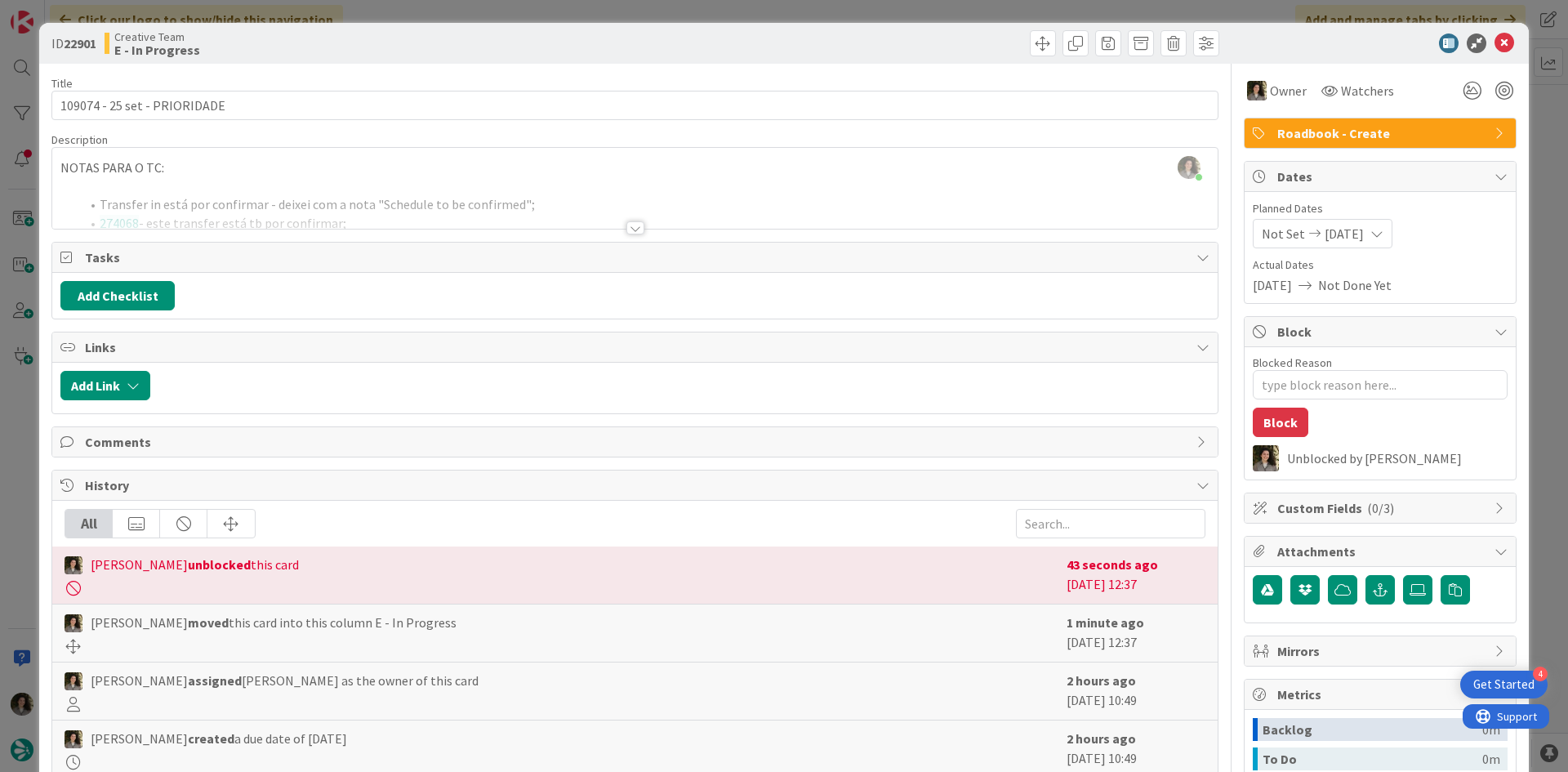
click at [626, 218] on div at bounding box center [634, 208] width 1165 height 42
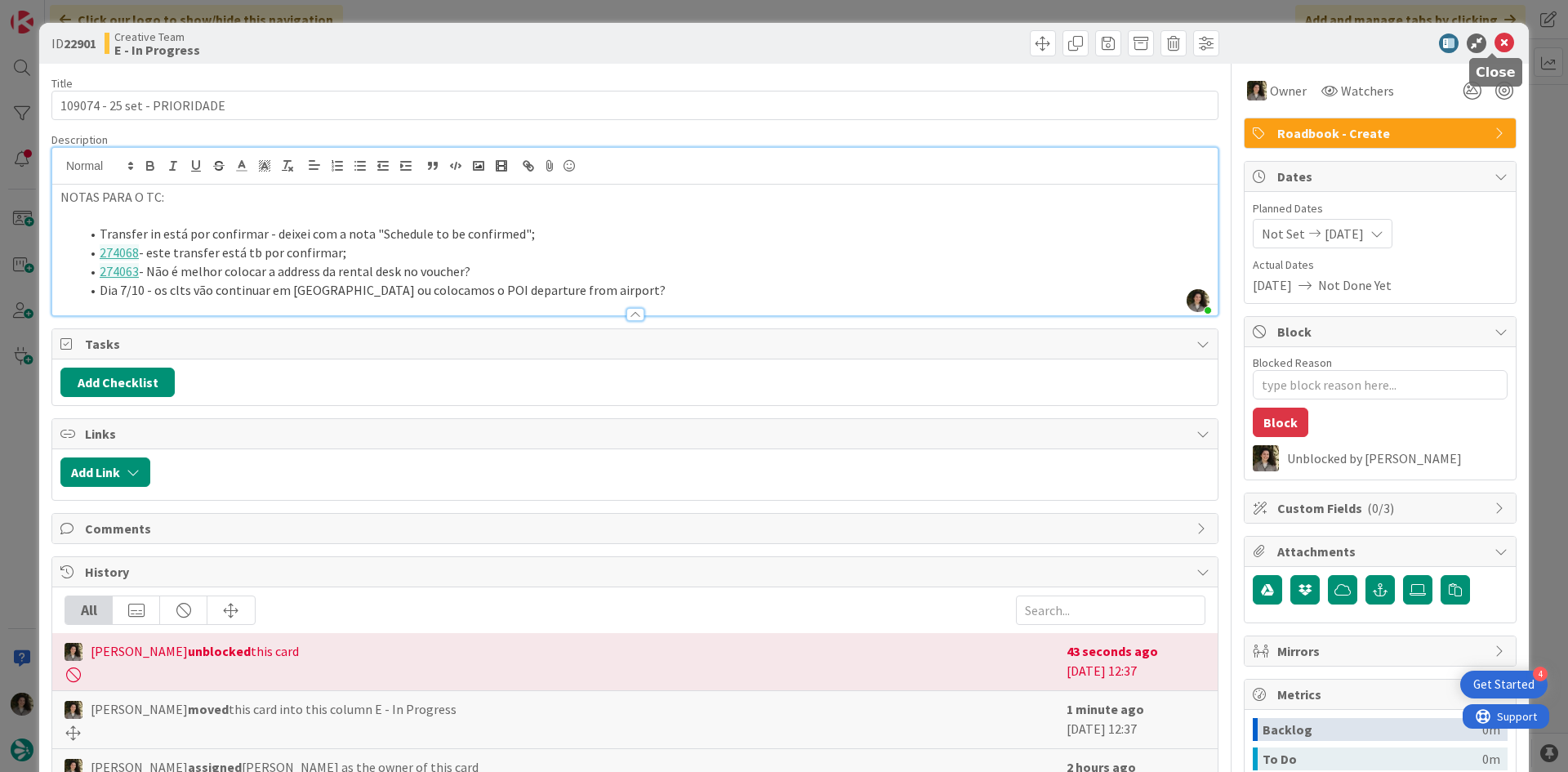
click at [1492, 32] on div "ID 22901 Creative Team E - In Progress" at bounding box center [784, 44] width 1490 height 41
click at [1495, 52] on icon at bounding box center [1504, 43] width 20 height 20
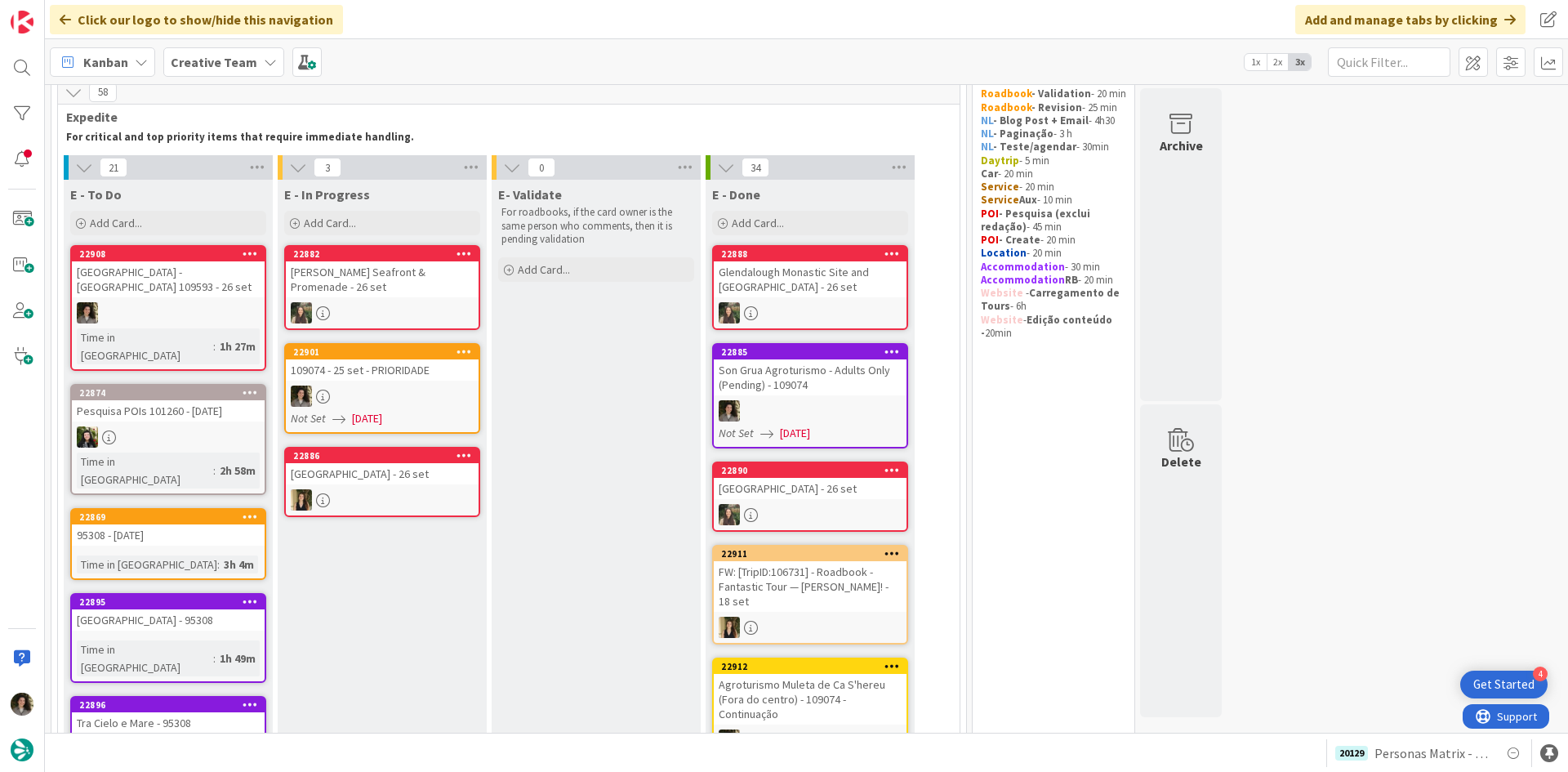
scroll to position [64, 0]
click at [411, 388] on div at bounding box center [383, 397] width 193 height 21
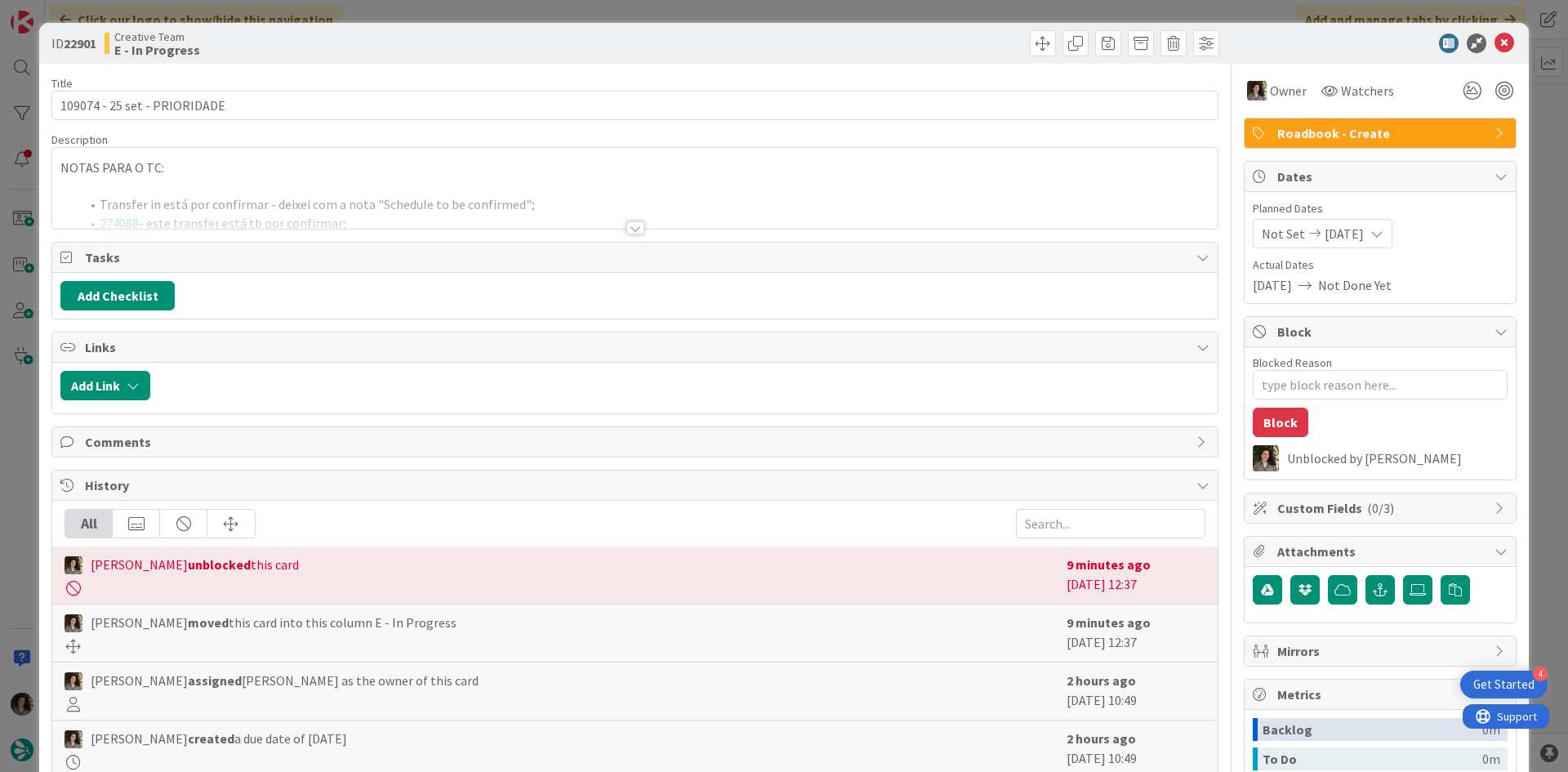
click at [626, 232] on div at bounding box center [635, 227] width 18 height 13
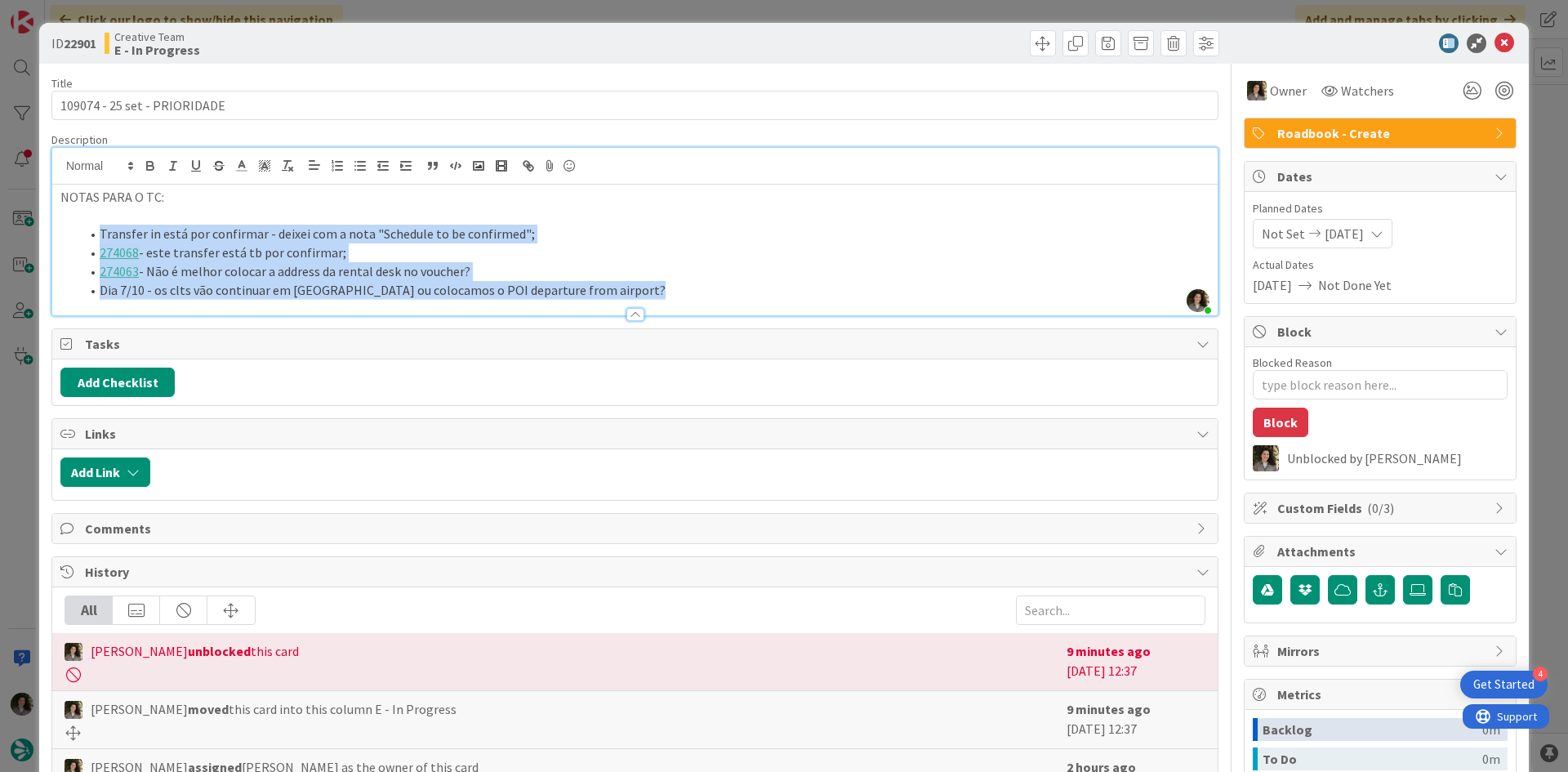
drag, startPoint x: 603, startPoint y: 298, endPoint x: 359, endPoint y: 273, distance: 245.3
click at [359, 273] on div "Description Melissa Santos just joined NOTAS PARA O TC: Transfer in está por co…" at bounding box center [635, 224] width 1167 height 183
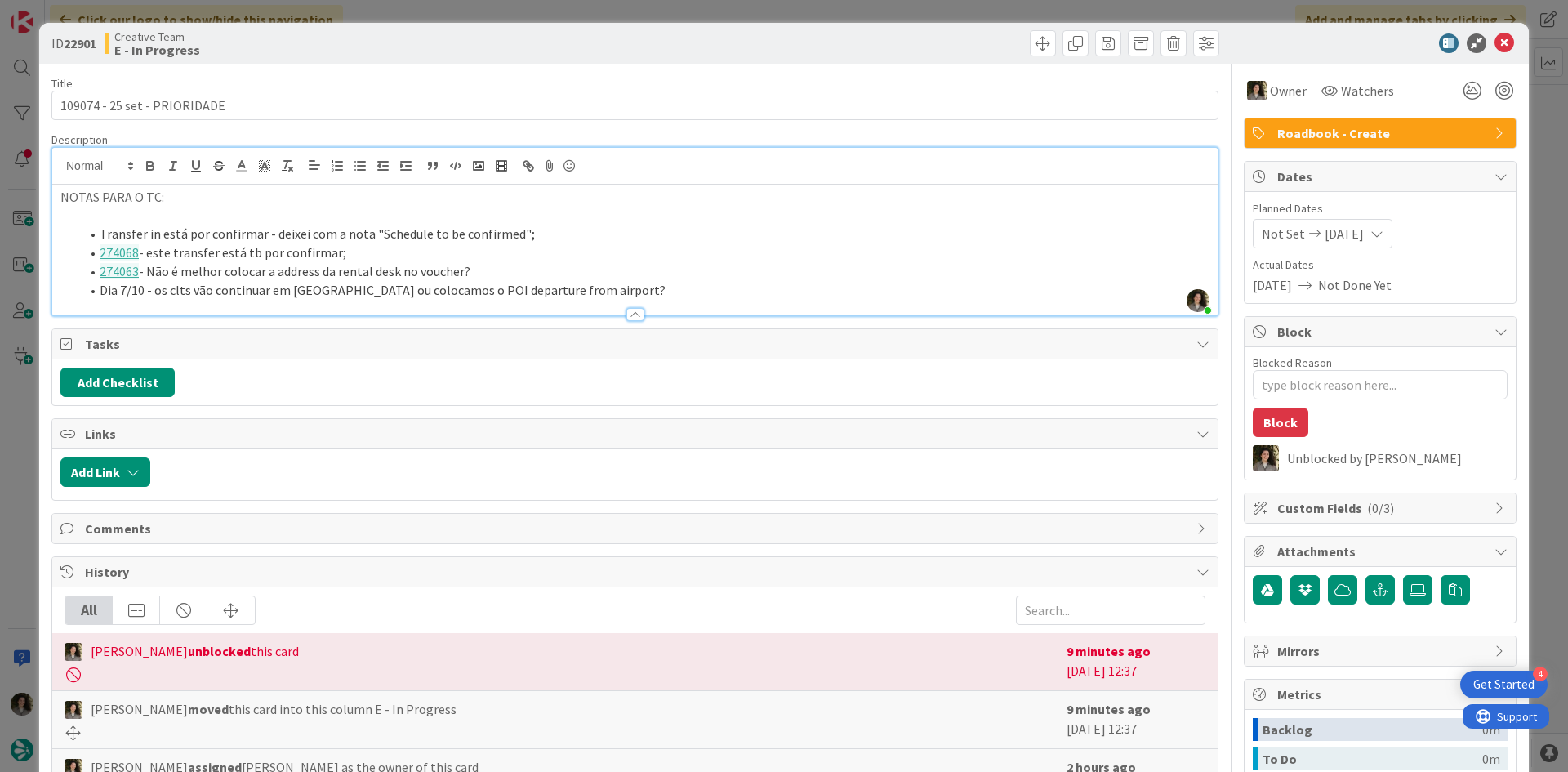
click at [585, 276] on li "274063 - Não é melhor colocar a address da rental desk no voucher?" at bounding box center [644, 271] width 1130 height 19
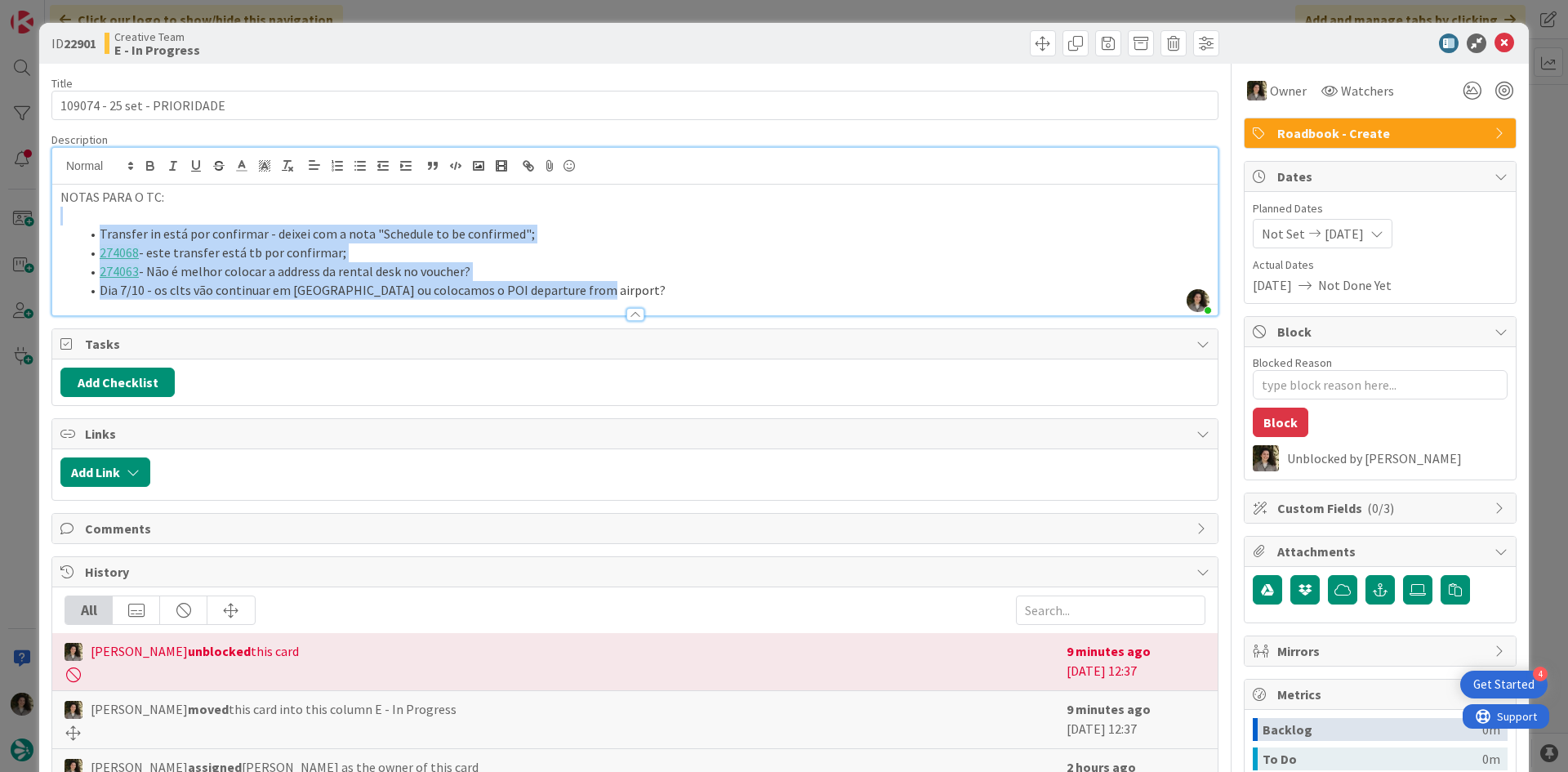
drag, startPoint x: 592, startPoint y: 292, endPoint x: 97, endPoint y: 223, distance: 499.8
click at [97, 223] on div "NOTAS PARA O TC: Transfer in está por confirmar - deixei com a nota "Schedule t…" at bounding box center [634, 250] width 1165 height 131
click at [167, 237] on li "Transfer in está por confirmar - deixei com a nota "Schedule to be confirmed";" at bounding box center [644, 233] width 1130 height 19
drag, startPoint x: 597, startPoint y: 293, endPoint x: 97, endPoint y: 232, distance: 503.7
click at [97, 232] on ol "Transfer in está por confirmar - deixei com a nota "Schedule to be confirmed"; …" at bounding box center [635, 261] width 1149 height 74
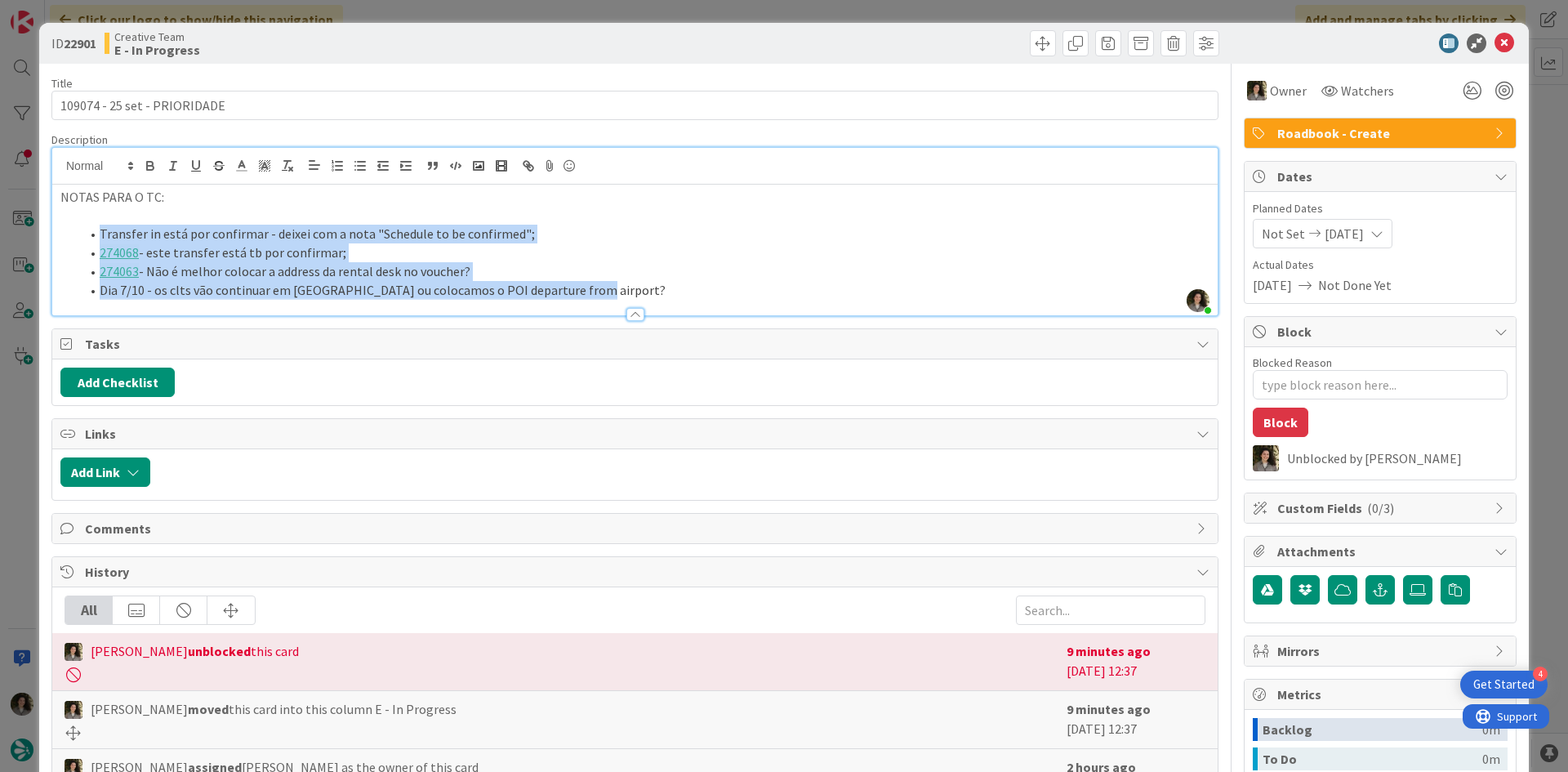
copy ol "Transfer in está por confirmar - deixei com a nota "Schedule to be confirmed"; …"
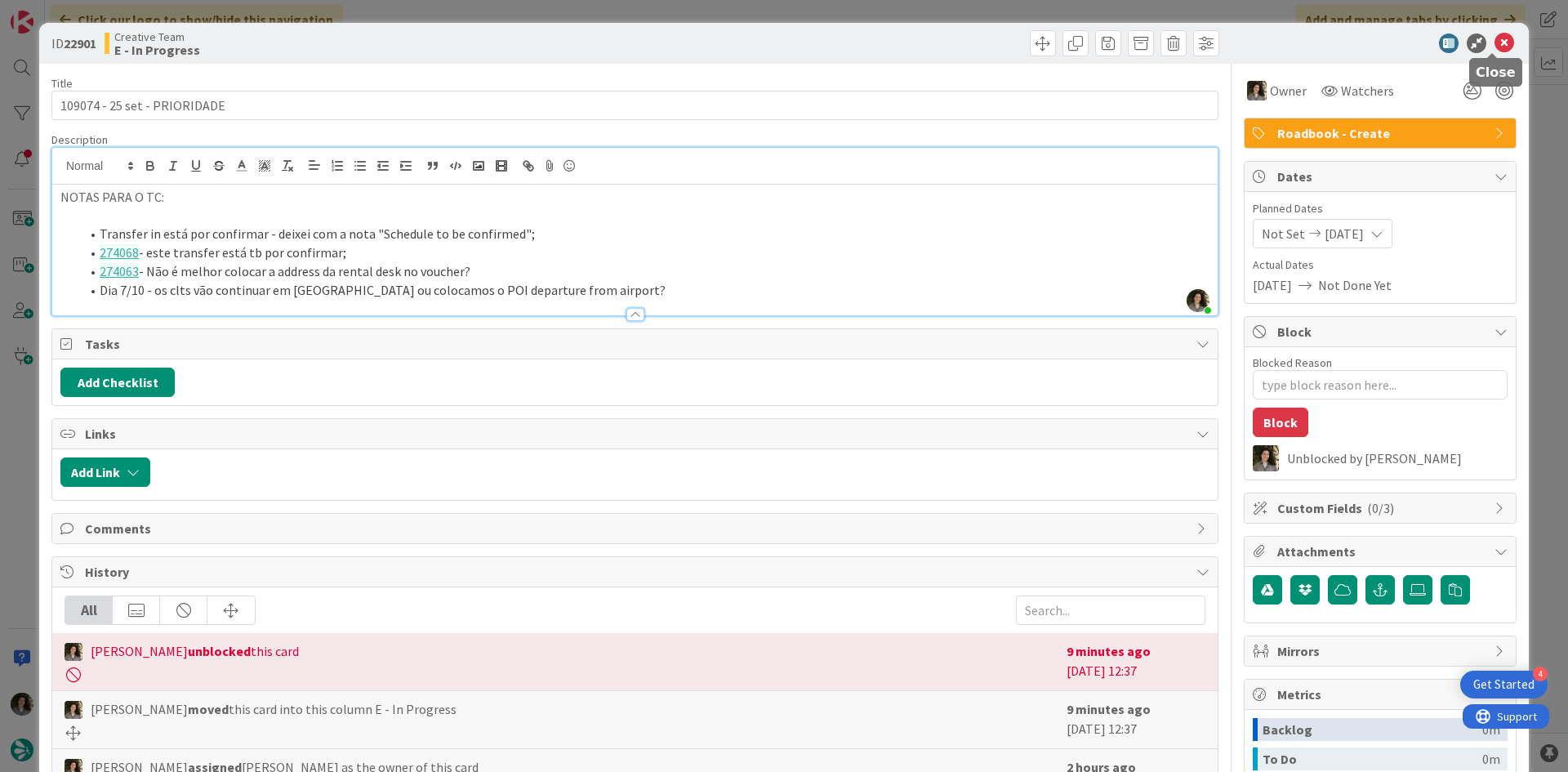
drag, startPoint x: 1488, startPoint y: 39, endPoint x: 1437, endPoint y: 52, distance: 52.6
click at [1495, 39] on icon at bounding box center [1504, 43] width 20 height 20
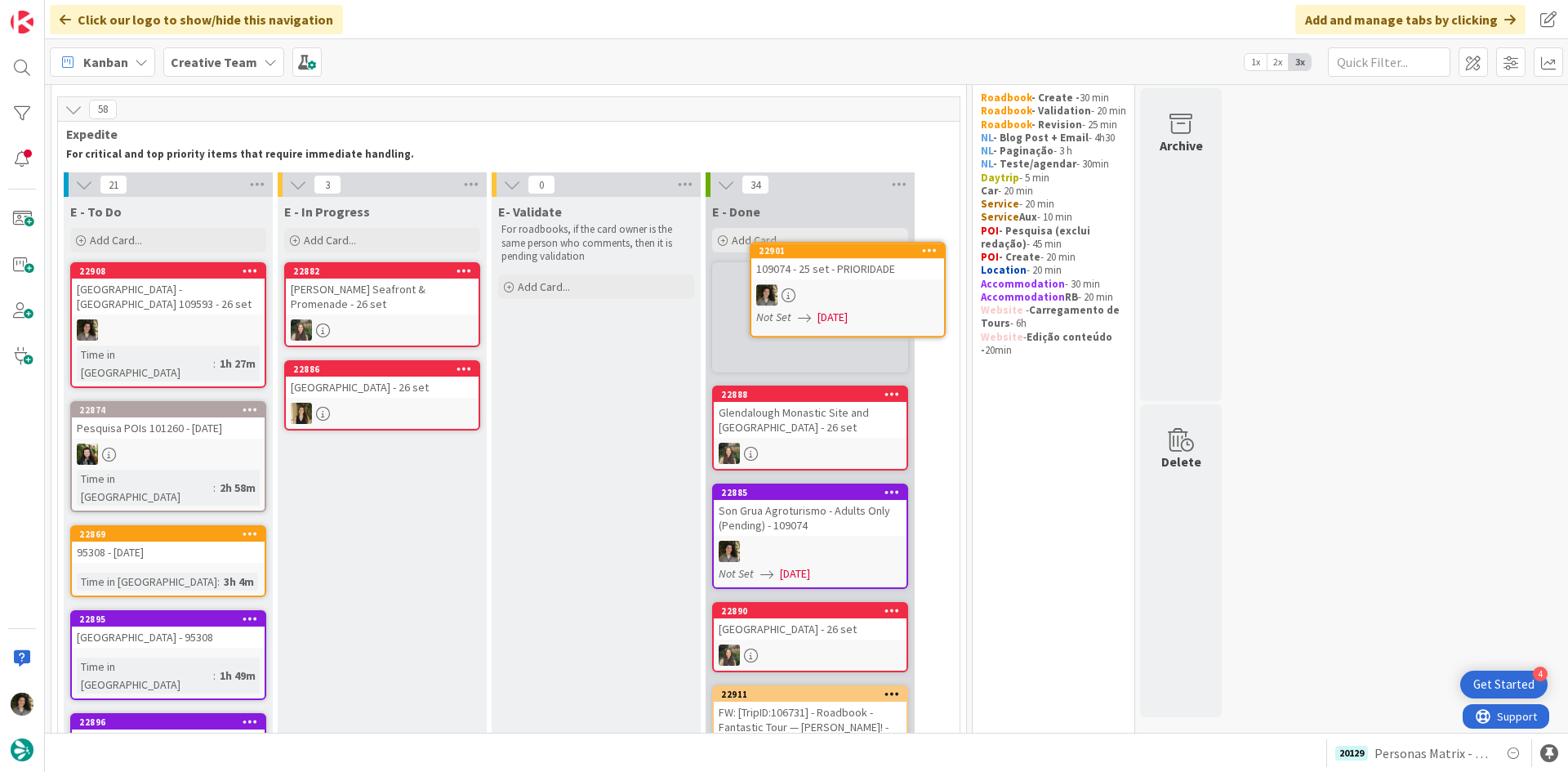
scroll to position [47, 0]
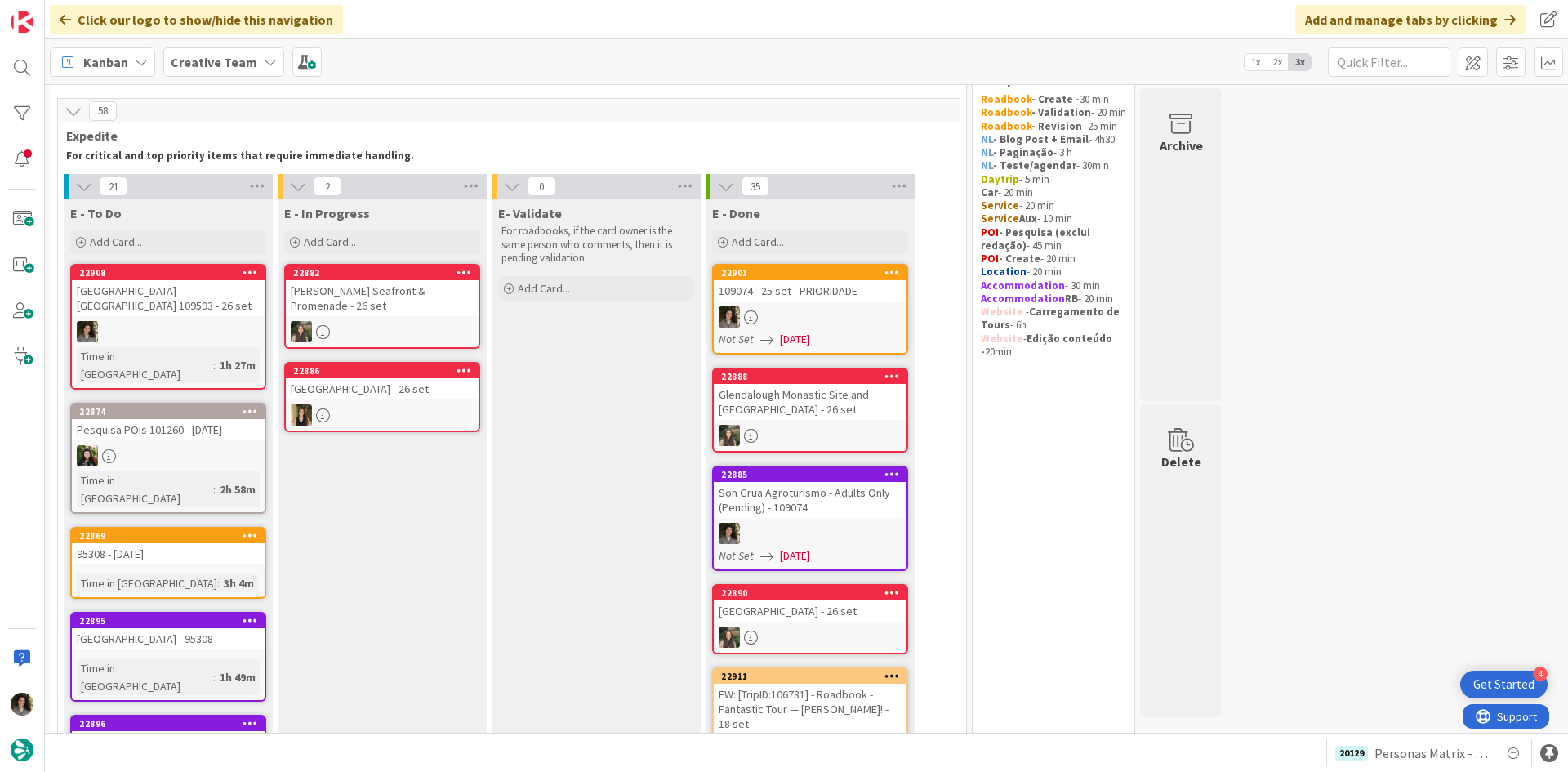
click at [792, 291] on div "109074 - 25 set - PRIORIDADE" at bounding box center [810, 291] width 193 height 21
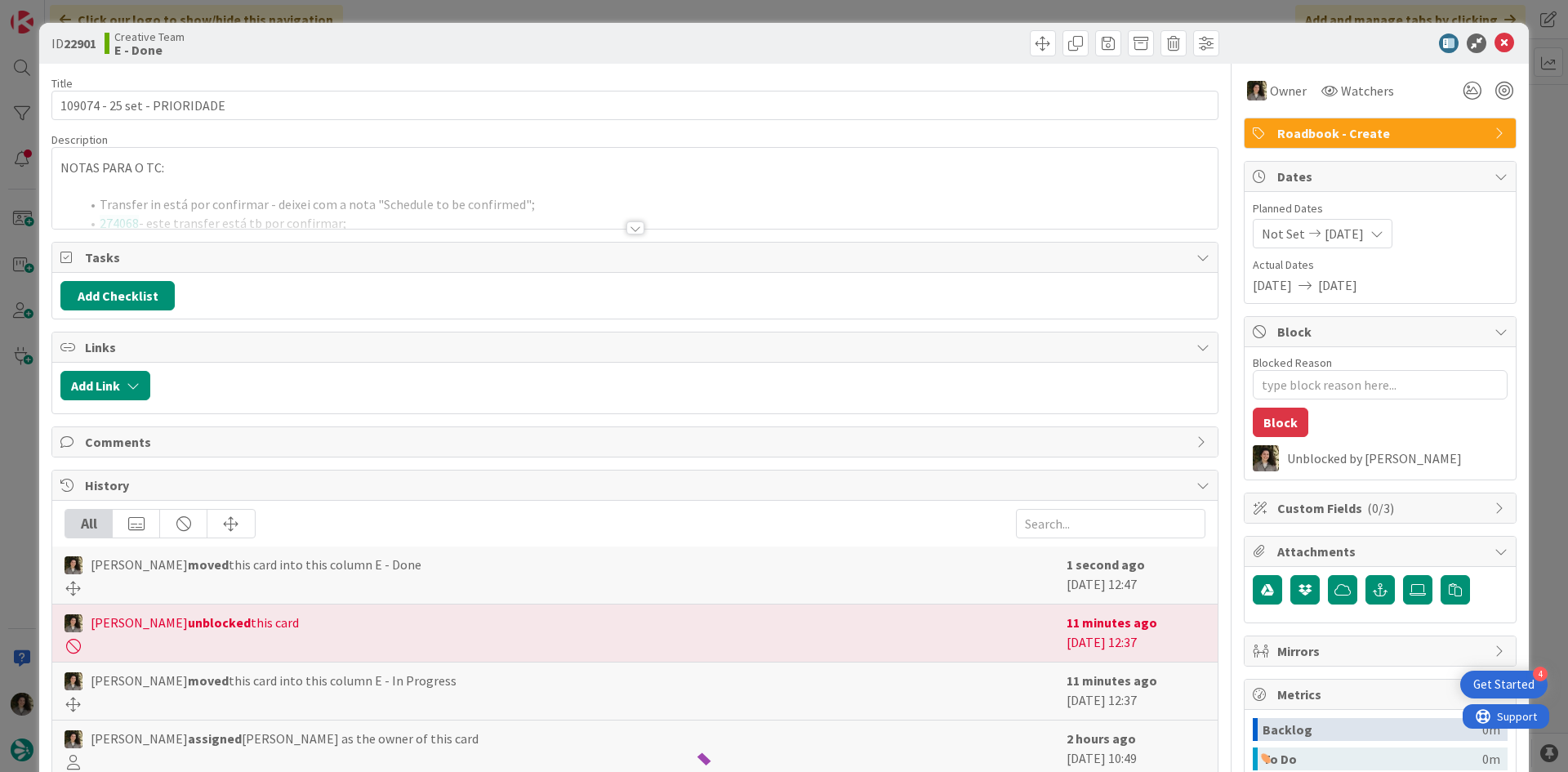
click at [1368, 136] on span "Roadbook - Create" at bounding box center [1382, 133] width 209 height 20
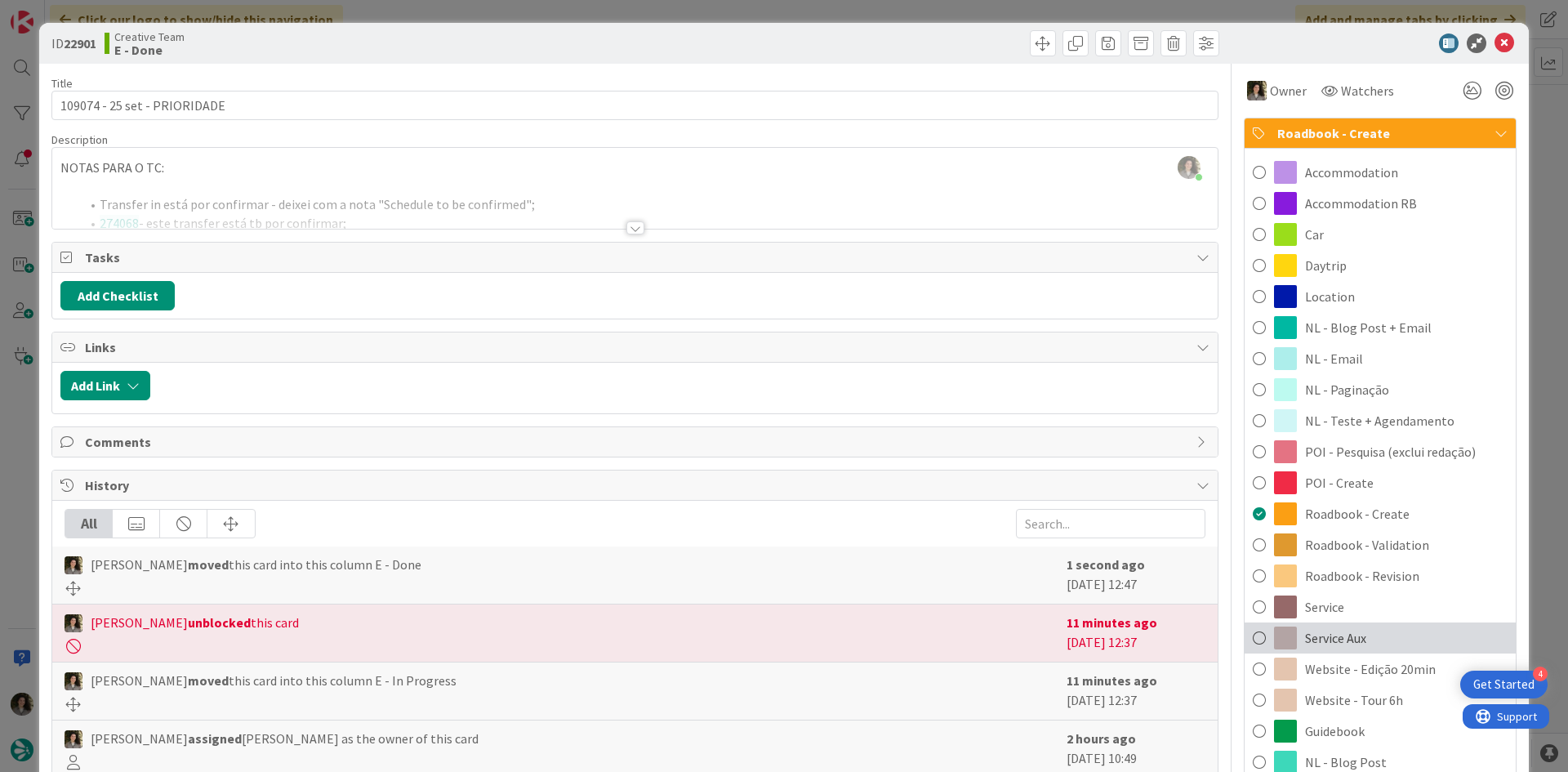
click at [1382, 633] on div "Service Aux" at bounding box center [1380, 638] width 271 height 31
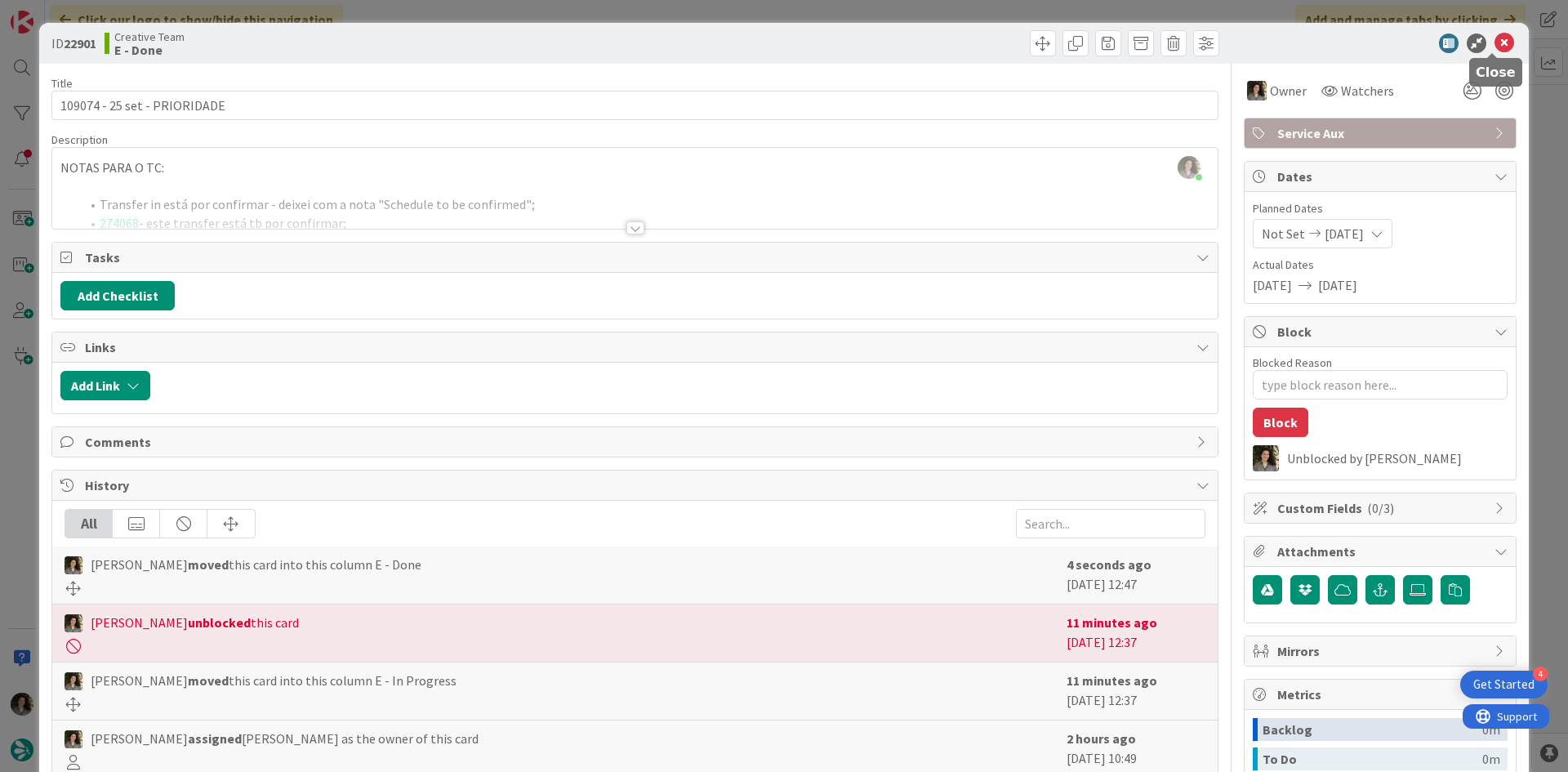
click at [1495, 42] on icon at bounding box center [1504, 43] width 20 height 20
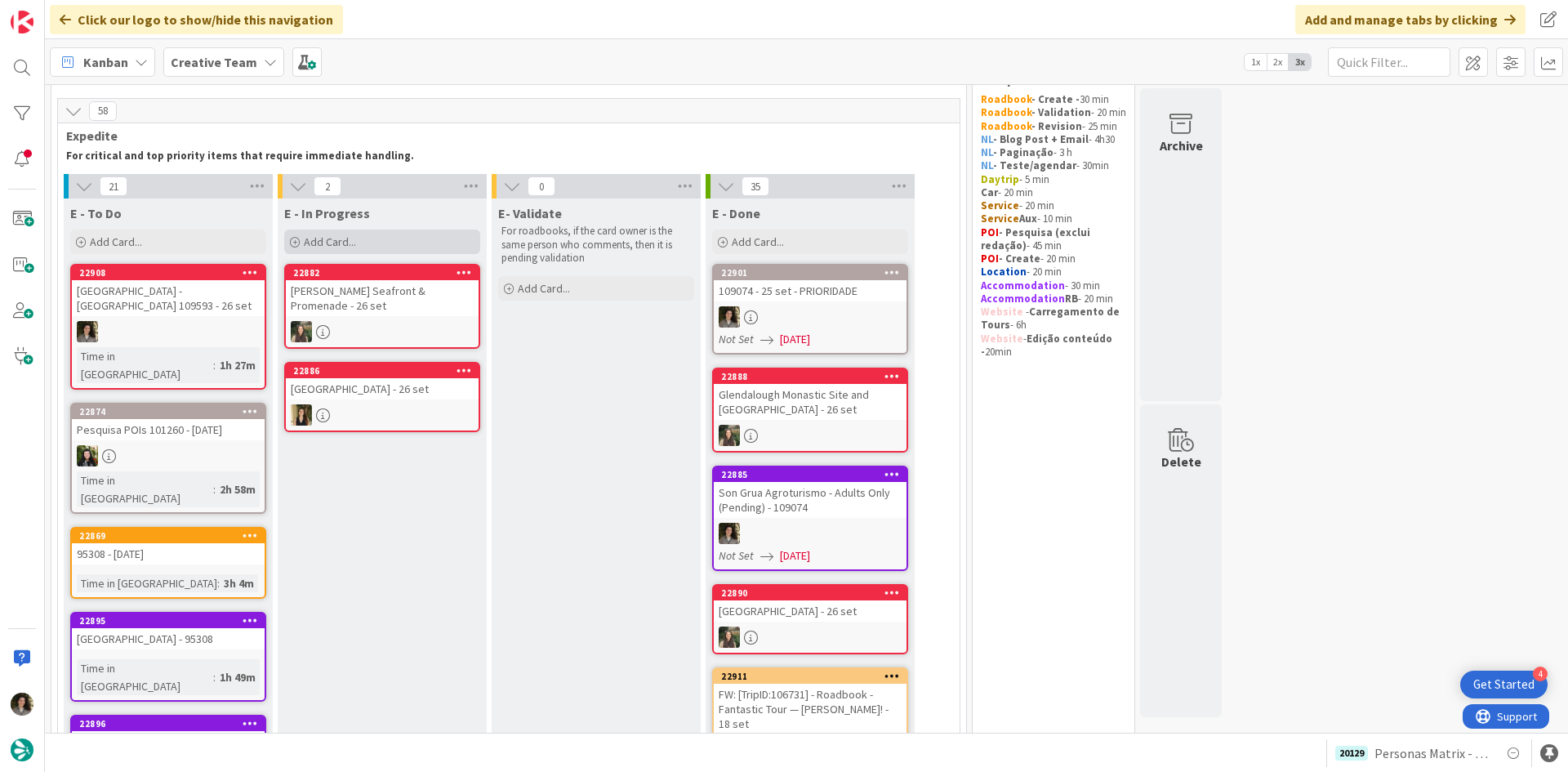
click at [321, 240] on span "Add Card..." at bounding box center [330, 242] width 52 height 14
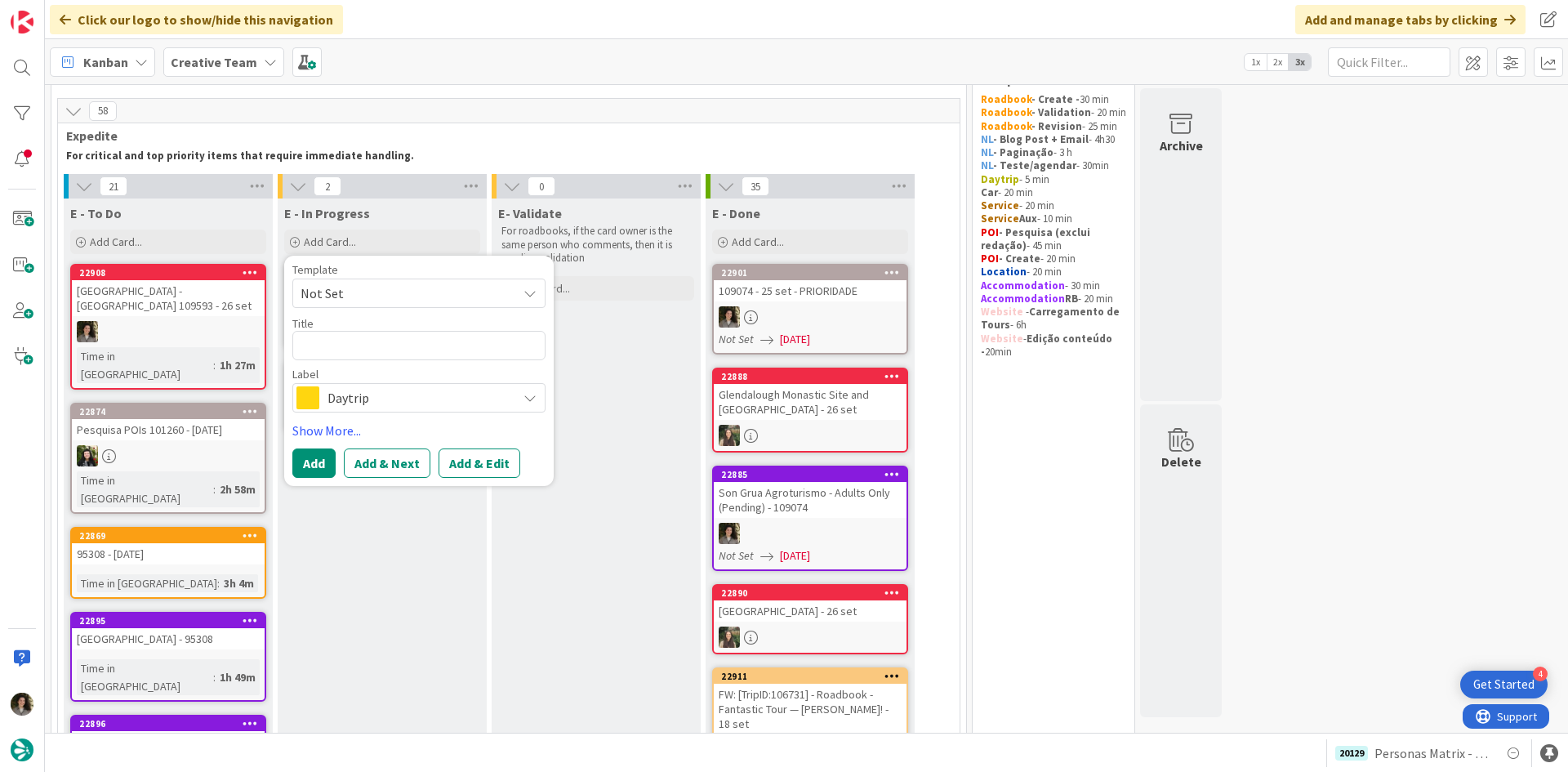
click at [389, 394] on span "Daytrip" at bounding box center [418, 398] width 182 height 23
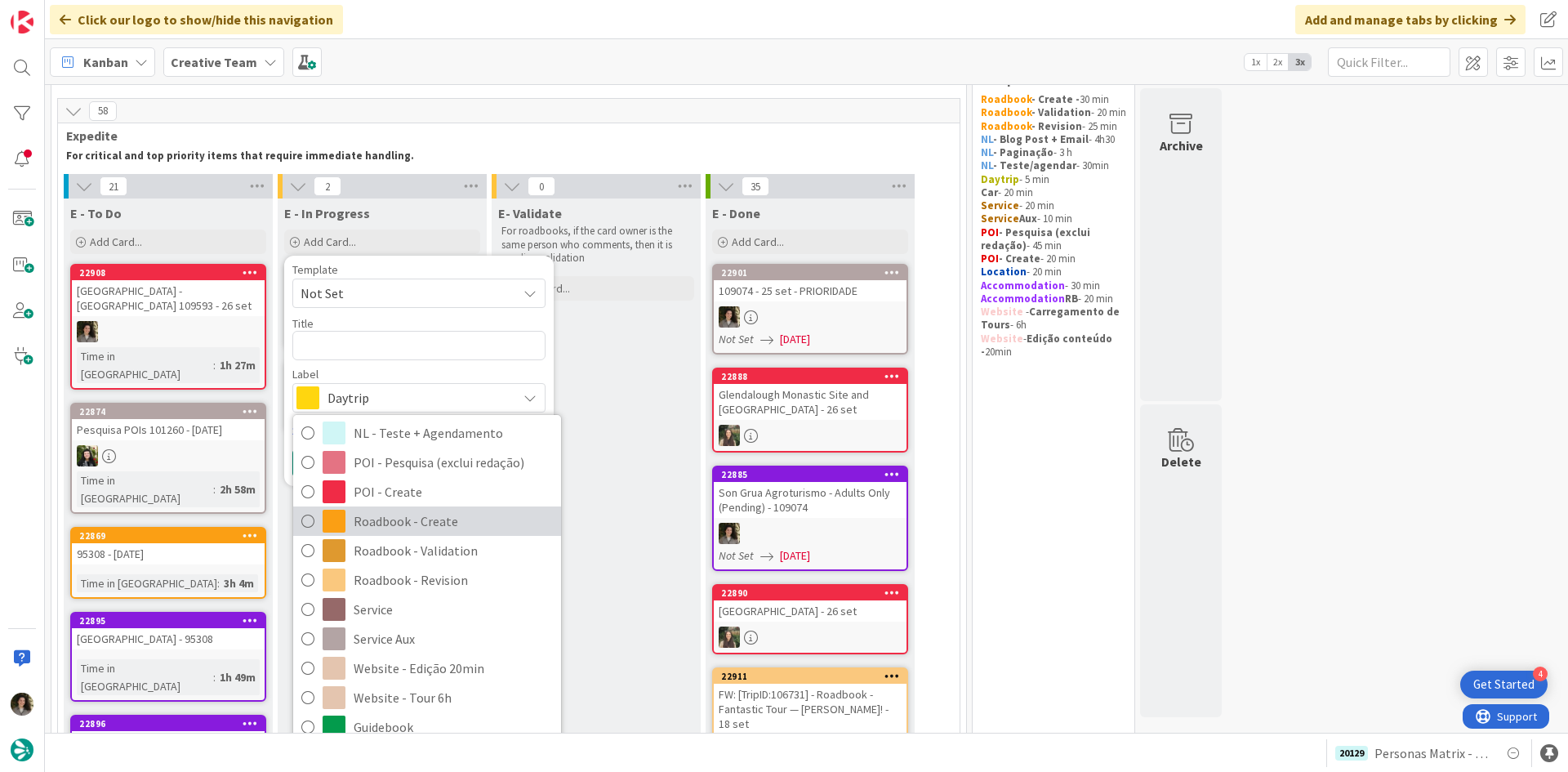
scroll to position [245, 0]
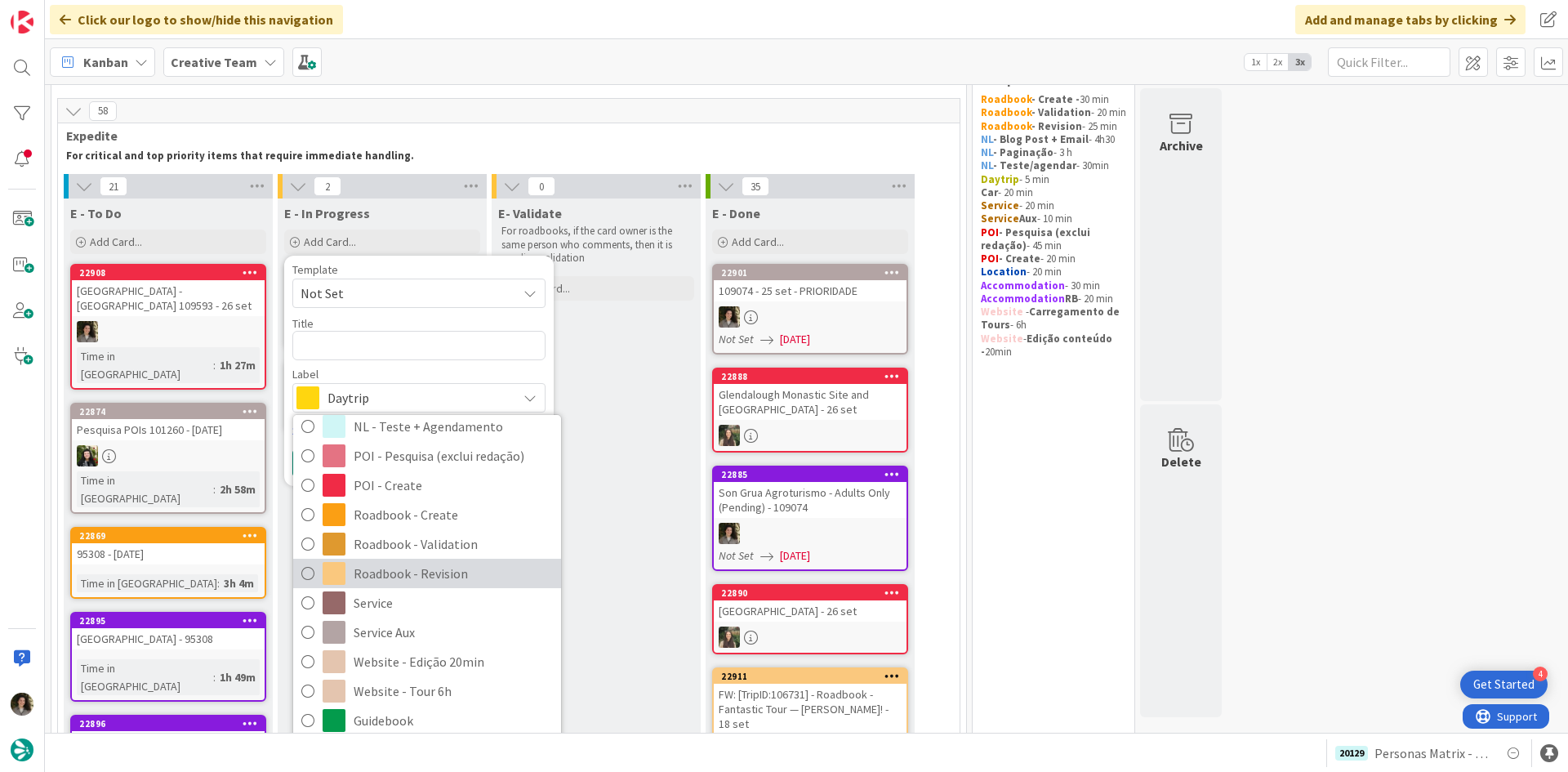
click at [428, 580] on span "Roadbook - Revision" at bounding box center [453, 573] width 199 height 24
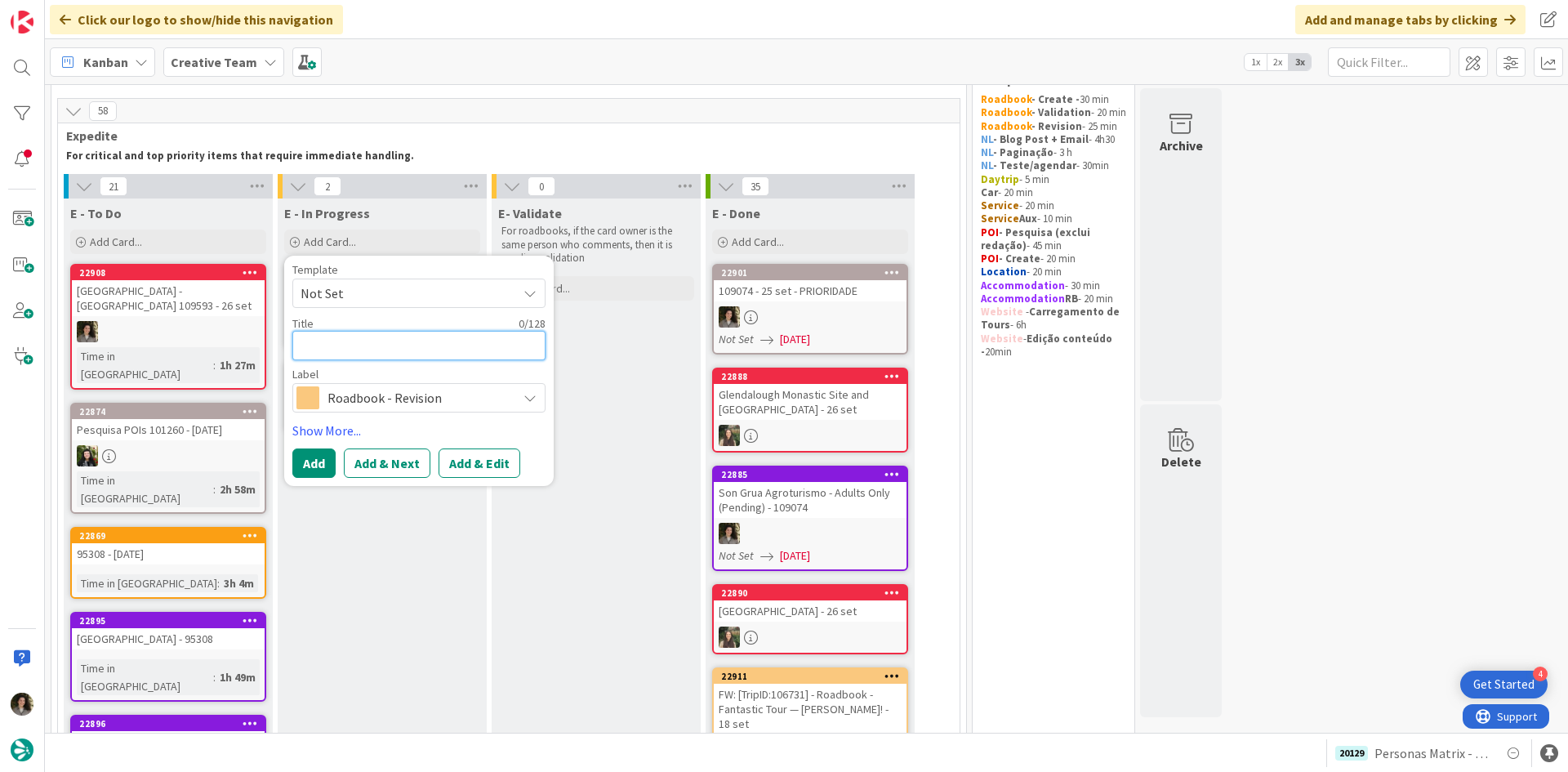
click at [382, 350] on textarea at bounding box center [419, 345] width 253 height 30
paste textarea "RE: FW: [TripID:101408] - Roadbook - Fantastic Tour — [PERSON_NAME]! -24 set"
type textarea "x"
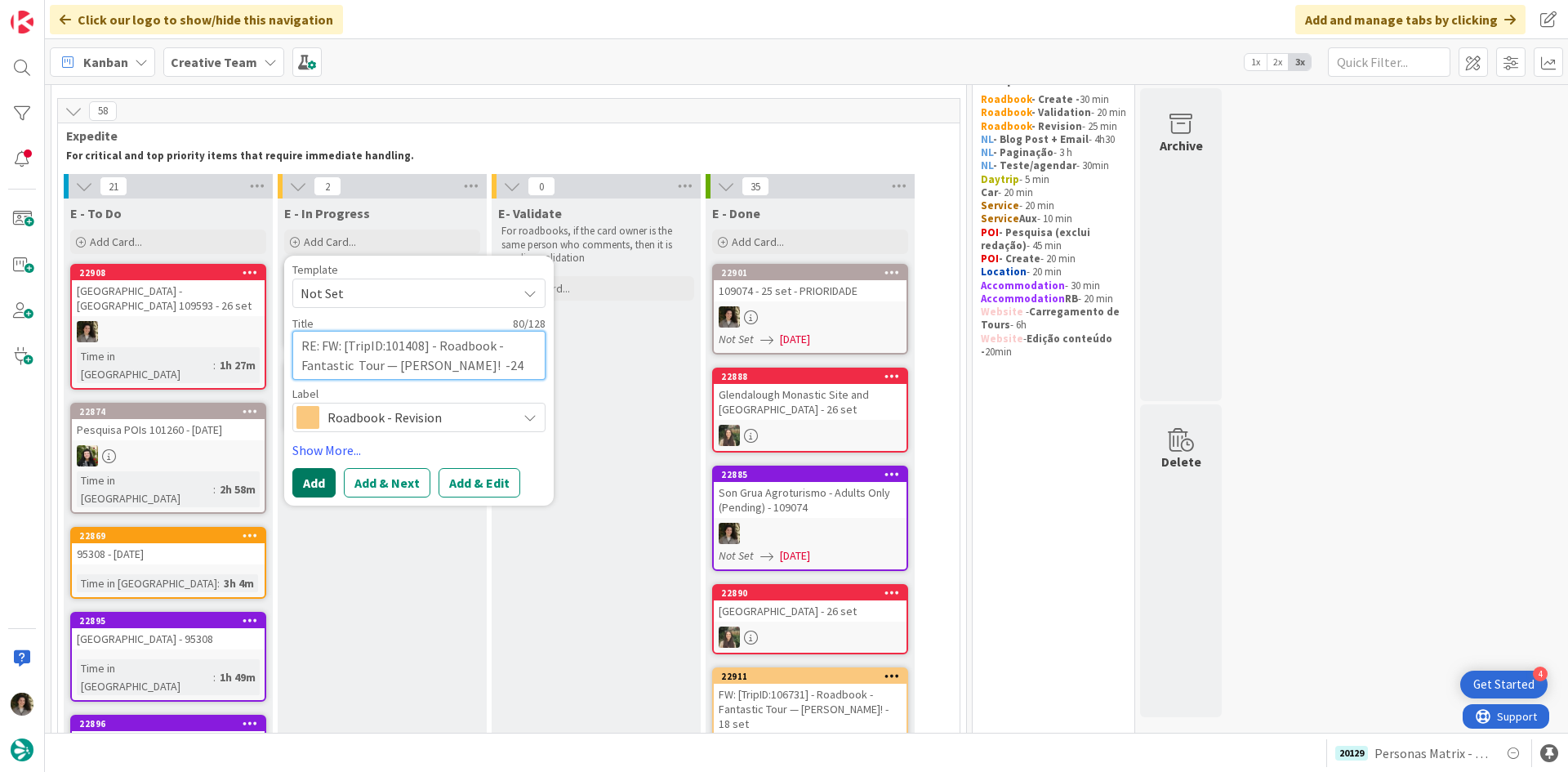
type textarea "RE: FW: [TripID:101408] - Roadbook - Fantastic Tour — [PERSON_NAME]! -24 set"
click at [308, 485] on button "Add" at bounding box center [314, 482] width 43 height 30
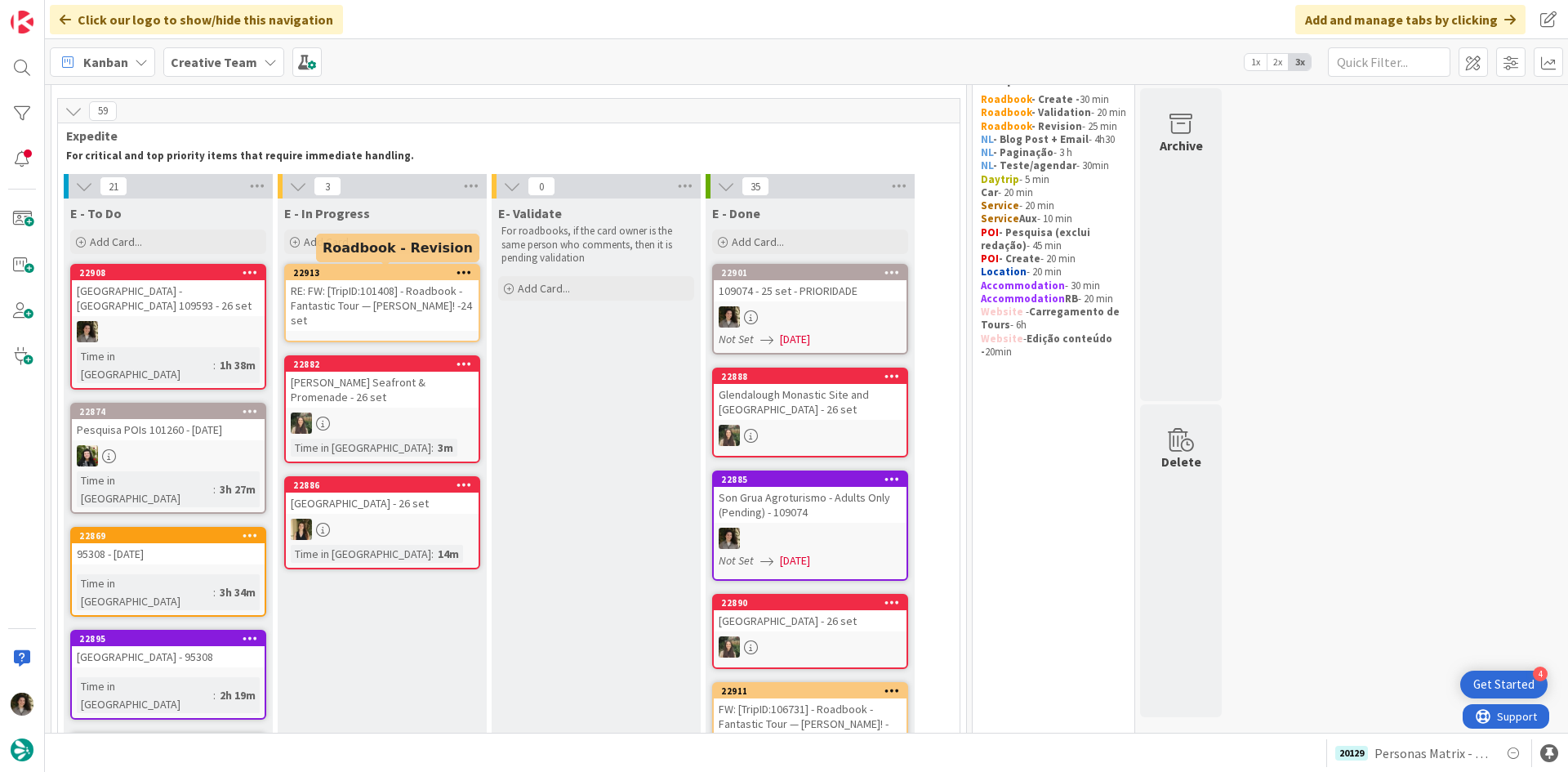
click at [410, 306] on div "RE: FW: [TripID:101408] - Roadbook - Fantastic Tour — [PERSON_NAME]! -24 set" at bounding box center [383, 305] width 193 height 51
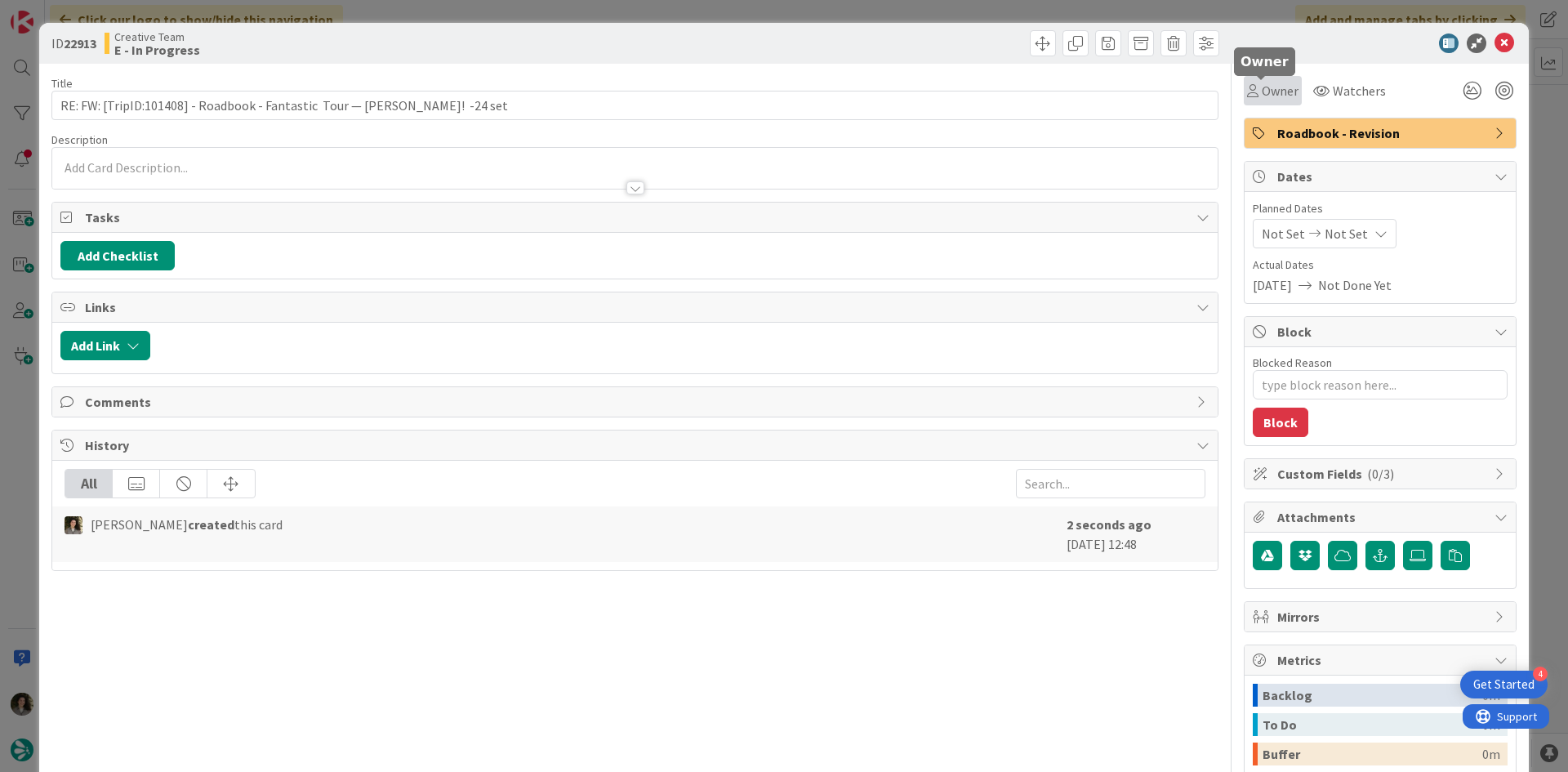
click at [1262, 93] on span "Owner" at bounding box center [1280, 90] width 37 height 20
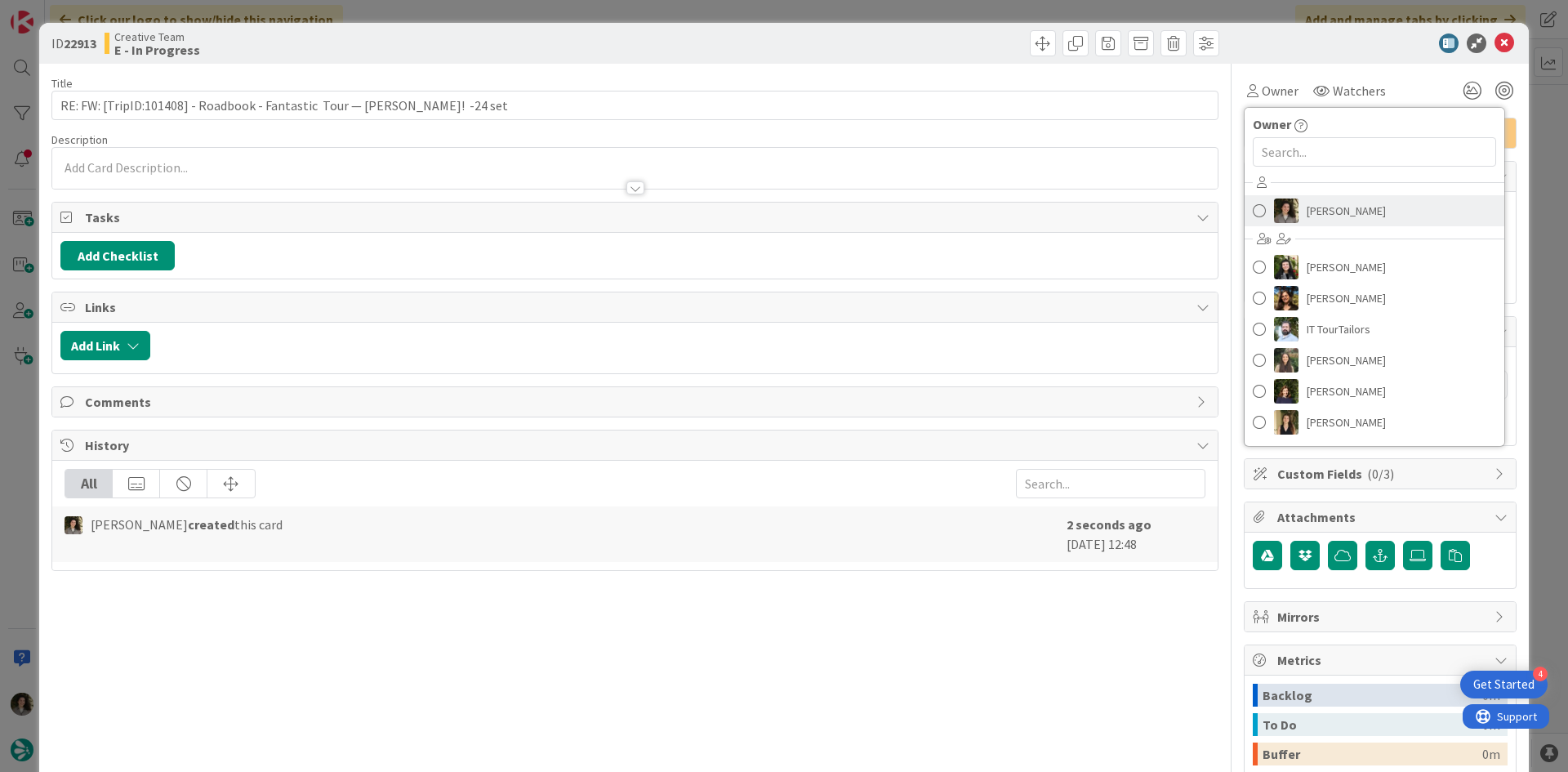
click at [1328, 199] on span "[PERSON_NAME]" at bounding box center [1346, 210] width 80 height 24
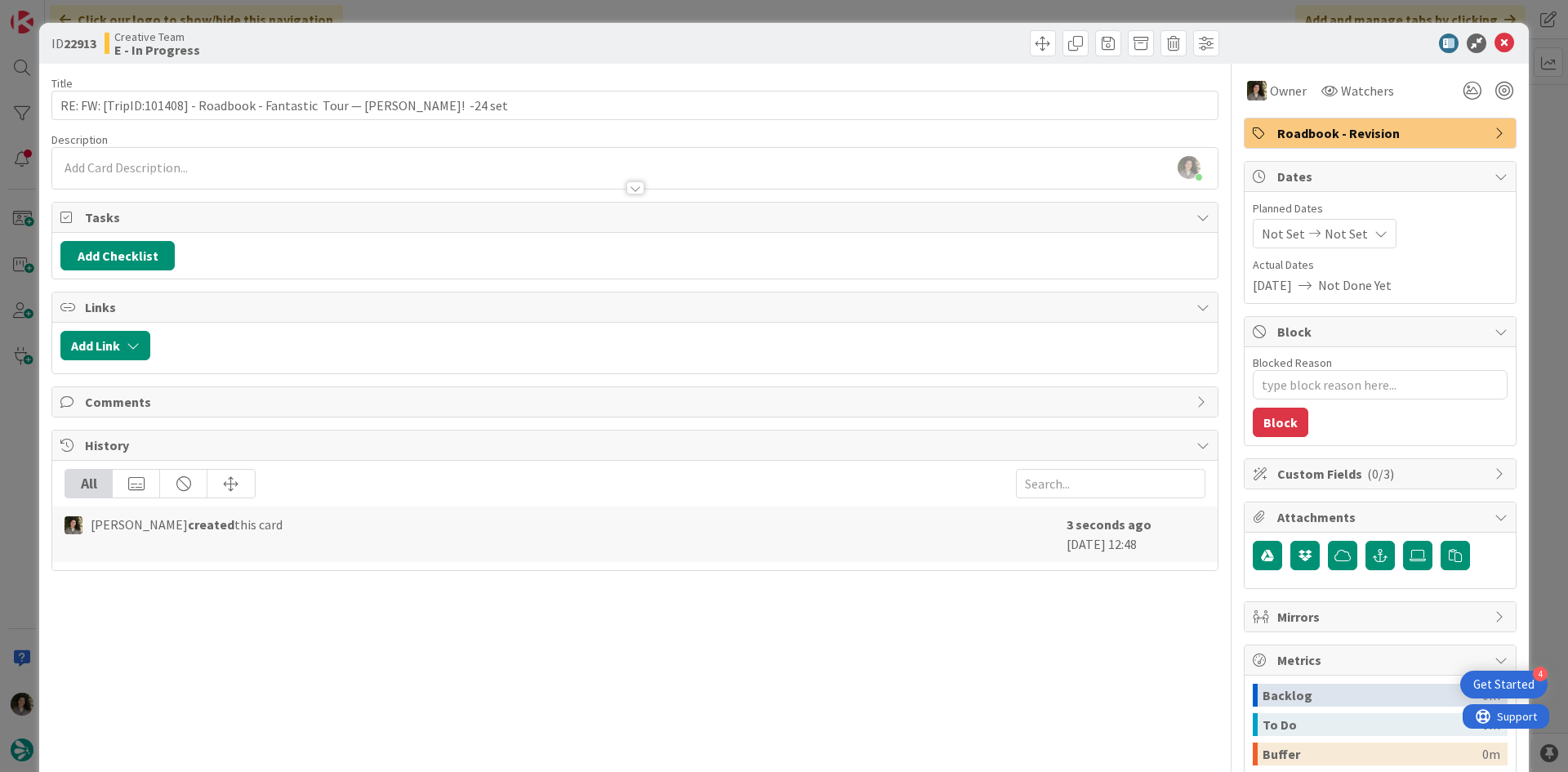
type textarea "x"
click at [1352, 241] on div "Not Set Not Set" at bounding box center [1325, 233] width 144 height 30
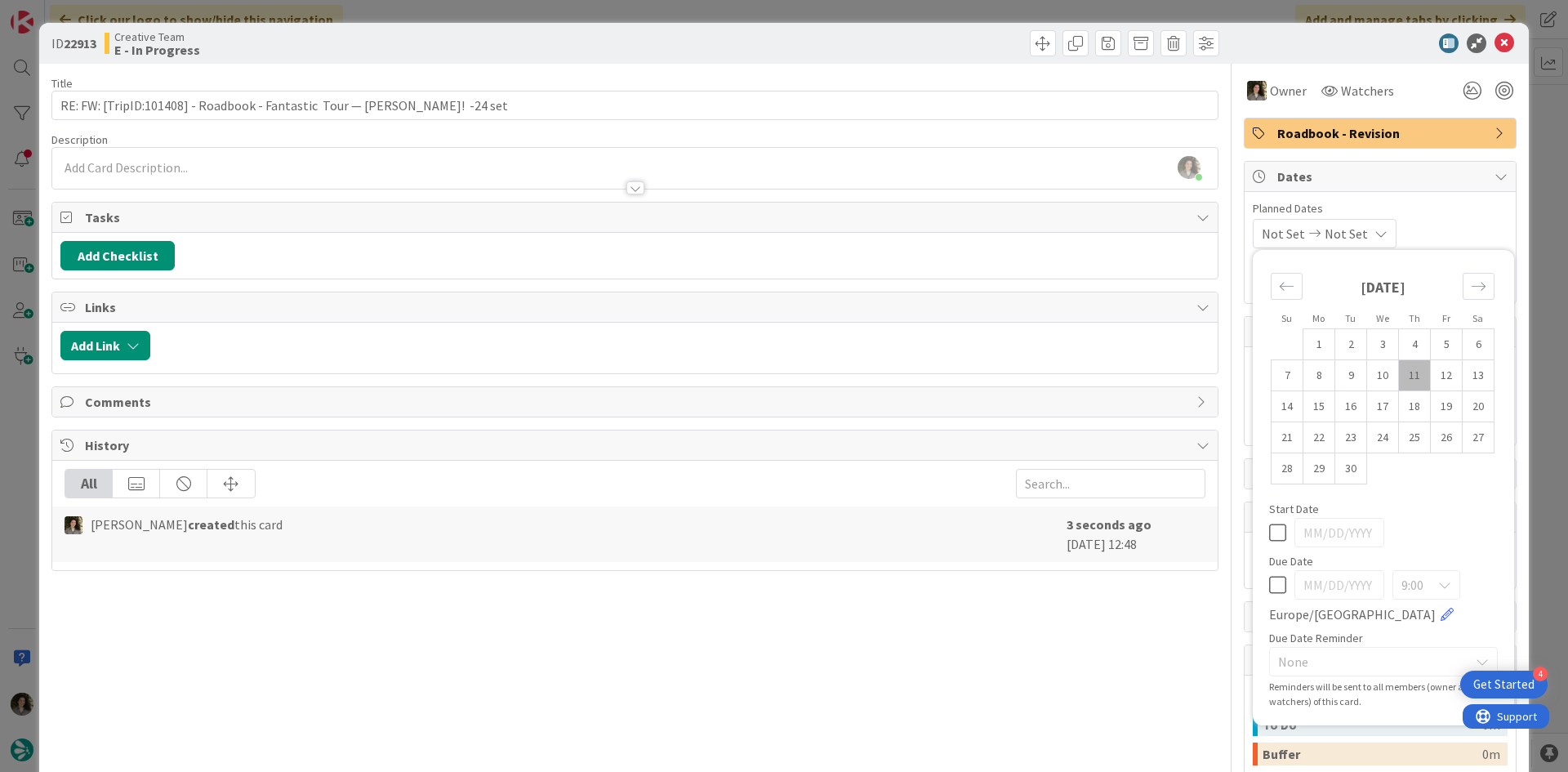
click at [1269, 591] on icon at bounding box center [1277, 585] width 17 height 20
type input "[DATE]"
click at [1011, 590] on div "Title 80 / 128 RE: FW: [TripID:101408] - Roadbook - Fantastic Tour — Harold O P…" at bounding box center [635, 508] width 1167 height 890
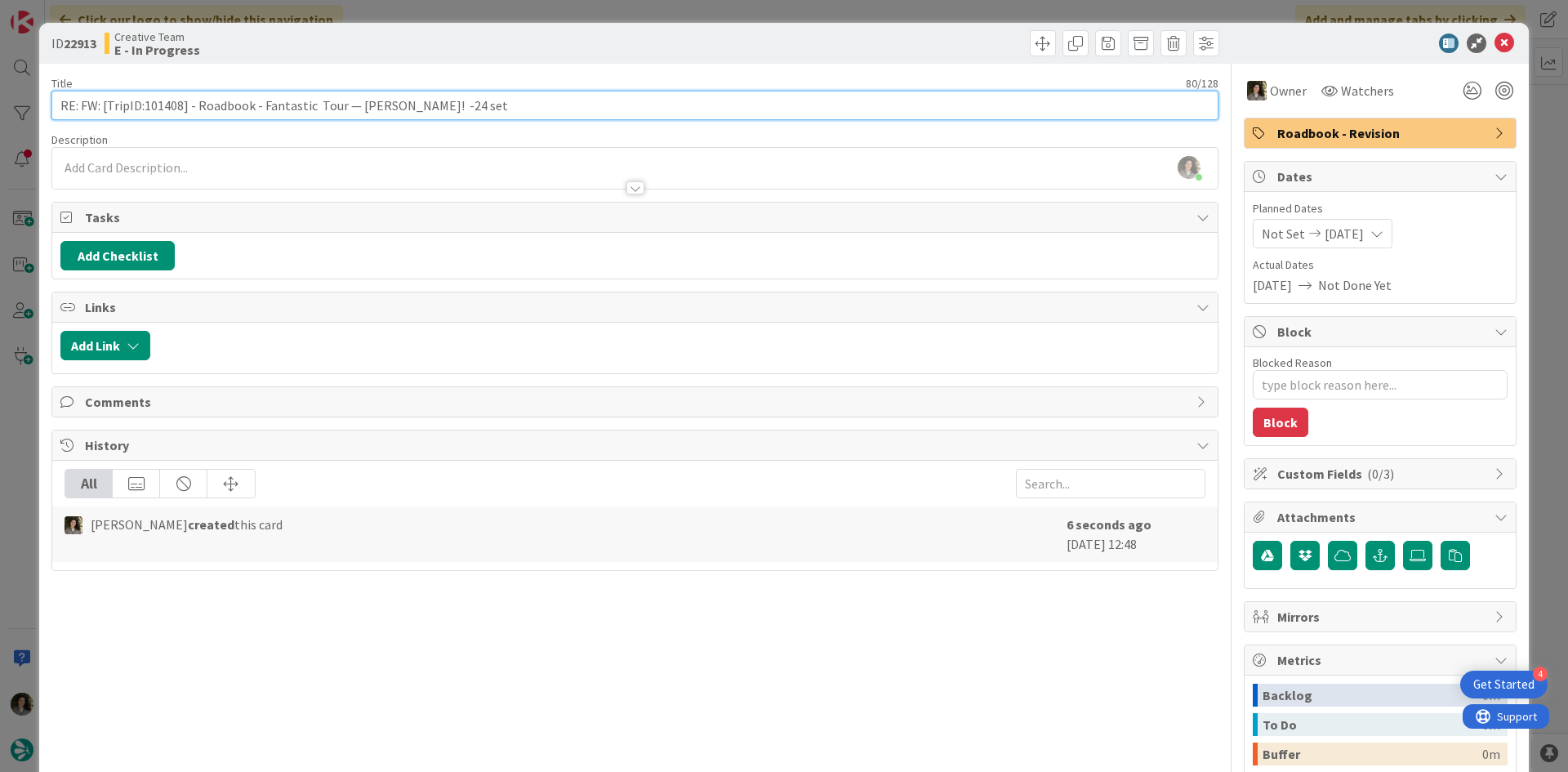
drag, startPoint x: 182, startPoint y: 101, endPoint x: 145, endPoint y: 95, distance: 37.5
click at [145, 95] on input "RE: FW: [TripID:101408] - Roadbook - Fantastic Tour — [PERSON_NAME]! -24 set" at bounding box center [635, 105] width 1167 height 30
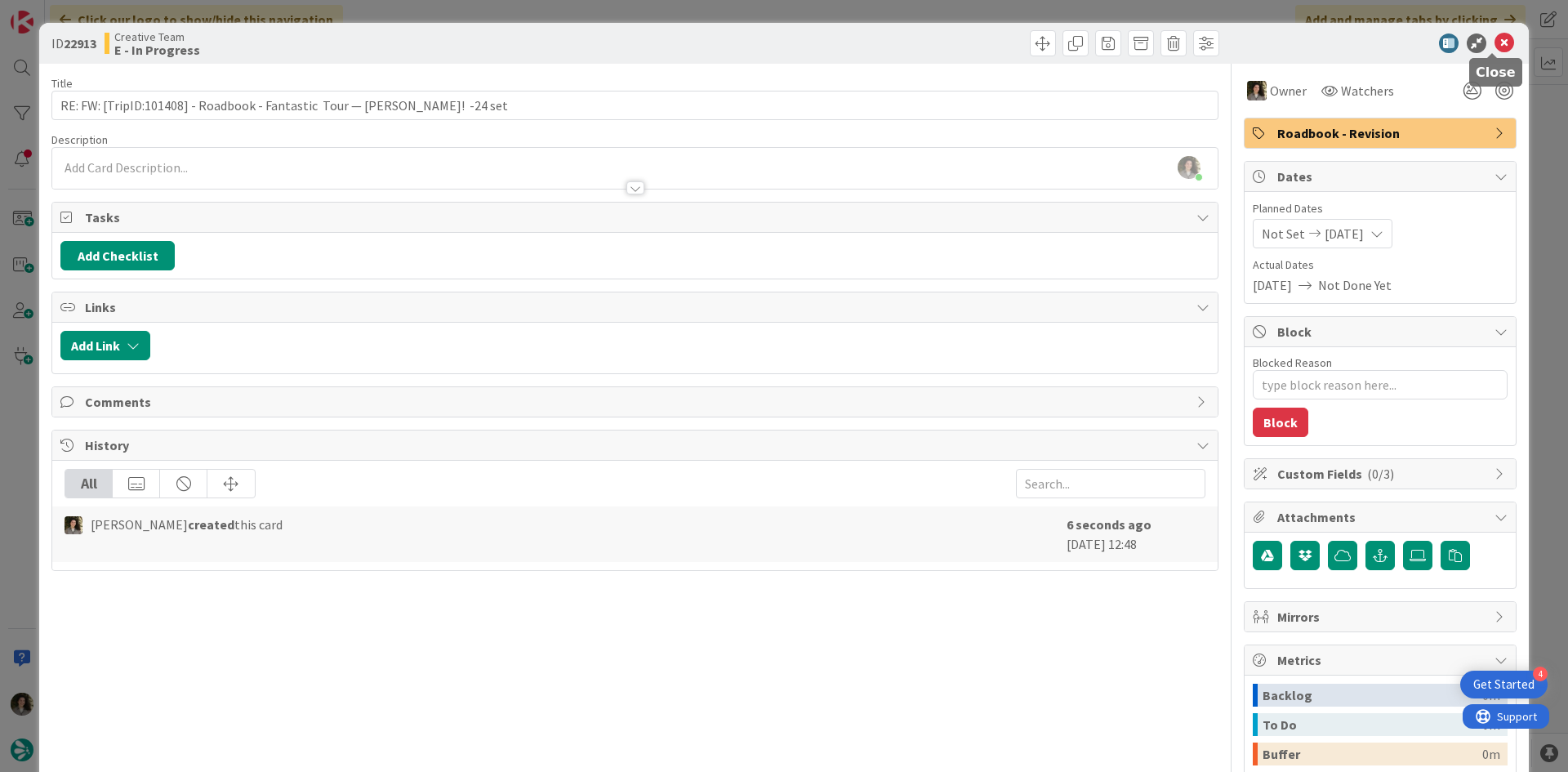
click at [1495, 47] on icon at bounding box center [1504, 43] width 20 height 20
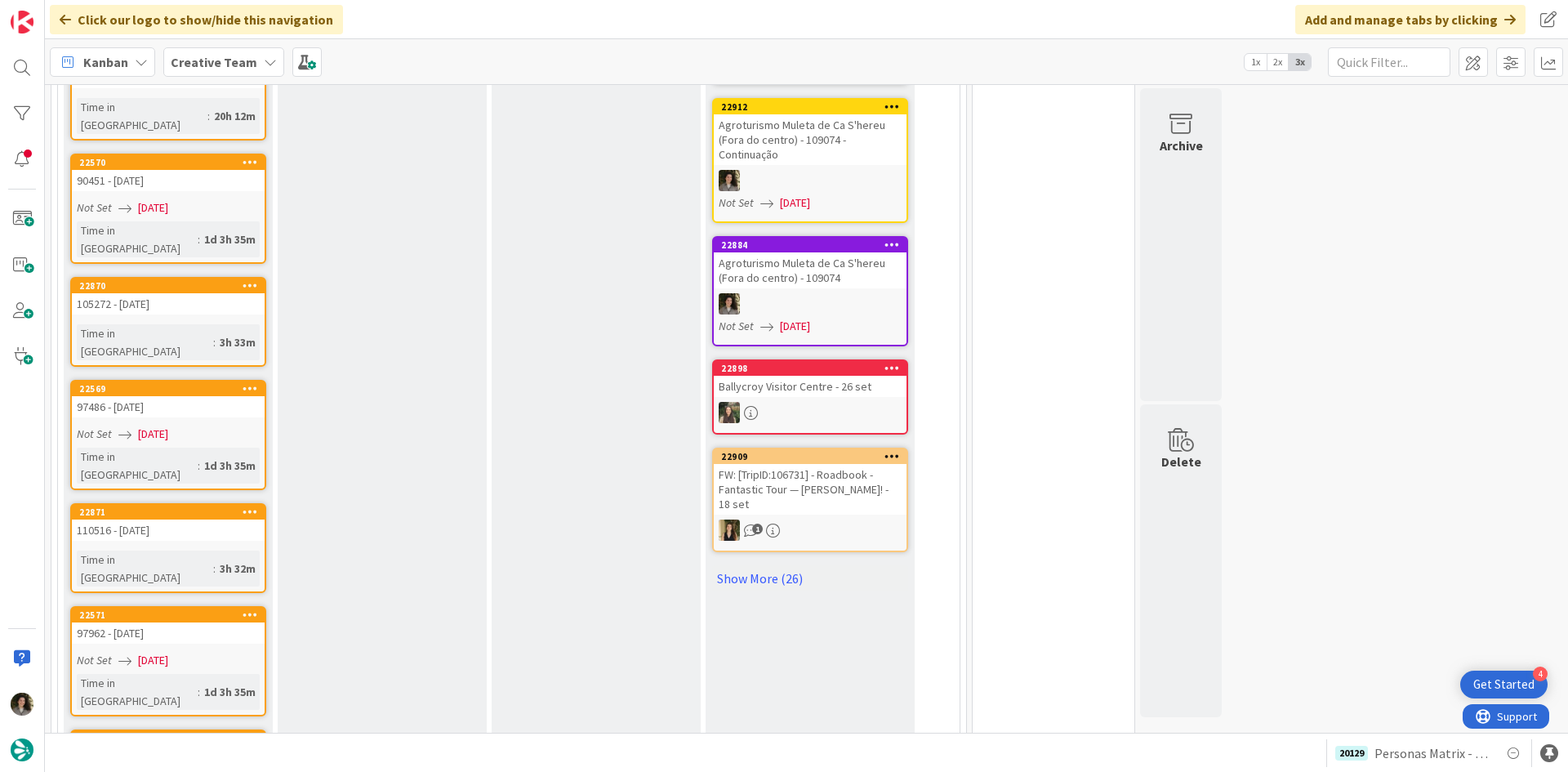
scroll to position [899, 0]
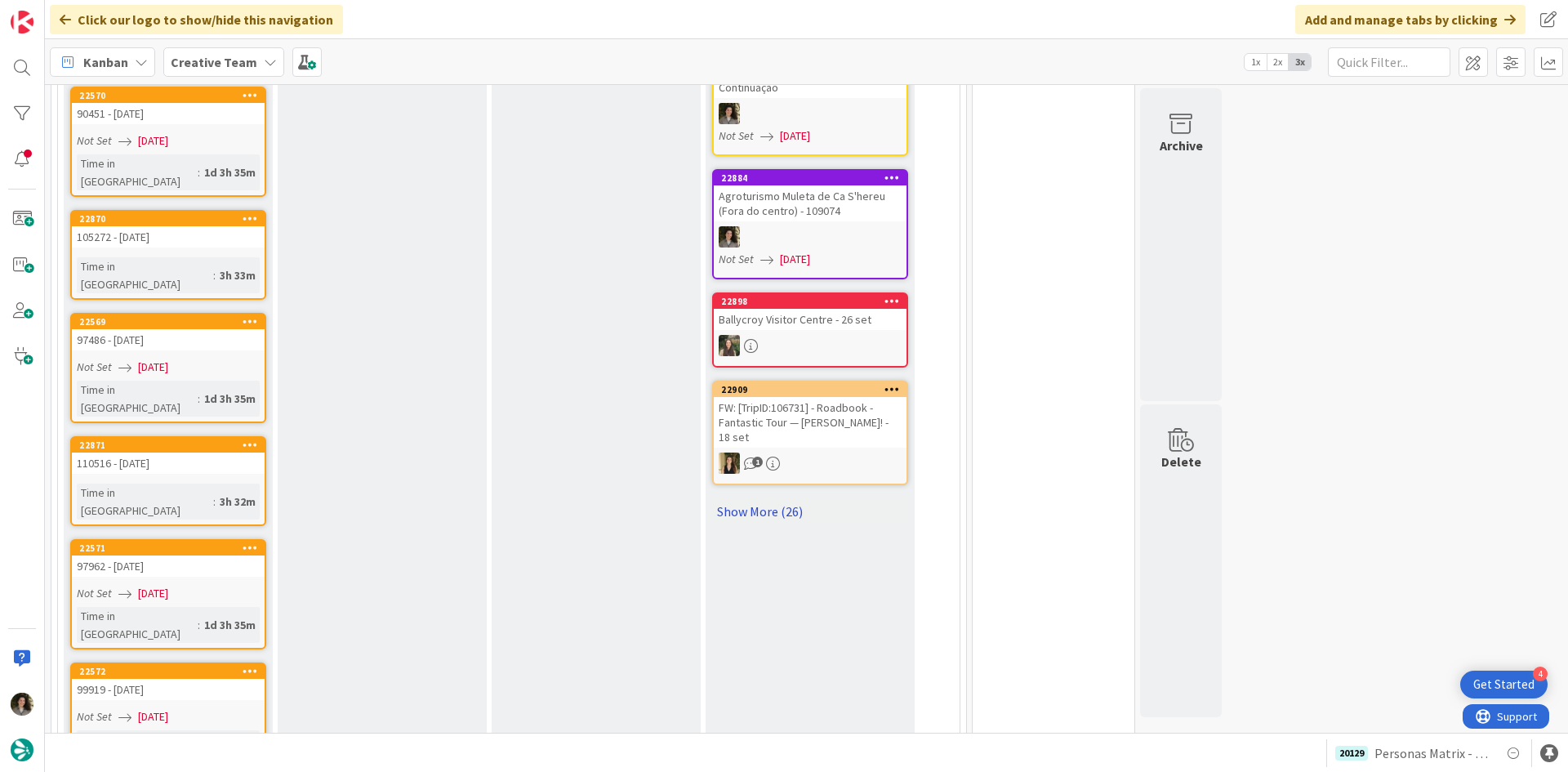
click at [775, 512] on link "Show More (26)" at bounding box center [809, 511] width 196 height 26
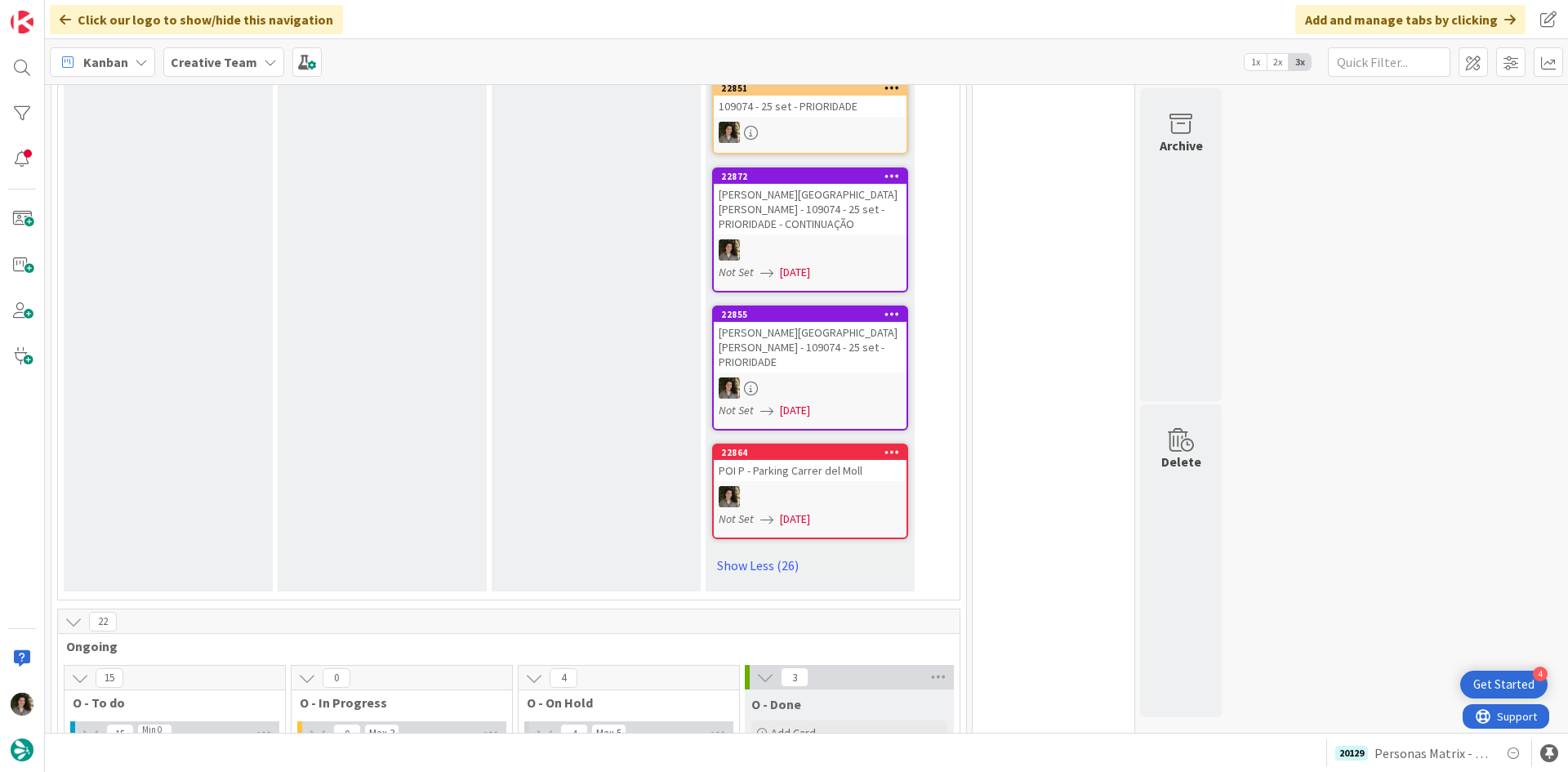
scroll to position [3594, 0]
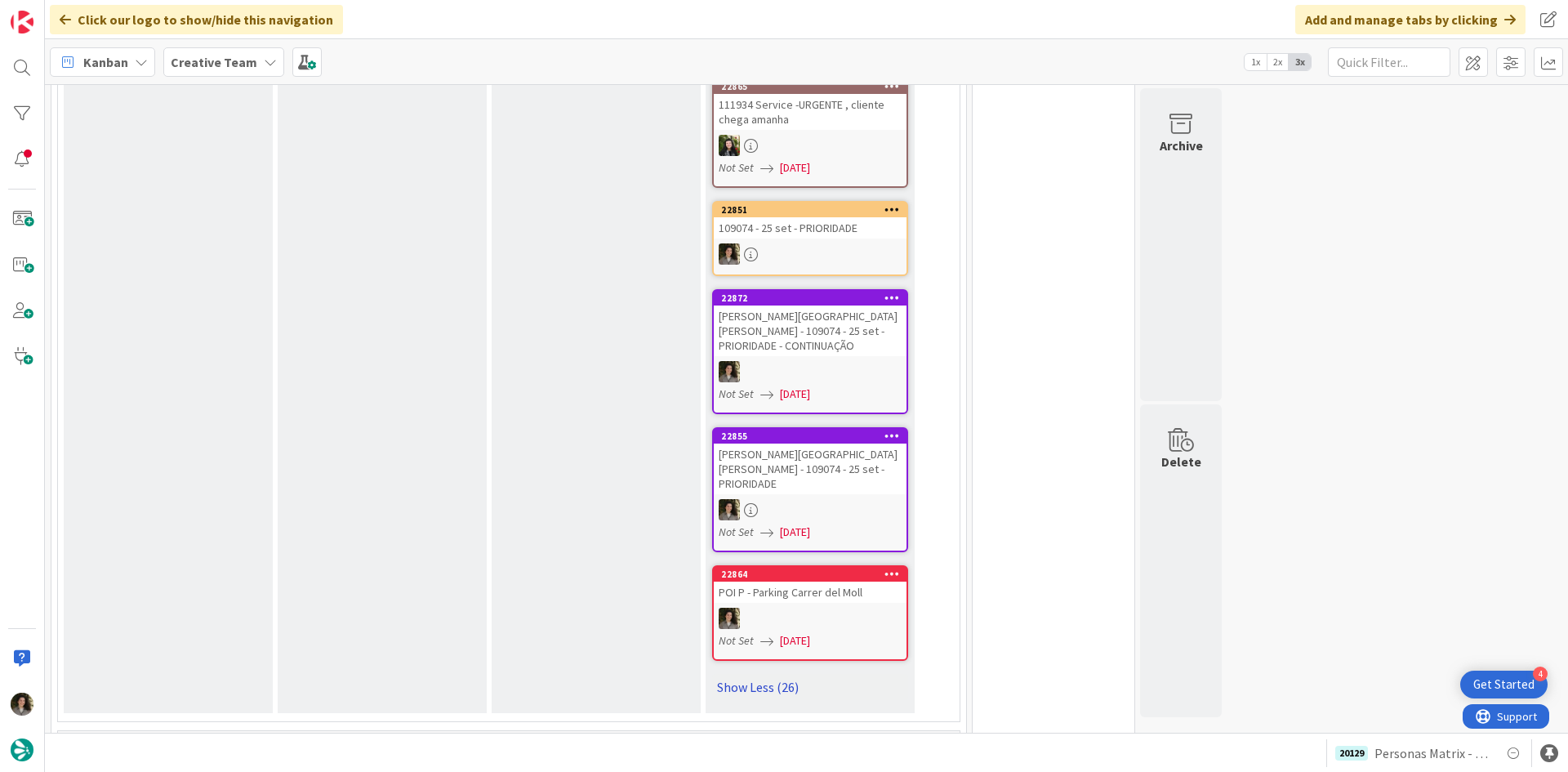
click at [778, 674] on link "Show Less (26)" at bounding box center [809, 686] width 196 height 26
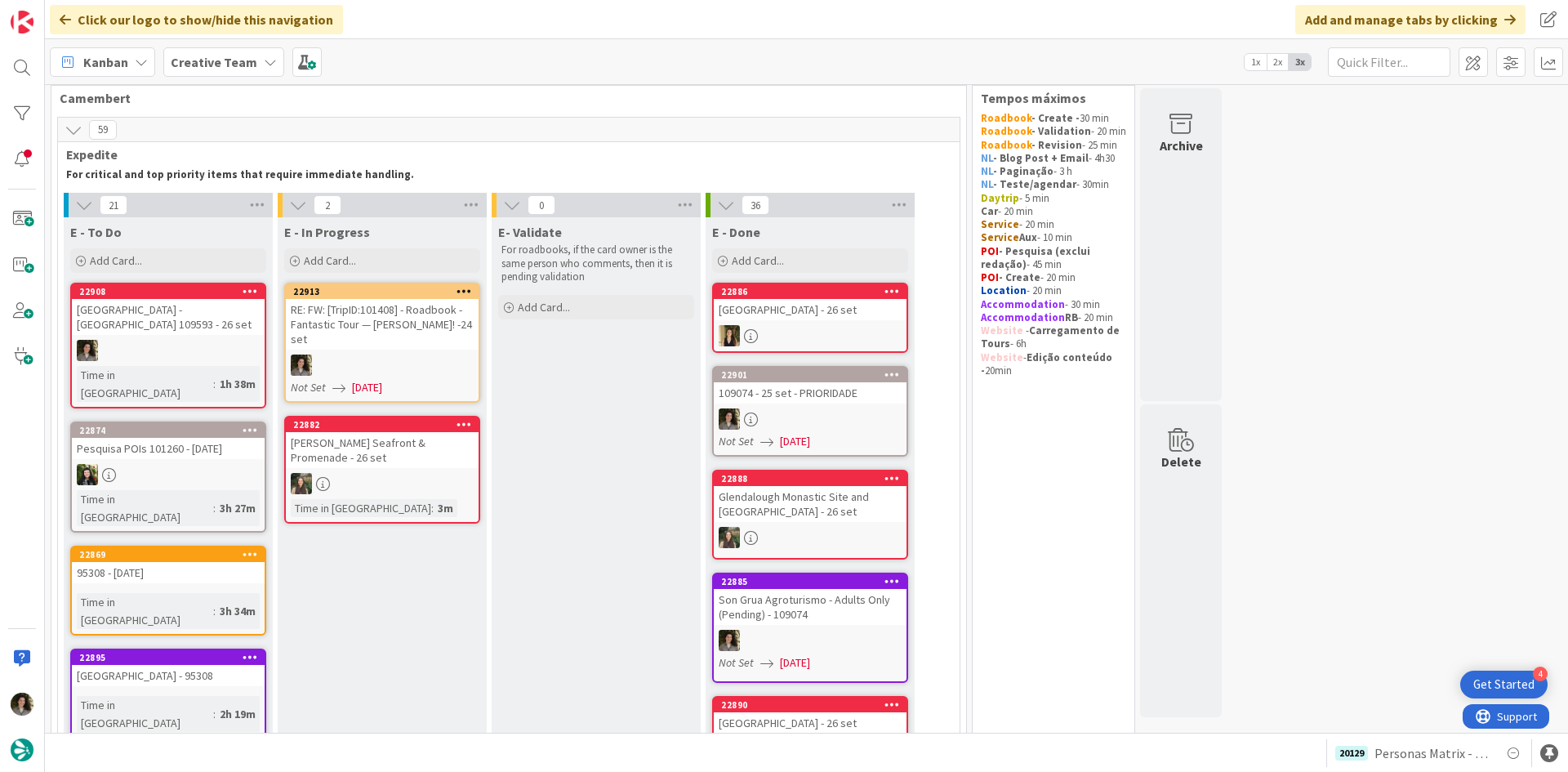
scroll to position [0, 0]
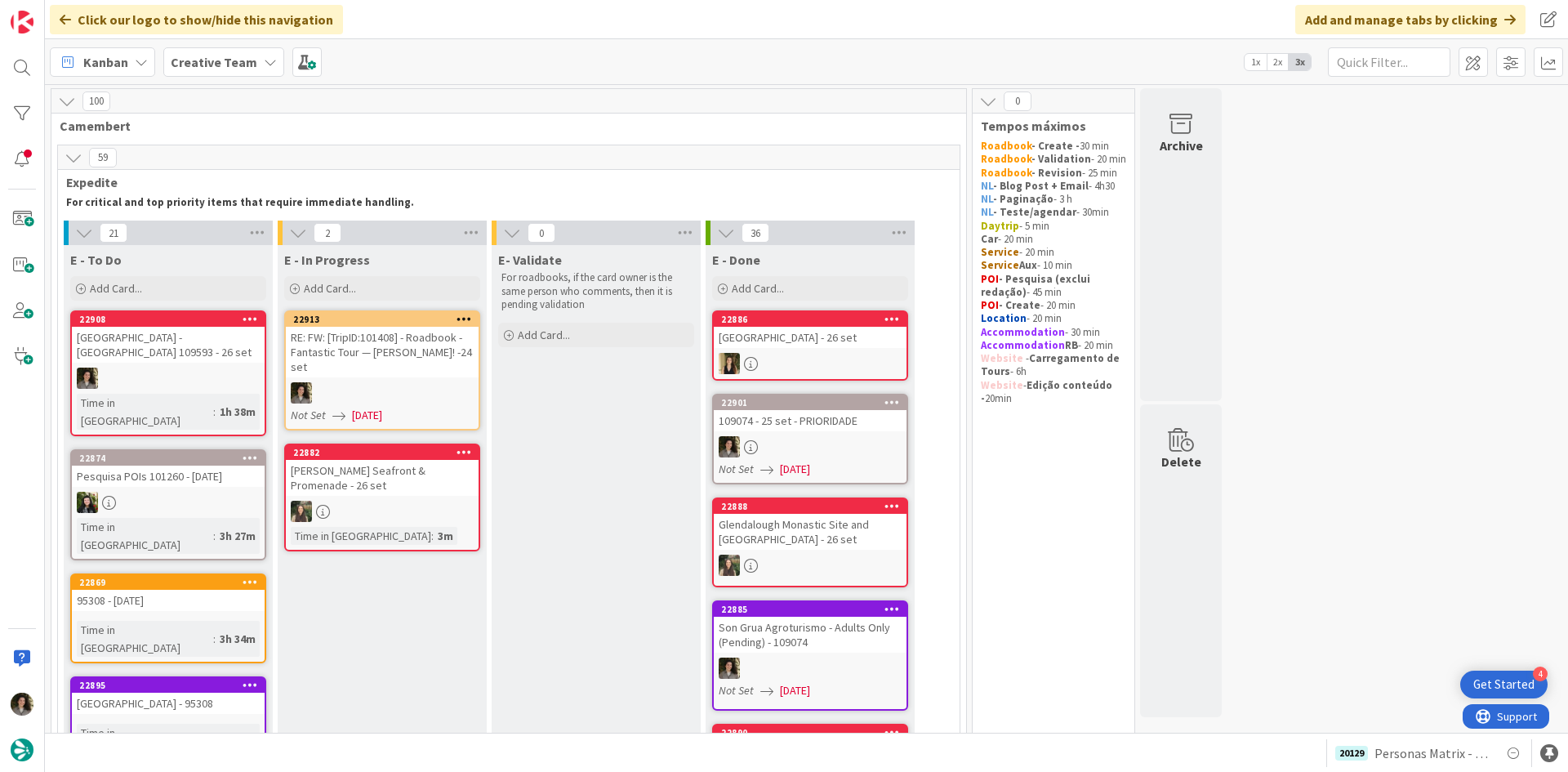
click at [416, 377] on div "RE: FW: [TripID:101408] - Roadbook - Fantastic Tour — [PERSON_NAME]! -24 set" at bounding box center [383, 352] width 193 height 51
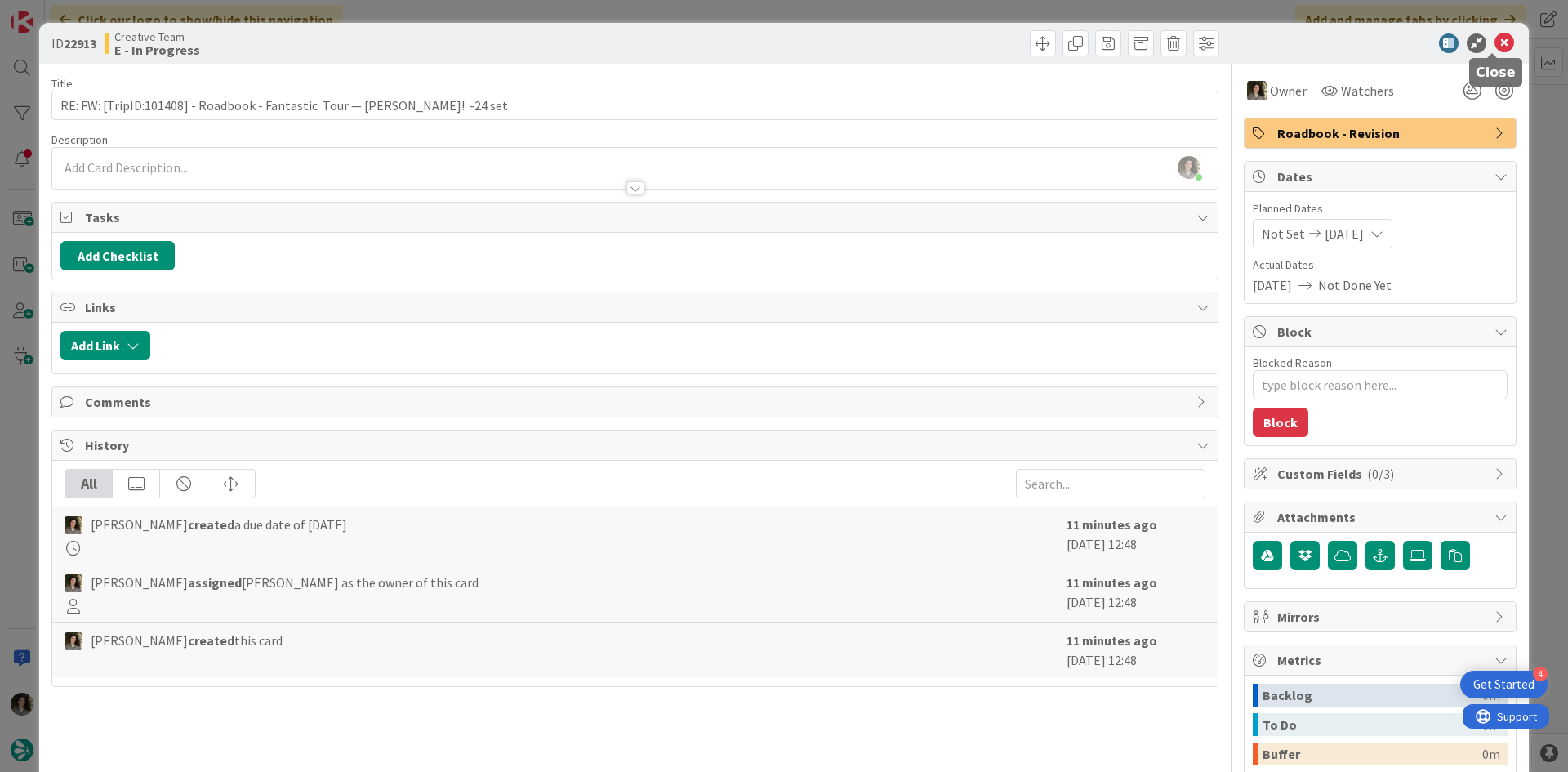
click at [1495, 35] on icon at bounding box center [1504, 43] width 20 height 20
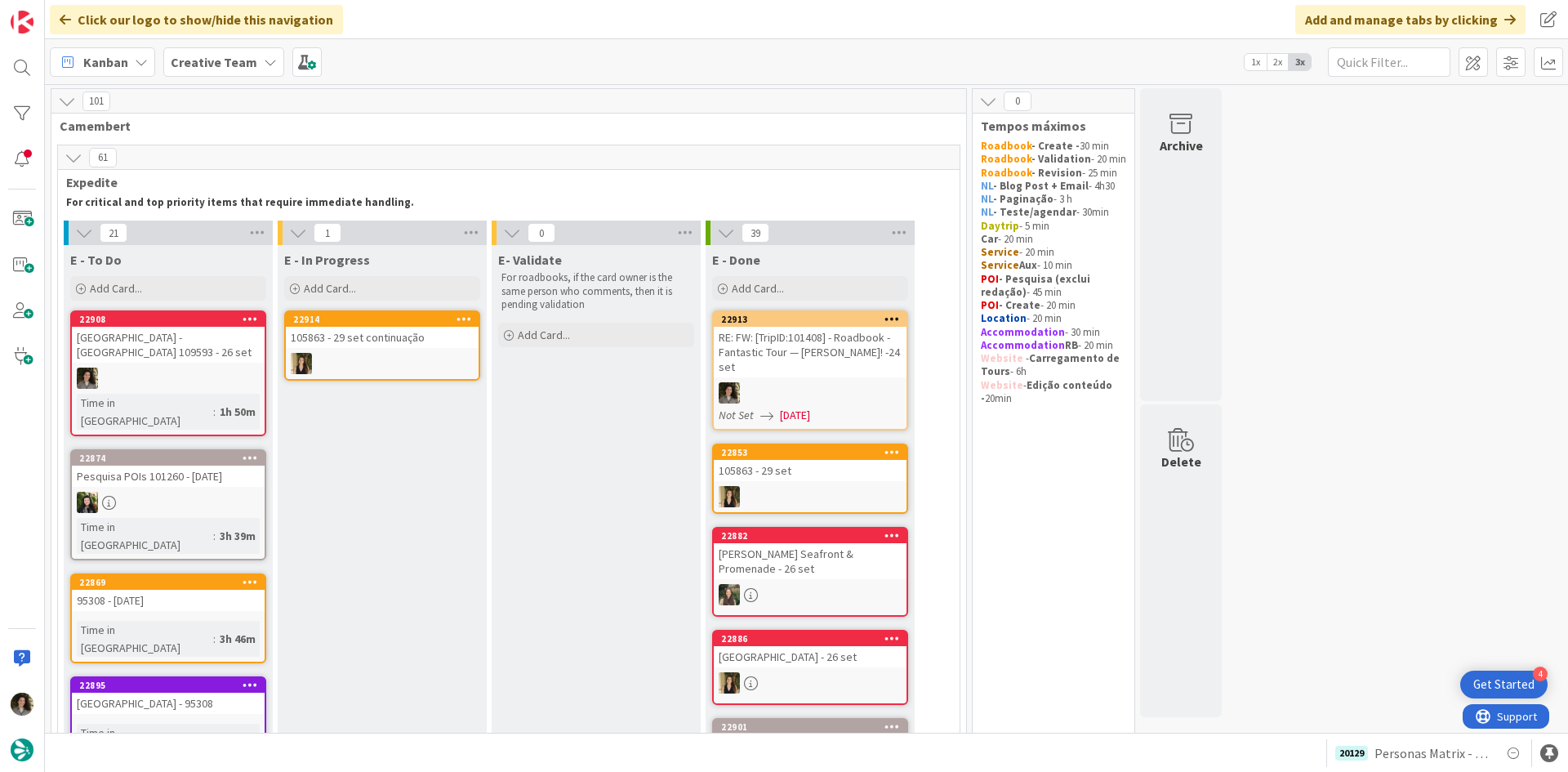
click at [801, 377] on div "RE: FW: [TripID:101408] - Roadbook - Fantastic Tour — [PERSON_NAME]! -24 set" at bounding box center [810, 352] width 193 height 51
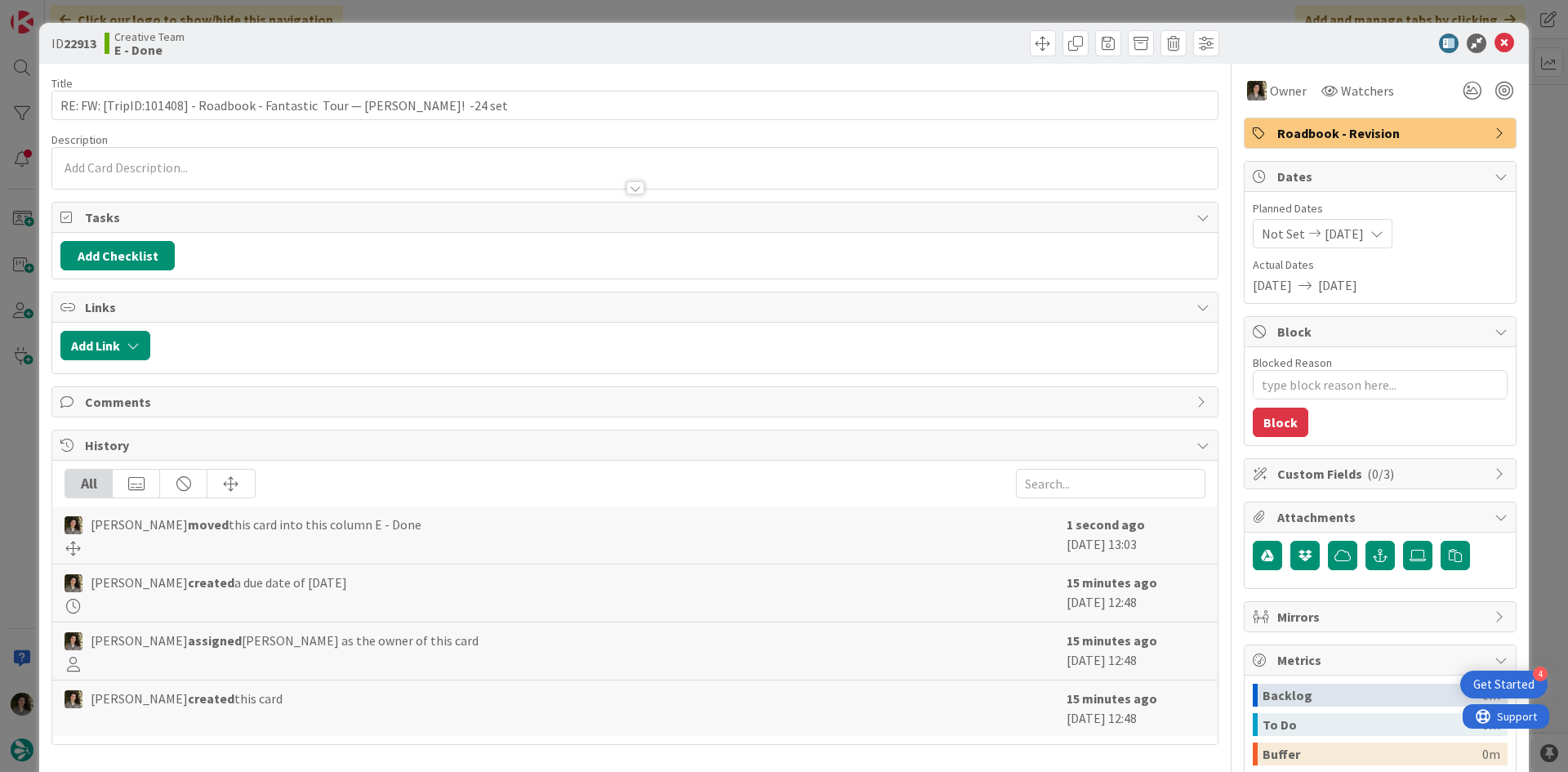
click at [1407, 144] on div "Roadbook - Revision" at bounding box center [1380, 132] width 271 height 30
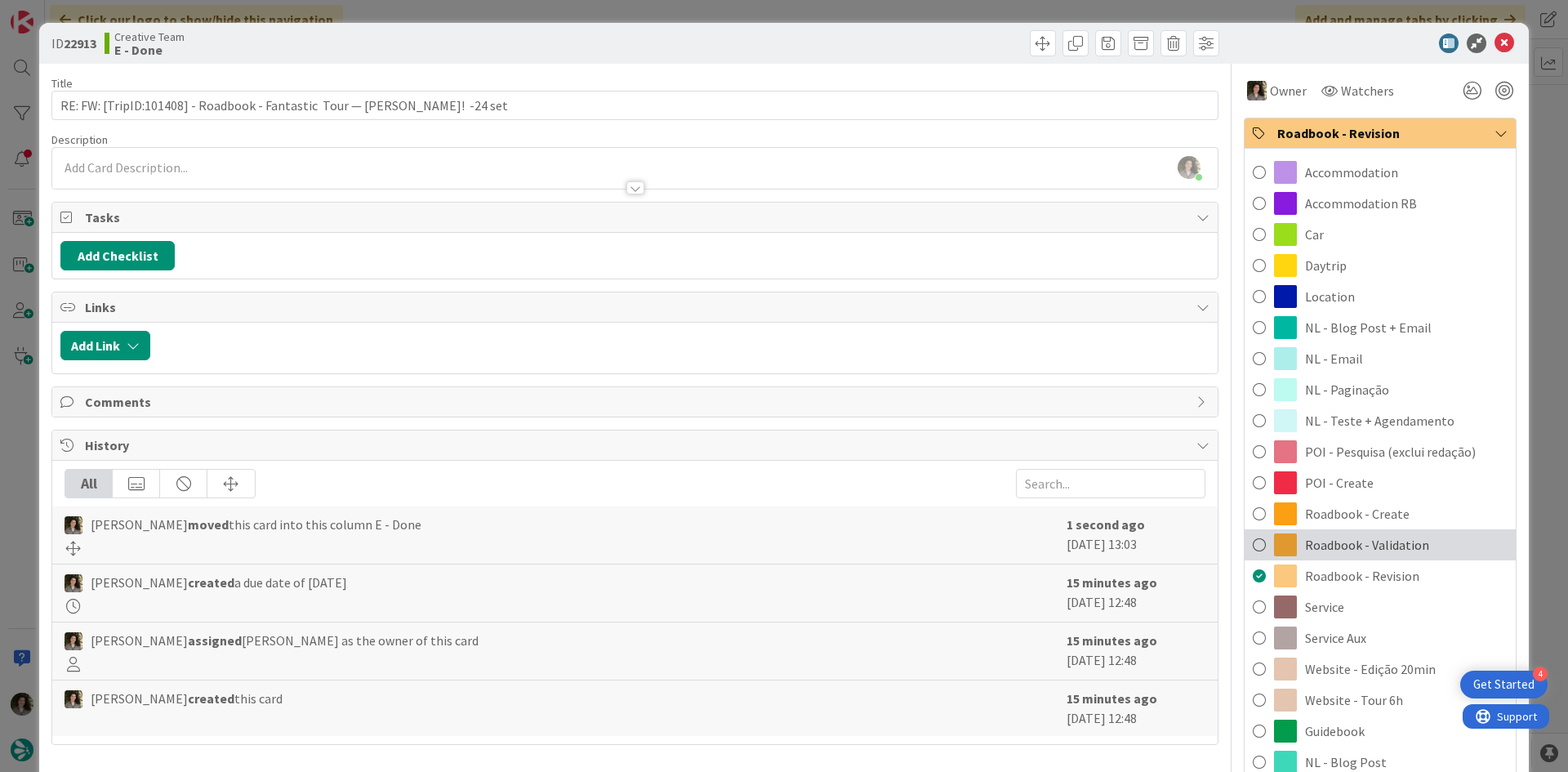
click at [1412, 545] on span "Roadbook - Validation" at bounding box center [1367, 545] width 124 height 20
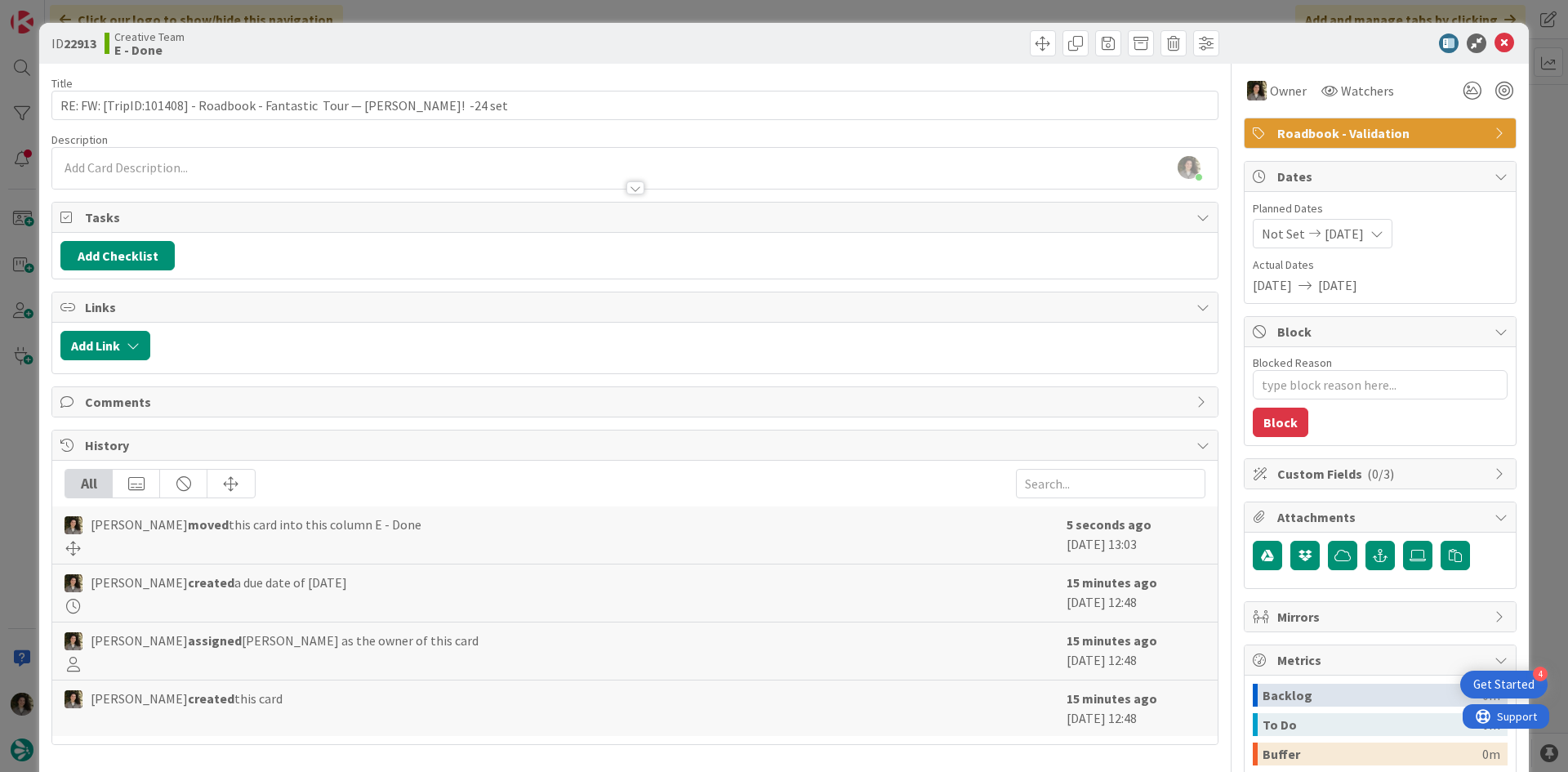
type textarea "x"
click at [1495, 38] on icon at bounding box center [1504, 43] width 20 height 20
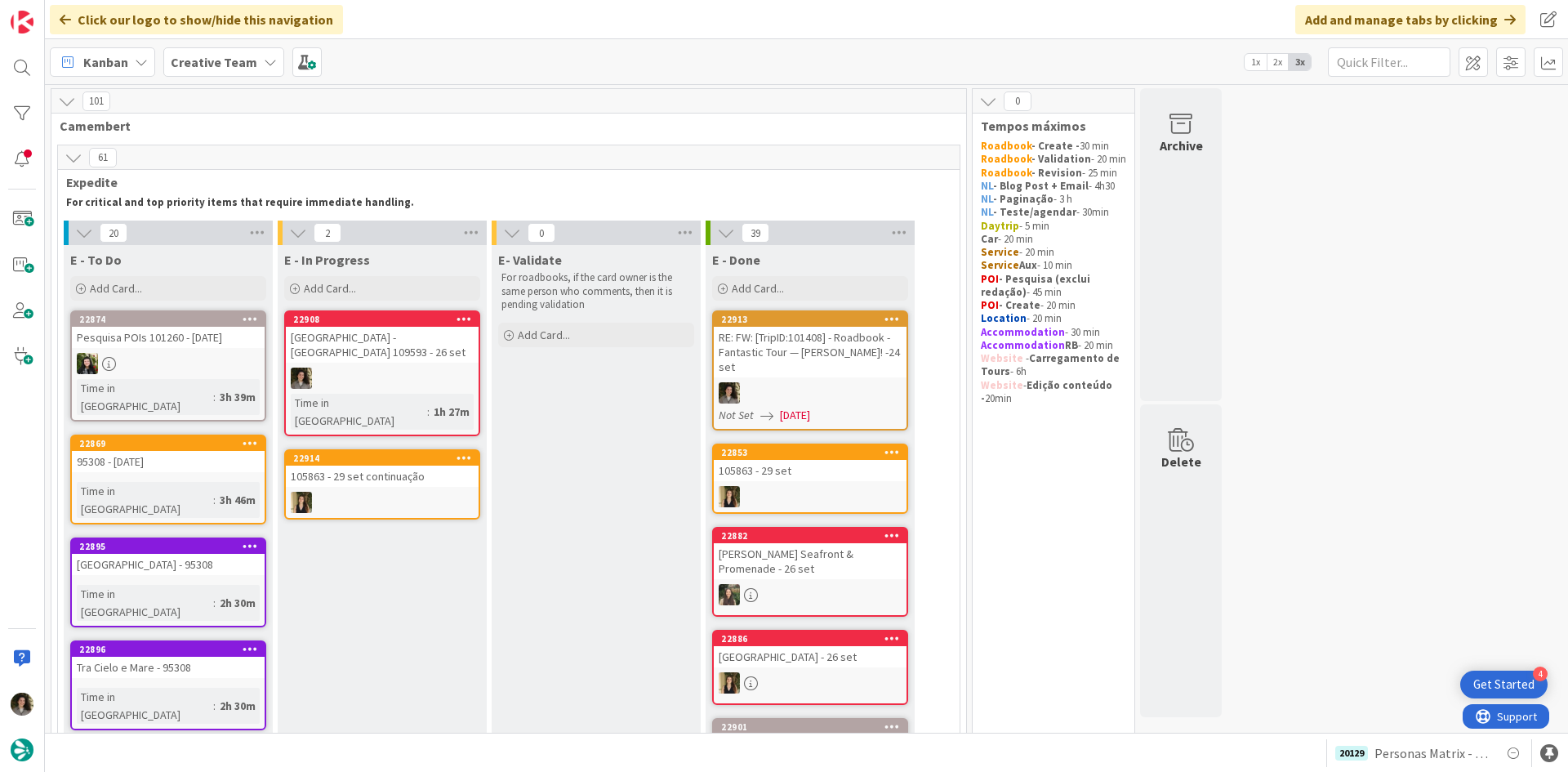
click at [372, 364] on link "22908 Hertz Dublin City Office - South Circular Road 109593 - 26 set Time in Co…" at bounding box center [382, 373] width 196 height 126
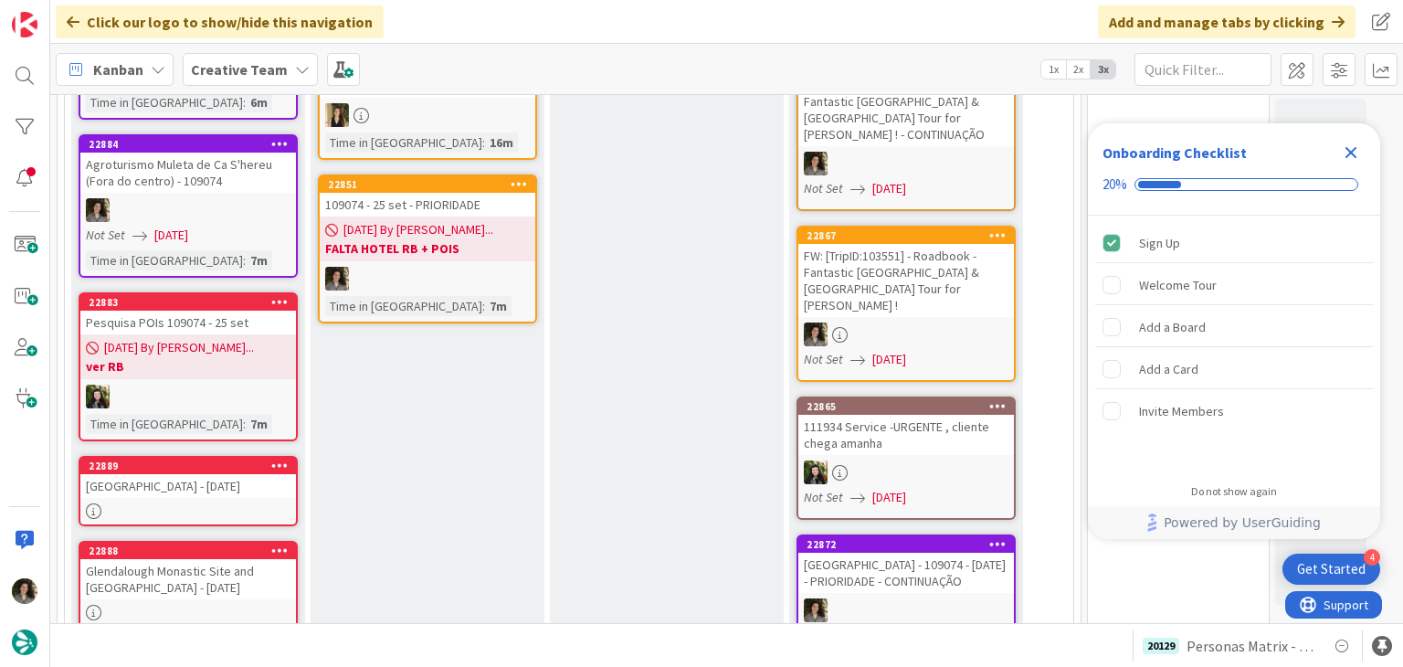
scroll to position [548, 0]
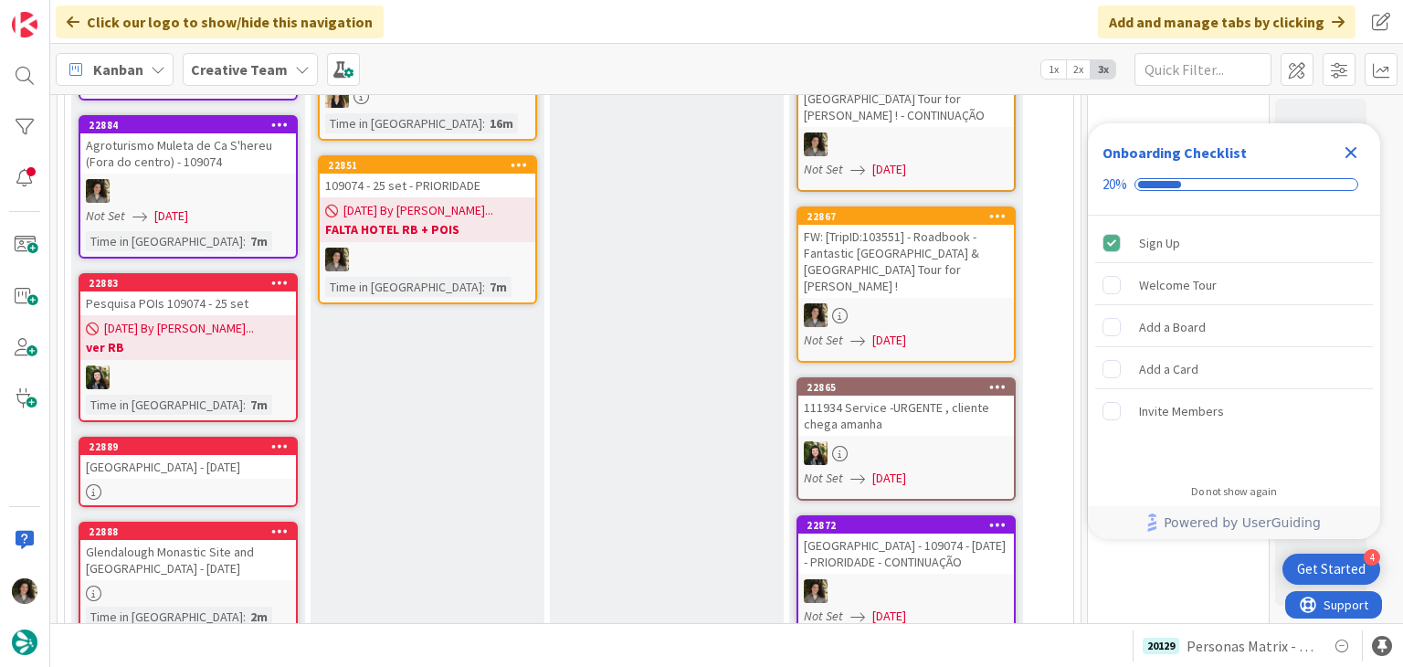
click at [426, 249] on div at bounding box center [428, 259] width 216 height 24
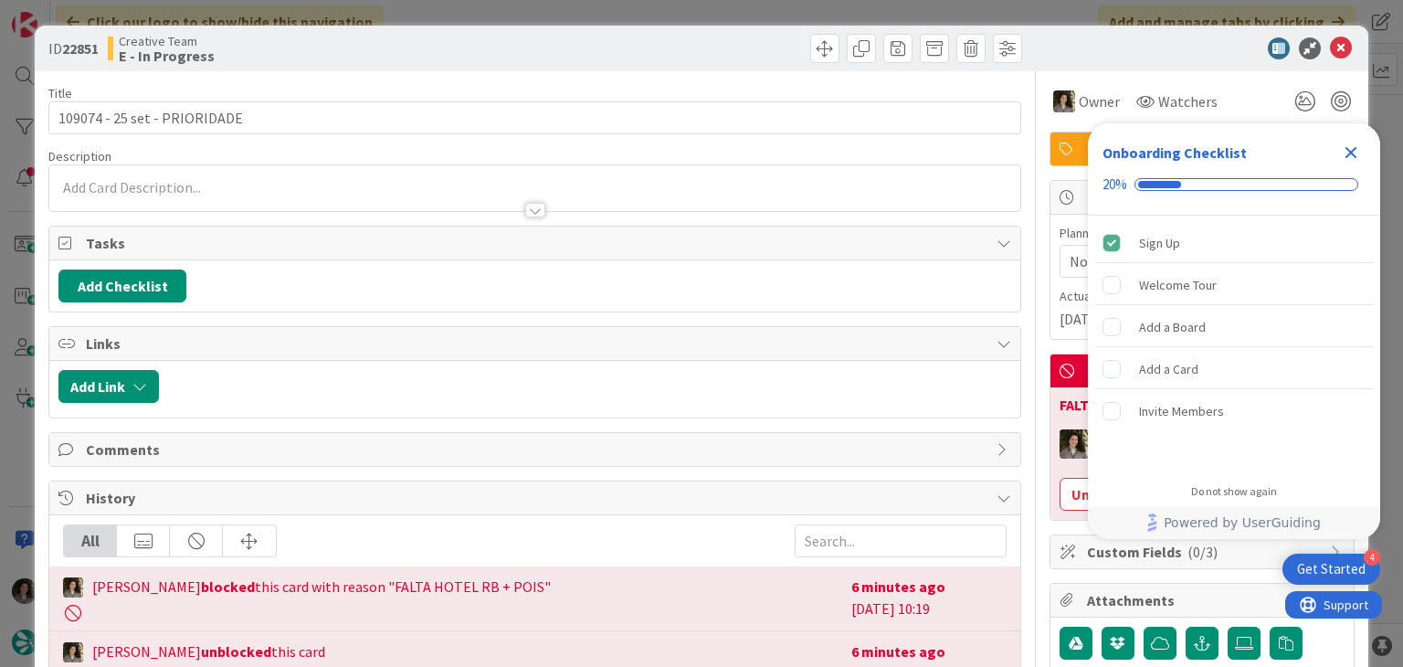
click at [533, 205] on div at bounding box center [535, 210] width 20 height 15
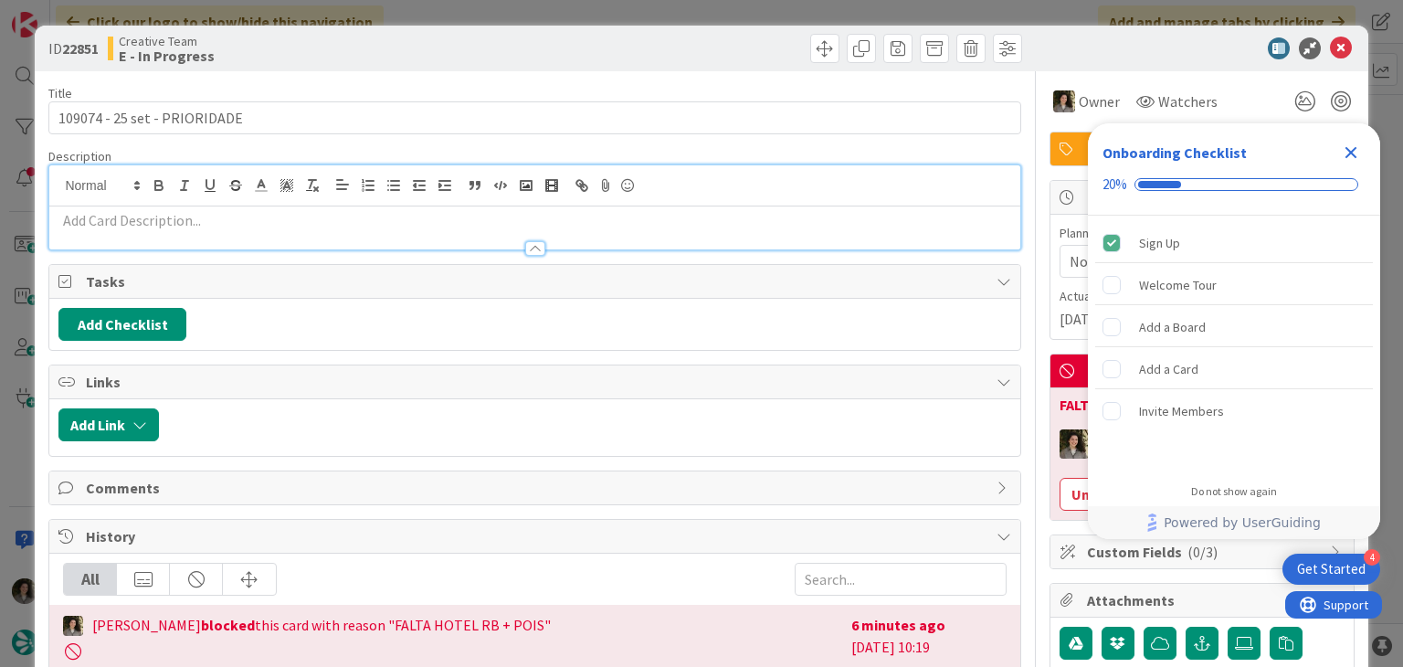
click at [447, 223] on p at bounding box center [534, 220] width 952 height 21
click at [1352, 154] on icon "Close Checklist" at bounding box center [1351, 153] width 12 height 12
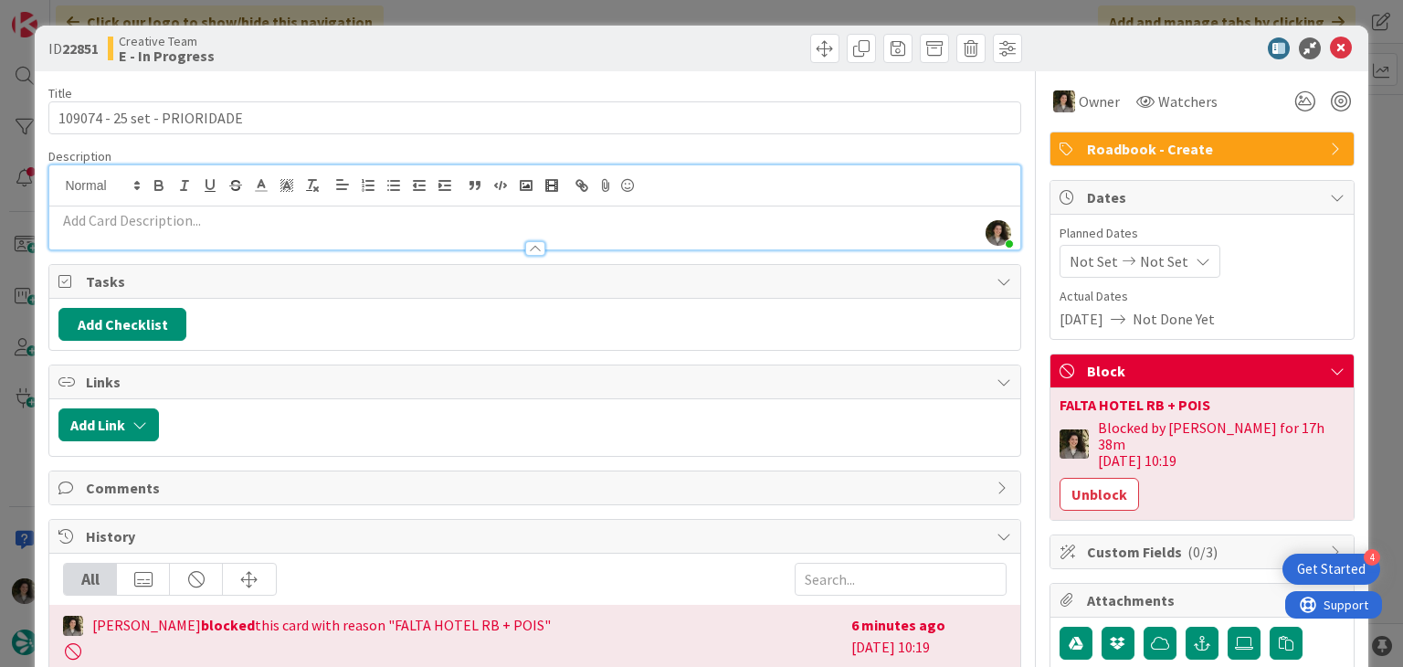
click at [206, 230] on div at bounding box center [534, 239] width 970 height 19
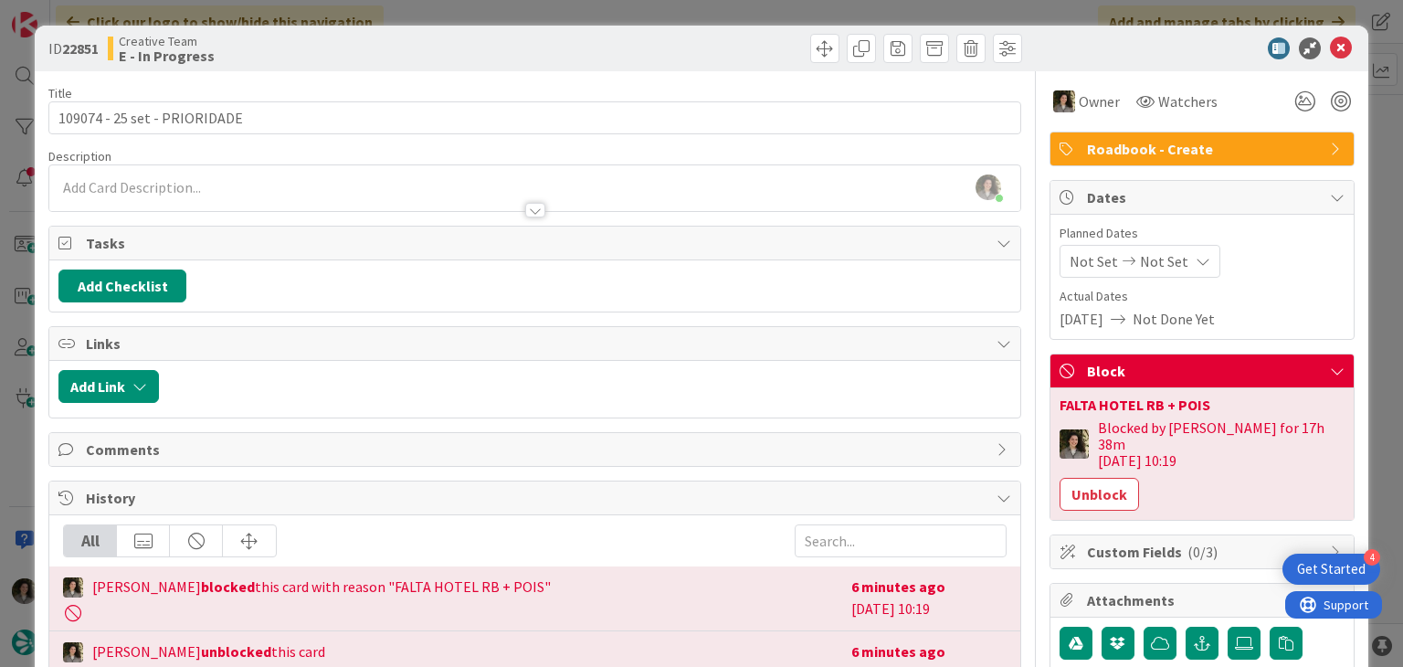
click at [525, 207] on div at bounding box center [535, 210] width 20 height 15
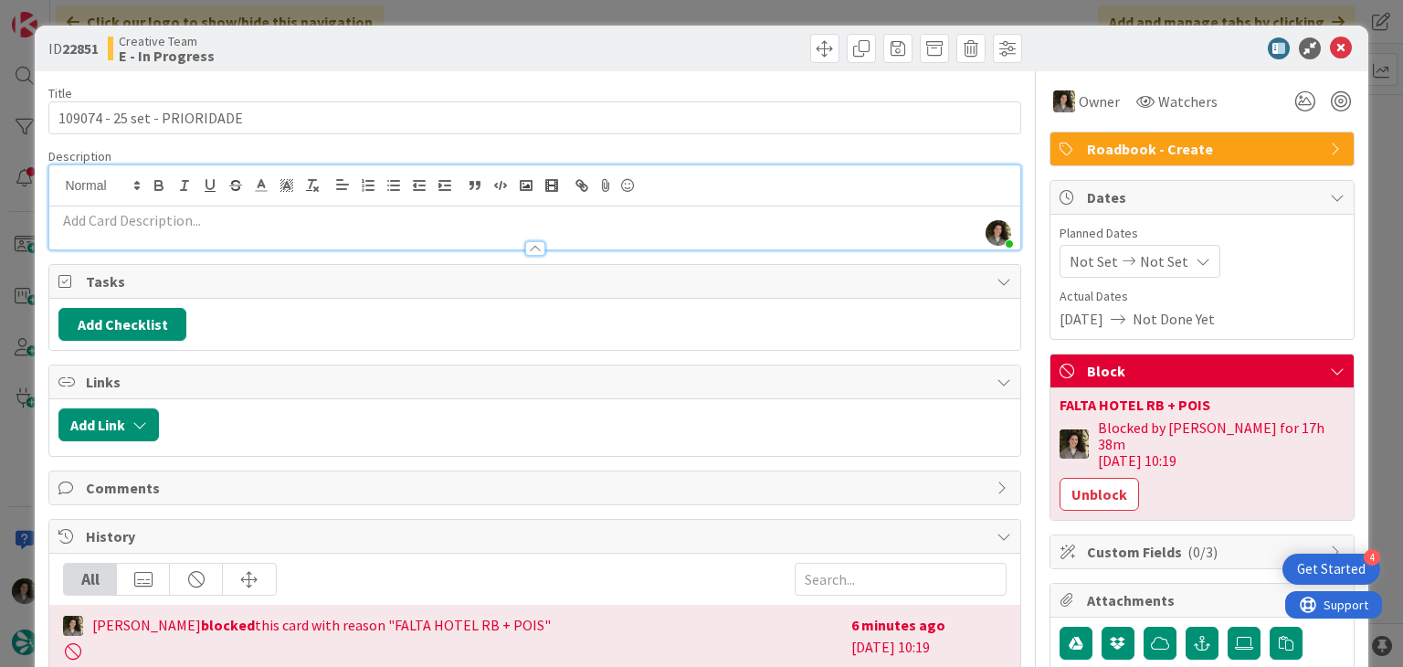
click at [306, 226] on p at bounding box center [534, 220] width 952 height 21
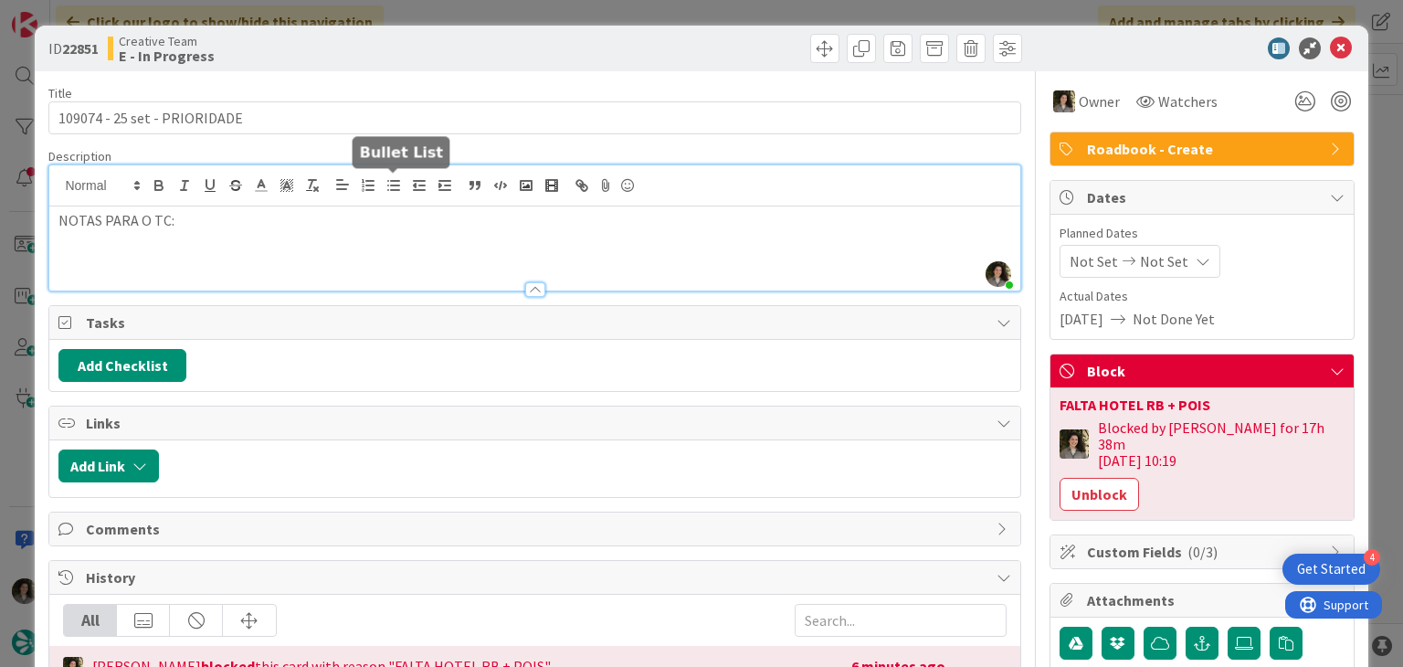
click at [391, 190] on line "button" at bounding box center [395, 190] width 8 height 0
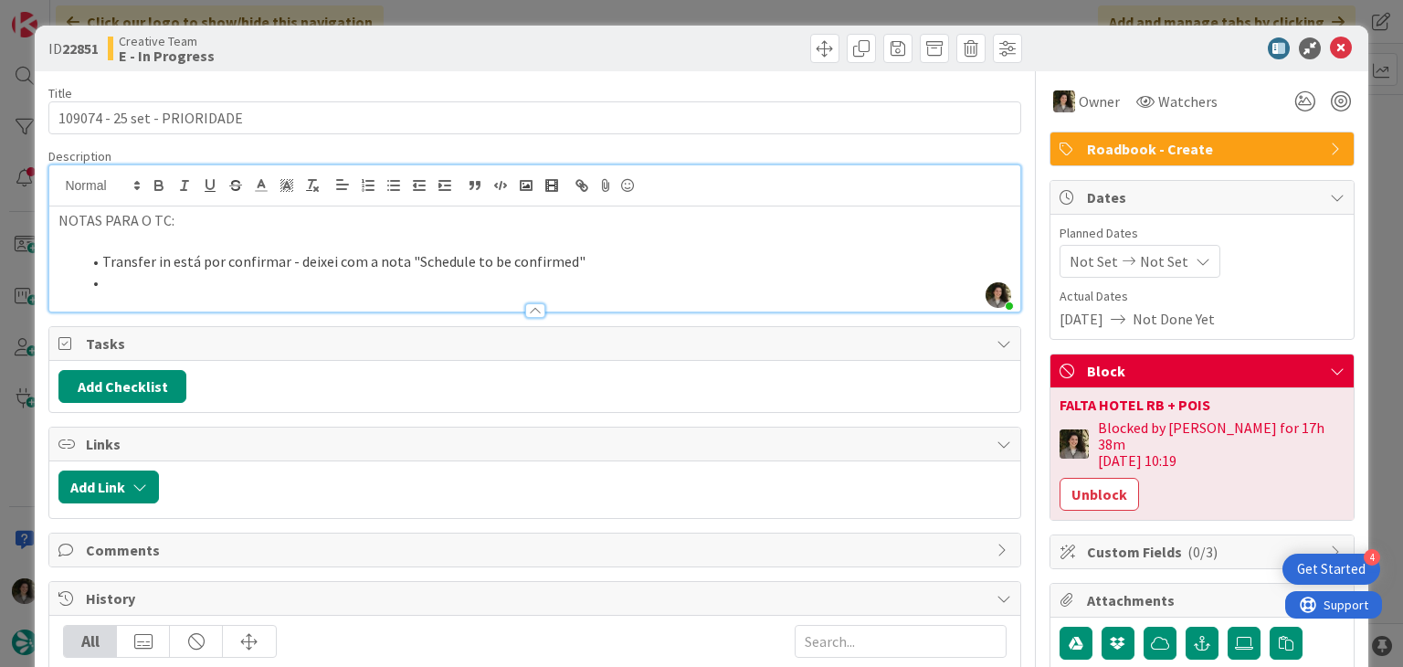
click at [168, 286] on li at bounding box center [545, 282] width 930 height 21
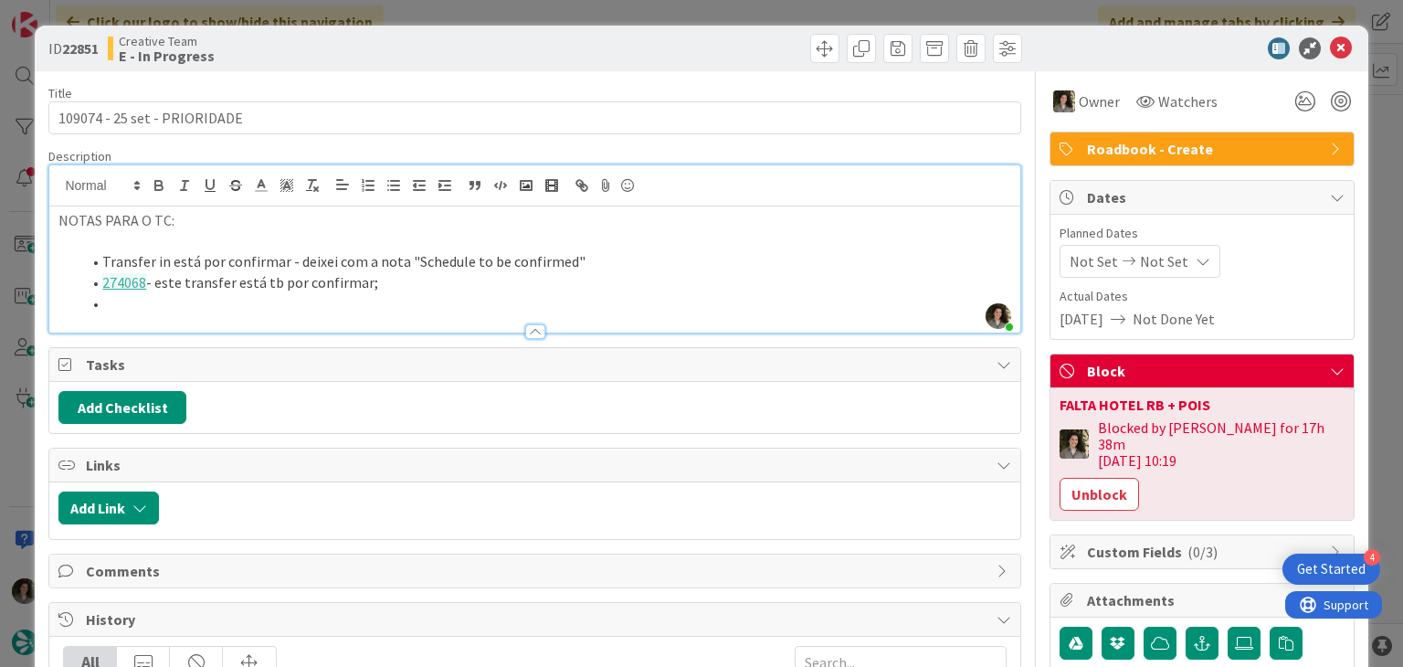
click at [623, 268] on li "Transfer in está por confirmar - deixei com a nota "Schedule to be confirmed"" at bounding box center [545, 261] width 930 height 21
click at [197, 310] on li at bounding box center [545, 303] width 930 height 21
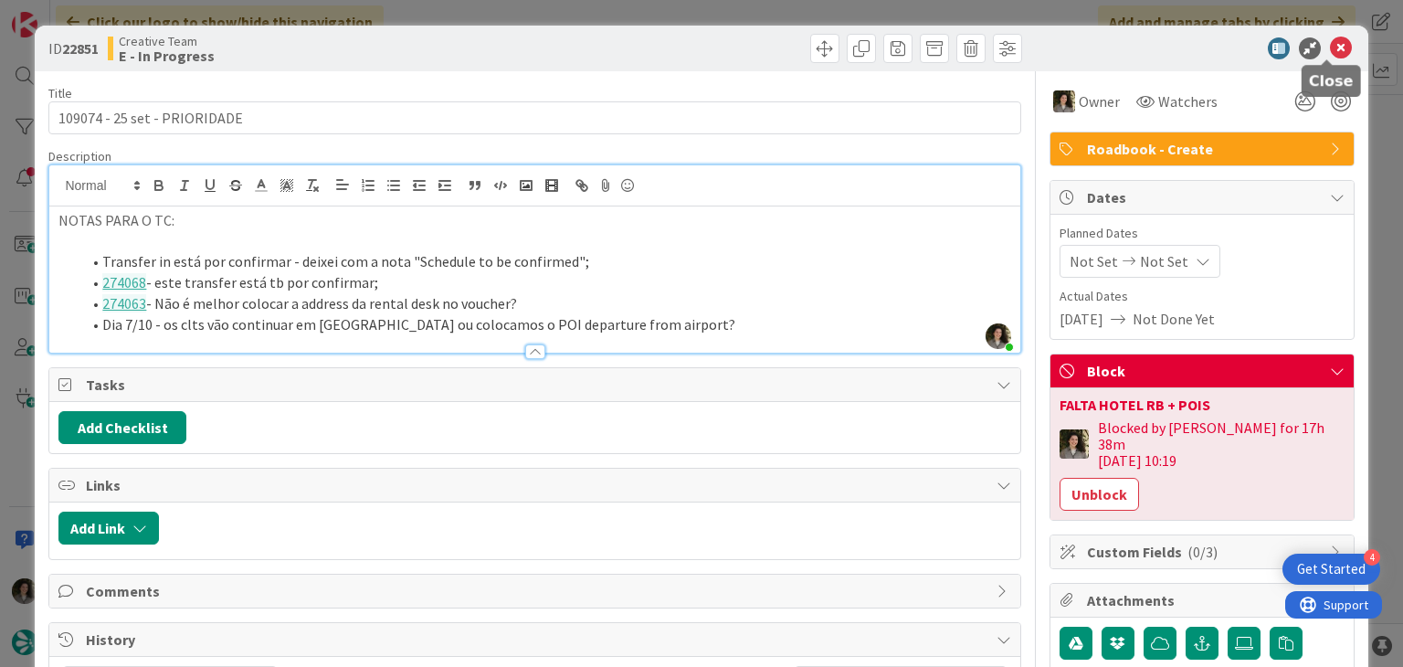
click at [1330, 48] on icon at bounding box center [1341, 48] width 22 height 22
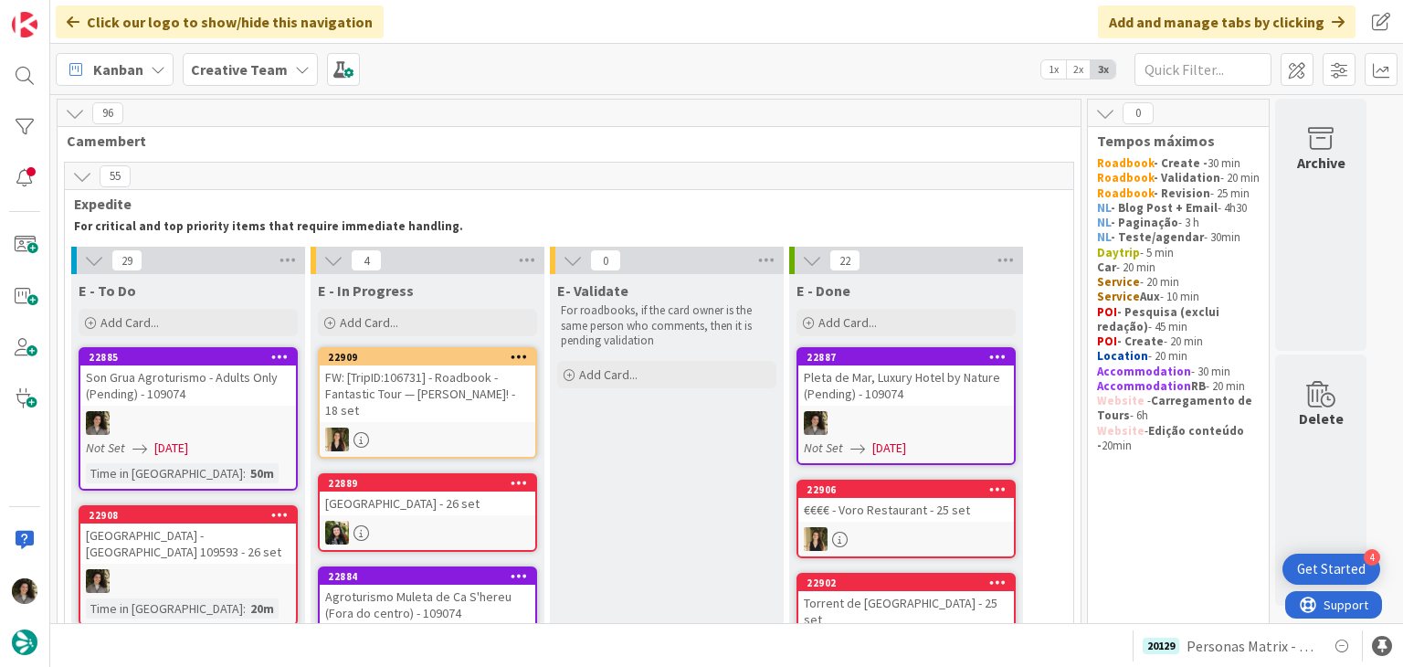
scroll to position [62, 0]
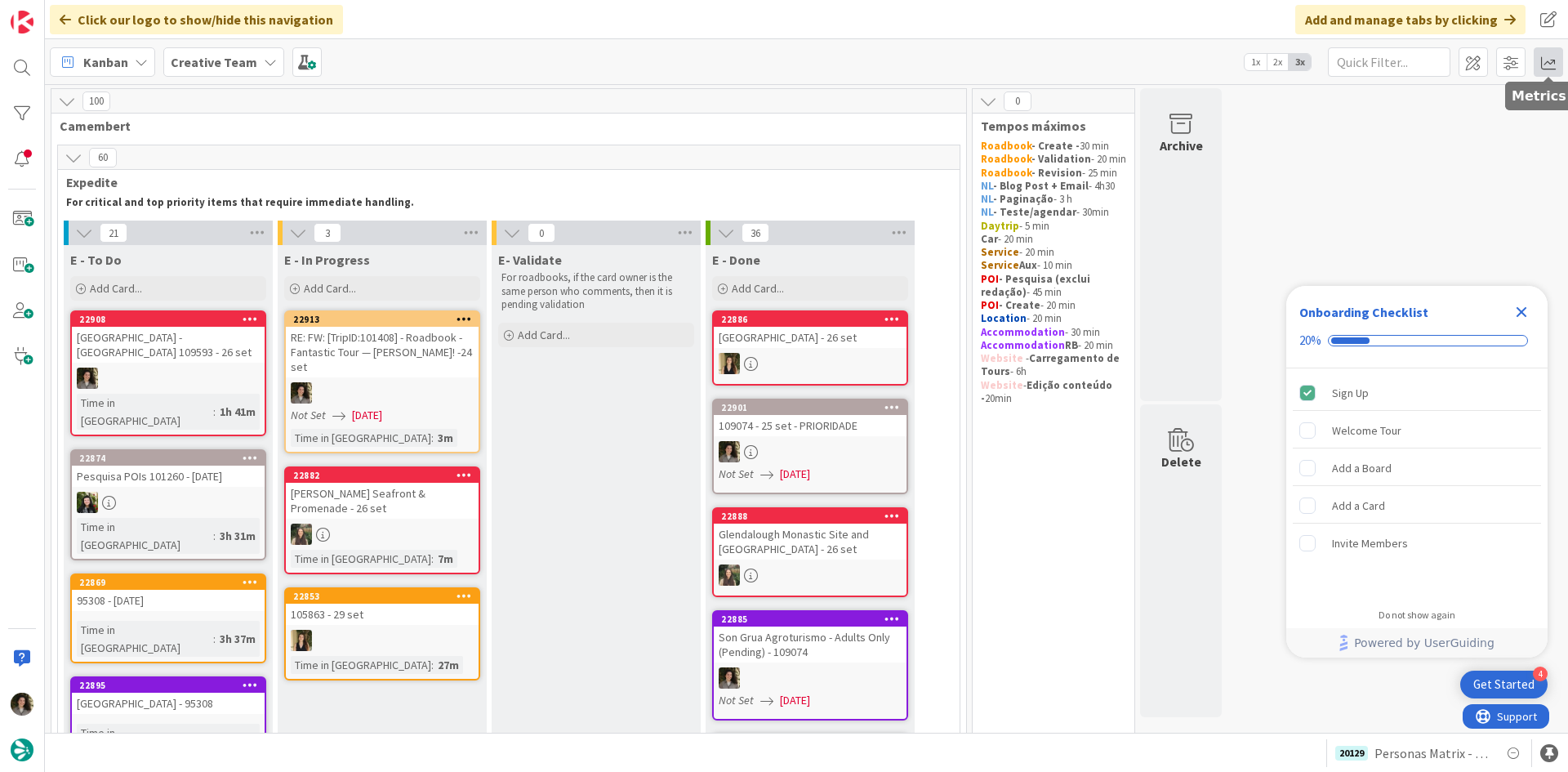
click at [1547, 64] on span at bounding box center [1548, 62] width 30 height 30
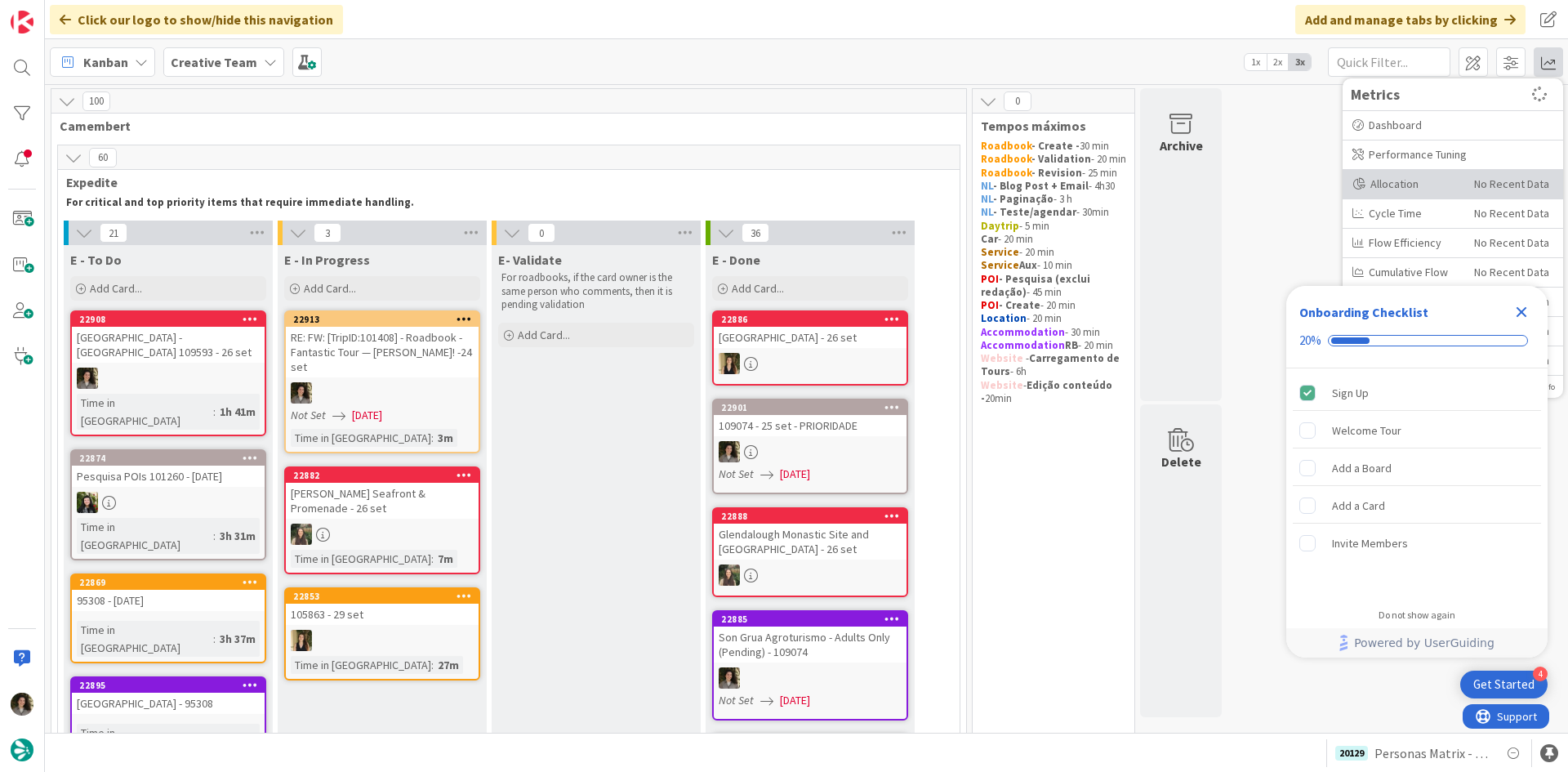
click at [1423, 174] on div "Allocation No Recent Data" at bounding box center [1453, 184] width 221 height 30
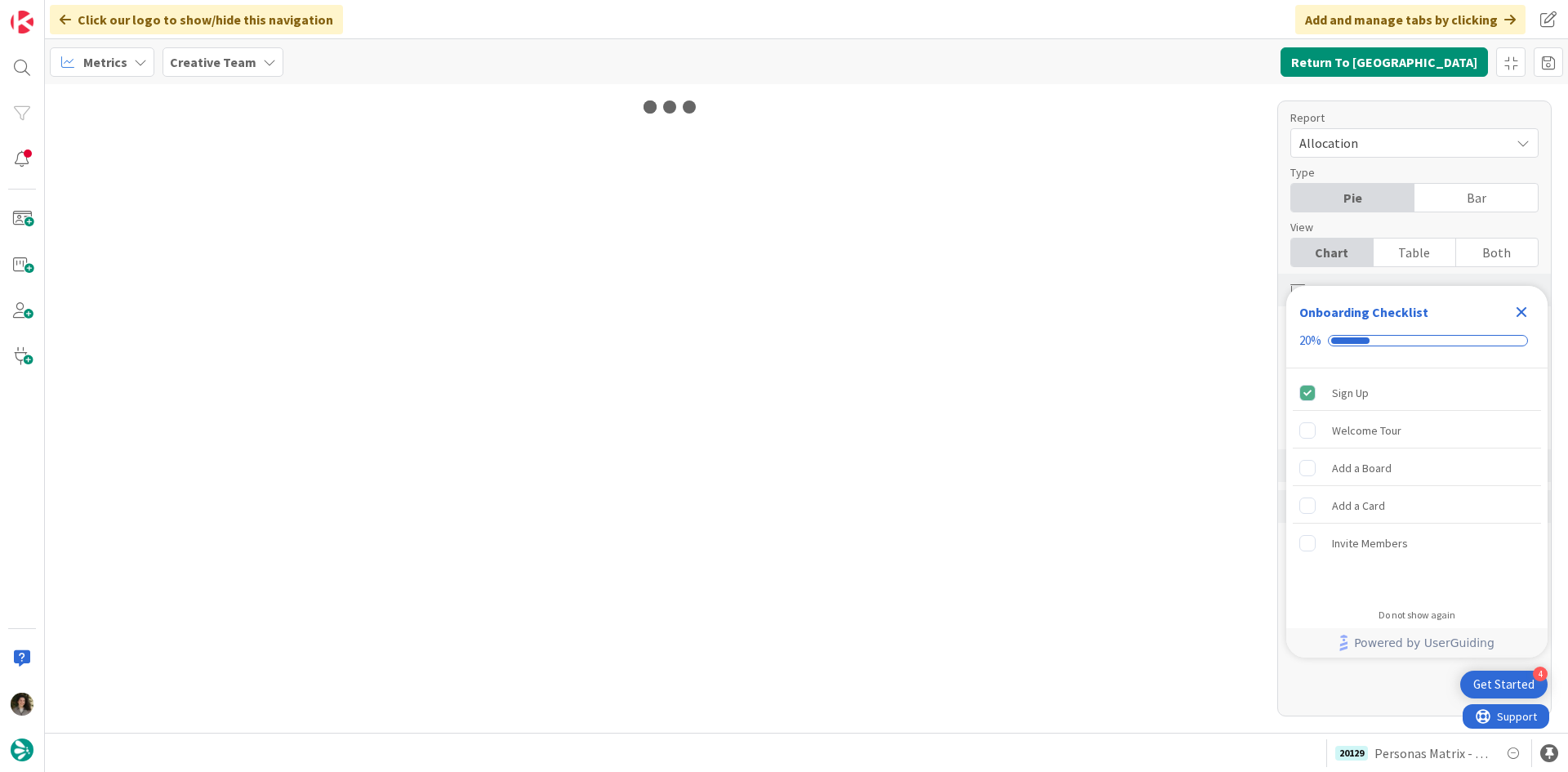
click at [1522, 310] on icon "Close Checklist" at bounding box center [1522, 312] width 11 height 11
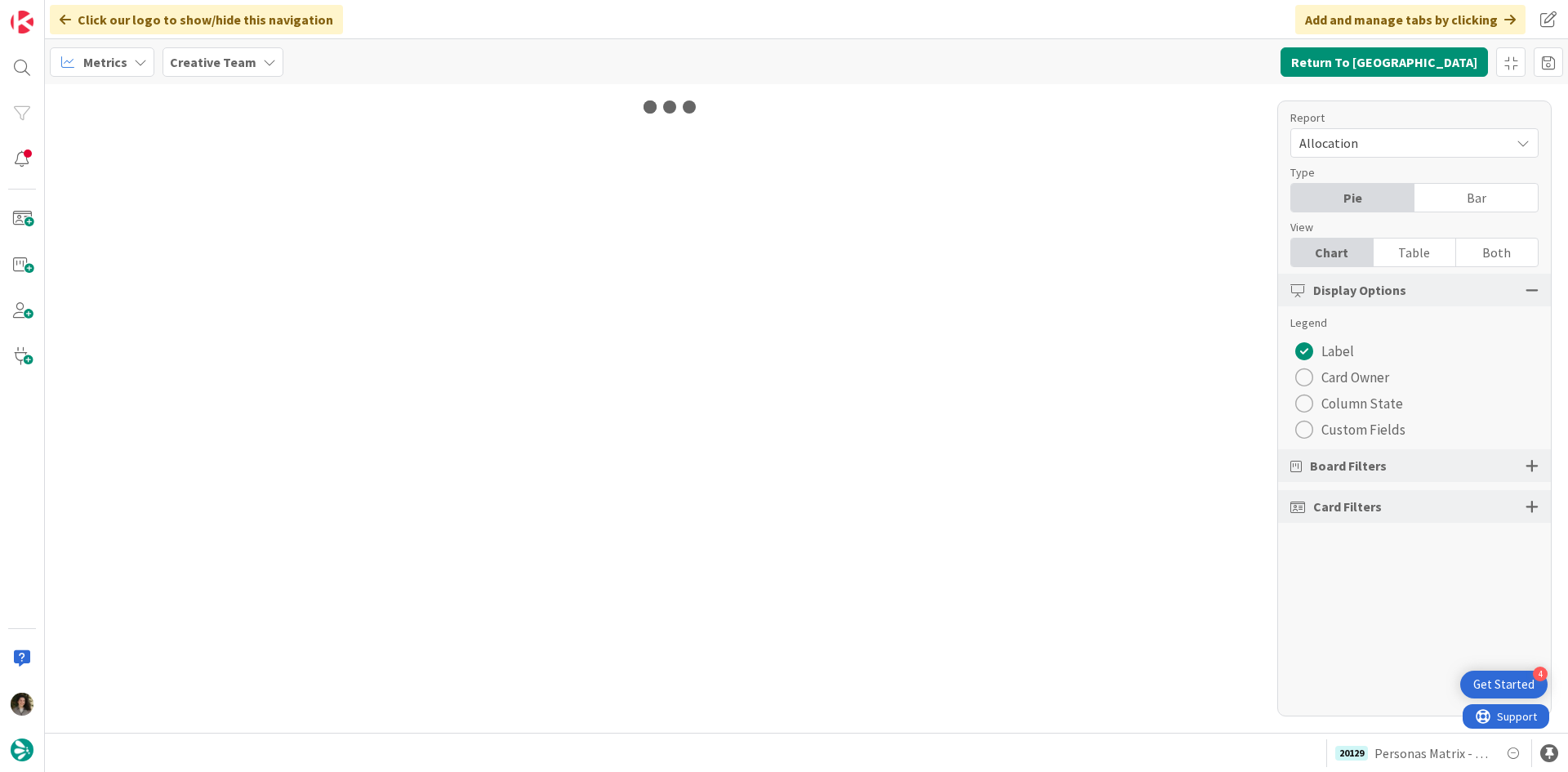
click at [1436, 253] on div "Table" at bounding box center [1415, 252] width 82 height 28
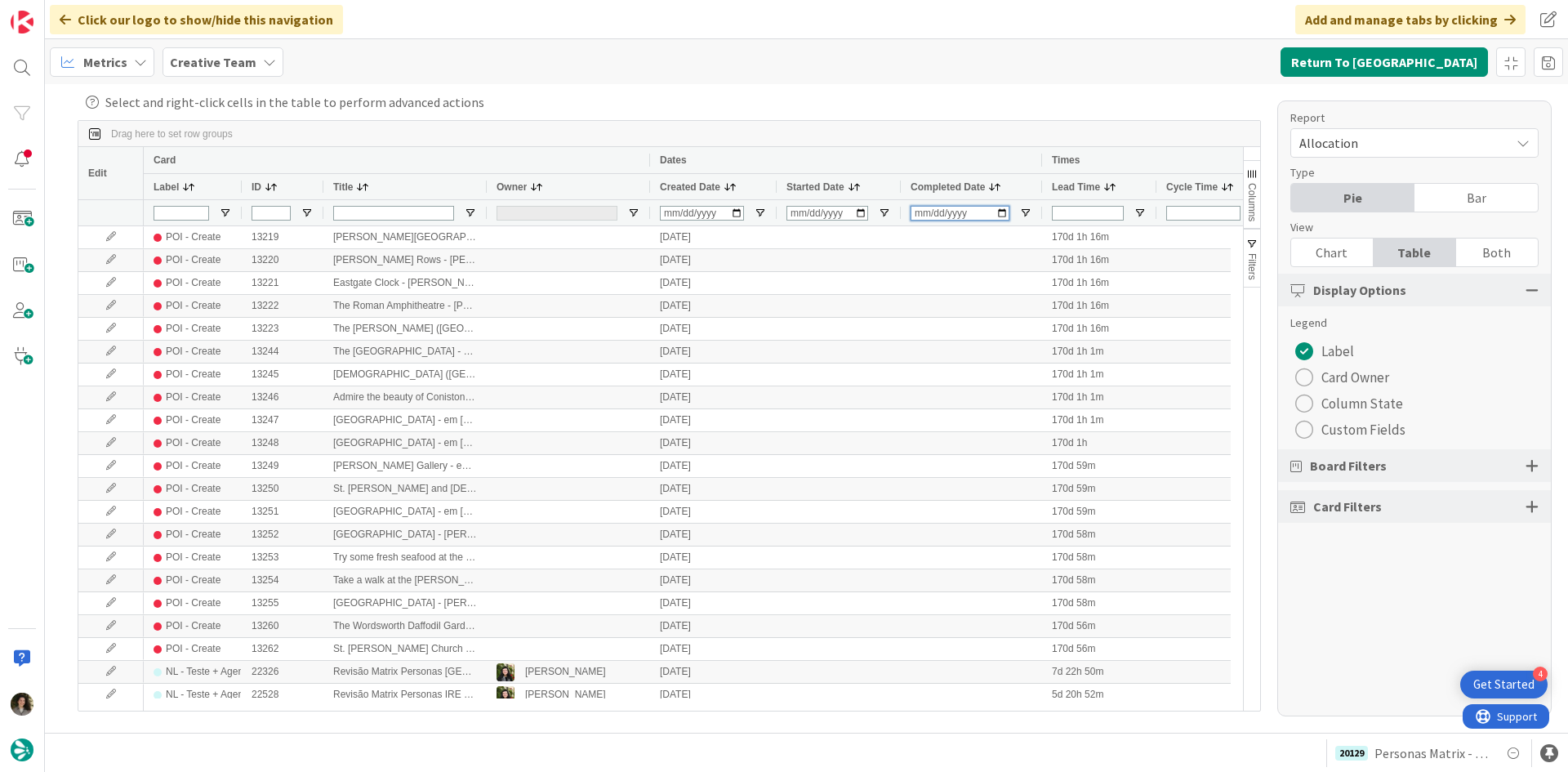
click at [914, 215] on input "Completed Date Filter Input" at bounding box center [960, 213] width 98 height 14
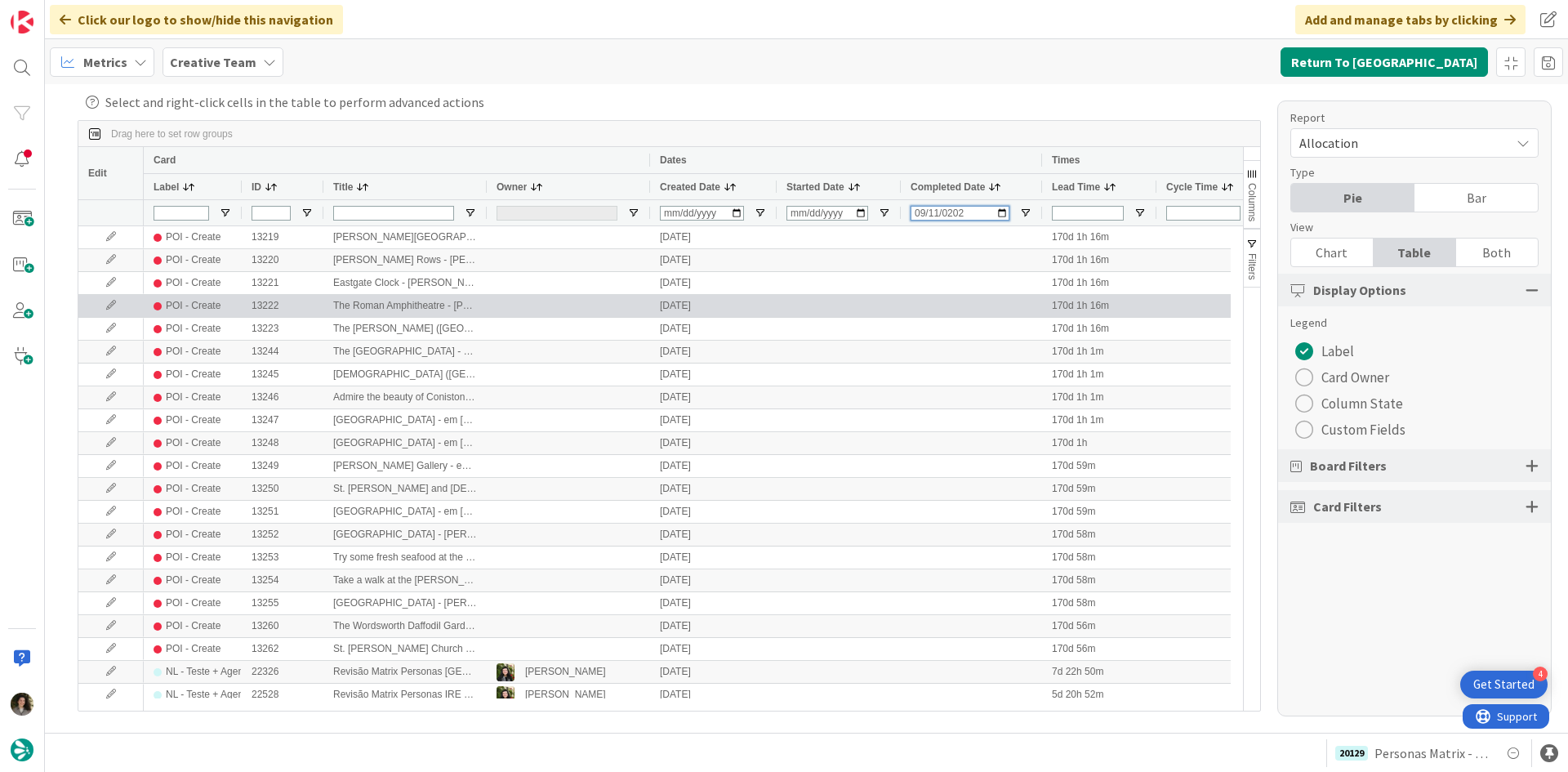
type input "2025-09-11"
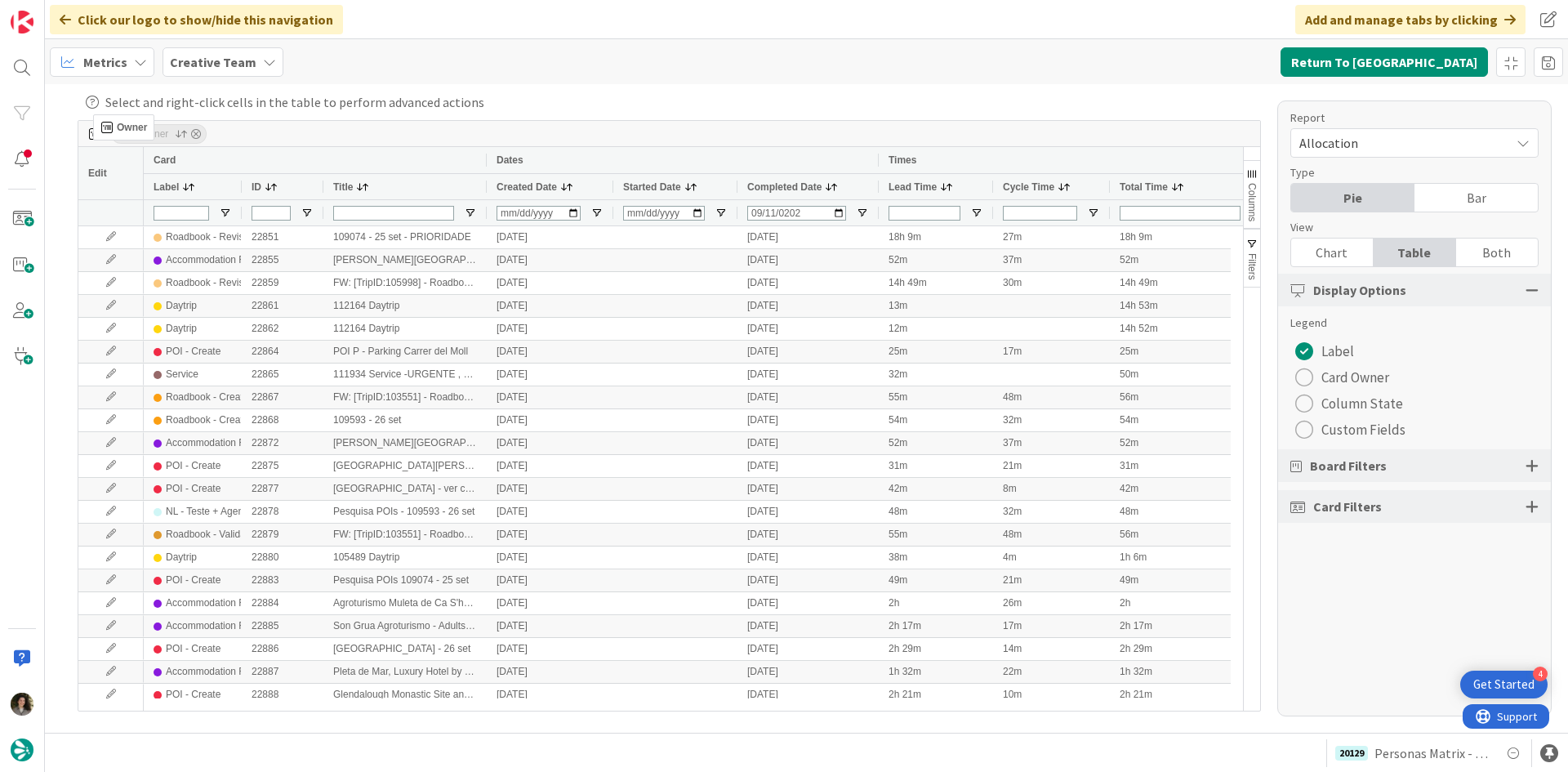
drag, startPoint x: 504, startPoint y: 188, endPoint x: 101, endPoint y: 121, distance: 408.5
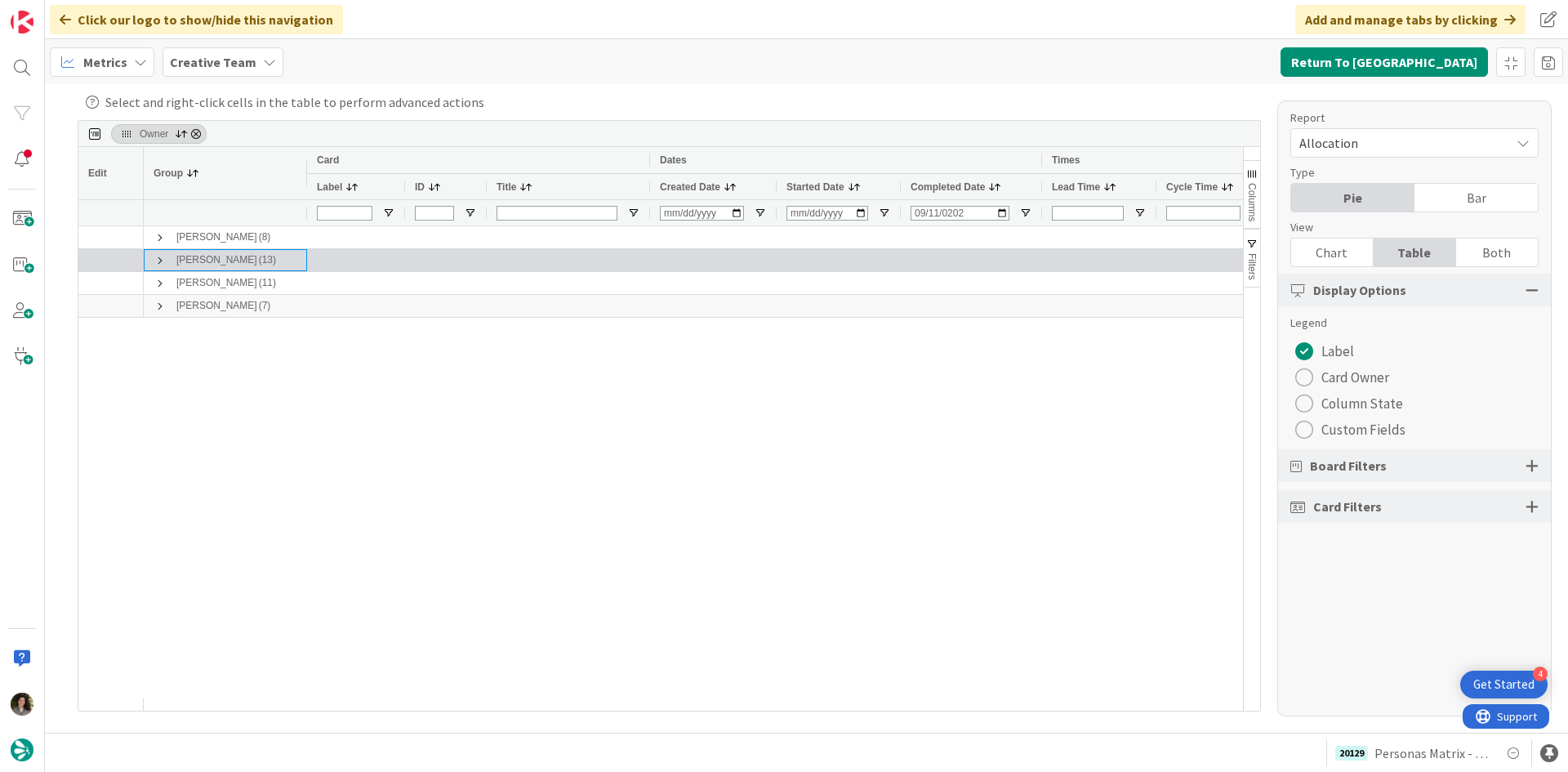
click at [161, 259] on span at bounding box center [160, 260] width 13 height 13
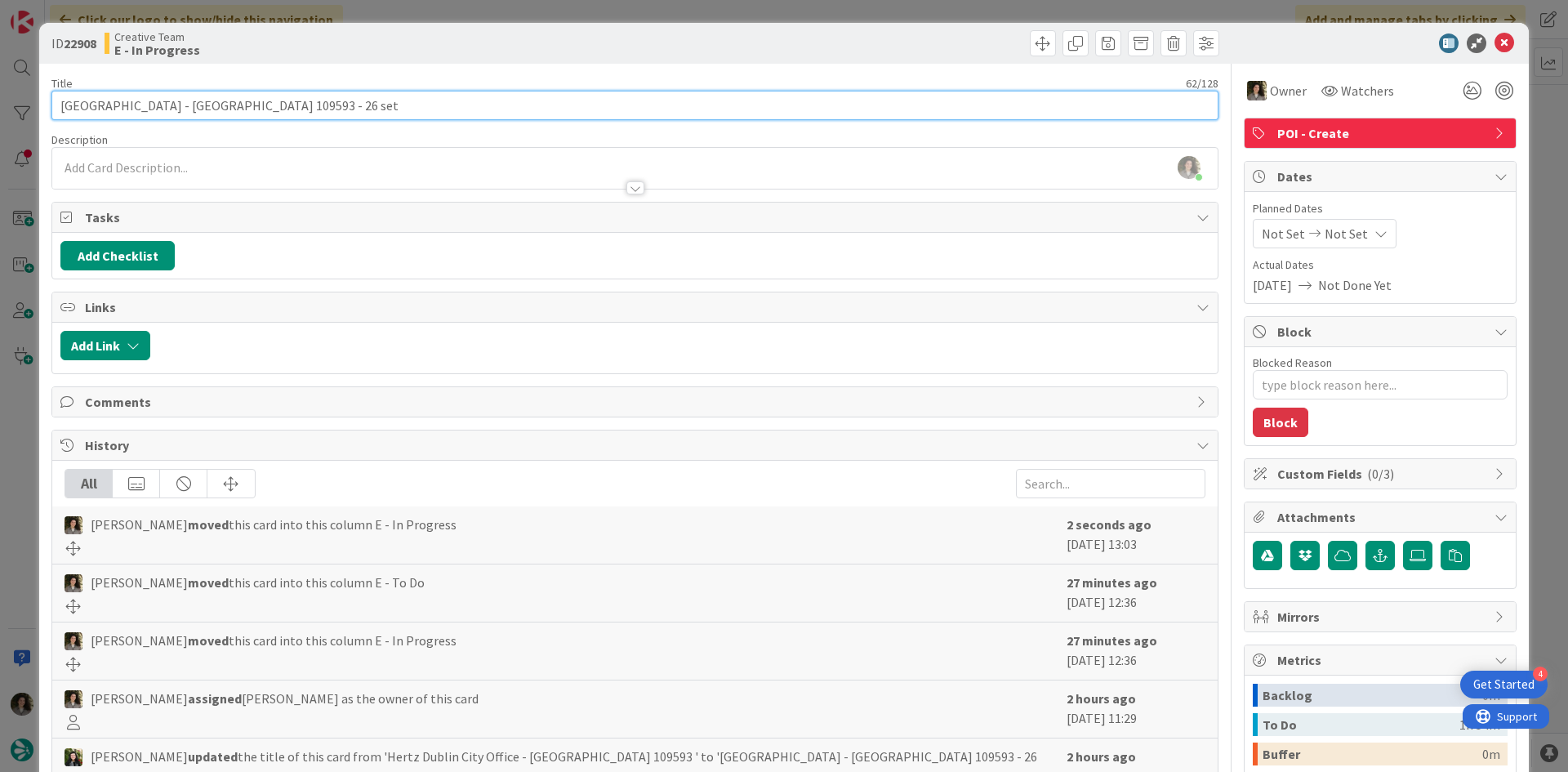
drag, startPoint x: 303, startPoint y: 106, endPoint x: -22, endPoint y: 64, distance: 327.7
click at [0, 64] on html "4 Get Started Click our logo to show/hide this navigation Add and manage tabs b…" at bounding box center [784, 386] width 1568 height 772
click at [205, 108] on input "[GEOGRAPHIC_DATA] - [GEOGRAPHIC_DATA] 109593 - 26 set" at bounding box center [635, 105] width 1167 height 30
drag, startPoint x: 304, startPoint y: 106, endPoint x: 27, endPoint y: 89, distance: 277.5
click at [27, 89] on div "ID 22908 Creative Team E - In Progress Title 62 / 128 Hertz [GEOGRAPHIC_DATA] O…" at bounding box center [784, 386] width 1568 height 772
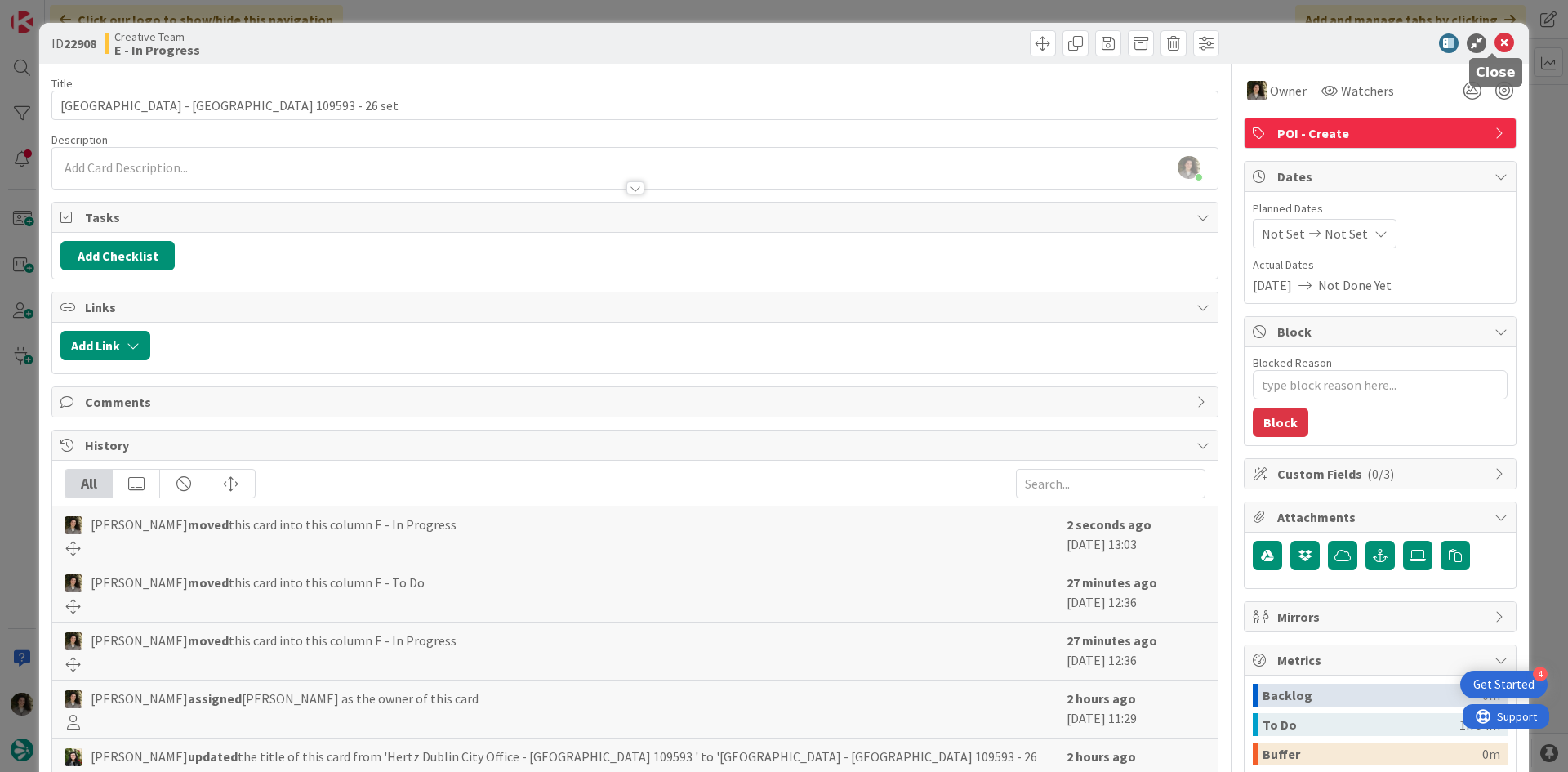
click at [1495, 46] on icon at bounding box center [1504, 43] width 20 height 20
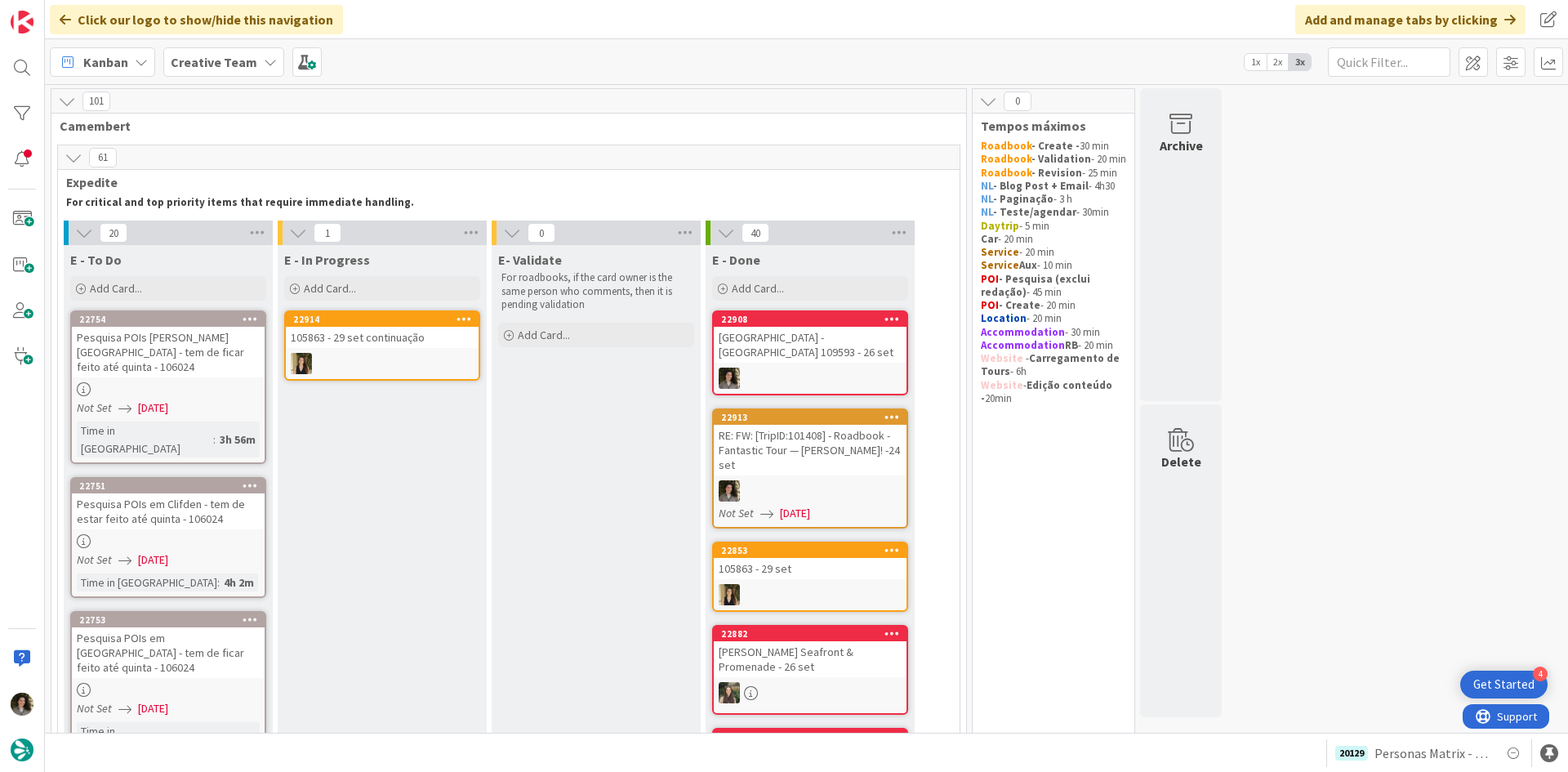
click at [818, 344] on div "[GEOGRAPHIC_DATA] - [GEOGRAPHIC_DATA] 109593 - 26 set" at bounding box center [810, 344] width 193 height 36
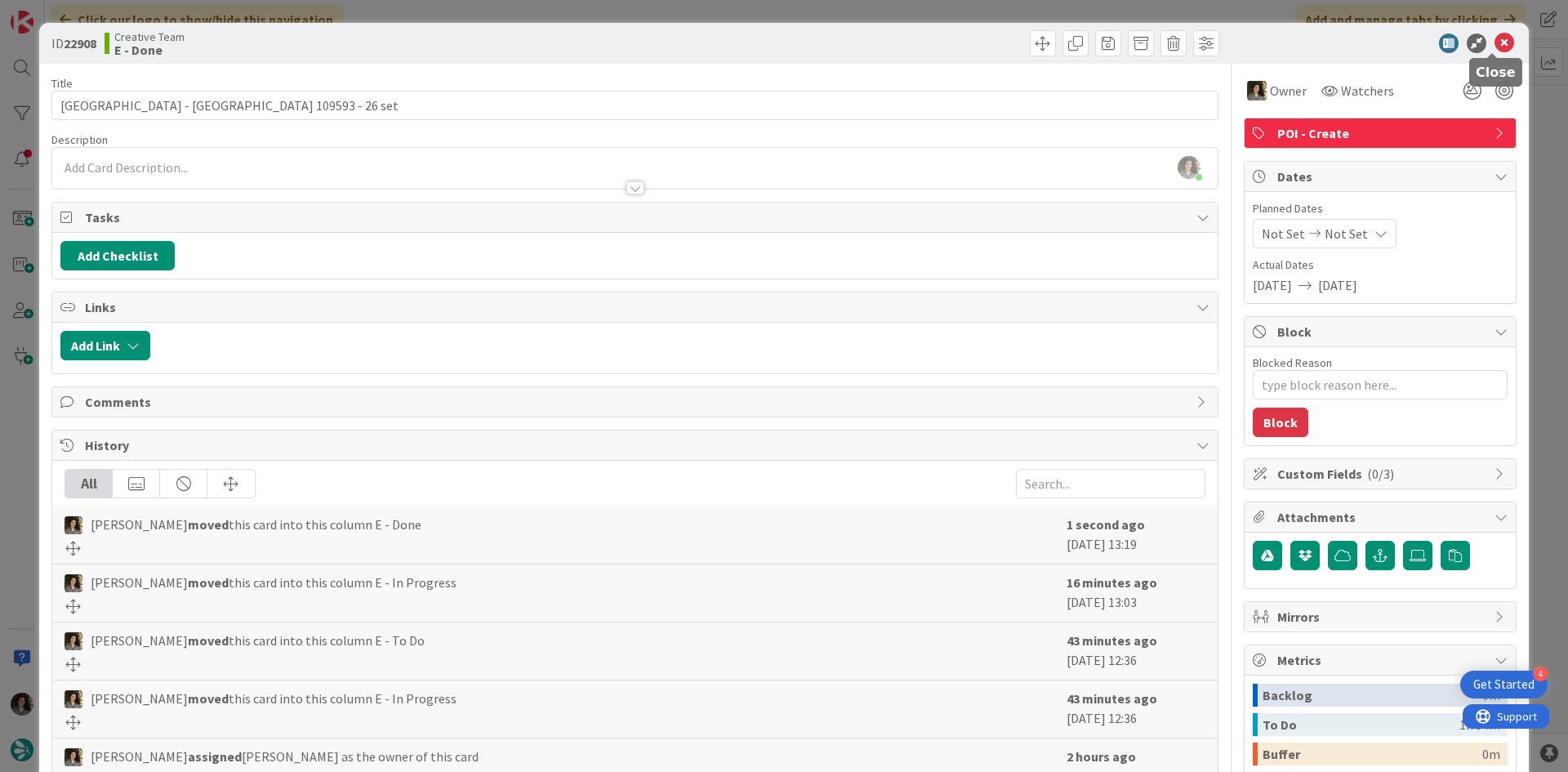
click at [1495, 40] on icon at bounding box center [1504, 43] width 20 height 20
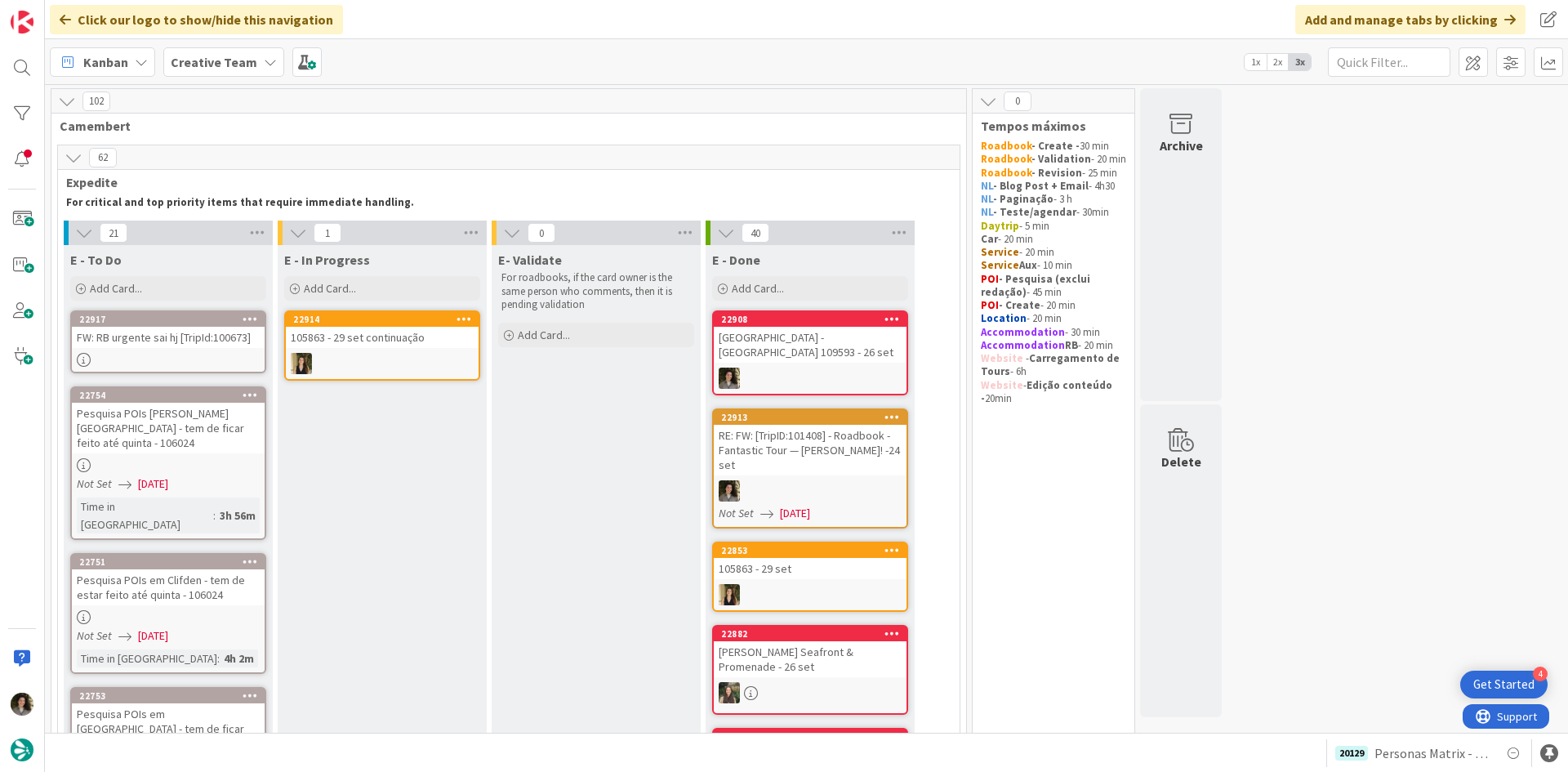
click at [169, 346] on div "FW: RB urgente sai hj [TripId:100673]" at bounding box center [168, 337] width 193 height 21
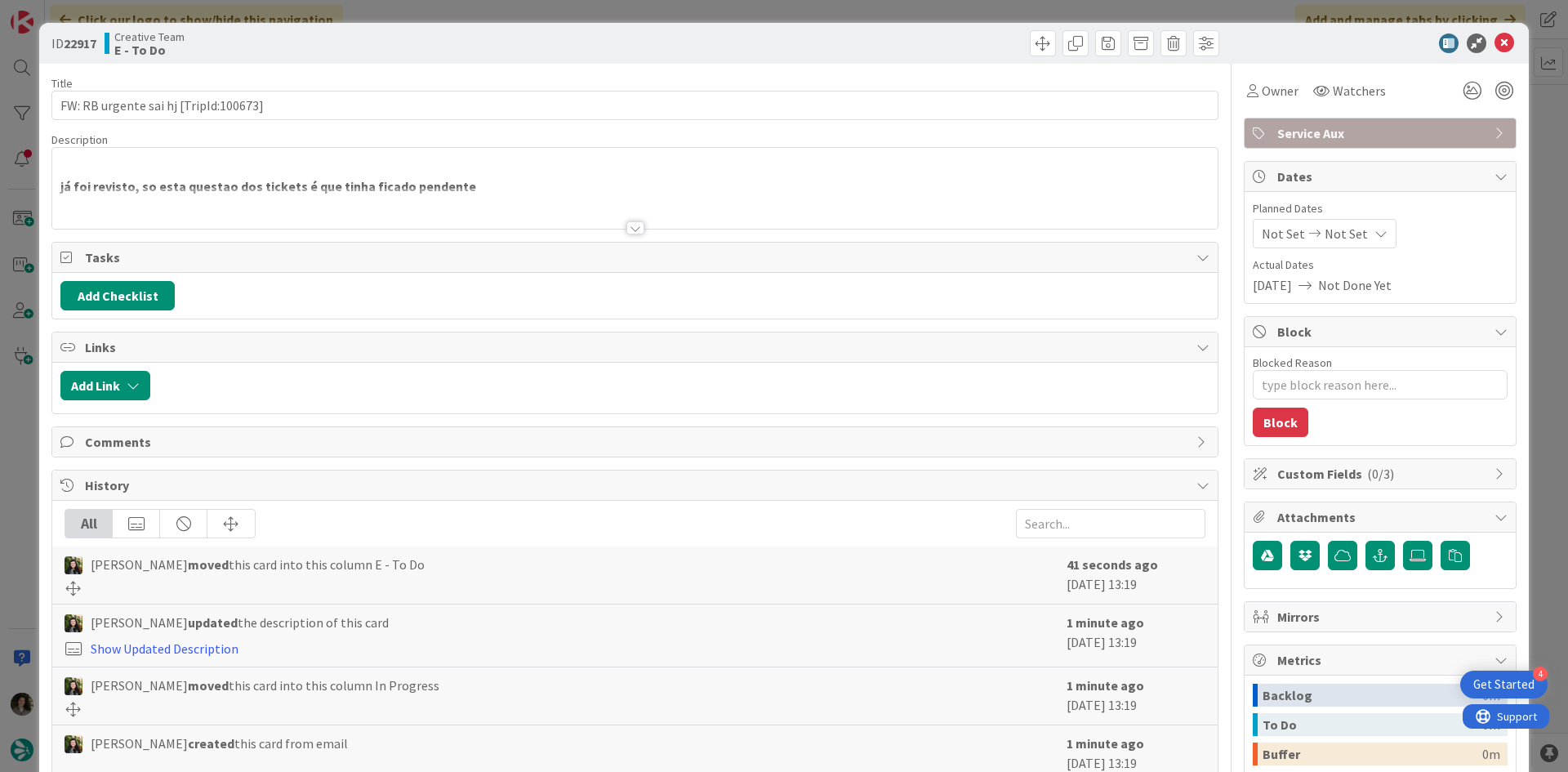
click at [614, 210] on div at bounding box center [634, 208] width 1165 height 42
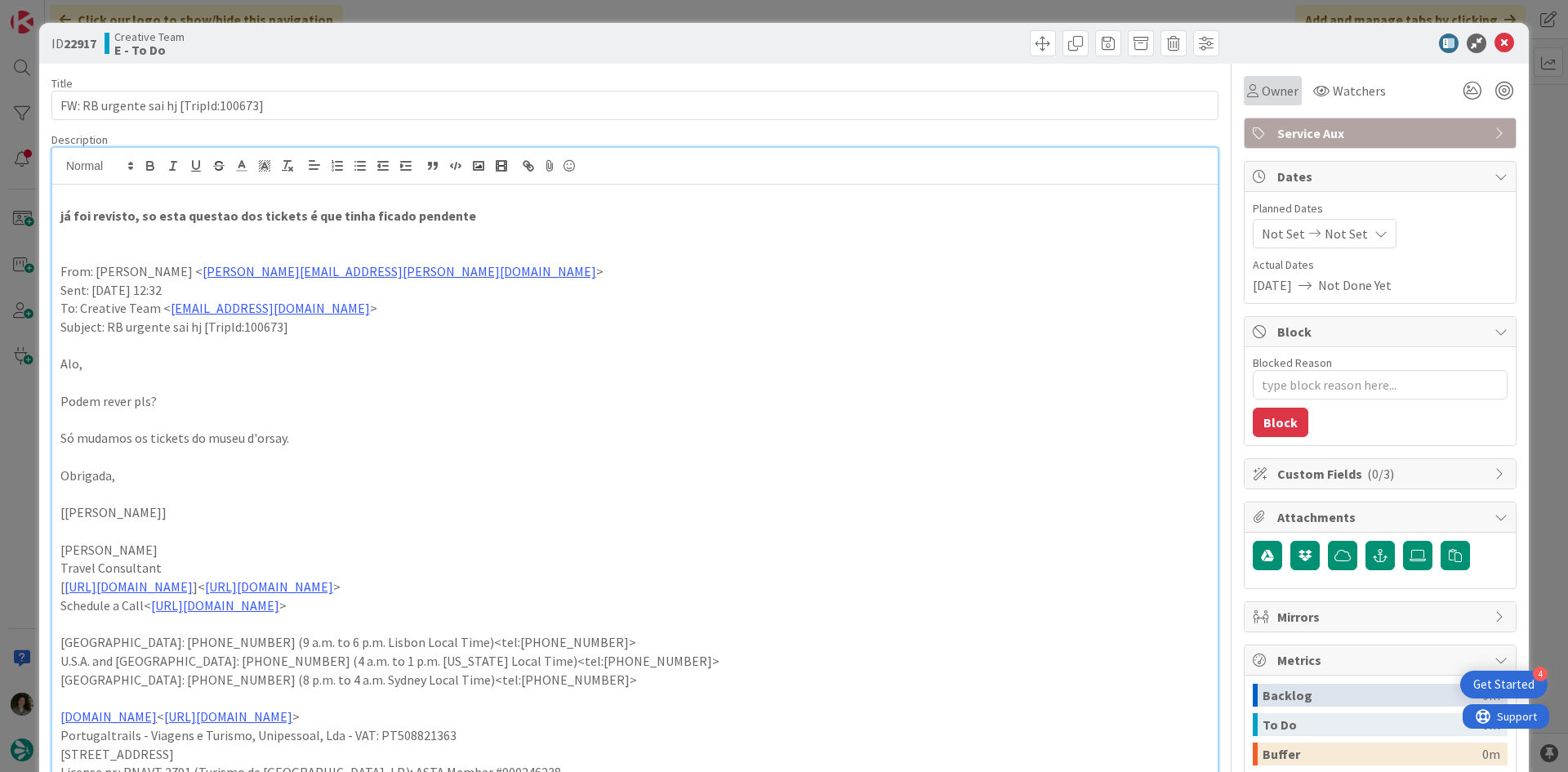
click at [1273, 103] on div "Owner" at bounding box center [1273, 90] width 58 height 30
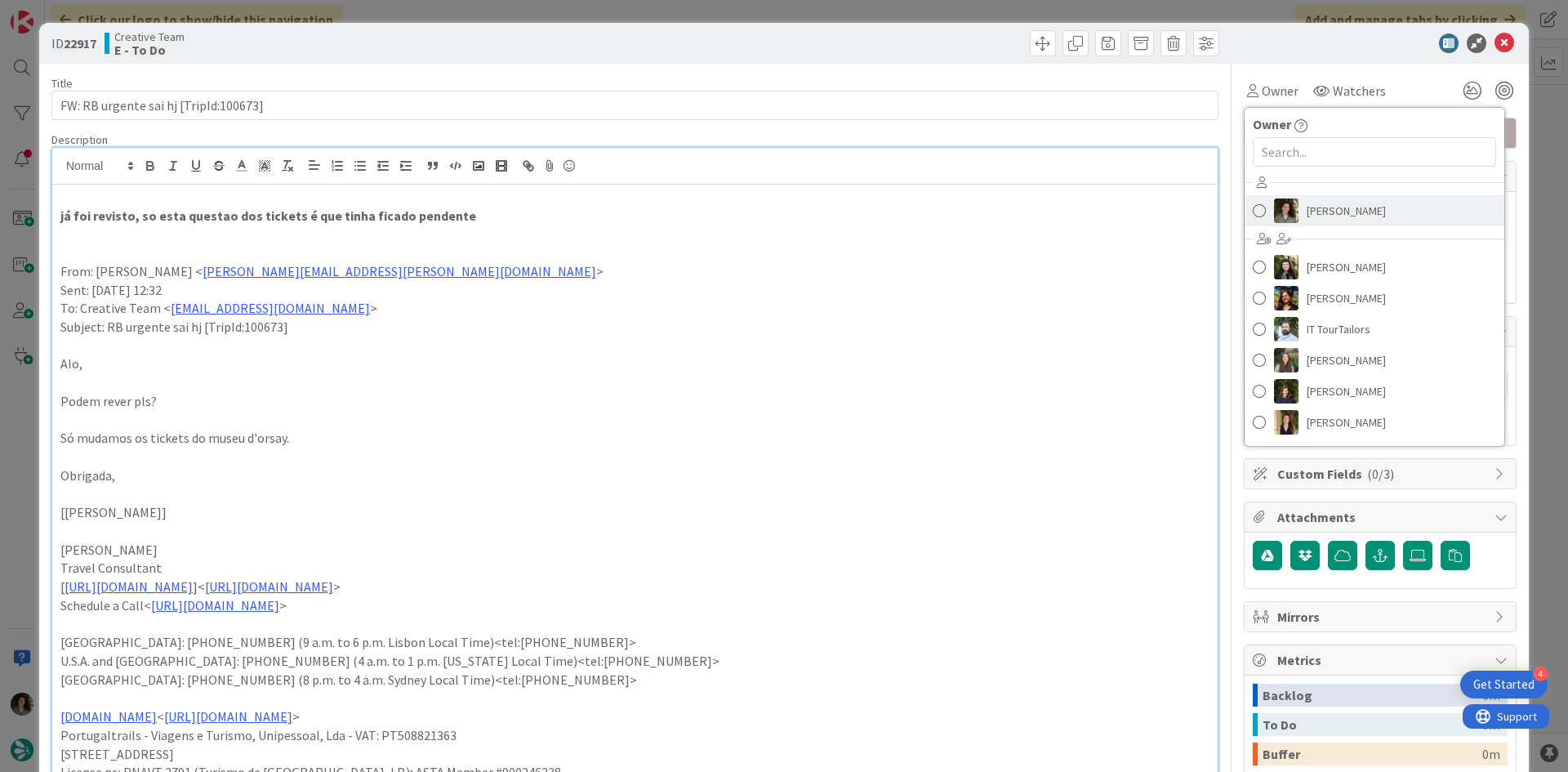
click at [1352, 201] on span "[PERSON_NAME]" at bounding box center [1346, 210] width 80 height 24
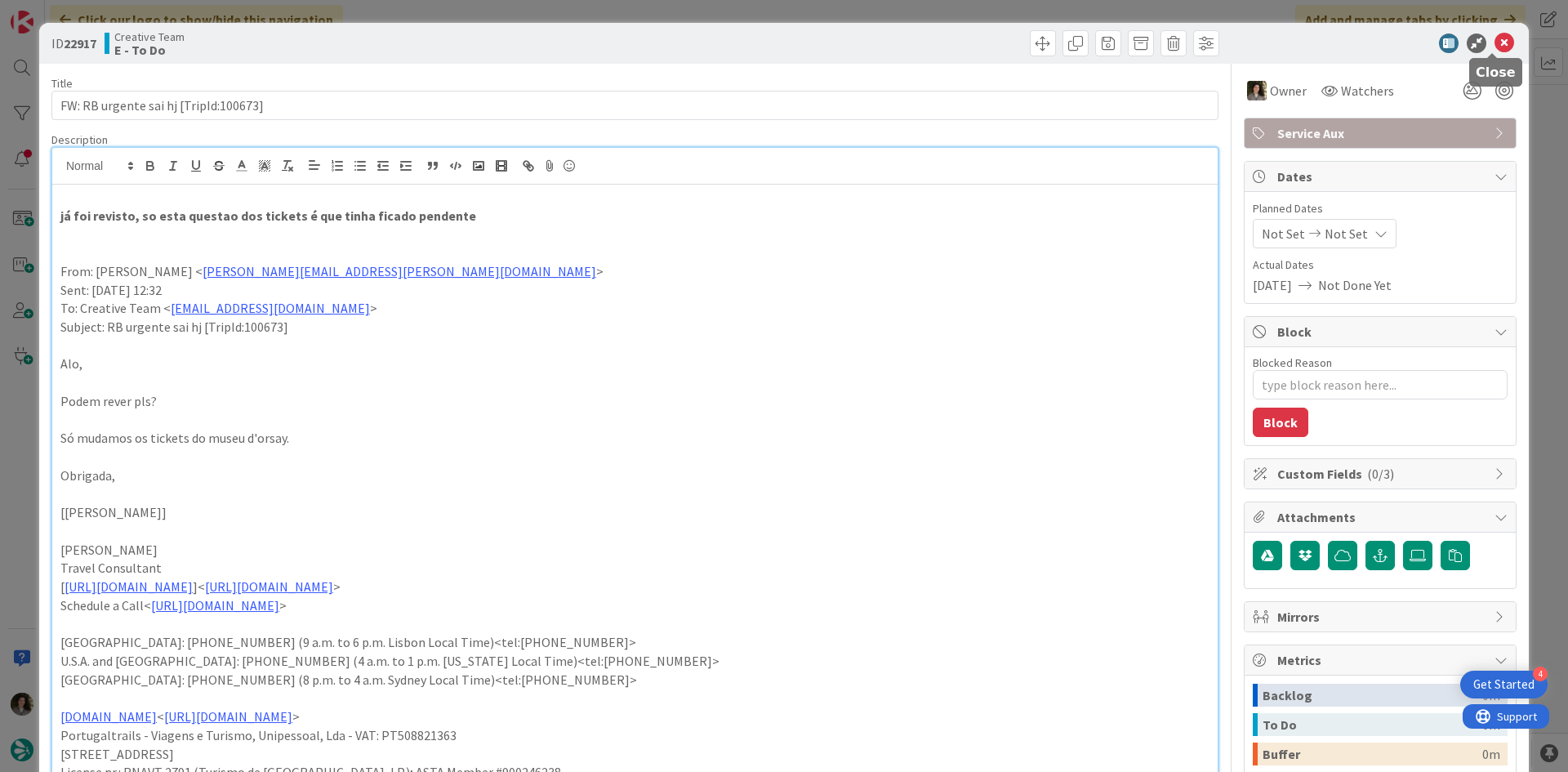
click at [1498, 46] on icon at bounding box center [1504, 43] width 20 height 20
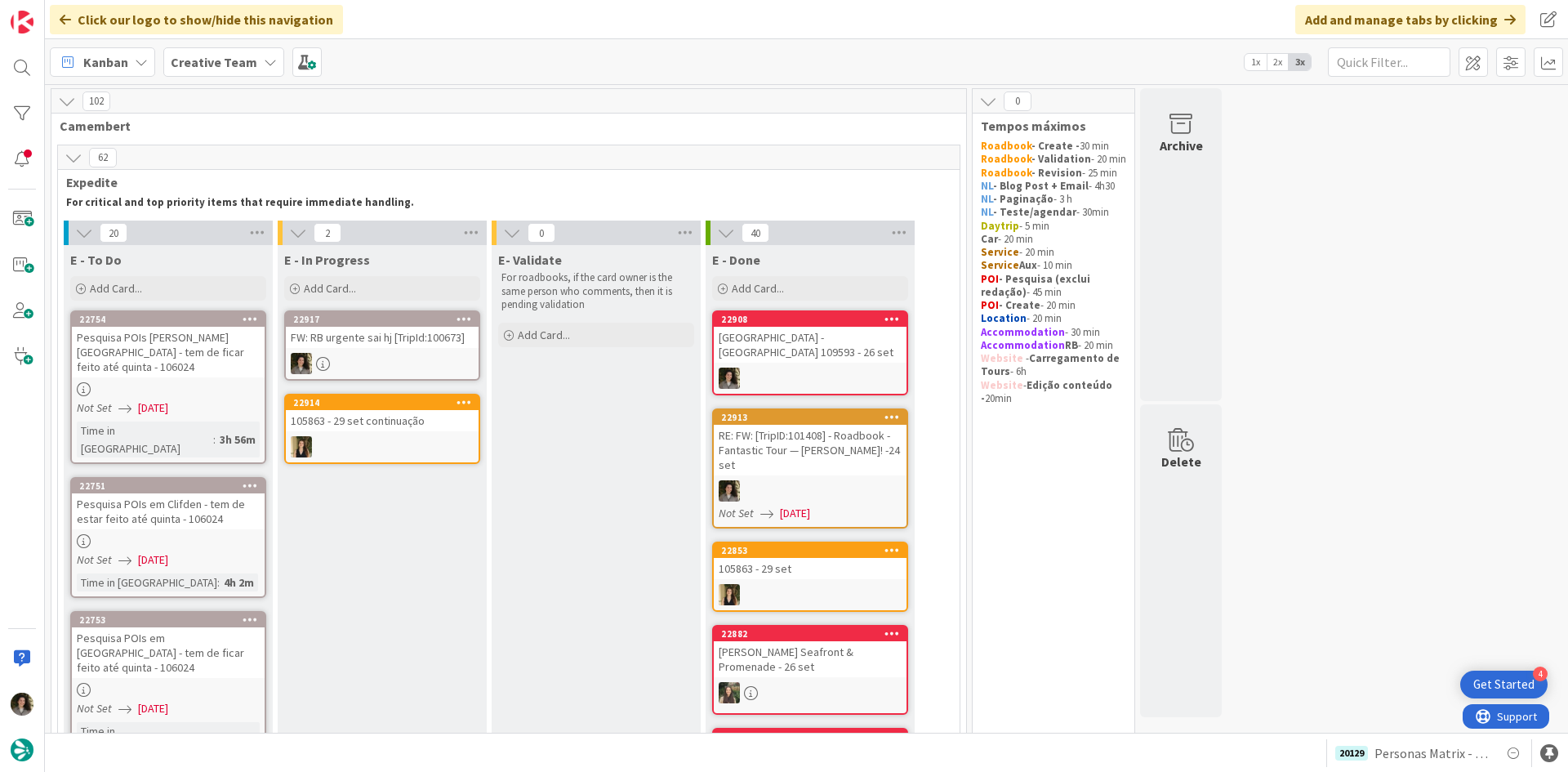
click at [404, 332] on div "FW: RB urgente sai hj [TripId:100673]" at bounding box center [383, 337] width 193 height 21
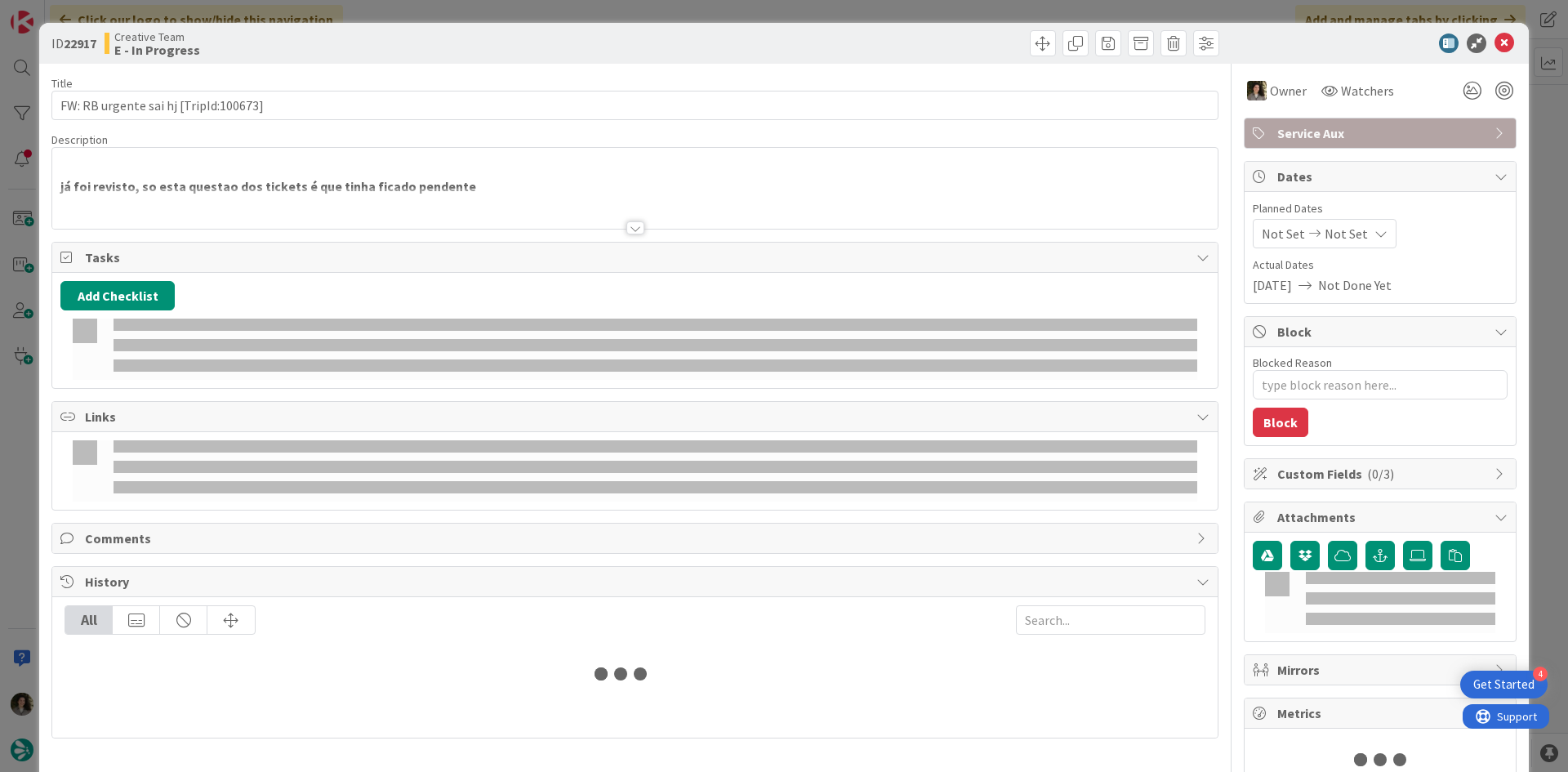
type textarea "x"
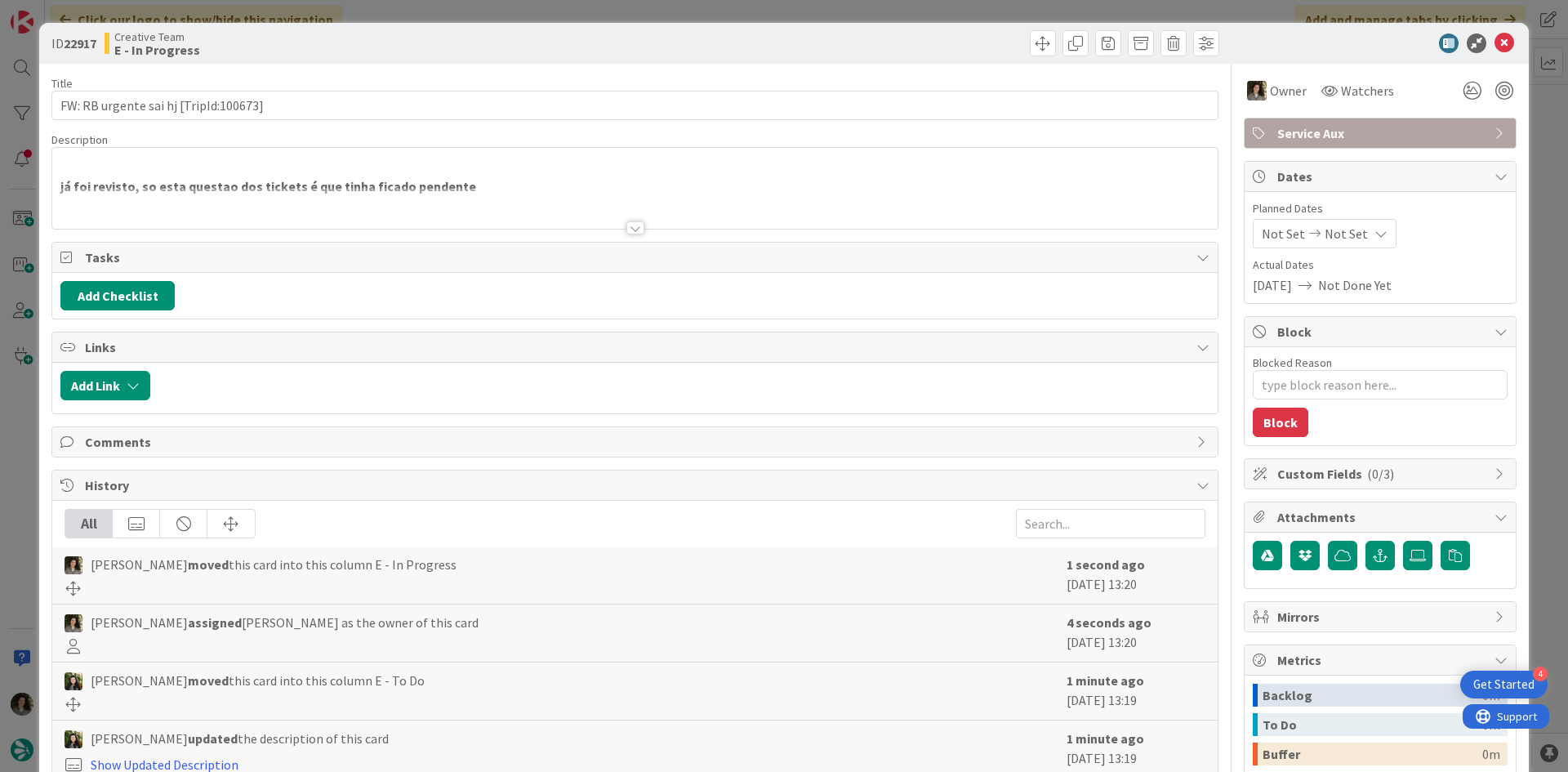
click at [1339, 231] on span "Not Set" at bounding box center [1346, 233] width 43 height 20
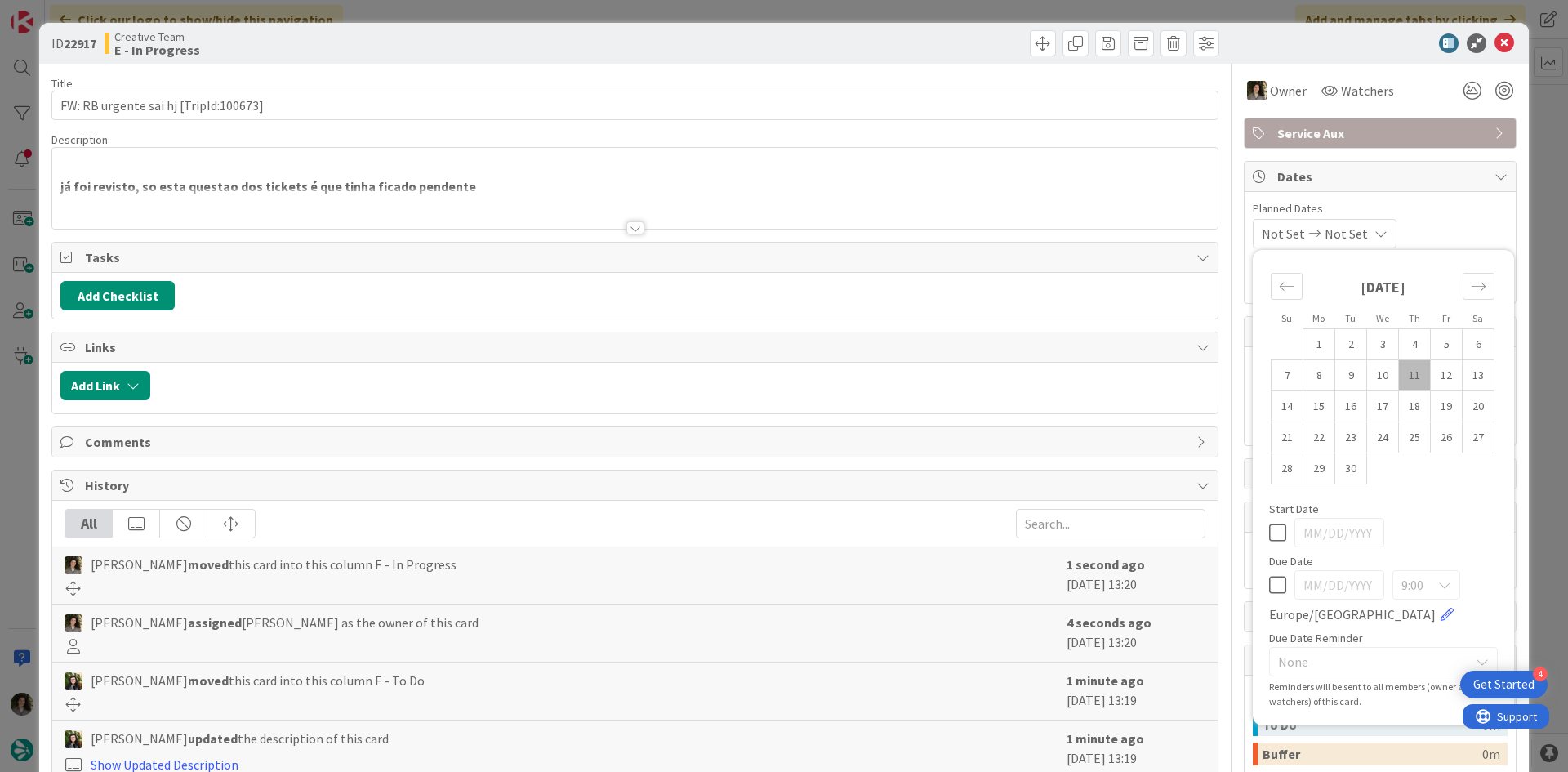
click at [1269, 581] on icon at bounding box center [1277, 585] width 17 height 20
type input "[DATE]"
click at [1495, 47] on icon at bounding box center [1504, 43] width 20 height 20
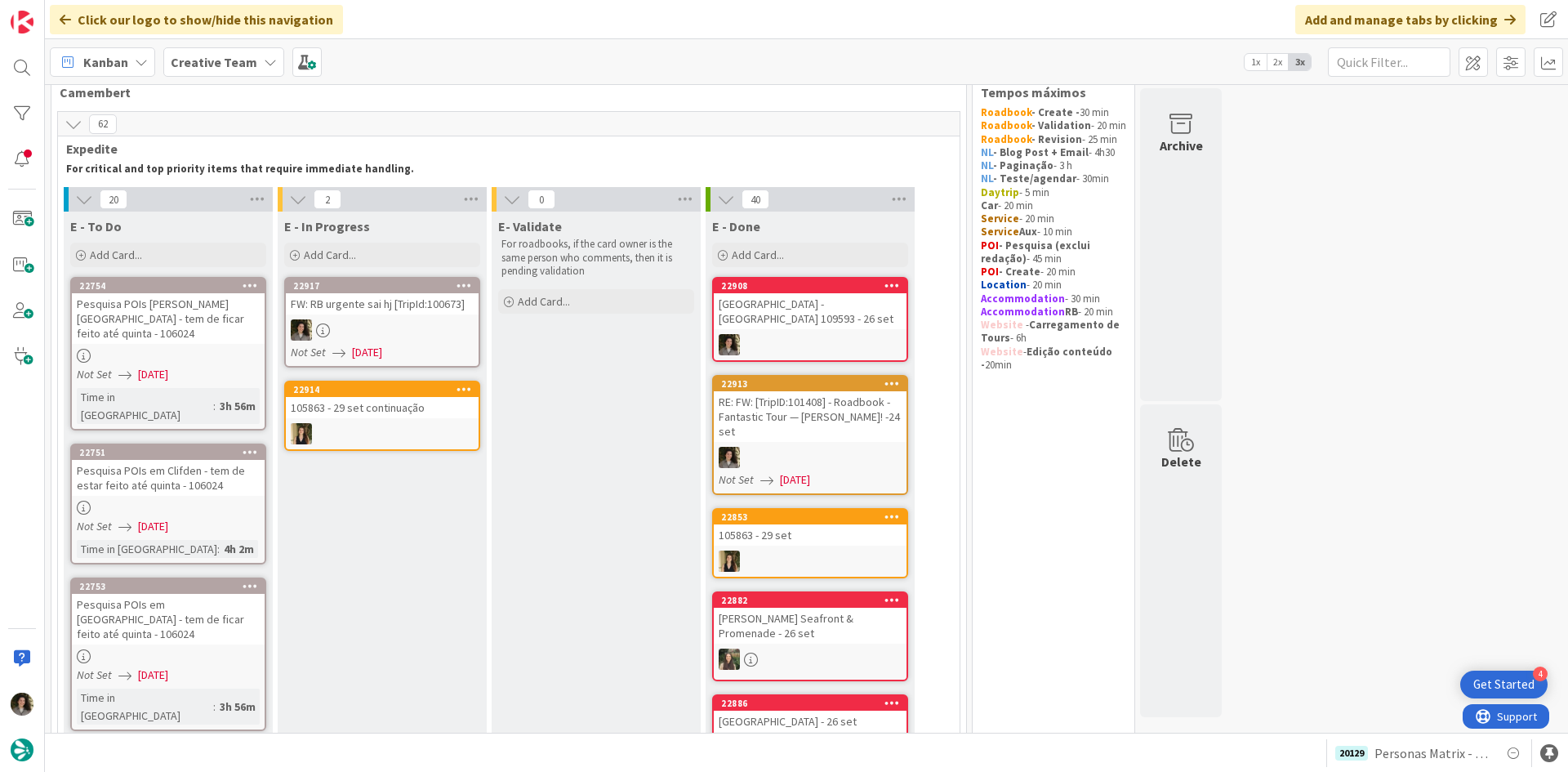
scroll to position [81, 0]
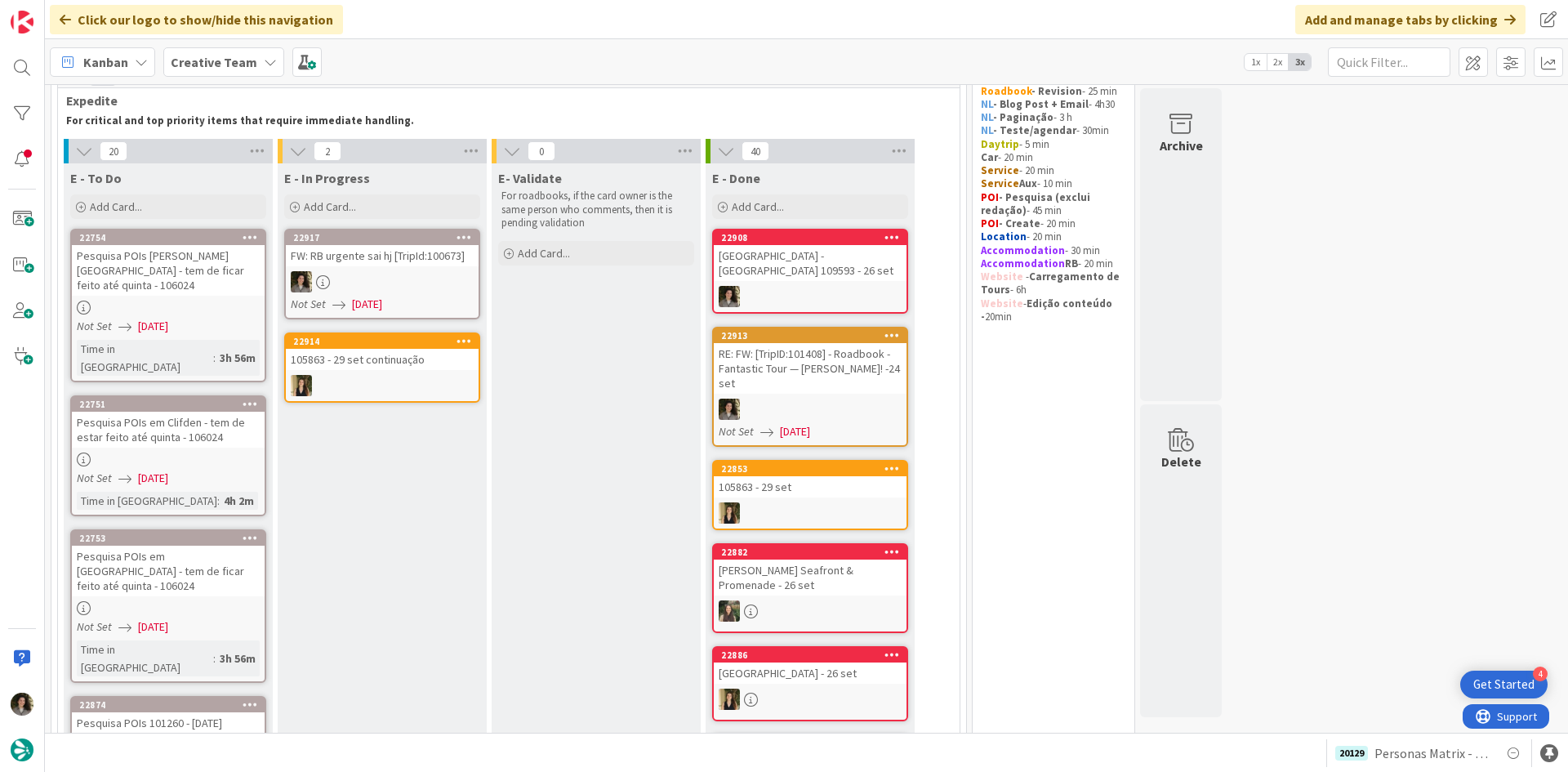
click at [191, 301] on div at bounding box center [168, 308] width 193 height 14
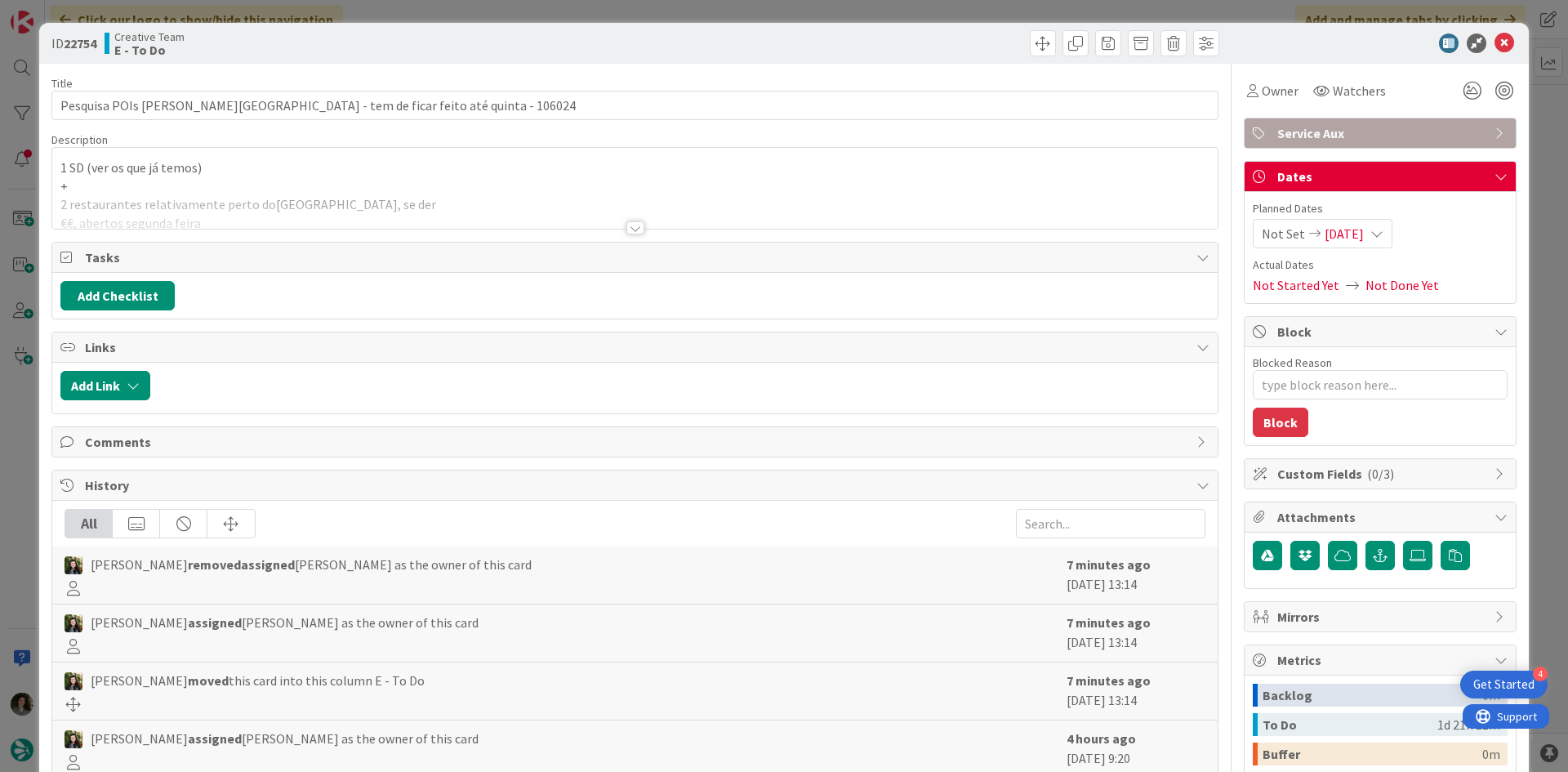
click at [628, 225] on div at bounding box center [635, 227] width 18 height 13
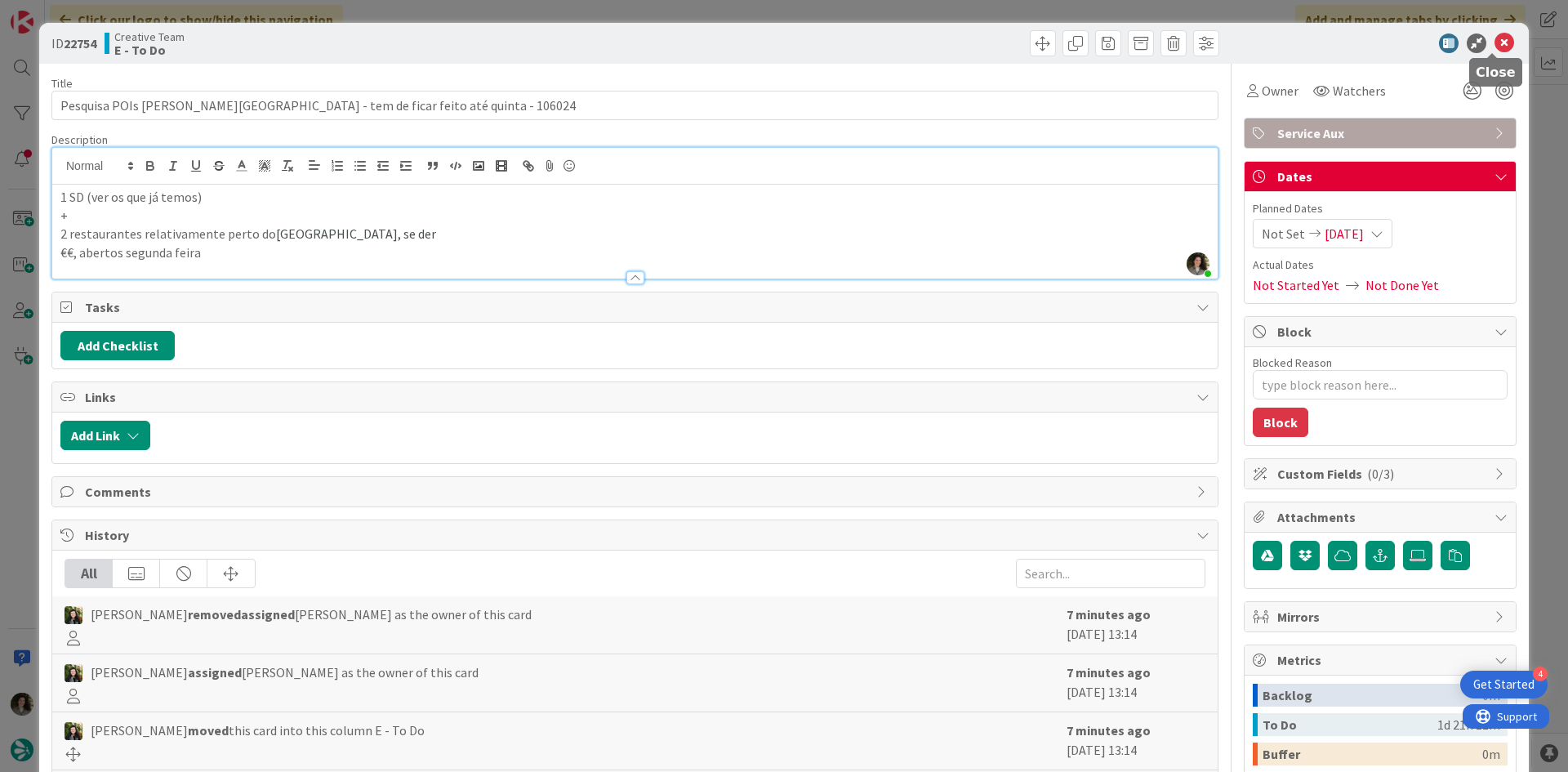
click at [1495, 40] on icon at bounding box center [1504, 43] width 20 height 20
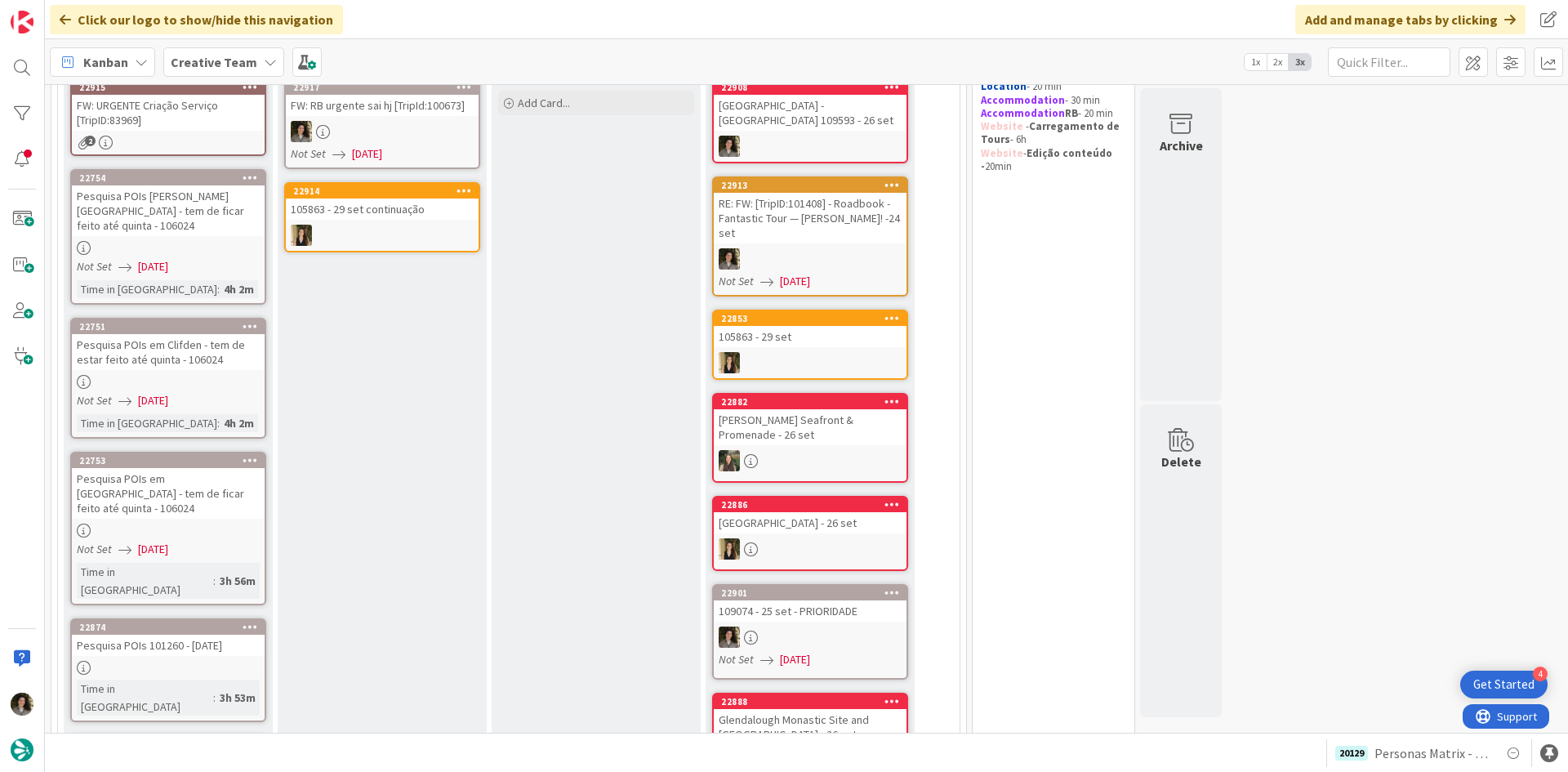
scroll to position [245, 0]
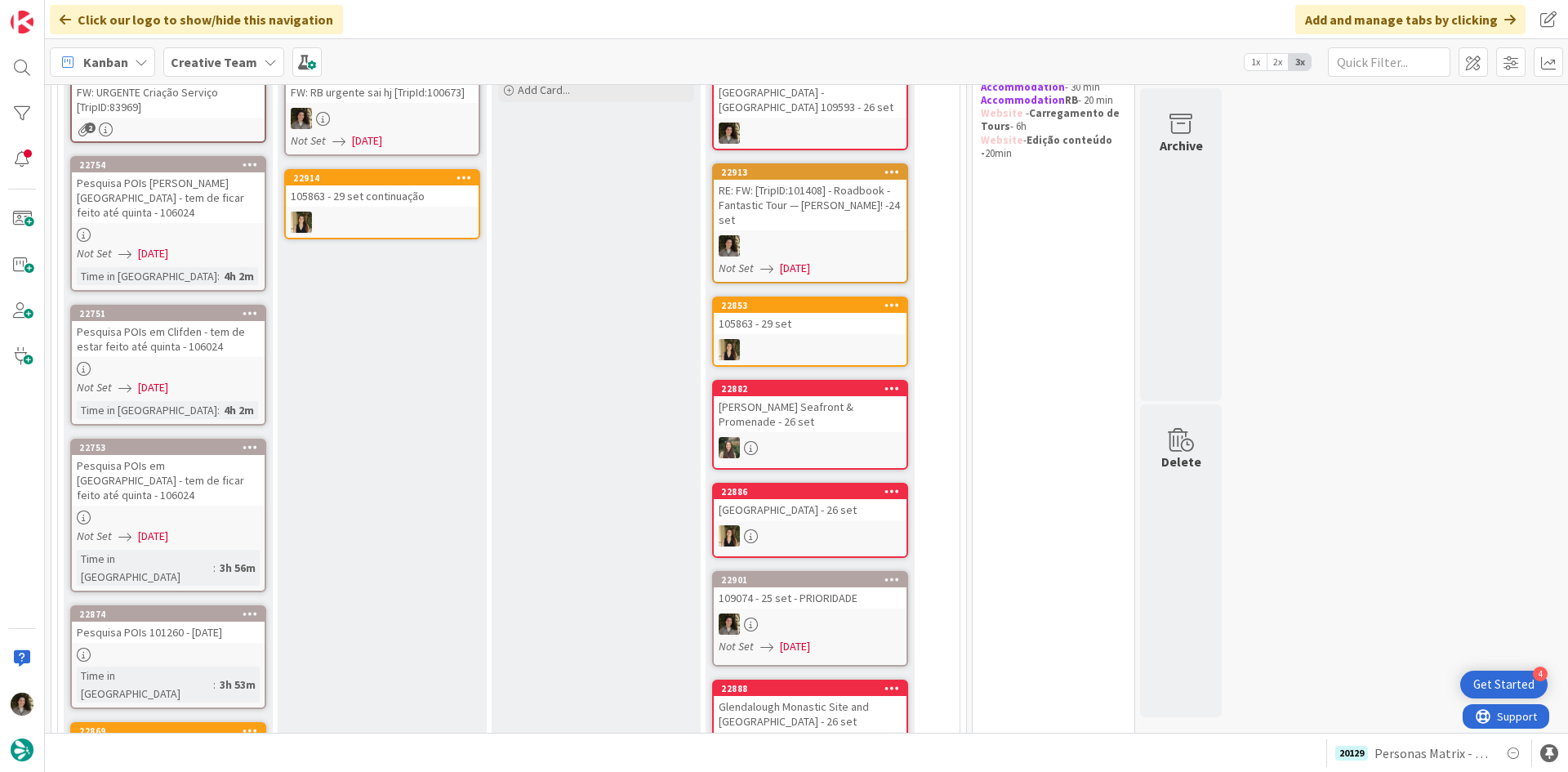
click at [194, 511] on div at bounding box center [168, 518] width 193 height 14
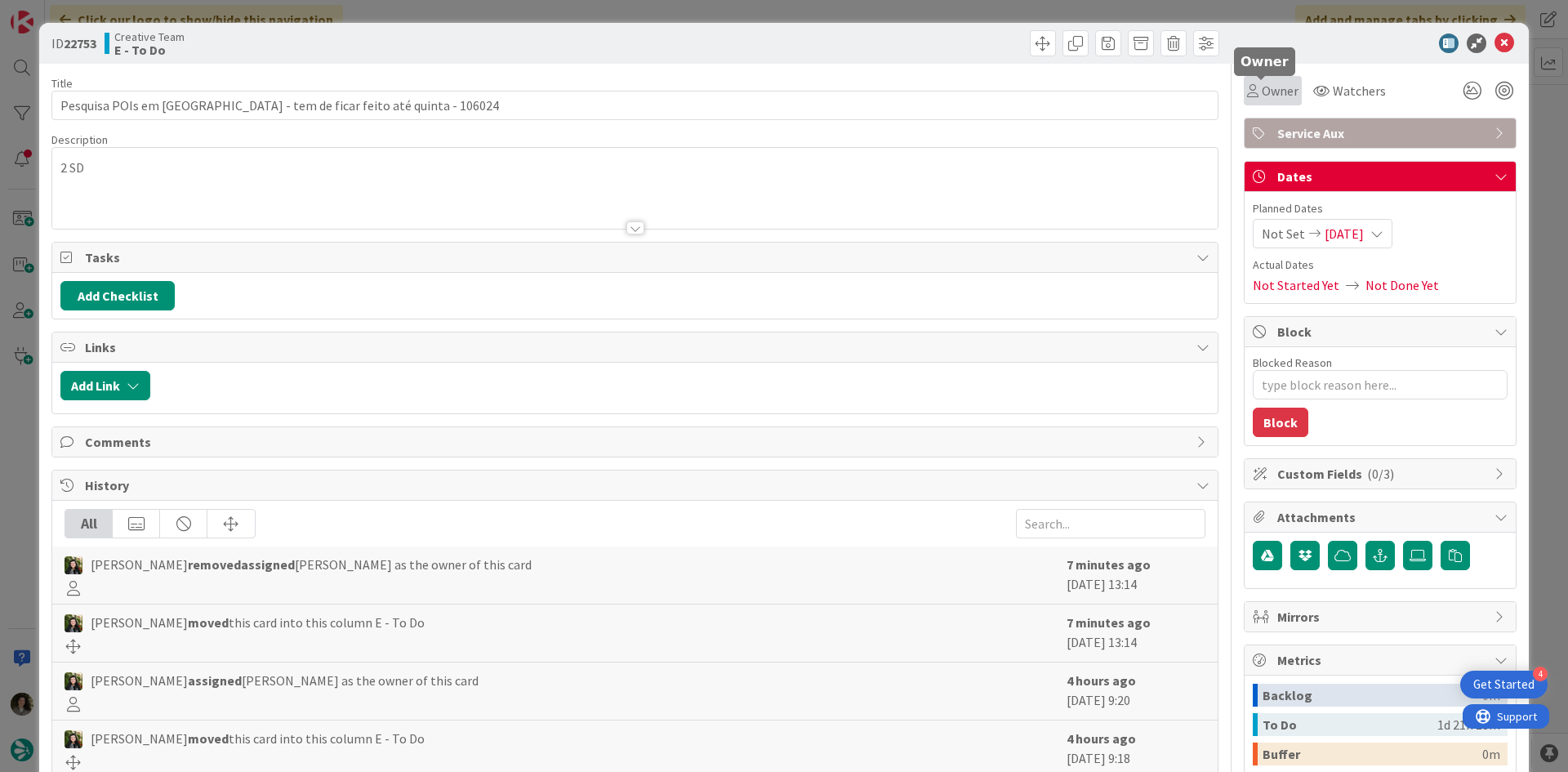
click at [1262, 92] on span "Owner" at bounding box center [1280, 90] width 37 height 20
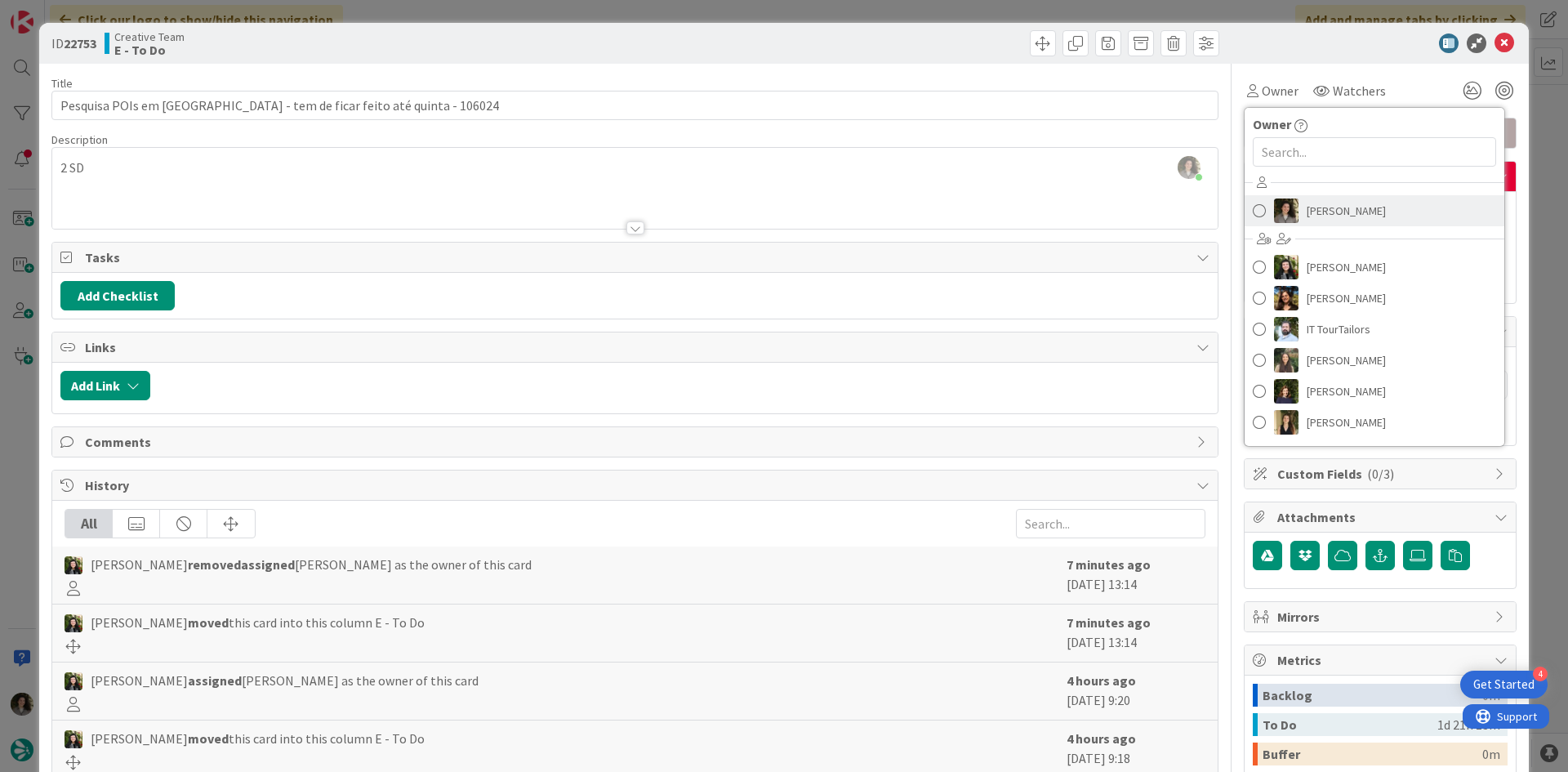
click at [1360, 211] on span "[PERSON_NAME]" at bounding box center [1346, 210] width 80 height 24
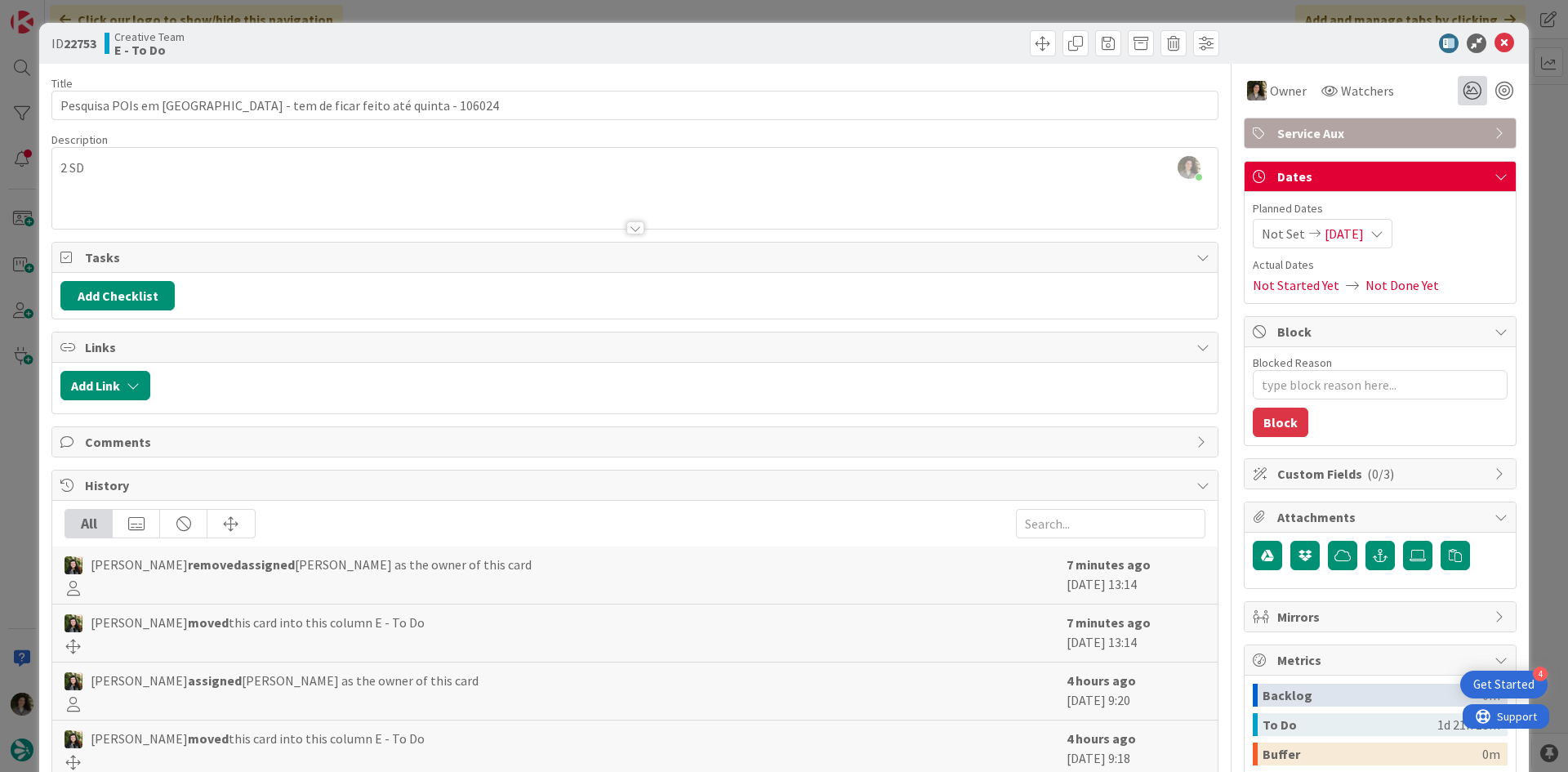
scroll to position [351, 0]
click at [1495, 44] on icon at bounding box center [1504, 43] width 20 height 20
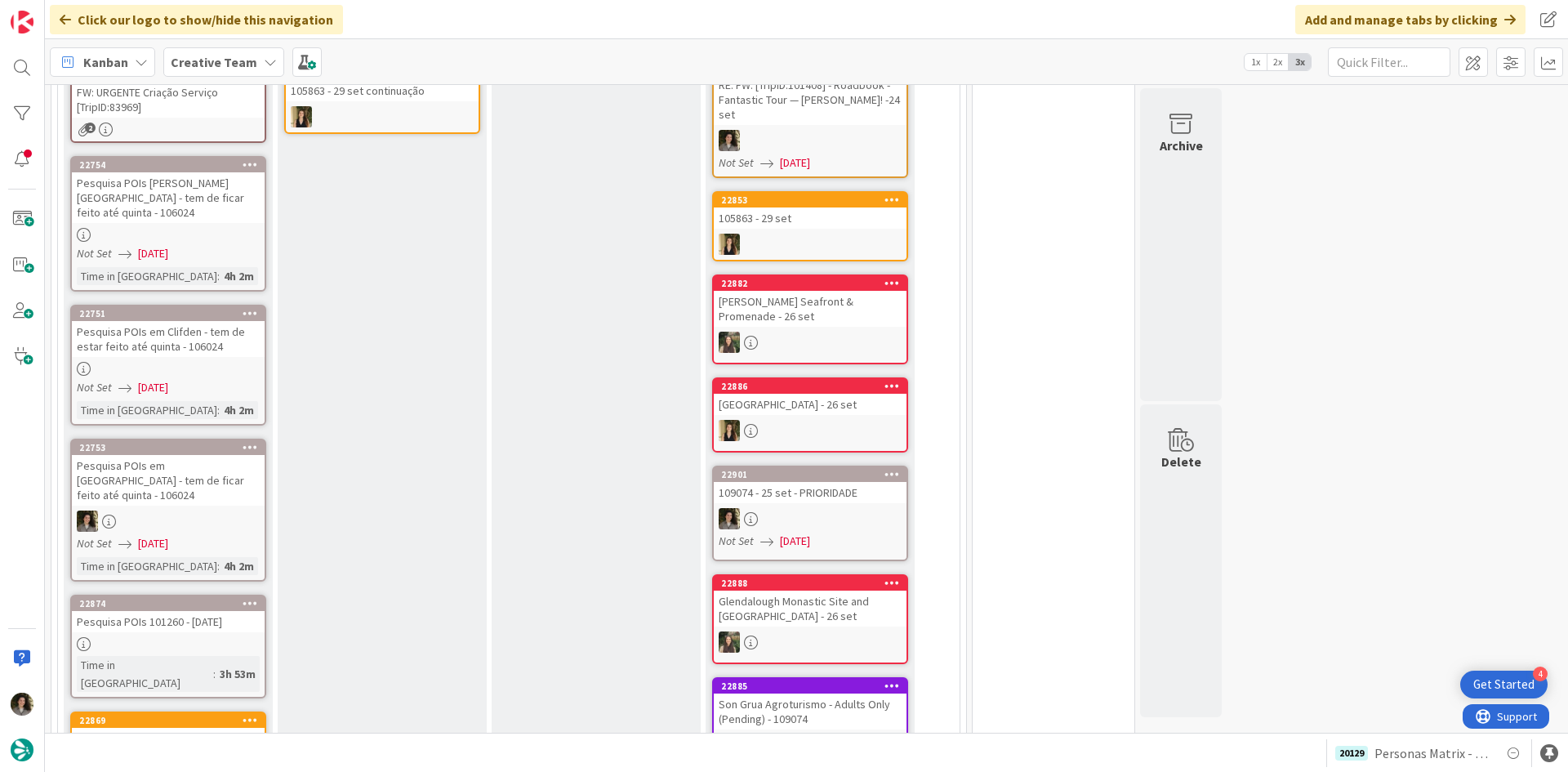
click at [216, 346] on link "22751 Pesquisa POIs em [GEOGRAPHIC_DATA] - tem de estar feito até quinta - 1060…" at bounding box center [168, 365] width 196 height 121
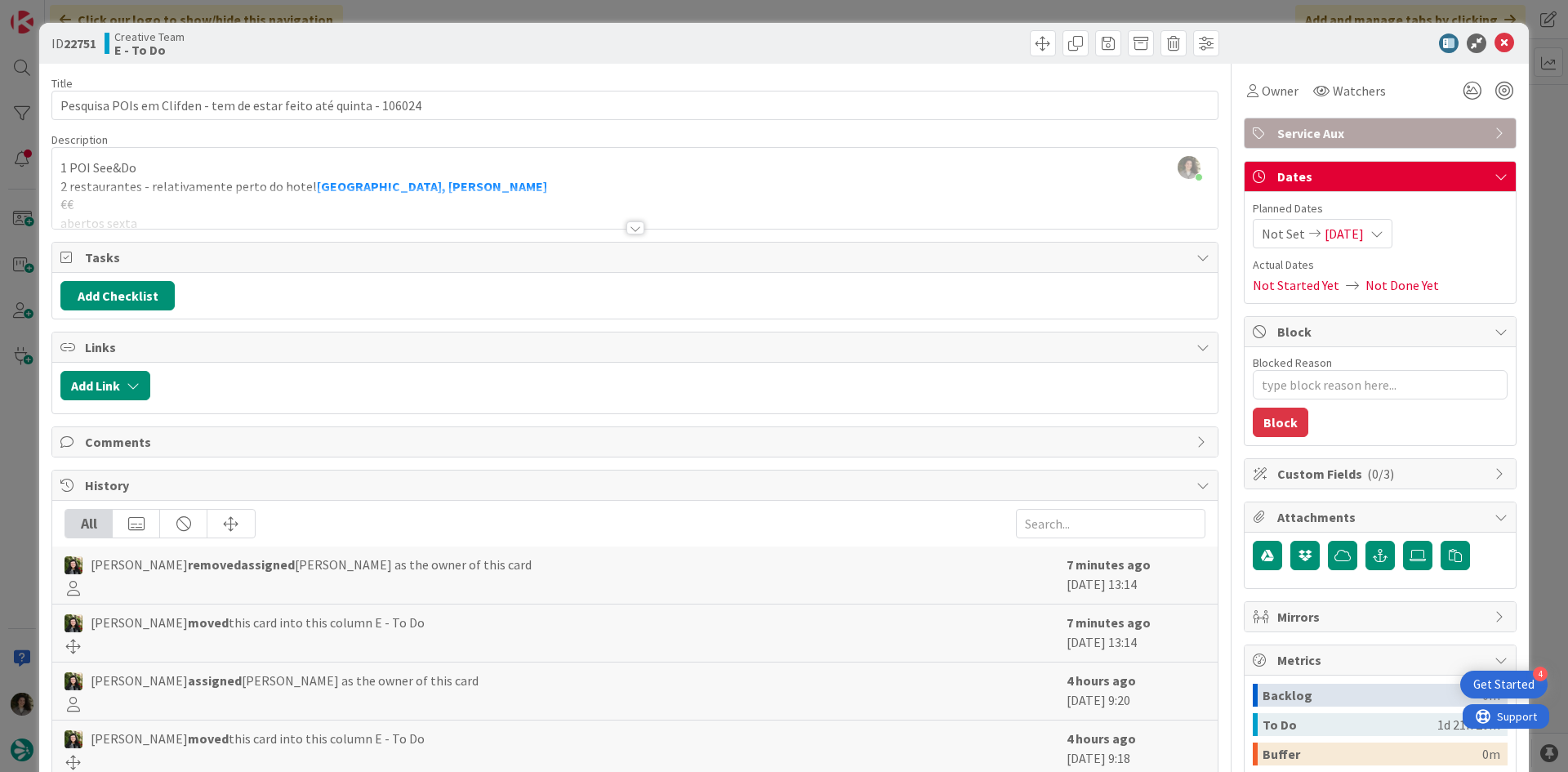
click at [619, 223] on div at bounding box center [634, 208] width 1165 height 42
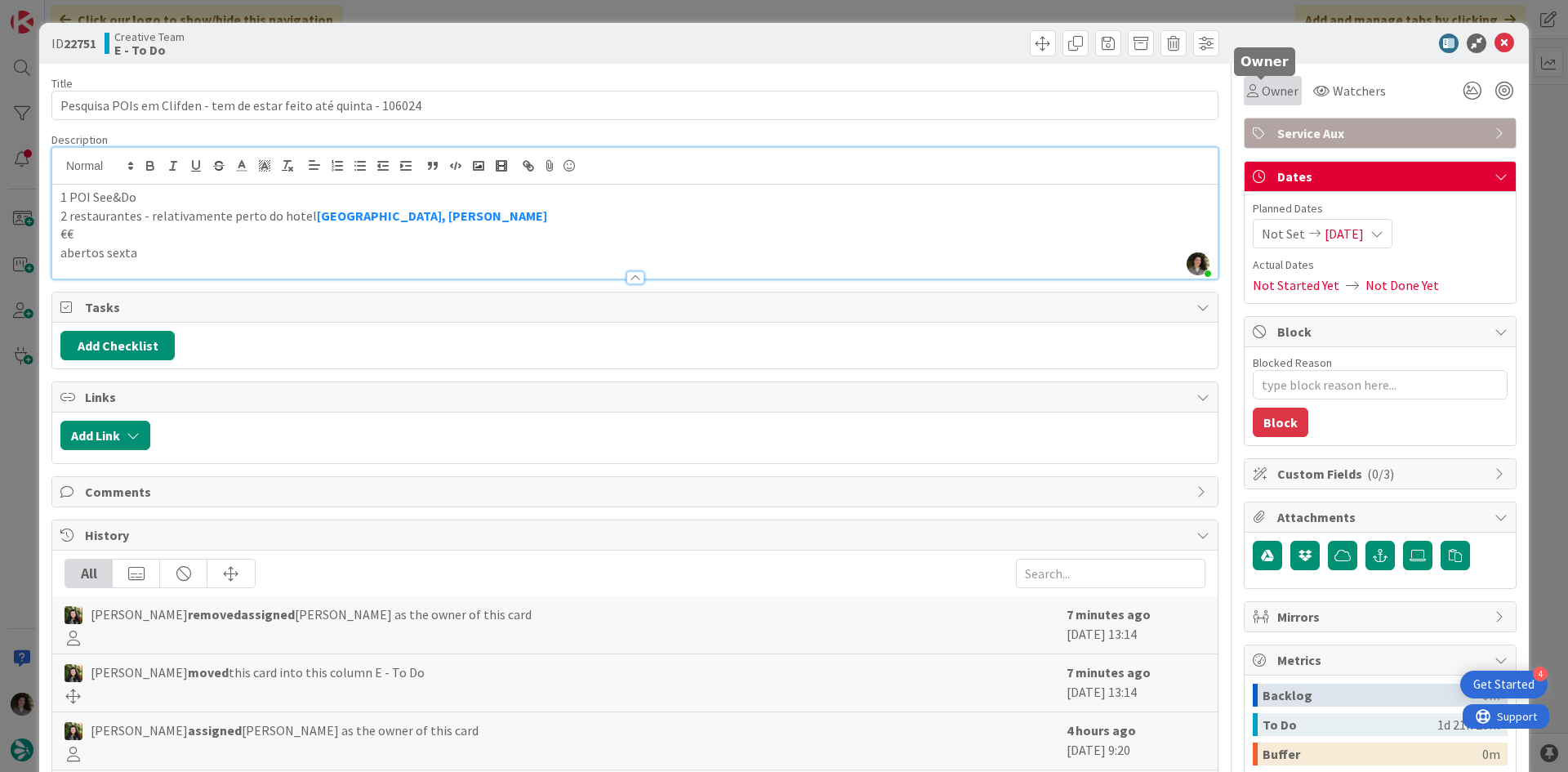
click at [1278, 95] on span "Owner" at bounding box center [1280, 90] width 37 height 20
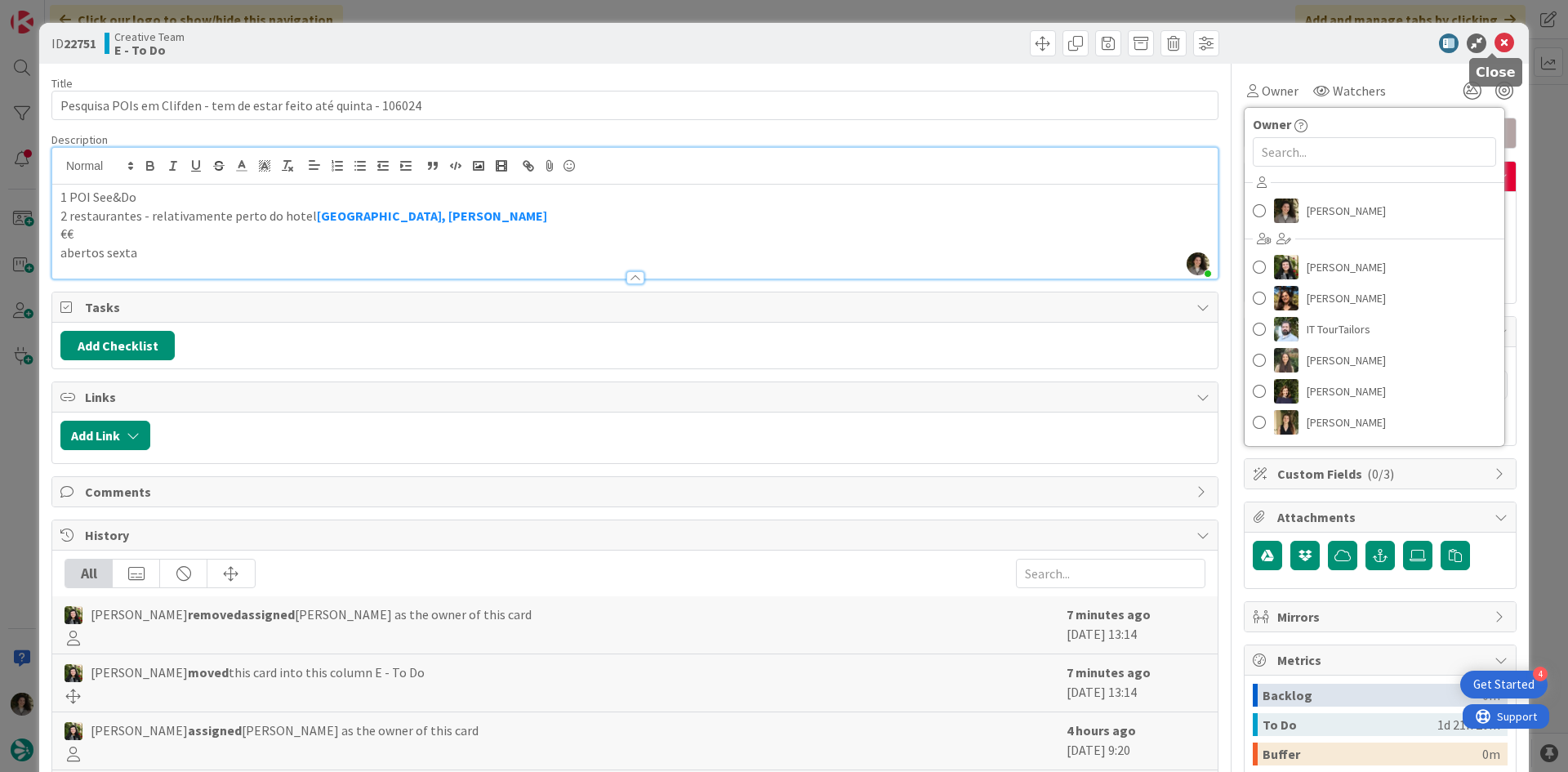
click at [1495, 47] on icon at bounding box center [1504, 43] width 20 height 20
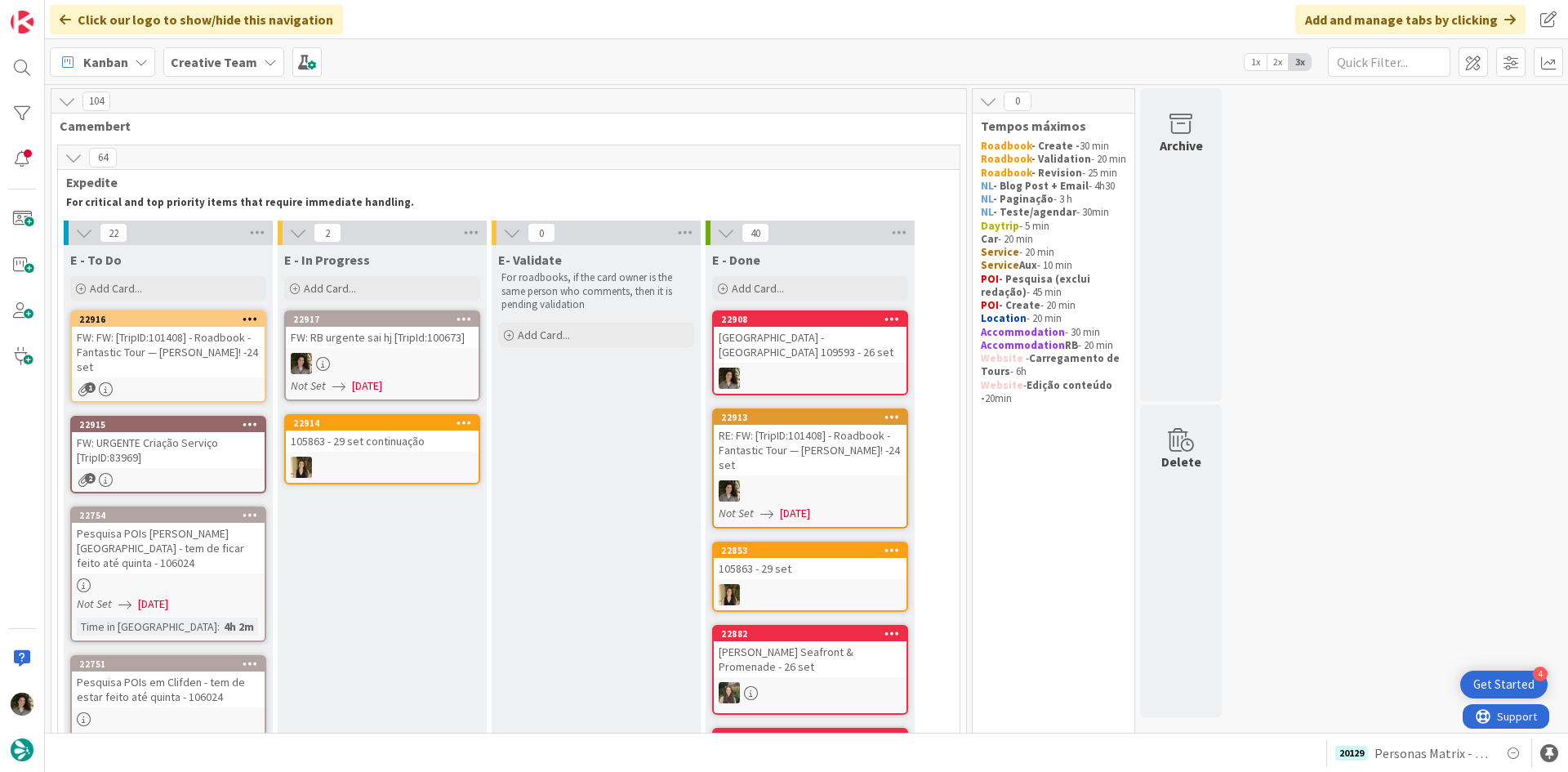
click at [445, 391] on div "Not Set [DATE]" at bounding box center [385, 386] width 188 height 17
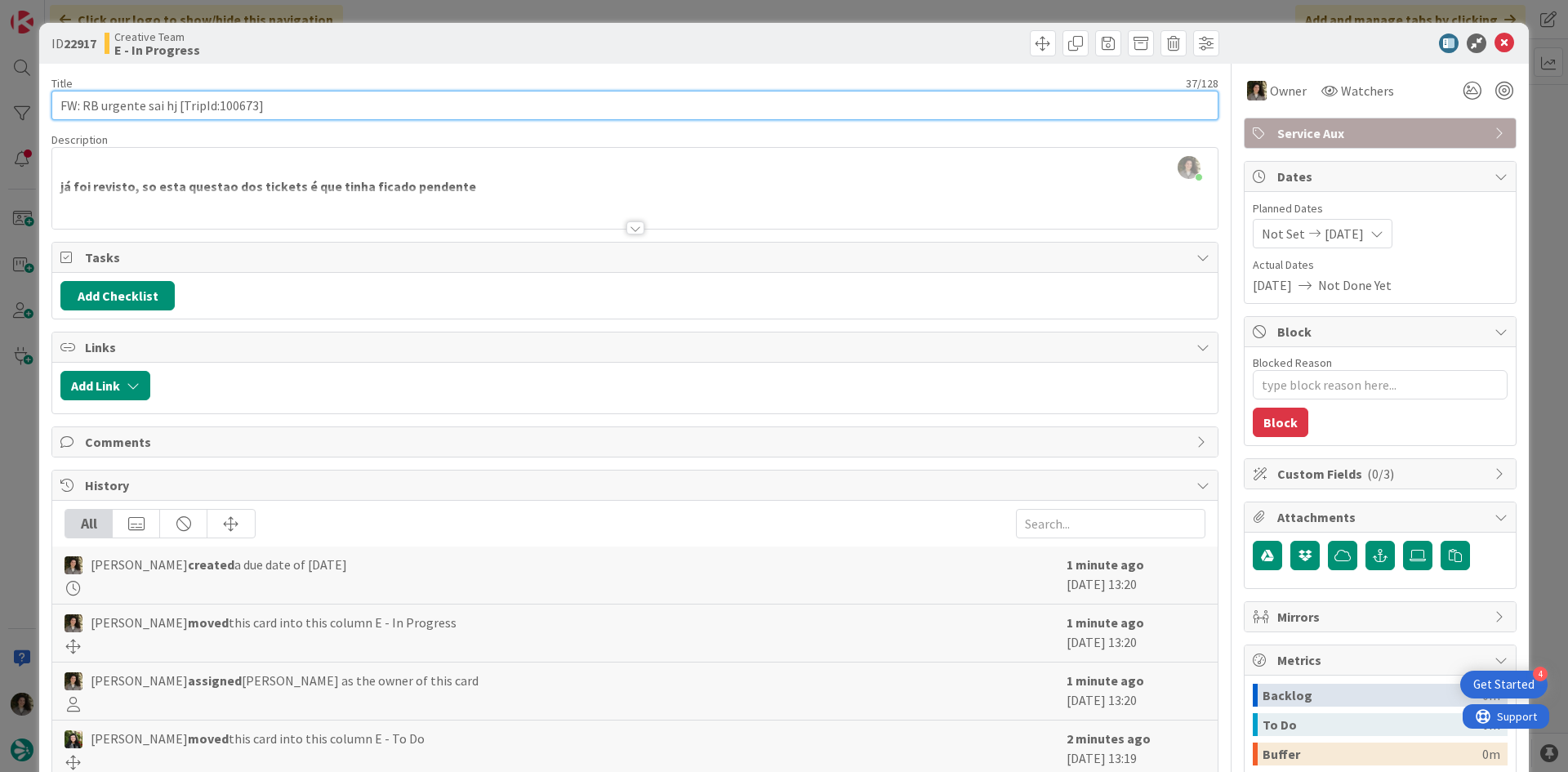
drag, startPoint x: 254, startPoint y: 107, endPoint x: 217, endPoint y: 106, distance: 37.0
click at [217, 106] on input "FW: RB urgente sai hj [TripId:100673]" at bounding box center [635, 105] width 1167 height 30
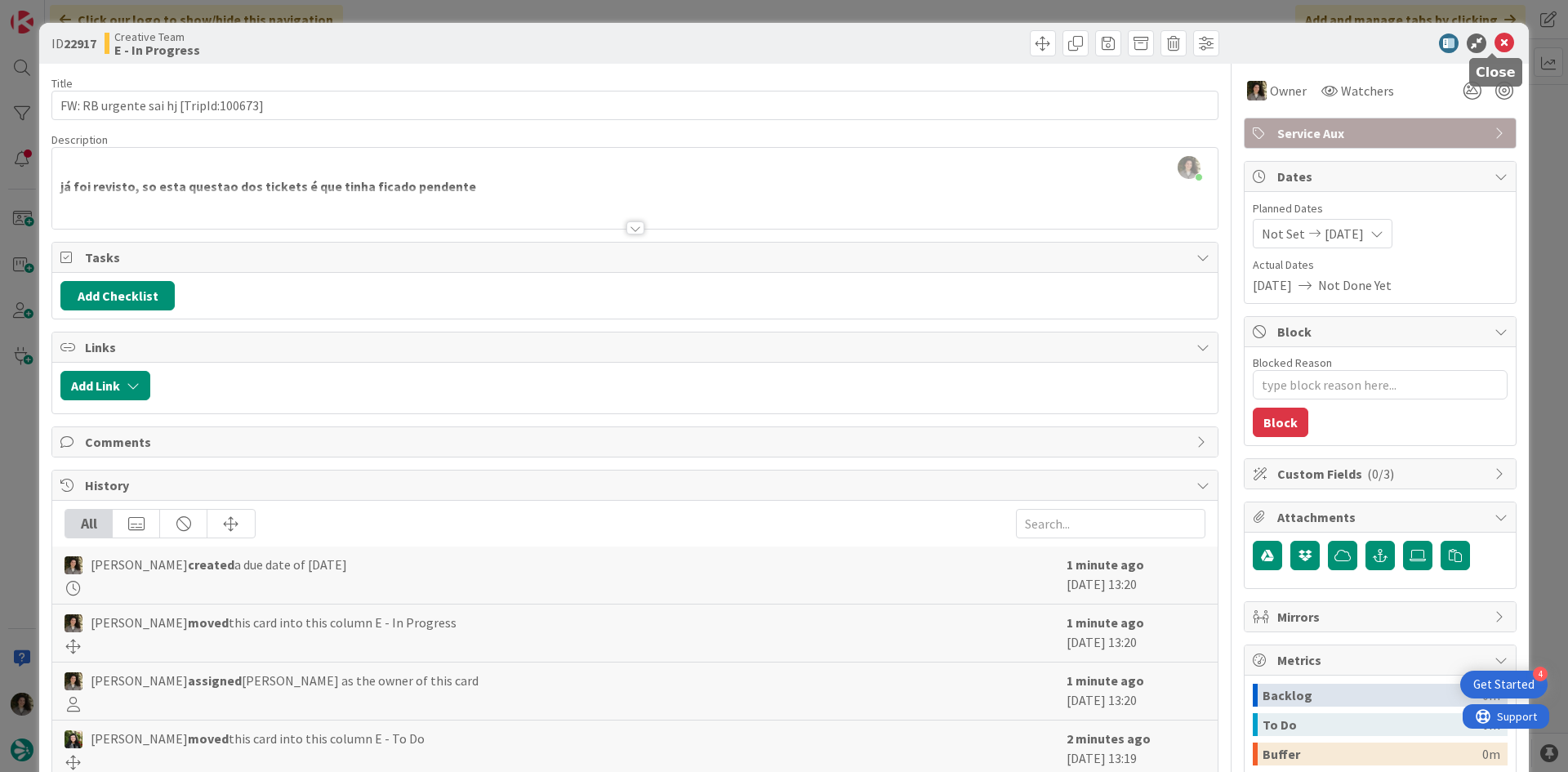
click at [1495, 39] on icon at bounding box center [1504, 43] width 20 height 20
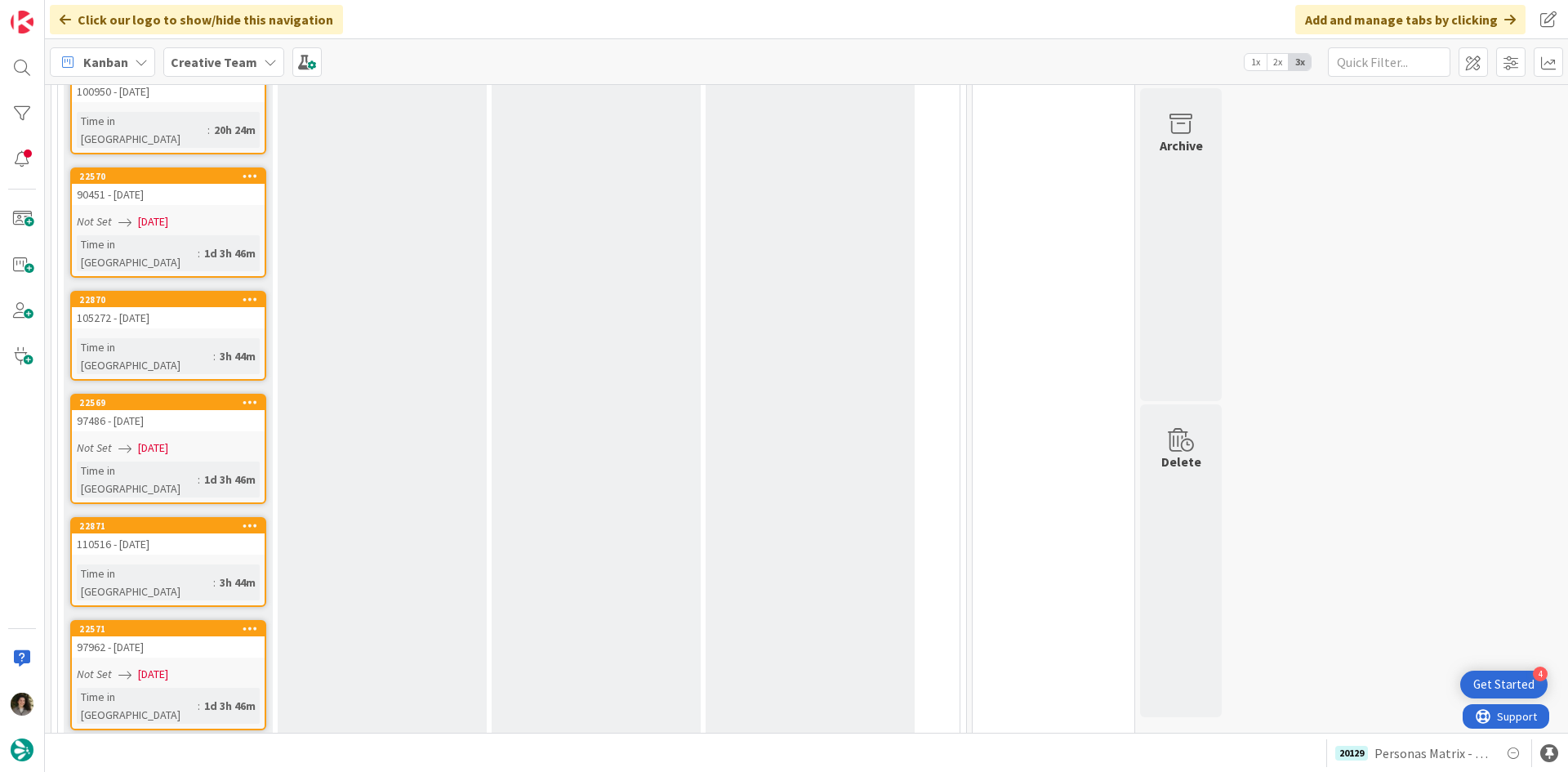
scroll to position [1143, 0]
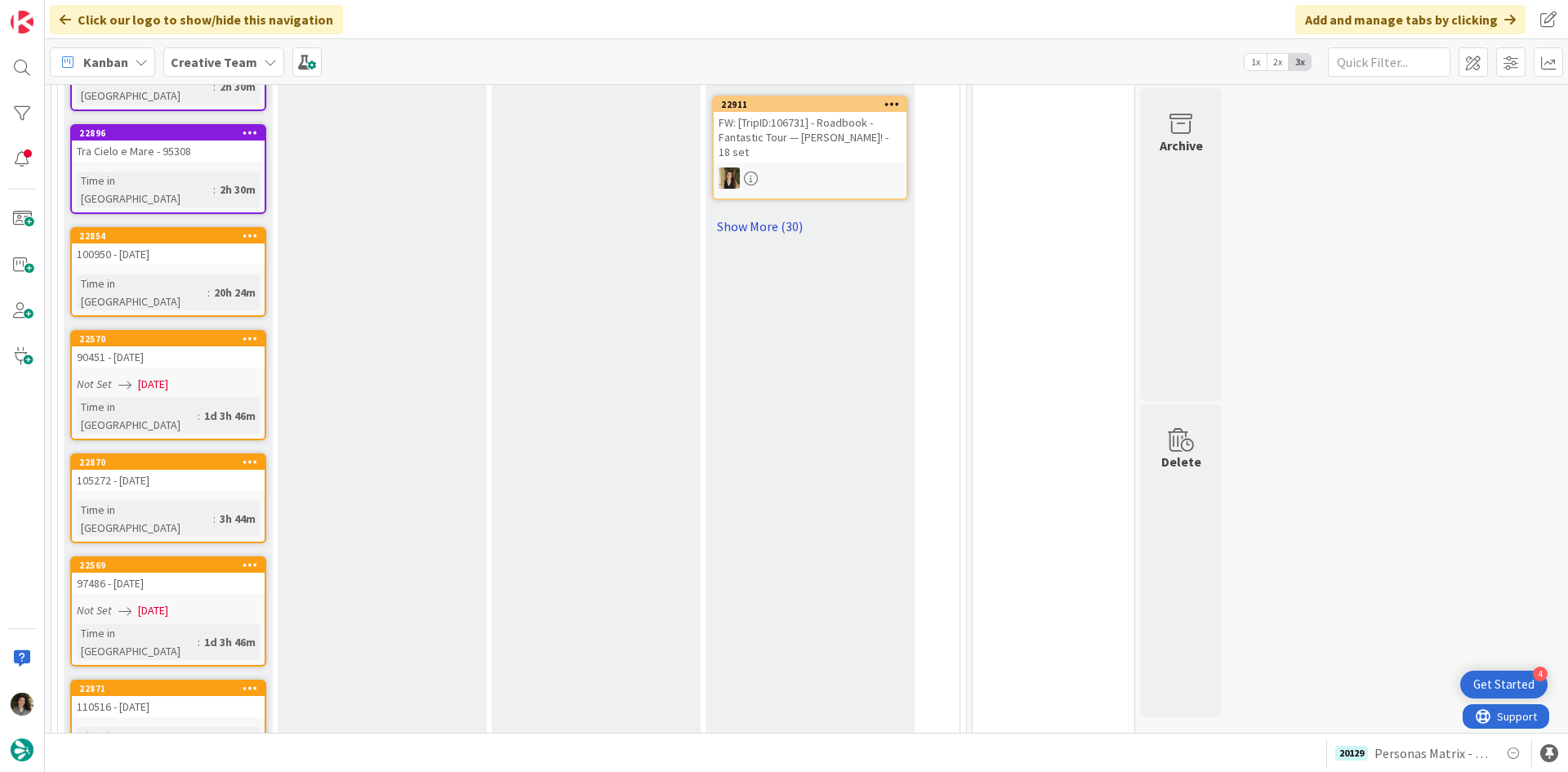
click at [782, 213] on link "Show More (30)" at bounding box center [809, 225] width 196 height 26
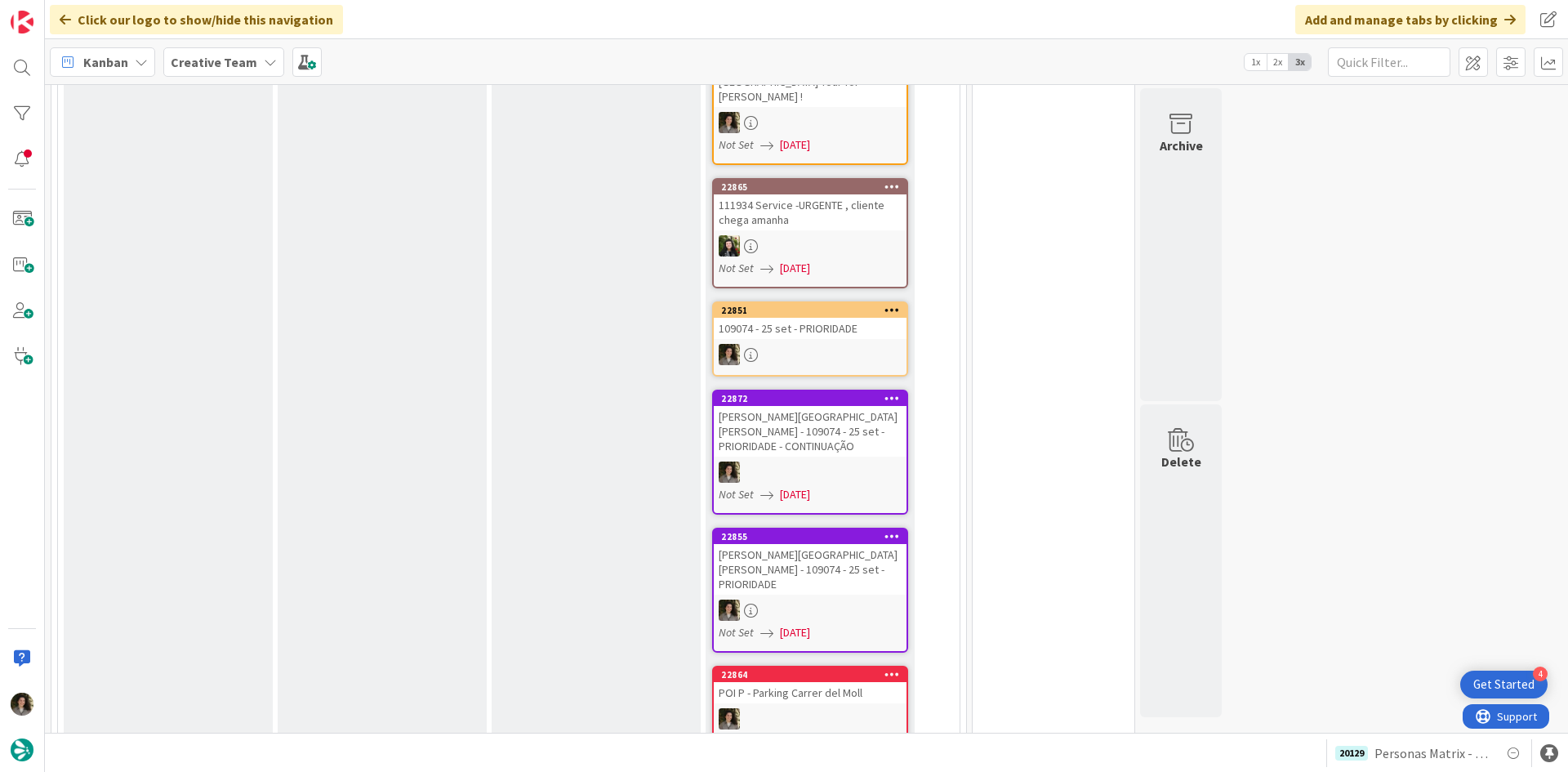
scroll to position [4330, 0]
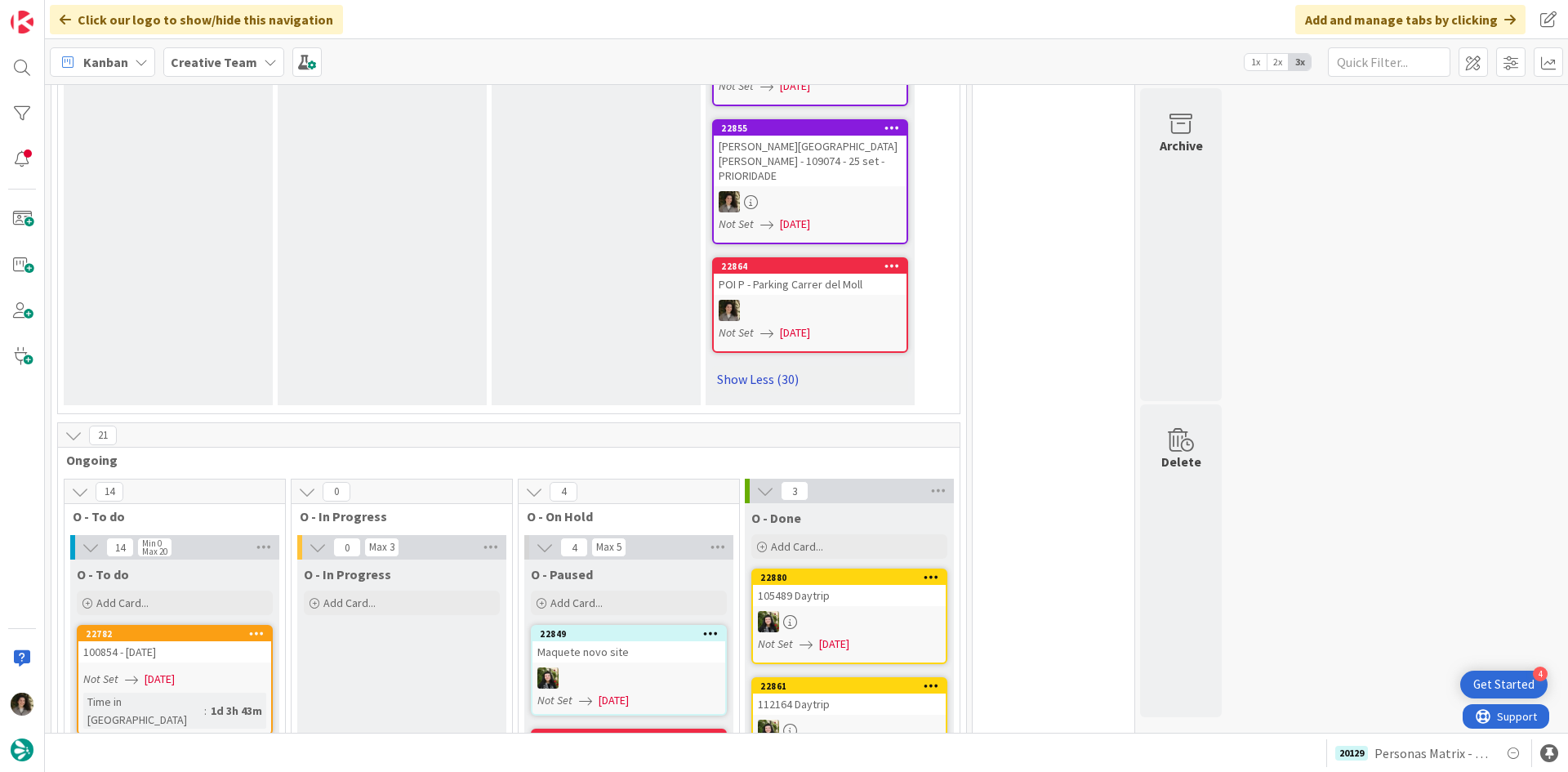
click at [779, 366] on link "Show Less (30)" at bounding box center [809, 378] width 196 height 26
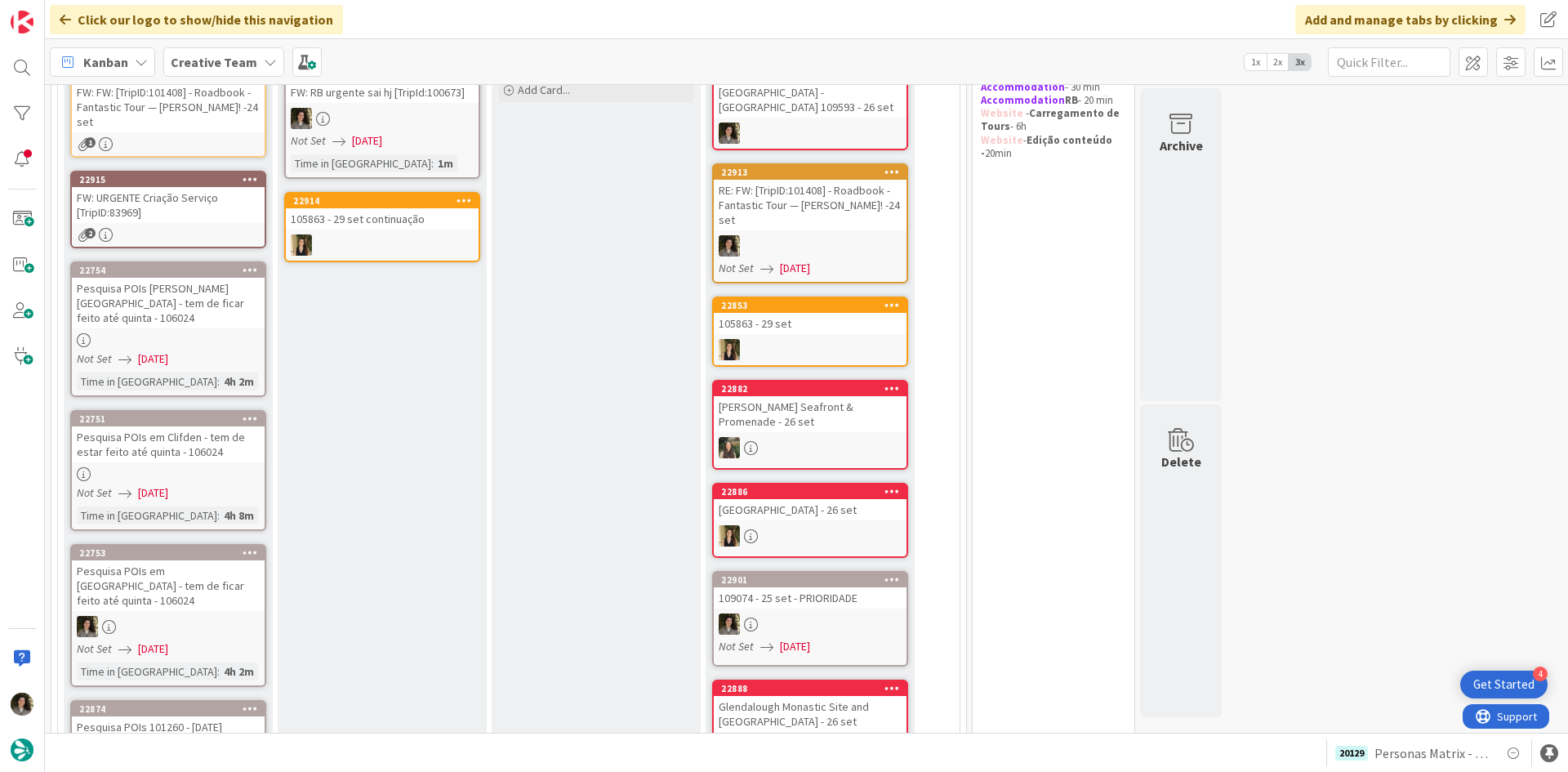
scroll to position [0, 0]
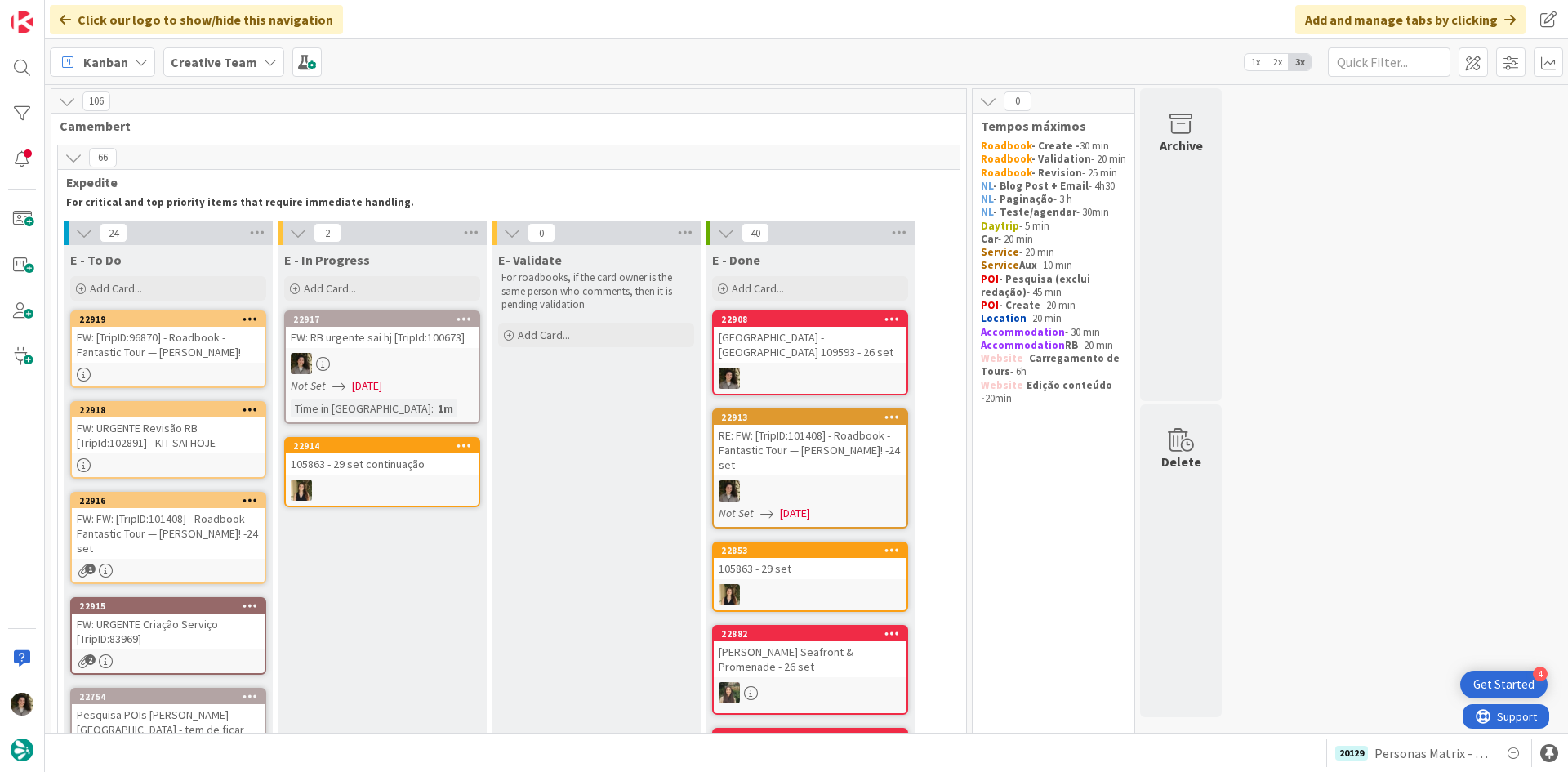
click at [392, 360] on div at bounding box center [383, 364] width 193 height 21
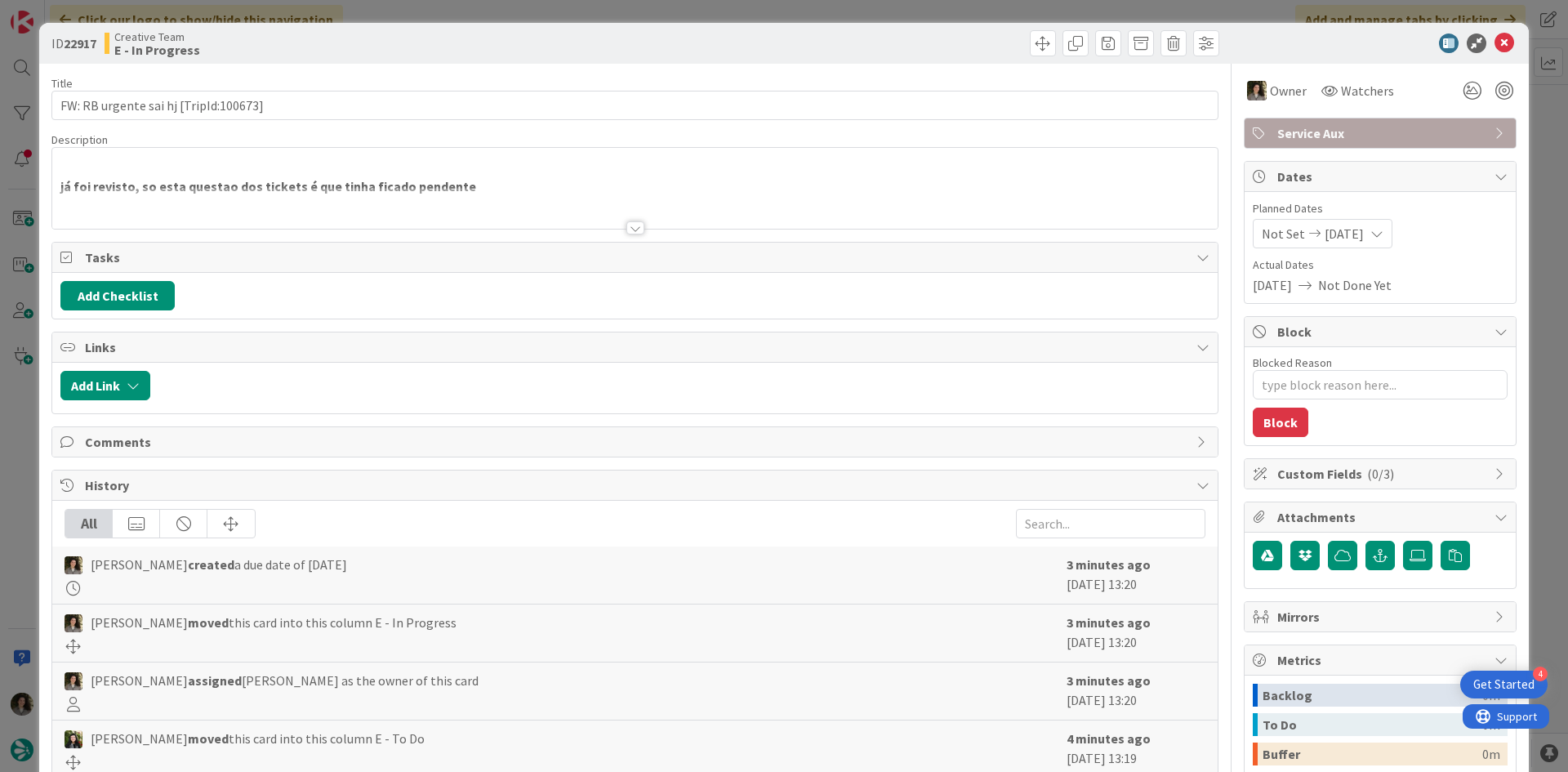
click at [626, 225] on div at bounding box center [635, 227] width 18 height 13
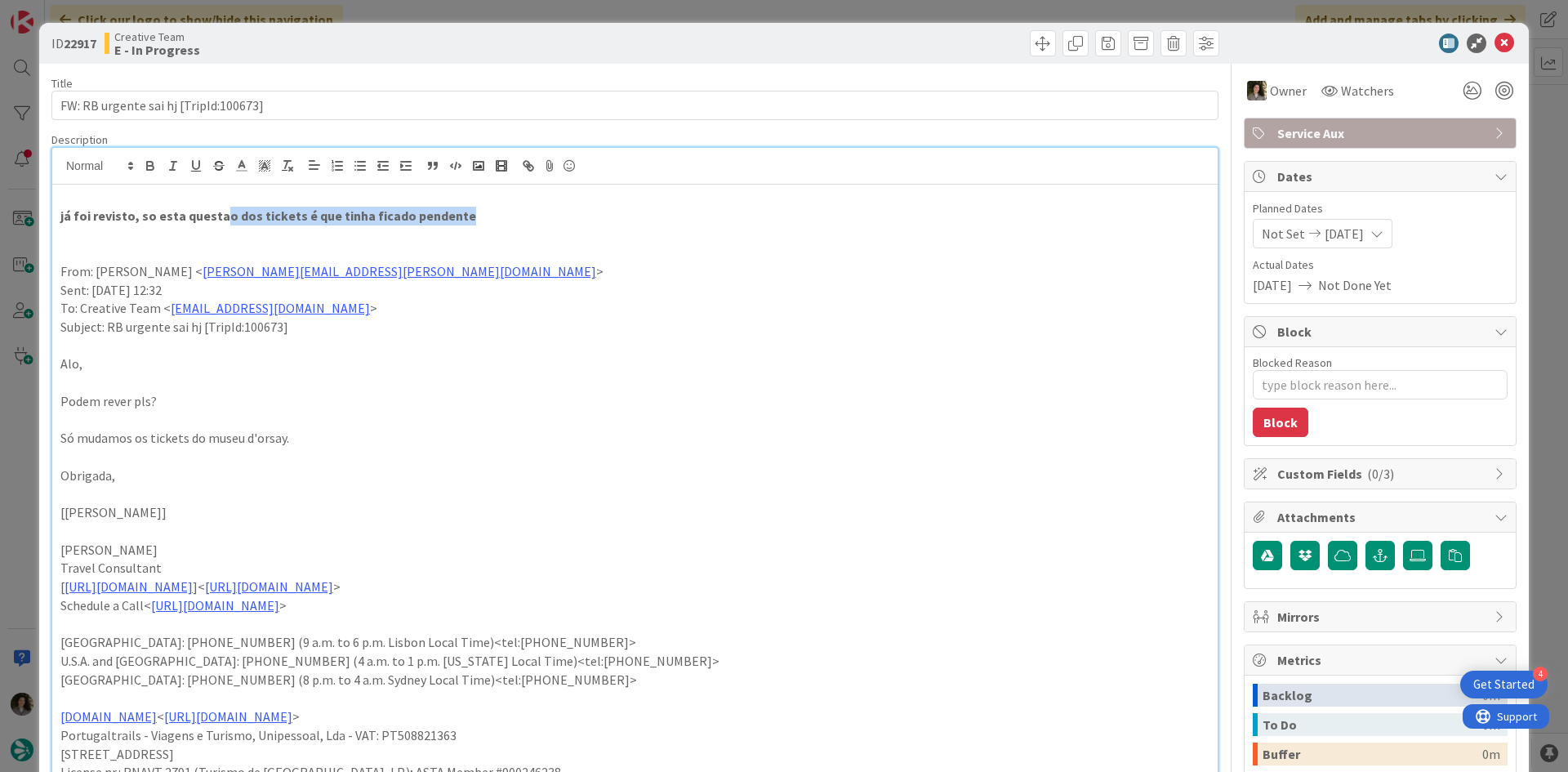
drag, startPoint x: 234, startPoint y: 208, endPoint x: 516, endPoint y: 210, distance: 282.0
click at [516, 210] on p "já foi revisto, so esta questao dos tickets é que tinha ficado pendente" at bounding box center [635, 216] width 1149 height 19
click at [1495, 42] on icon at bounding box center [1504, 43] width 20 height 20
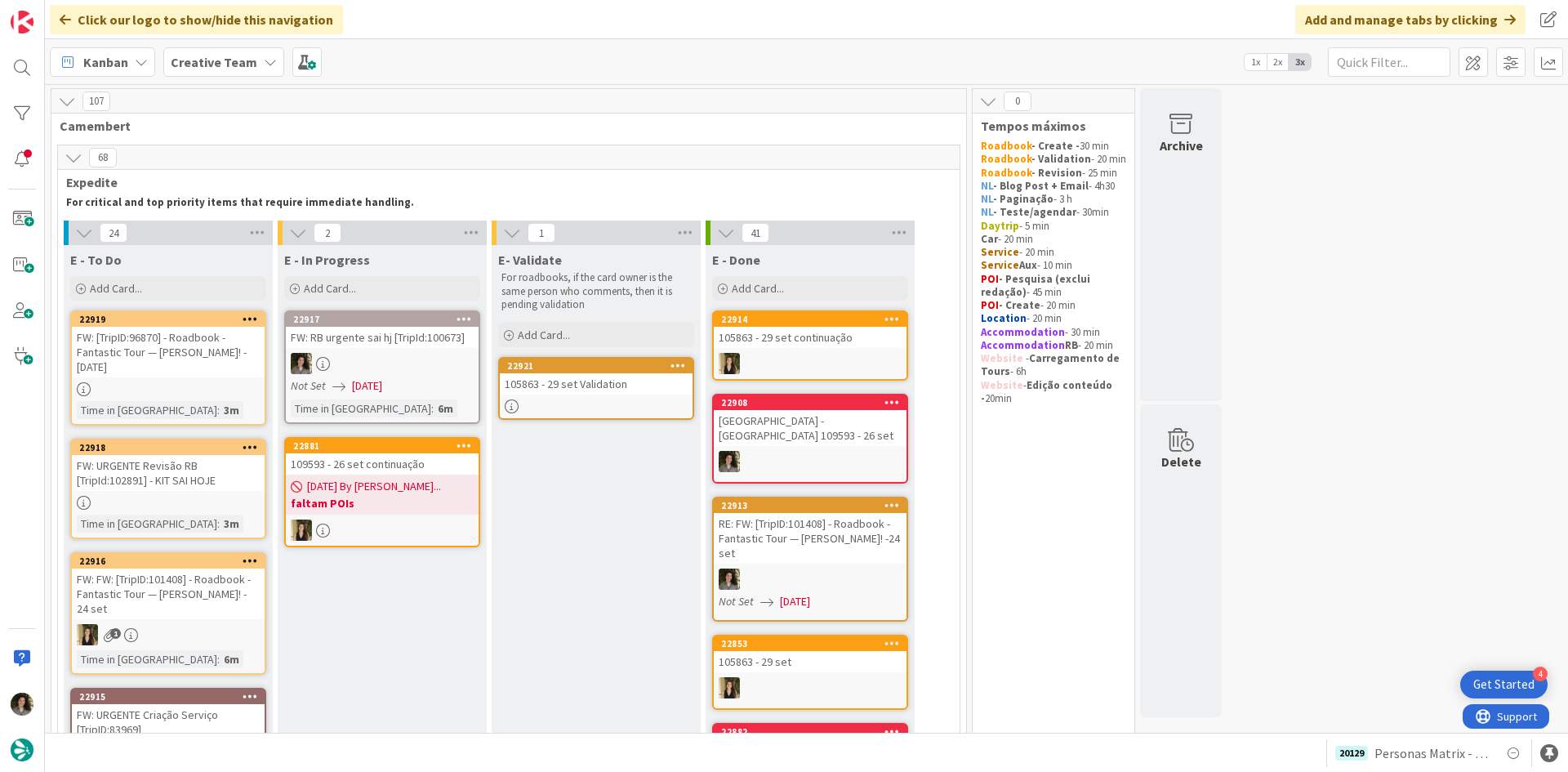
click at [392, 352] on link "22917 FW: RB urgente sai hj [TripId:100673] Not Set [DATE] Time in [GEOGRAPHIC_…" at bounding box center [382, 367] width 196 height 114
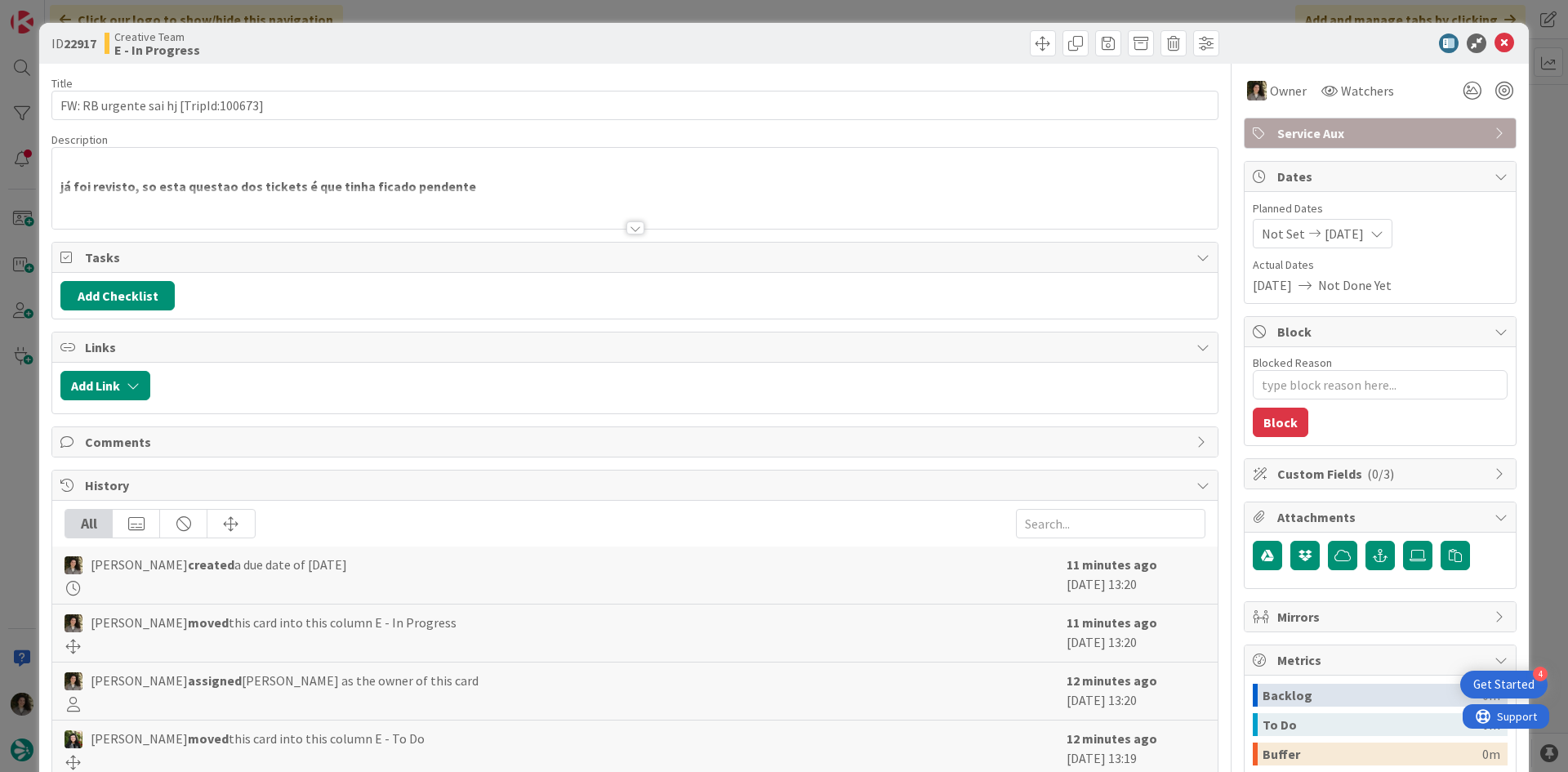
click at [640, 222] on div at bounding box center [634, 208] width 1165 height 42
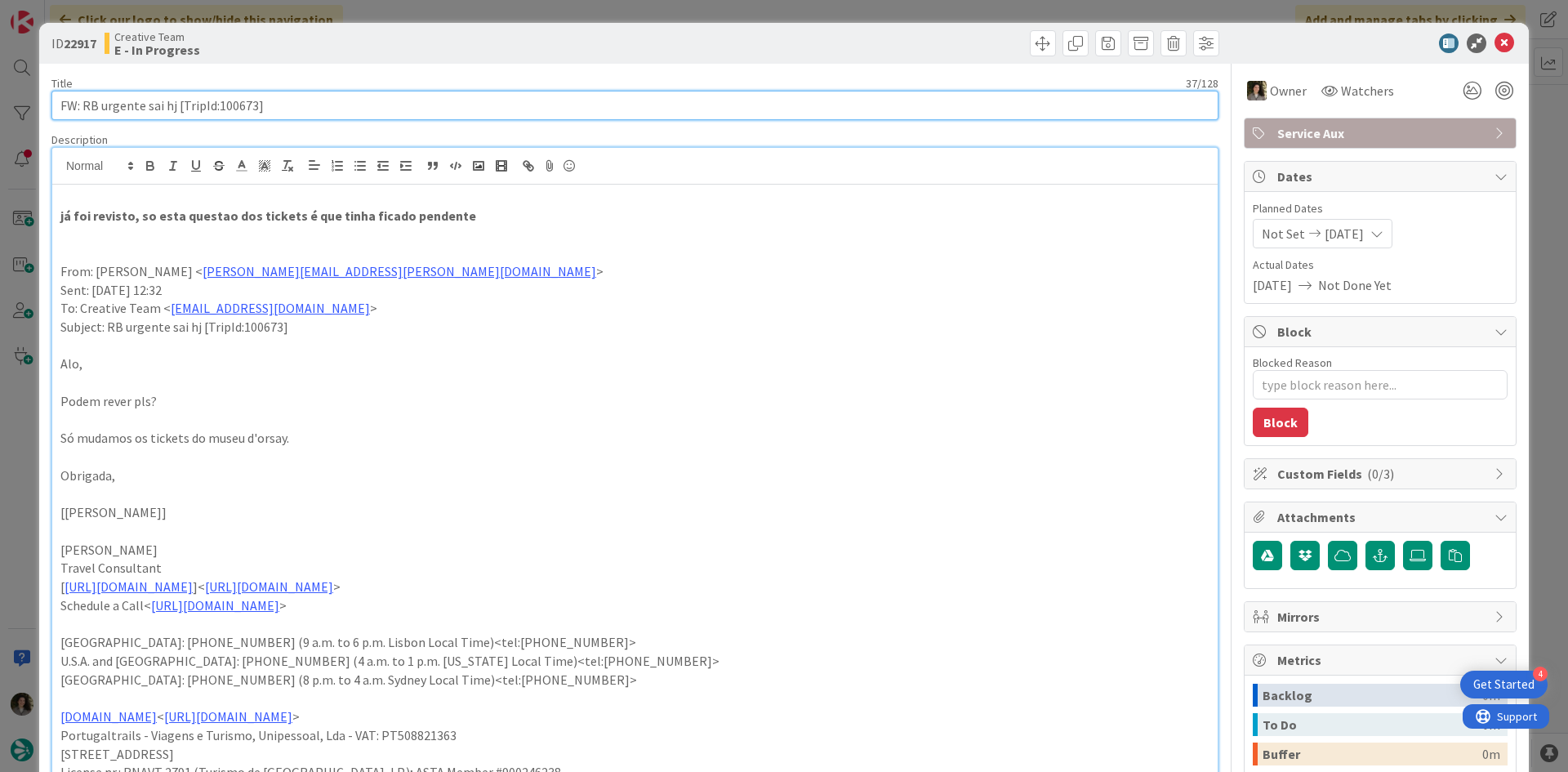
click at [132, 103] on input "FW: RB urgente sai hj [TripId:100673]" at bounding box center [635, 105] width 1167 height 30
drag, startPoint x: 132, startPoint y: 103, endPoint x: 165, endPoint y: 118, distance: 36.2
click at [131, 103] on input "FW: RB urgente sai hj [TripId:100673]" at bounding box center [635, 105] width 1167 height 30
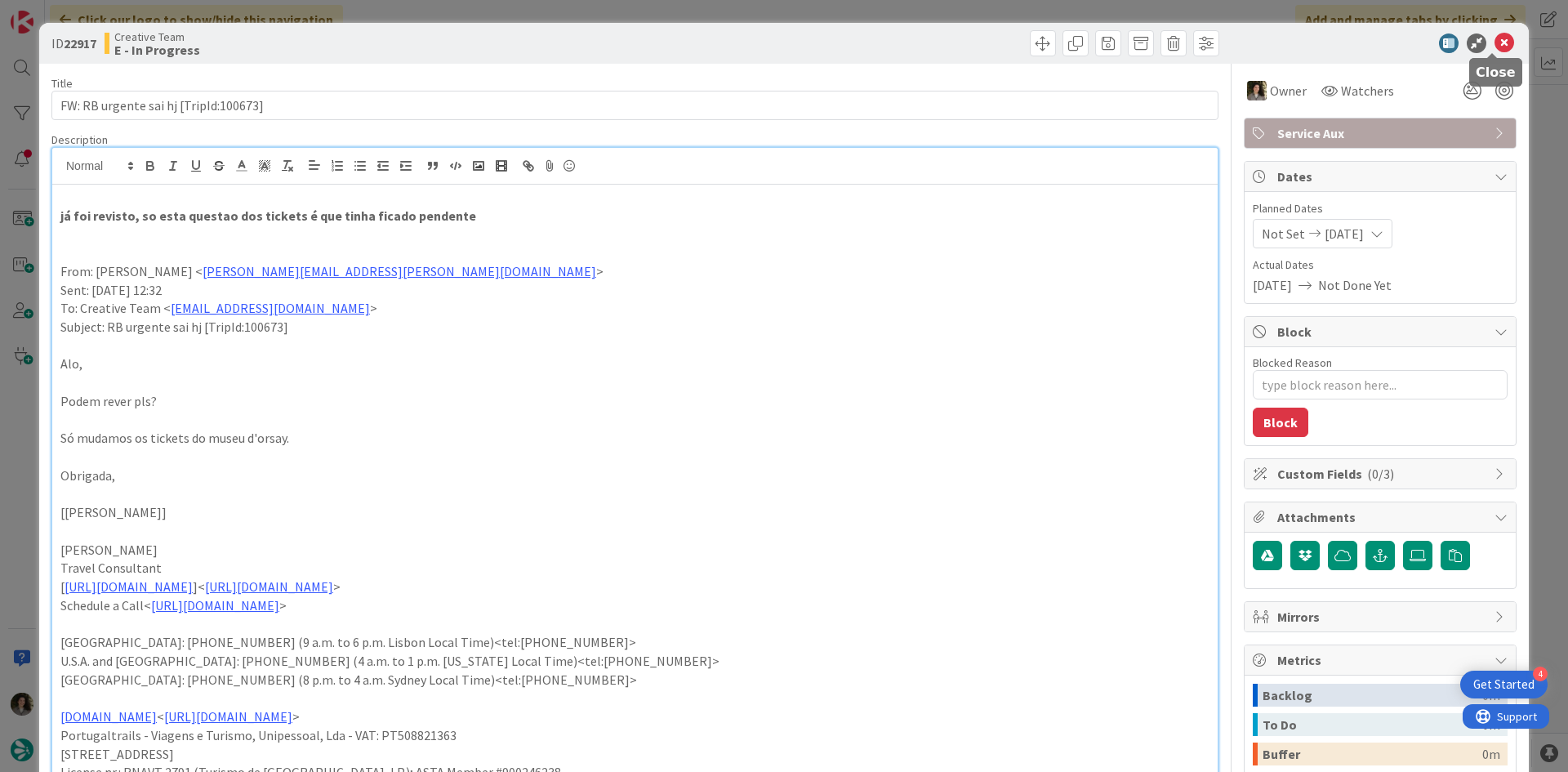
click at [1496, 38] on icon at bounding box center [1504, 43] width 20 height 20
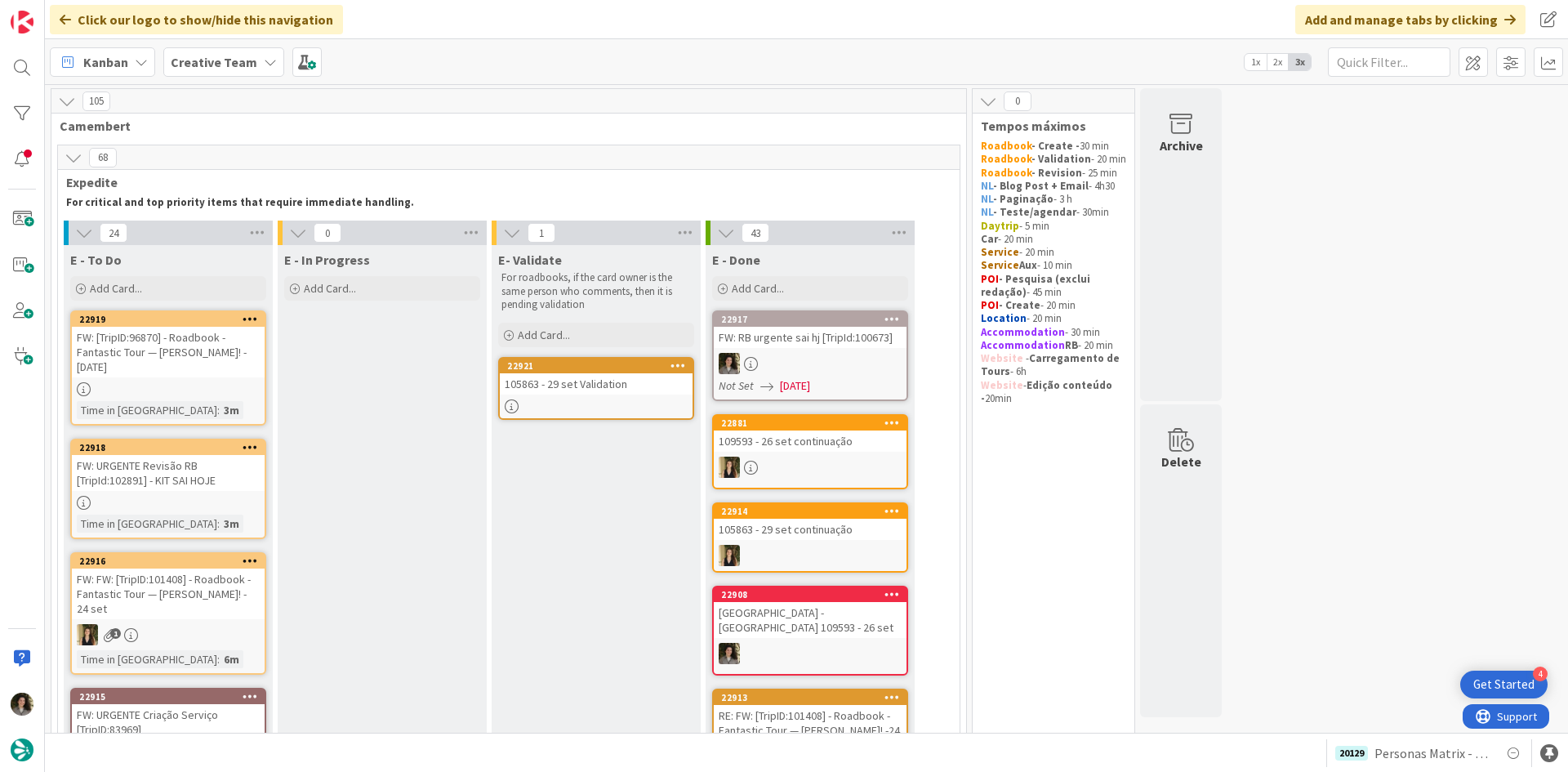
click at [800, 344] on div "FW: RB urgente sai hj [TripId:100673]" at bounding box center [810, 337] width 193 height 21
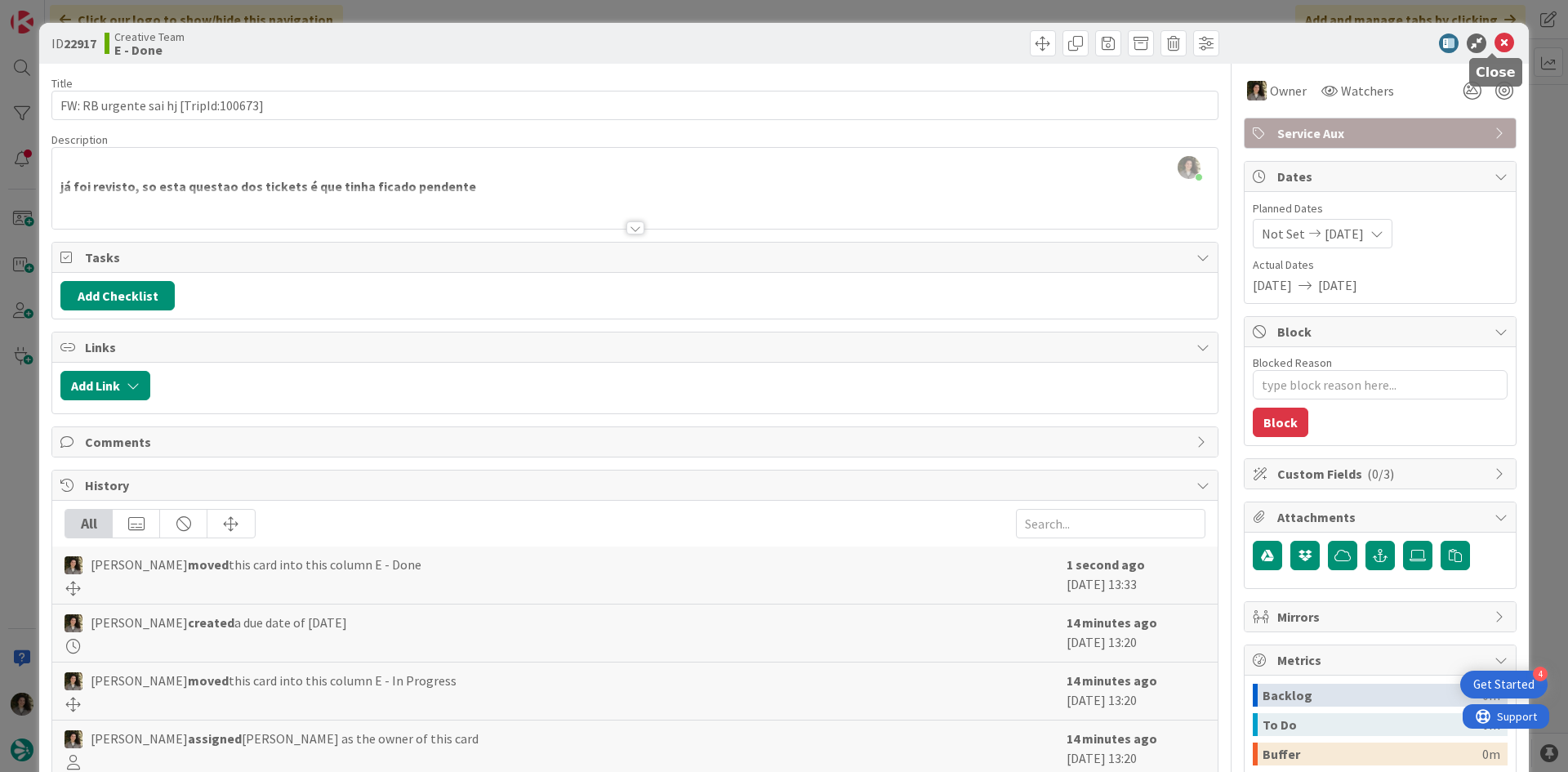
click at [1495, 41] on icon at bounding box center [1504, 43] width 20 height 20
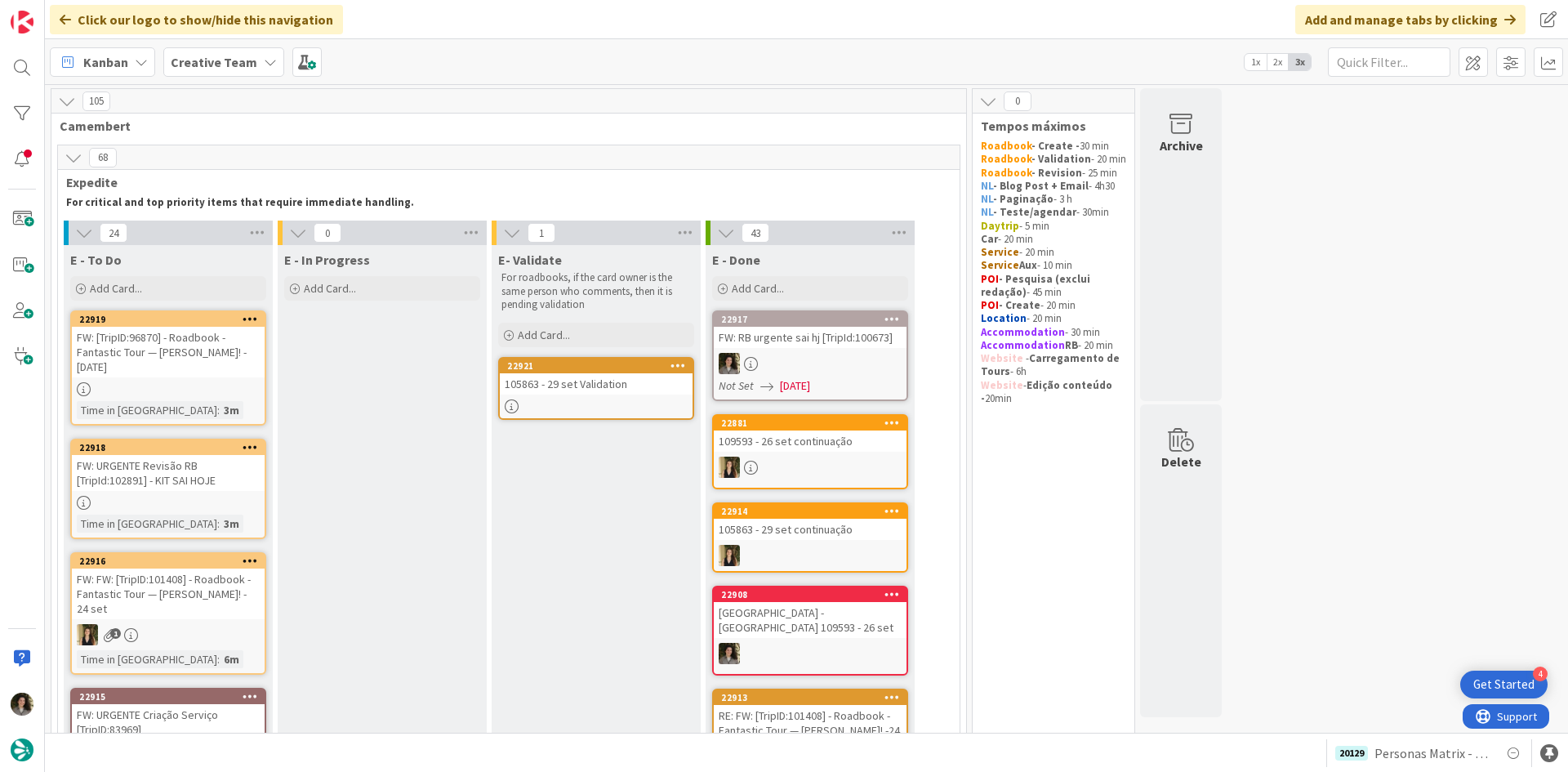
click at [186, 371] on div "FW: [TripID:96870] - Roadbook - Fantastic Tour — [PERSON_NAME]! - [DATE]" at bounding box center [168, 352] width 193 height 51
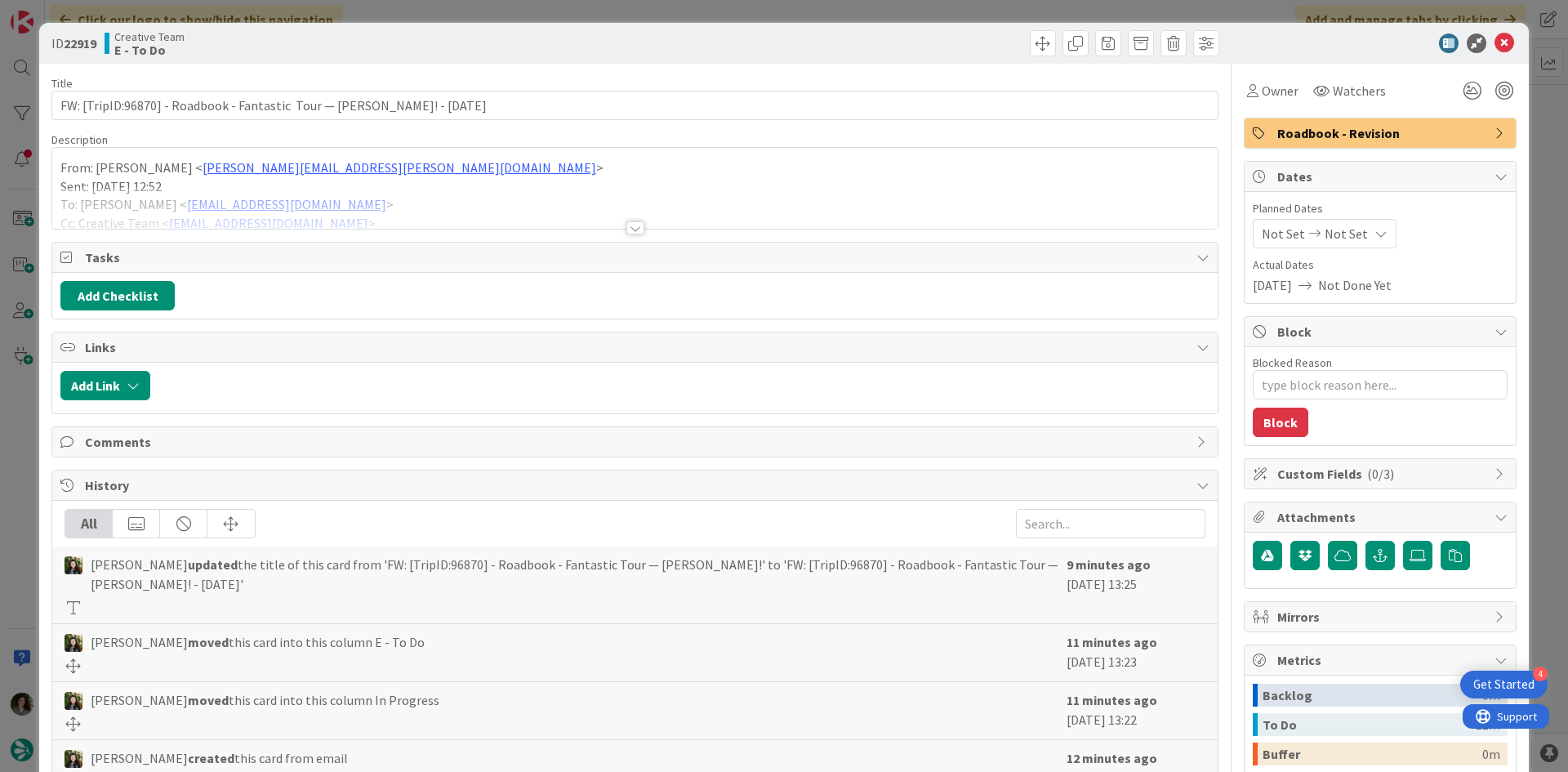
click at [636, 231] on div at bounding box center [635, 227] width 18 height 13
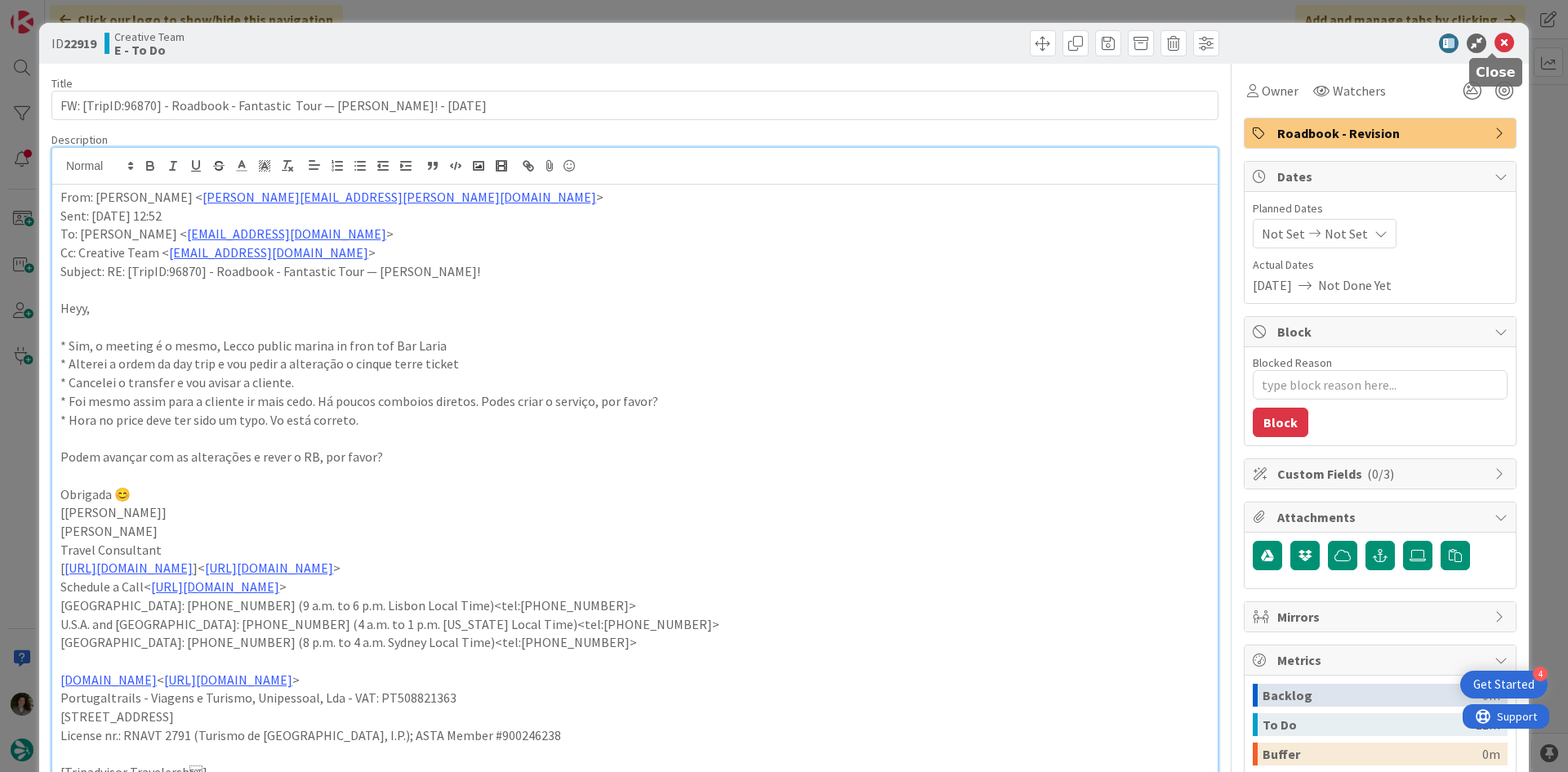
click at [1495, 44] on icon at bounding box center [1504, 43] width 20 height 20
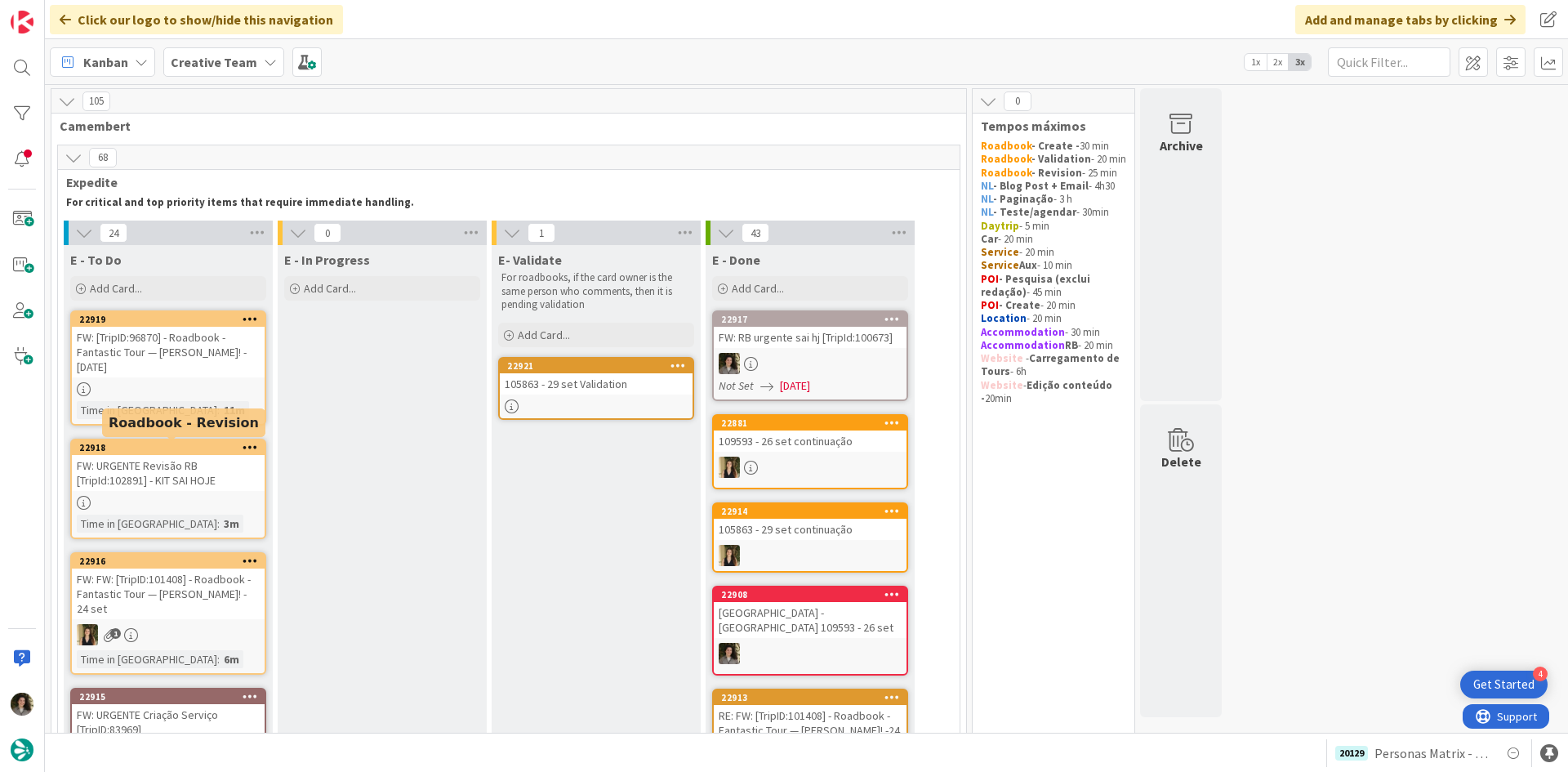
click at [156, 476] on div "FW: URGENTE Revisão RB [TripId:102891] - KIT SAI HOJE" at bounding box center [168, 473] width 193 height 36
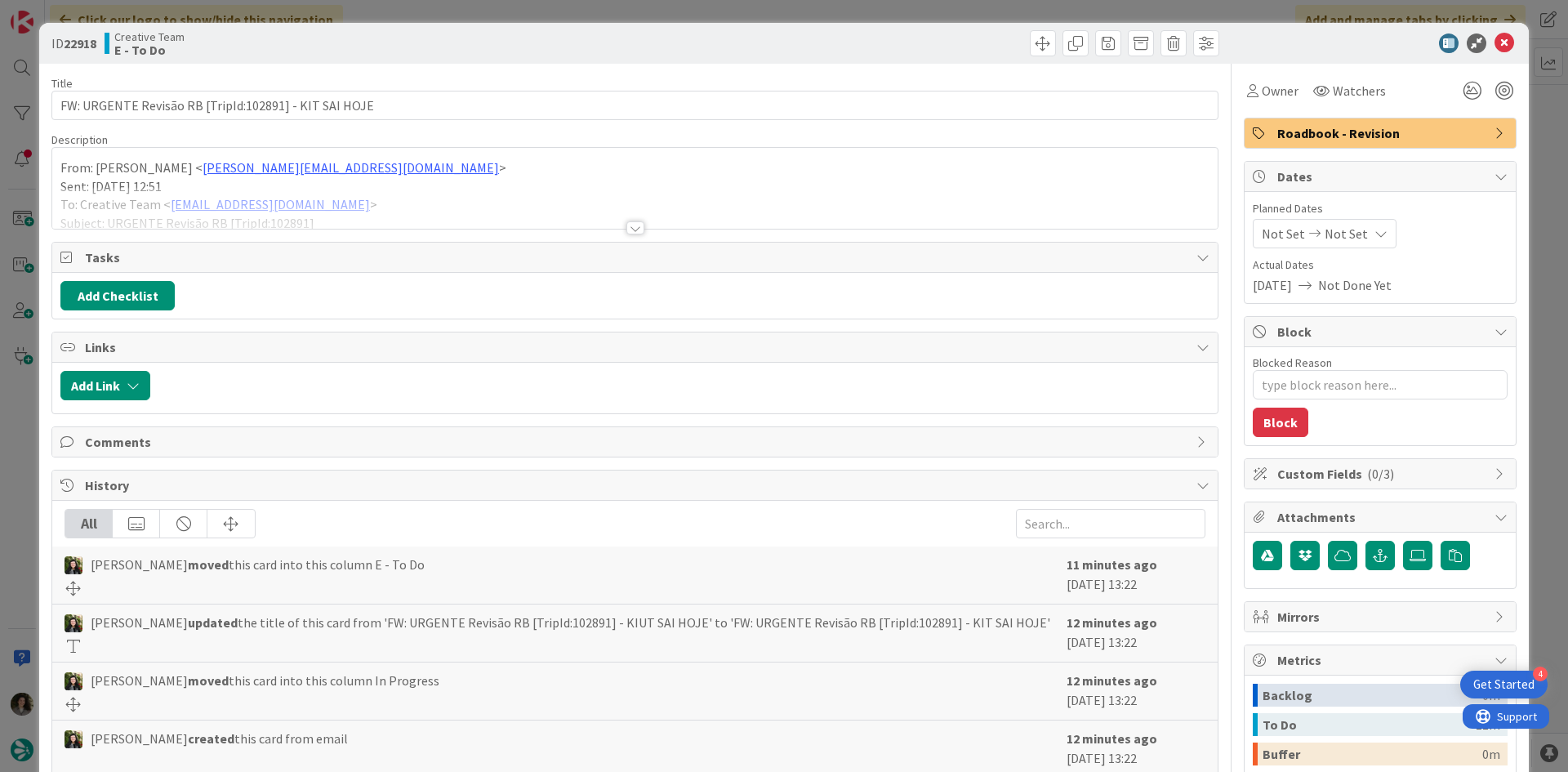
click at [634, 224] on div at bounding box center [635, 227] width 18 height 13
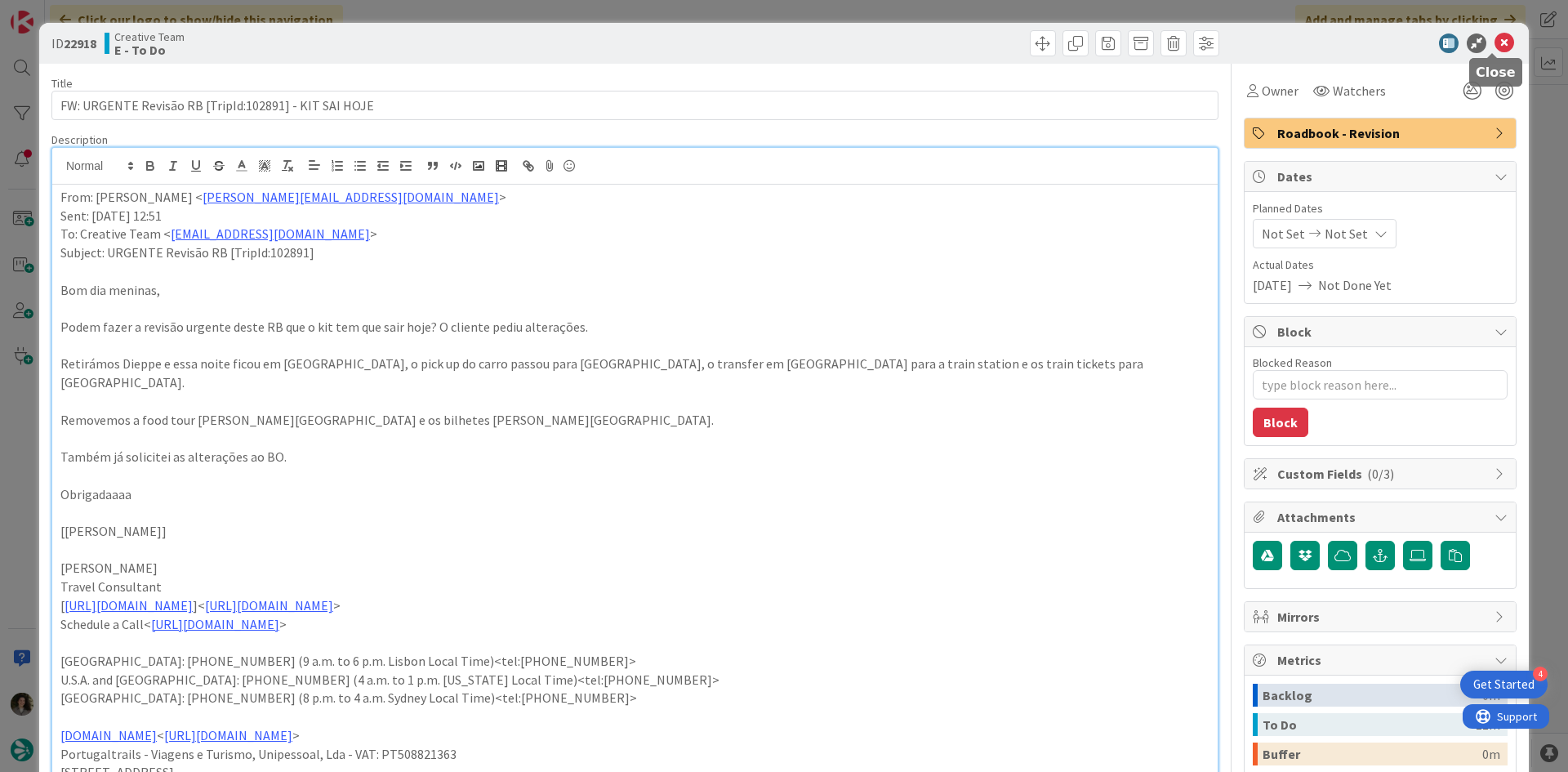
click at [1495, 49] on icon at bounding box center [1504, 43] width 20 height 20
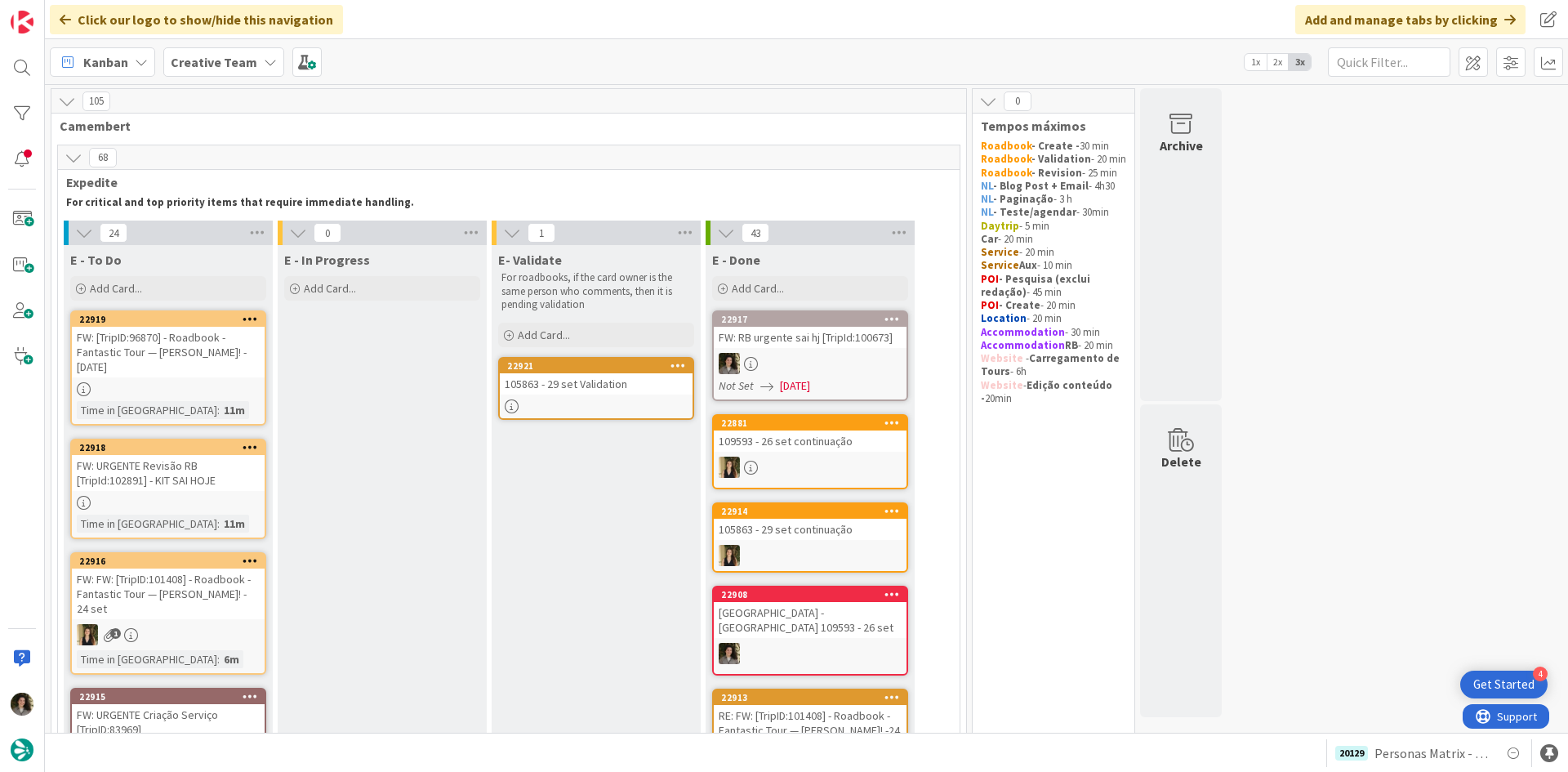
click at [158, 478] on div "FW: URGENTE Revisão RB [TripId:102891] - KIT SAI HOJE" at bounding box center [168, 473] width 193 height 36
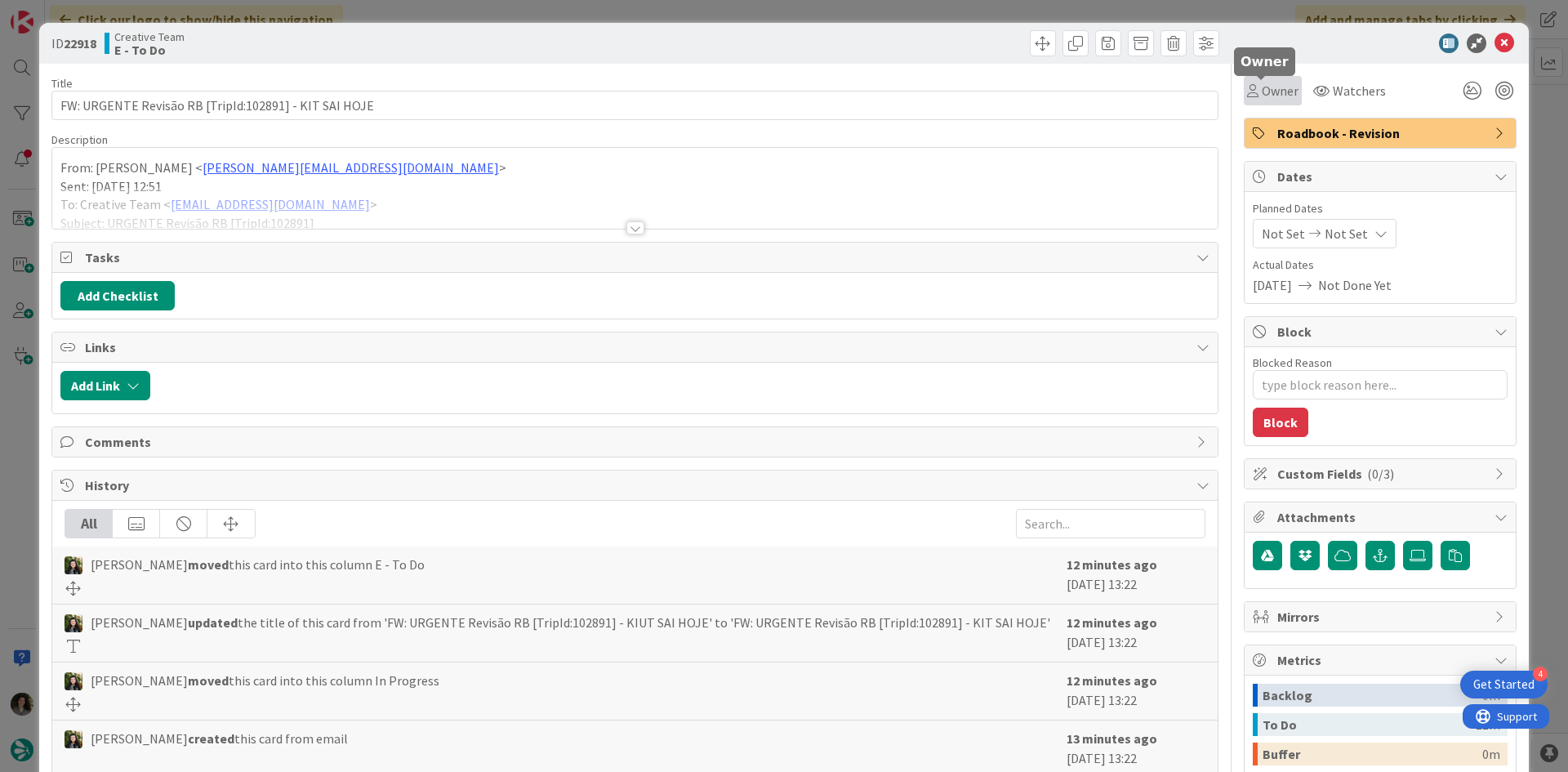
click at [1267, 85] on span "Owner" at bounding box center [1280, 90] width 37 height 20
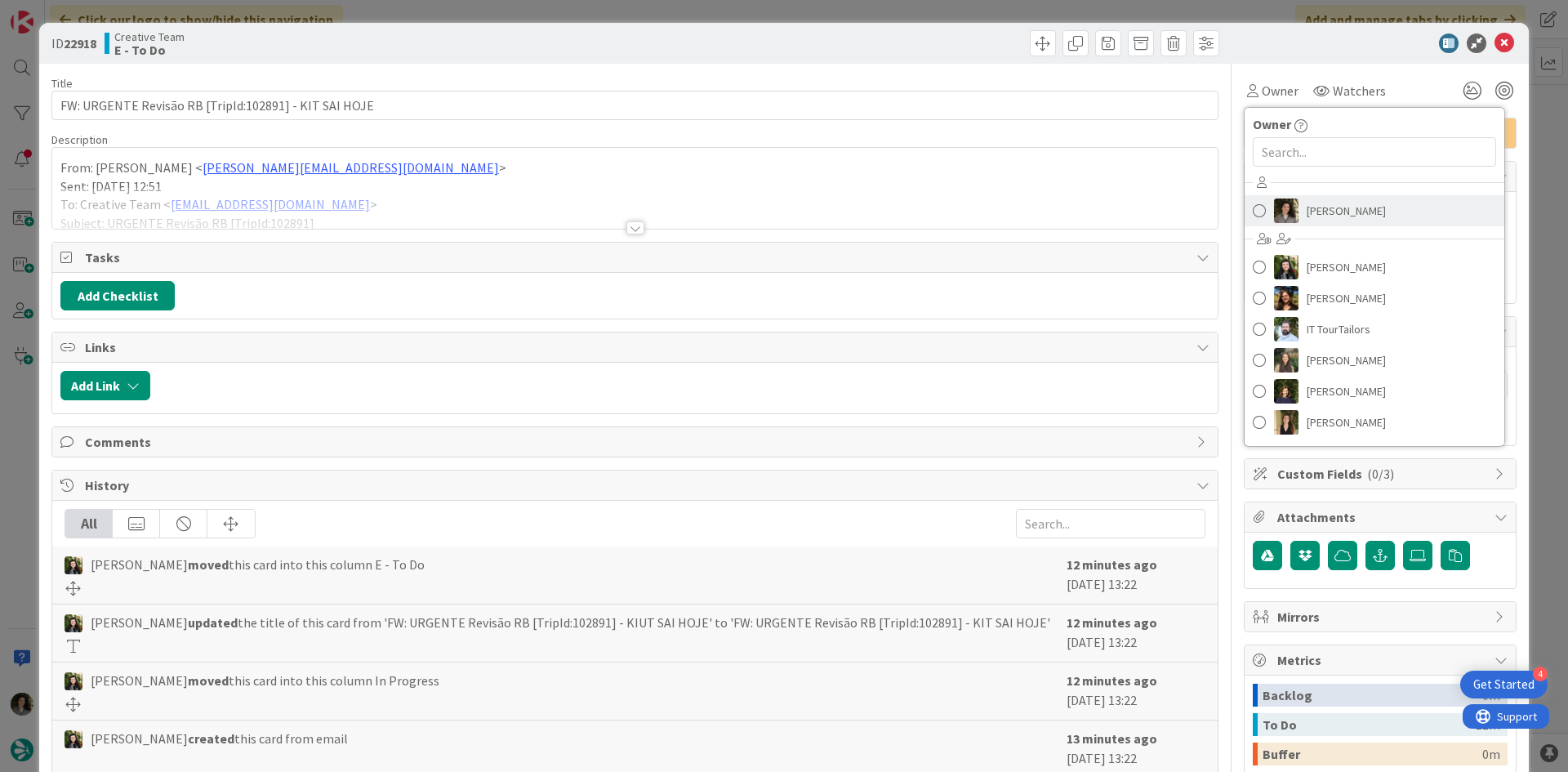
click at [1352, 204] on span "[PERSON_NAME]" at bounding box center [1346, 210] width 80 height 24
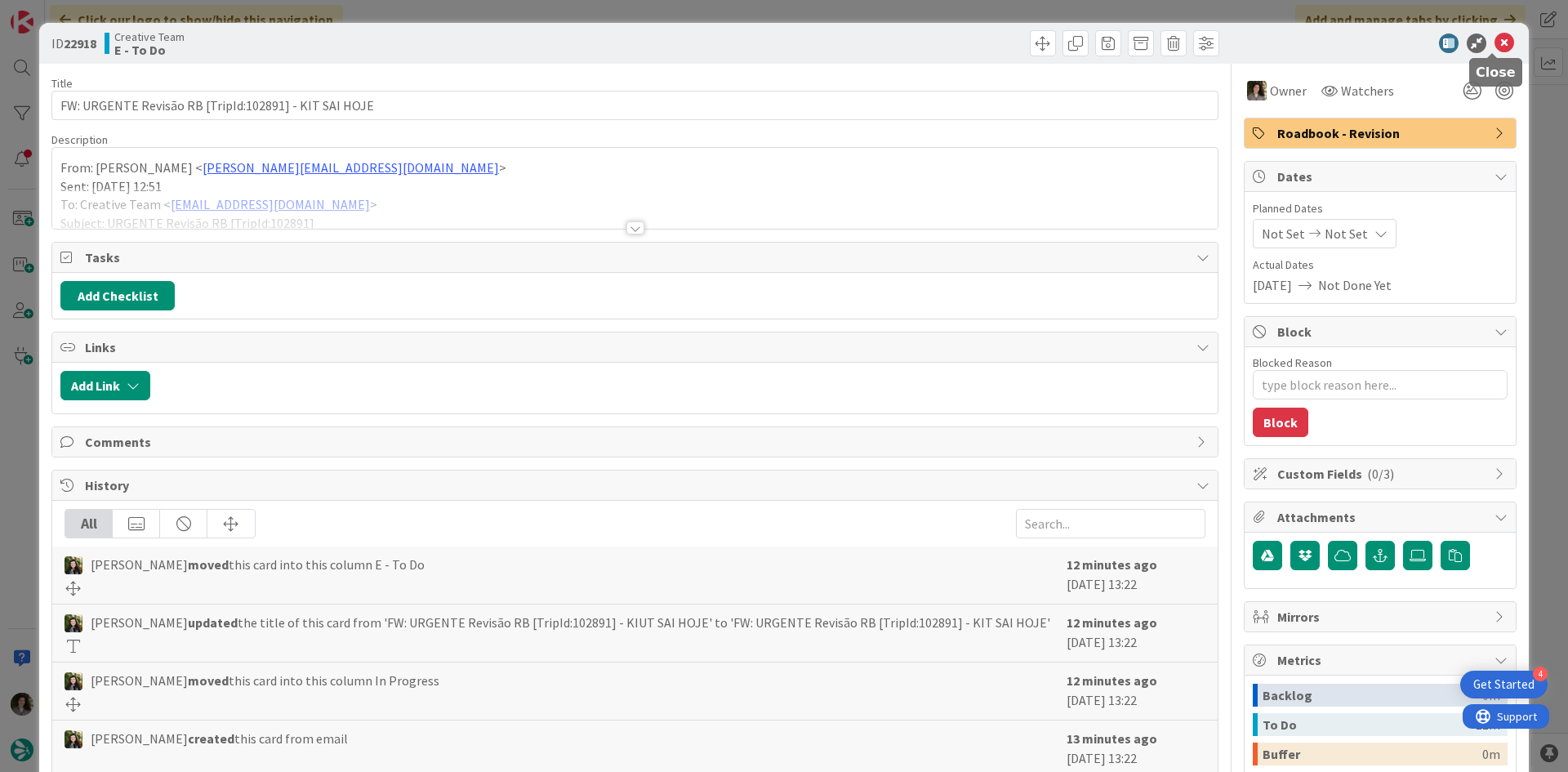
click at [1495, 43] on icon at bounding box center [1504, 43] width 20 height 20
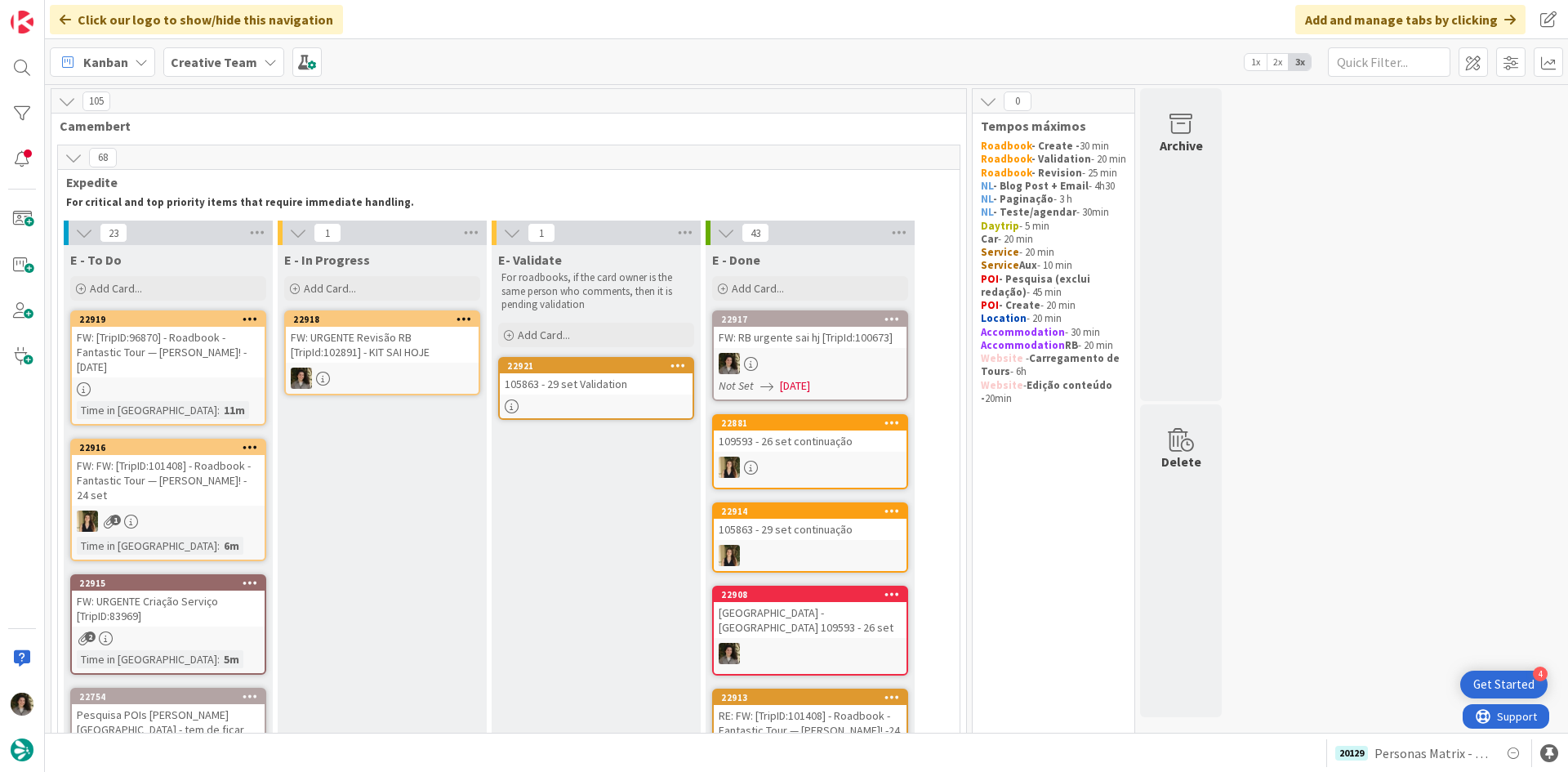
click at [396, 350] on div "FW: URGENTE Revisão RB [TripId:102891] - KIT SAI HOJE" at bounding box center [383, 344] width 193 height 36
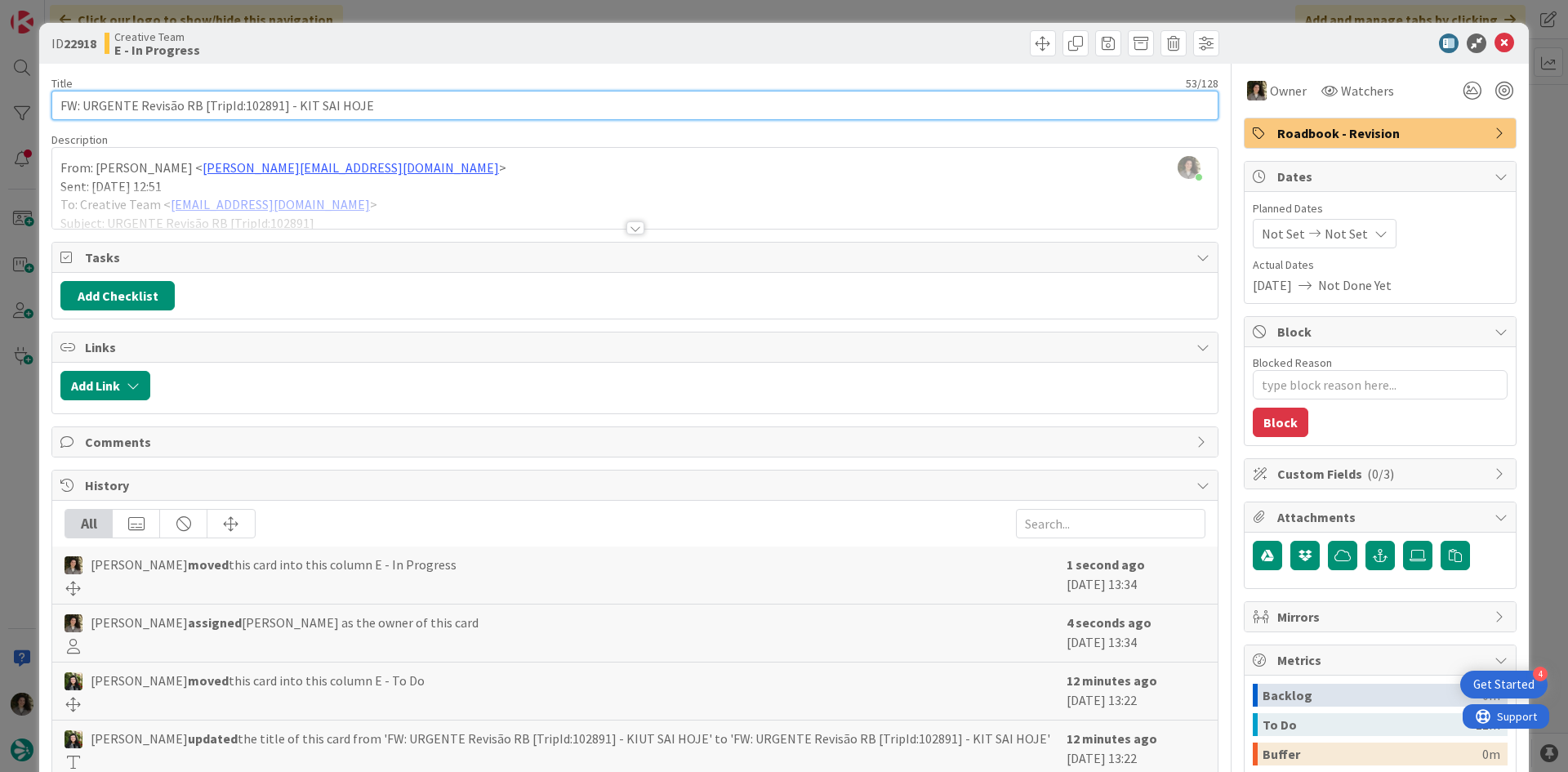
drag, startPoint x: 277, startPoint y: 107, endPoint x: 242, endPoint y: 103, distance: 35.2
click at [242, 103] on input "FW: URGENTE Revisão RB [TripId:102891] - KIT SAI HOJE" at bounding box center [635, 105] width 1167 height 30
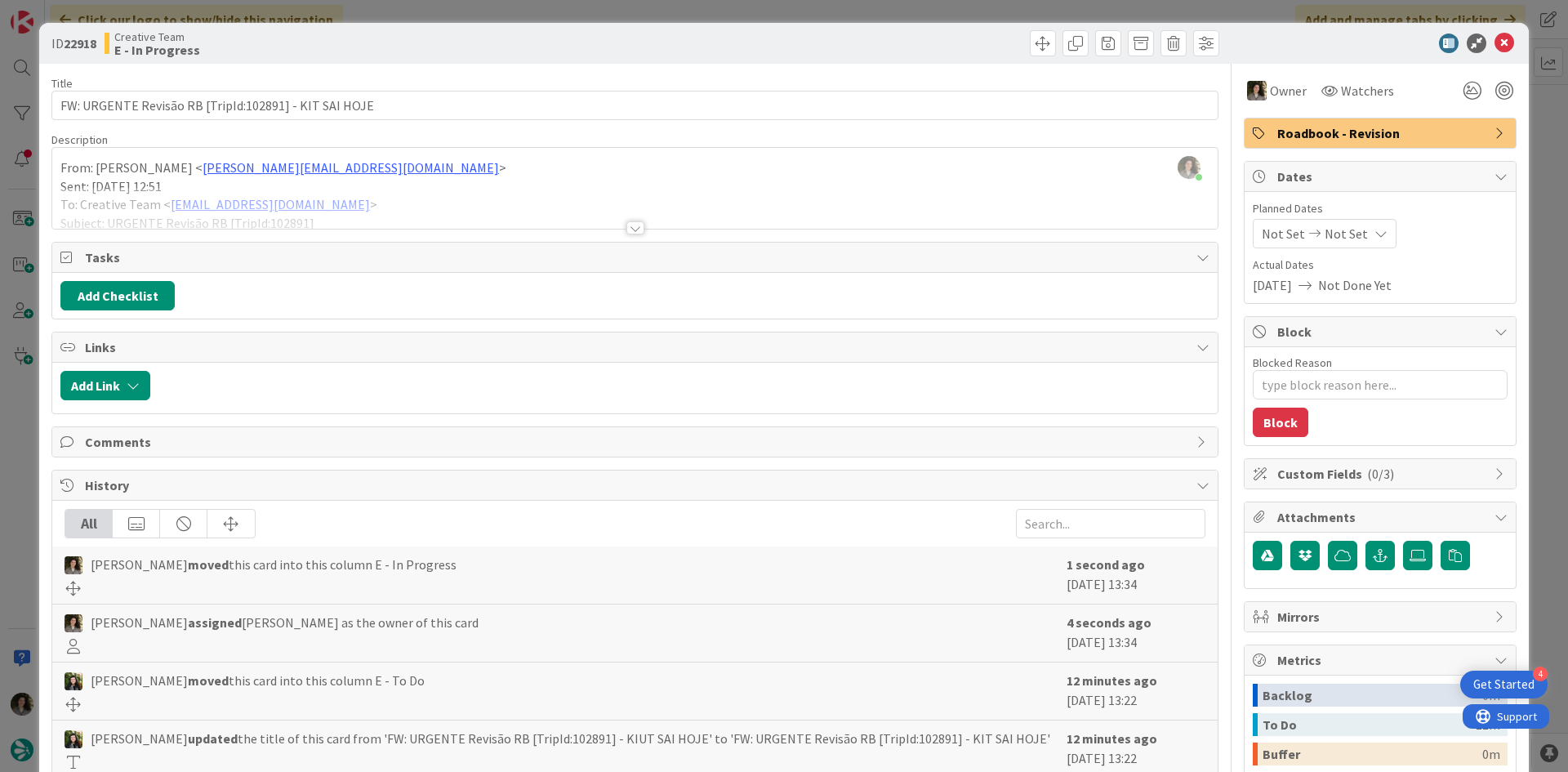
click at [626, 226] on div at bounding box center [635, 227] width 18 height 13
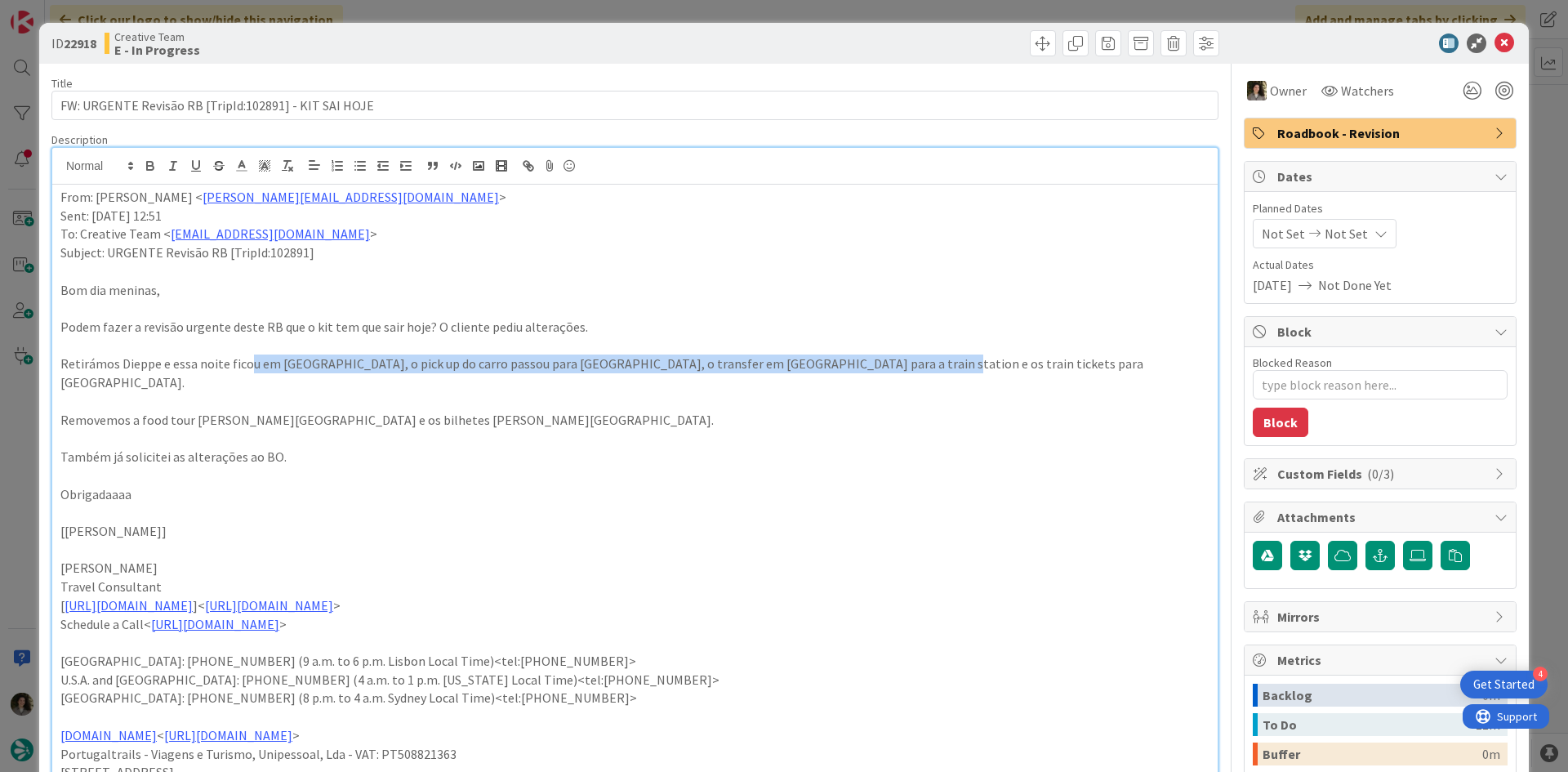
drag, startPoint x: 255, startPoint y: 370, endPoint x: 894, endPoint y: 369, distance: 639.0
click at [894, 369] on p "Retirámos Dieppe e essa noite ficou em [GEOGRAPHIC_DATA], o pick up do carro pa…" at bounding box center [635, 372] width 1149 height 37
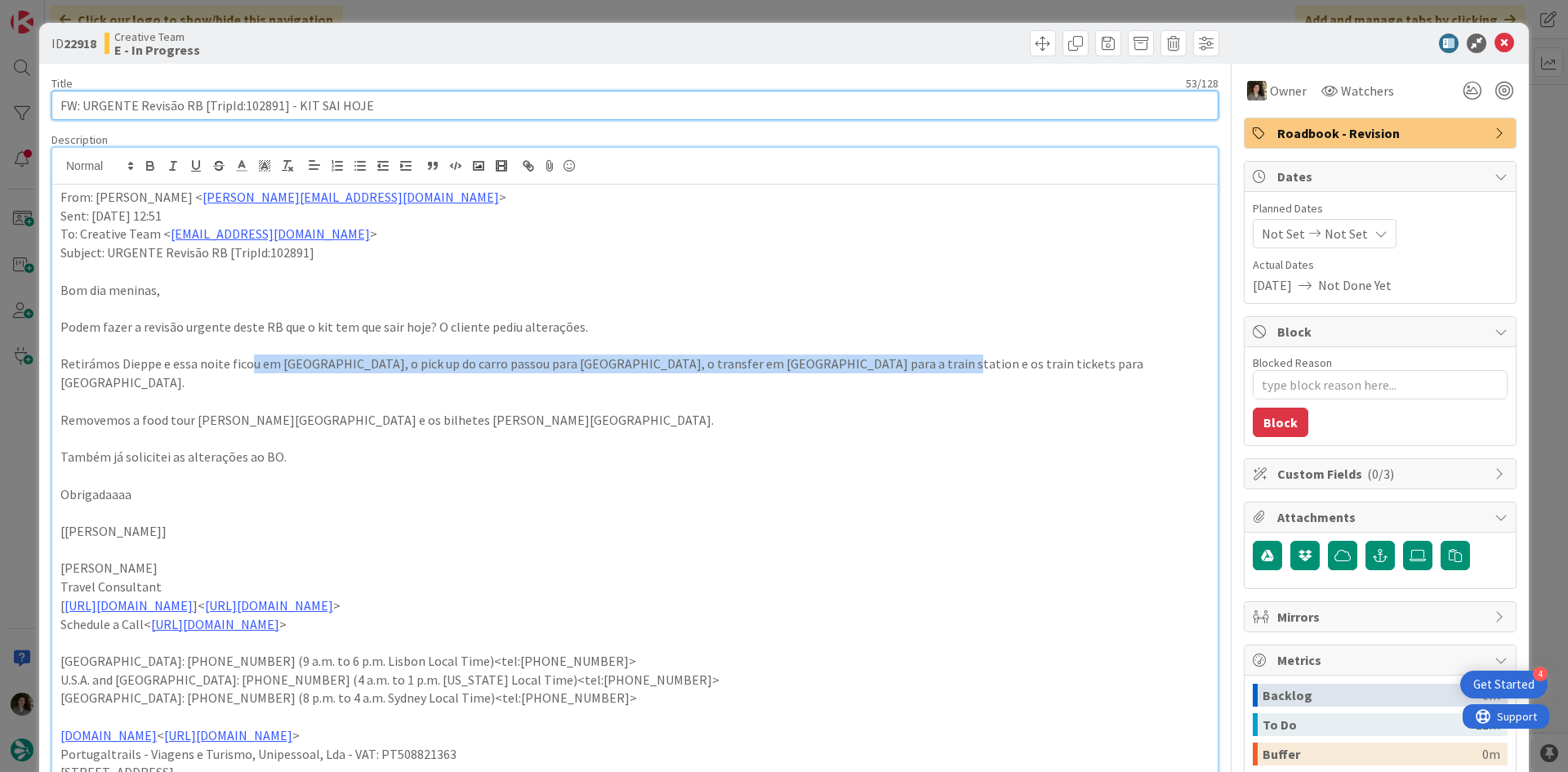
click at [415, 100] on input "FW: URGENTE Revisão RB [TripId:102891] - KIT SAI HOJE" at bounding box center [635, 105] width 1167 height 30
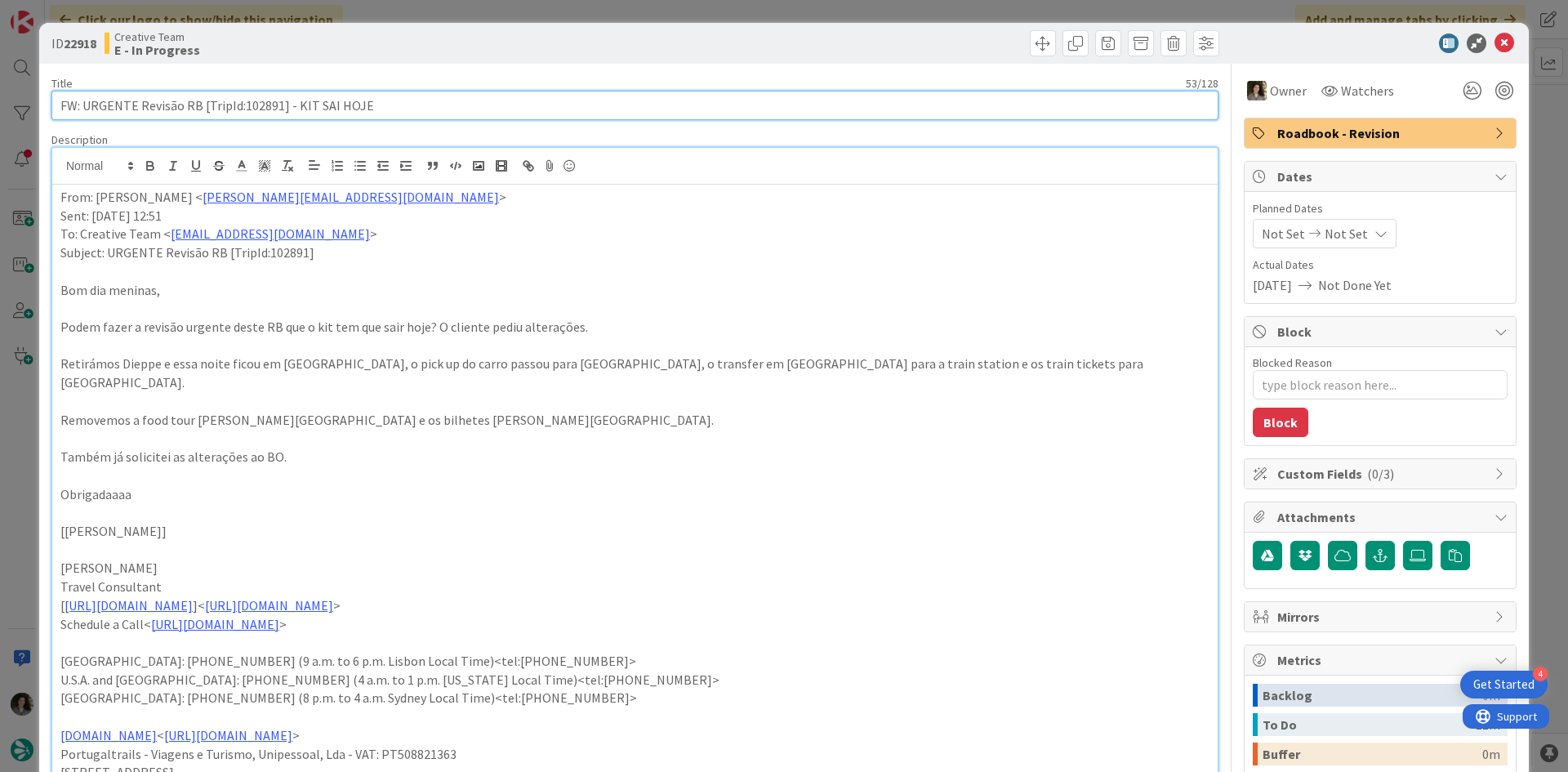
click at [415, 100] on input "FW: URGENTE Revisão RB [TripId:102891] - KIT SAI HOJE" at bounding box center [635, 105] width 1167 height 30
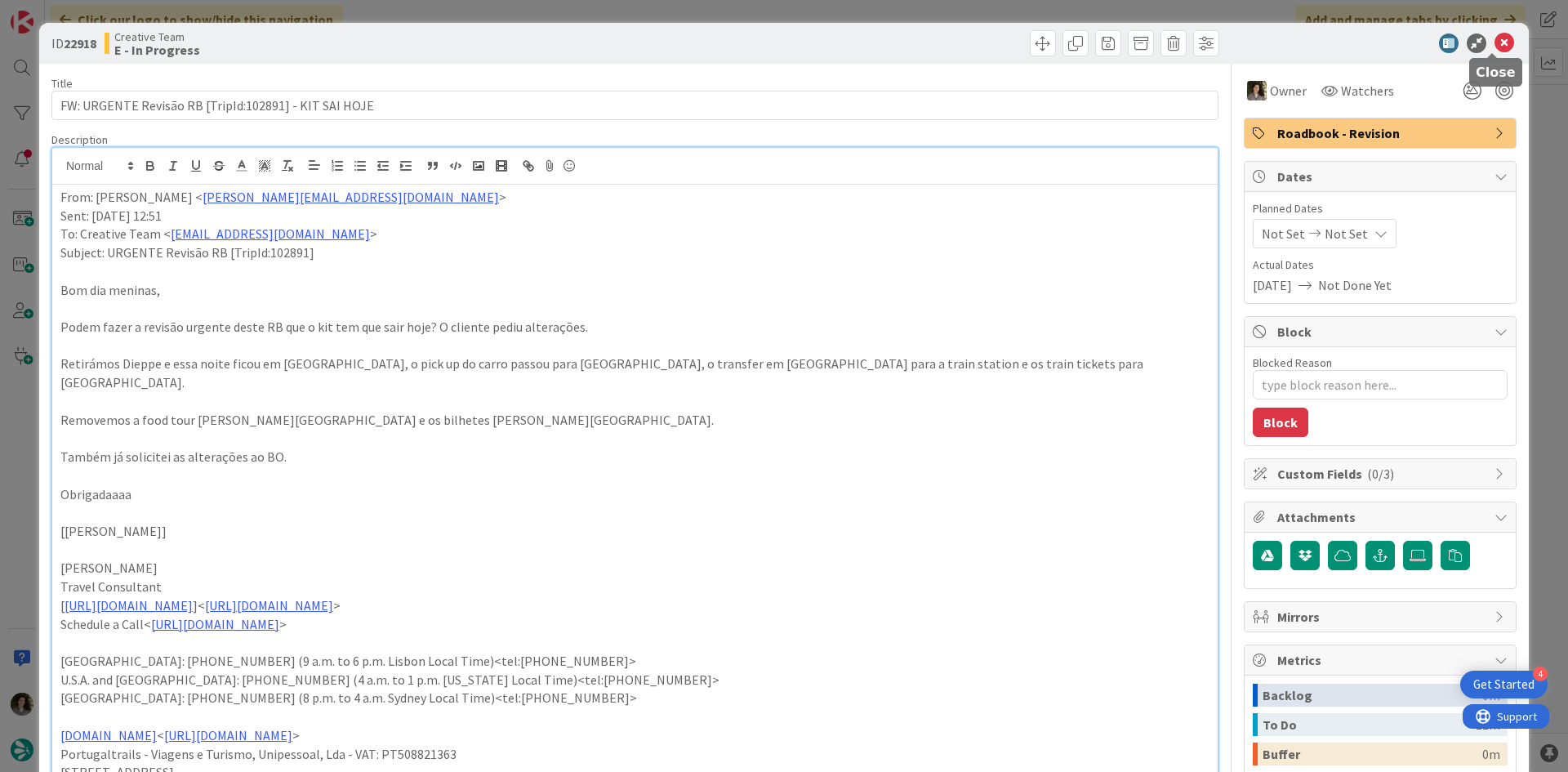
click at [1495, 44] on icon at bounding box center [1504, 43] width 20 height 20
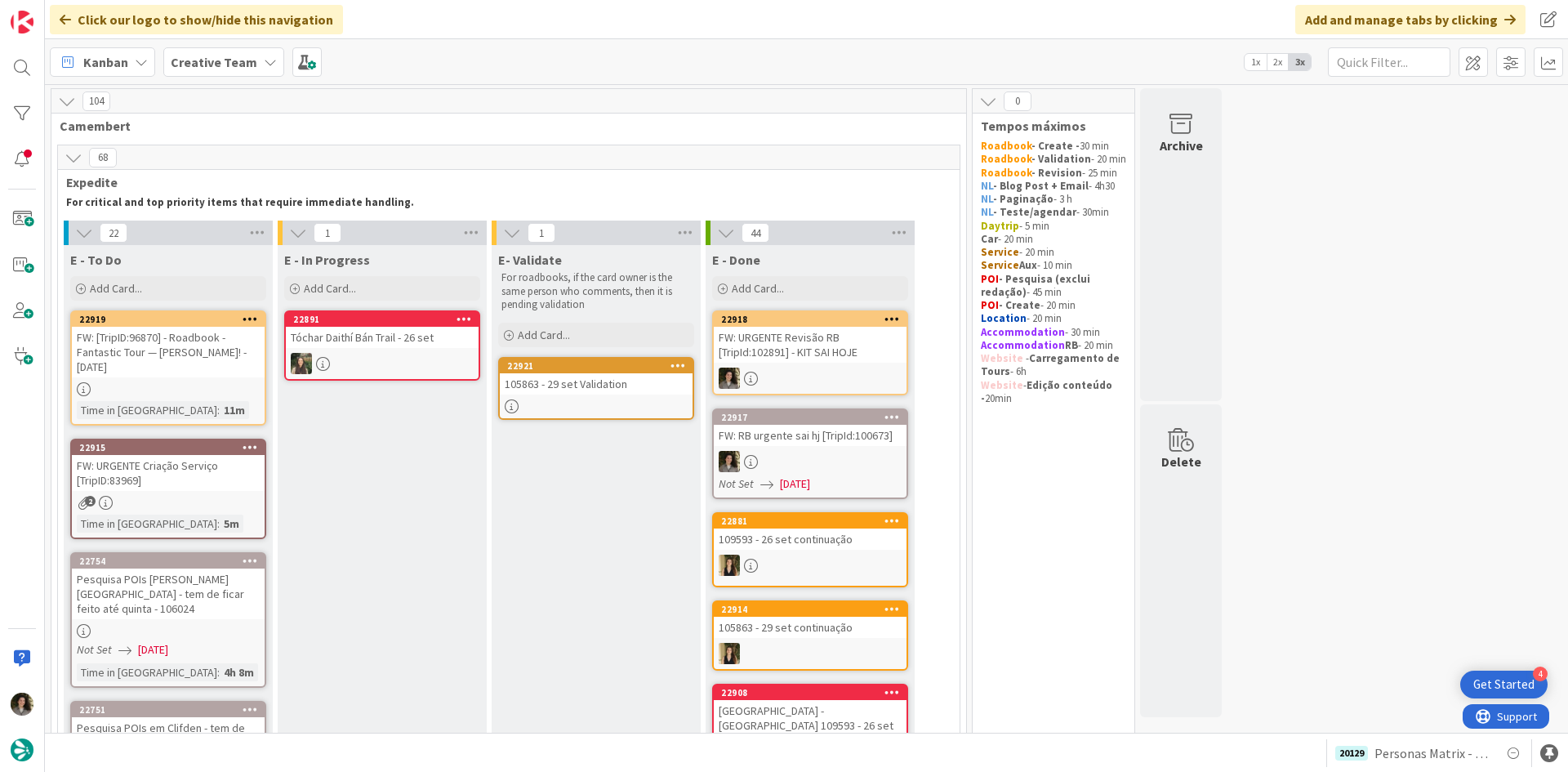
click at [781, 346] on div "FW: URGENTE Revisão RB [TripId:102891] - KIT SAI HOJE" at bounding box center [810, 344] width 193 height 36
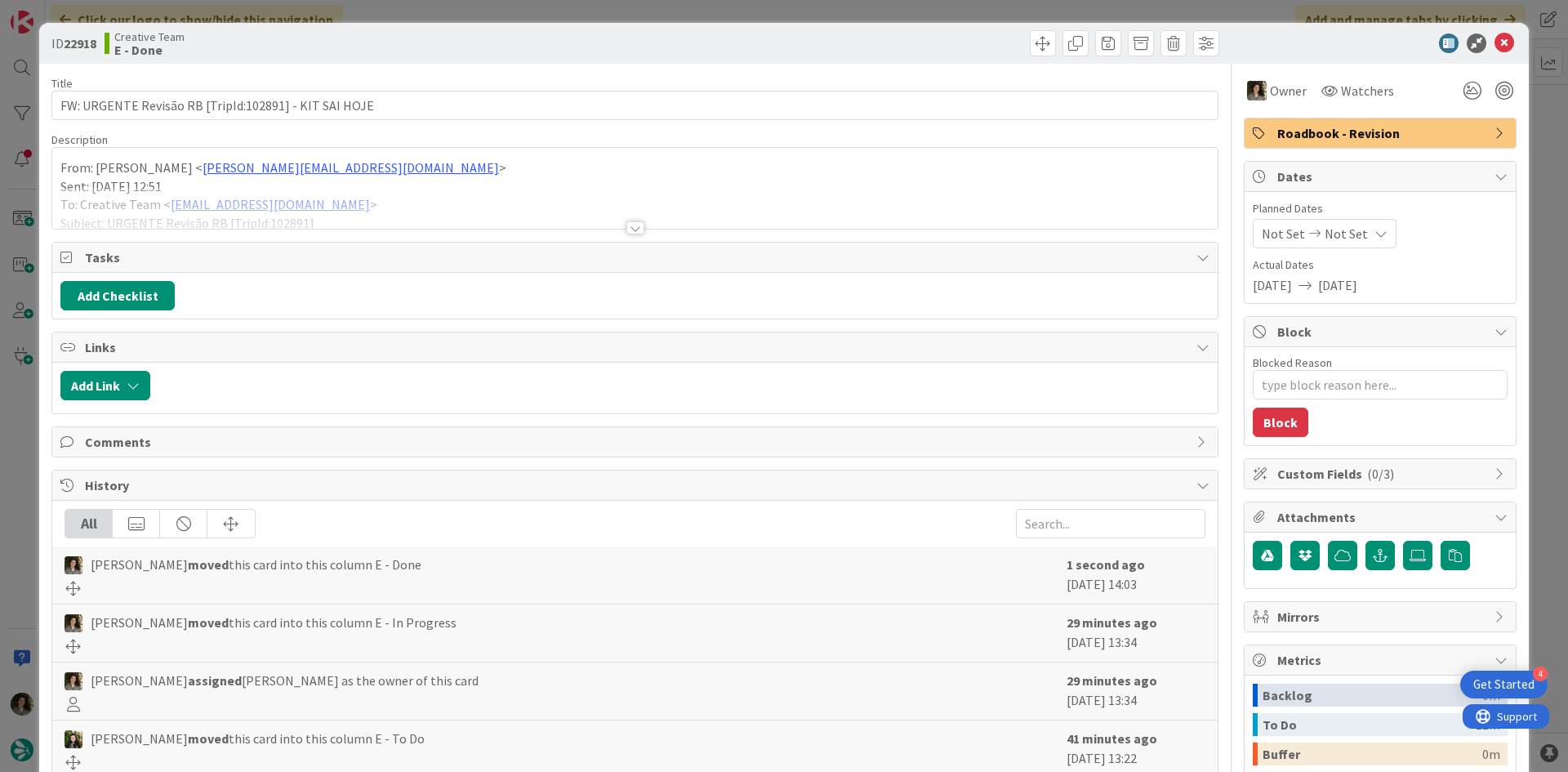
click at [1437, 122] on div "Roadbook - Revision" at bounding box center [1380, 132] width 271 height 30
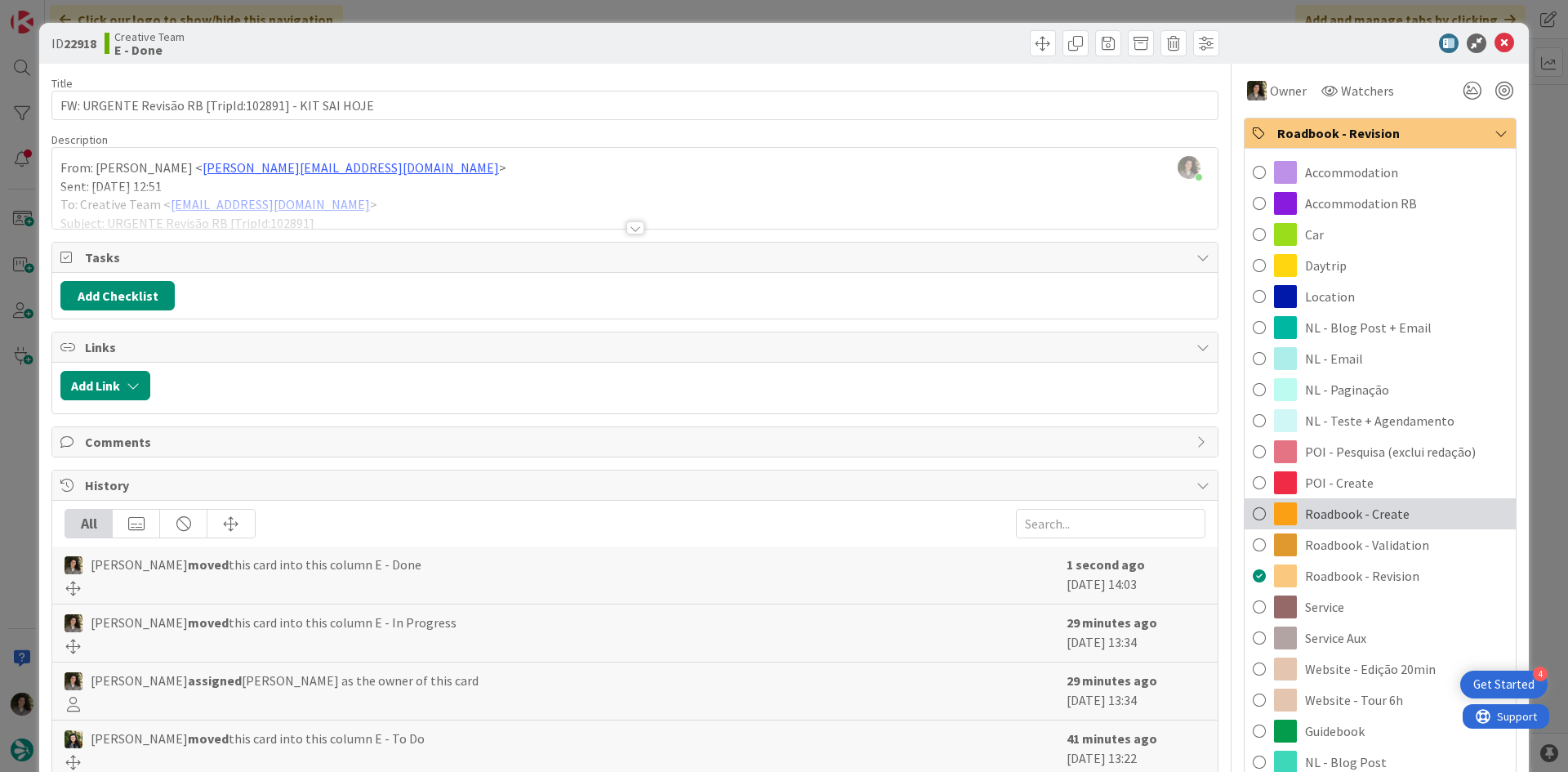
click at [1371, 506] on span "Roadbook - Create" at bounding box center [1357, 513] width 105 height 20
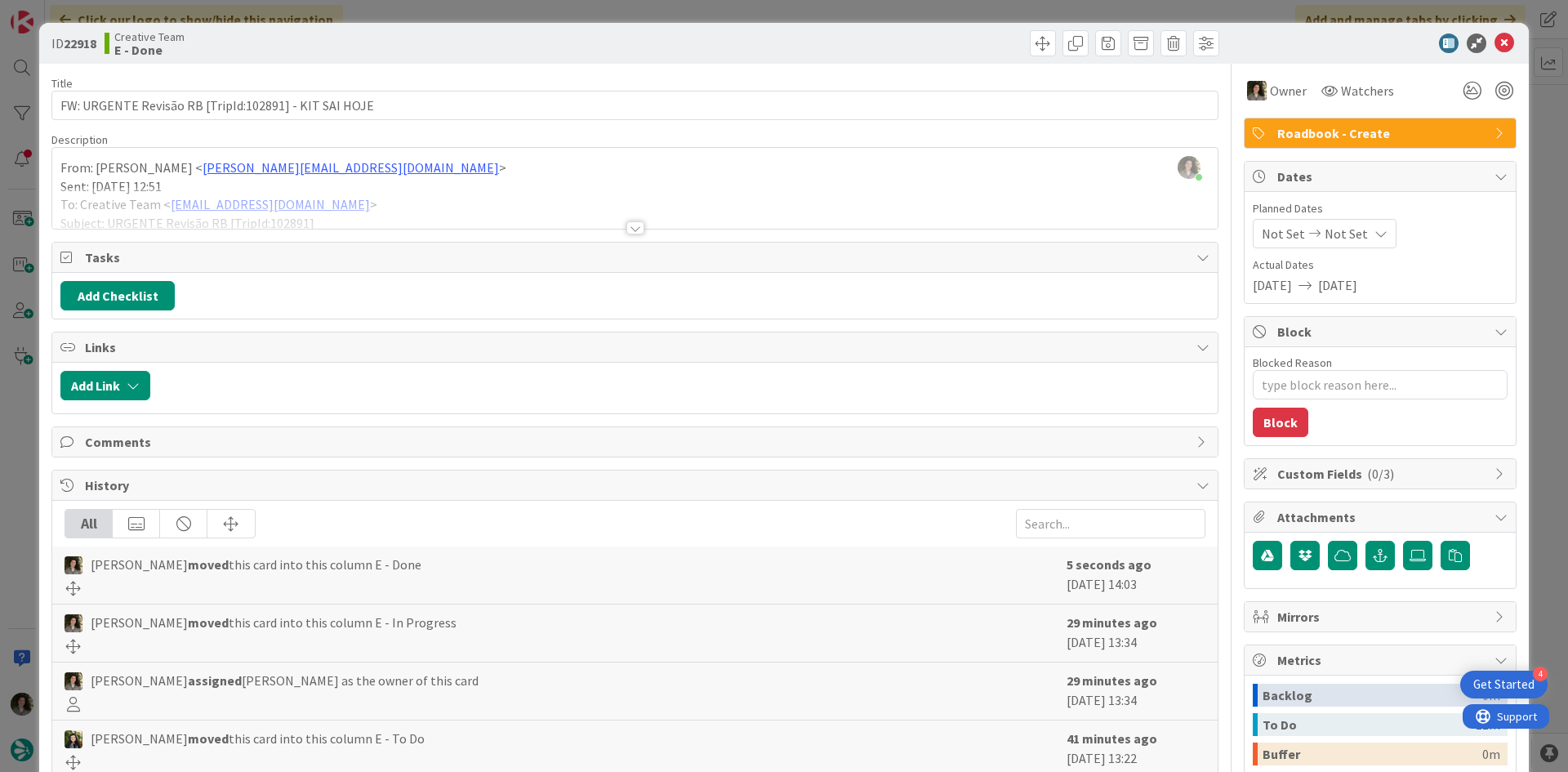
type textarea "x"
click at [1496, 38] on icon at bounding box center [1504, 43] width 20 height 20
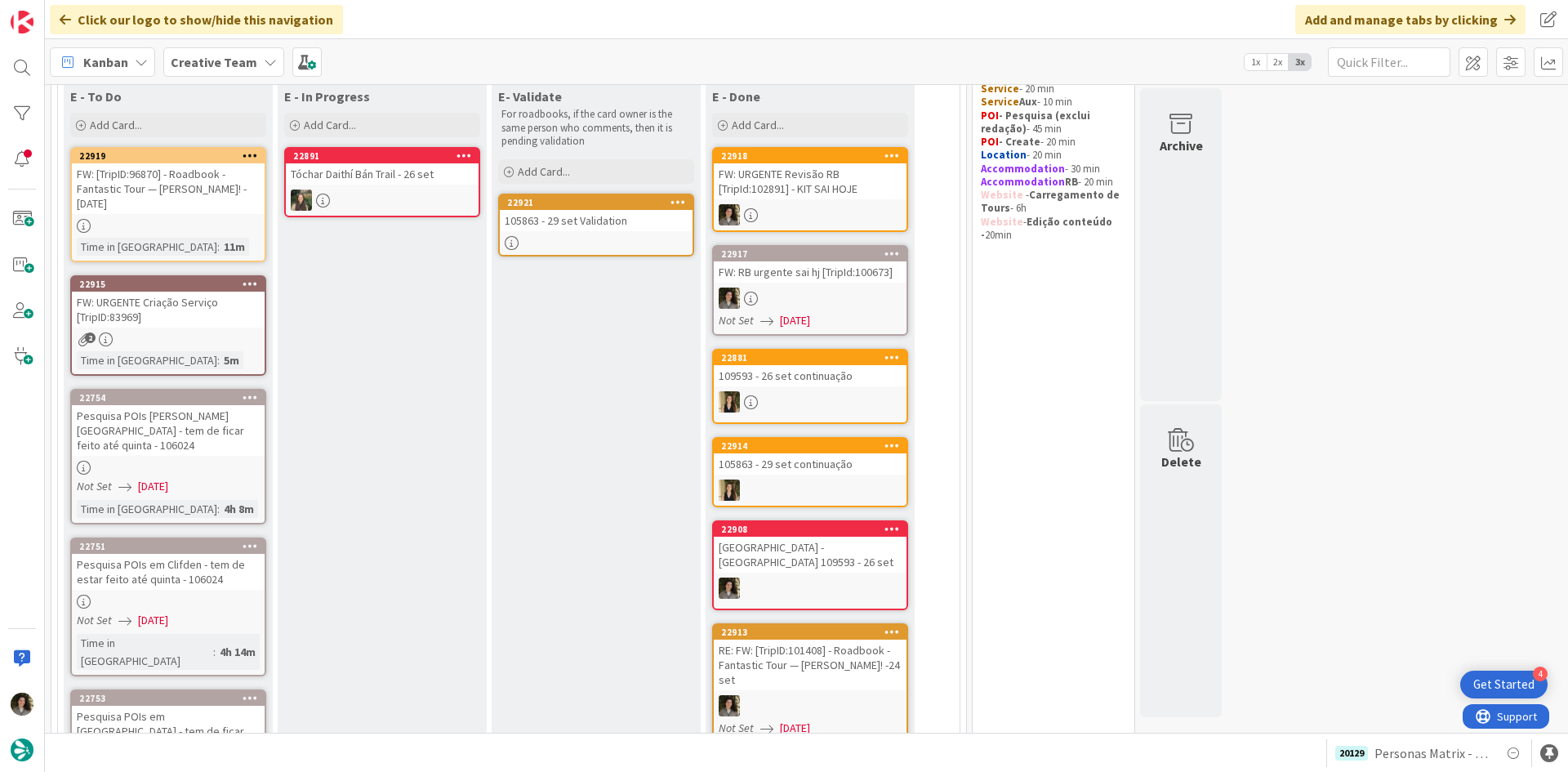
scroll to position [81, 0]
